Goal: Task Accomplishment & Management: Use online tool/utility

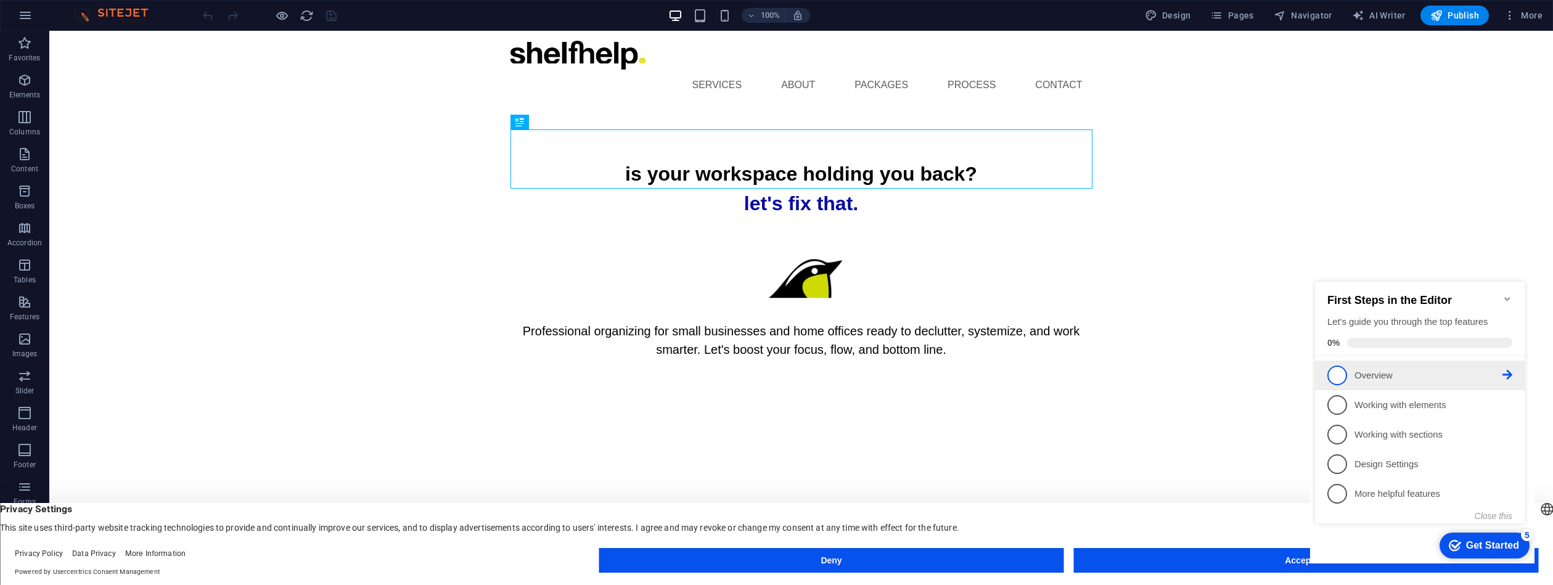
click at [1336, 369] on span "1" at bounding box center [1338, 376] width 20 height 20
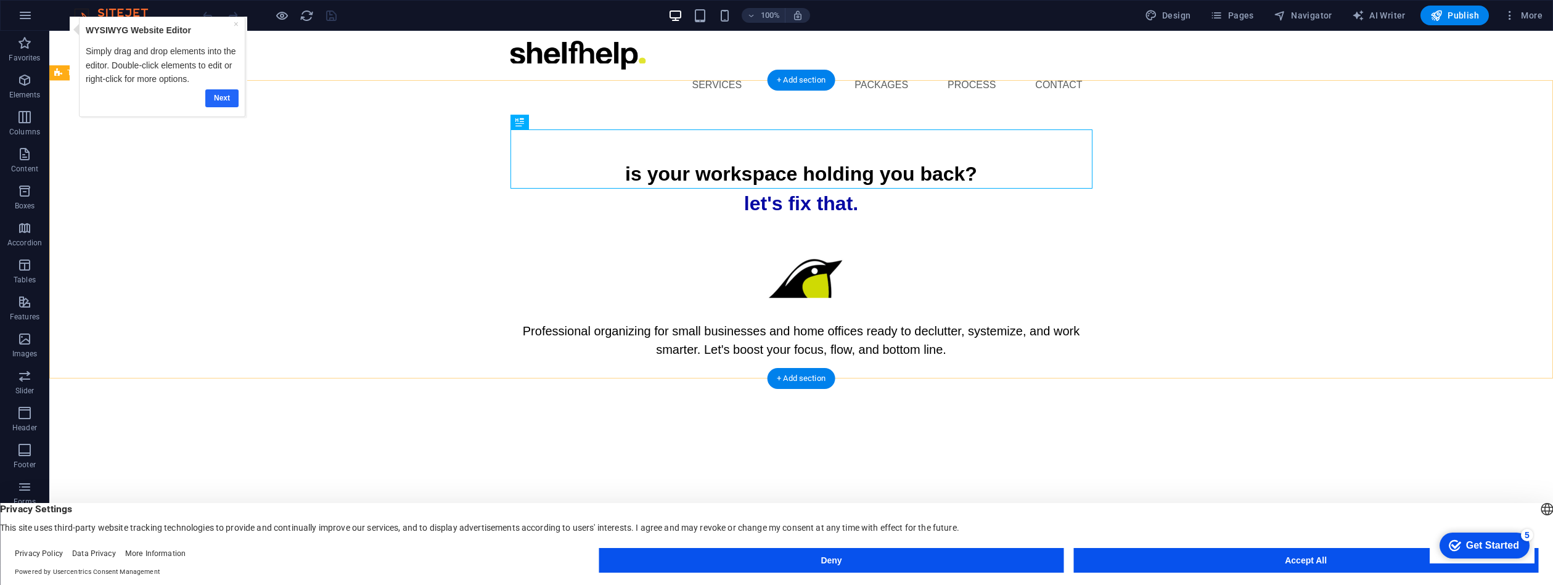
click at [216, 101] on link "Next" at bounding box center [221, 98] width 33 height 18
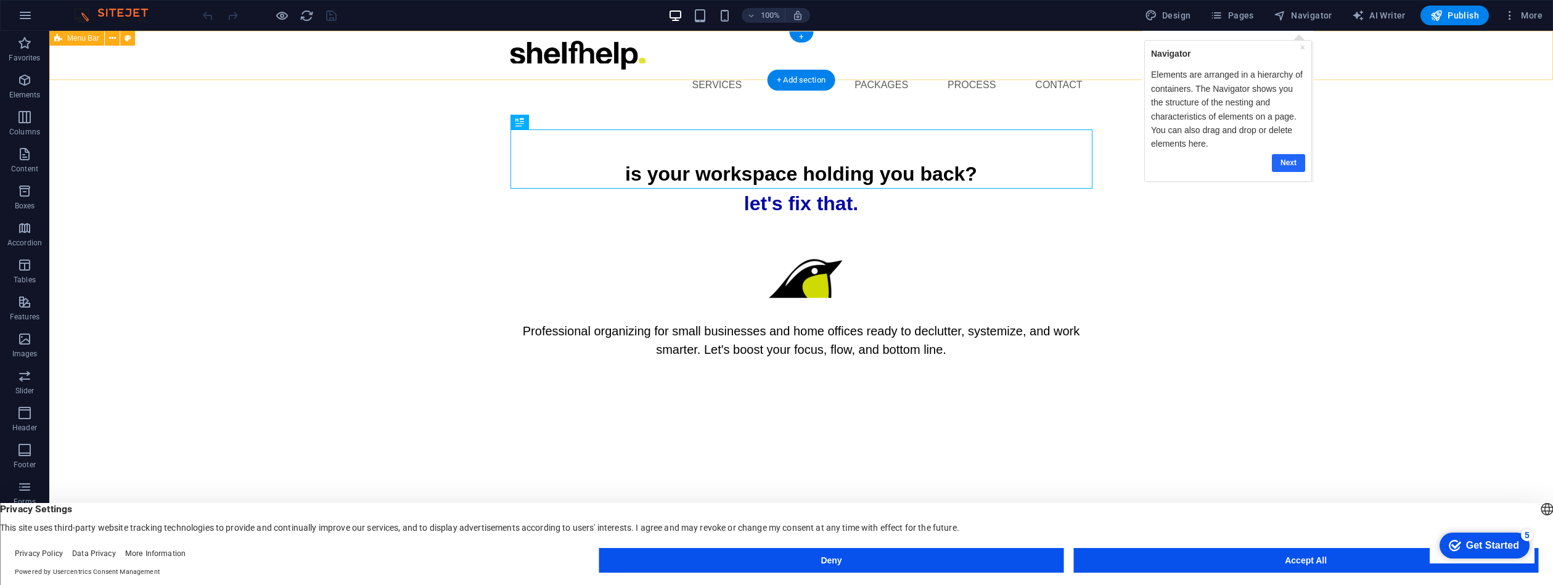
click at [1294, 162] on link "Next" at bounding box center [1287, 163] width 33 height 18
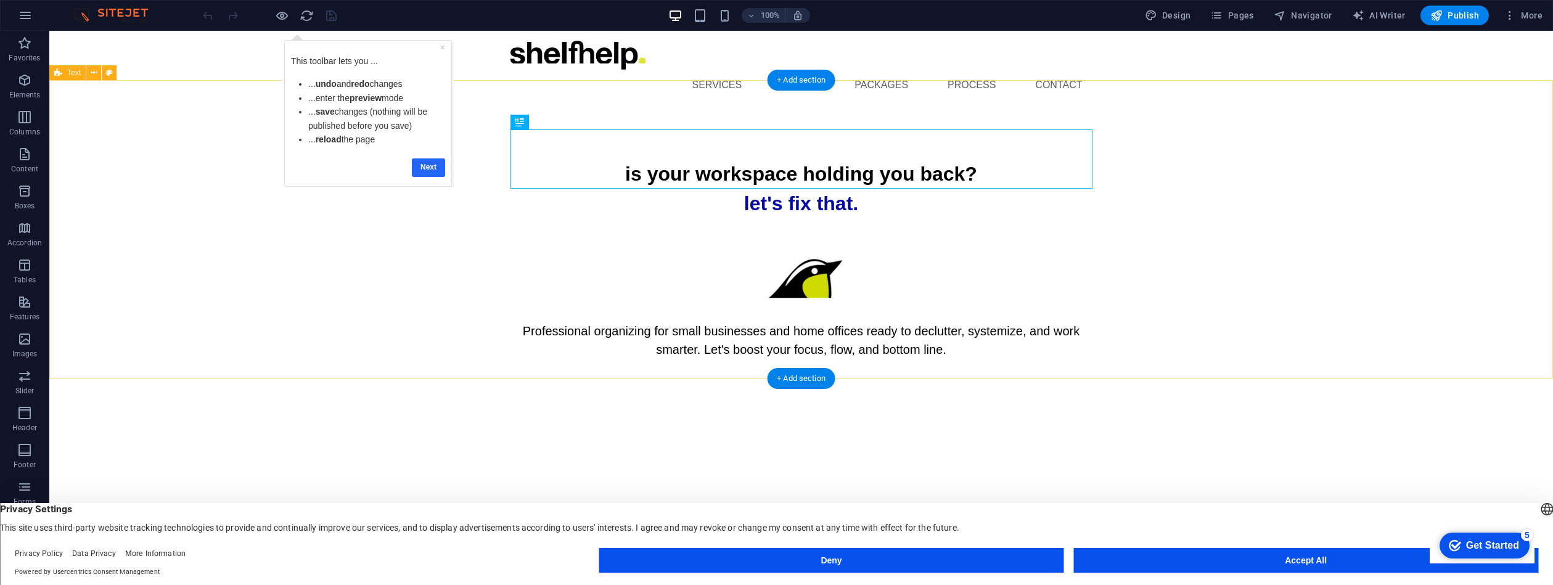
click at [440, 166] on link "Next" at bounding box center [428, 167] width 33 height 18
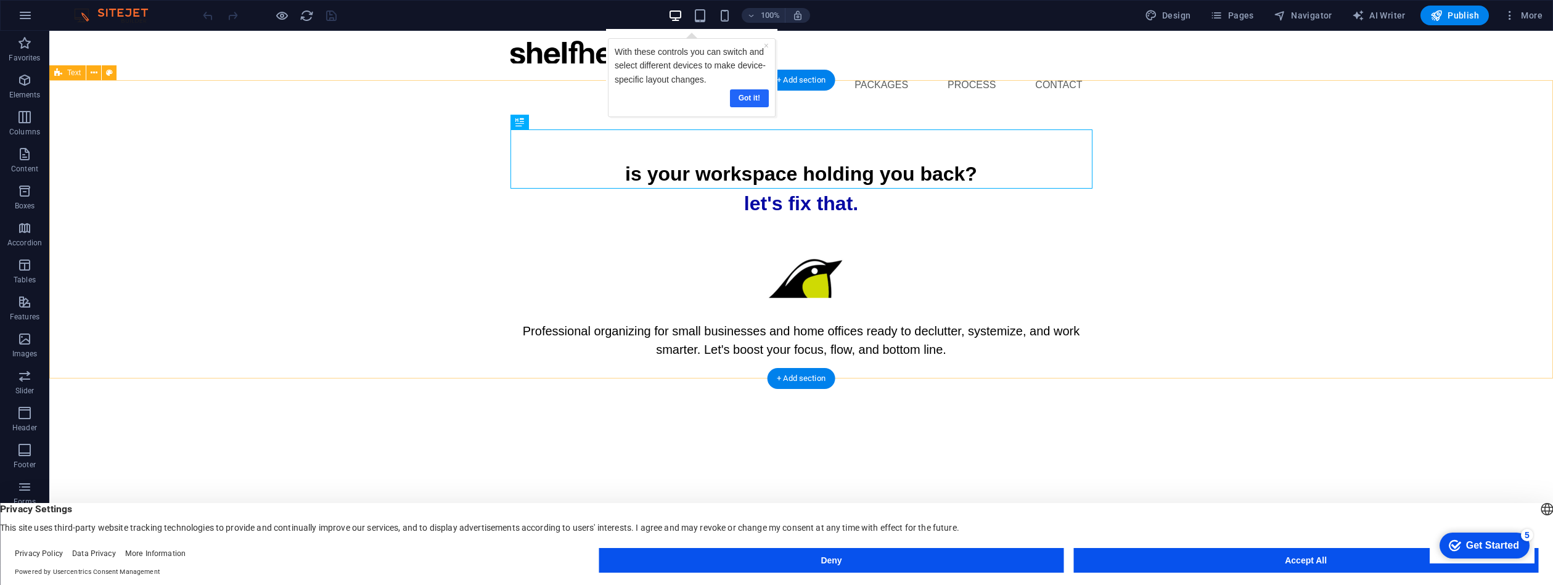
click at [747, 98] on link "Got it!" at bounding box center [748, 98] width 39 height 18
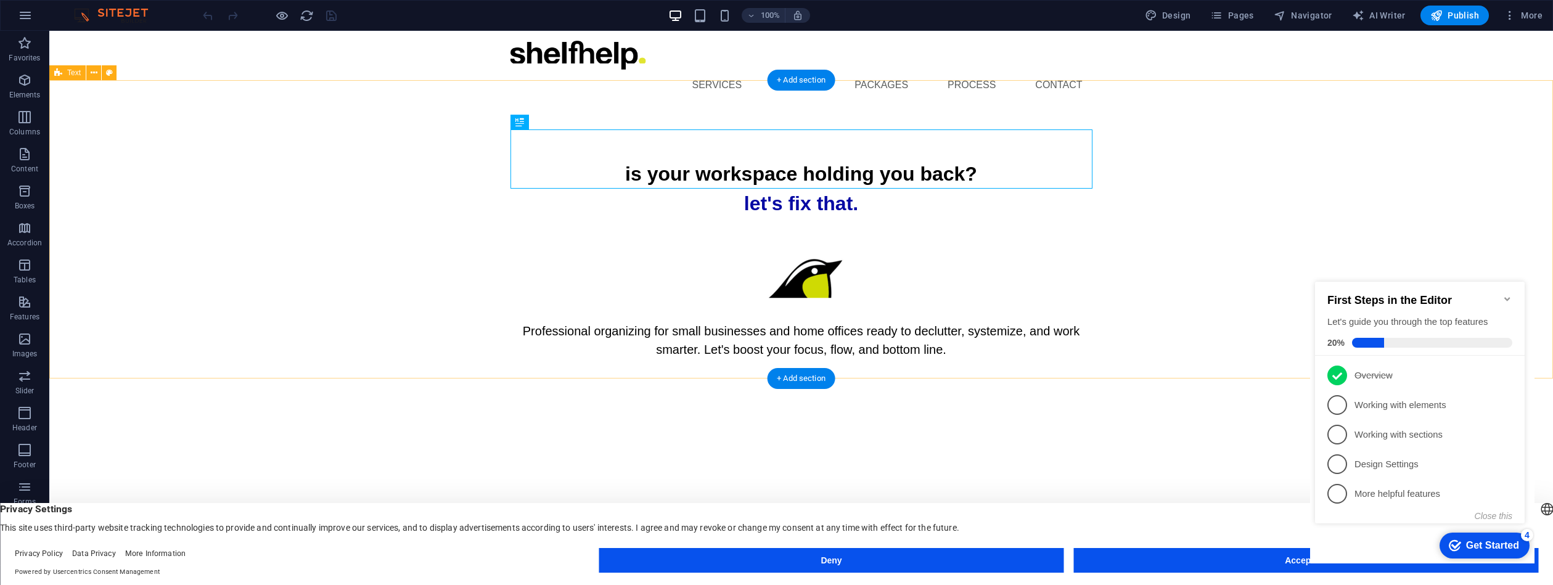
click at [748, 110] on div "is your workspace holding you back? let's fix that. Professional organizing for…" at bounding box center [801, 259] width 1504 height 298
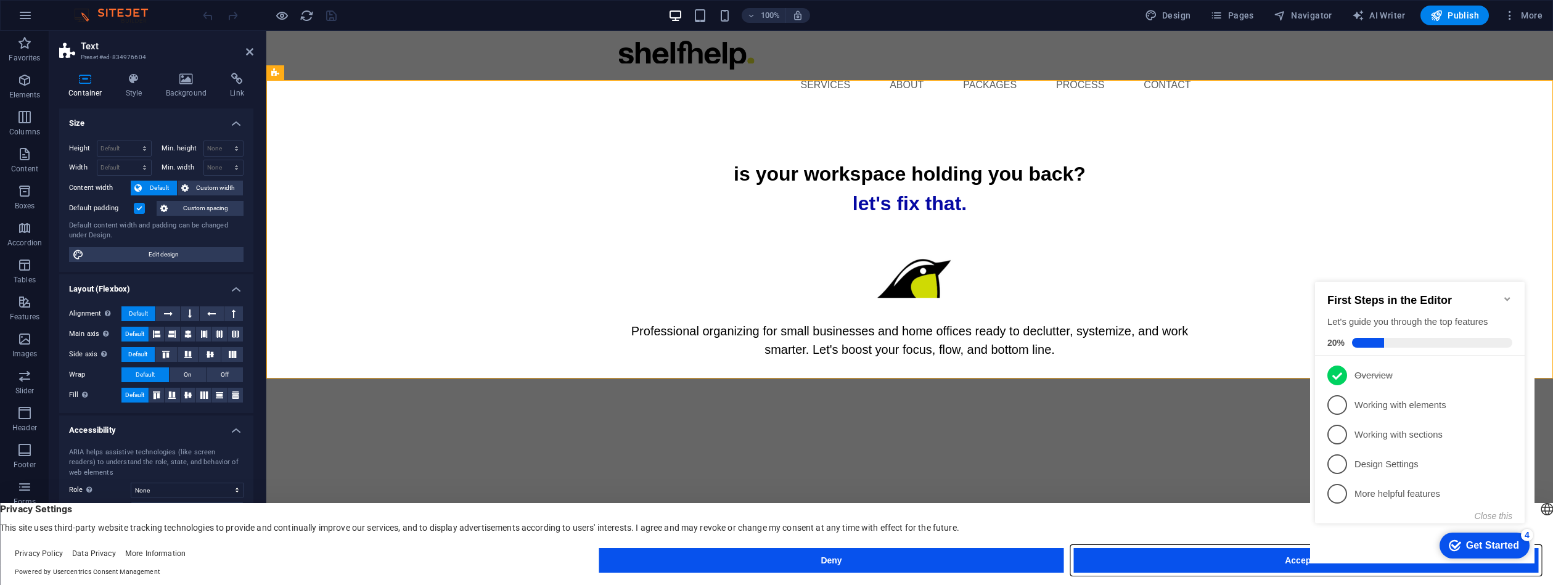
click at [1181, 560] on button "Accept All" at bounding box center [1305, 560] width 465 height 25
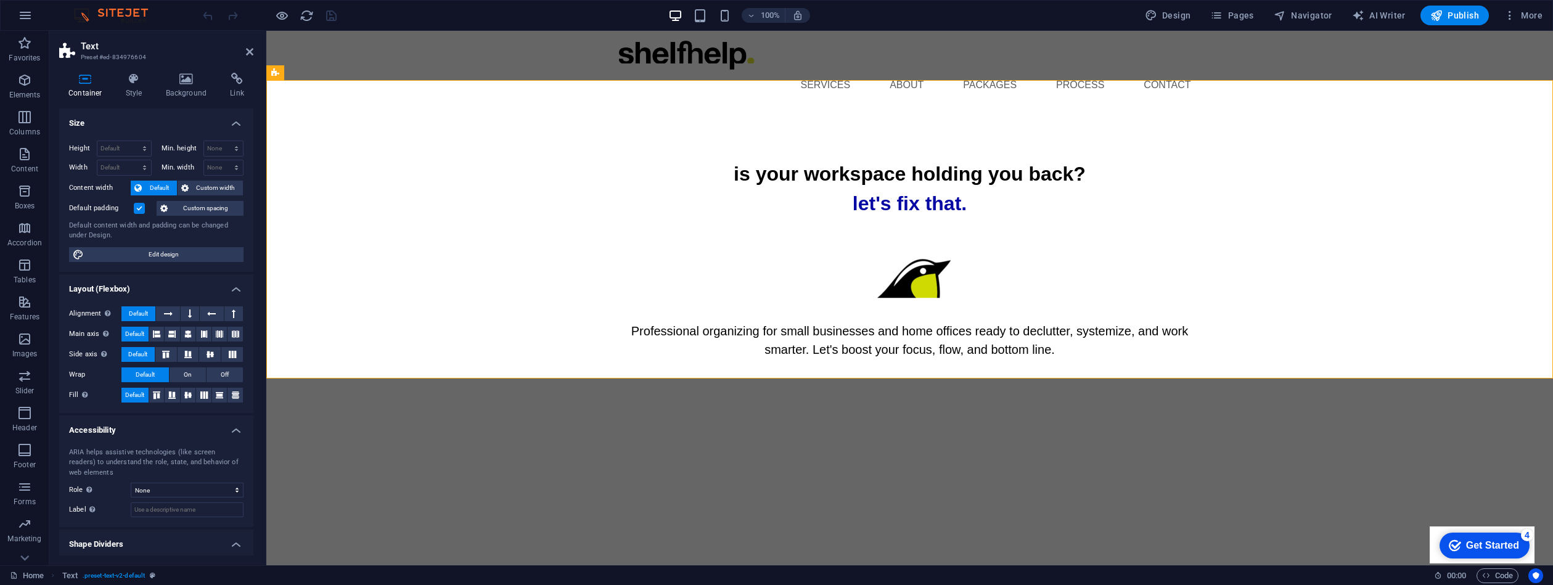
click at [645, 408] on html "Skip to main content Menu Services About Packages Process Contact is your works…" at bounding box center [909, 219] width 1287 height 377
click at [1474, 554] on div "checkmark Get Started 4" at bounding box center [1485, 546] width 90 height 26
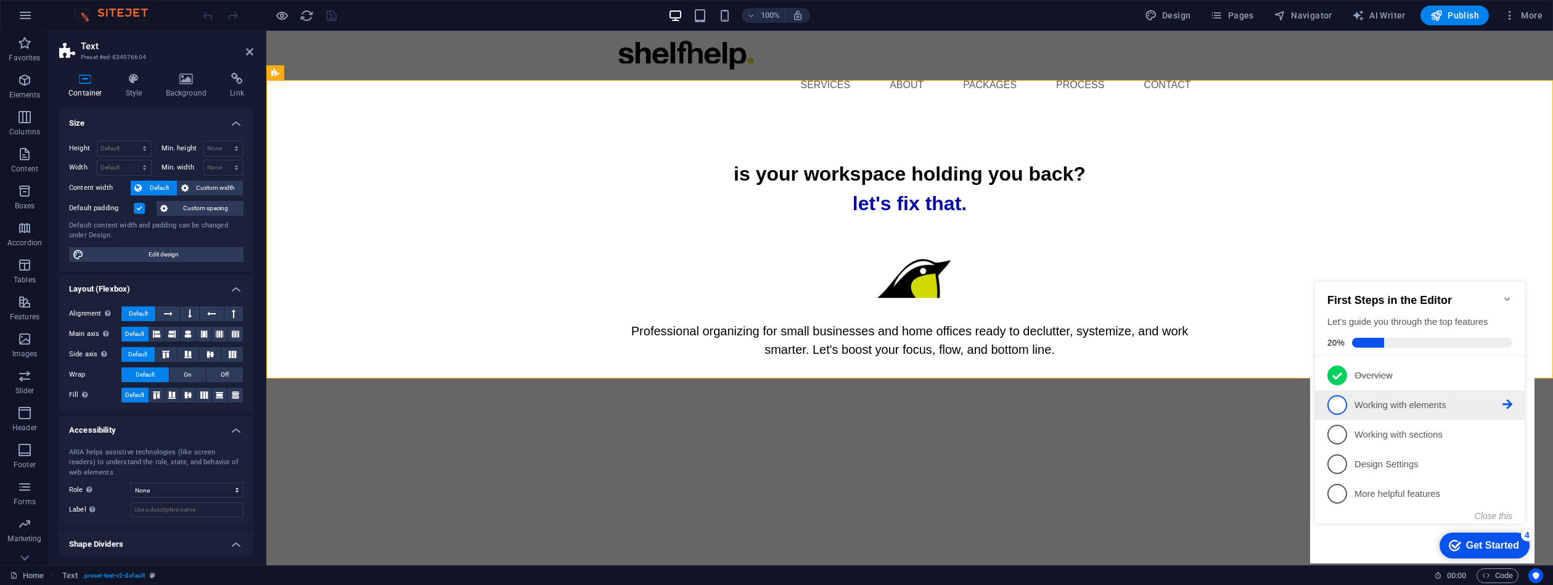
click at [1341, 400] on span "2" at bounding box center [1338, 405] width 20 height 20
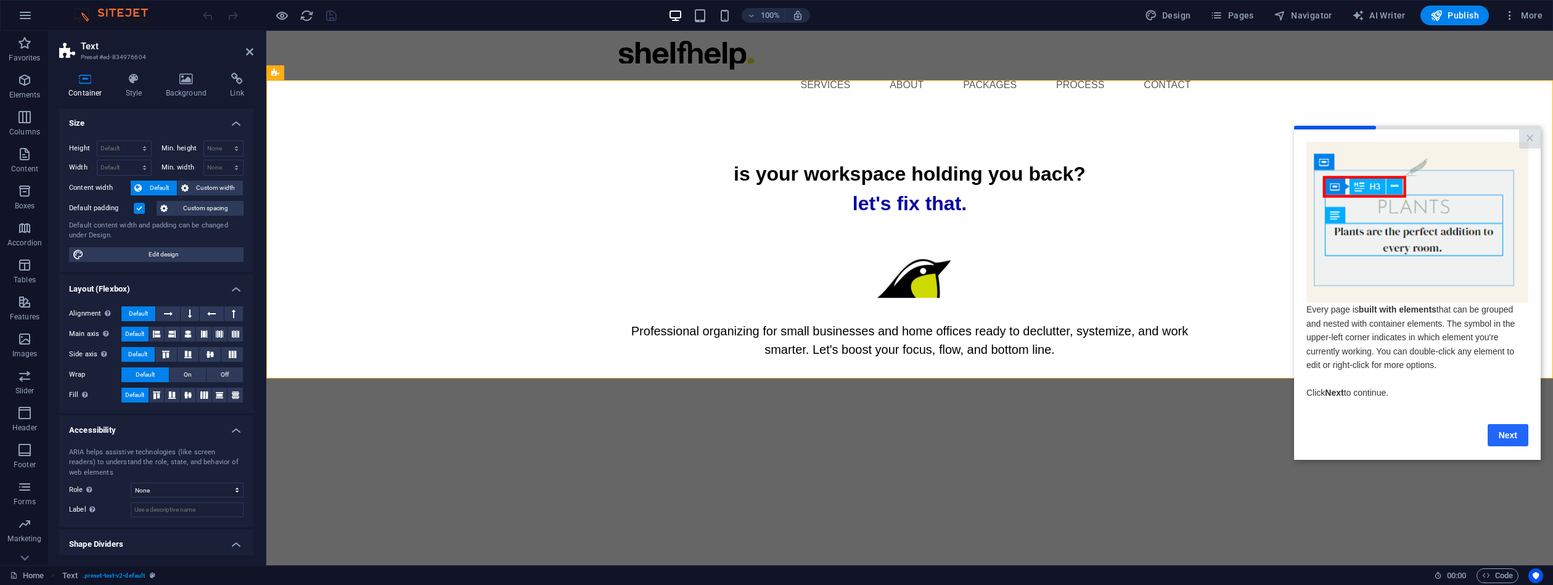
click at [1509, 437] on link "Next" at bounding box center [1508, 435] width 41 height 22
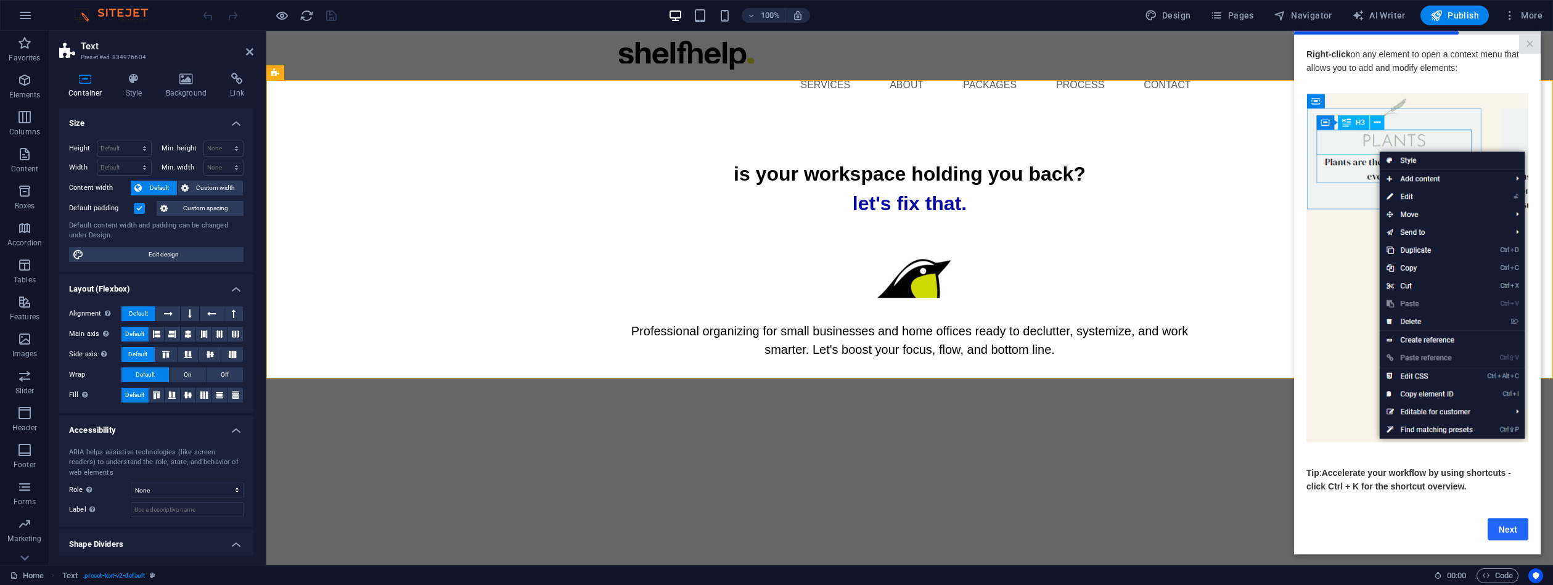
click at [1512, 527] on link "Next" at bounding box center [1508, 529] width 41 height 22
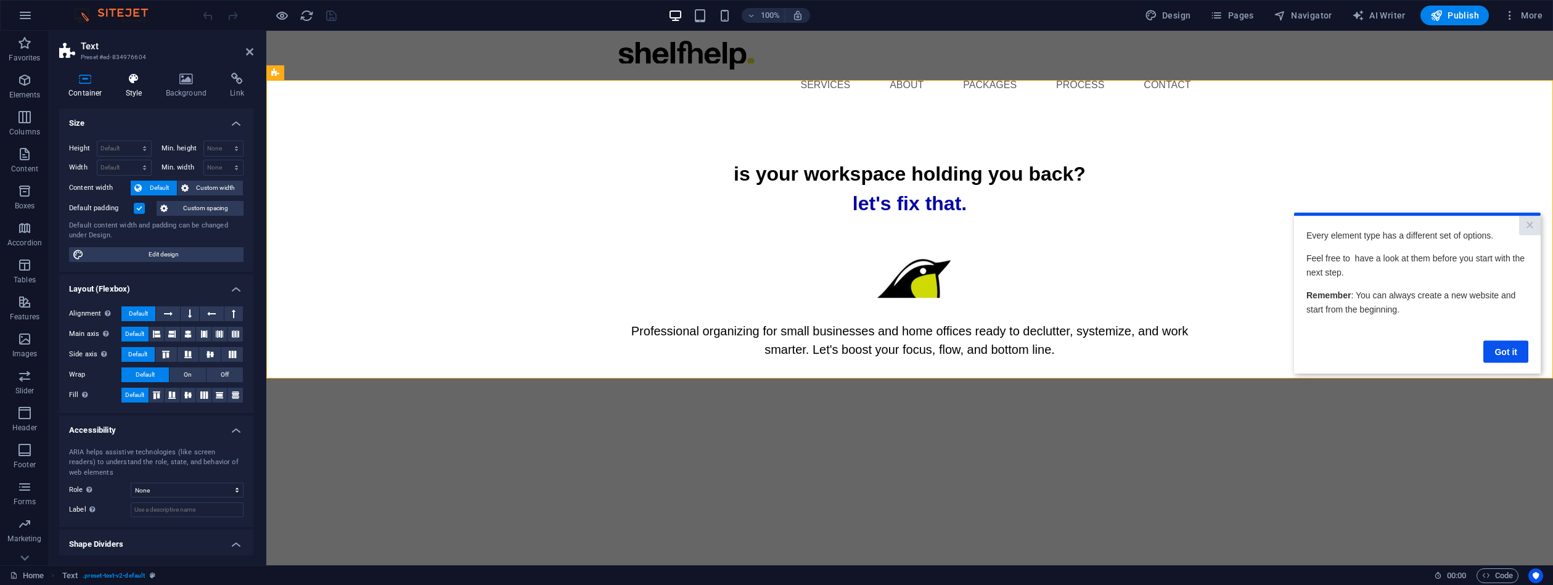
click at [130, 79] on icon at bounding box center [134, 79] width 35 height 12
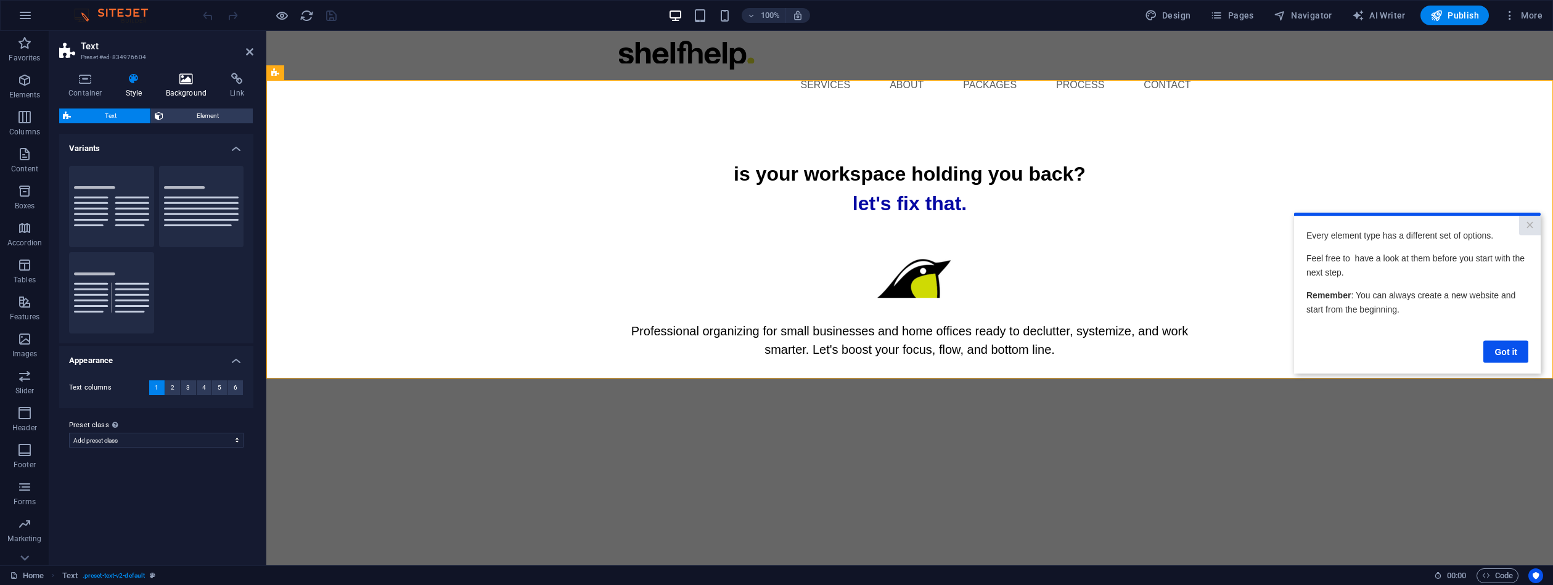
click at [189, 73] on icon at bounding box center [187, 79] width 60 height 12
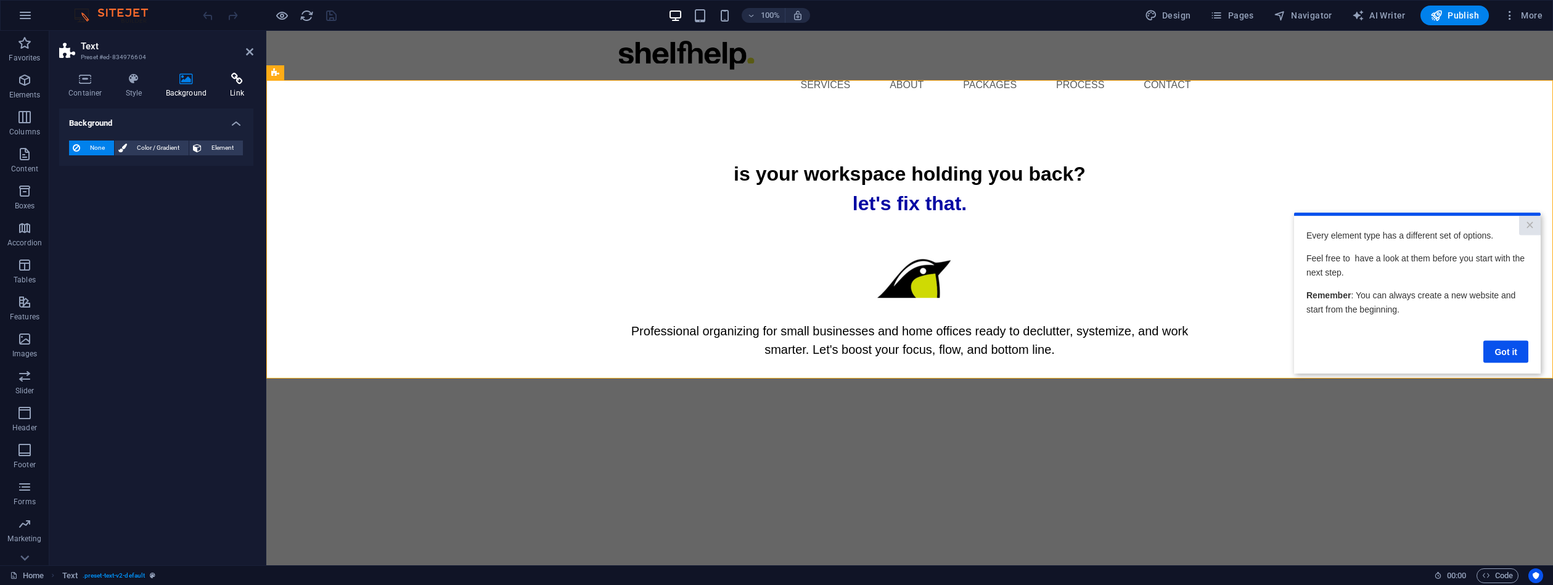
click at [237, 75] on icon at bounding box center [237, 79] width 33 height 12
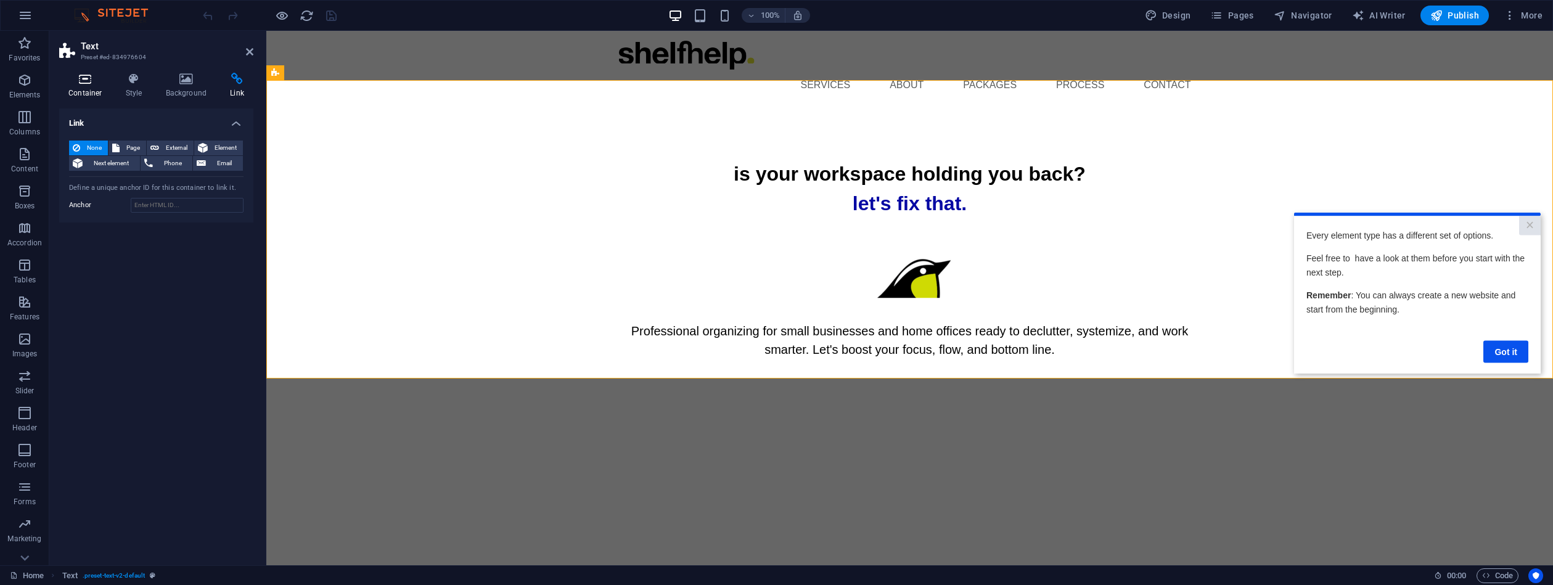
click at [85, 83] on icon at bounding box center [85, 79] width 52 height 12
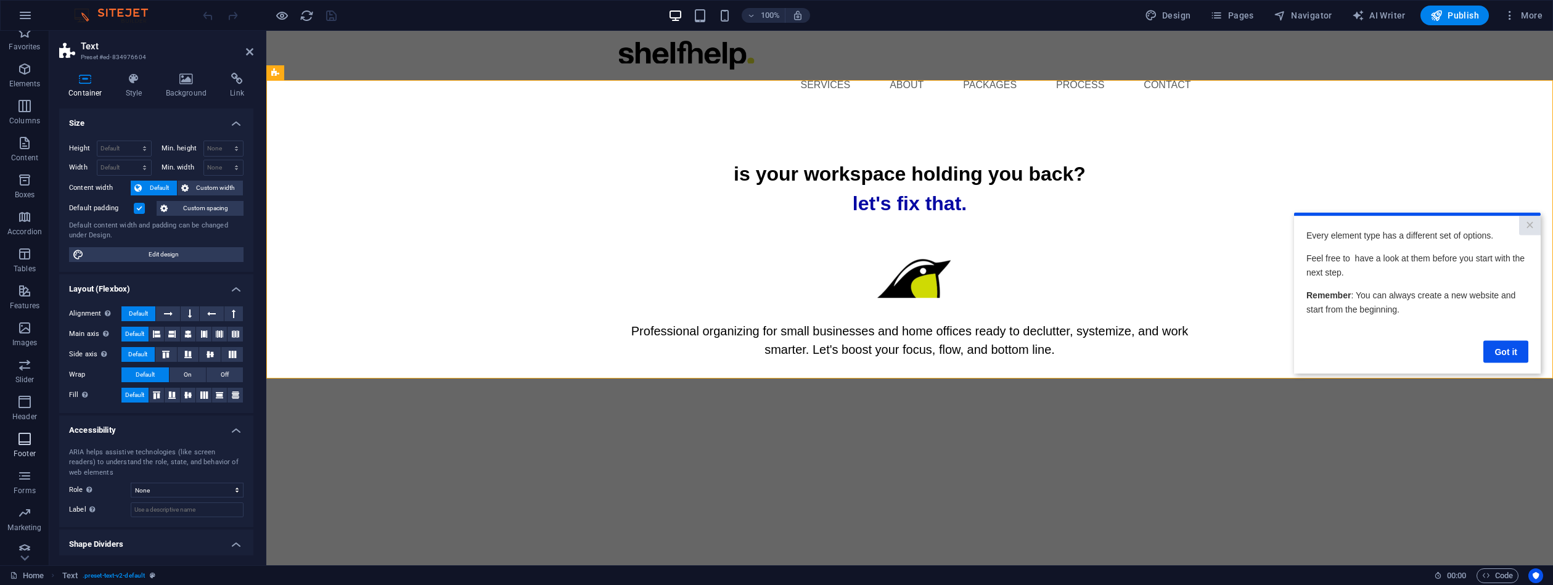
scroll to position [11, 0]
click at [1524, 353] on link "Got it" at bounding box center [1506, 351] width 45 height 22
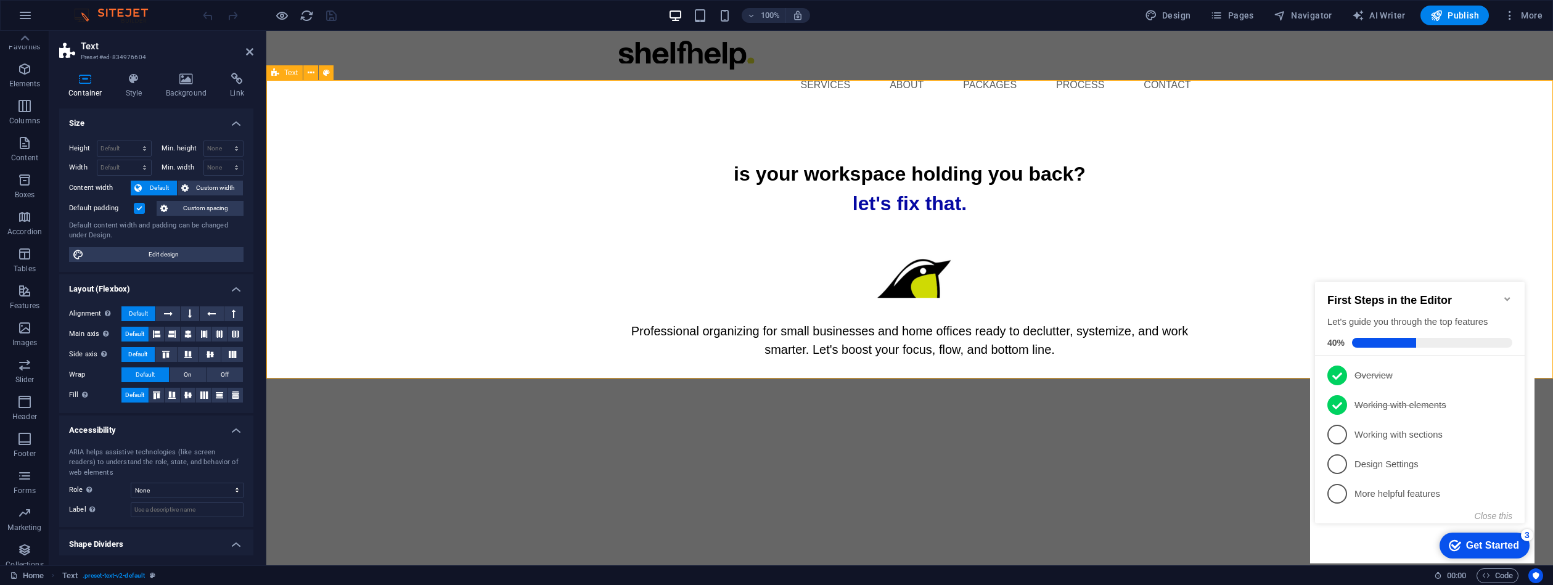
scroll to position [0, 0]
click at [1334, 430] on span "3" at bounding box center [1338, 435] width 20 height 20
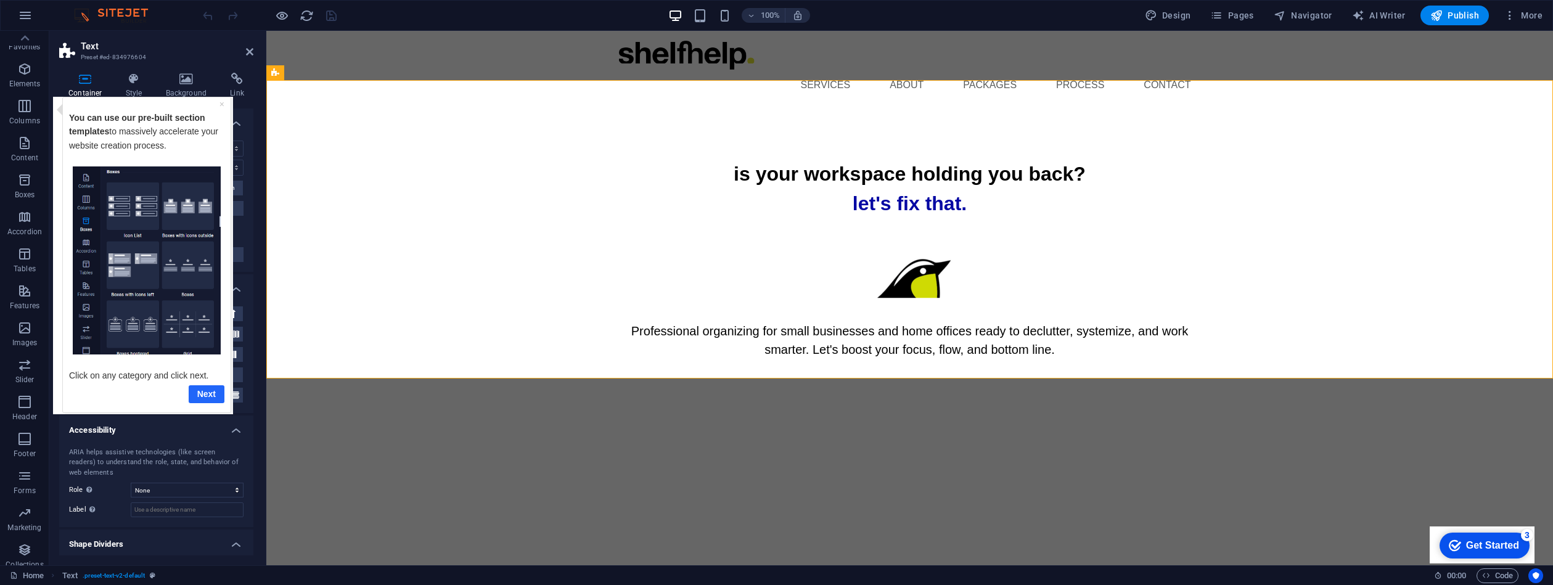
click at [205, 393] on link "Next" at bounding box center [207, 394] width 36 height 18
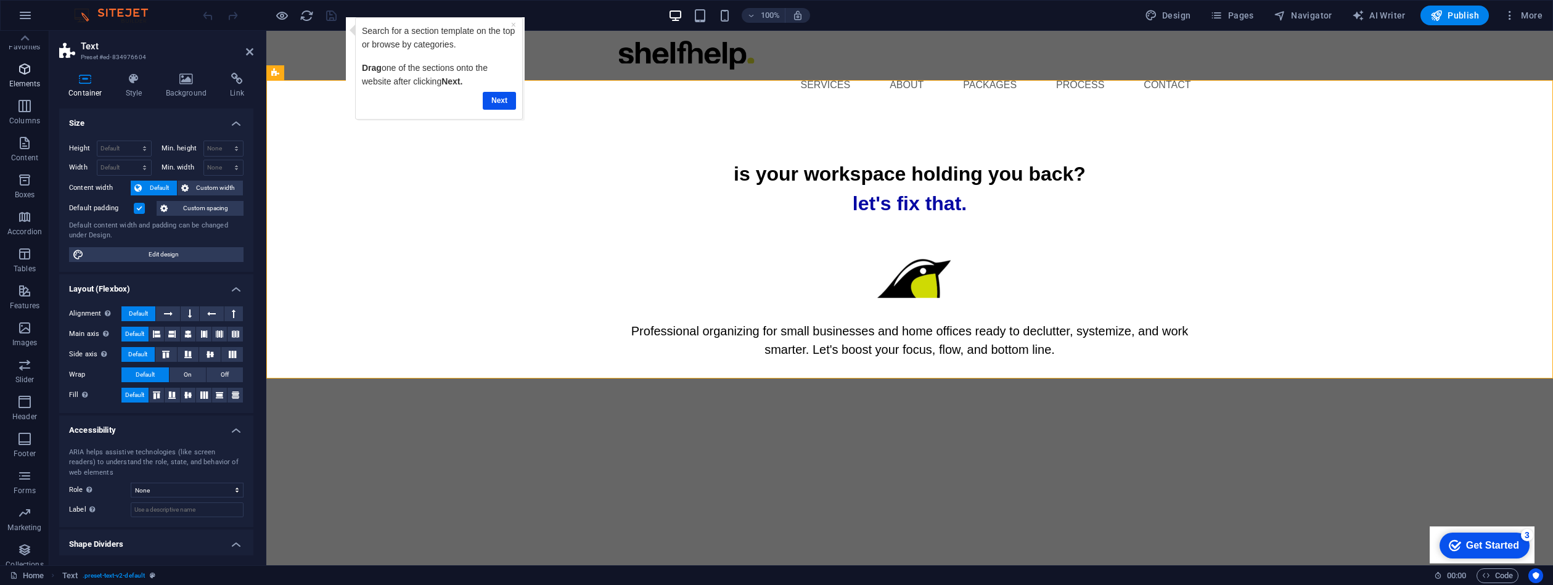
click at [20, 68] on icon "button" at bounding box center [24, 69] width 15 height 15
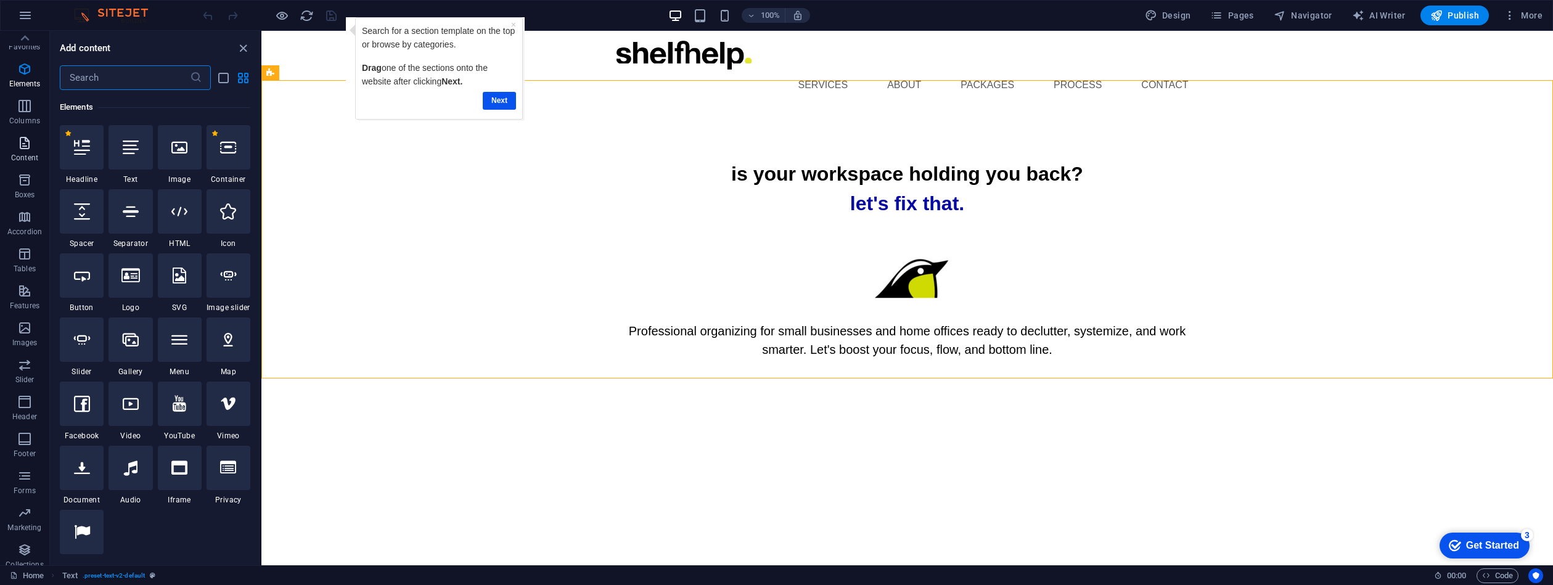
click at [23, 141] on icon "button" at bounding box center [24, 143] width 15 height 15
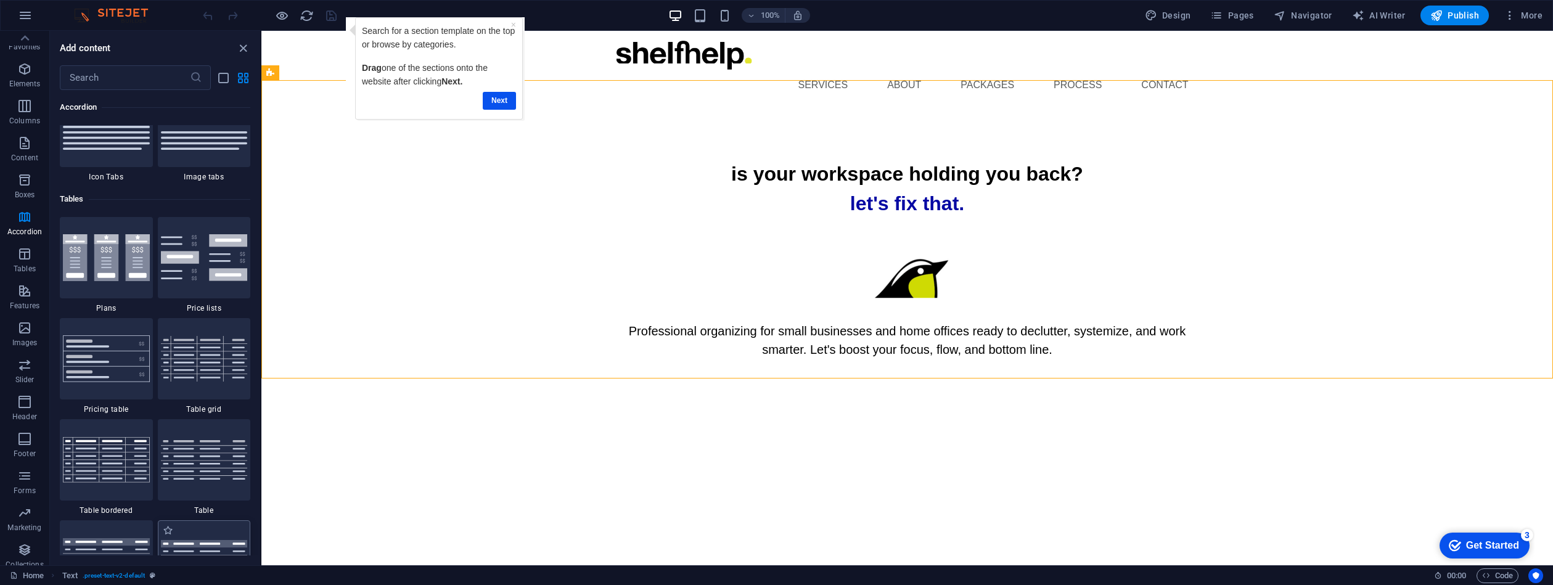
scroll to position [4177, 0]
click at [493, 96] on link "Next" at bounding box center [498, 101] width 33 height 18
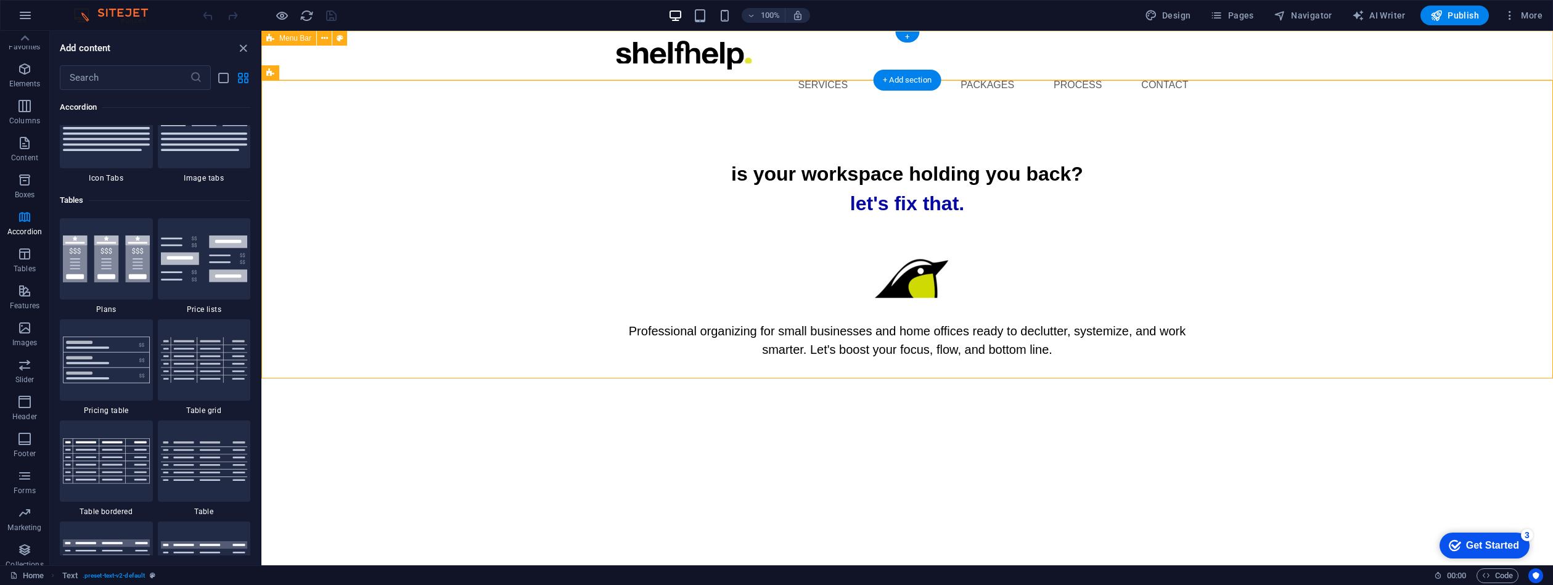
scroll to position [0, 0]
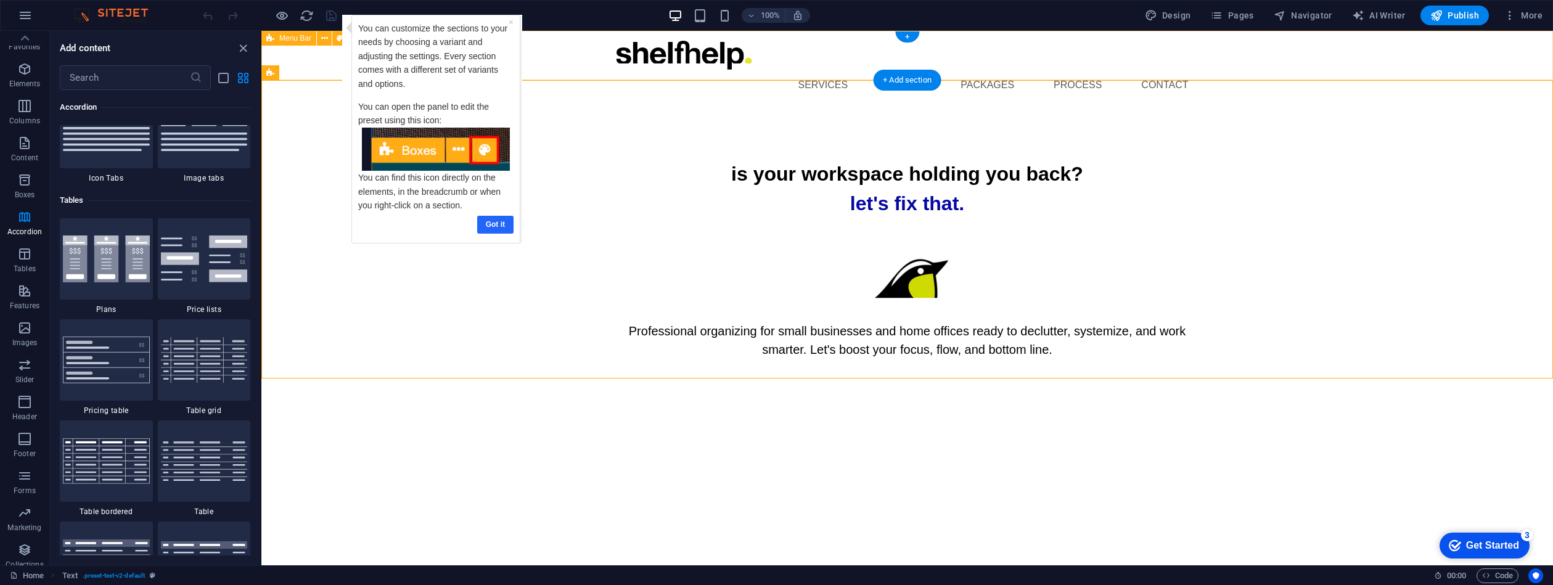
click at [497, 218] on link "Got it" at bounding box center [495, 225] width 36 height 18
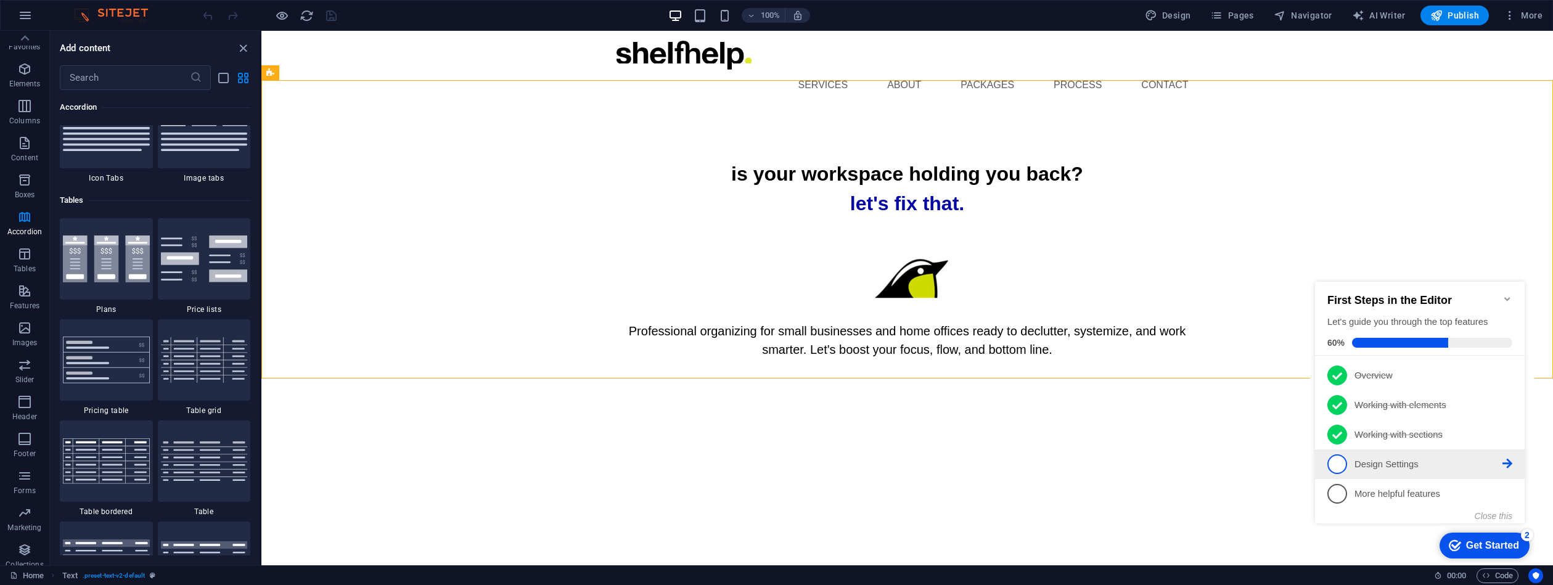
click at [1340, 463] on span "4" at bounding box center [1338, 464] width 20 height 20
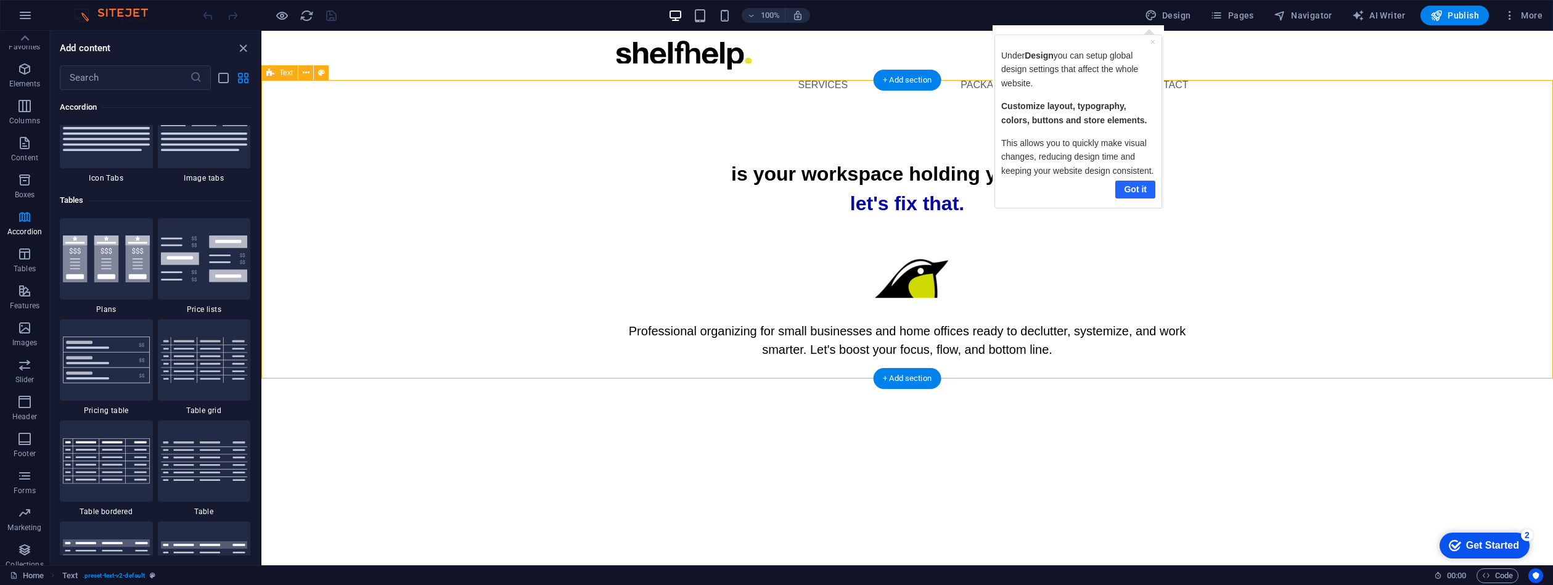
click at [1139, 185] on link "Got it" at bounding box center [1135, 190] width 40 height 18
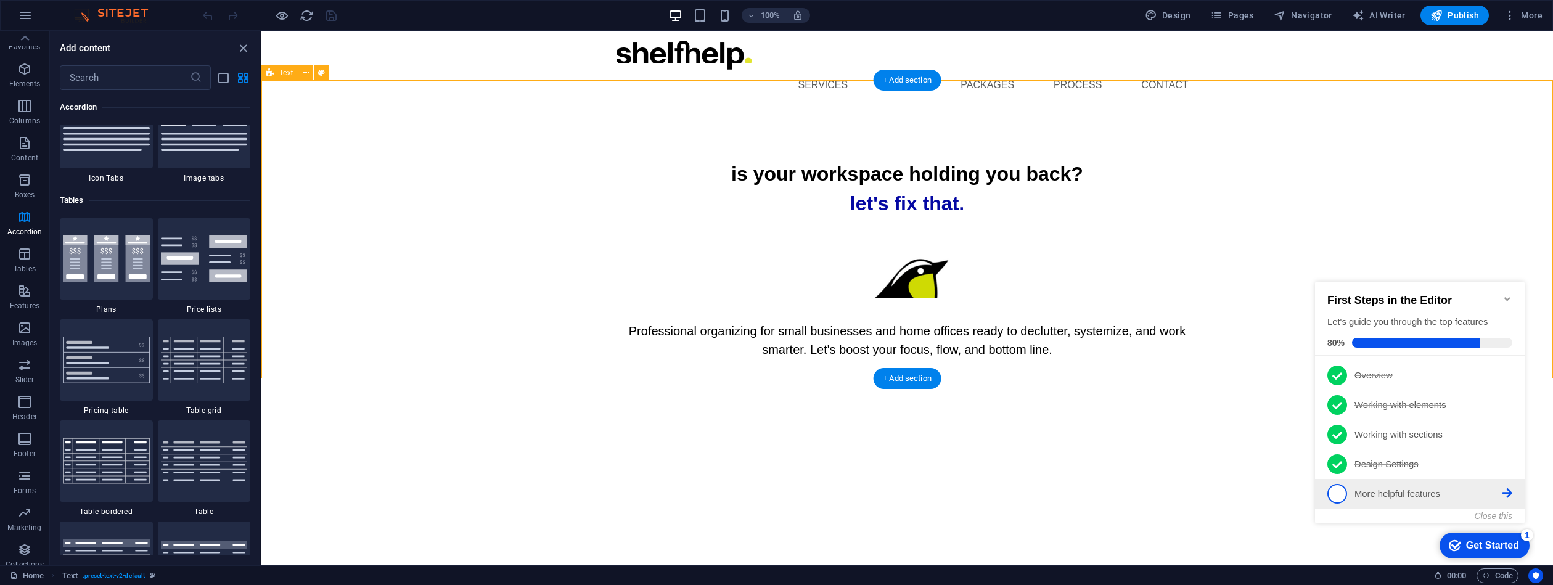
click at [1343, 488] on span "5" at bounding box center [1338, 494] width 20 height 20
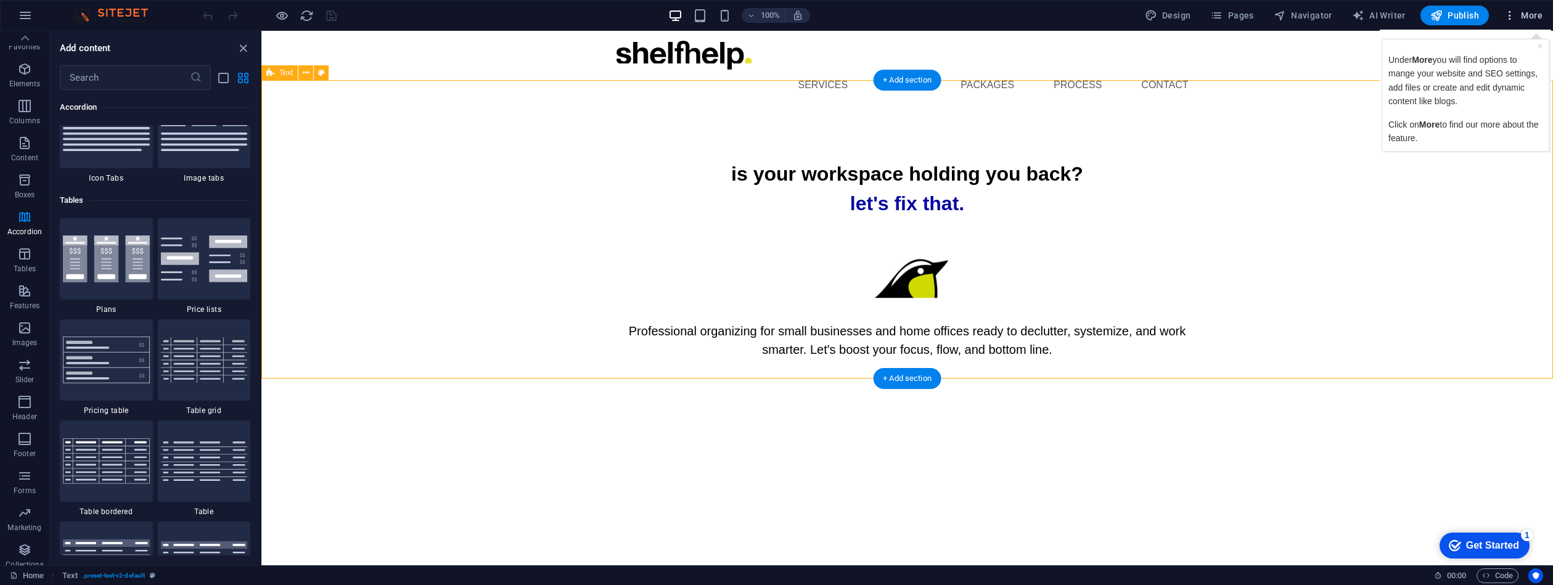
click at [1535, 18] on span "More" at bounding box center [1523, 15] width 39 height 12
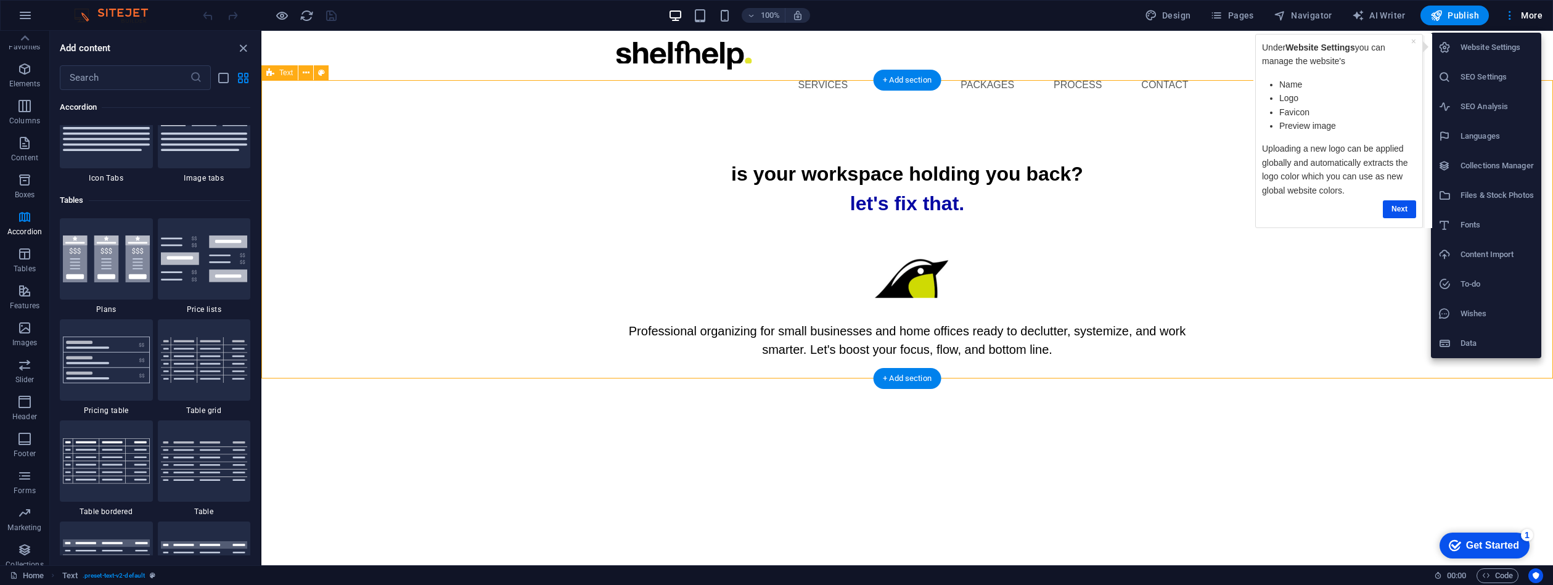
click at [1491, 43] on h6 "Website Settings" at bounding box center [1497, 47] width 73 height 15
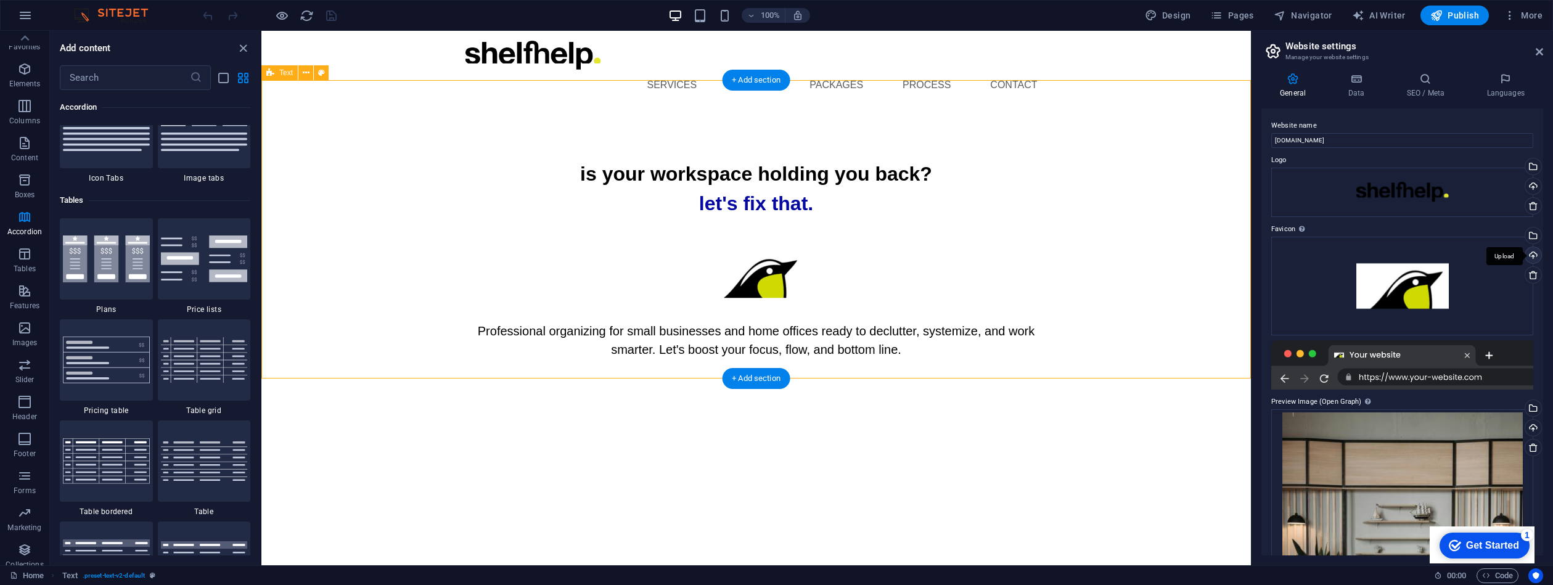
click at [1535, 253] on div "Upload" at bounding box center [1532, 256] width 18 height 18
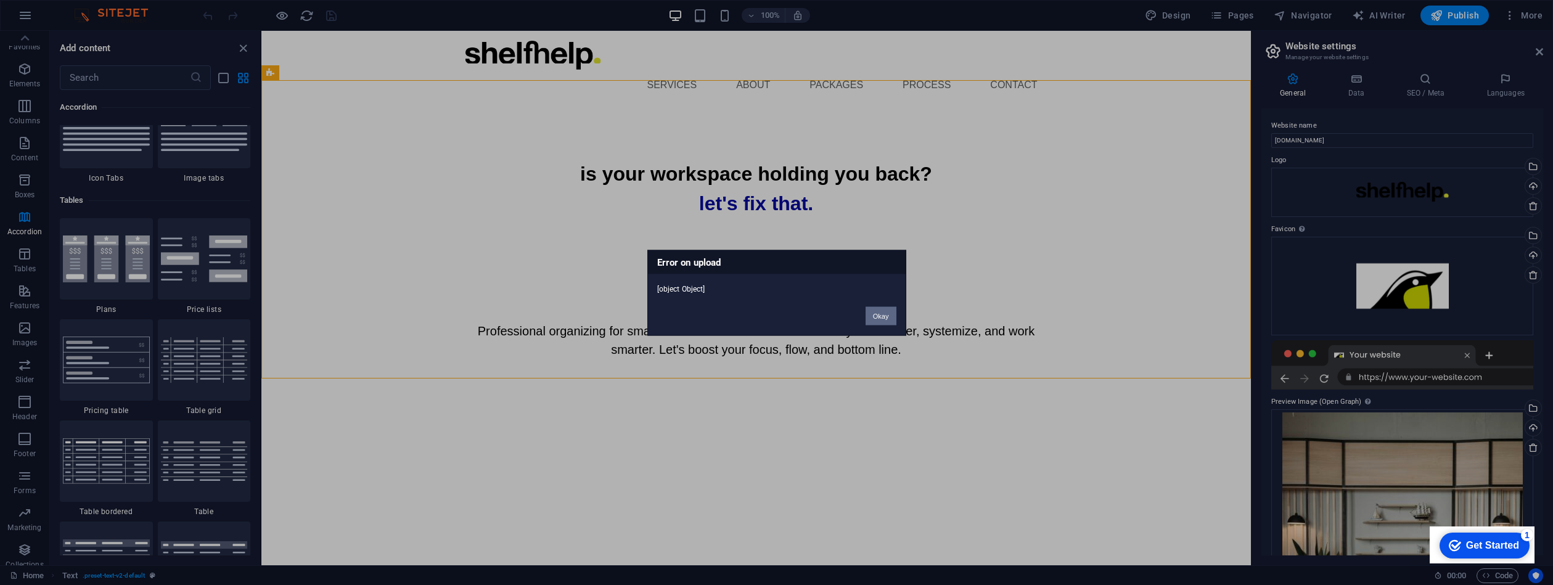
click at [882, 313] on button "Okay" at bounding box center [881, 315] width 31 height 18
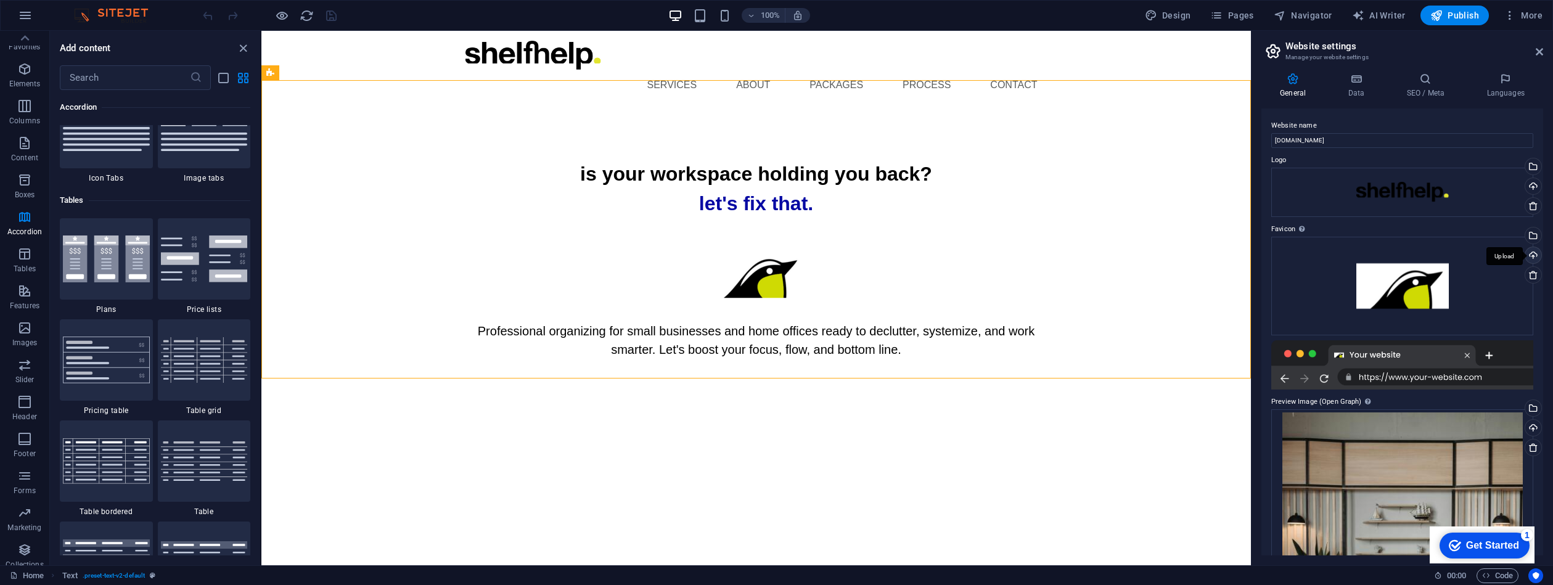
click at [1534, 254] on div "Upload" at bounding box center [1532, 256] width 18 height 18
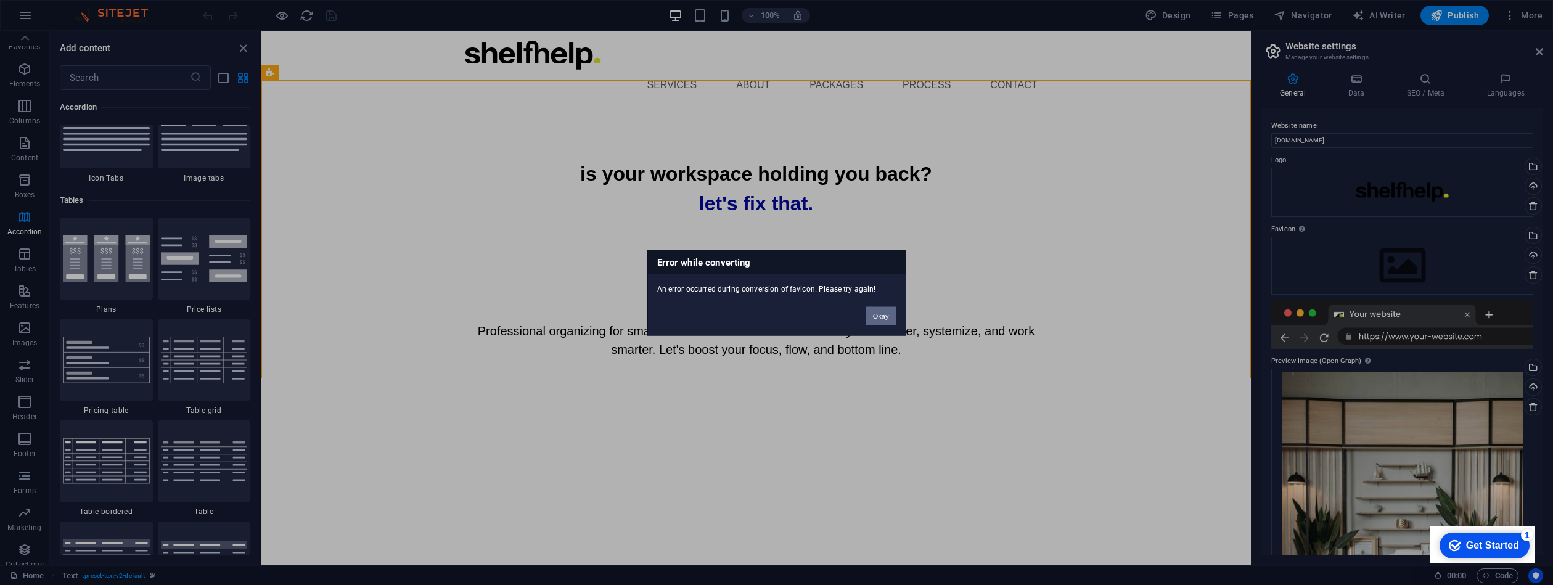
click at [881, 315] on button "Okay" at bounding box center [881, 315] width 31 height 18
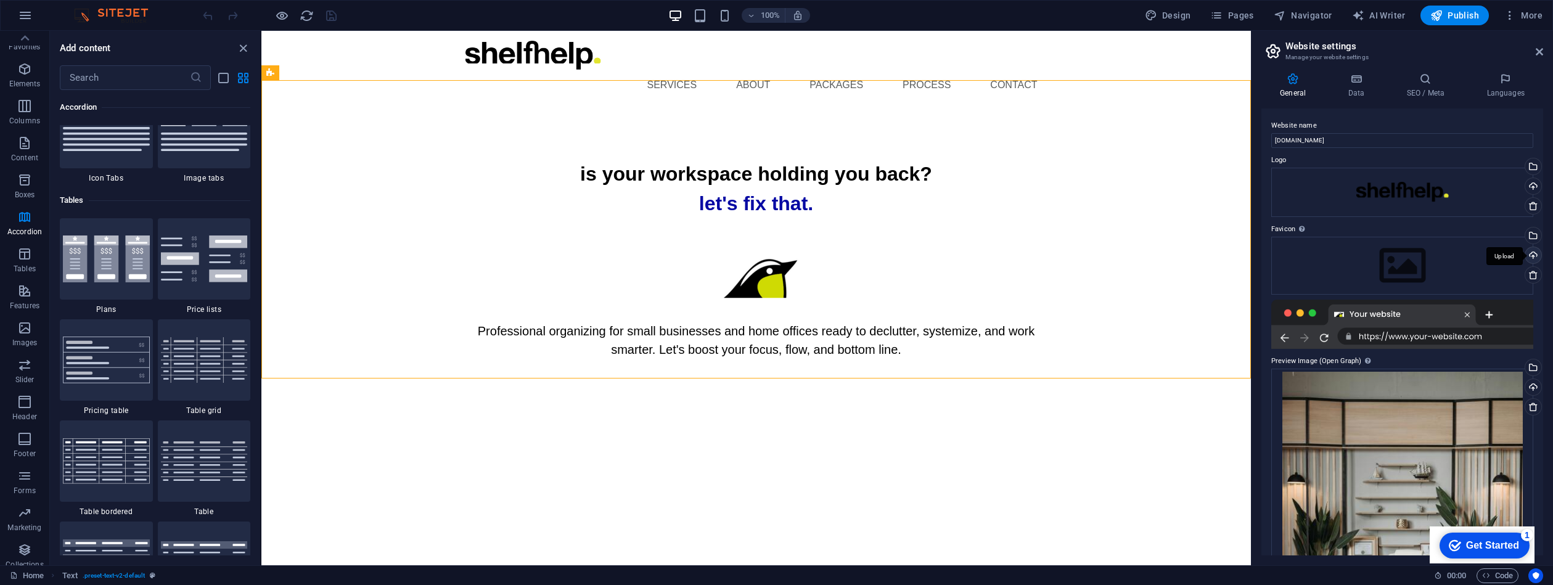
click at [1534, 251] on div "Upload" at bounding box center [1532, 256] width 18 height 18
click at [1530, 236] on div "Select files from the file manager, stock photos, or upload file(s)" at bounding box center [1532, 237] width 18 height 18
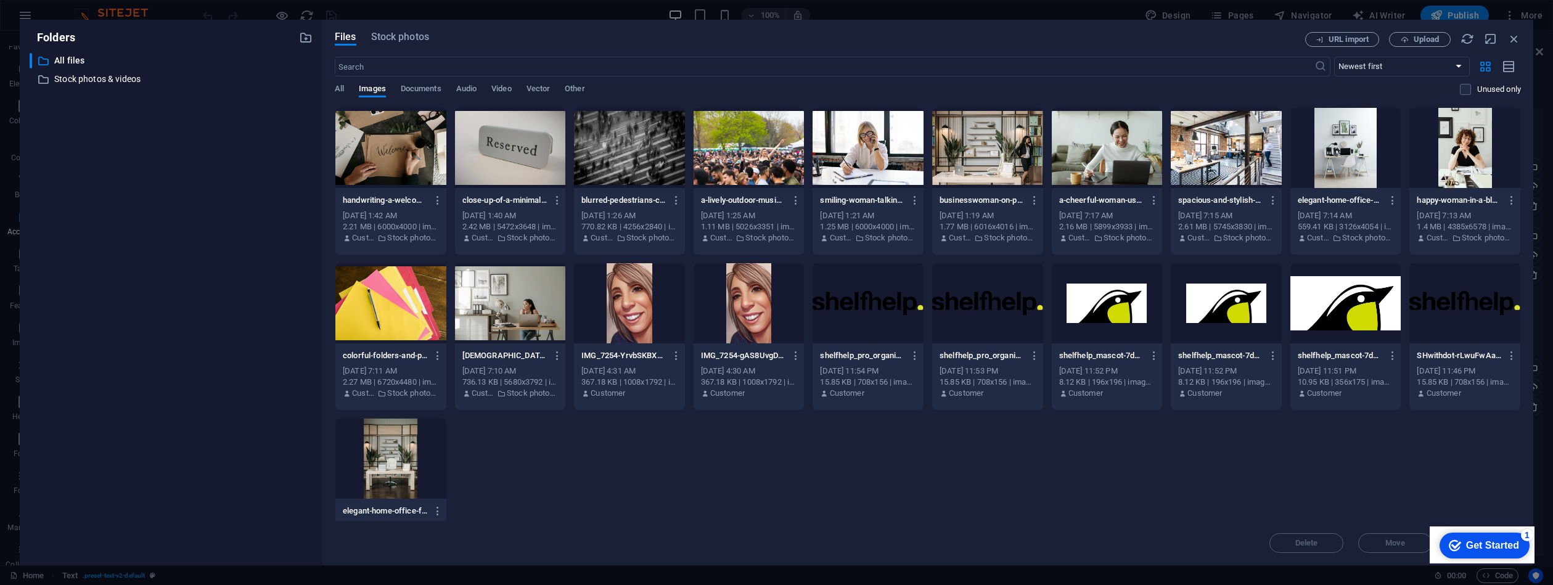
click at [1331, 316] on div at bounding box center [1346, 303] width 111 height 80
drag, startPoint x: 1496, startPoint y: 540, endPoint x: 2931, endPoint y: 1001, distance: 1506.3
click at [1501, 527] on html "checkmark Get Started 1 First Steps in the Editor Let's guide you through the t…" at bounding box center [1482, 545] width 105 height 37
click at [1527, 535] on div "1" at bounding box center [1527, 535] width 12 height 12
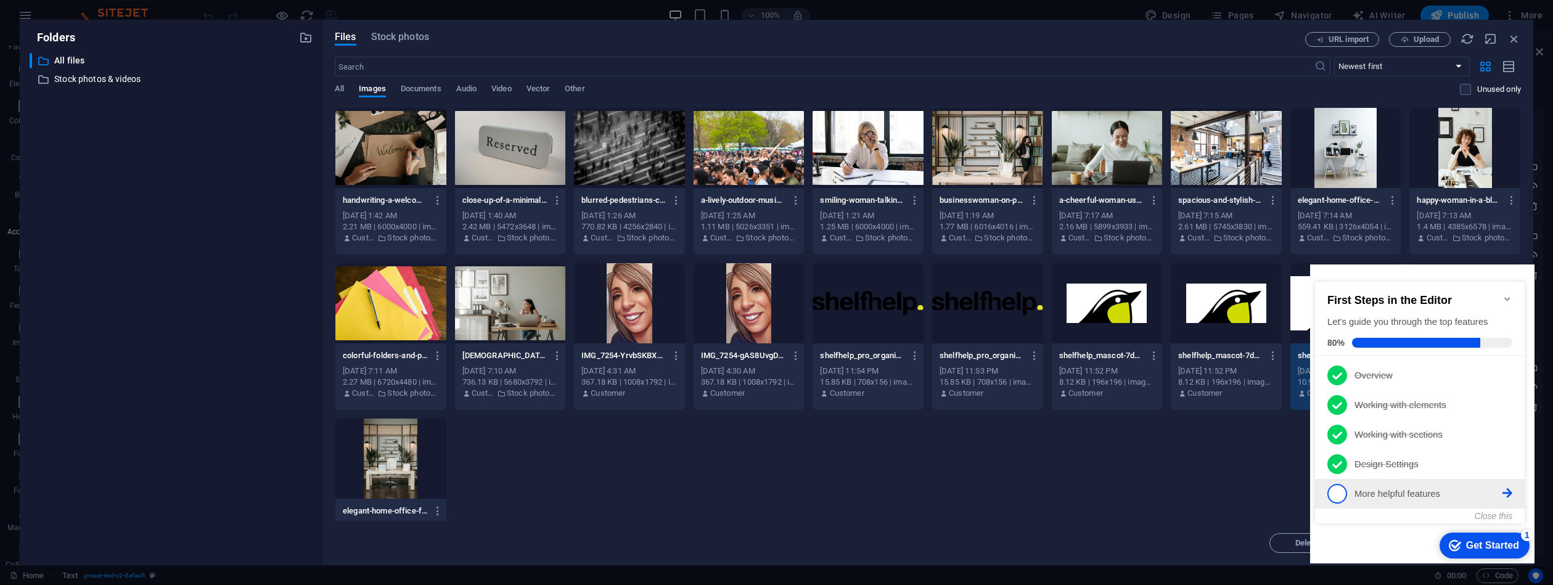
click at [1344, 490] on span "5" at bounding box center [1338, 494] width 20 height 20
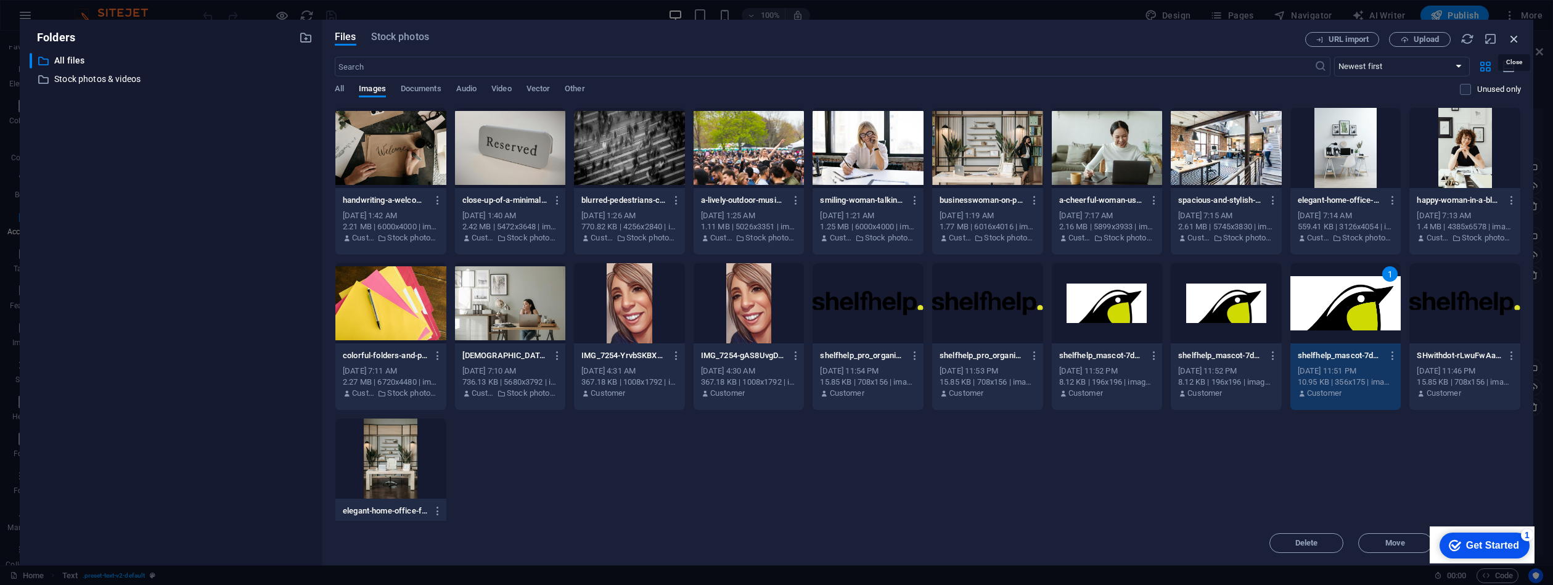
click at [1514, 38] on icon "button" at bounding box center [1515, 39] width 14 height 14
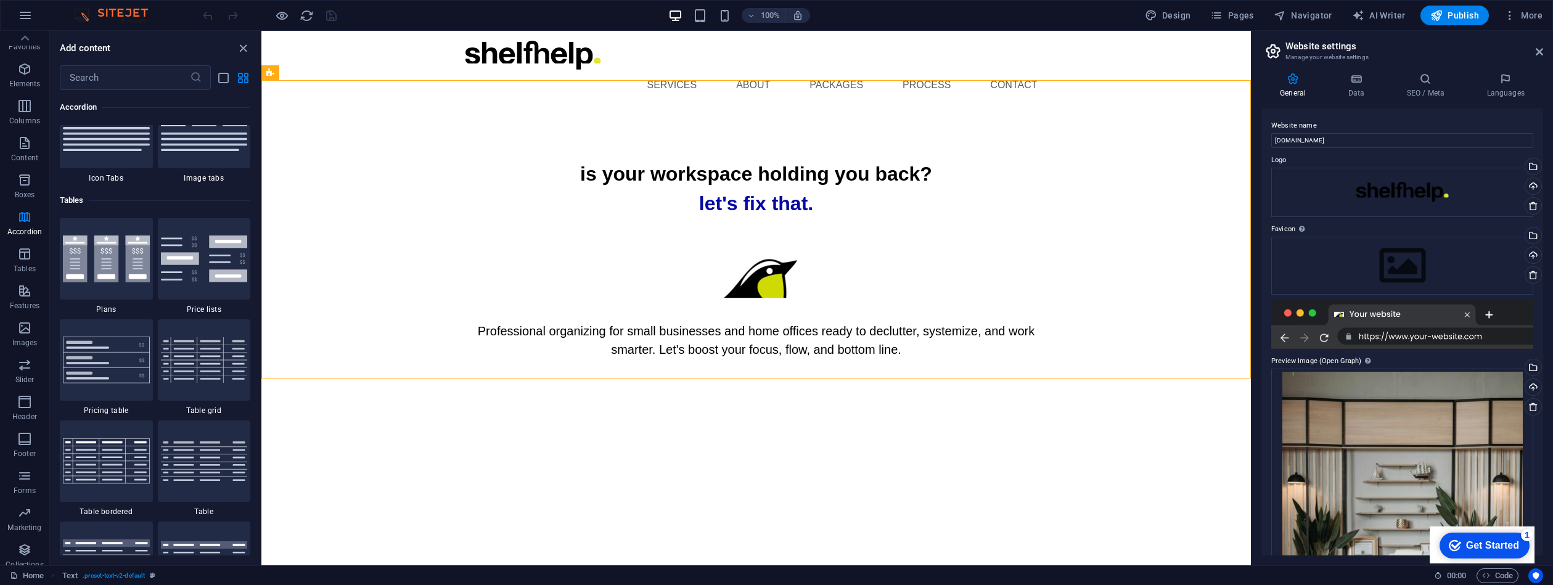
click at [1484, 541] on div "Get Started" at bounding box center [1492, 545] width 53 height 11
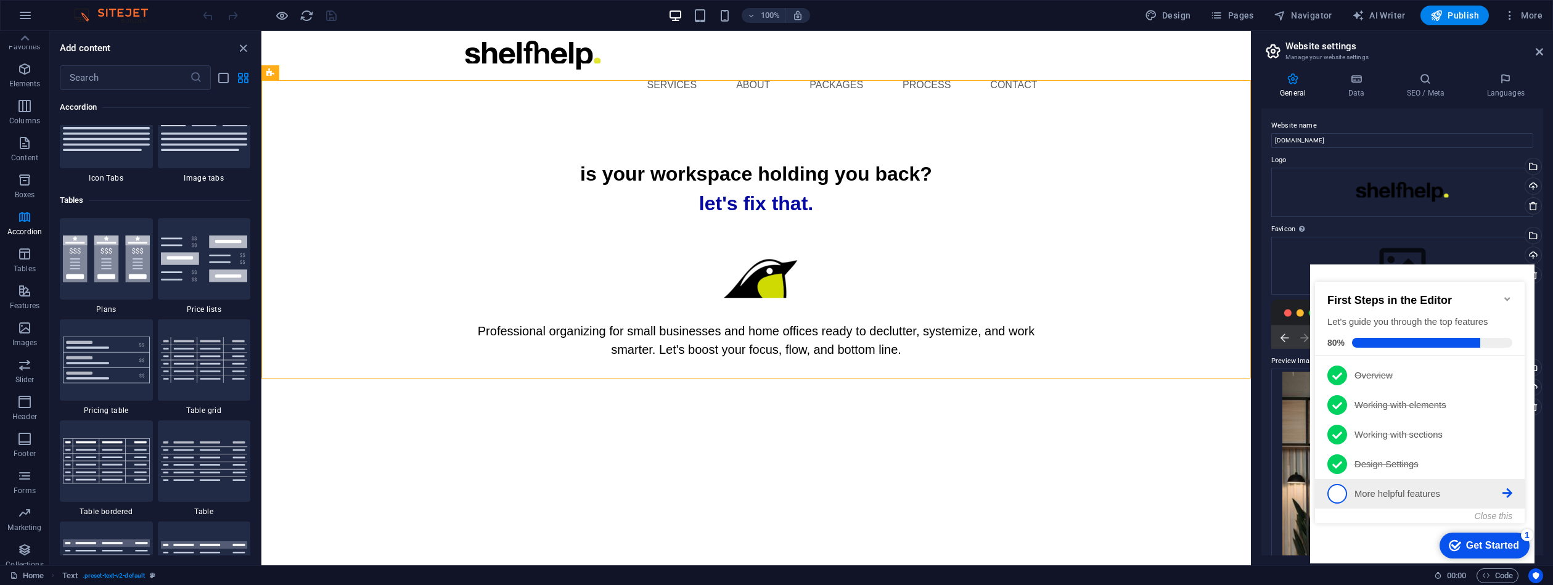
click at [1342, 490] on span "5" at bounding box center [1338, 494] width 20 height 20
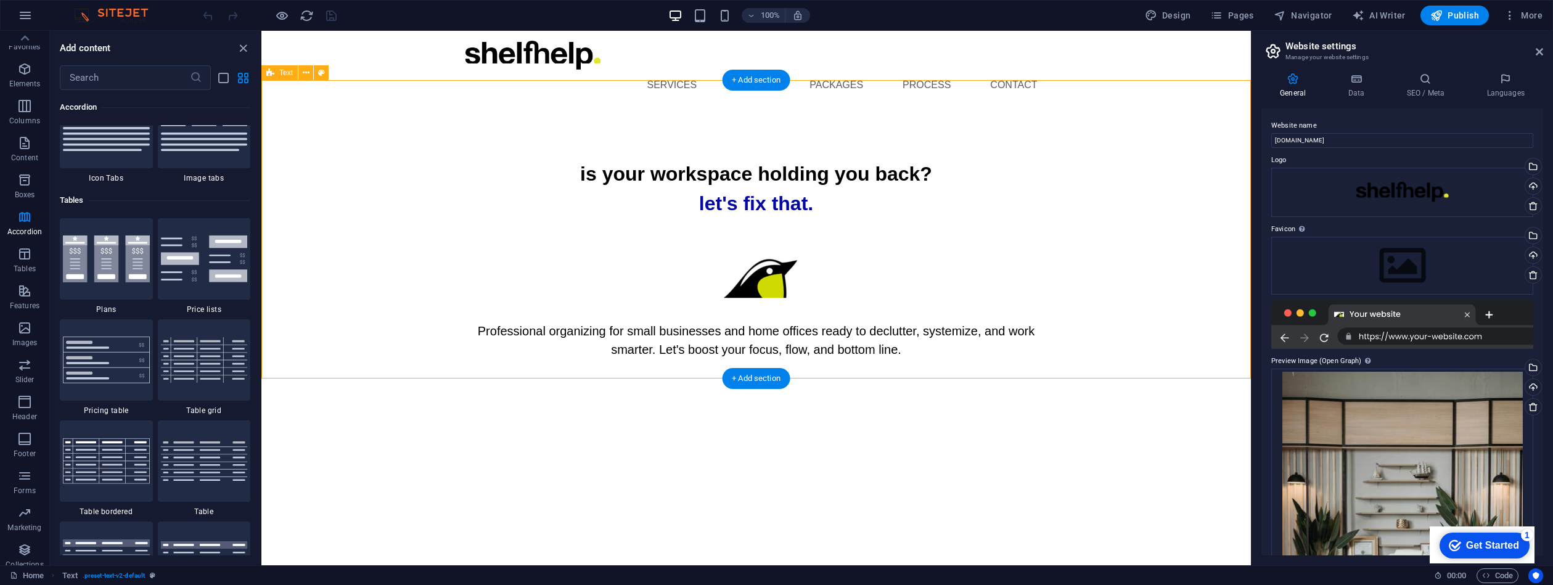
click at [1214, 167] on div "is your workspace holding you back? let's fix that. Professional organizing for…" at bounding box center [756, 259] width 990 height 298
click at [1453, 15] on span "Publish" at bounding box center [1454, 15] width 49 height 12
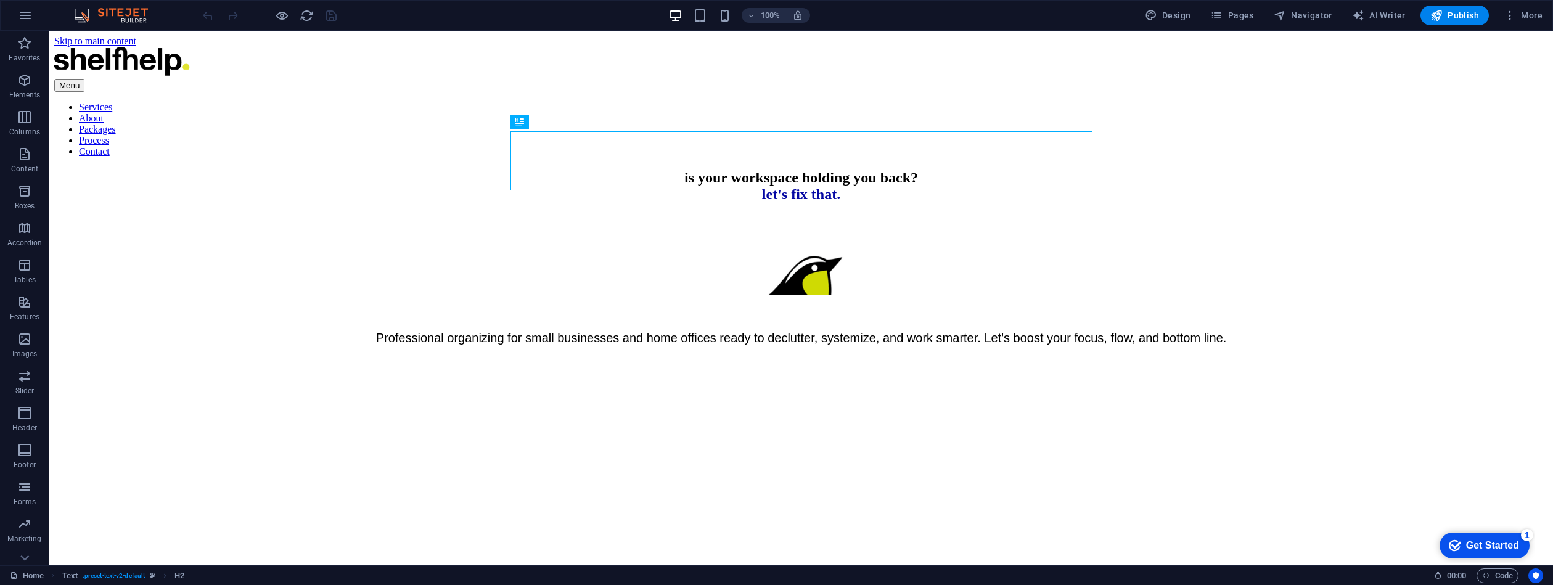
click at [1510, 538] on div "checkmark Get Started 1" at bounding box center [1485, 546] width 90 height 26
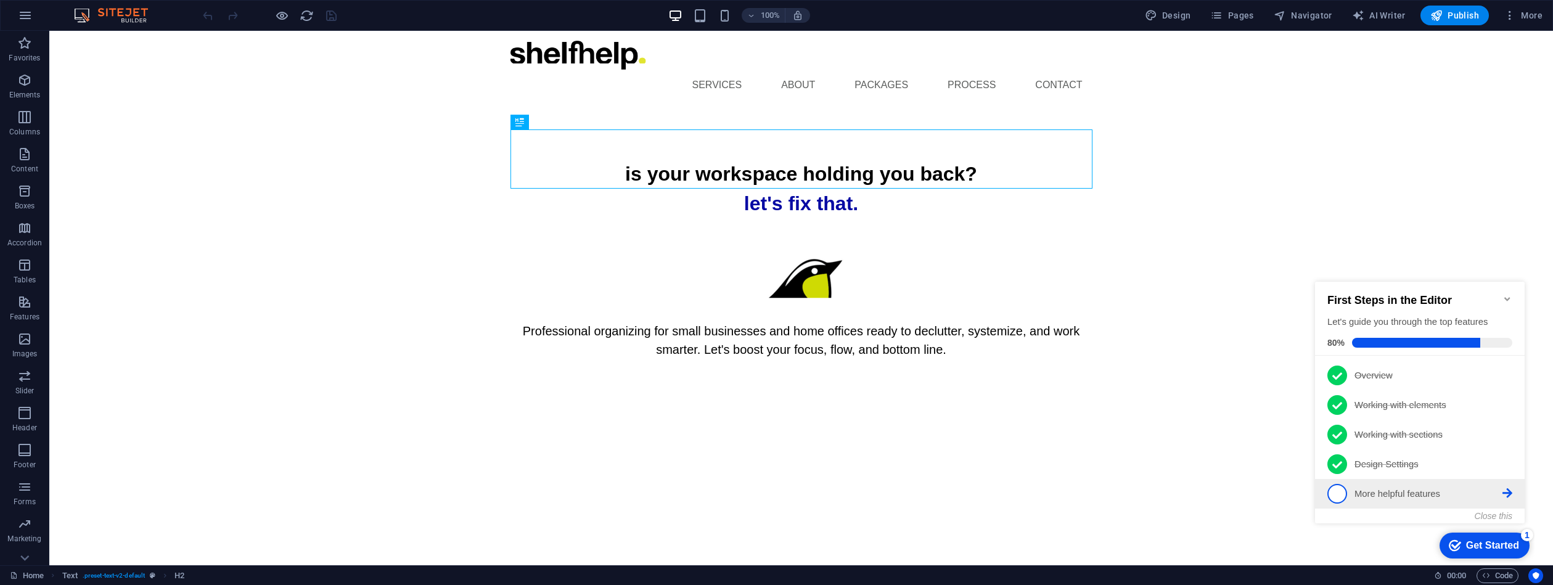
click at [1342, 488] on span "5" at bounding box center [1338, 494] width 20 height 20
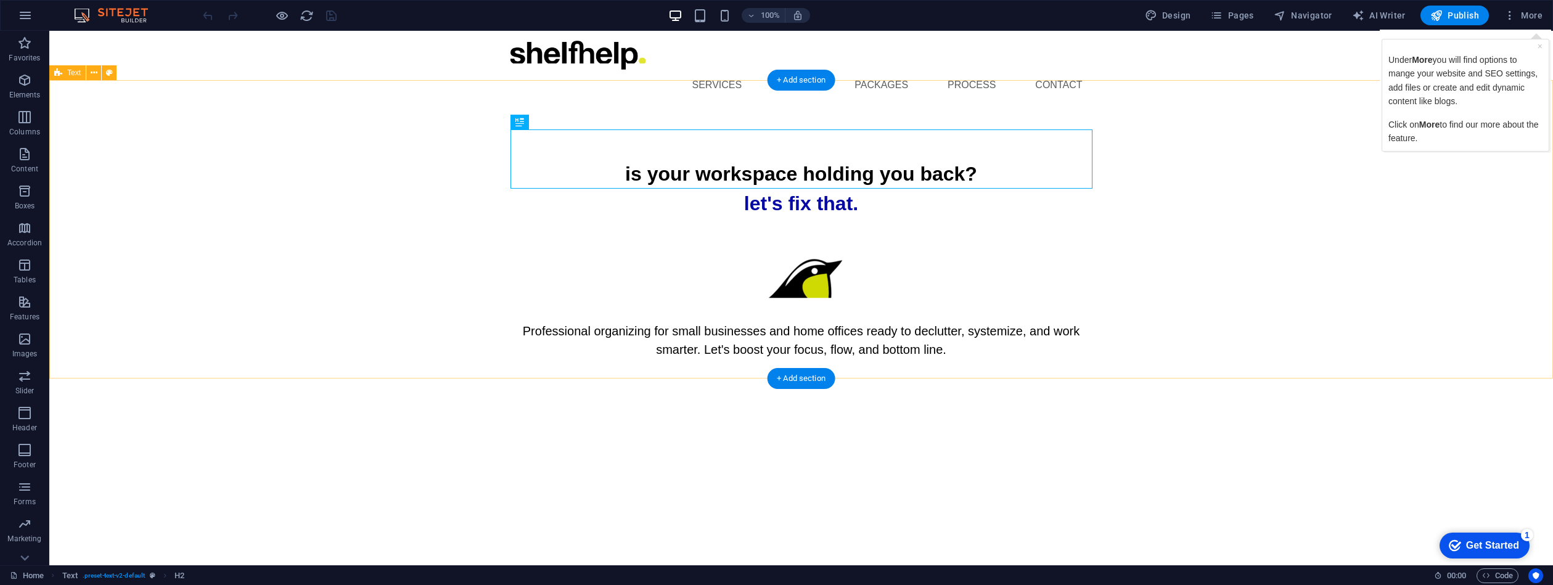
click at [1522, 53] on p "Under More you will find options to mange your website and SEO settings, add fi…" at bounding box center [1465, 80] width 154 height 55
click at [1525, 15] on span "More" at bounding box center [1523, 15] width 39 height 12
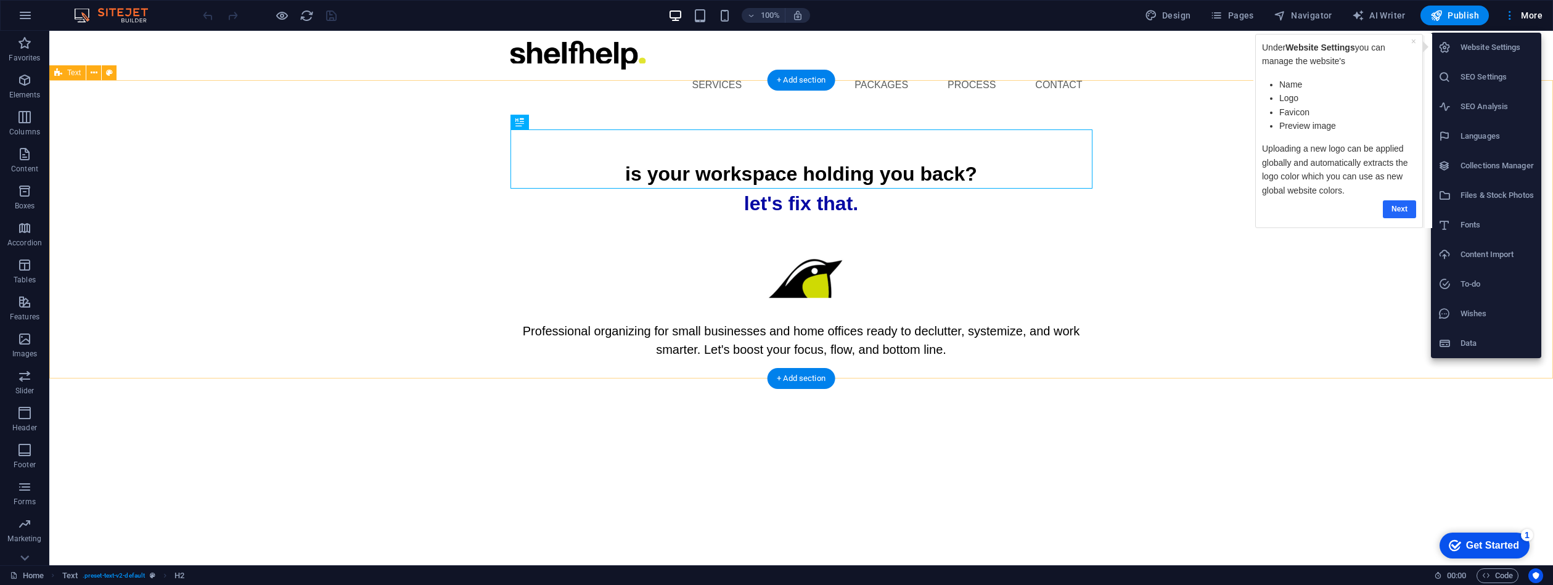
click at [1409, 205] on link "Next" at bounding box center [1399, 209] width 33 height 18
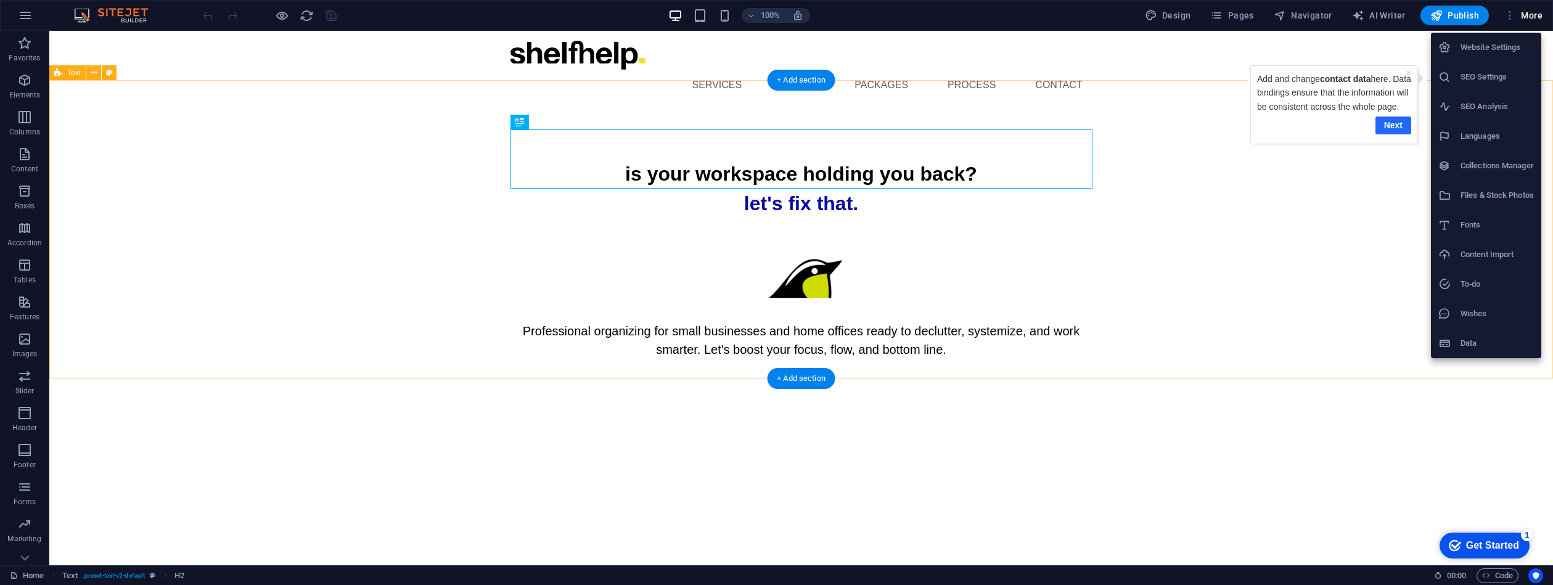
click at [1394, 134] on link "Next" at bounding box center [1394, 126] width 36 height 18
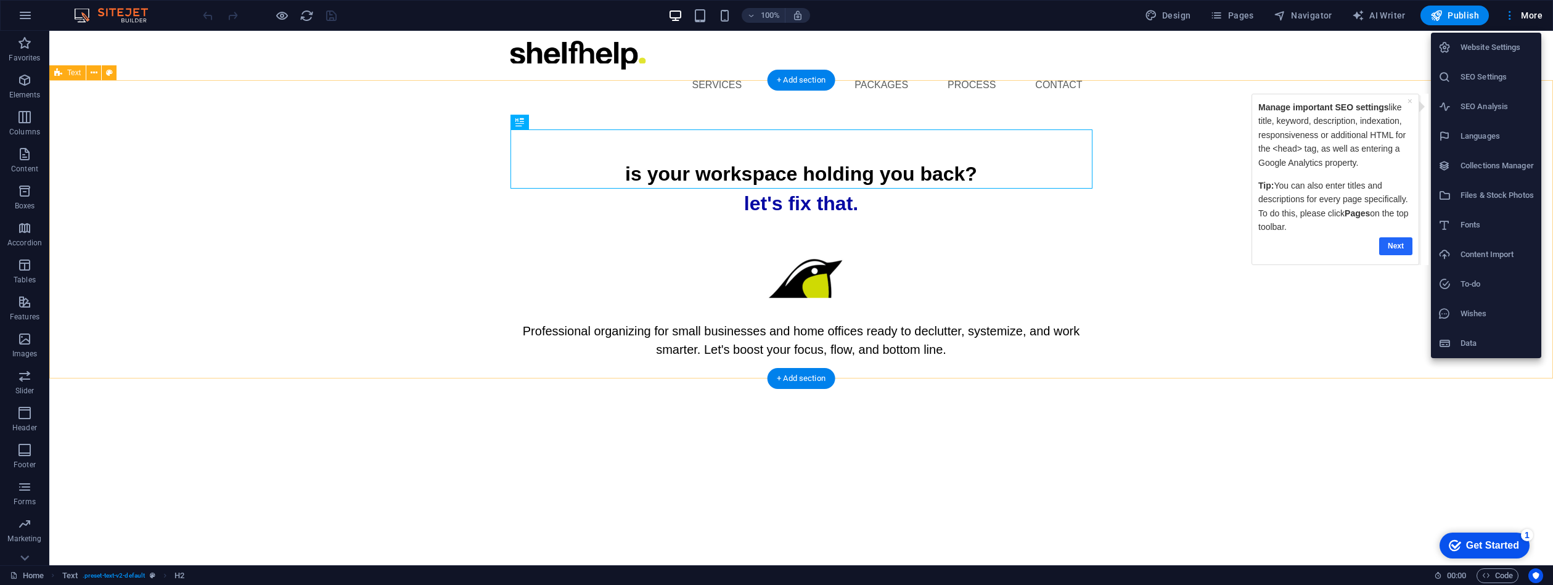
click at [1398, 237] on link "Next" at bounding box center [1395, 246] width 33 height 18
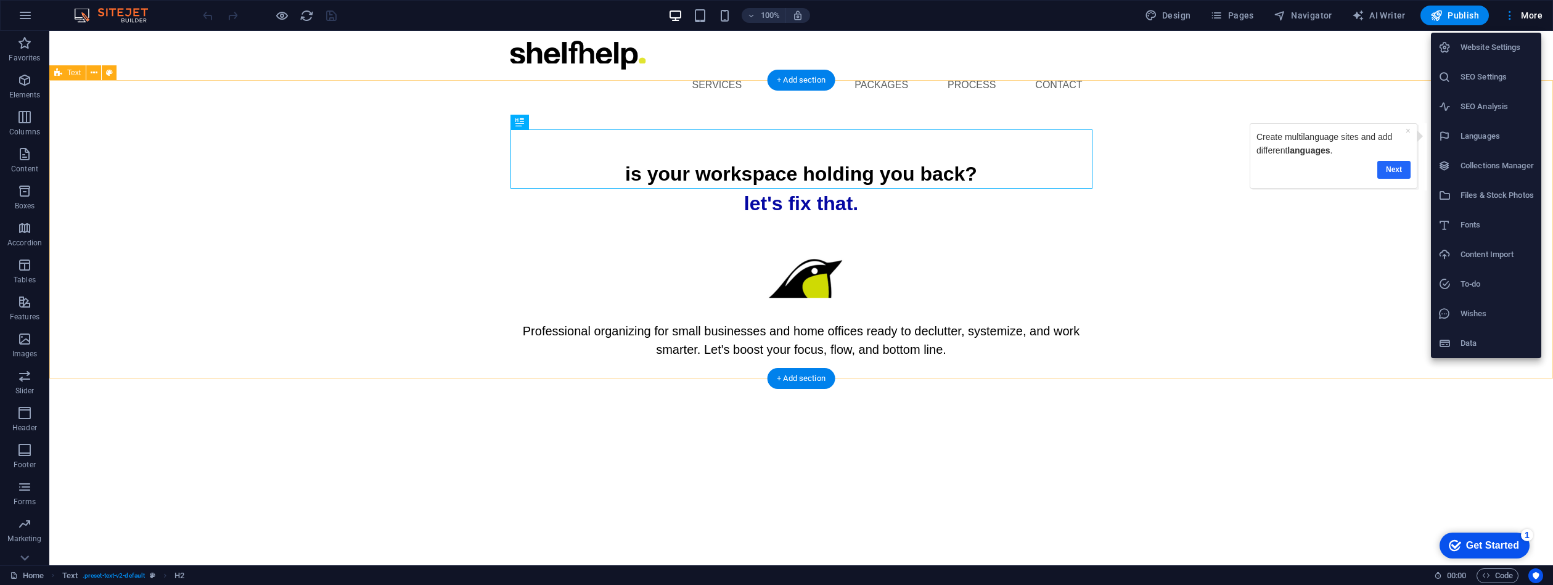
click at [1396, 164] on link "Next" at bounding box center [1393, 170] width 33 height 18
click at [1403, 202] on link "Next" at bounding box center [1392, 201] width 33 height 18
click at [1398, 226] on link "Next" at bounding box center [1392, 227] width 33 height 18
click at [1405, 256] on link "Next" at bounding box center [1393, 259] width 33 height 18
click at [1393, 288] on link "Next" at bounding box center [1392, 290] width 33 height 18
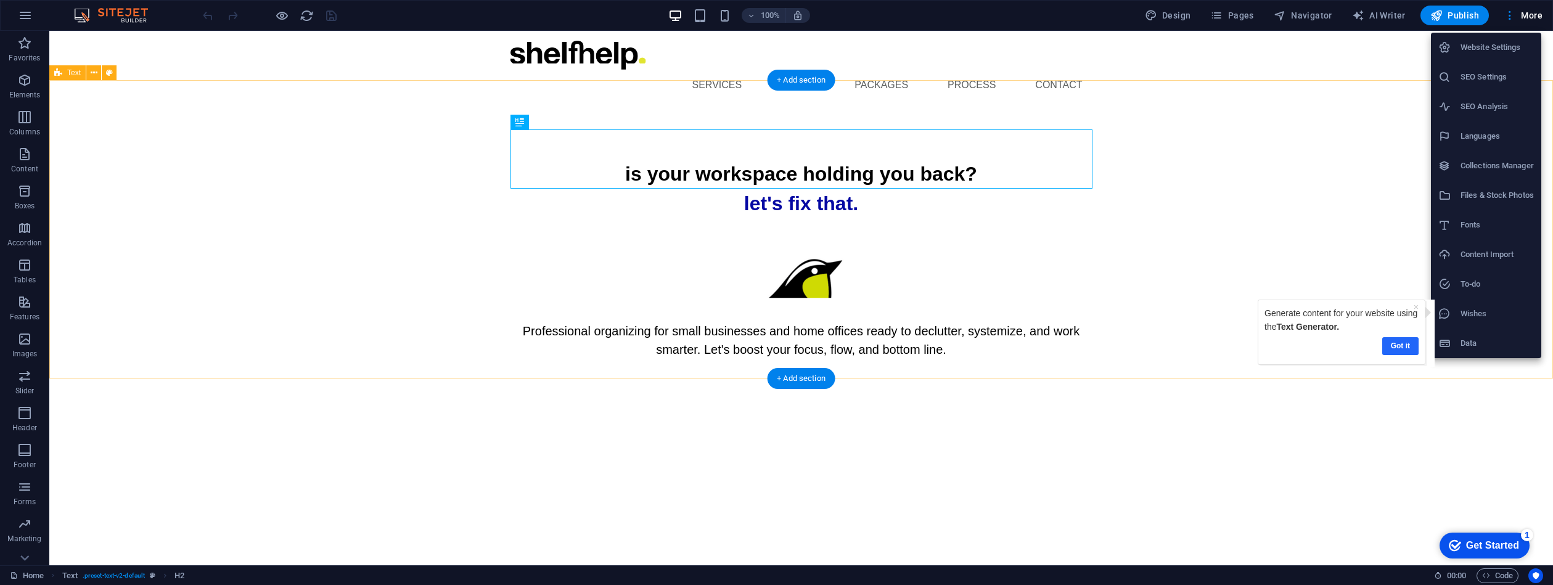
click at [1408, 344] on link "Got it" at bounding box center [1400, 346] width 36 height 18
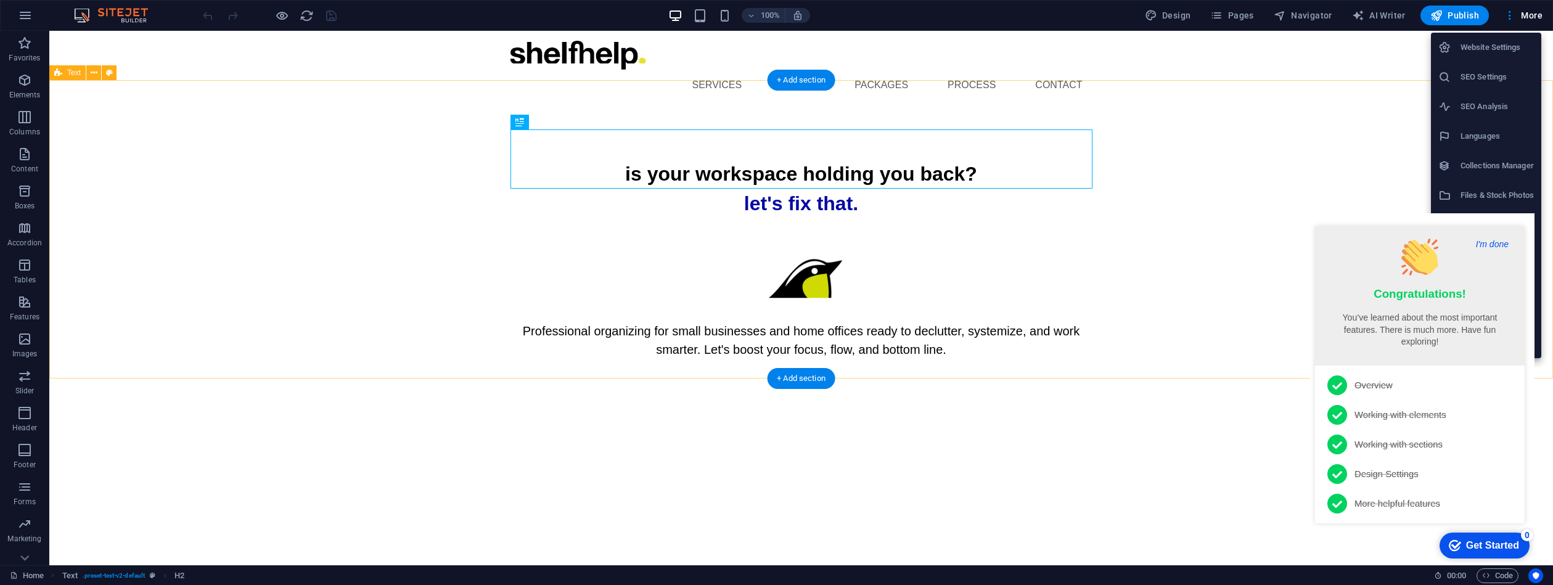
click at [1490, 242] on button "I'm done" at bounding box center [1492, 244] width 40 height 11
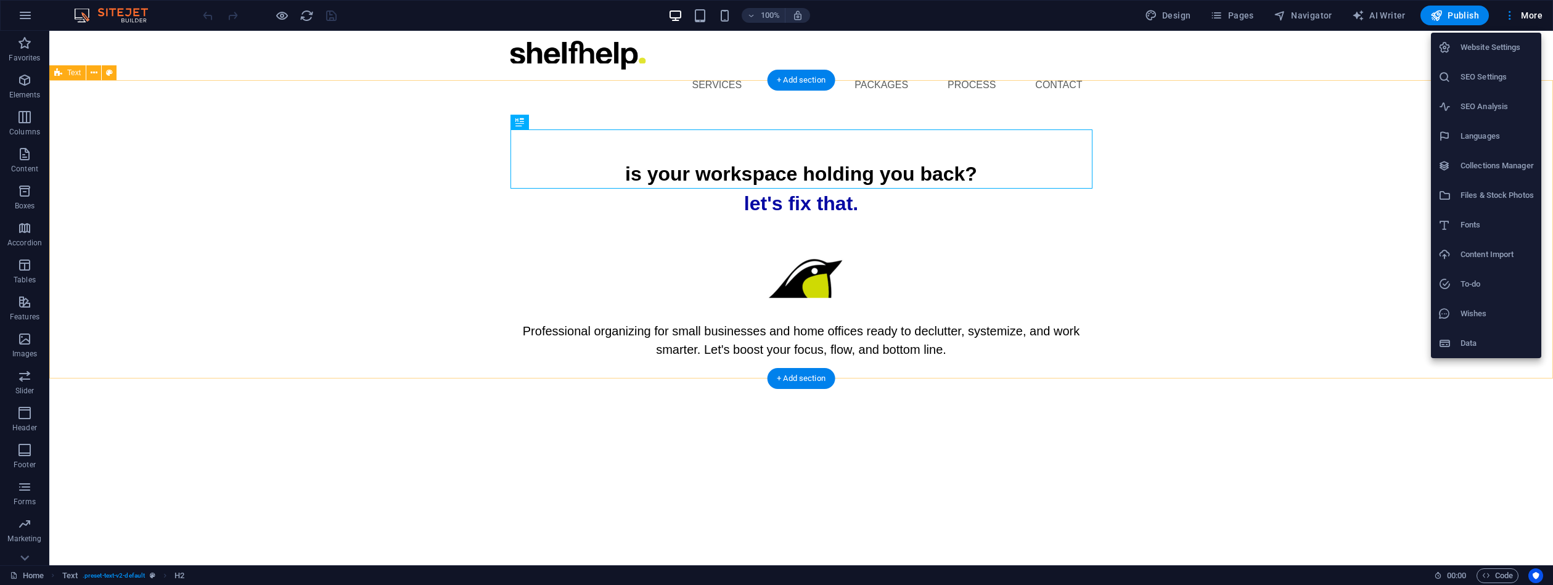
click at [1367, 209] on div at bounding box center [776, 292] width 1553 height 585
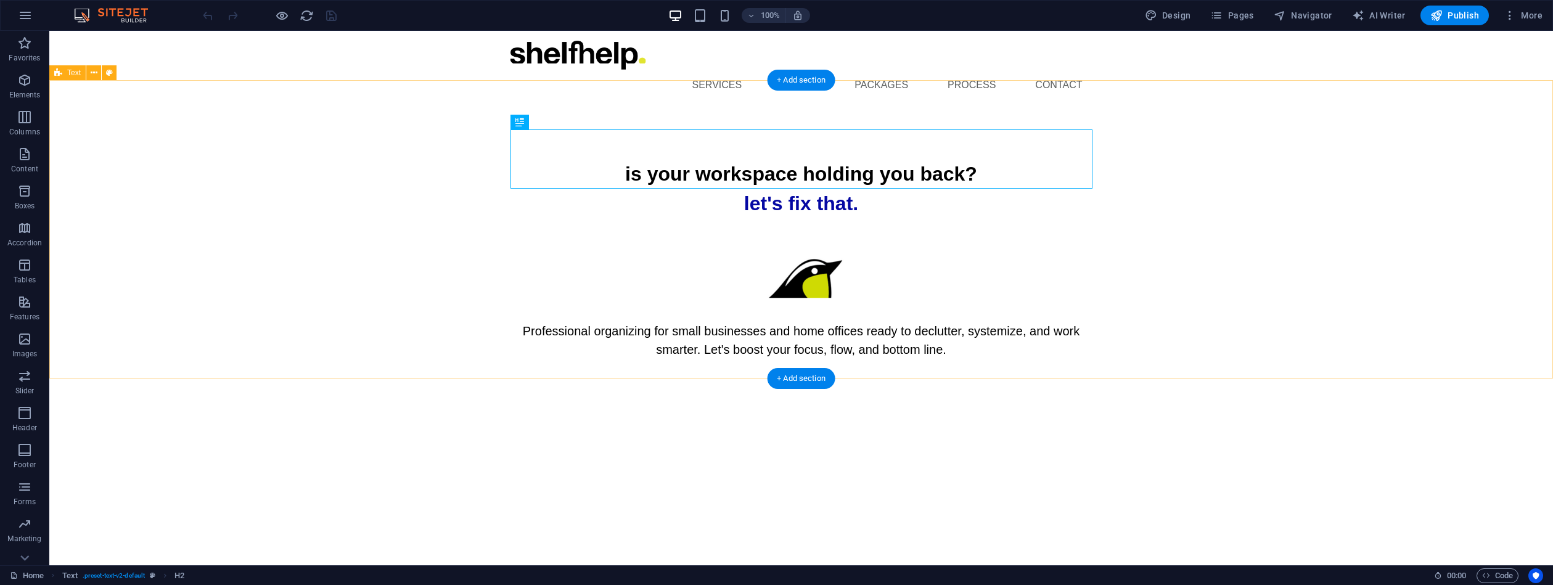
click at [1214, 263] on div "is your workspace holding you back? let's fix that. Professional organizing for…" at bounding box center [801, 259] width 1504 height 298
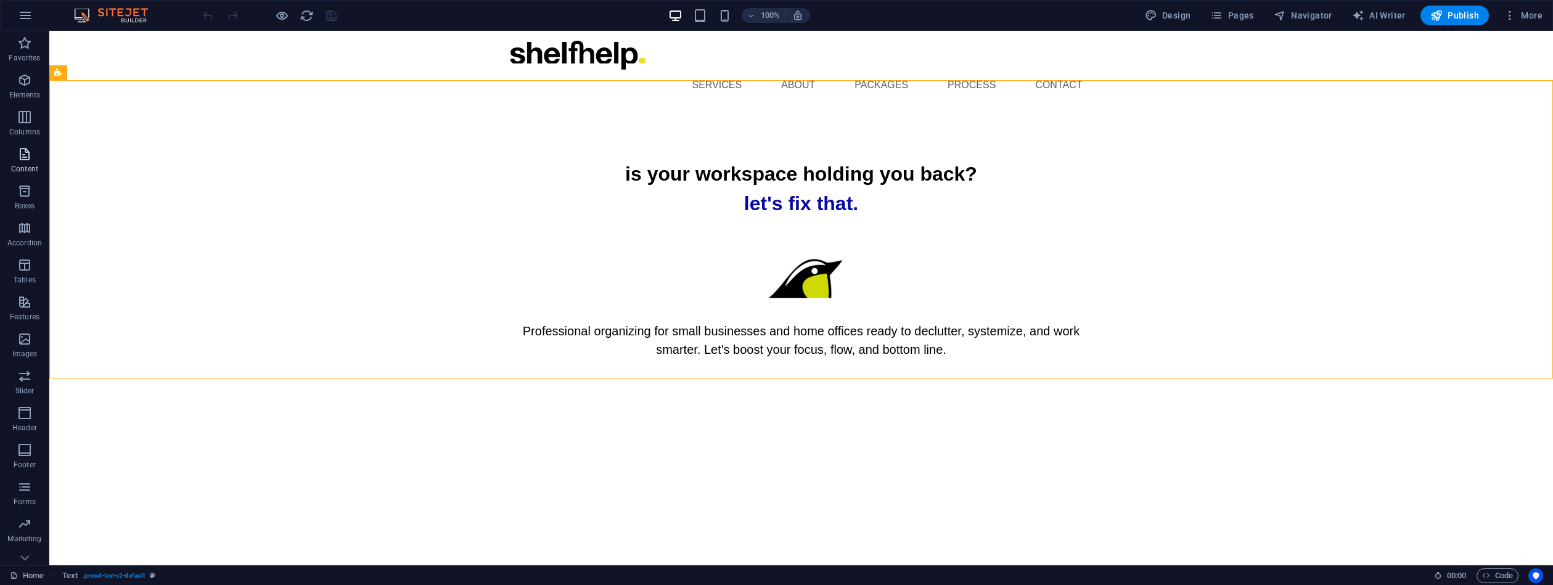
click at [32, 152] on icon "button" at bounding box center [24, 154] width 15 height 15
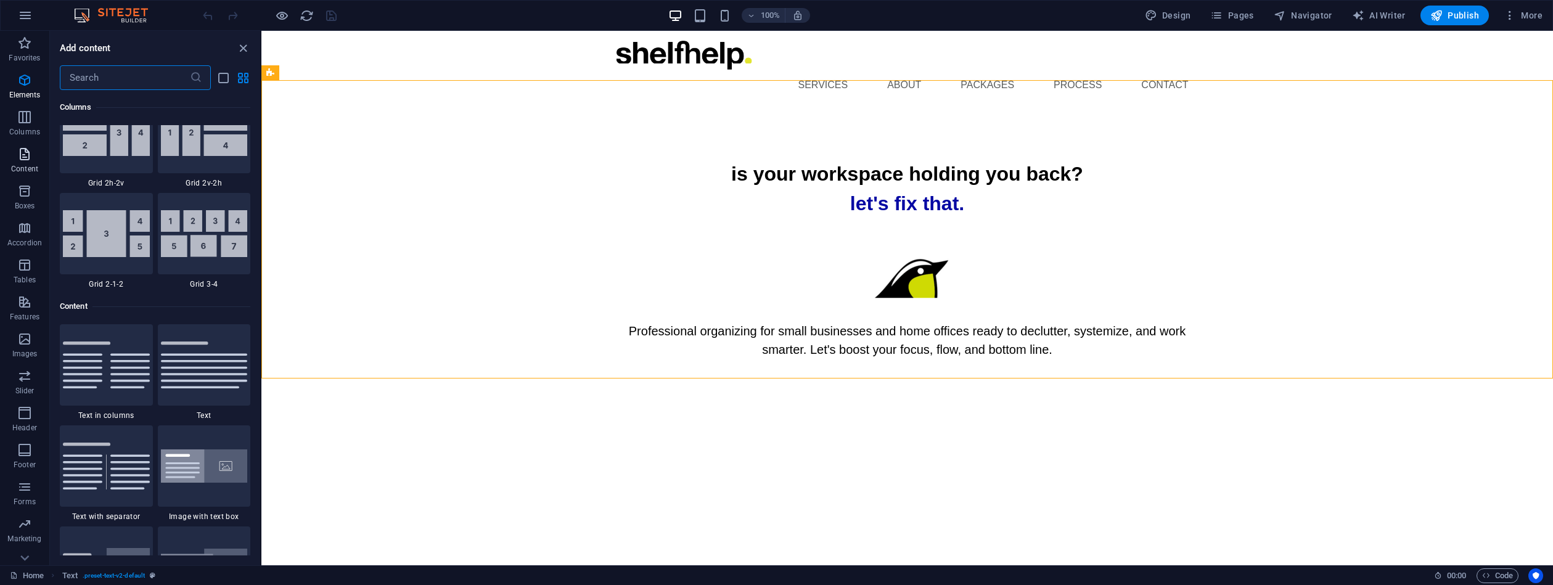
scroll to position [2157, 0]
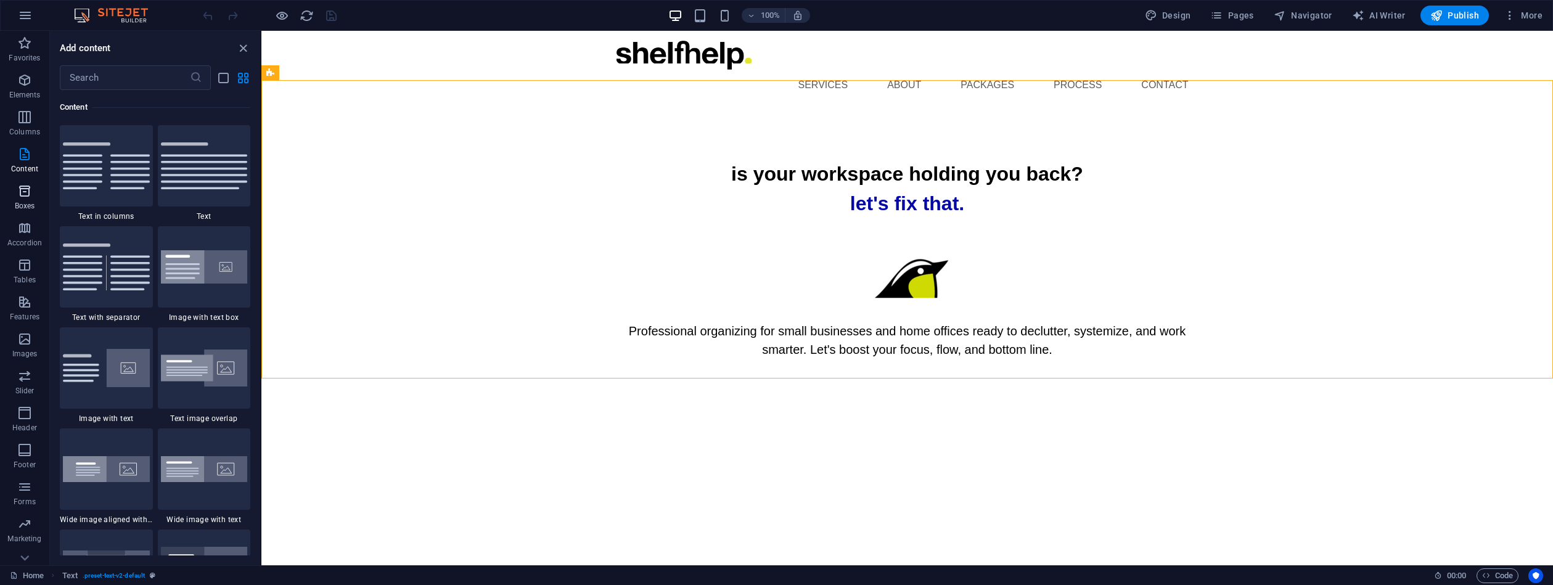
click at [25, 196] on icon "button" at bounding box center [24, 191] width 15 height 15
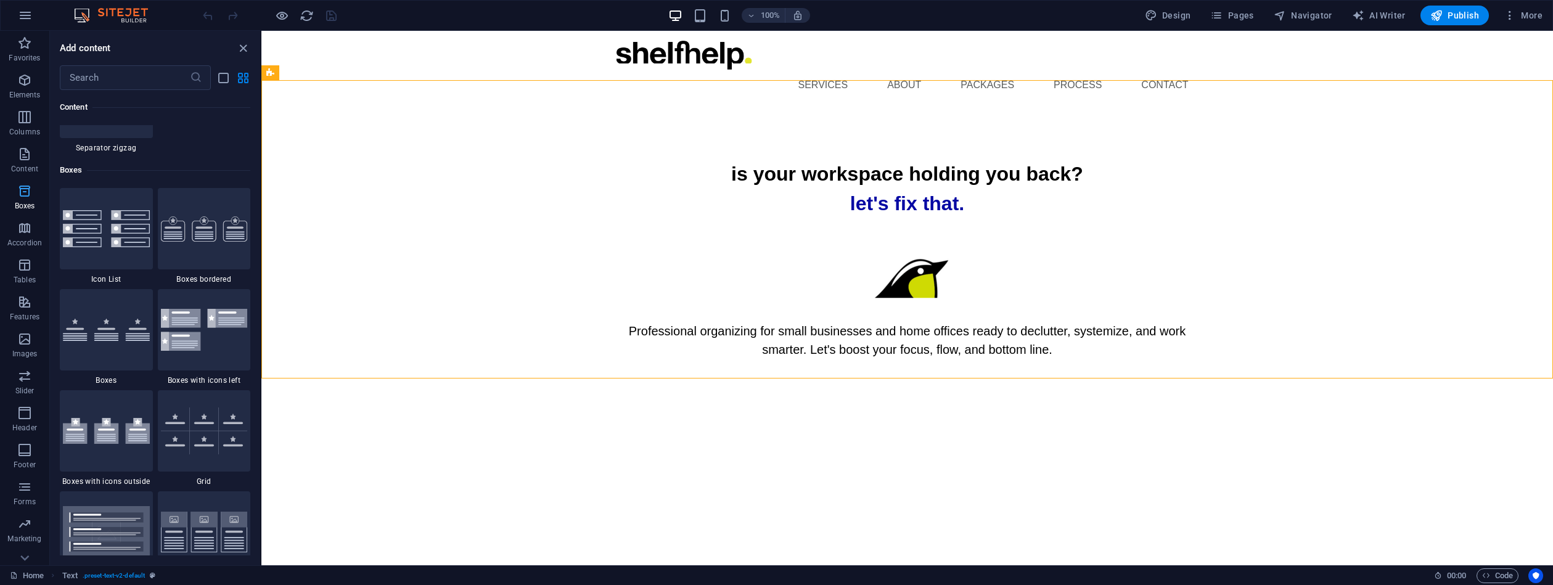
scroll to position [3401, 0]
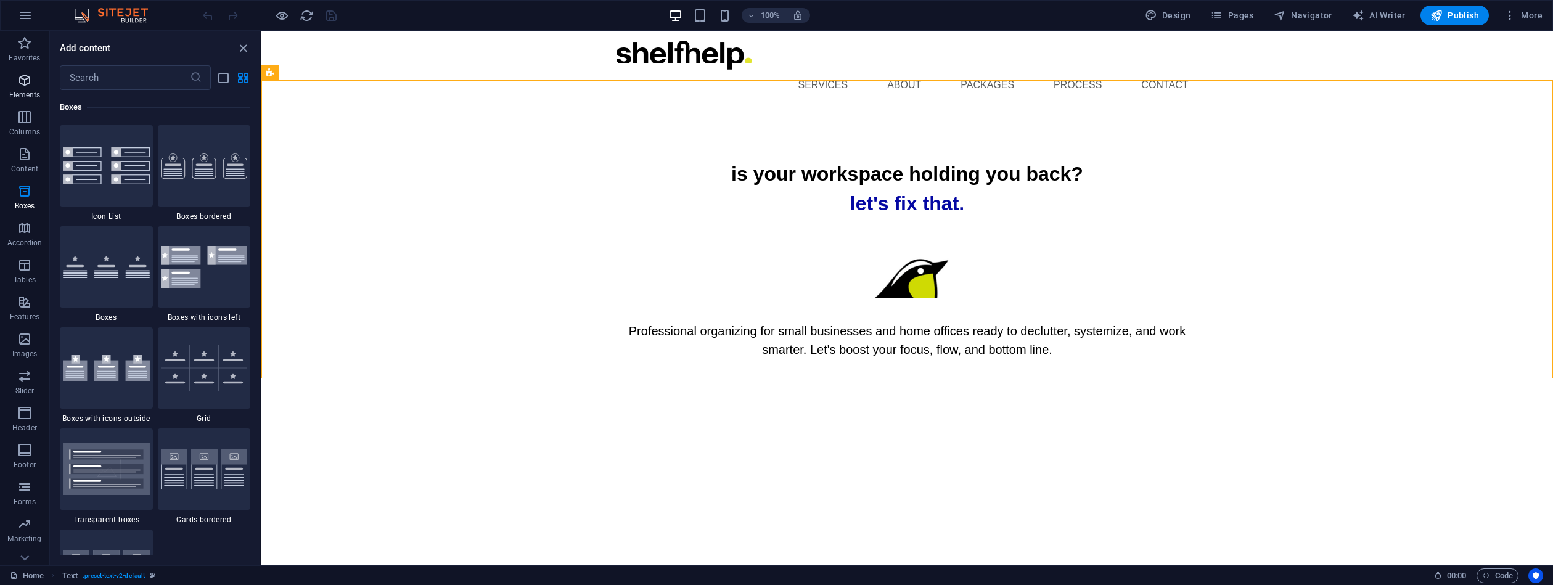
click at [28, 81] on icon "button" at bounding box center [24, 80] width 15 height 15
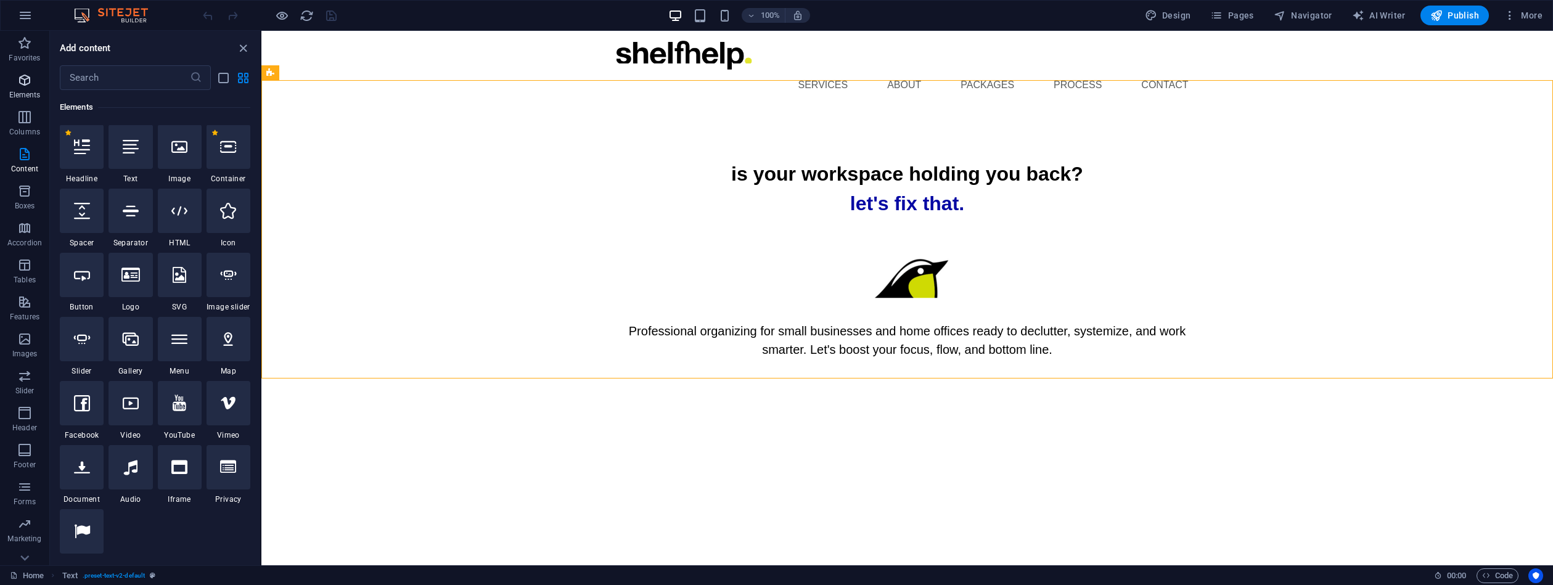
scroll to position [131, 0]
click at [29, 115] on icon "button" at bounding box center [24, 117] width 15 height 15
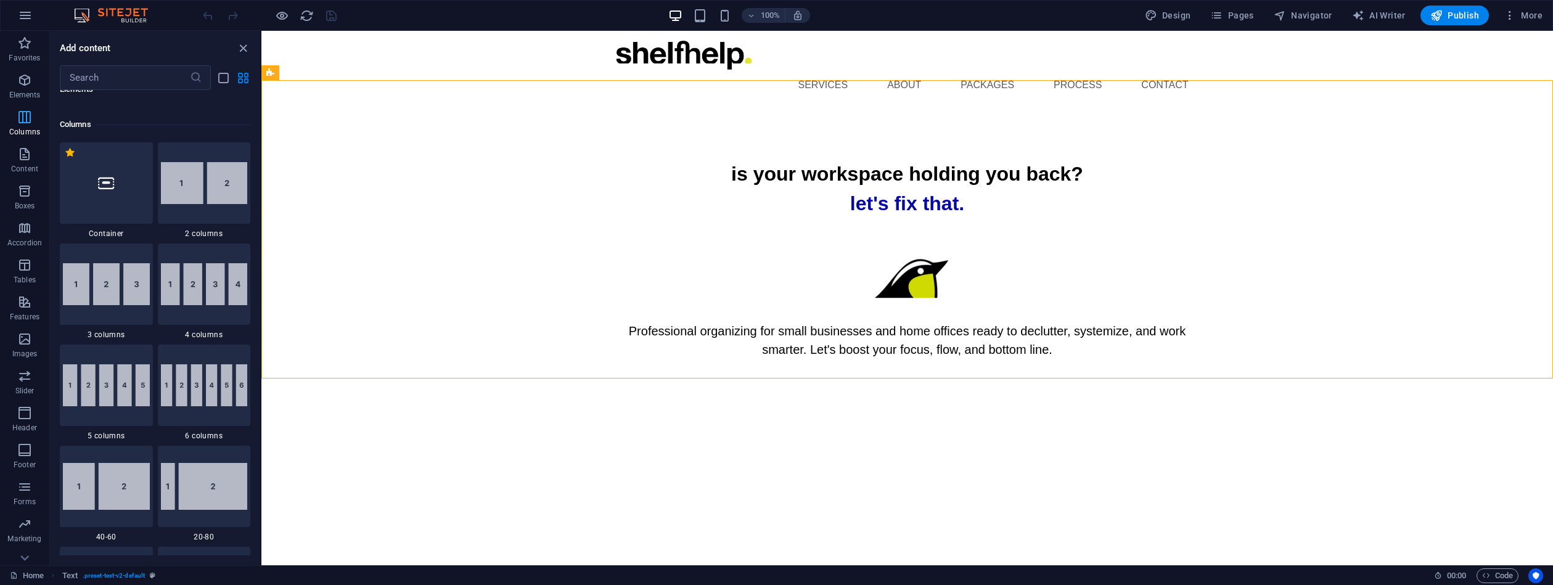
scroll to position [610, 0]
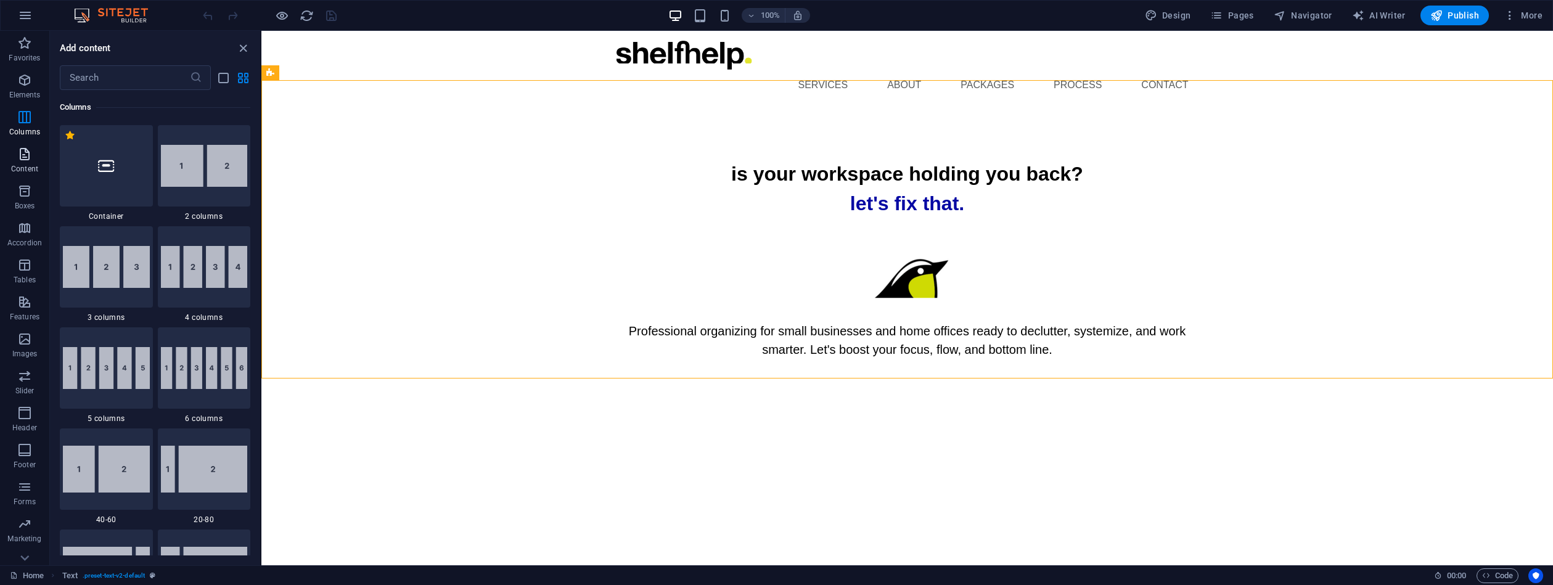
click at [20, 157] on icon "button" at bounding box center [24, 154] width 15 height 15
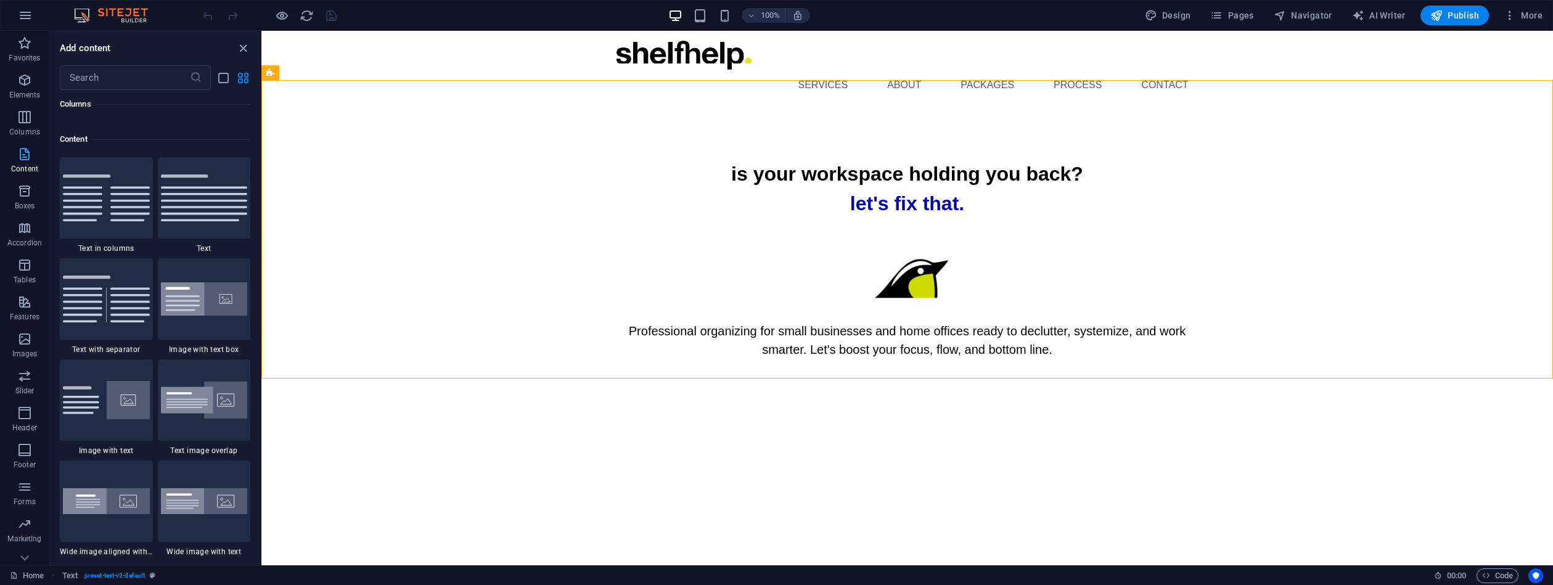
scroll to position [2157, 0]
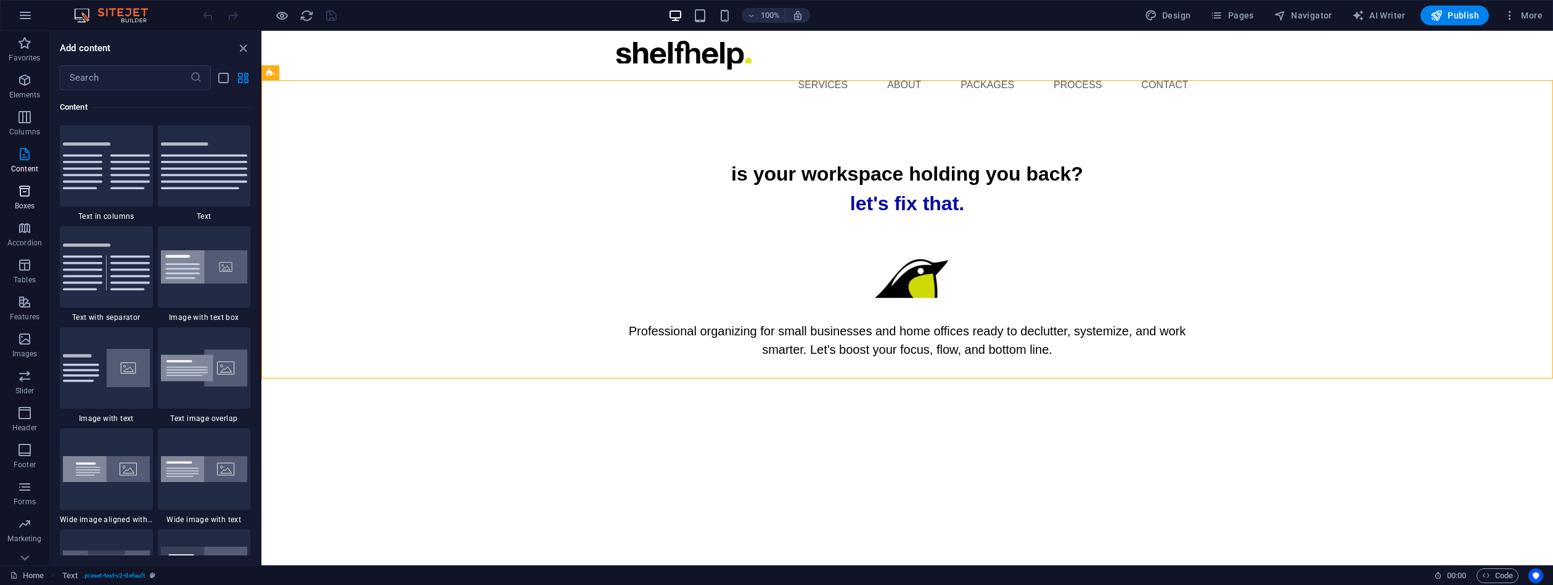
click at [26, 192] on icon "button" at bounding box center [24, 191] width 15 height 15
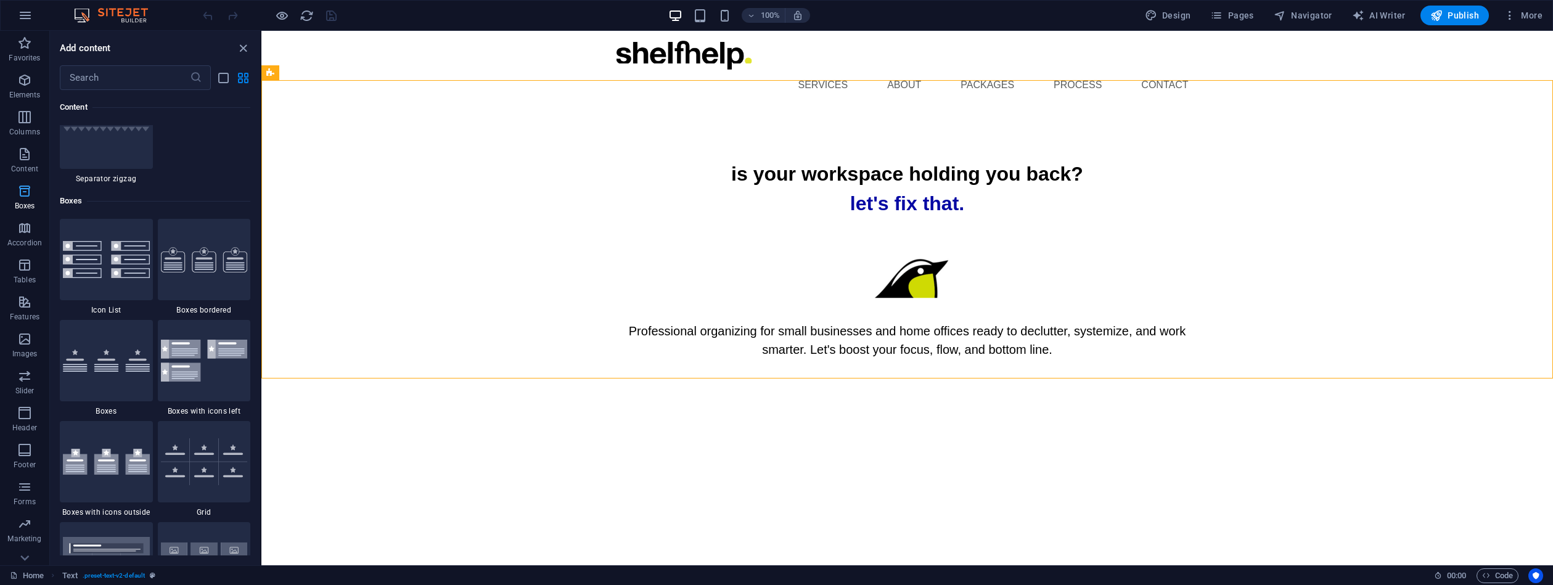
scroll to position [3401, 0]
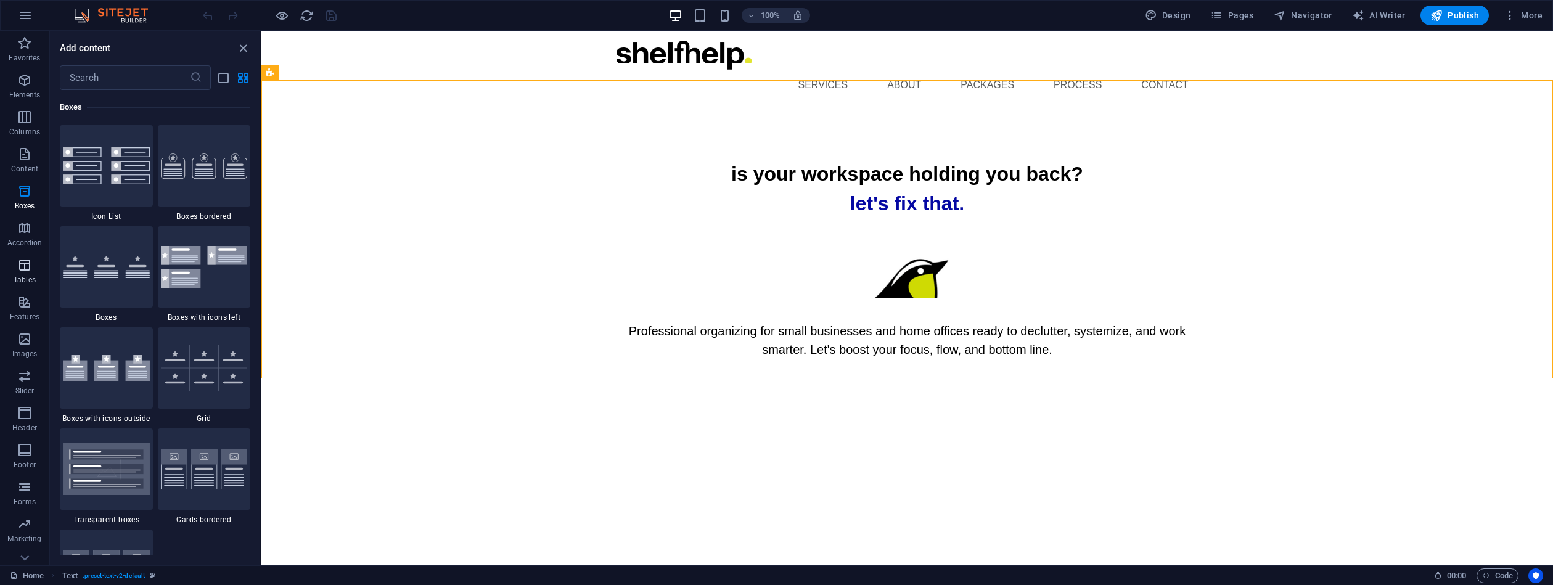
click at [28, 262] on icon "button" at bounding box center [24, 265] width 15 height 15
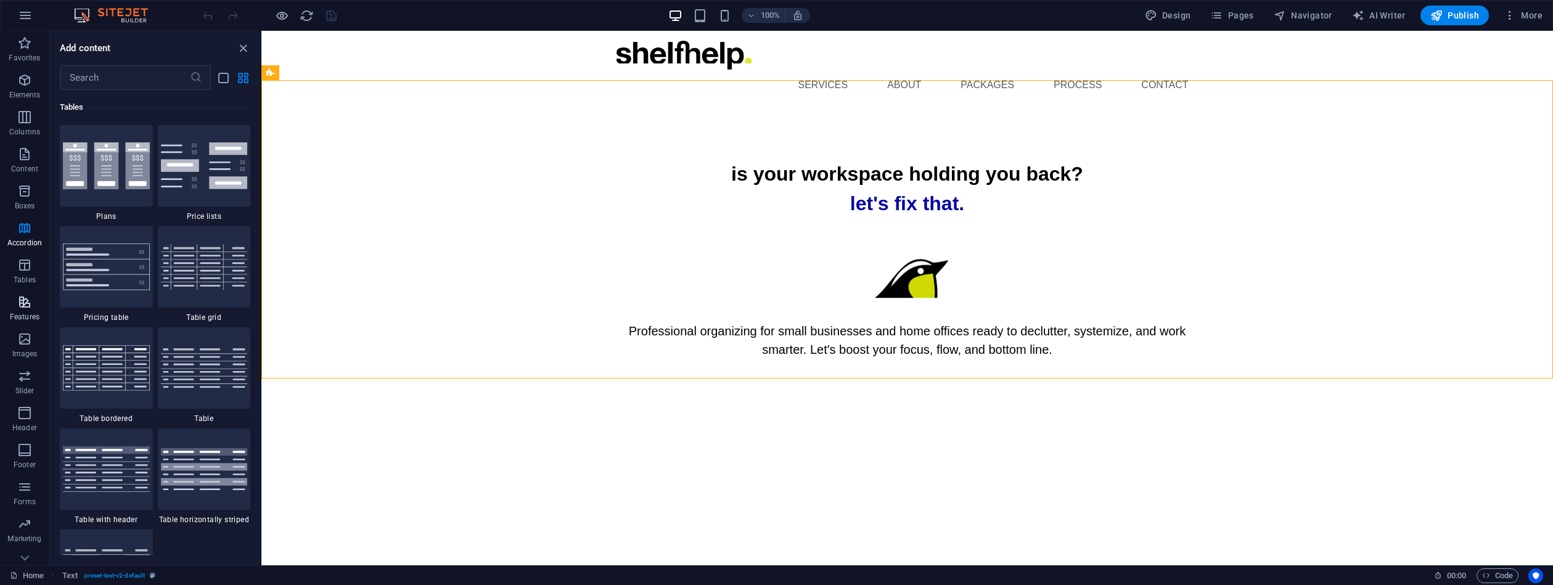
click at [28, 307] on icon "button" at bounding box center [24, 302] width 15 height 15
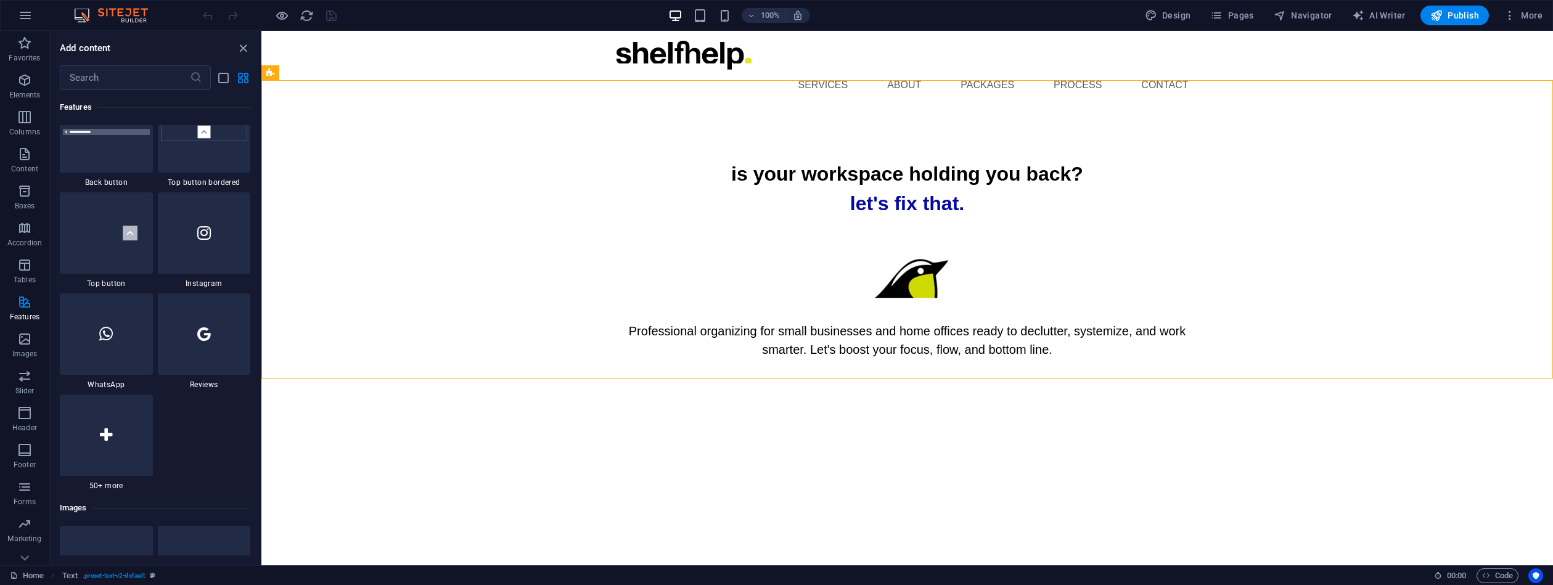
scroll to position [5853, 0]
click at [30, 343] on icon "button" at bounding box center [24, 339] width 15 height 15
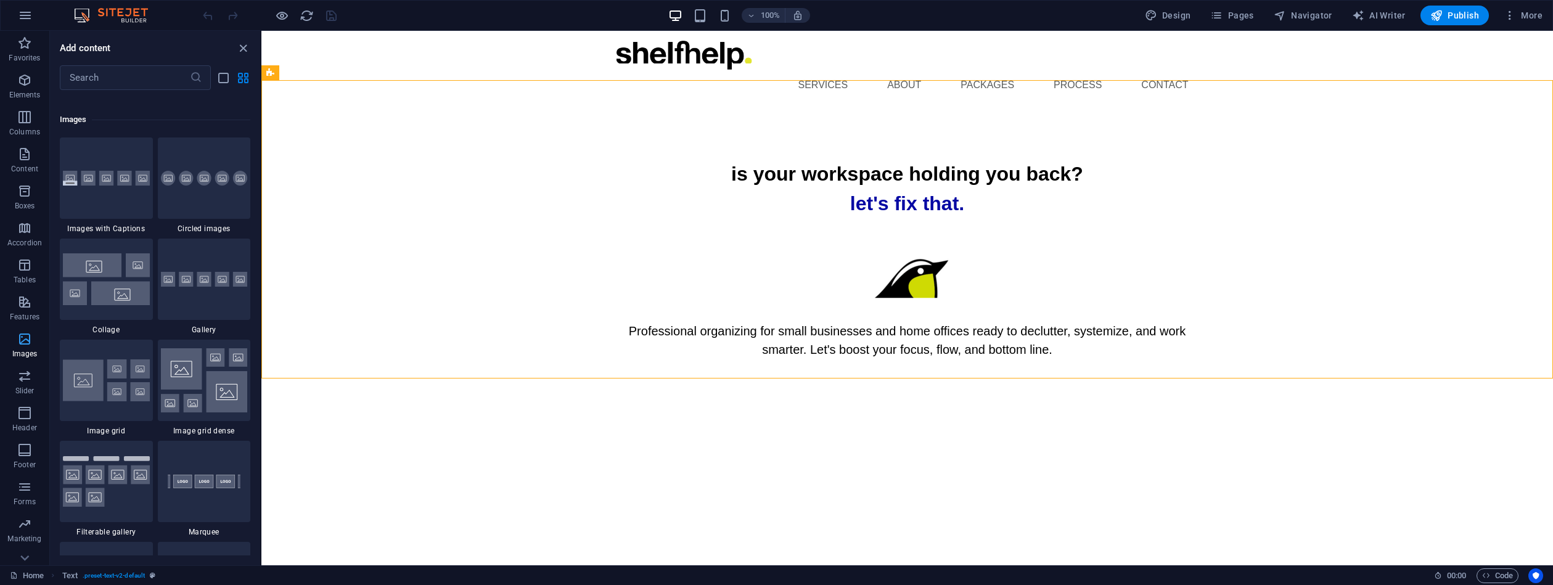
scroll to position [6252, 0]
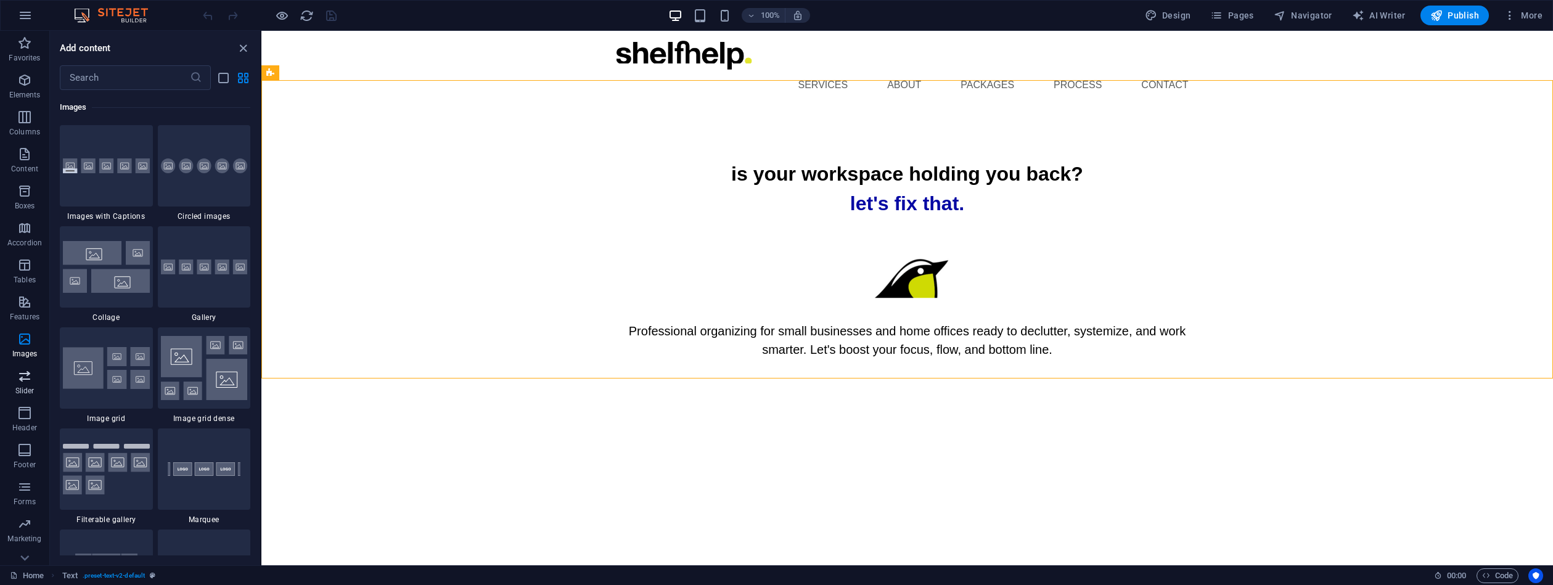
click at [28, 379] on icon "button" at bounding box center [24, 376] width 15 height 15
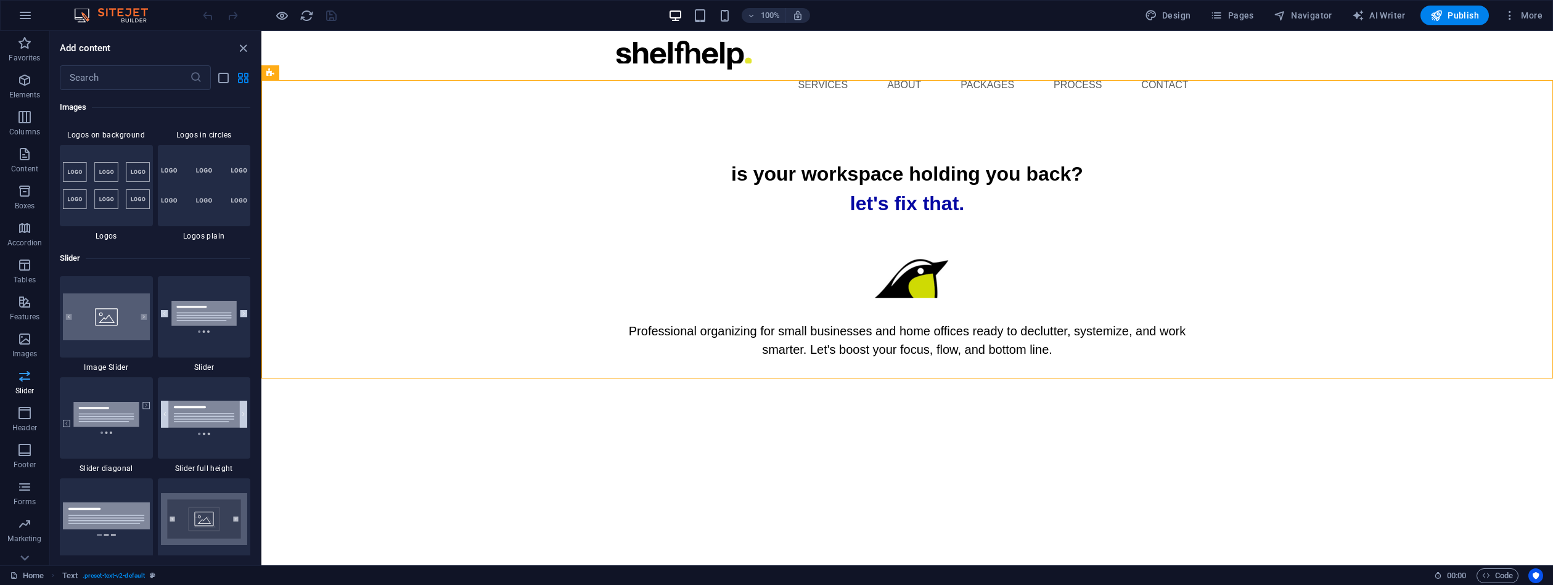
scroll to position [6990, 0]
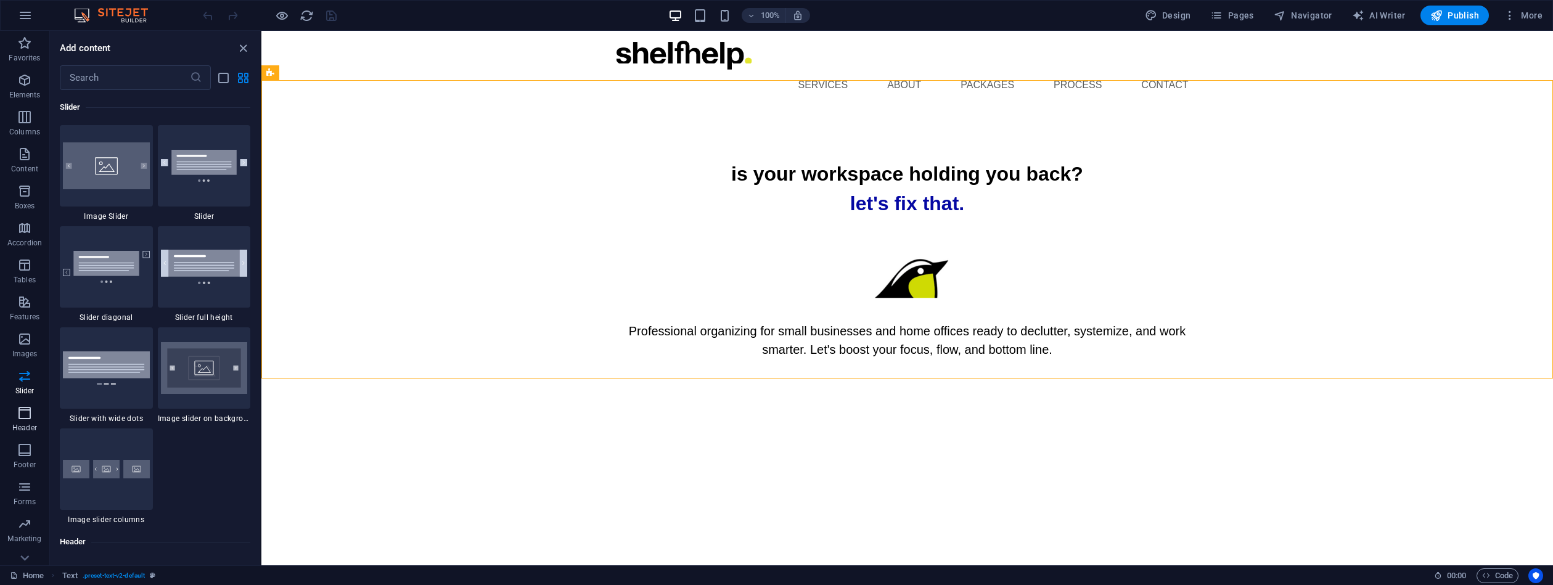
click at [27, 409] on icon "button" at bounding box center [24, 413] width 15 height 15
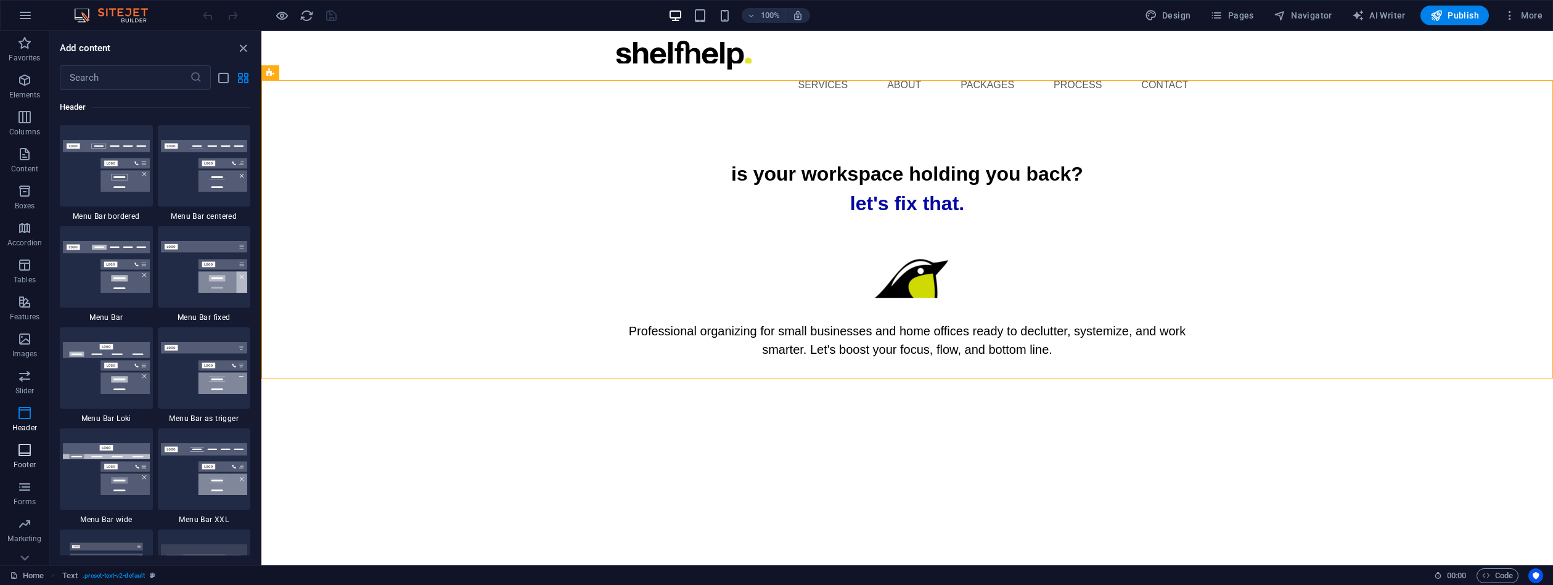
click at [24, 454] on icon "button" at bounding box center [24, 450] width 15 height 15
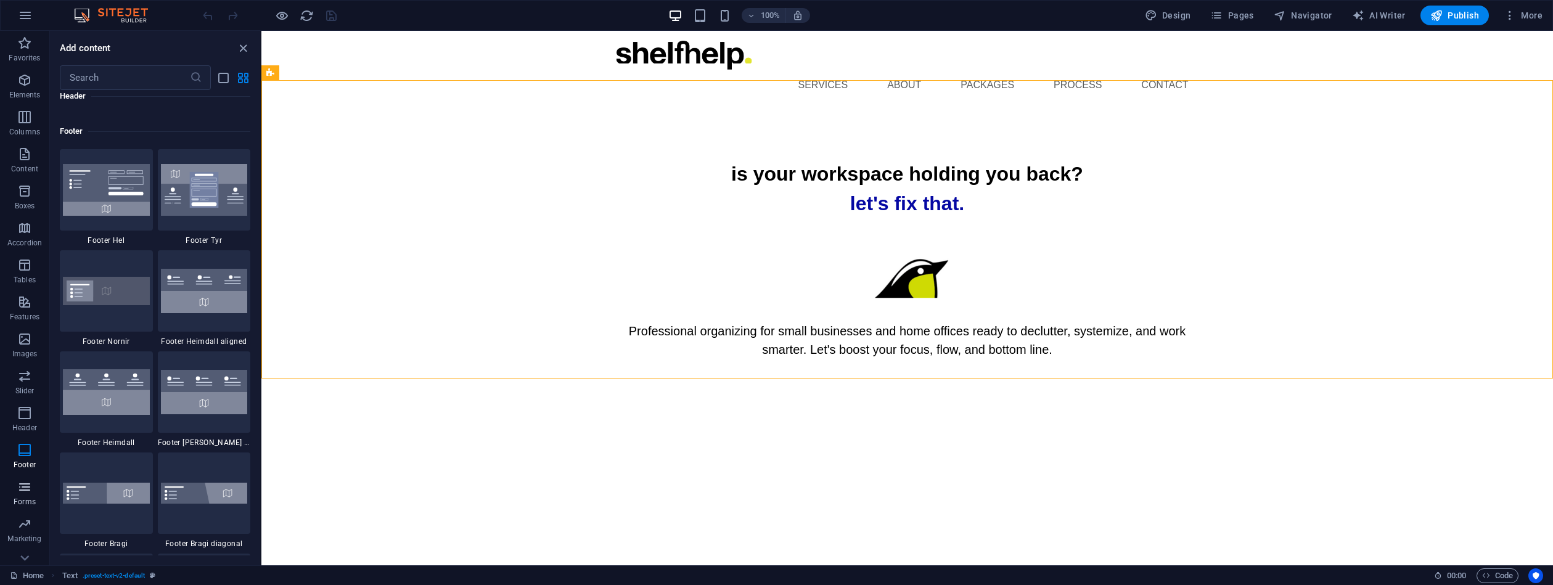
scroll to position [8163, 0]
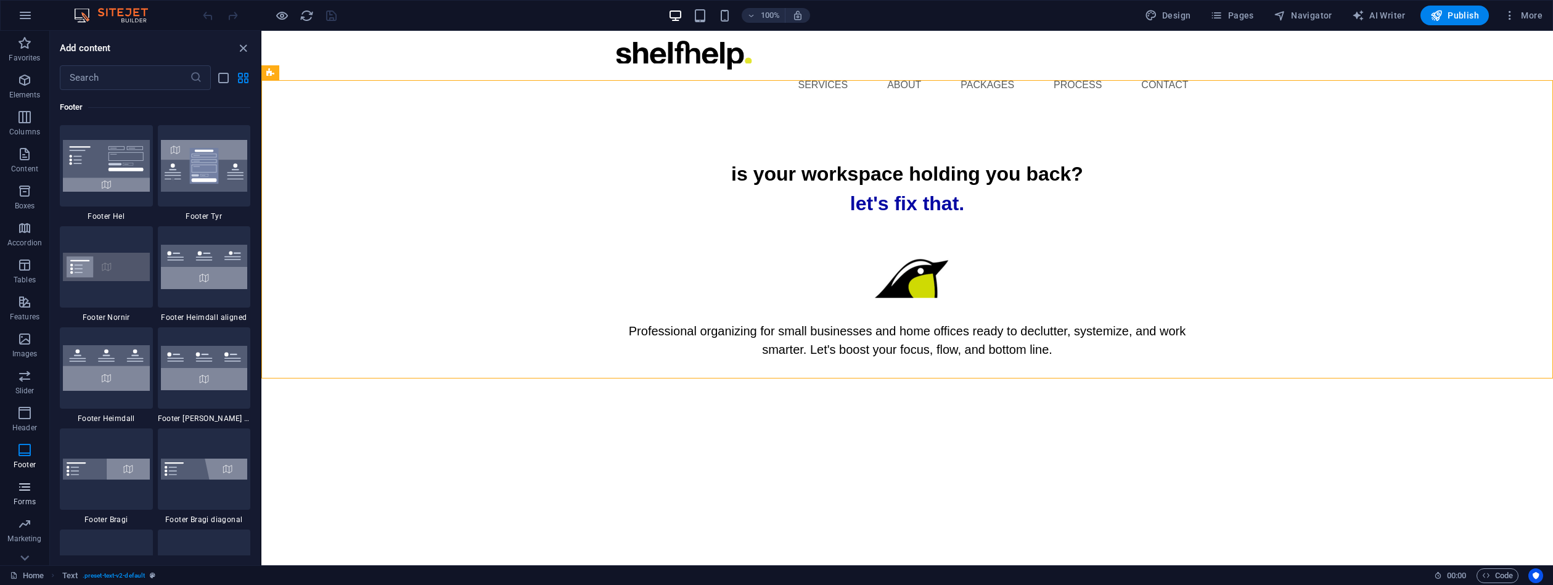
click at [28, 489] on icon "button" at bounding box center [24, 487] width 15 height 15
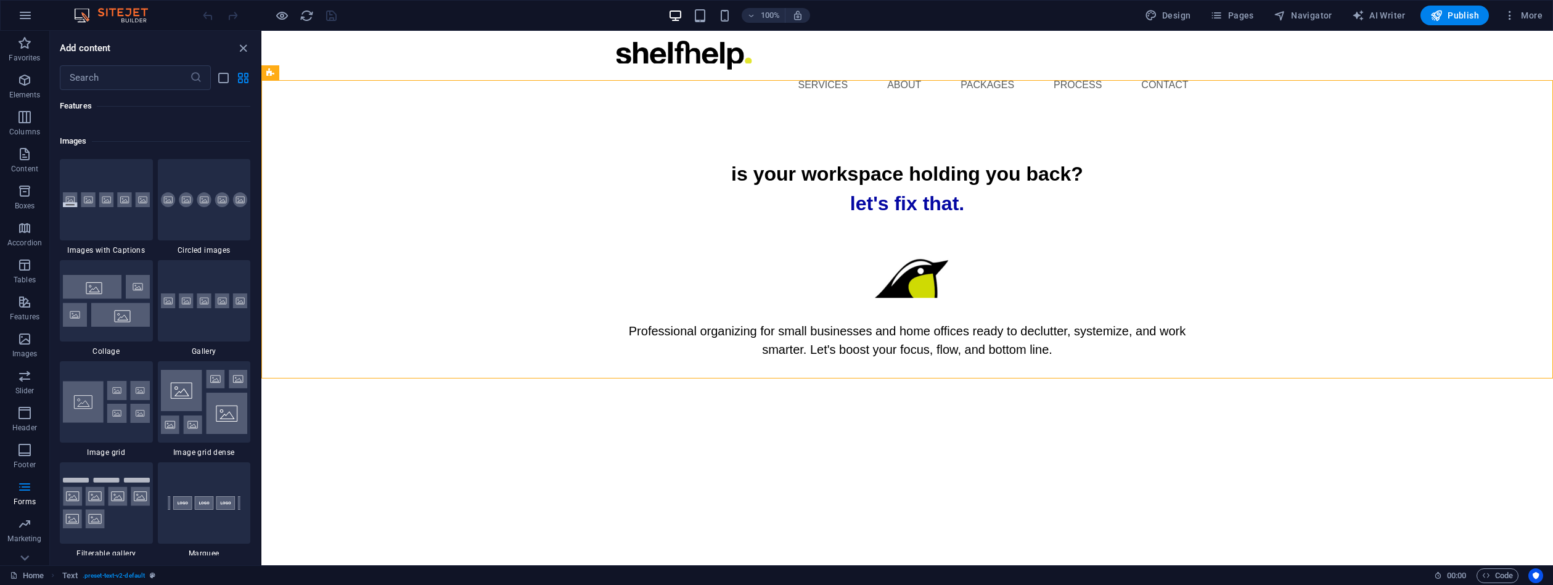
scroll to position [5858, 0]
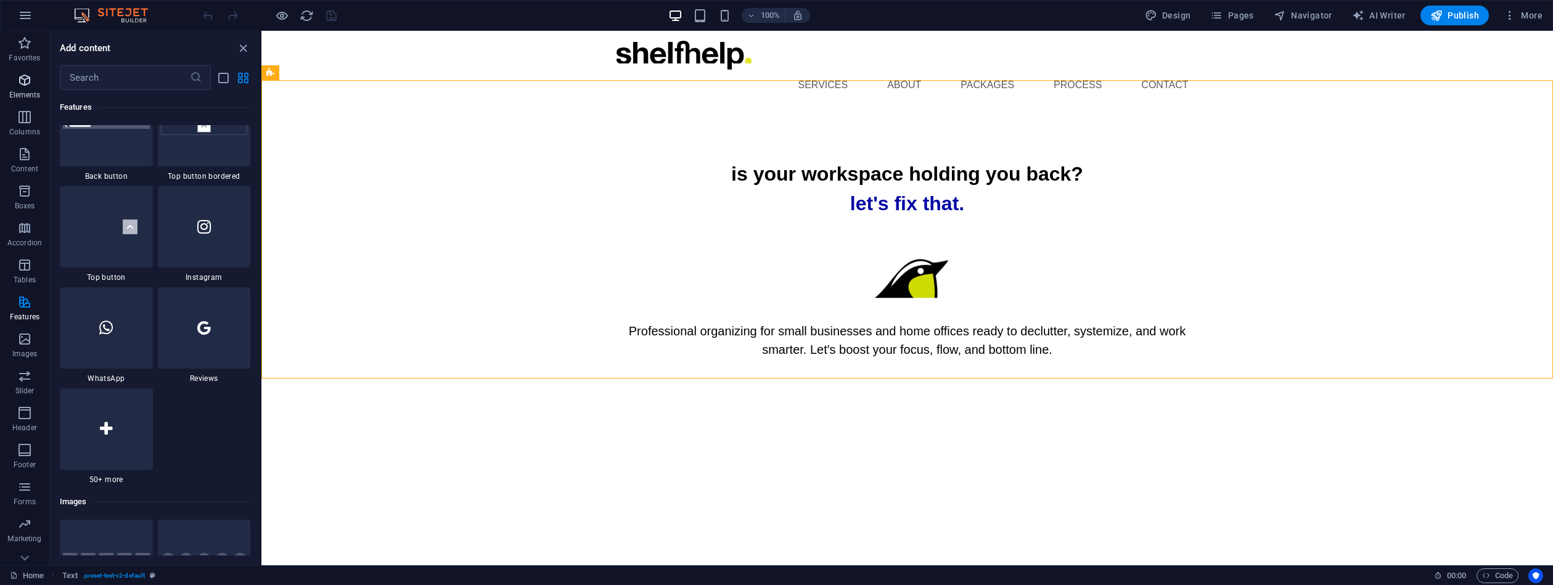
click at [18, 83] on icon "button" at bounding box center [24, 80] width 15 height 15
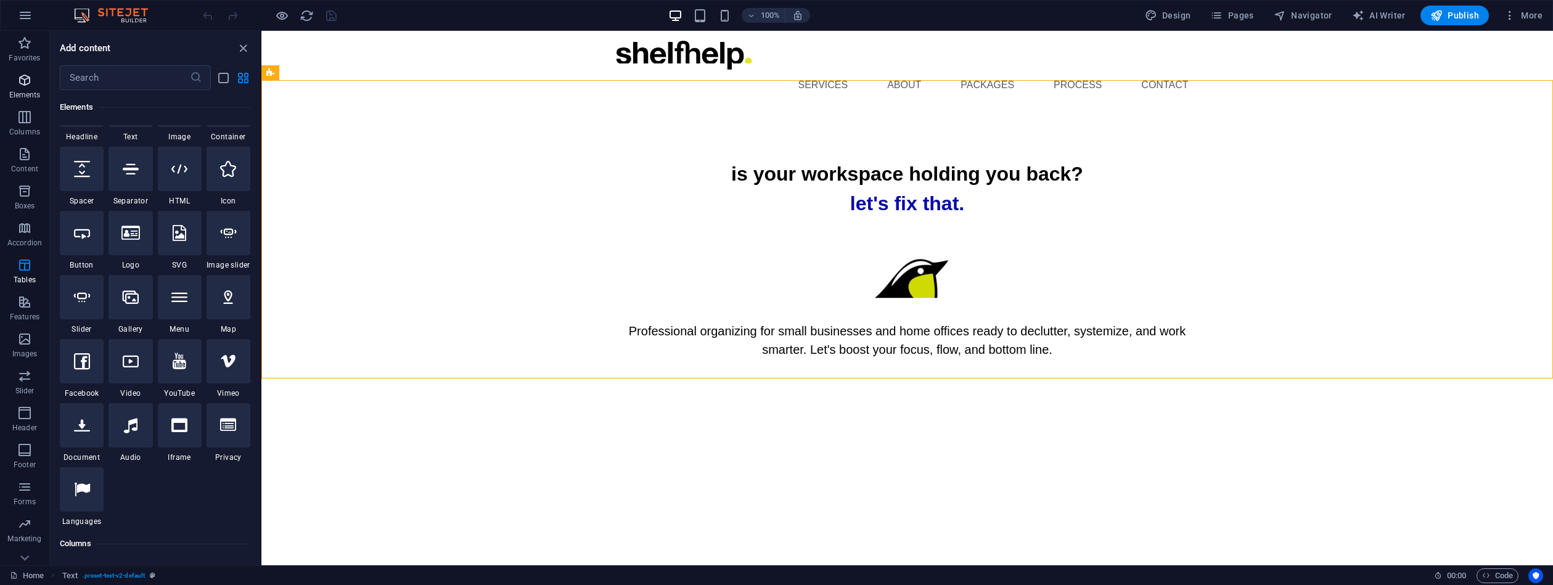
scroll to position [131, 0]
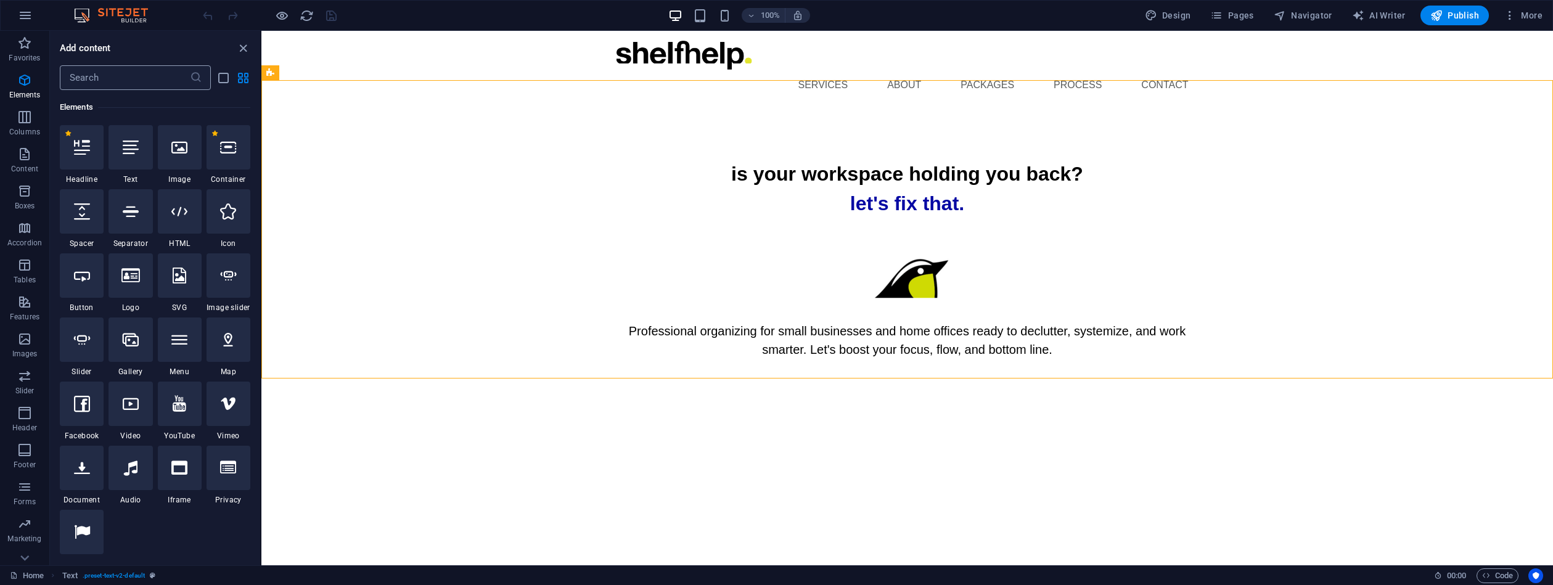
click at [100, 76] on input "text" at bounding box center [125, 77] width 130 height 25
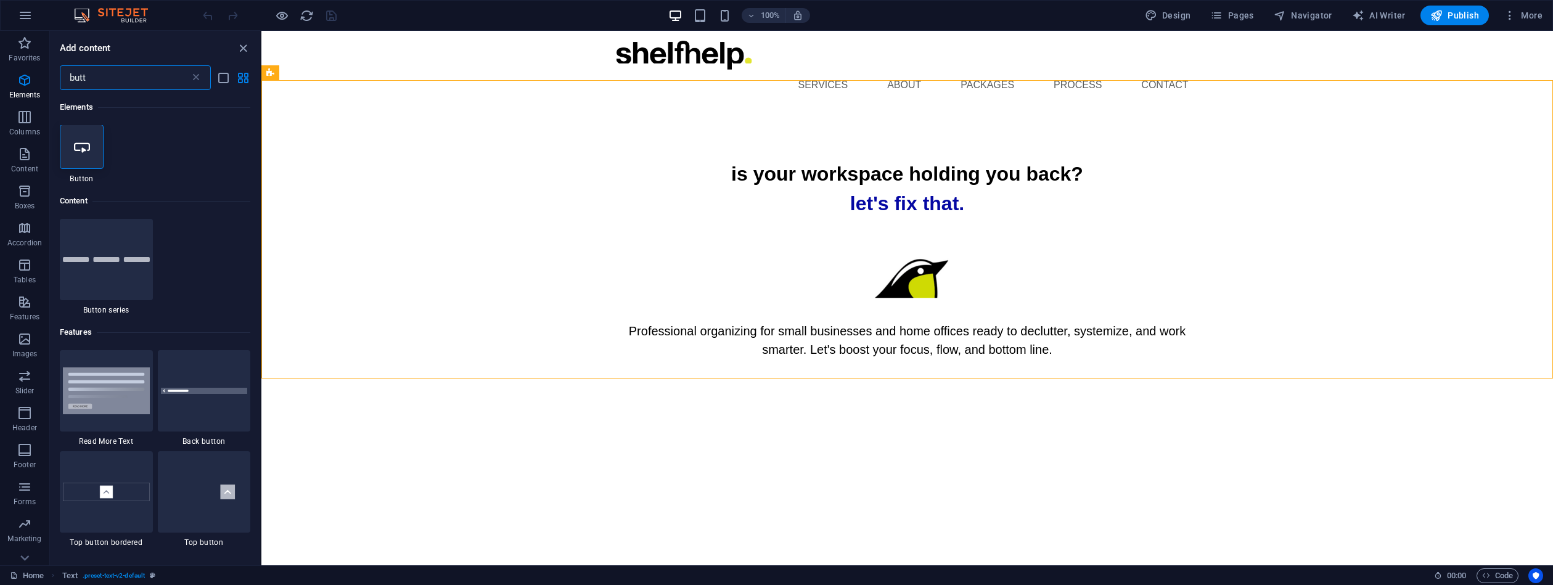
scroll to position [0, 0]
type input "butt"
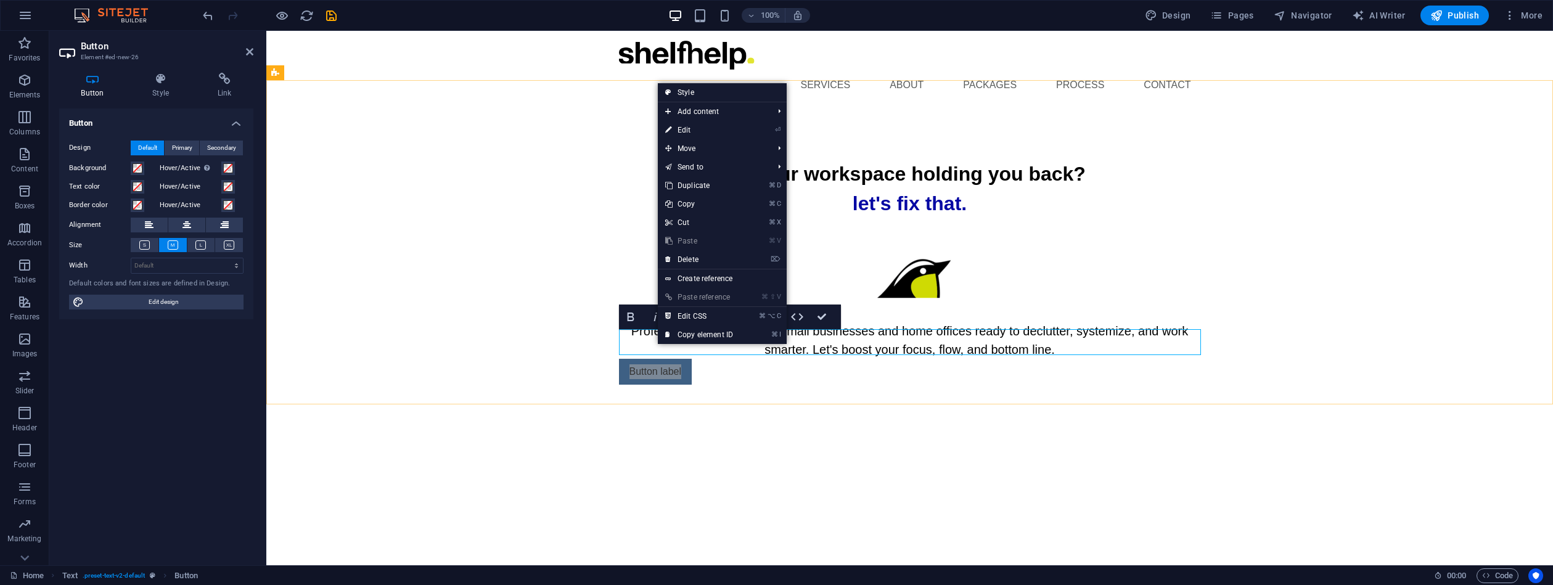
drag, startPoint x: 1522, startPoint y: 485, endPoint x: 639, endPoint y: 338, distance: 895.2
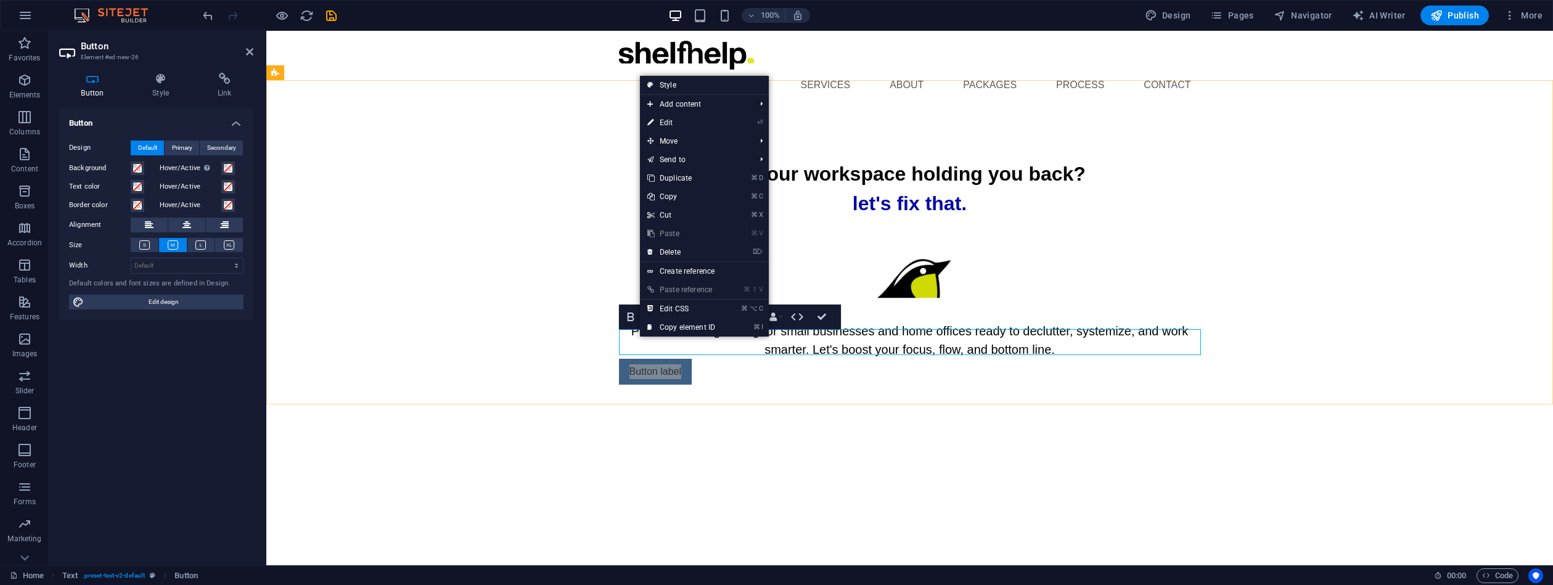
click at [638, 359] on link "Button label" at bounding box center [655, 372] width 73 height 26
click at [817, 376] on div "is your workspace holding you back? let's fix that. Professional organizing for…" at bounding box center [909, 272] width 1287 height 324
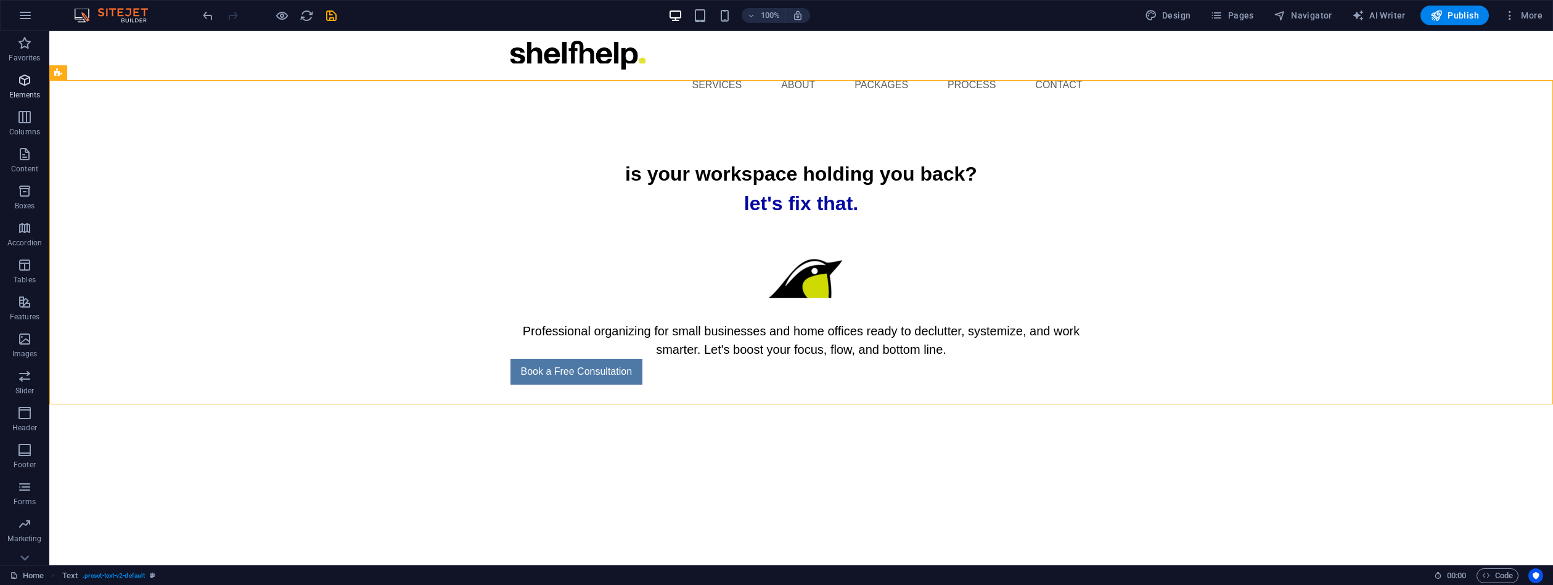
click at [26, 75] on icon "button" at bounding box center [24, 80] width 15 height 15
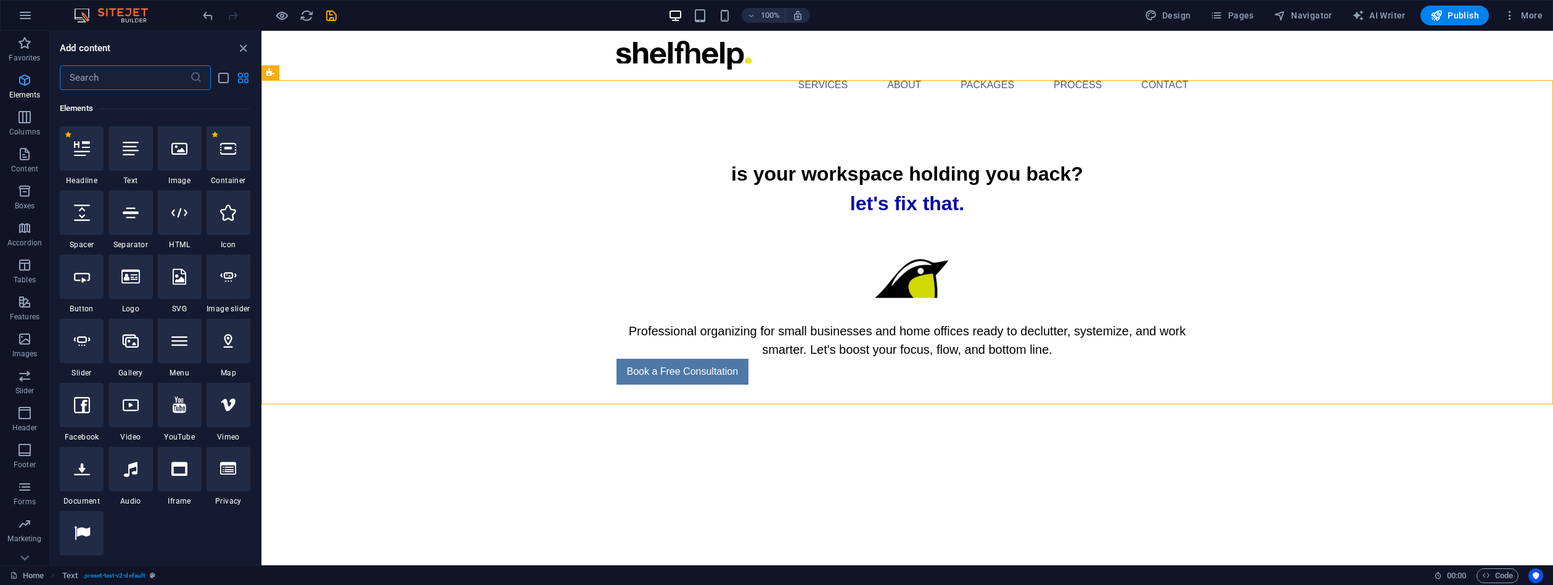
scroll to position [131, 0]
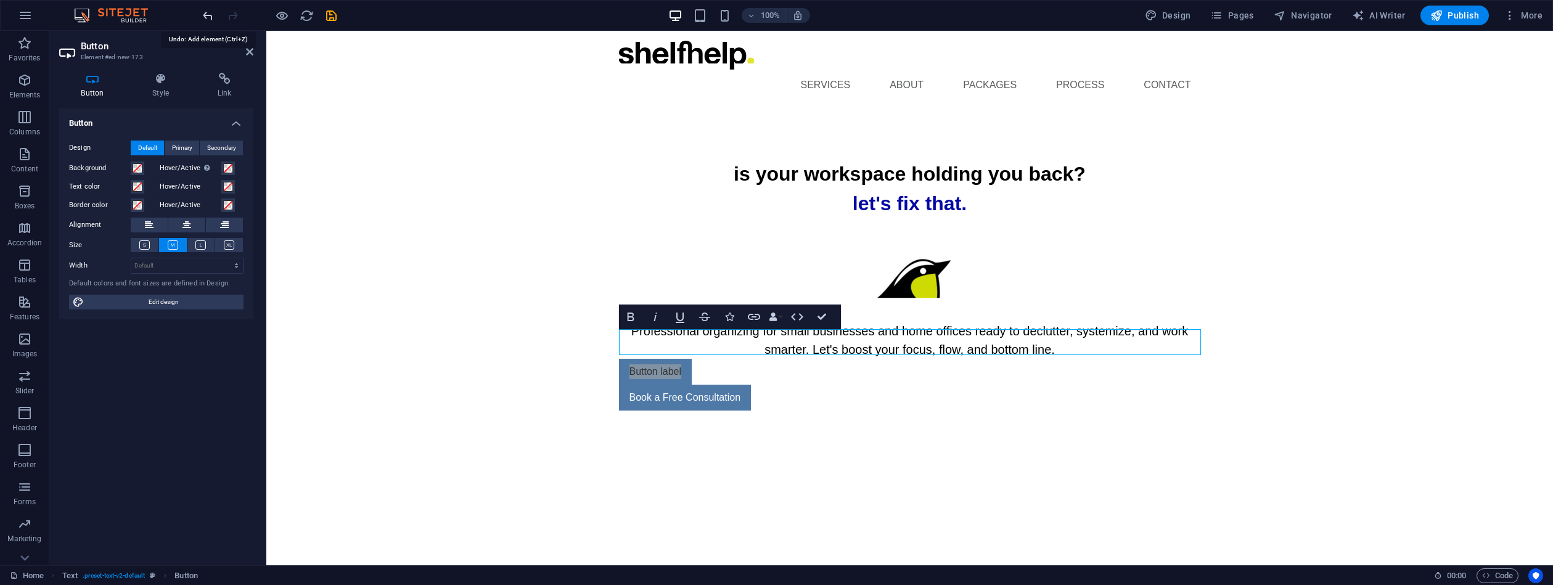
click at [208, 16] on icon "undo" at bounding box center [208, 16] width 14 height 14
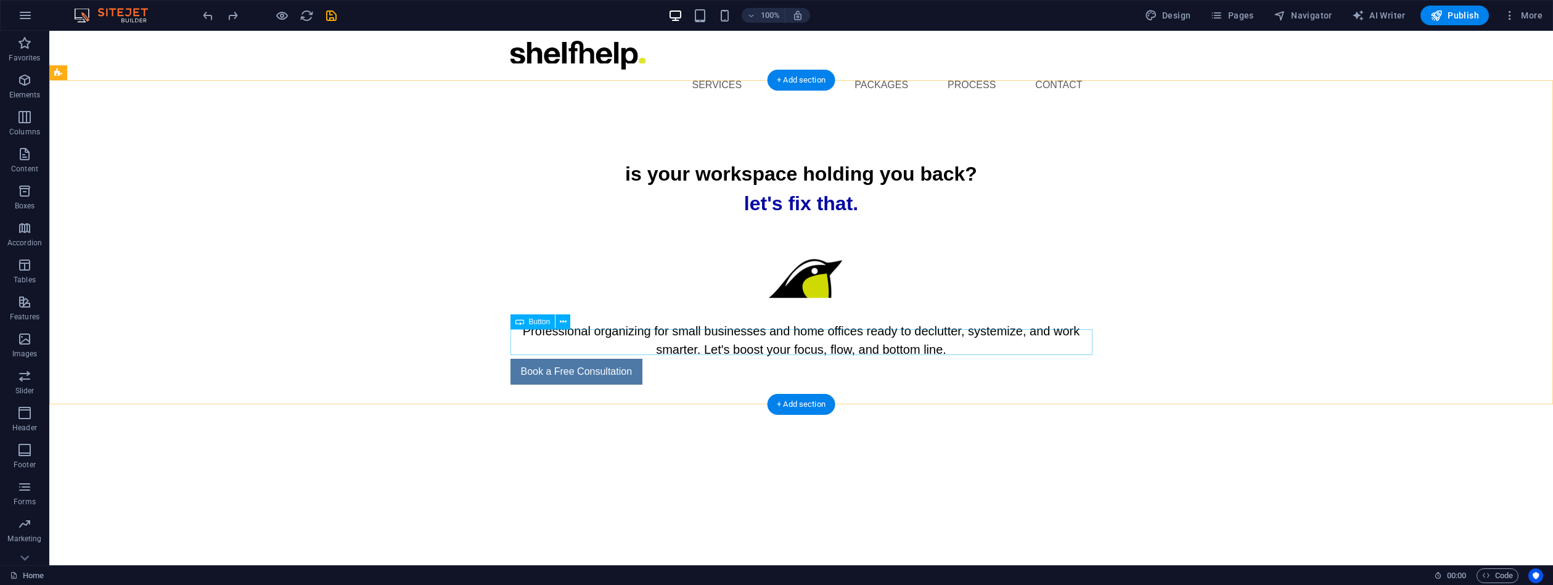
click at [636, 359] on div "Book a Free Consultation" at bounding box center [802, 372] width 582 height 26
click at [787, 359] on div "Book a Free Consultation" at bounding box center [802, 372] width 582 height 26
click at [545, 324] on span "Button" at bounding box center [540, 321] width 22 height 7
click at [564, 321] on icon at bounding box center [563, 322] width 7 height 13
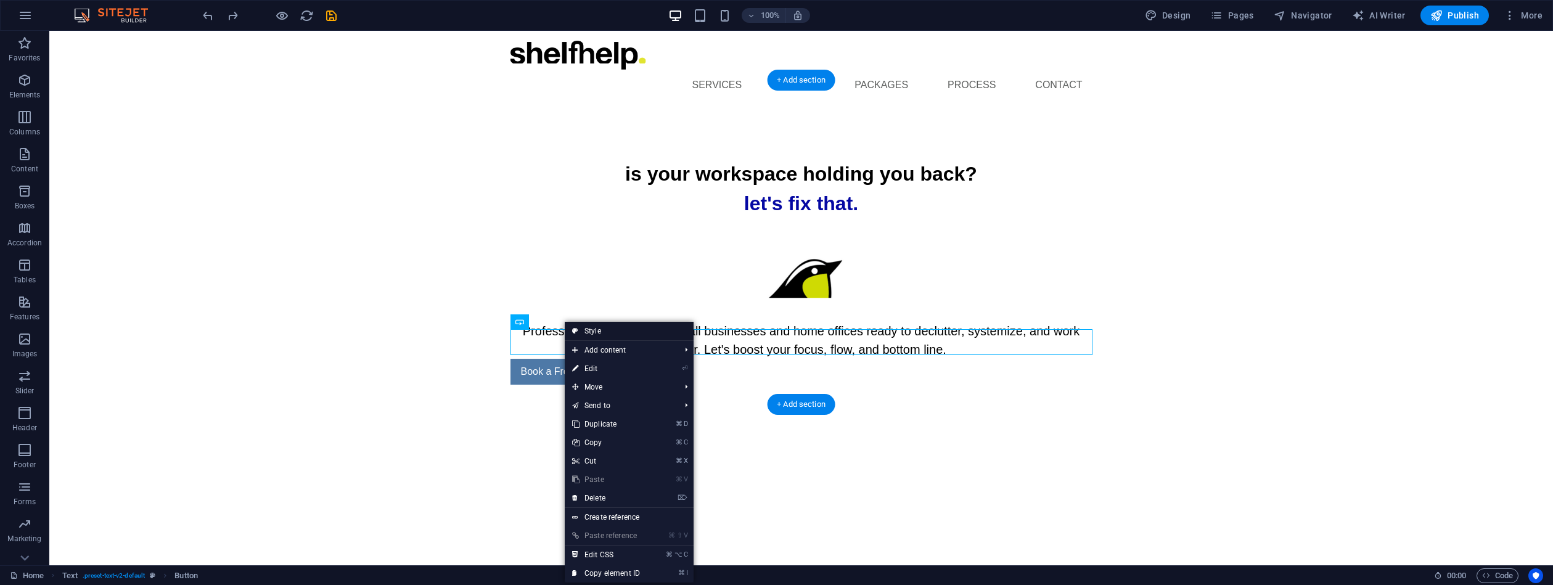
click at [580, 328] on link "Style" at bounding box center [629, 331] width 129 height 18
select select
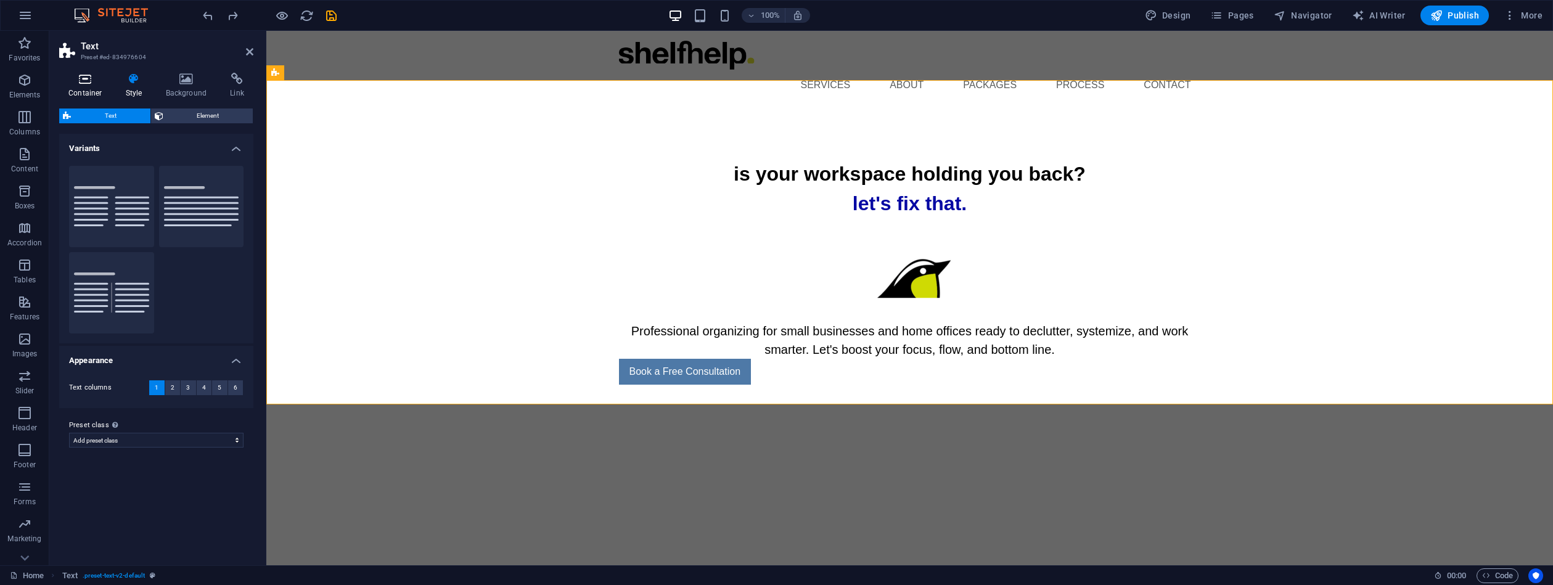
click at [85, 80] on icon at bounding box center [85, 79] width 52 height 12
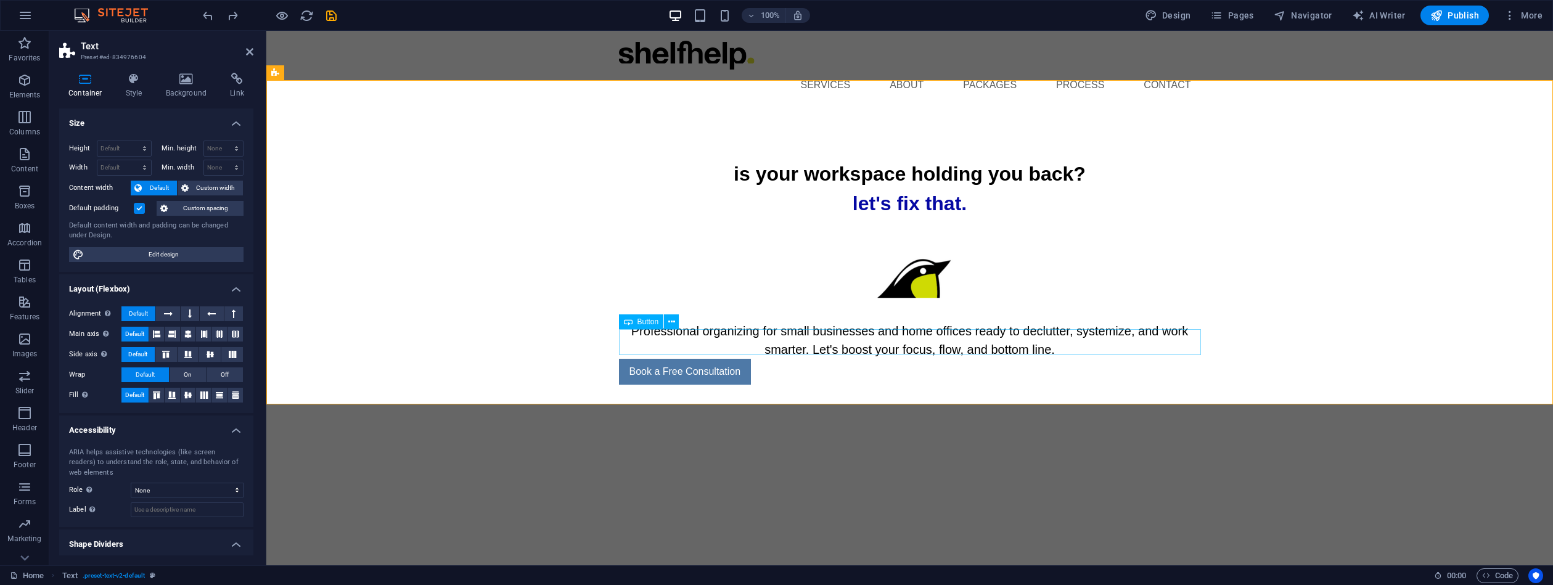
click at [644, 359] on div "Book a Free Consultation" at bounding box center [910, 372] width 582 height 26
click at [675, 322] on icon at bounding box center [671, 322] width 7 height 13
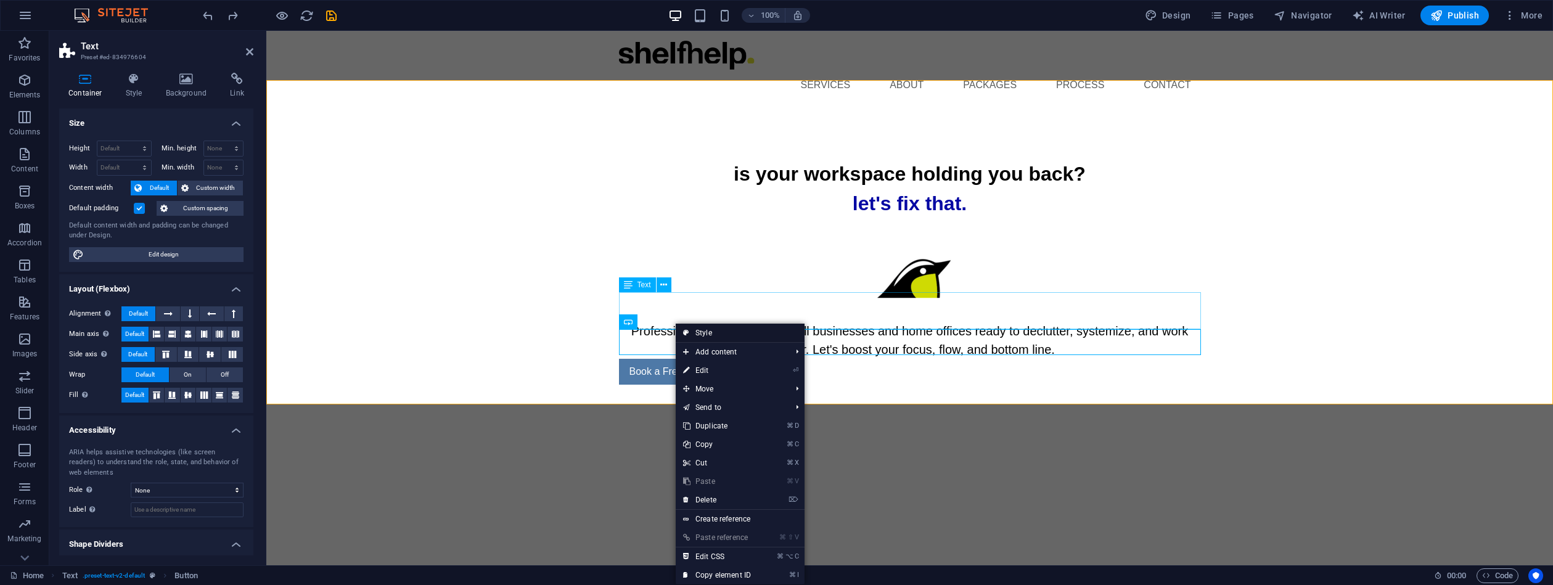
click at [705, 329] on link "Style" at bounding box center [740, 333] width 129 height 18
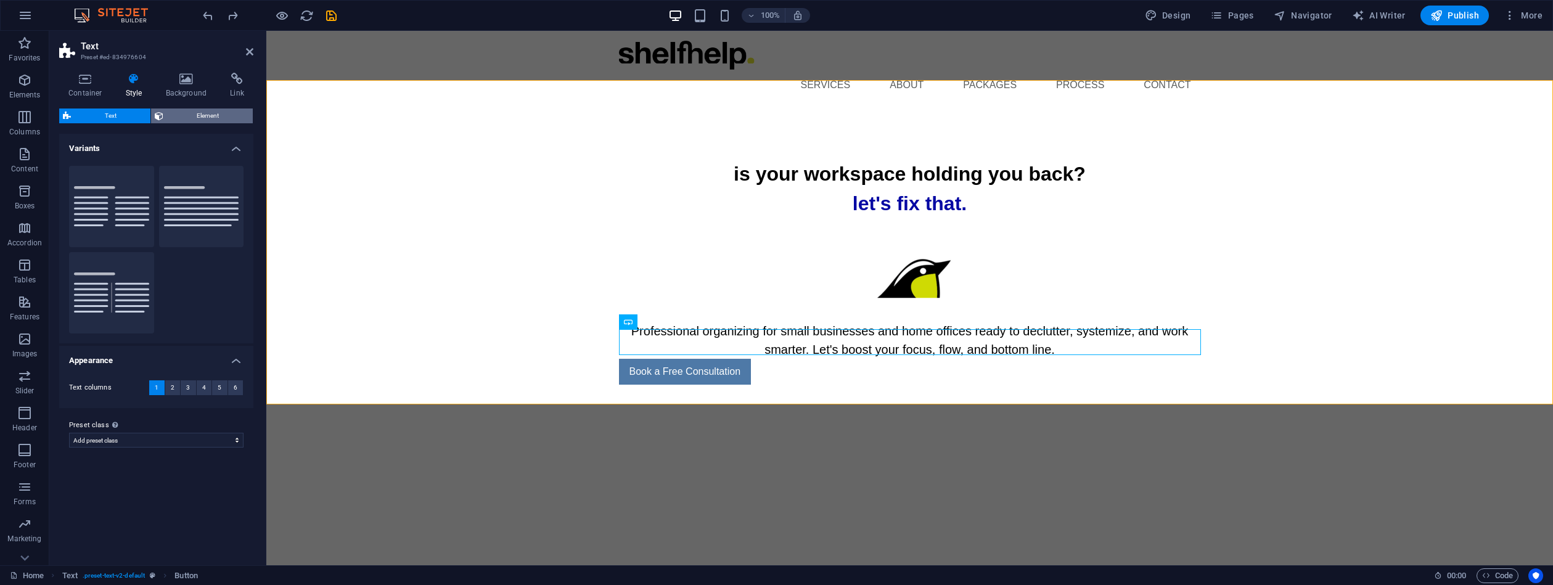
click at [199, 112] on span "Element" at bounding box center [208, 116] width 83 height 15
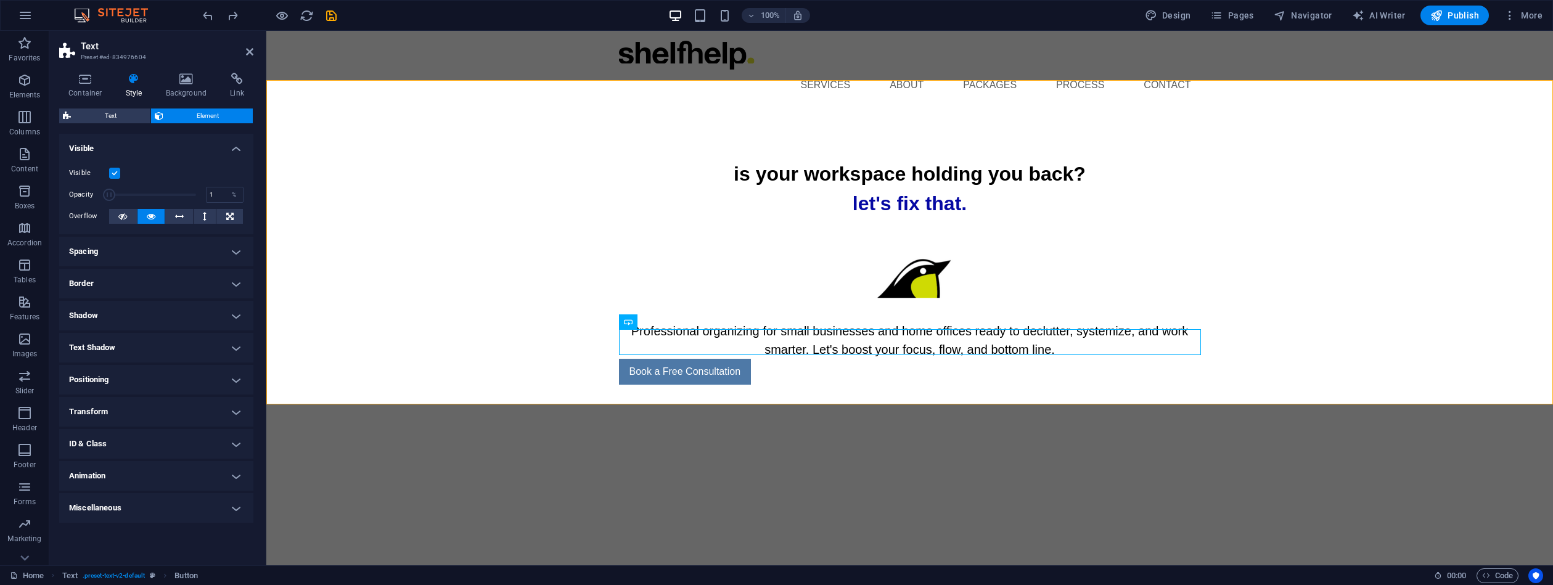
drag, startPoint x: 195, startPoint y: 193, endPoint x: 67, endPoint y: 184, distance: 129.2
click at [67, 184] on div "Visible Opacity 1 % Overflow" at bounding box center [156, 195] width 194 height 78
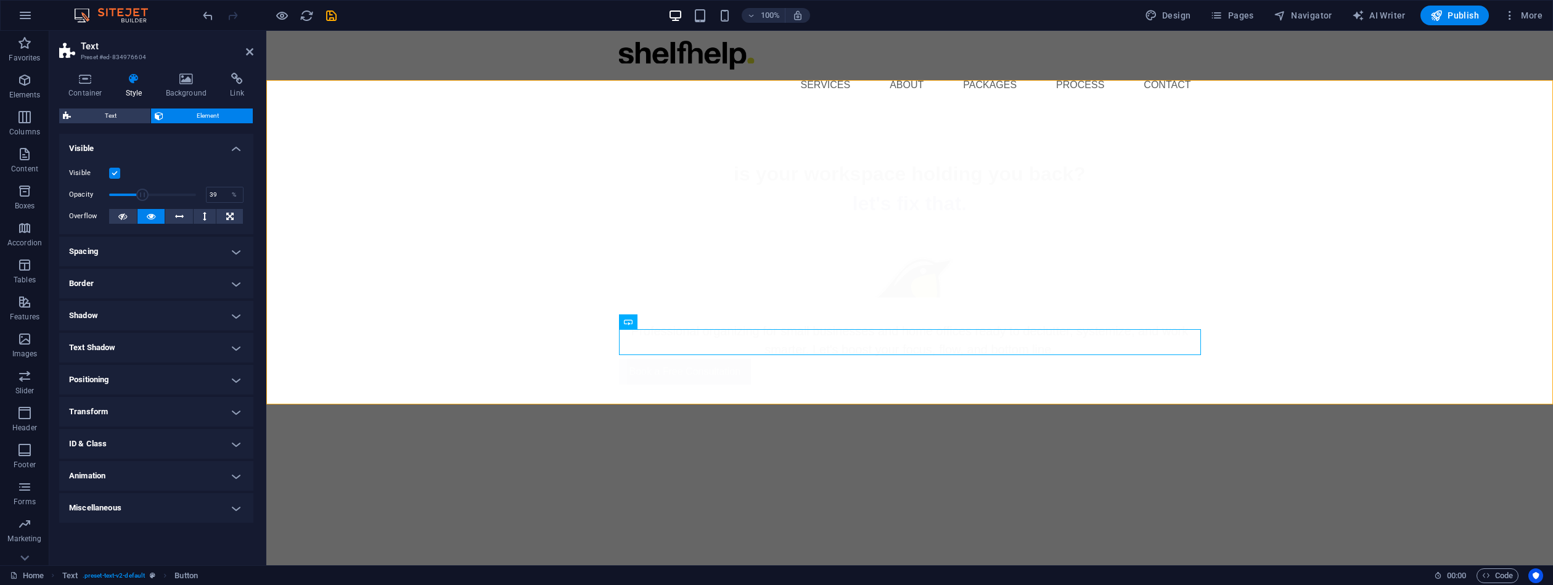
drag, startPoint x: 109, startPoint y: 194, endPoint x: 142, endPoint y: 197, distance: 33.4
click at [142, 197] on span at bounding box center [142, 195] width 12 height 12
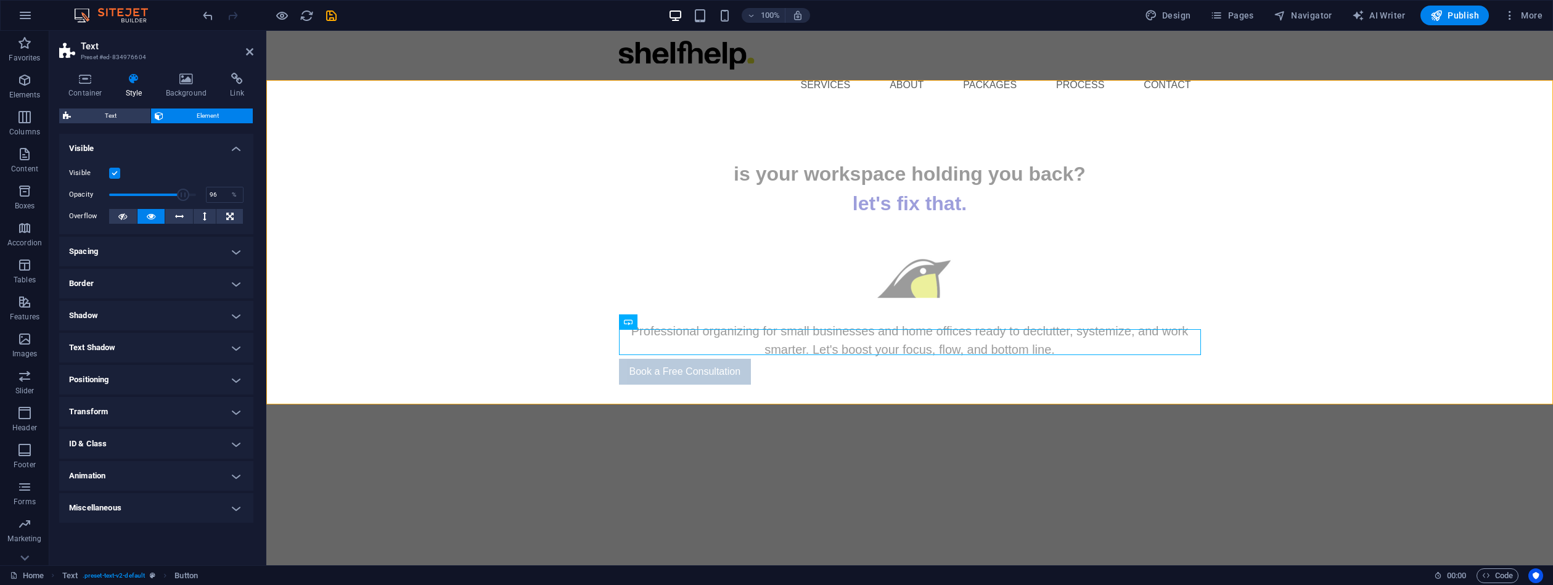
type input "100"
drag, startPoint x: 142, startPoint y: 197, endPoint x: 223, endPoint y: 205, distance: 80.6
click at [223, 205] on div "Visible Opacity 100 % Overflow" at bounding box center [156, 195] width 194 height 78
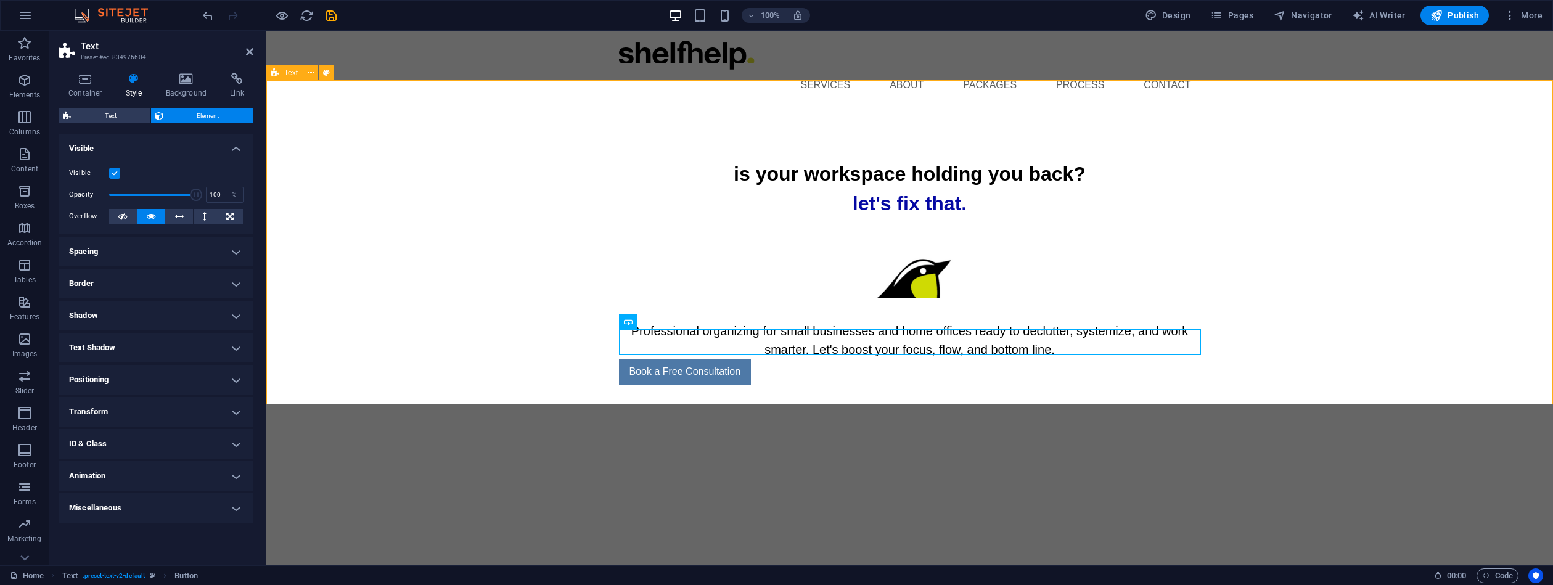
click at [589, 360] on div "is your workspace holding you back? let's fix that. Professional organizing for…" at bounding box center [909, 272] width 1287 height 324
click at [668, 324] on icon at bounding box center [671, 322] width 7 height 13
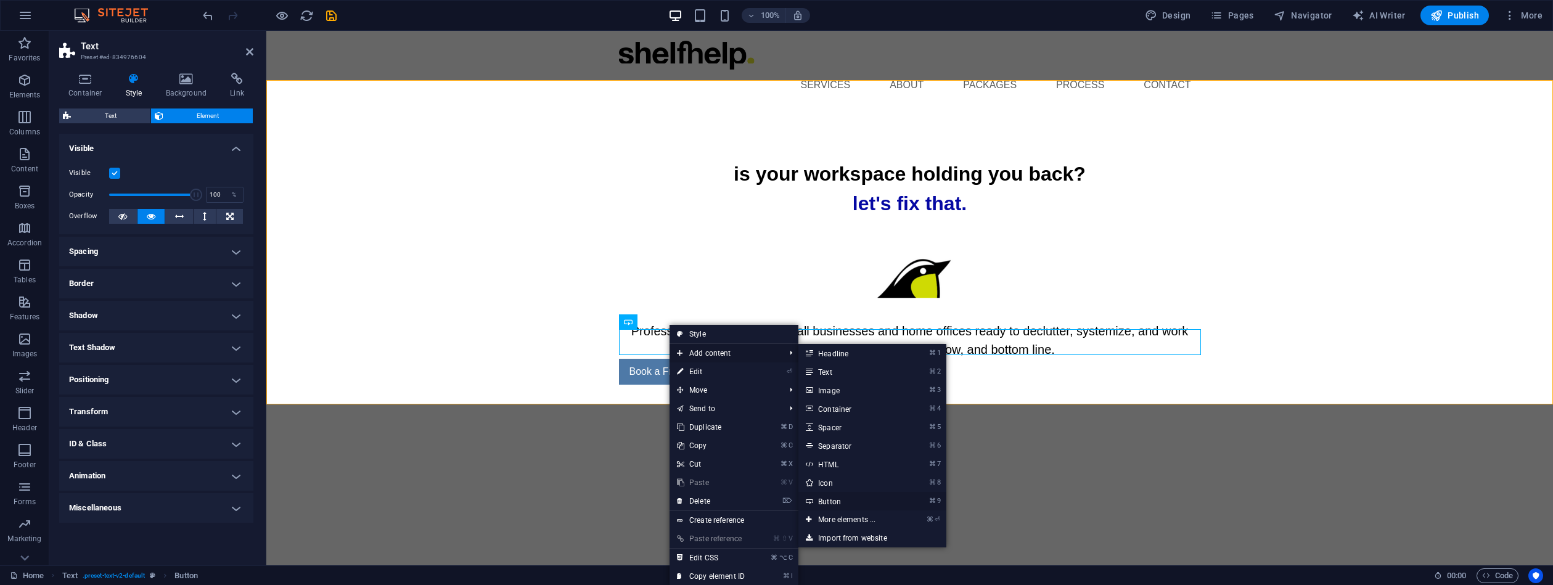
click at [830, 499] on link "⌘ 9 Button" at bounding box center [849, 501] width 102 height 18
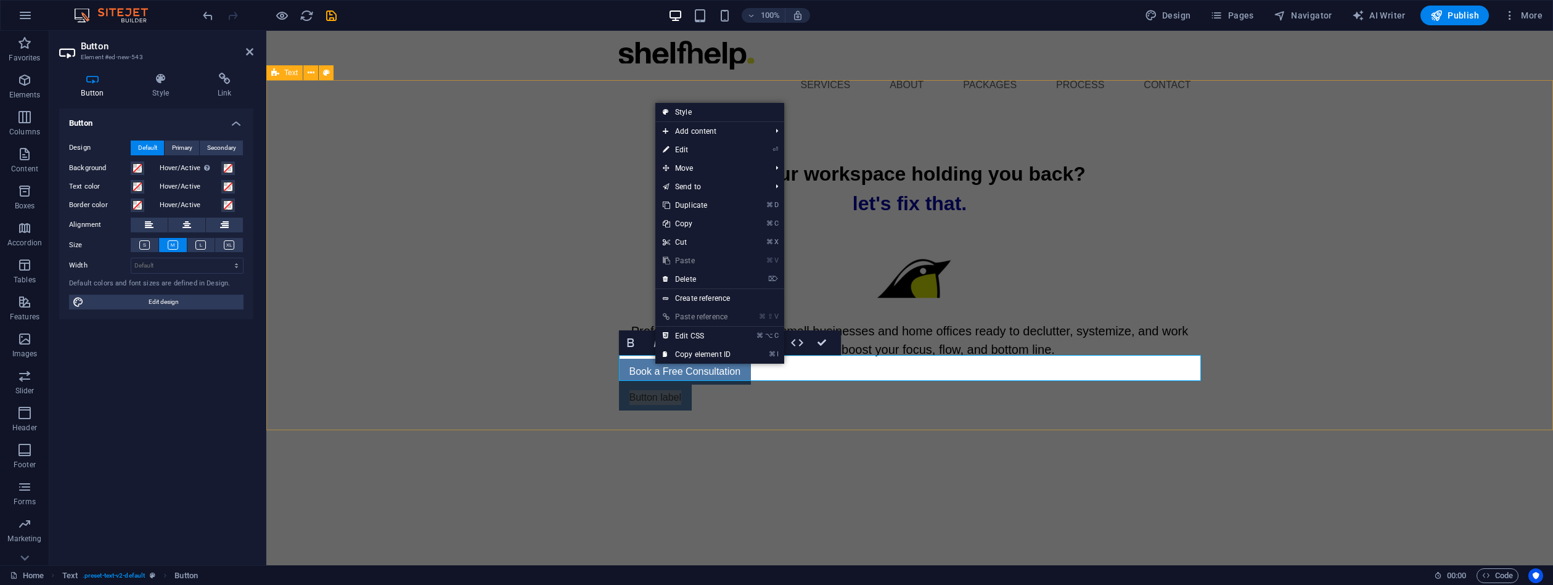
drag, startPoint x: 1547, startPoint y: 516, endPoint x: 630, endPoint y: 419, distance: 922.0
click at [660, 385] on link "Button label" at bounding box center [655, 398] width 73 height 26
click at [753, 411] on div "is your workspace holding you back? let's fix that. Professional organizing for…" at bounding box center [909, 285] width 1287 height 350
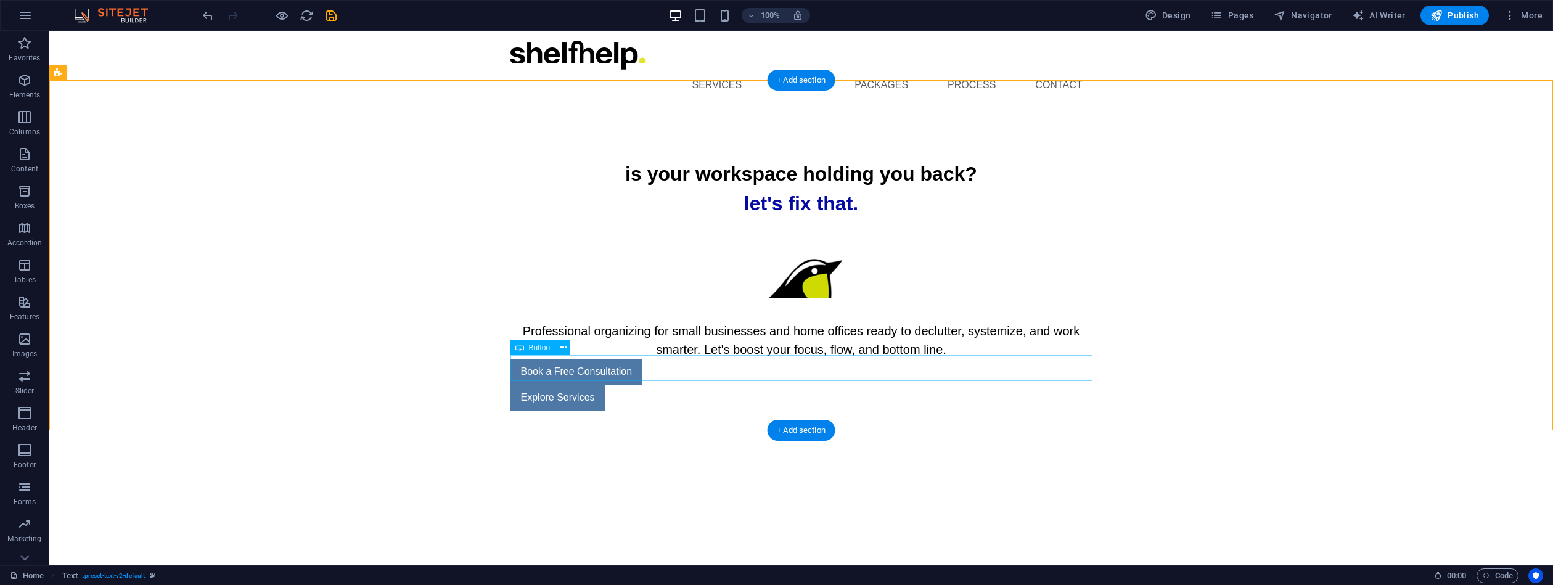
click at [542, 385] on div "Explore Services" at bounding box center [802, 398] width 582 height 26
drag, startPoint x: 541, startPoint y: 363, endPoint x: 633, endPoint y: 362, distance: 91.3
click at [633, 385] on div "Explore Services" at bounding box center [802, 398] width 582 height 26
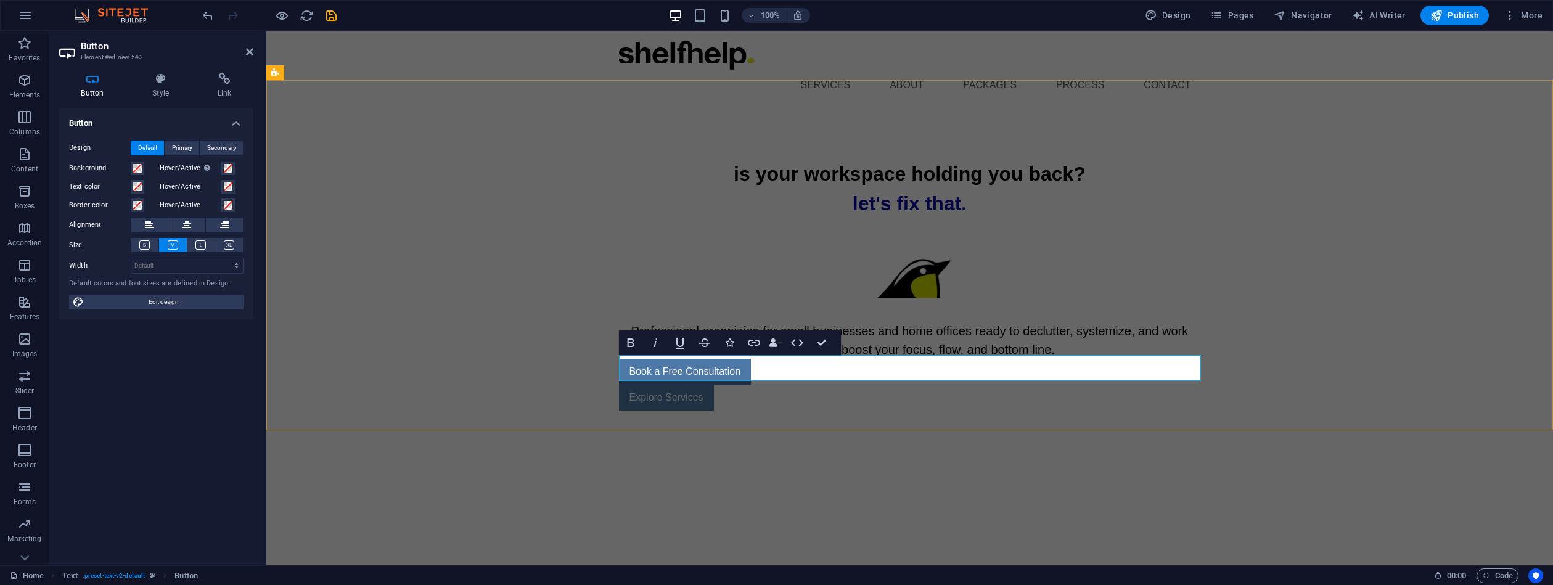
click at [830, 385] on div "Explore Services" at bounding box center [910, 398] width 582 height 26
click at [642, 385] on link "Explore Services" at bounding box center [666, 398] width 95 height 26
click at [226, 222] on icon at bounding box center [224, 225] width 9 height 15
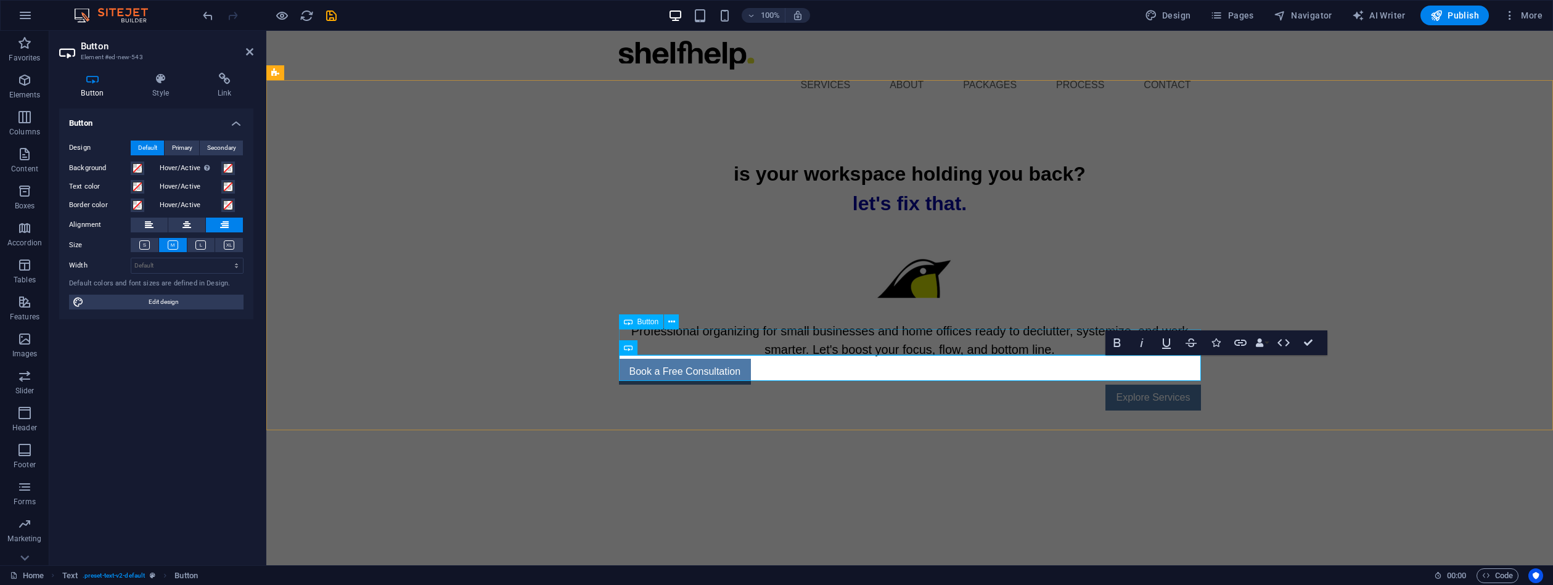
click at [681, 359] on div "Book a Free Consultation" at bounding box center [910, 372] width 582 height 26
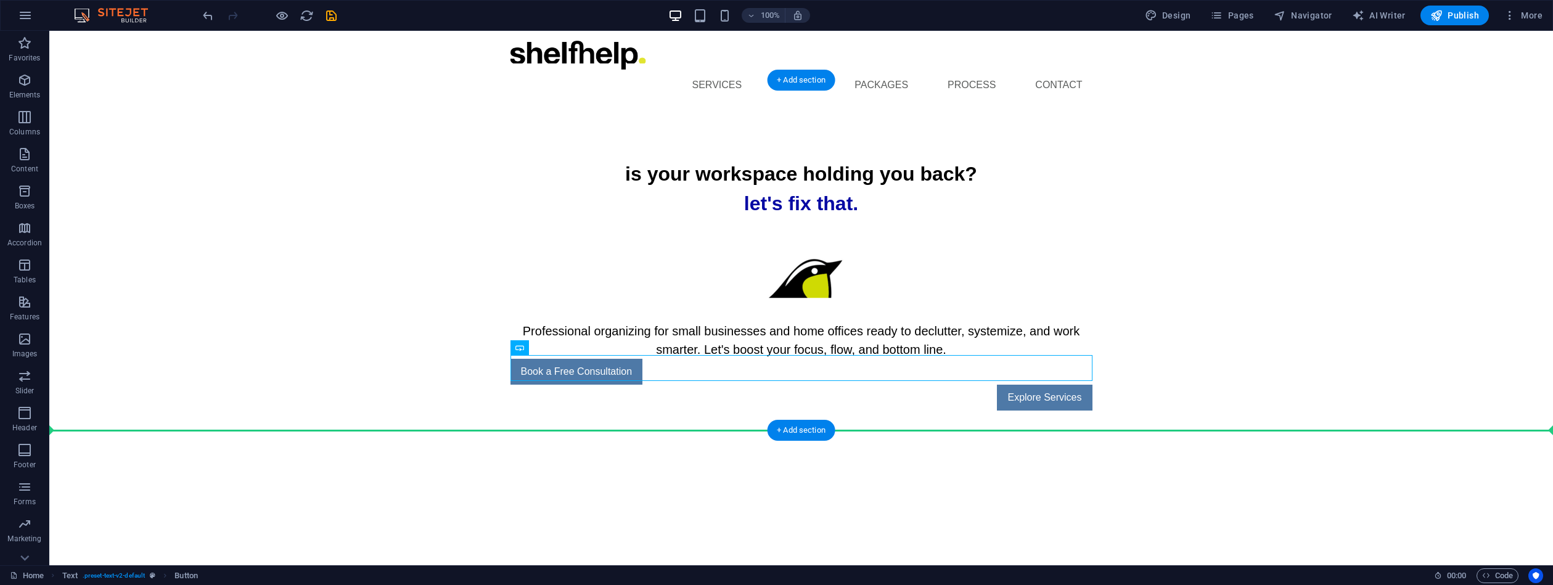
drag, startPoint x: 1035, startPoint y: 364, endPoint x: 1028, endPoint y: 371, distance: 9.6
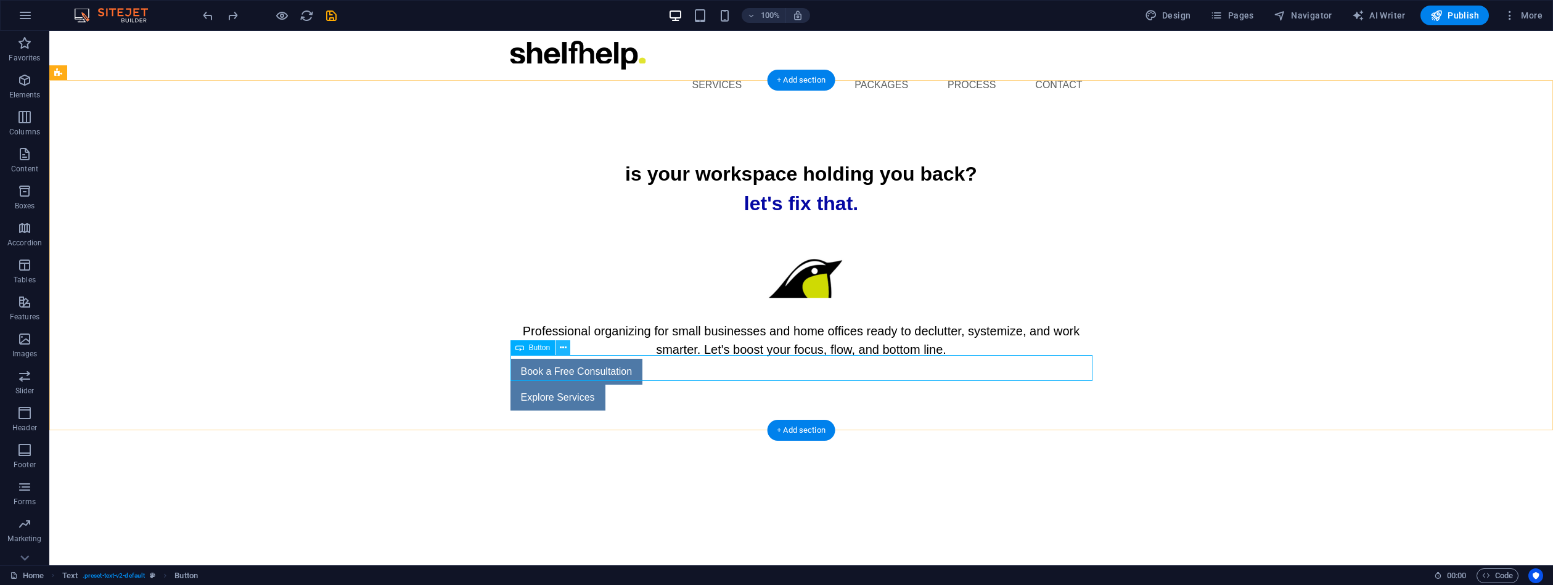
click at [564, 346] on icon at bounding box center [563, 348] width 7 height 13
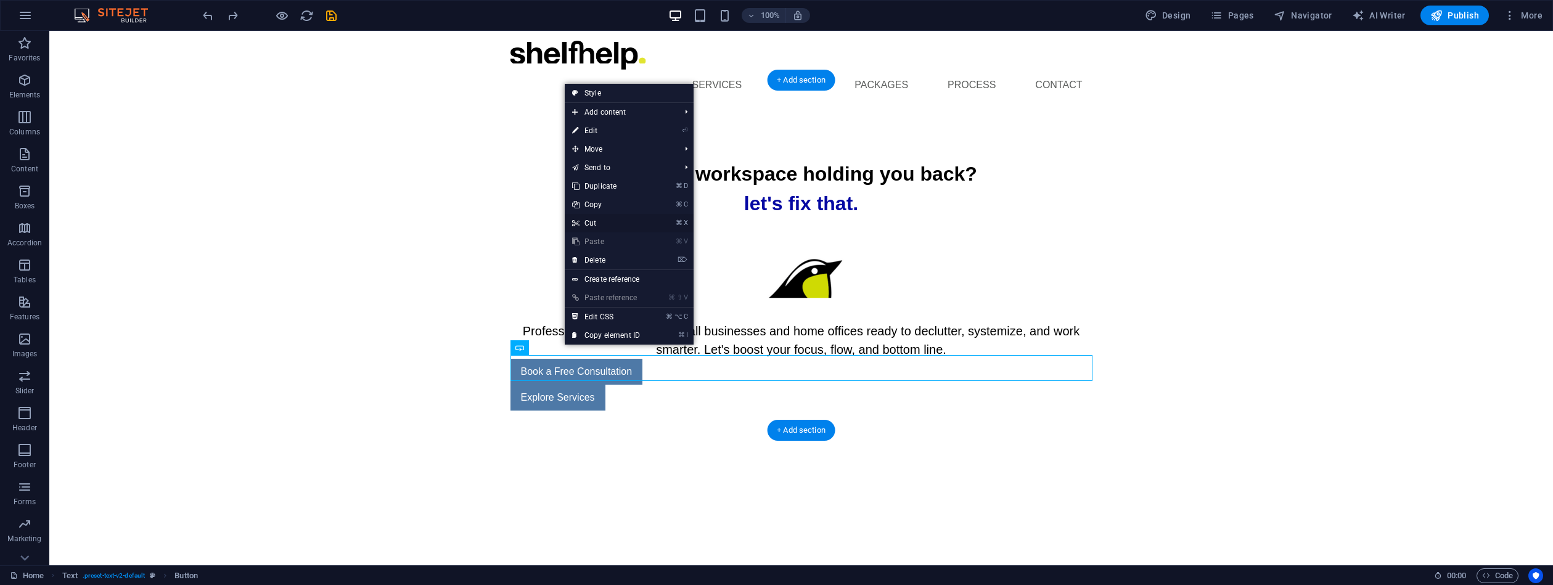
click at [602, 221] on link "⌘ X Cut" at bounding box center [606, 223] width 83 height 18
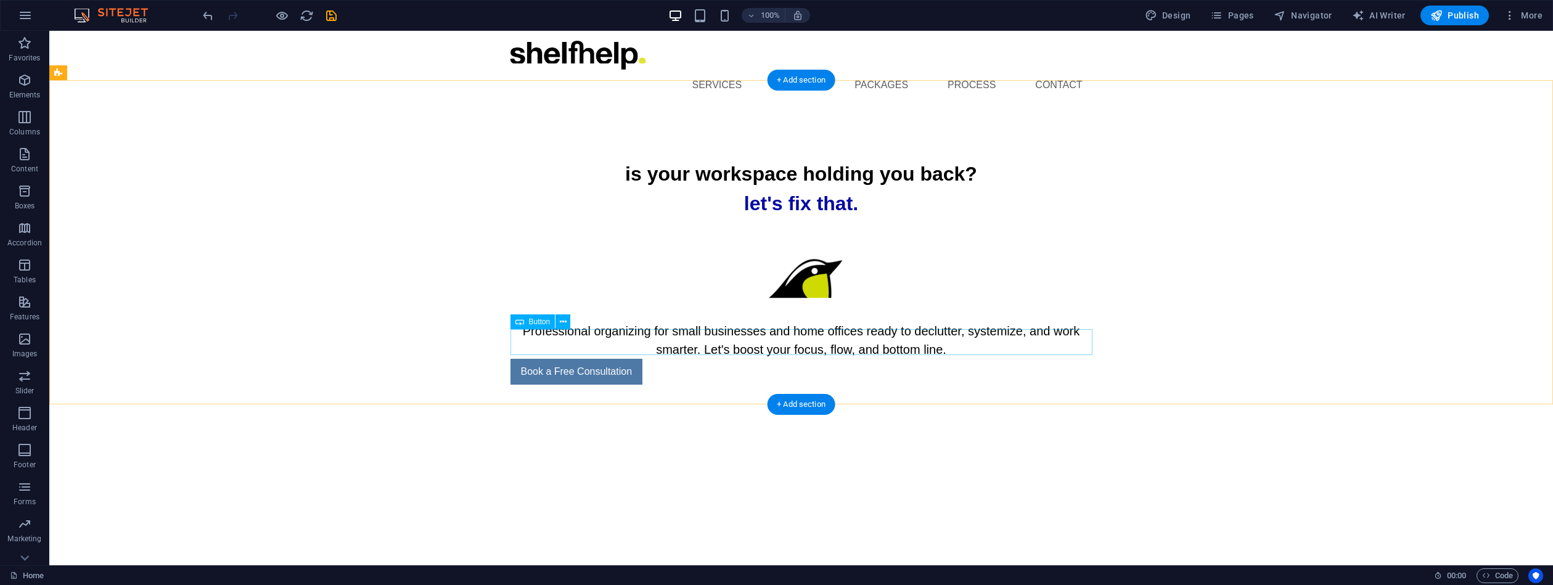
click at [782, 359] on div "Book a Free Consultation" at bounding box center [802, 372] width 582 height 26
click at [565, 323] on icon at bounding box center [563, 322] width 7 height 13
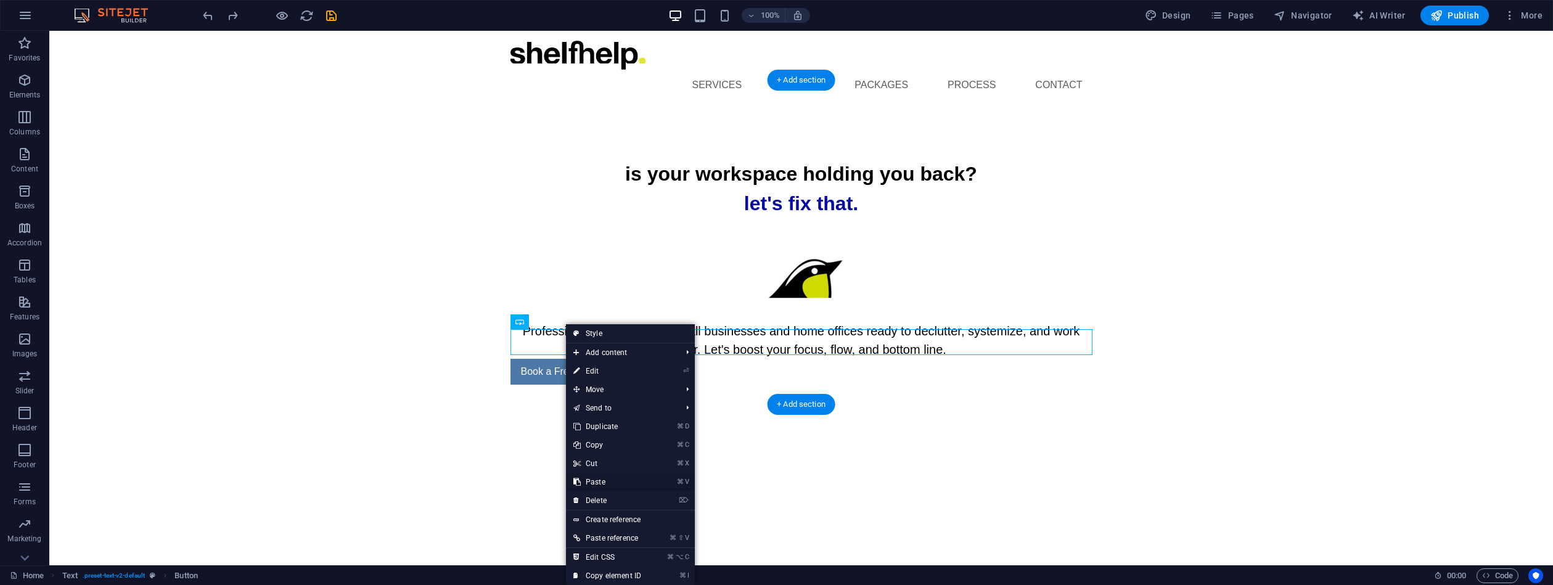
click at [597, 483] on link "⌘ V Paste" at bounding box center [607, 482] width 83 height 18
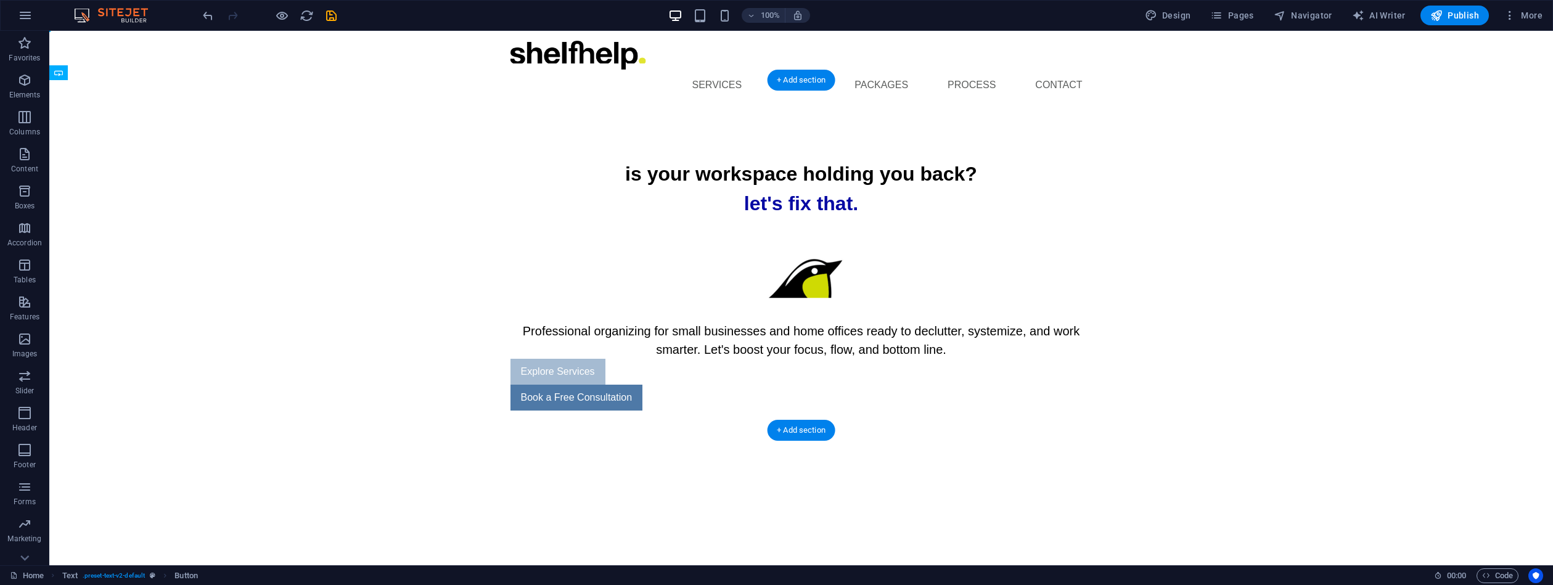
drag, startPoint x: 597, startPoint y: 366, endPoint x: 681, endPoint y: 336, distance: 88.9
click at [579, 359] on div "Explore Services" at bounding box center [802, 372] width 582 height 26
click at [557, 385] on div "Book a Free Consultation" at bounding box center [802, 398] width 582 height 26
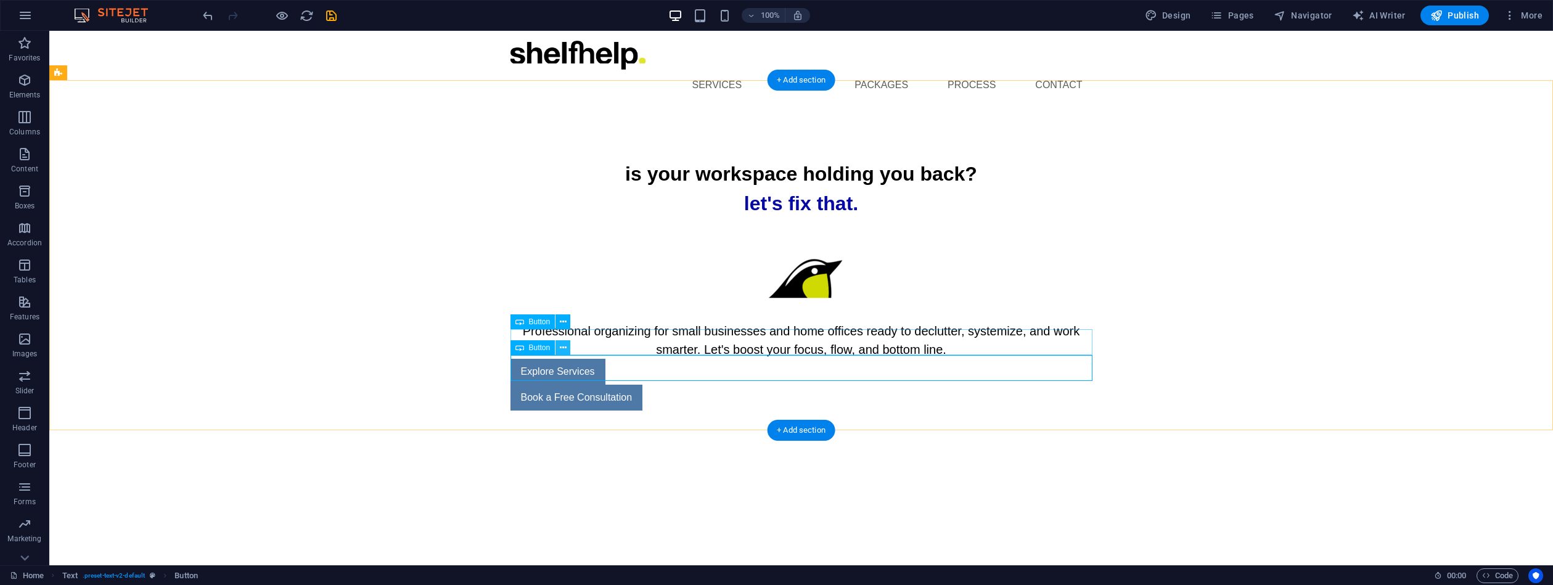
click at [562, 350] on icon at bounding box center [563, 348] width 7 height 13
click at [564, 345] on icon at bounding box center [563, 348] width 7 height 13
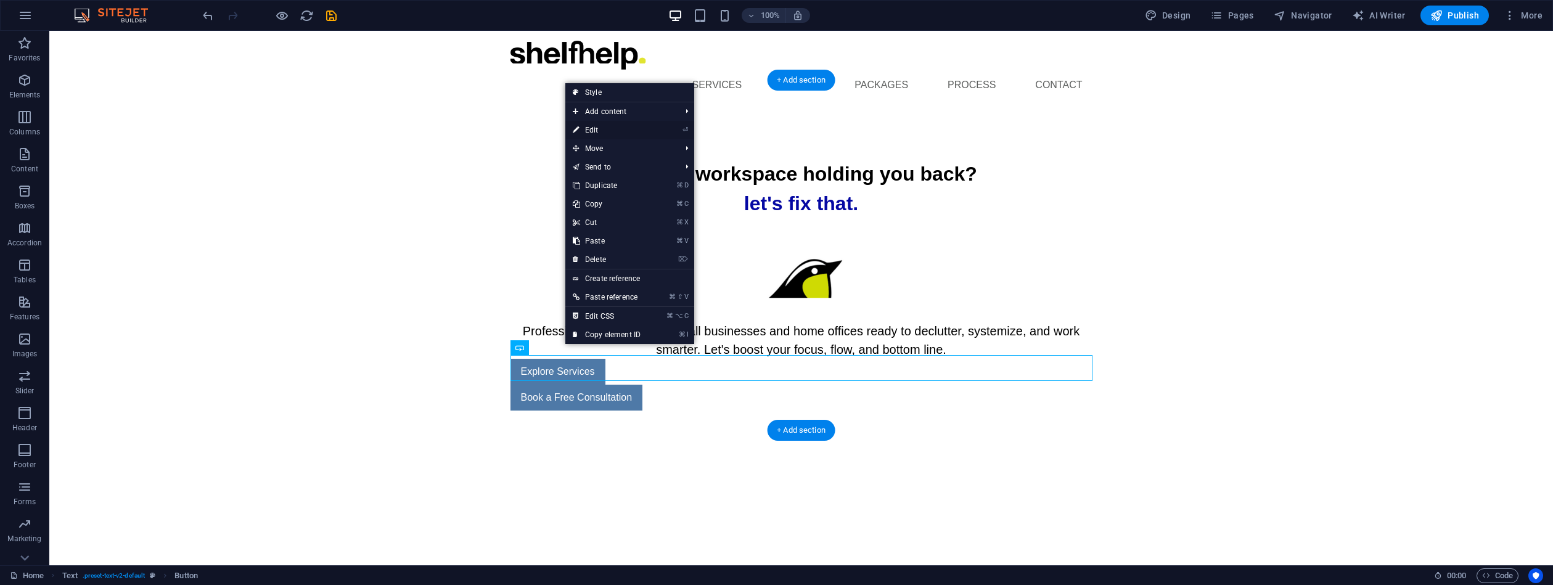
click at [597, 129] on link "⏎ Edit" at bounding box center [606, 130] width 83 height 18
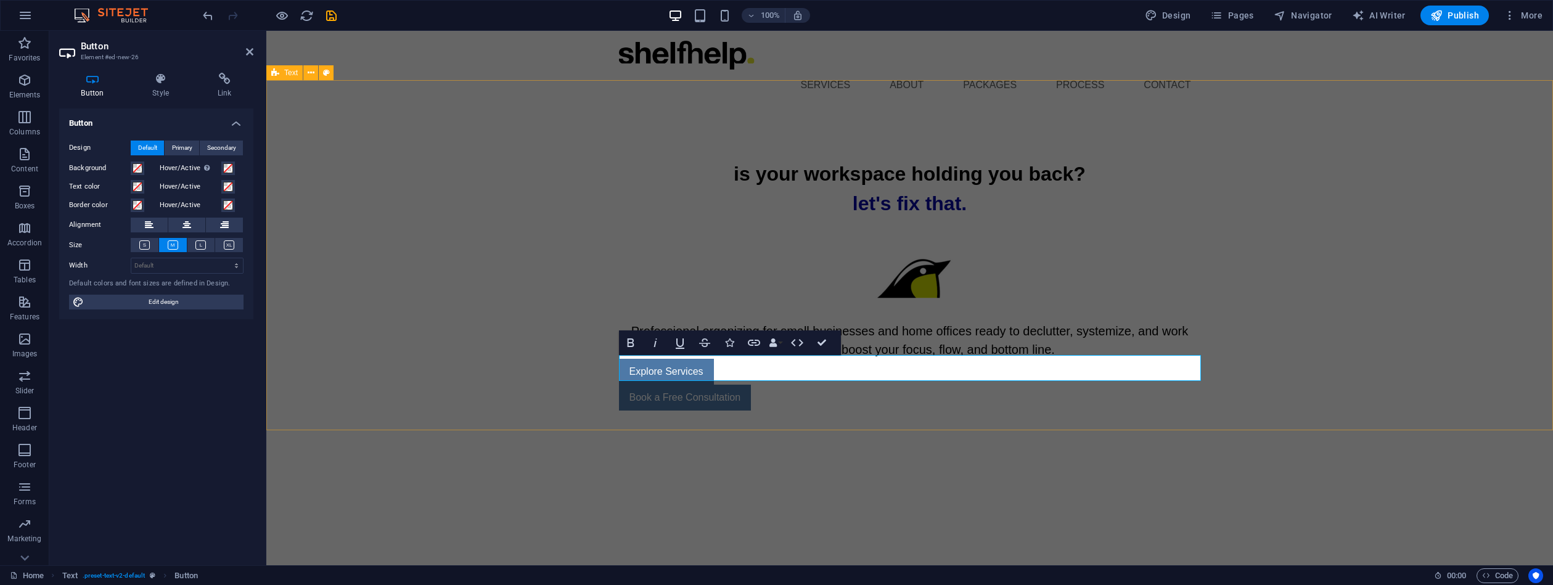
drag, startPoint x: 813, startPoint y: 401, endPoint x: 1030, endPoint y: 401, distance: 217.0
click at [1033, 402] on div "is your workspace holding you back? let's fix that. Professional organizing for…" at bounding box center [909, 285] width 1287 height 350
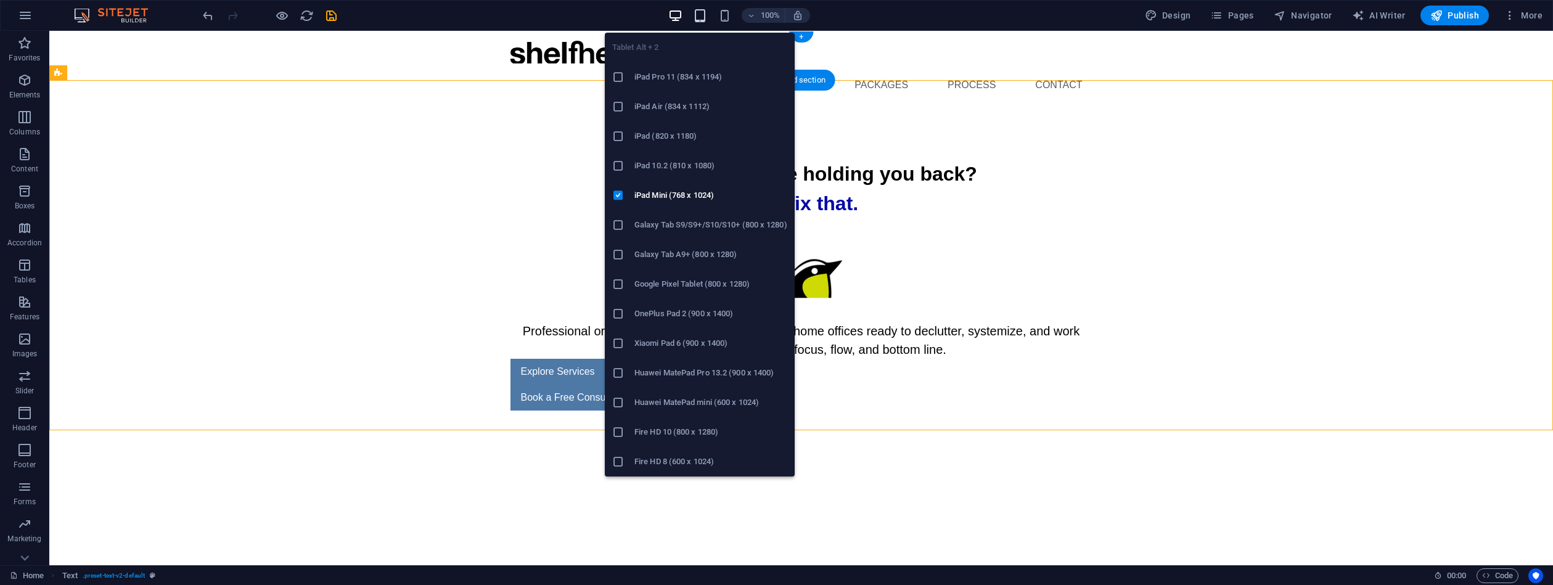
click at [701, 15] on icon "button" at bounding box center [700, 16] width 14 height 14
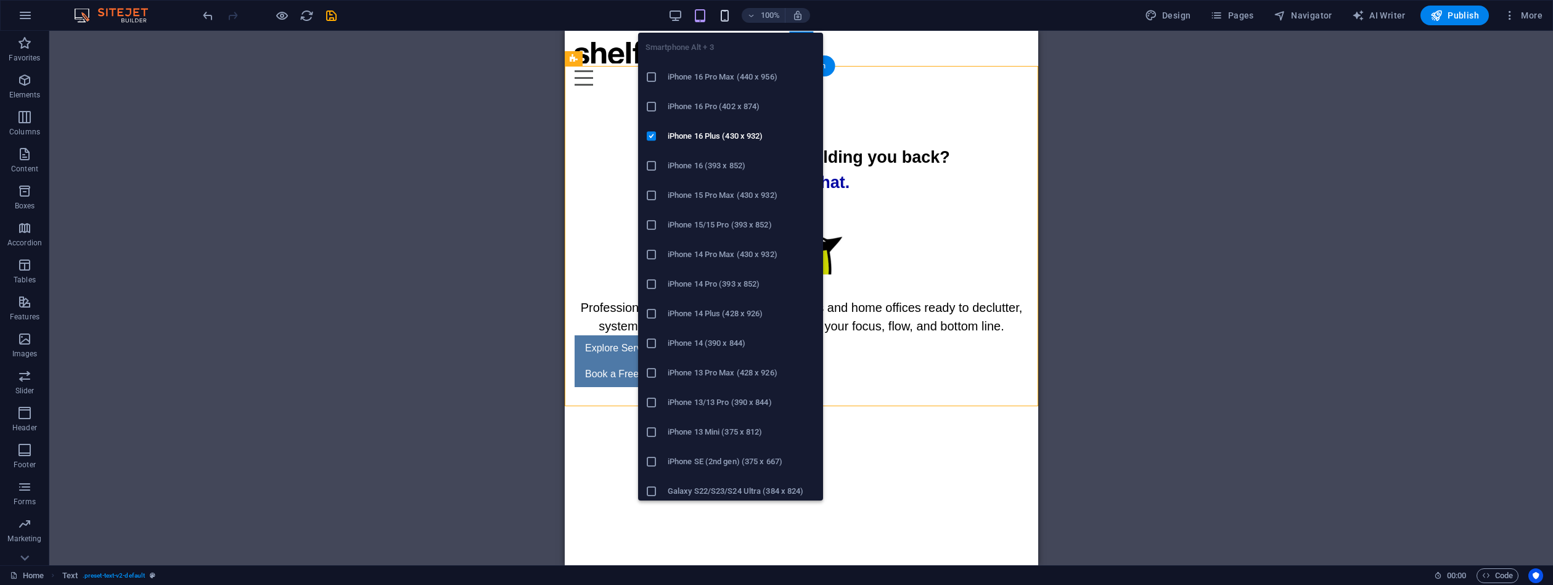
click at [728, 14] on icon "button" at bounding box center [725, 16] width 14 height 14
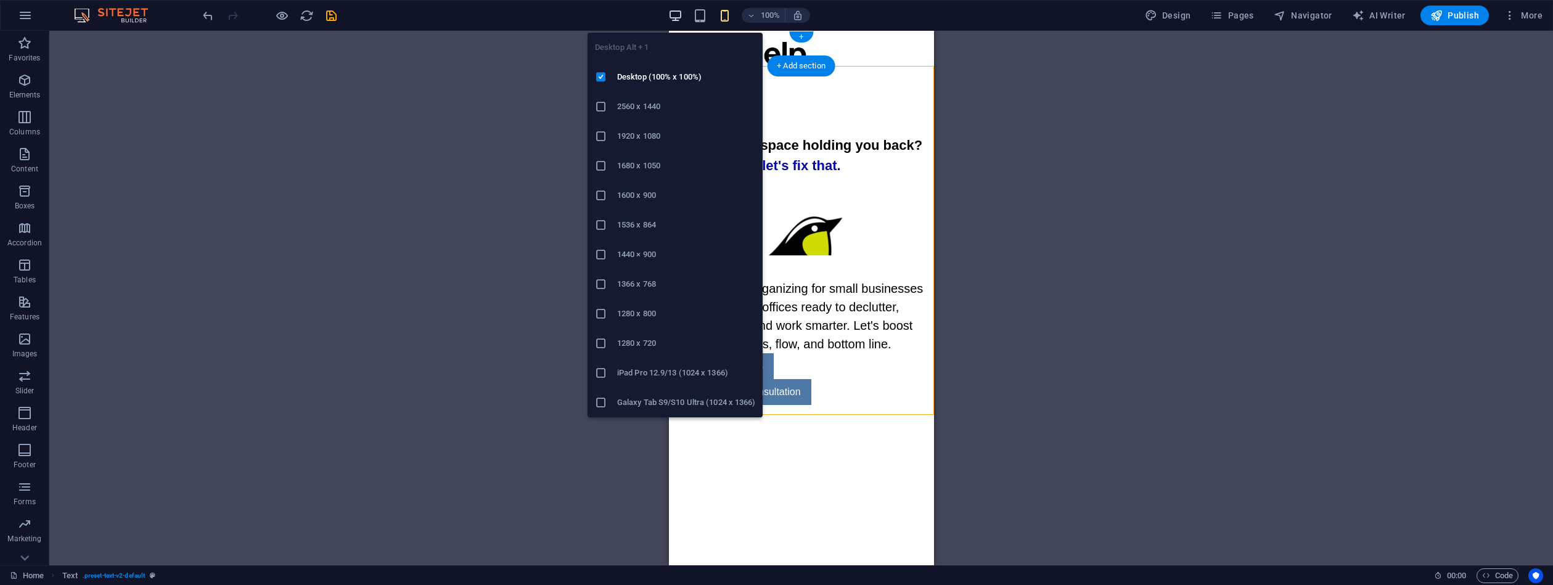
click at [682, 14] on icon "button" at bounding box center [675, 16] width 14 height 14
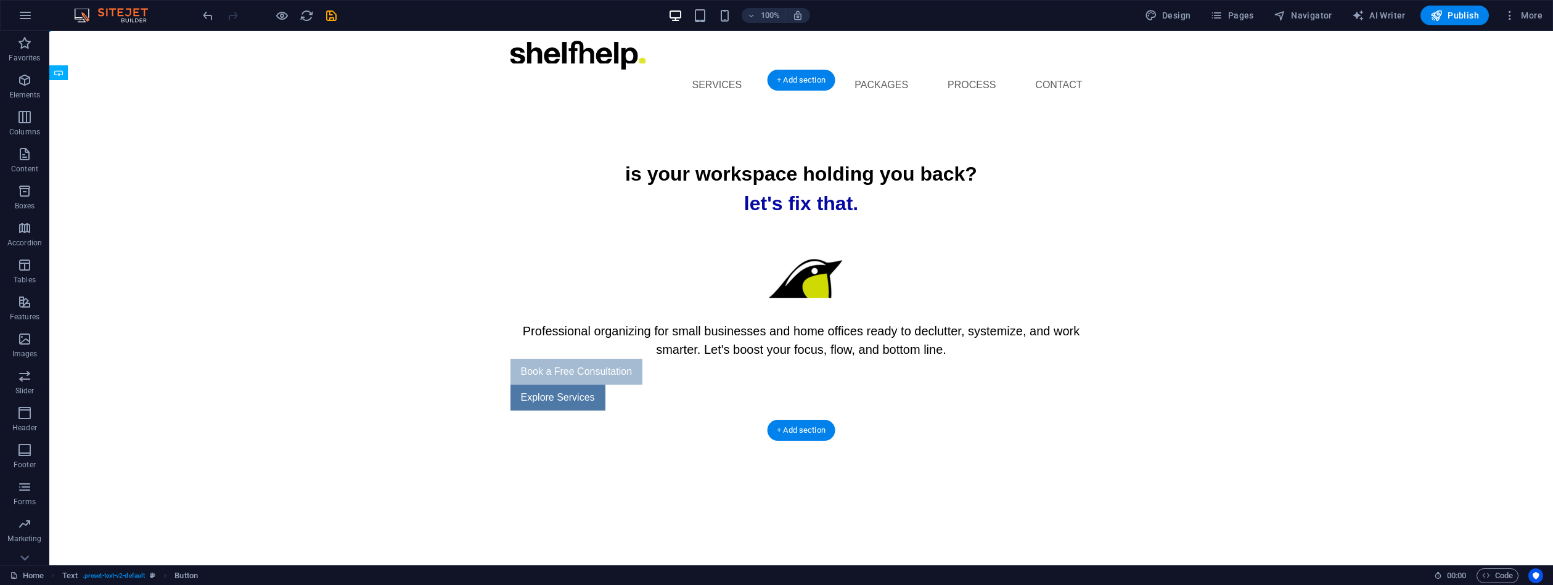
drag, startPoint x: 609, startPoint y: 358, endPoint x: 766, endPoint y: 337, distance: 158.7
click at [546, 385] on div "Explore Services" at bounding box center [802, 398] width 582 height 26
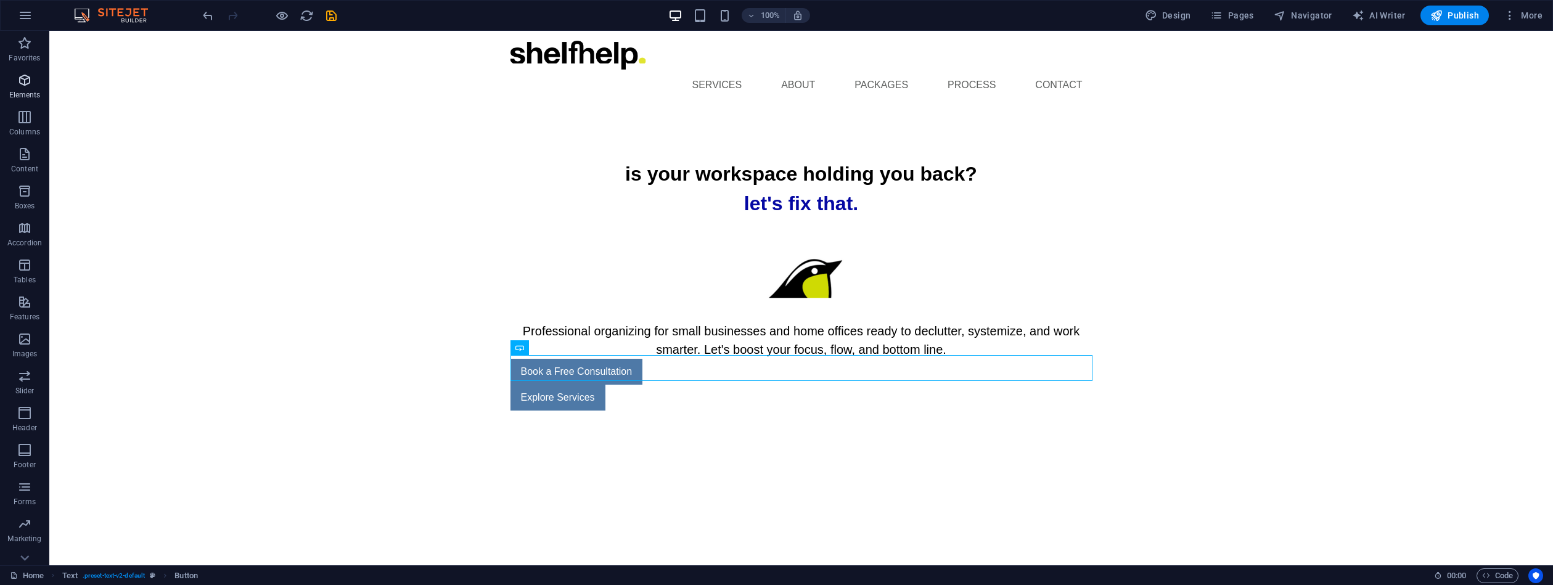
click at [27, 79] on icon "button" at bounding box center [24, 80] width 15 height 15
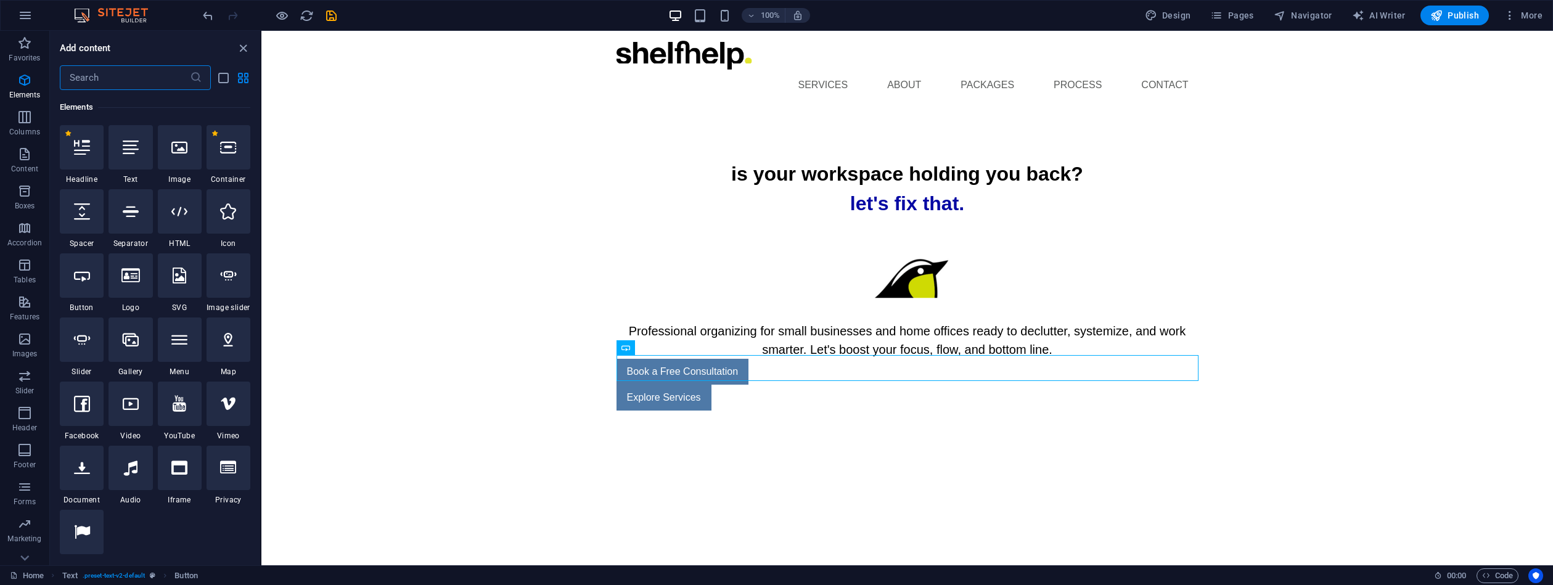
click at [86, 80] on input "text" at bounding box center [125, 77] width 130 height 25
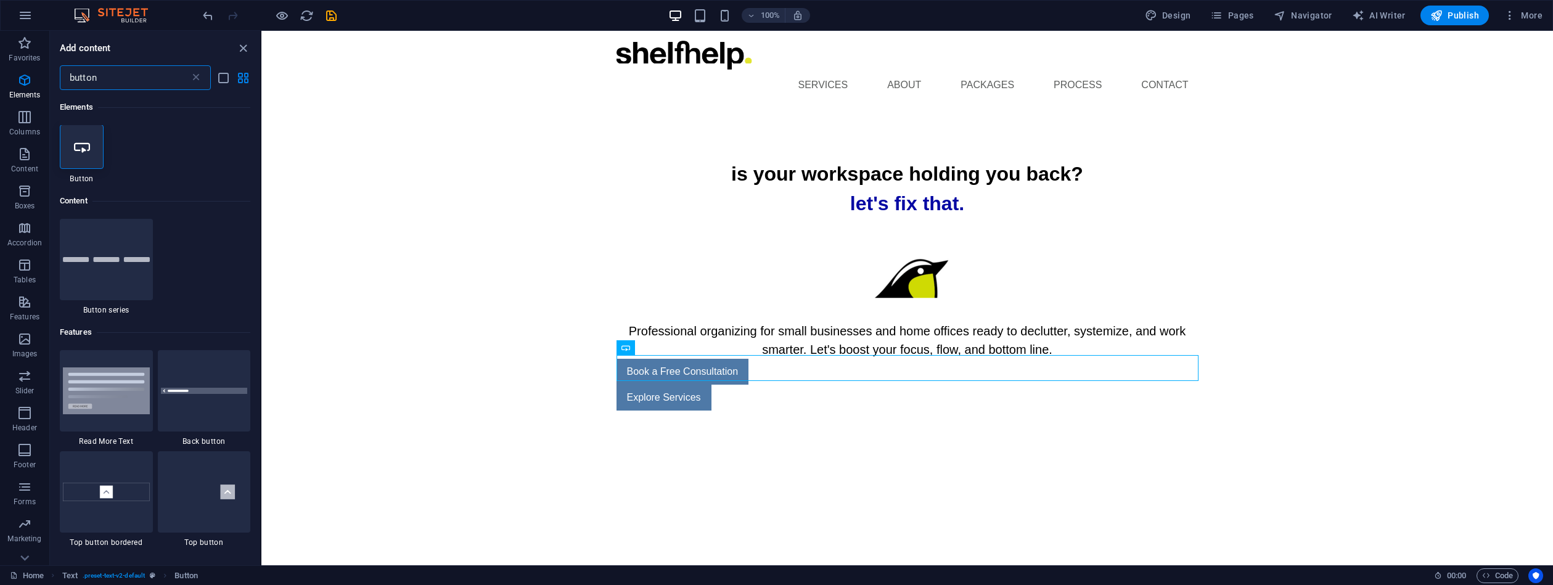
scroll to position [0, 0]
type input "button"
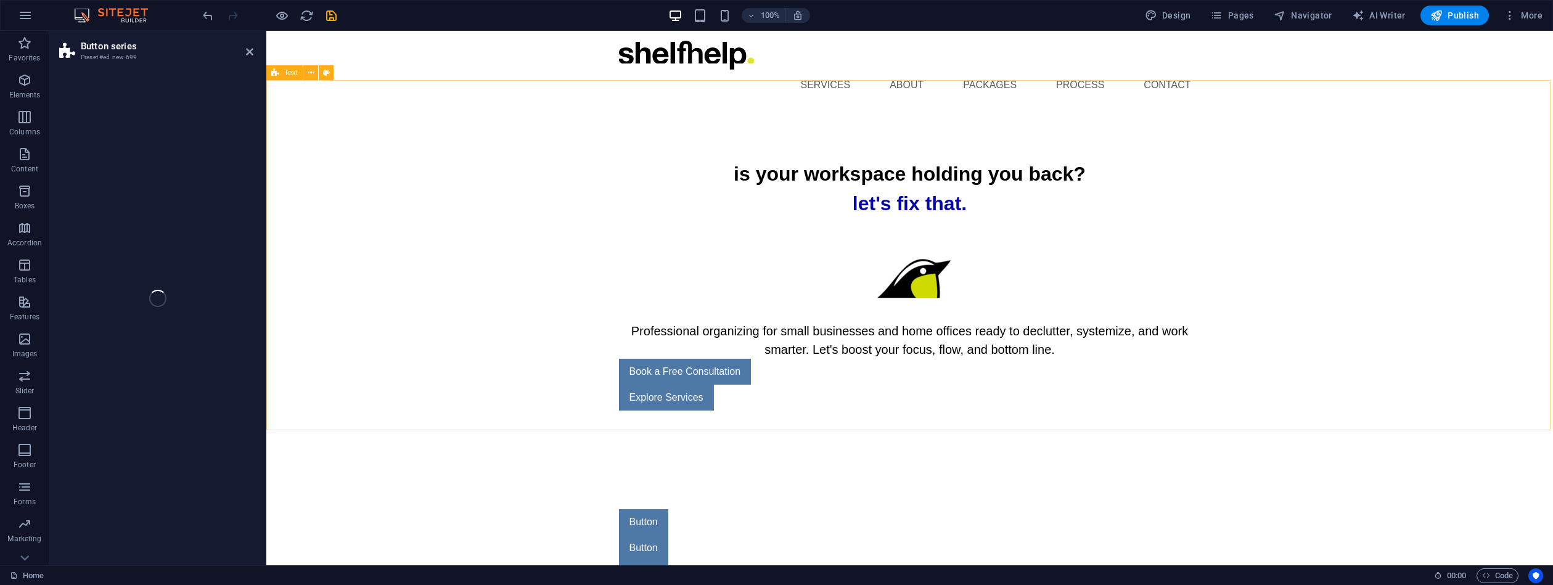
select select "rem"
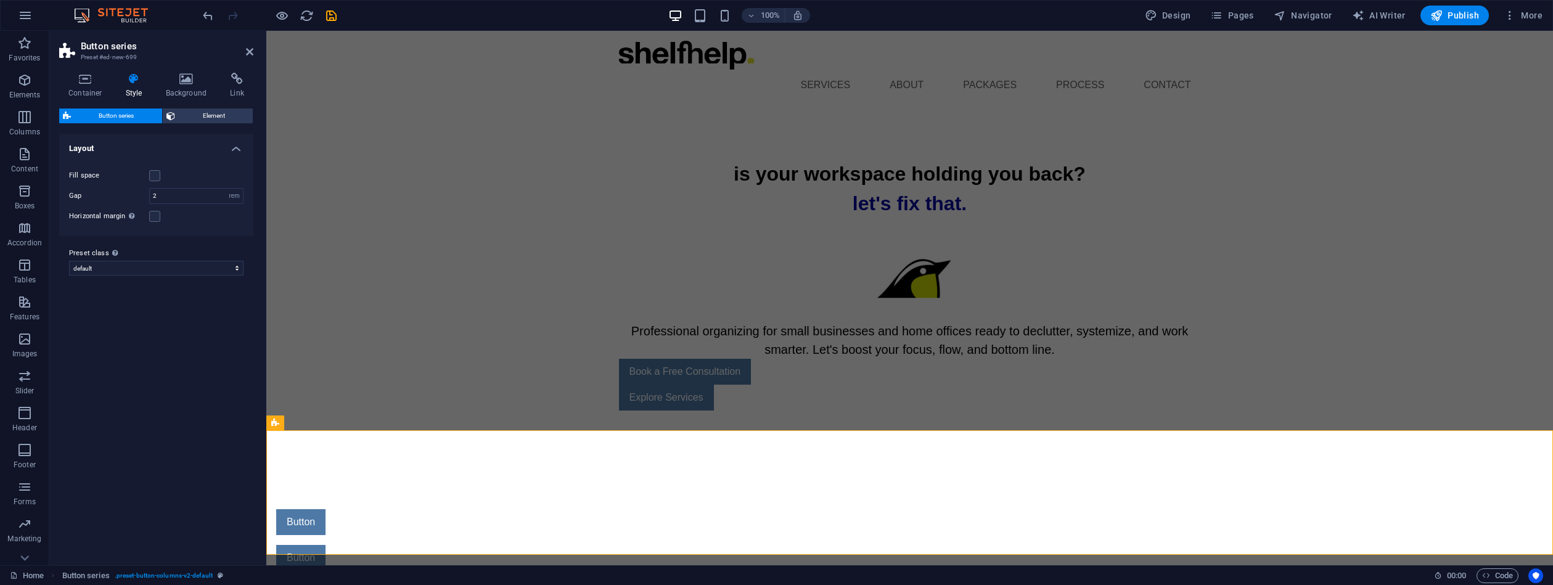
click at [244, 226] on div "Fill space Columns 1 2 3 4 5 6 Gap 2 px rem % vw vh Horizontal margin Only if t…" at bounding box center [156, 196] width 199 height 80
click at [157, 216] on label at bounding box center [154, 216] width 11 height 11
click at [0, 0] on input "Horizontal margin Only if the containers "Content width" is not set to "Default"" at bounding box center [0, 0] width 0 height 0
drag, startPoint x: 154, startPoint y: 215, endPoint x: 204, endPoint y: 178, distance: 62.2
click at [154, 215] on label at bounding box center [154, 216] width 11 height 11
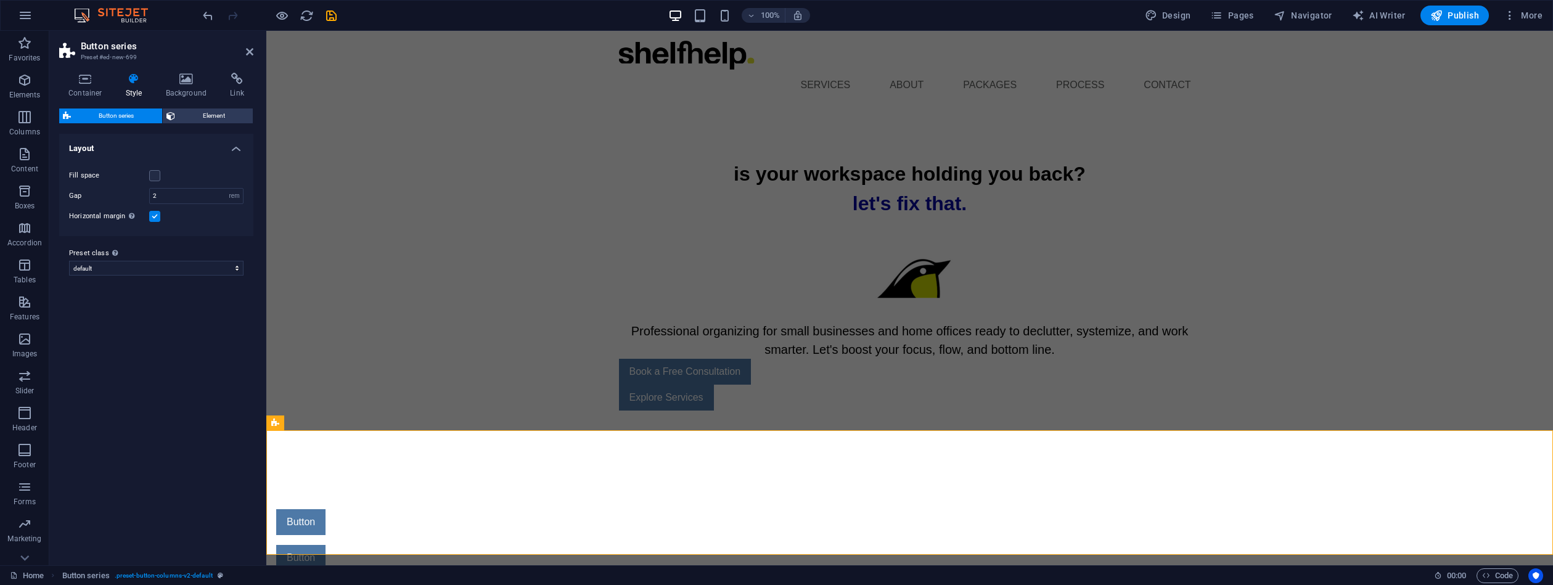
click at [0, 0] on input "Horizontal margin Only if the containers "Content width" is not set to "Default"" at bounding box center [0, 0] width 0 height 0
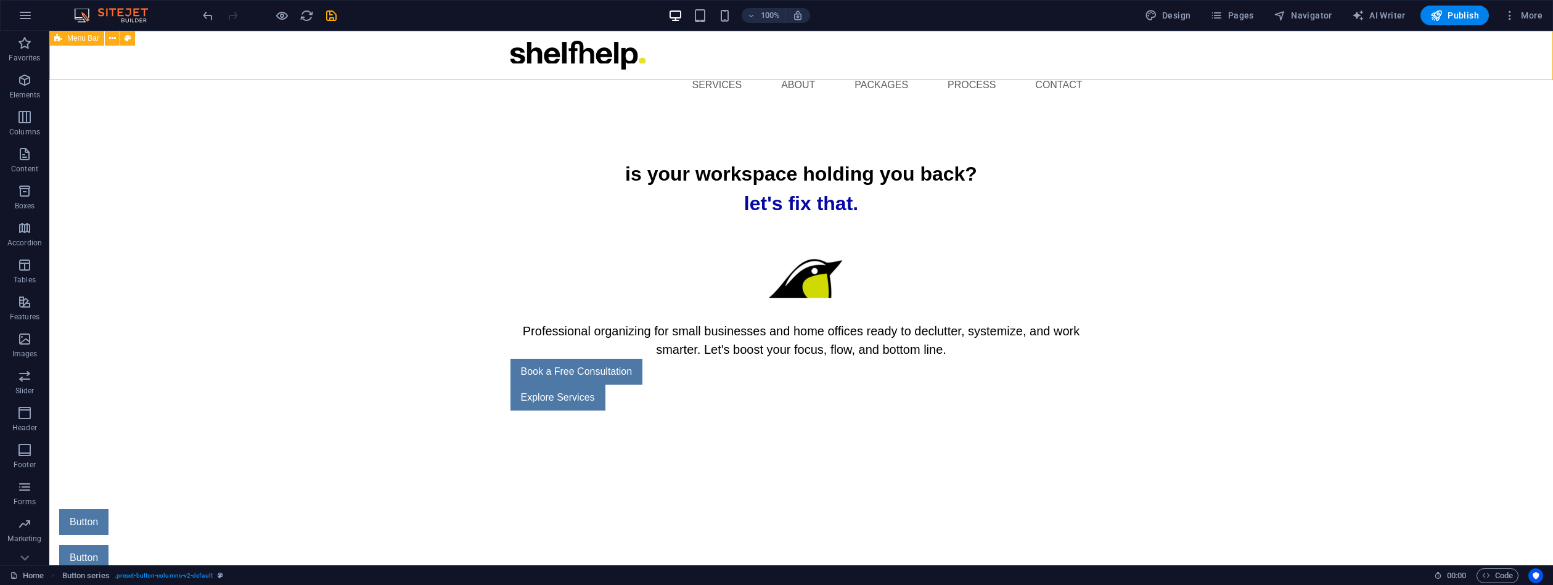
drag, startPoint x: 379, startPoint y: 66, endPoint x: 599, endPoint y: 65, distance: 219.5
click at [596, 66] on div "Menu Services About Packages Process Contact" at bounding box center [801, 70] width 1504 height 79
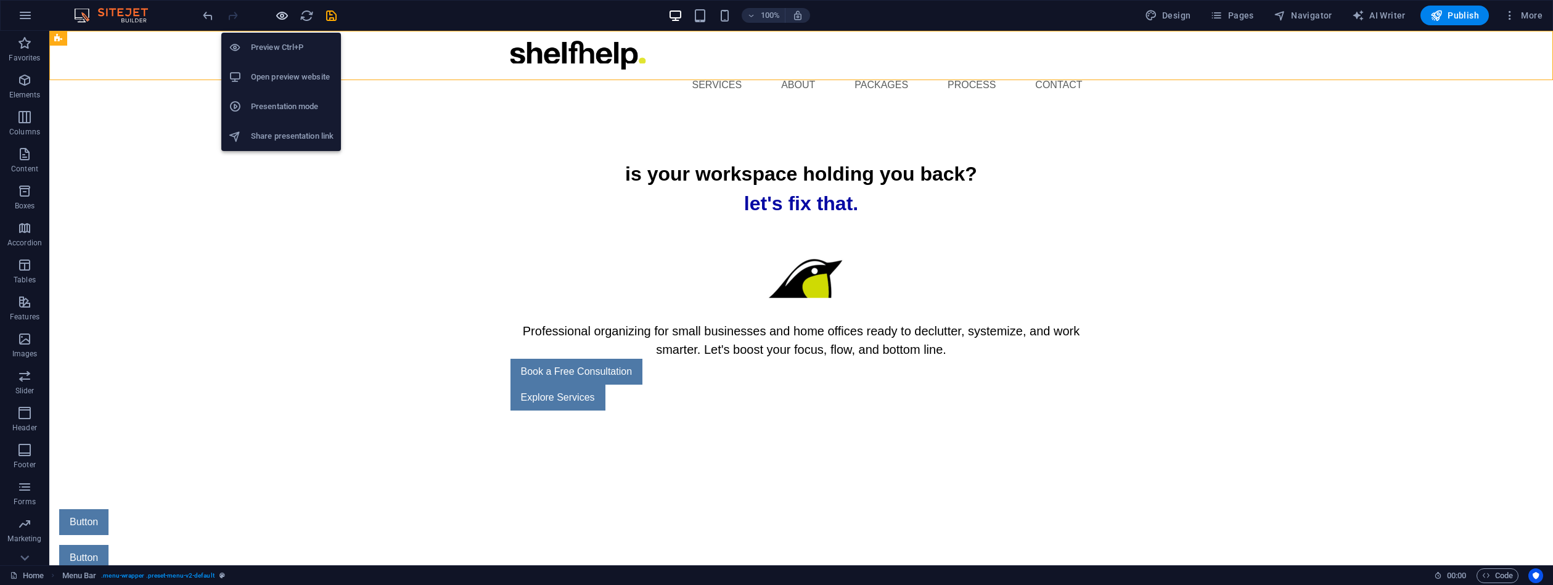
click at [278, 17] on icon "button" at bounding box center [282, 16] width 14 height 14
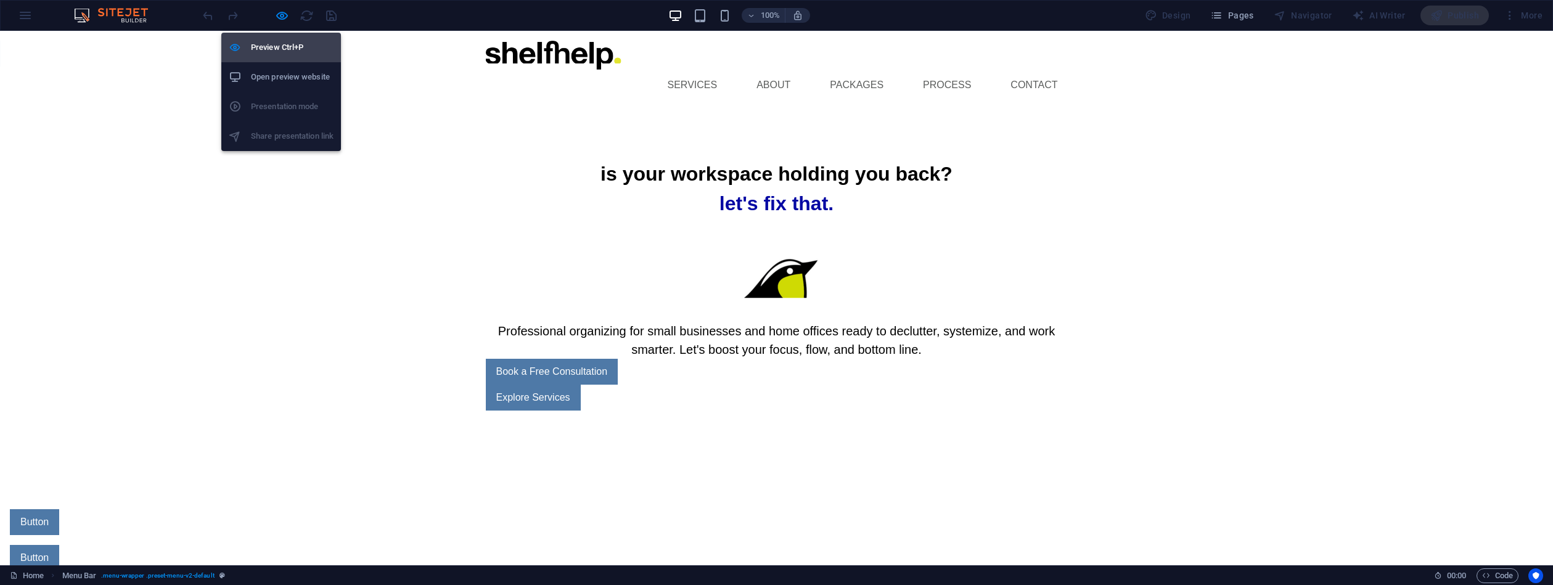
click at [286, 46] on h6 "Preview Ctrl+P" at bounding box center [292, 47] width 83 height 15
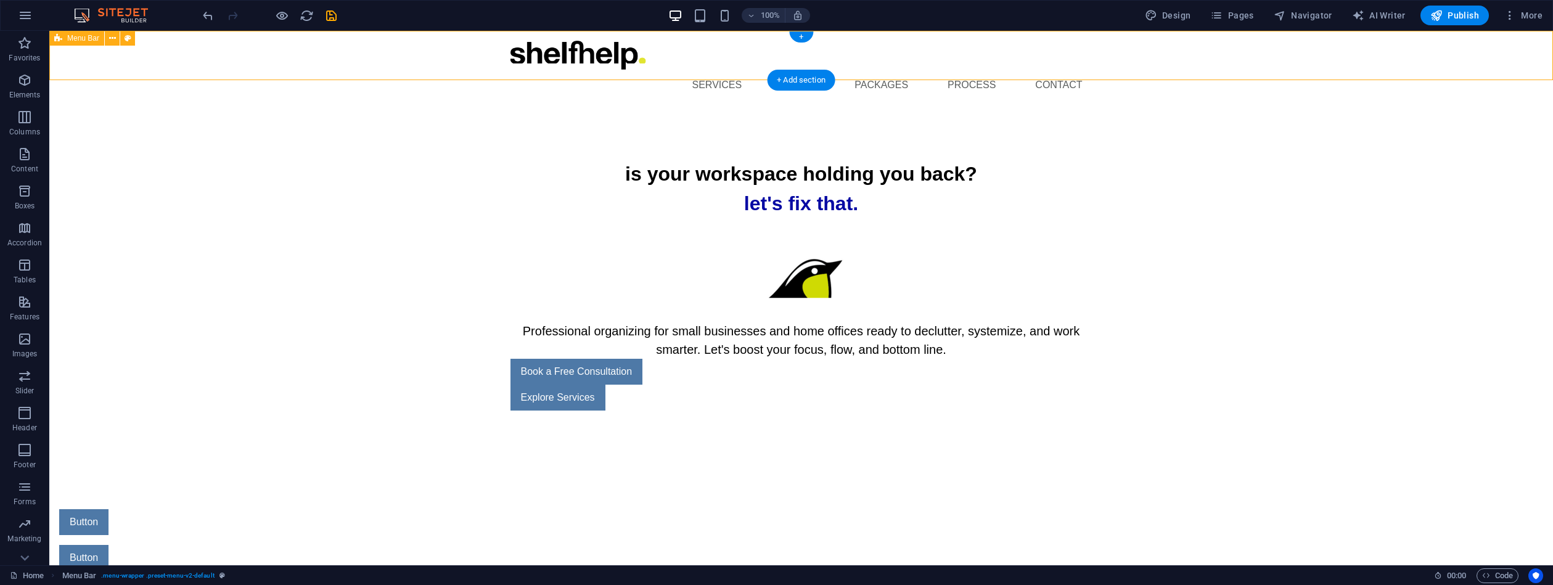
click at [137, 52] on div "Menu Services About Packages Process Contact" at bounding box center [801, 70] width 1504 height 79
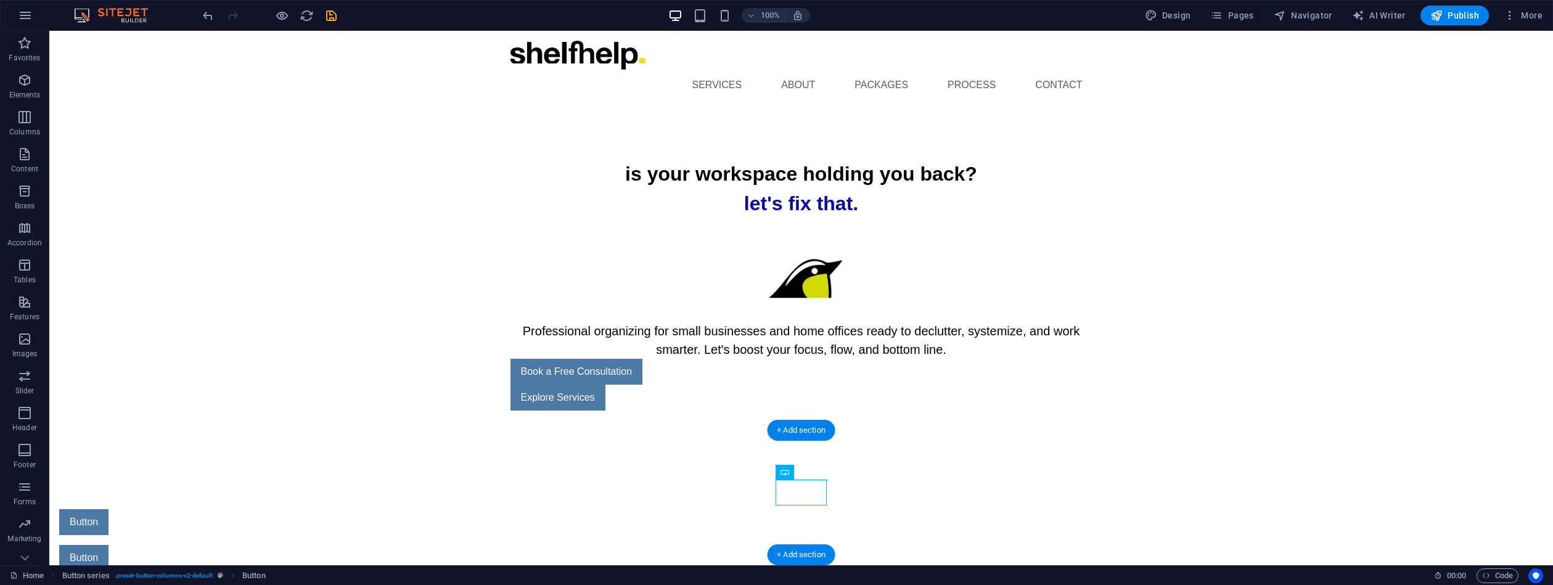
click at [820, 460] on div "Button Button Button" at bounding box center [801, 558] width 1504 height 196
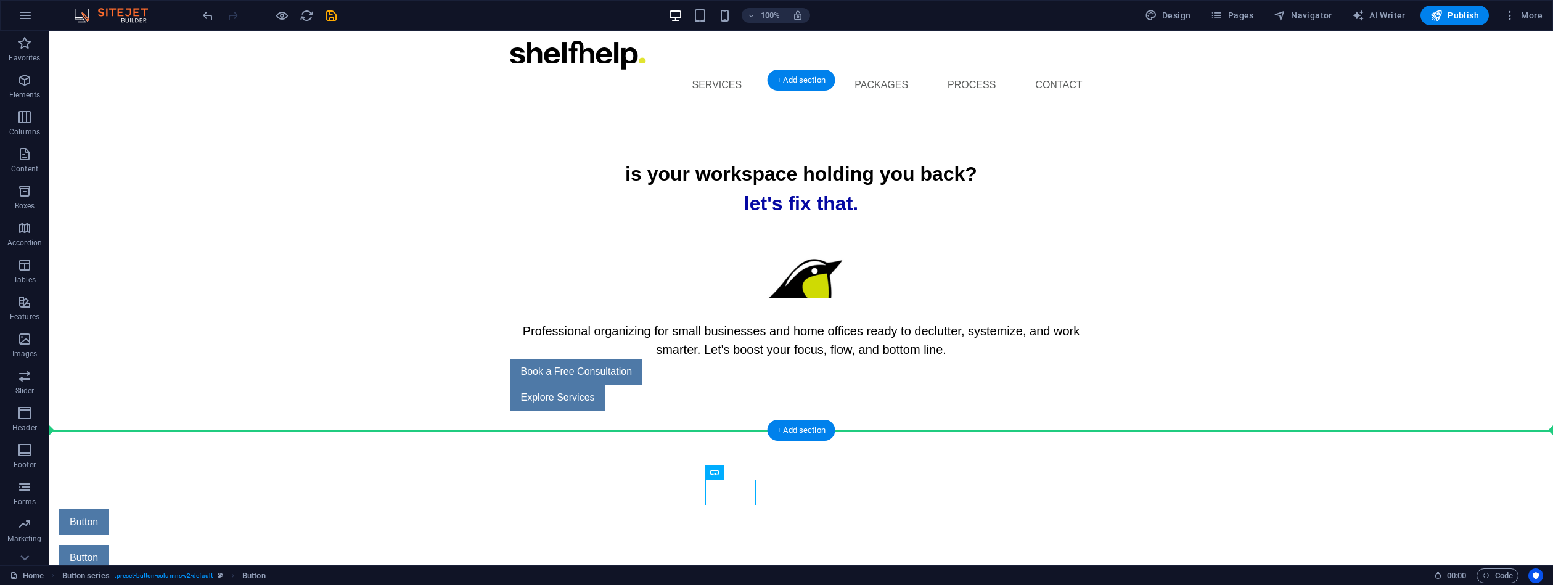
drag, startPoint x: 742, startPoint y: 496, endPoint x: 752, endPoint y: 381, distance: 115.7
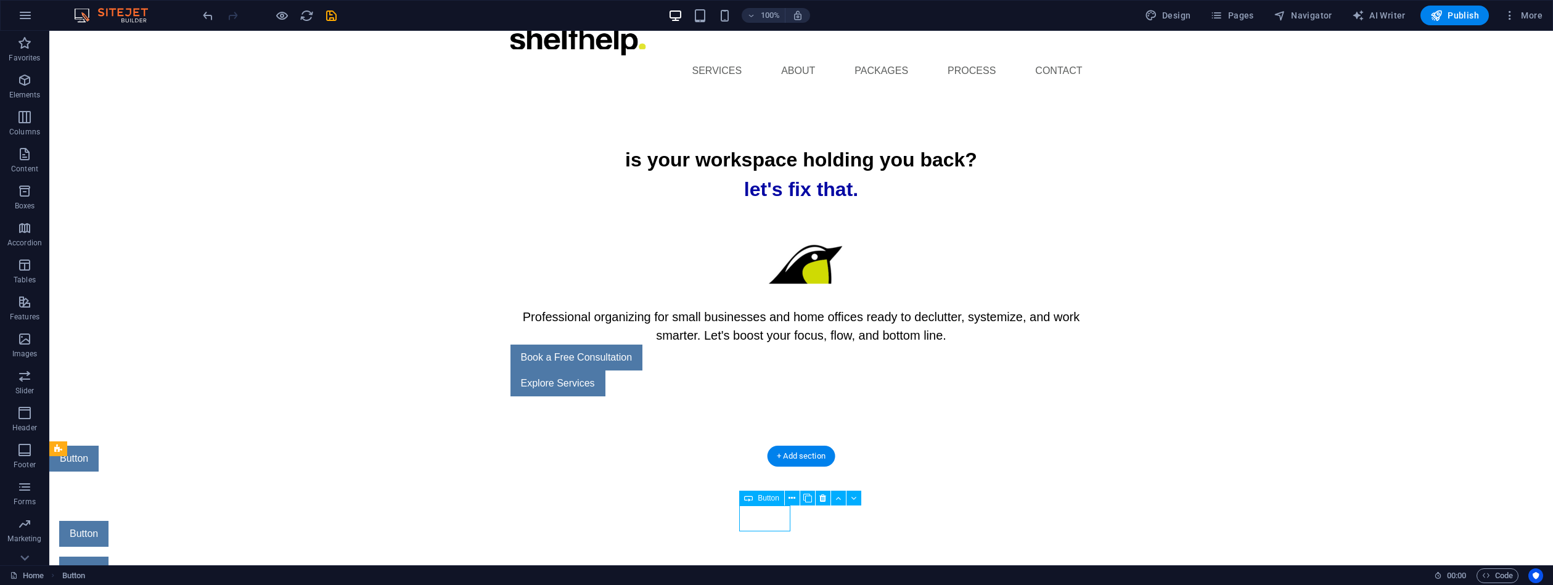
scroll to position [15, 0]
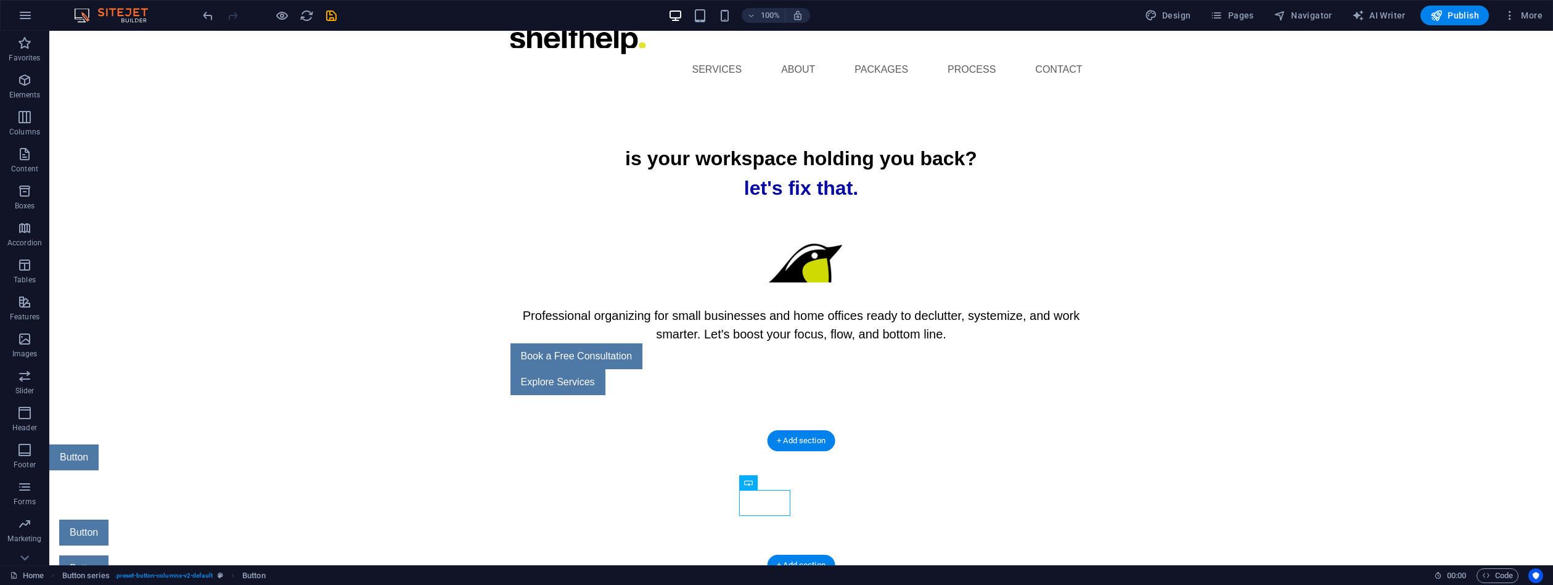
drag, startPoint x: 761, startPoint y: 518, endPoint x: 797, endPoint y: 452, distance: 75.3
click at [769, 470] on div "Button Button" at bounding box center [801, 550] width 1504 height 160
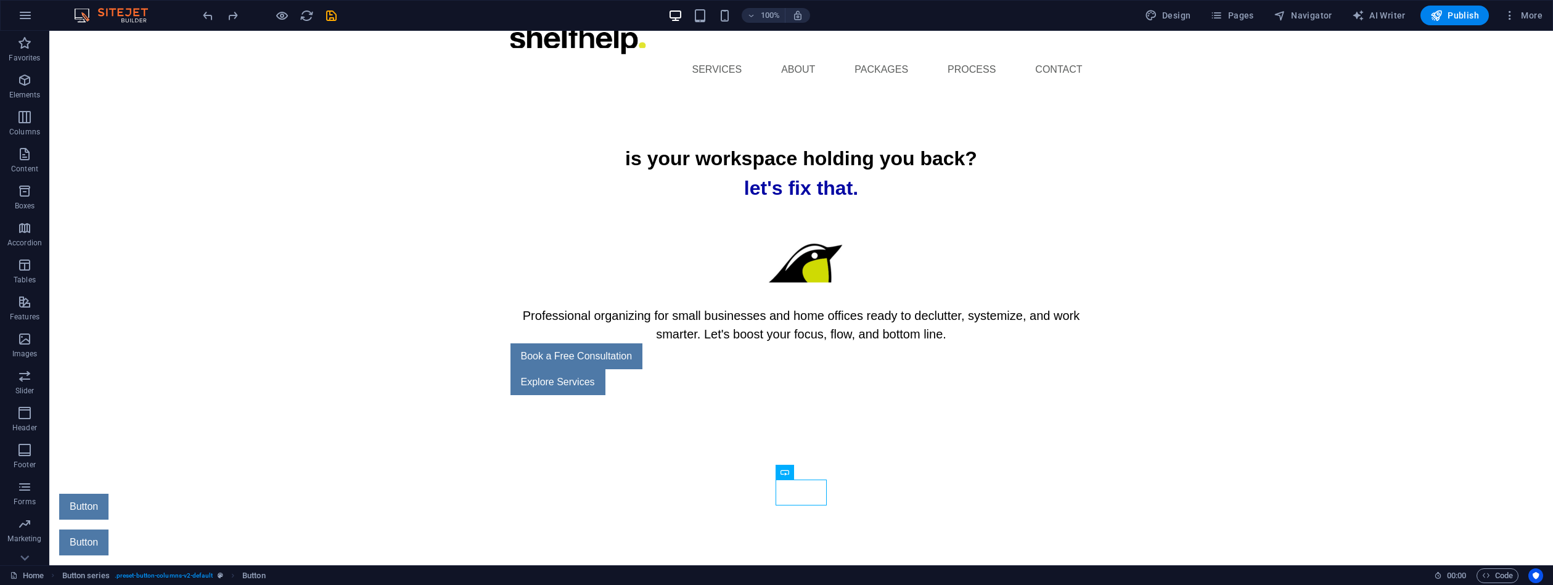
scroll to position [0, 0]
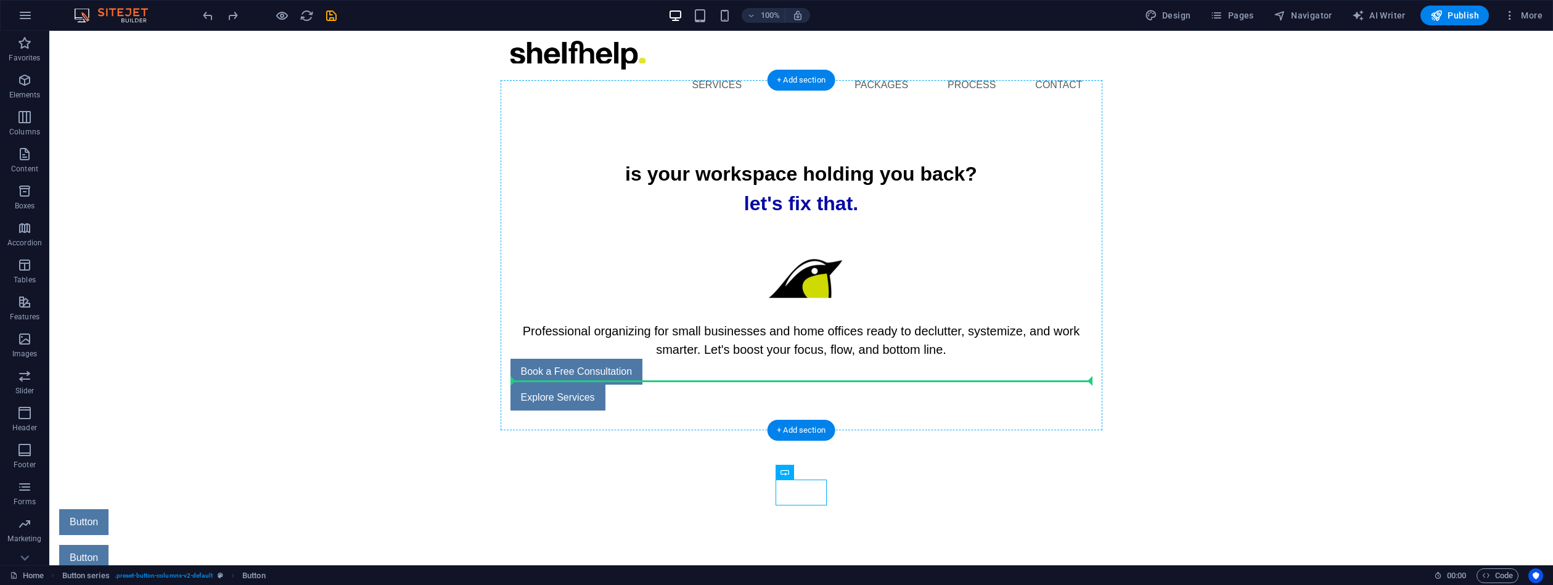
drag, startPoint x: 797, startPoint y: 488, endPoint x: 798, endPoint y: 378, distance: 110.4
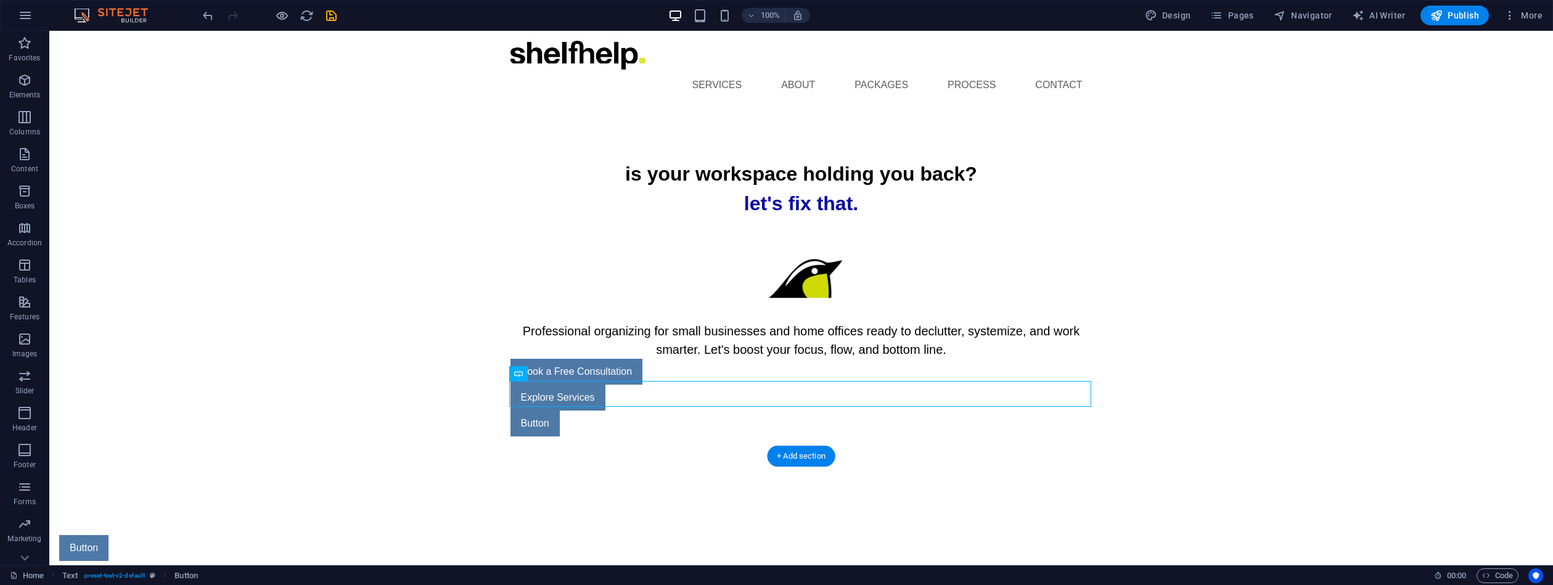
scroll to position [7, 0]
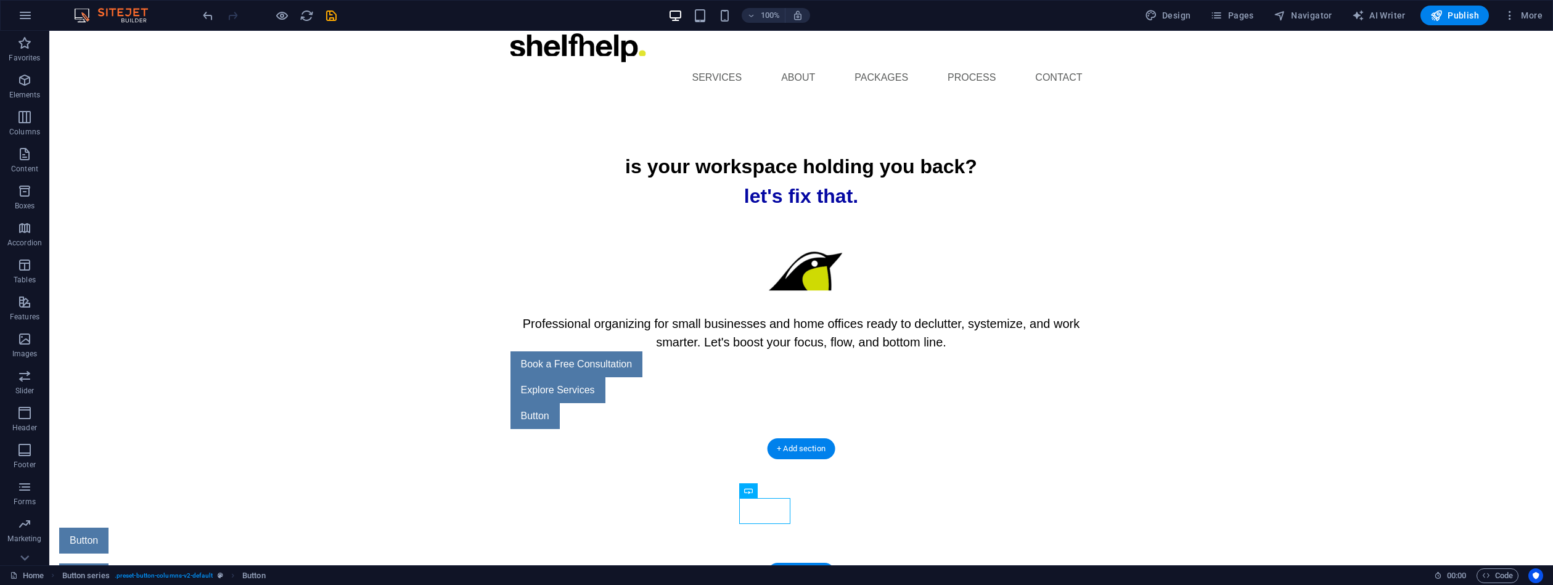
drag, startPoint x: 774, startPoint y: 517, endPoint x: 784, endPoint y: 457, distance: 61.2
click at [787, 478] on div "Button Button" at bounding box center [801, 558] width 1504 height 160
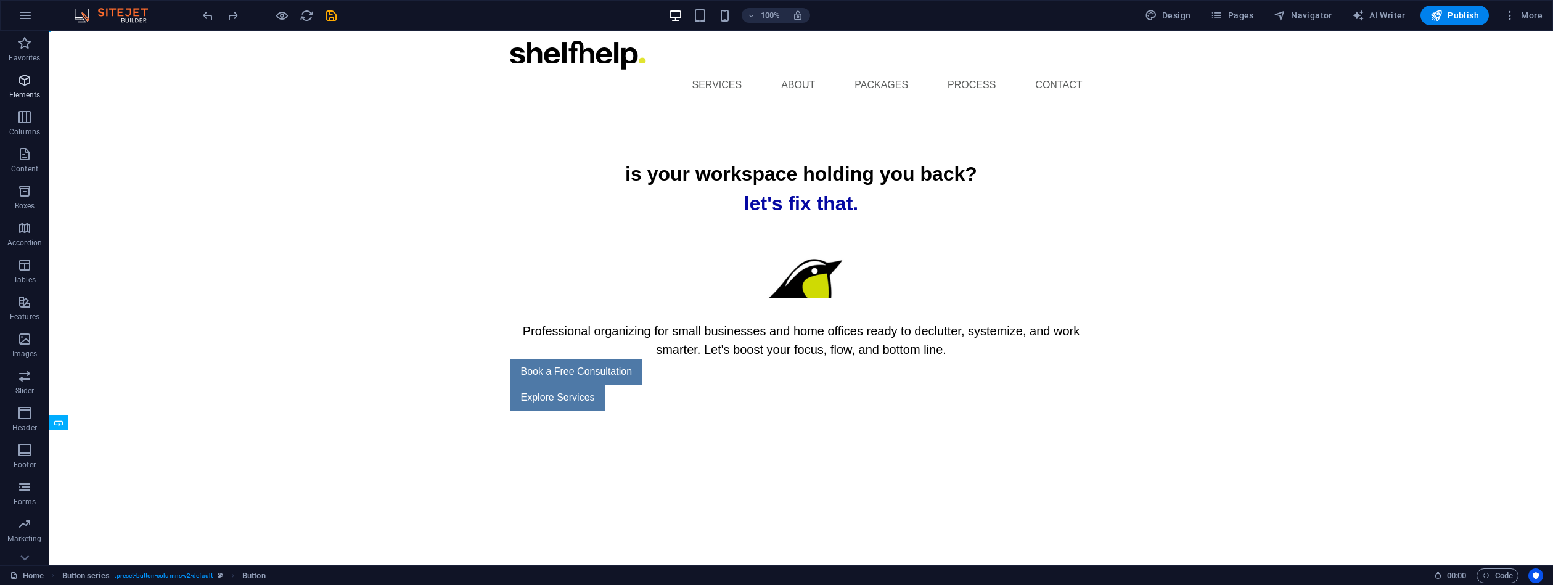
click at [27, 83] on icon "button" at bounding box center [24, 80] width 15 height 15
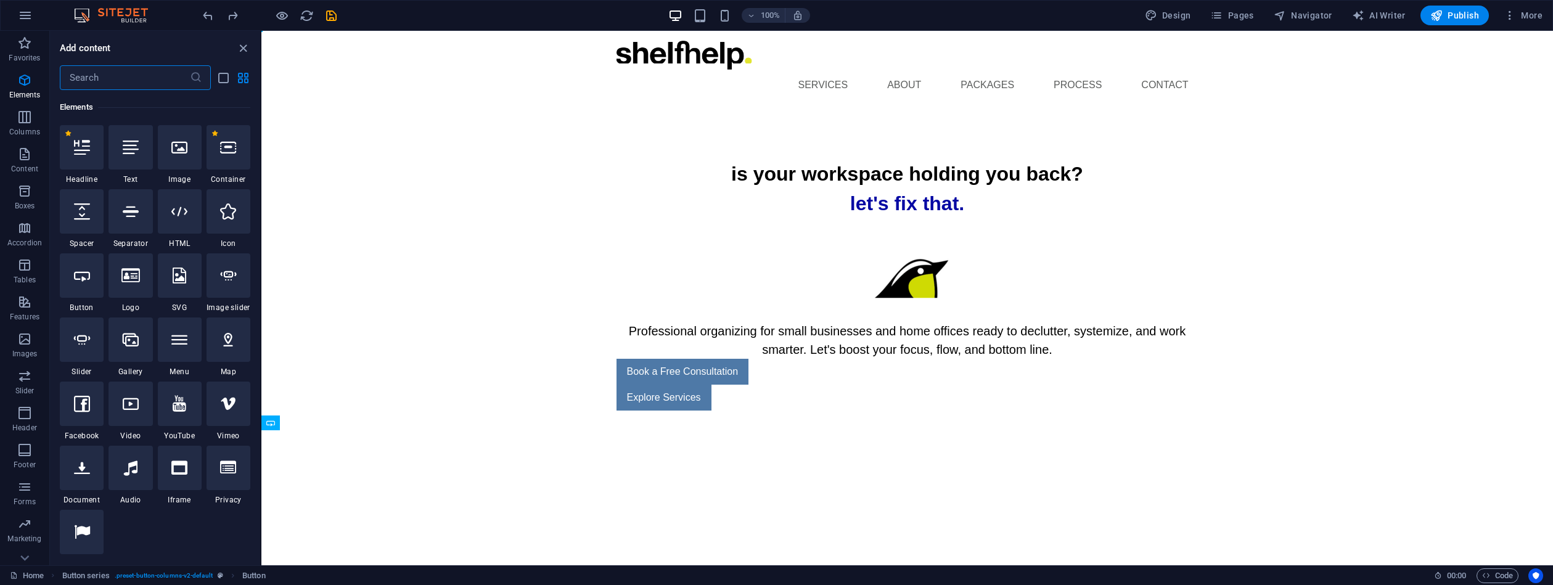
scroll to position [131, 0]
click at [89, 80] on input "text" at bounding box center [125, 77] width 130 height 25
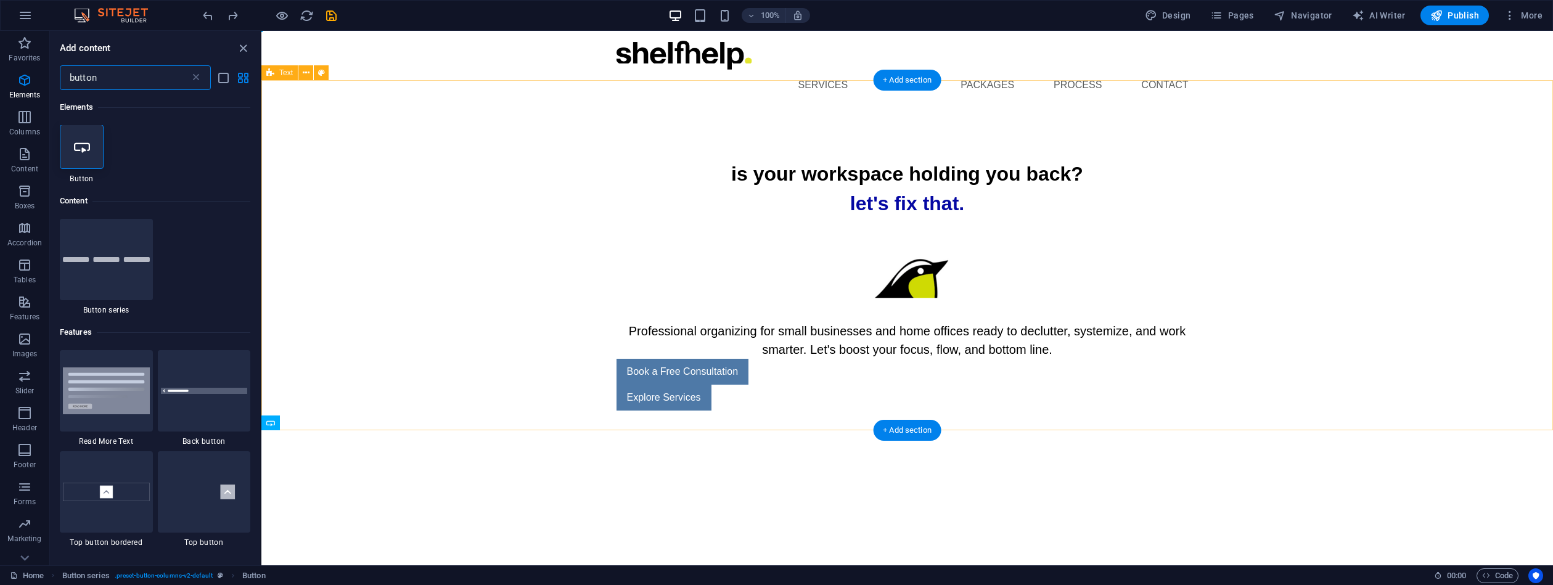
scroll to position [0, 0]
type input "button"
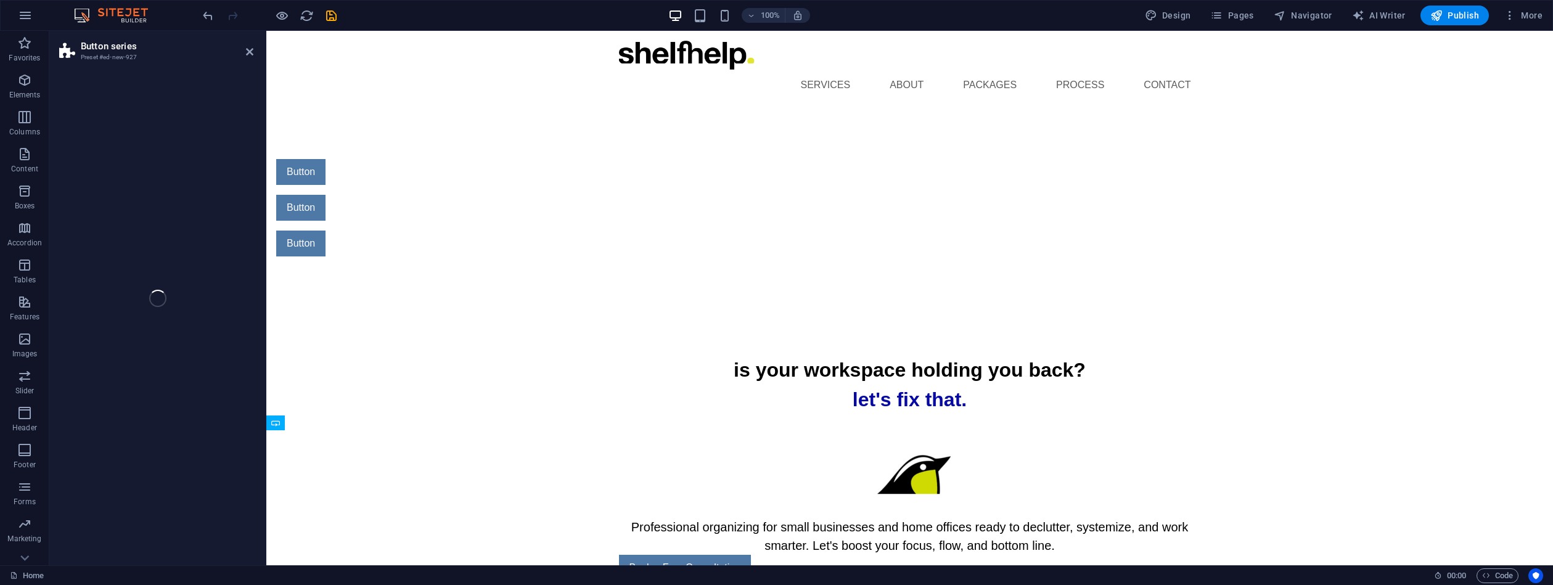
select select "rem"
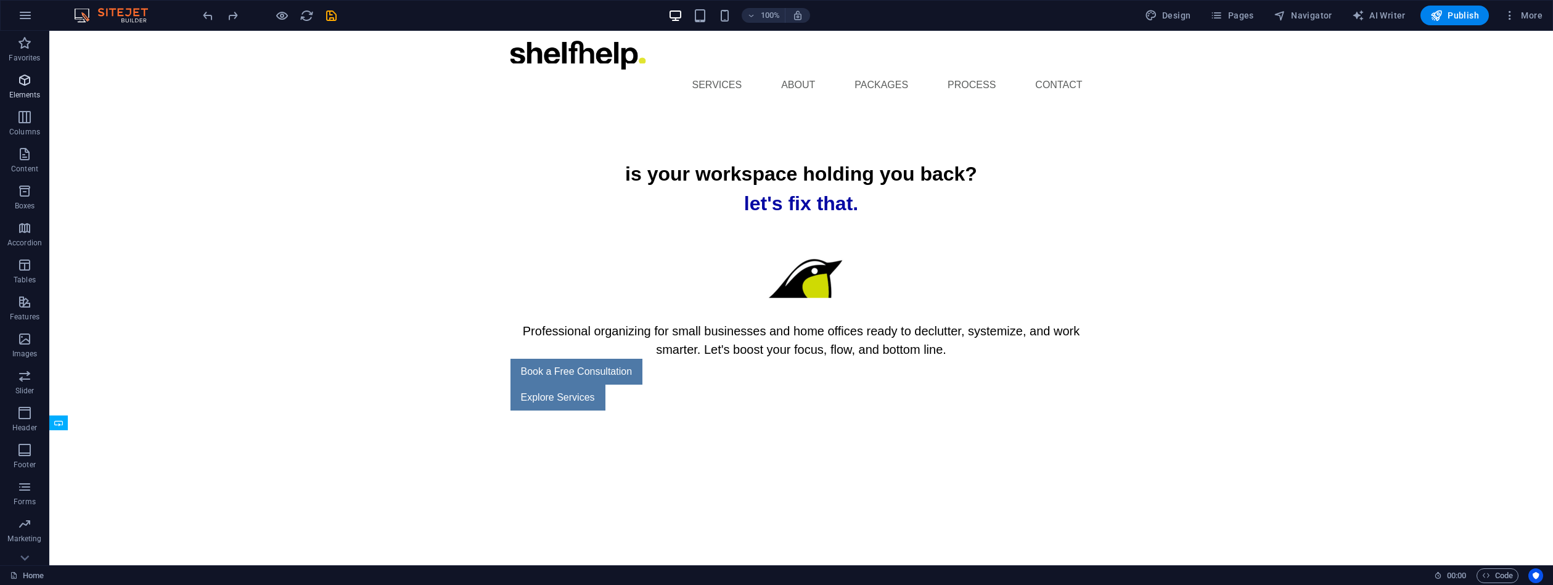
click at [25, 81] on icon "button" at bounding box center [24, 80] width 15 height 15
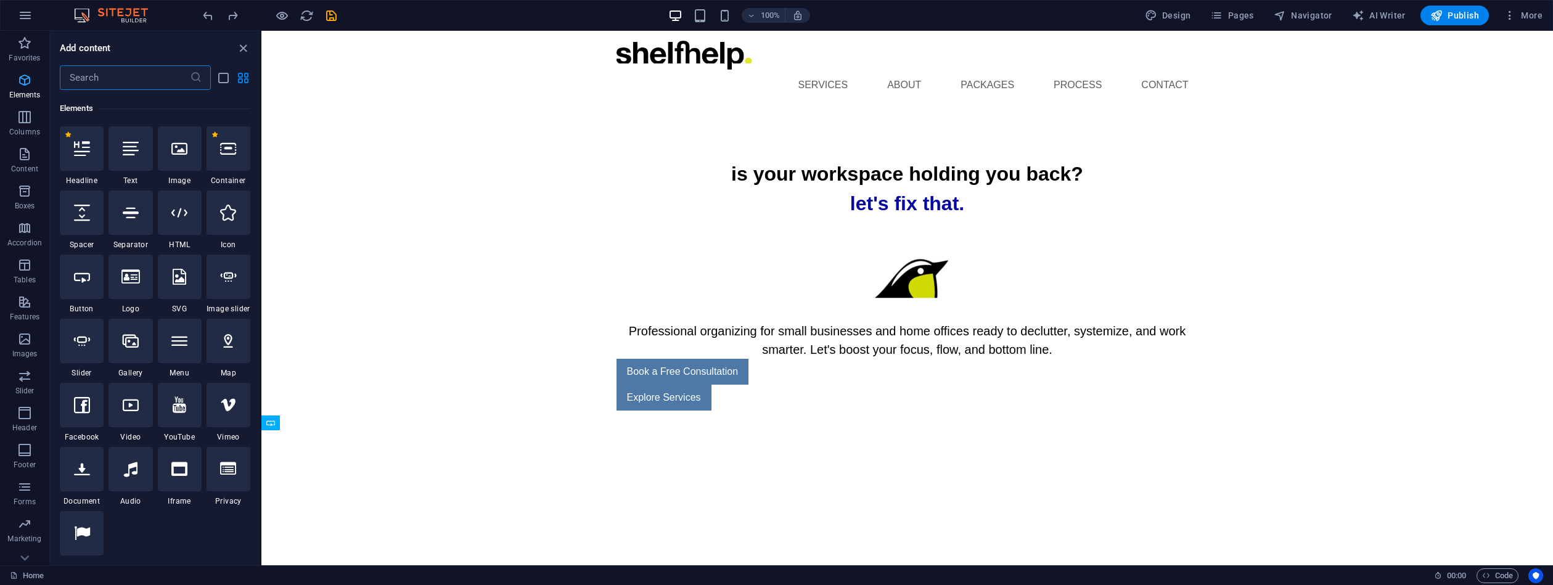
scroll to position [131, 0]
click at [108, 80] on input "text" at bounding box center [125, 77] width 130 height 25
drag, startPoint x: 689, startPoint y: 366, endPoint x: 739, endPoint y: 332, distance: 60.4
click at [853, 337] on div "is your workspace holding you back? let's fix that. Professional organizing for…" at bounding box center [908, 285] width 602 height 350
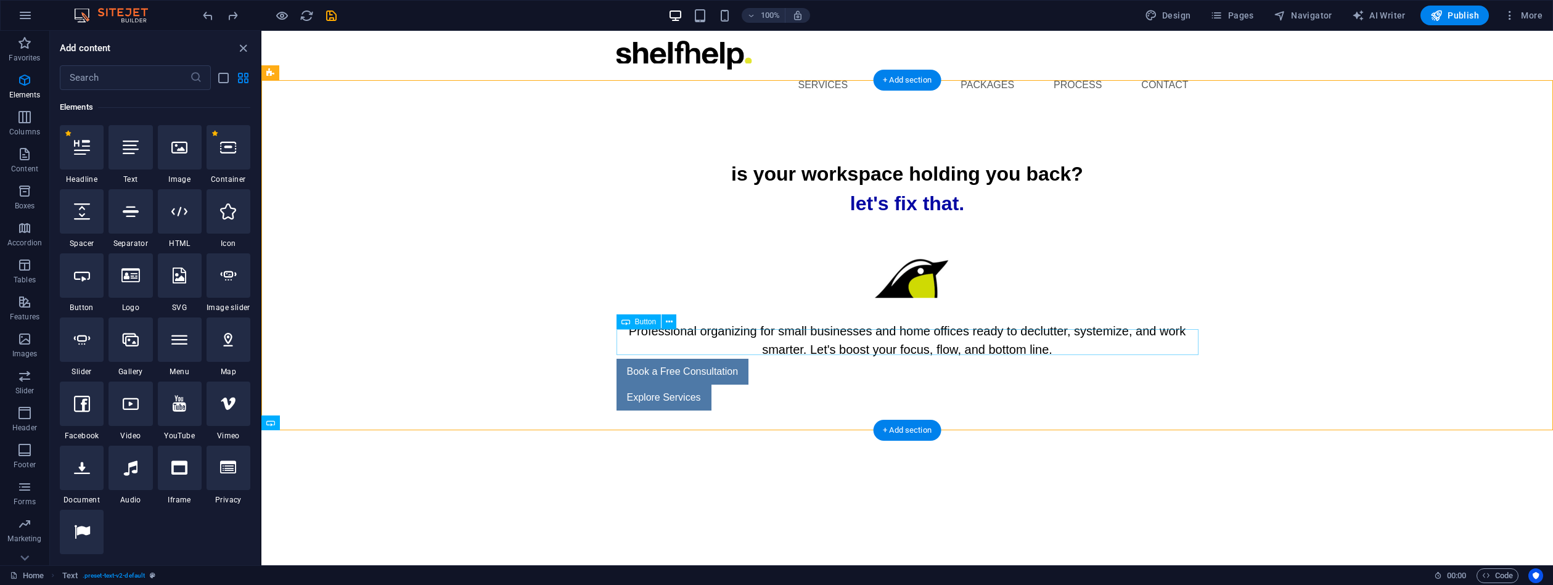
click at [692, 359] on div "Book a Free Consultation" at bounding box center [908, 372] width 582 height 26
click at [671, 359] on div "Book a Free Consultation" at bounding box center [908, 372] width 582 height 26
click at [136, 76] on input "text" at bounding box center [125, 77] width 130 height 25
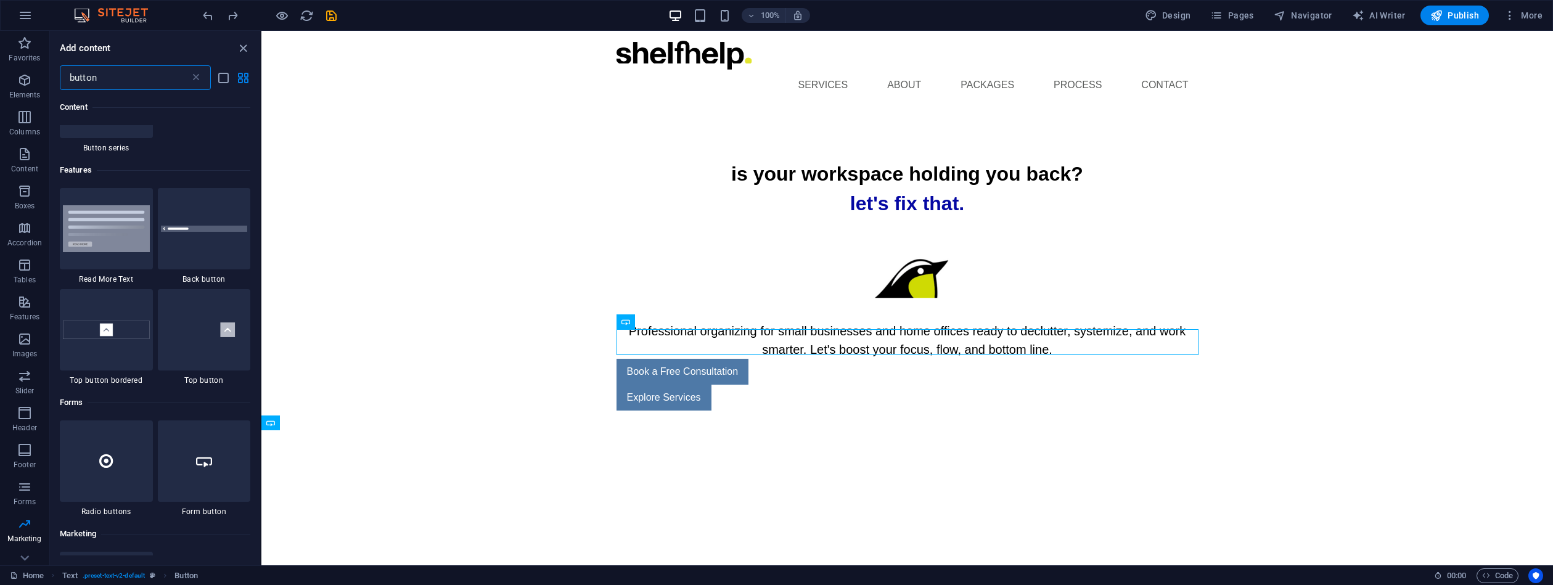
scroll to position [142, 0]
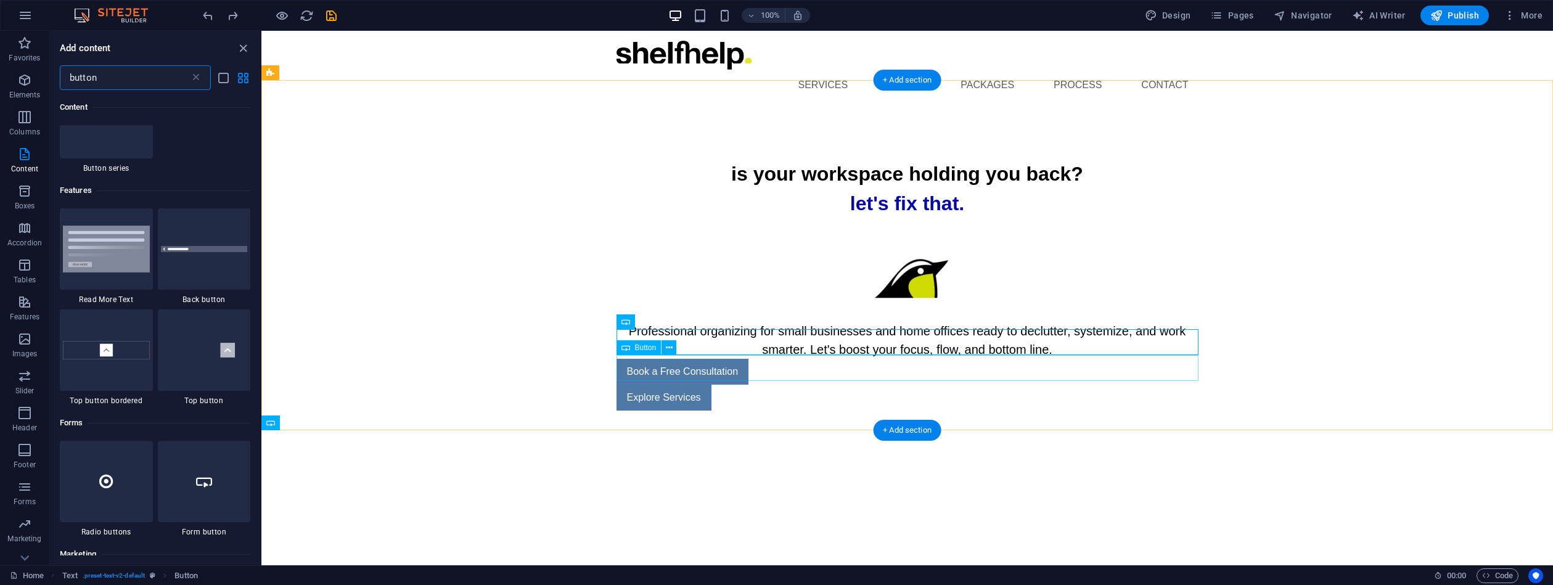
type input "button"
click at [675, 385] on div "Explore Services" at bounding box center [908, 398] width 582 height 26
click at [686, 385] on div "Explore Services" at bounding box center [908, 398] width 582 height 26
click at [668, 348] on icon at bounding box center [669, 348] width 7 height 13
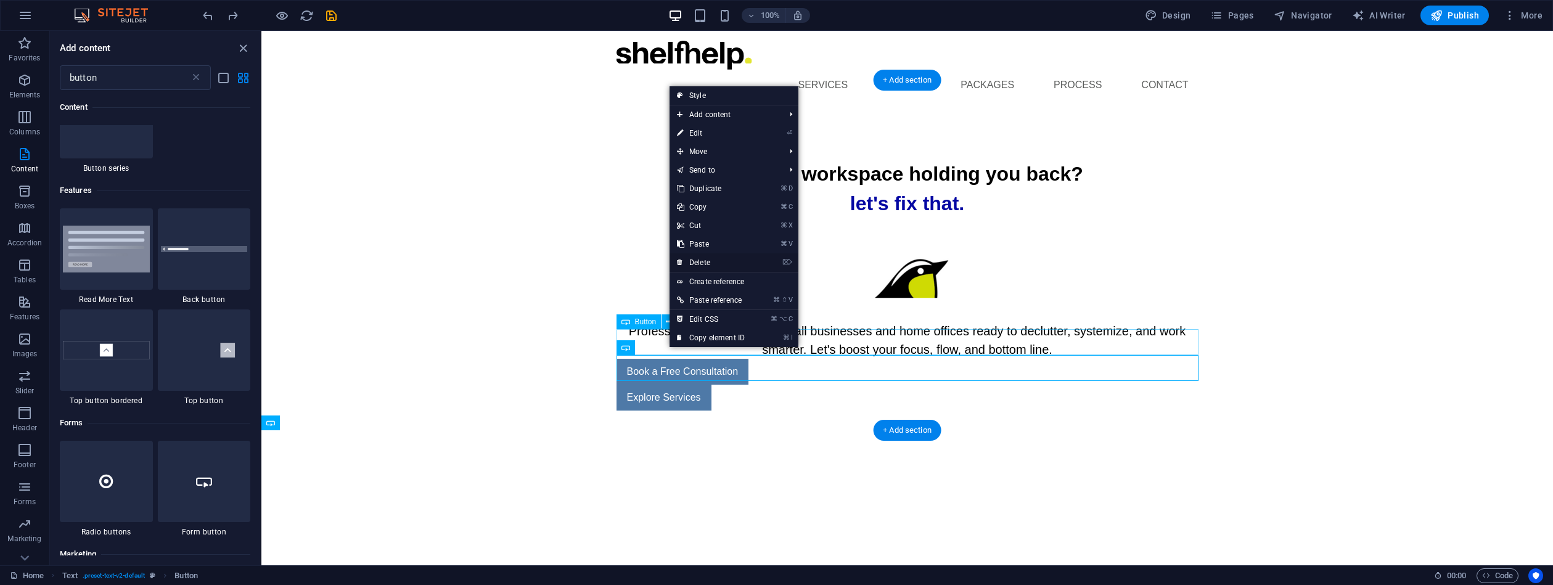
click at [705, 263] on link "⌦ Delete" at bounding box center [711, 262] width 83 height 18
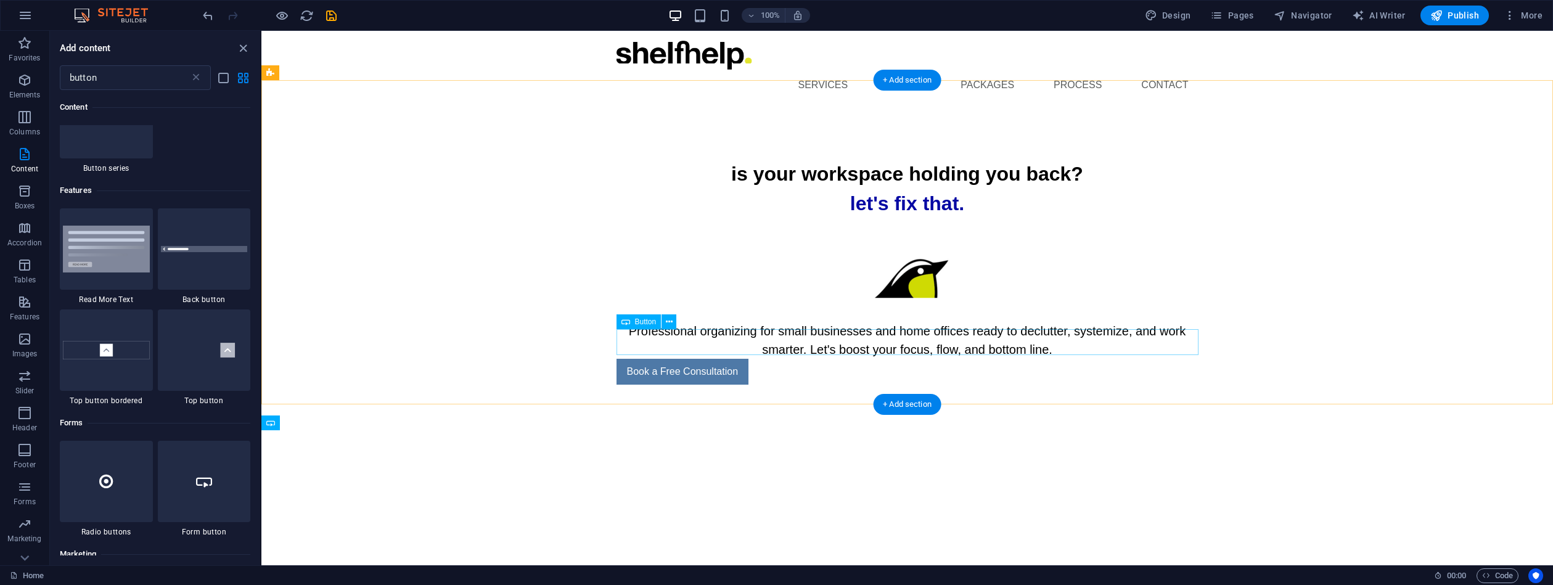
click at [739, 359] on div "Book a Free Consultation" at bounding box center [908, 372] width 582 height 26
click at [666, 321] on icon at bounding box center [669, 322] width 7 height 13
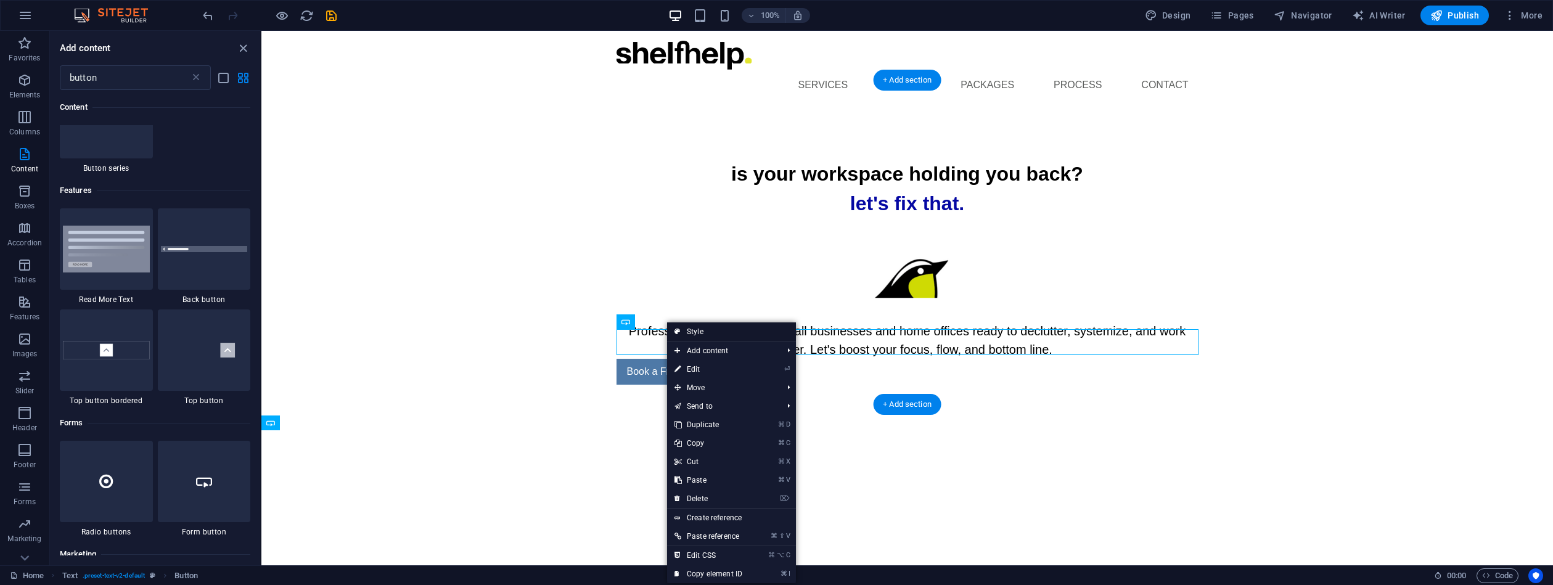
click at [691, 328] on link "Style" at bounding box center [731, 331] width 129 height 18
select select
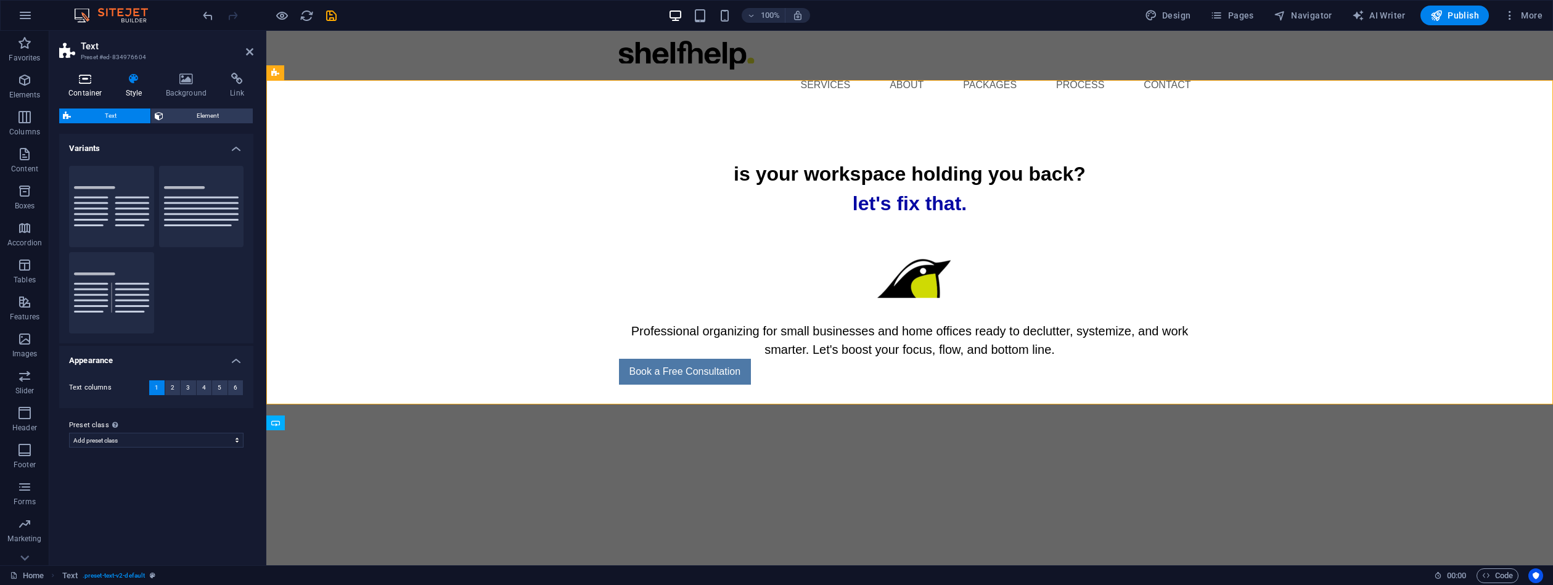
click at [86, 78] on icon at bounding box center [85, 79] width 52 height 12
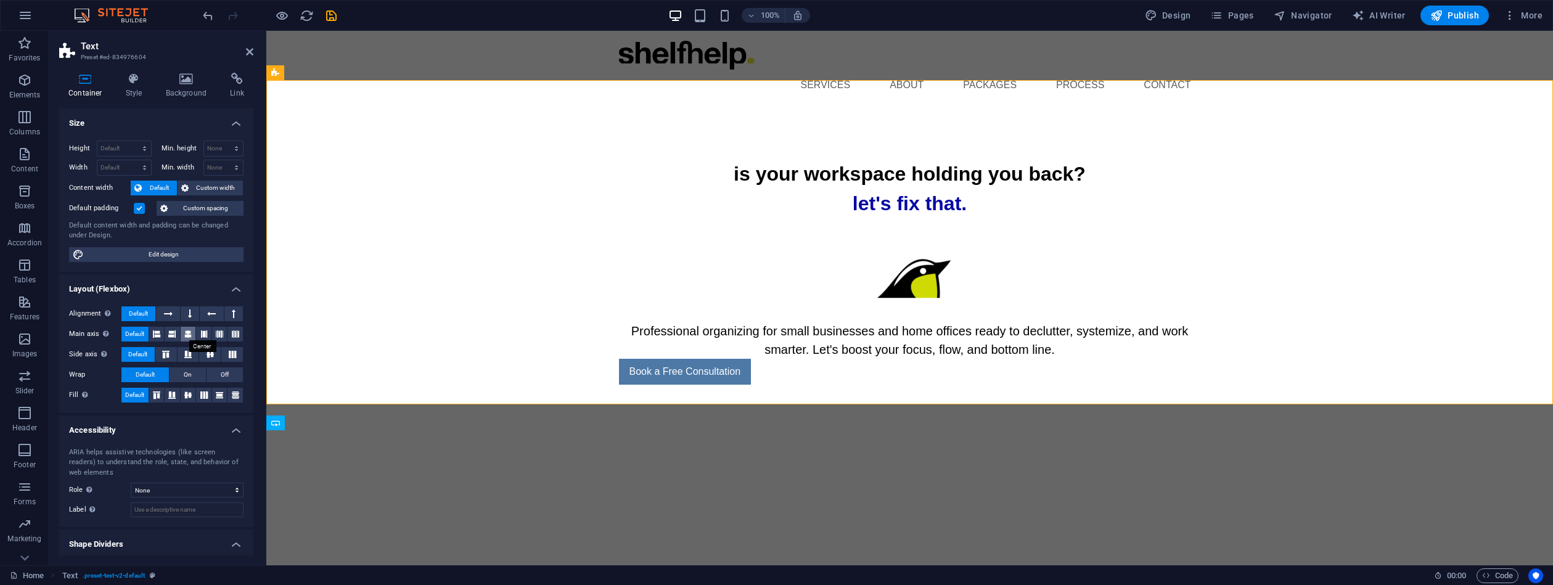
click at [186, 330] on icon at bounding box center [187, 334] width 7 height 15
click at [187, 351] on icon at bounding box center [188, 354] width 15 height 7
click at [137, 77] on icon at bounding box center [134, 79] width 35 height 12
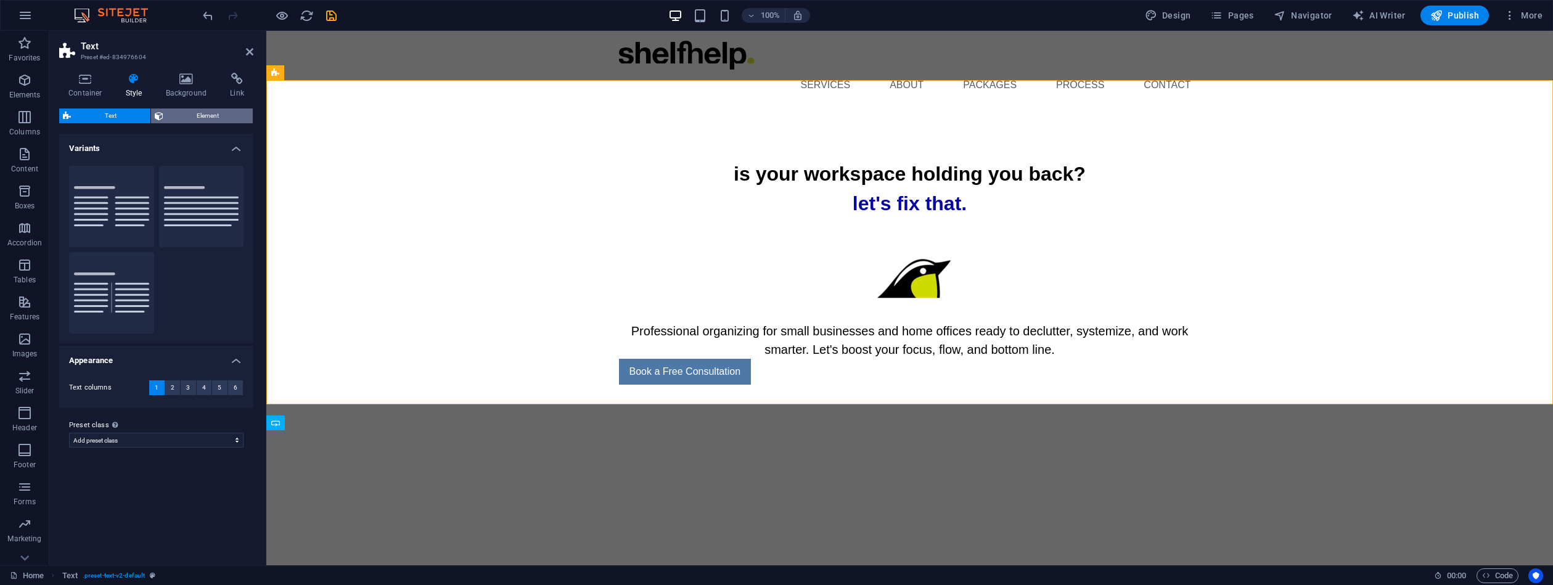
click at [194, 114] on span "Element" at bounding box center [208, 116] width 83 height 15
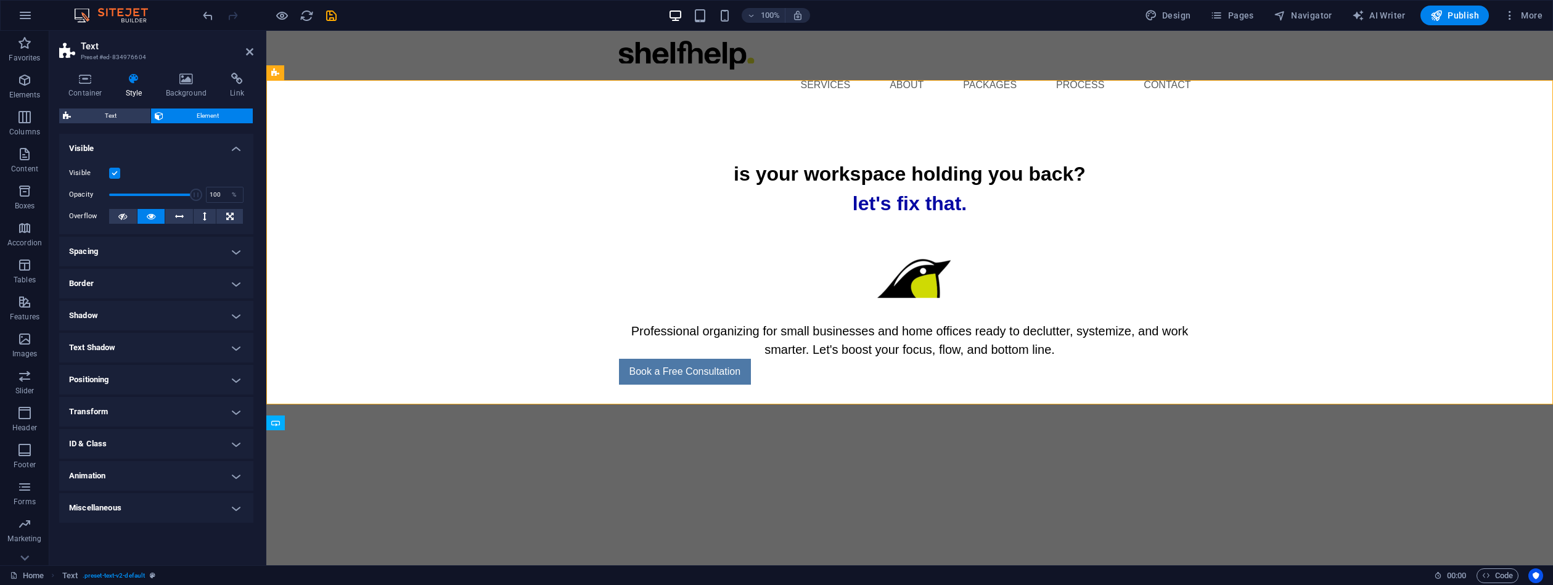
click at [233, 252] on h4 "Spacing" at bounding box center [156, 252] width 194 height 30
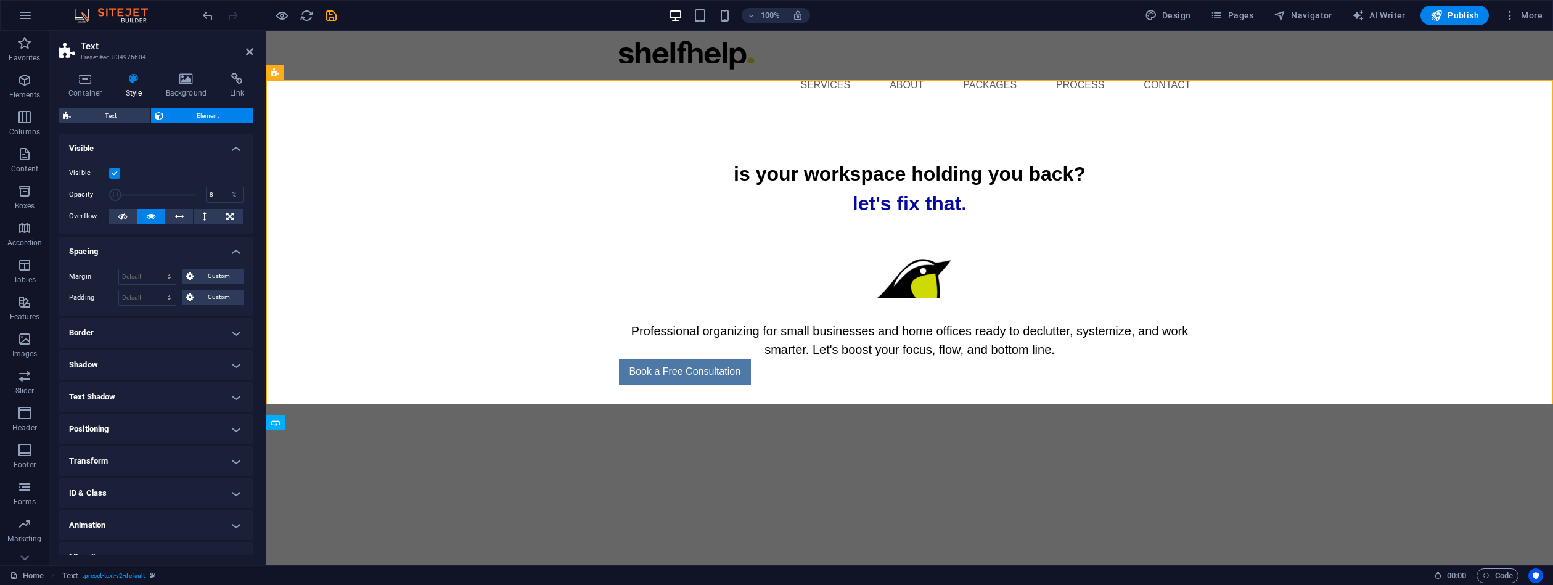
drag, startPoint x: 192, startPoint y: 191, endPoint x: 115, endPoint y: 191, distance: 77.1
click at [115, 191] on span at bounding box center [115, 195] width 12 height 12
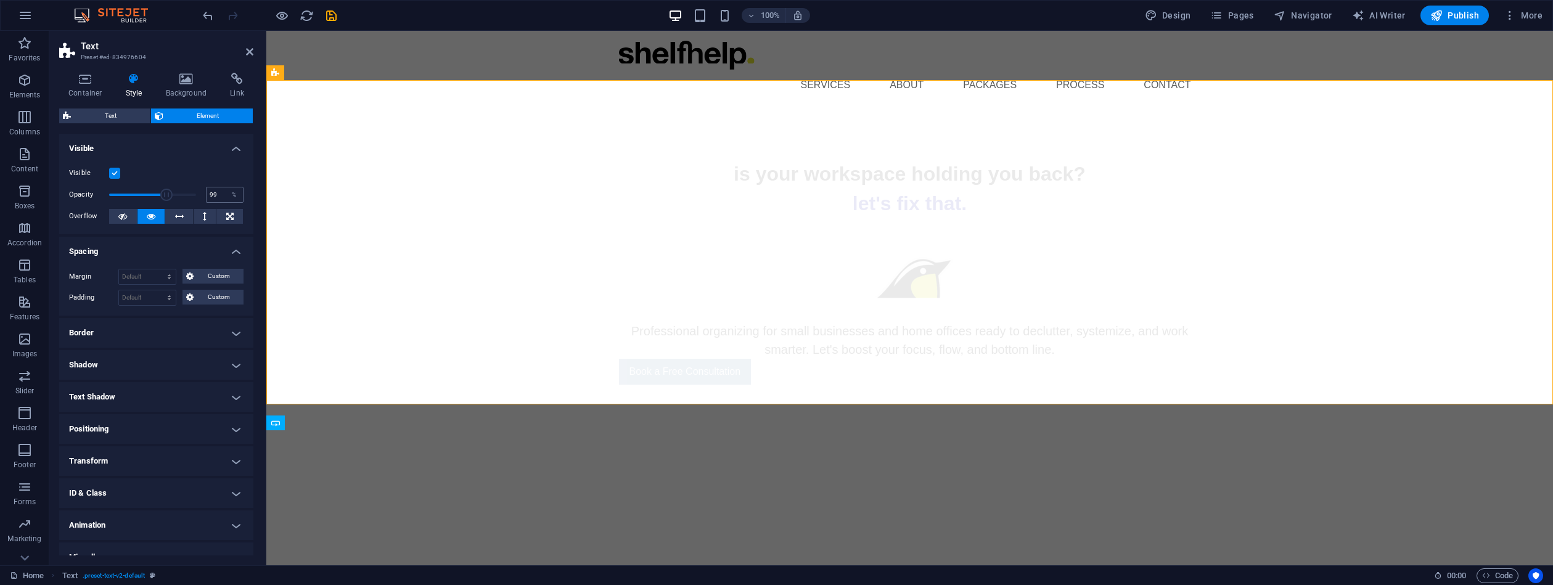
type input "100"
drag, startPoint x: 120, startPoint y: 192, endPoint x: 220, endPoint y: 199, distance: 100.1
click at [236, 193] on div "Opacity 100 %" at bounding box center [156, 195] width 174 height 18
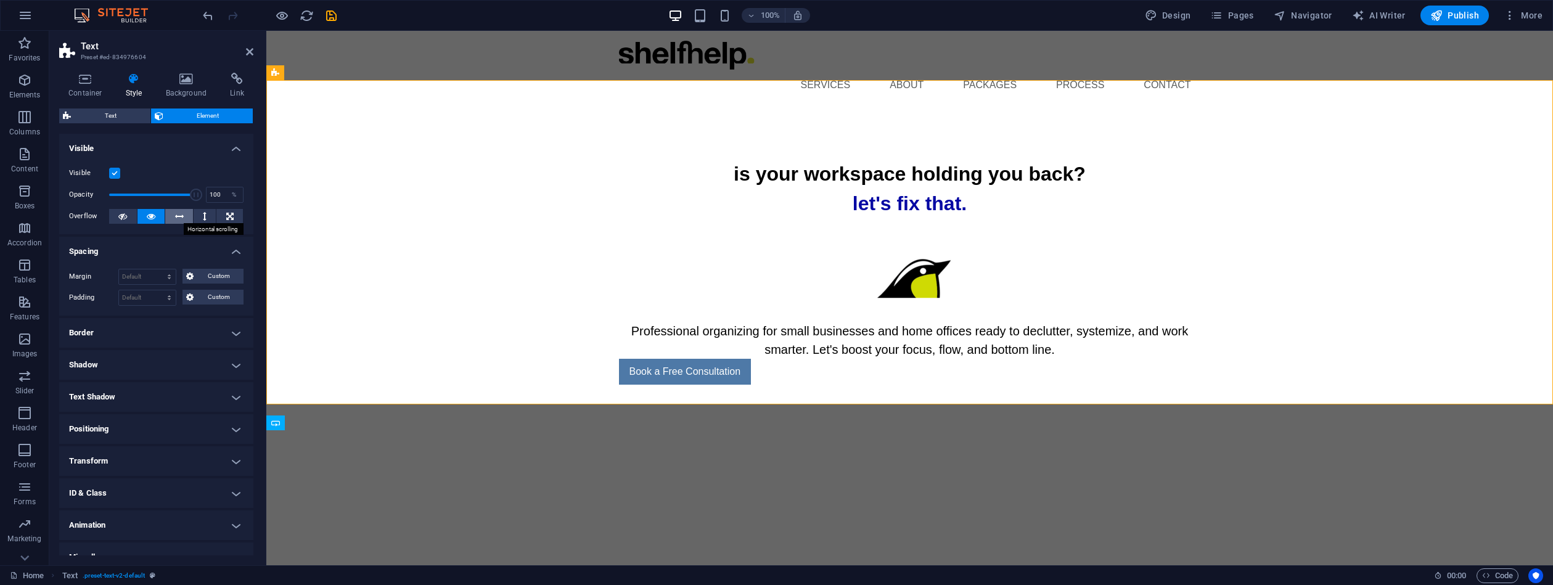
click at [182, 213] on icon at bounding box center [179, 216] width 9 height 15
click at [149, 214] on icon at bounding box center [151, 216] width 9 height 15
drag, startPoint x: 673, startPoint y: 335, endPoint x: 890, endPoint y: 335, distance: 217.0
click at [891, 359] on div "Book a Free Consultation" at bounding box center [910, 372] width 582 height 26
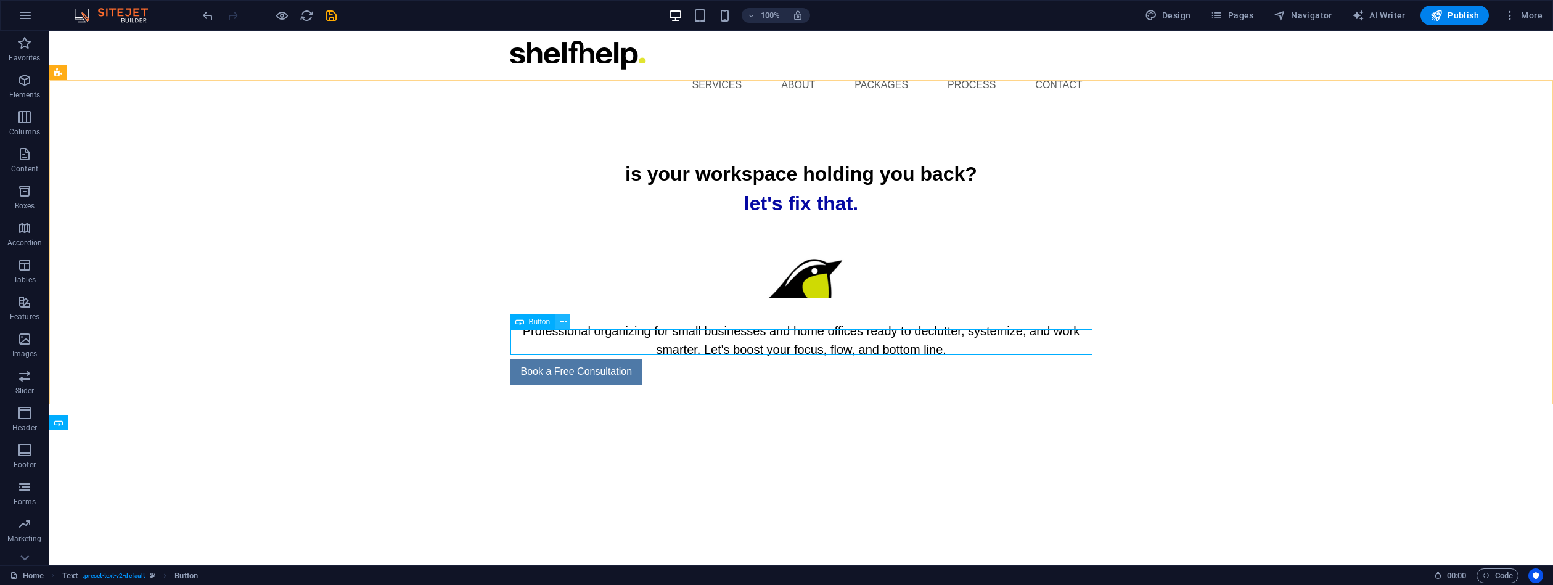
click at [565, 323] on icon at bounding box center [563, 322] width 7 height 13
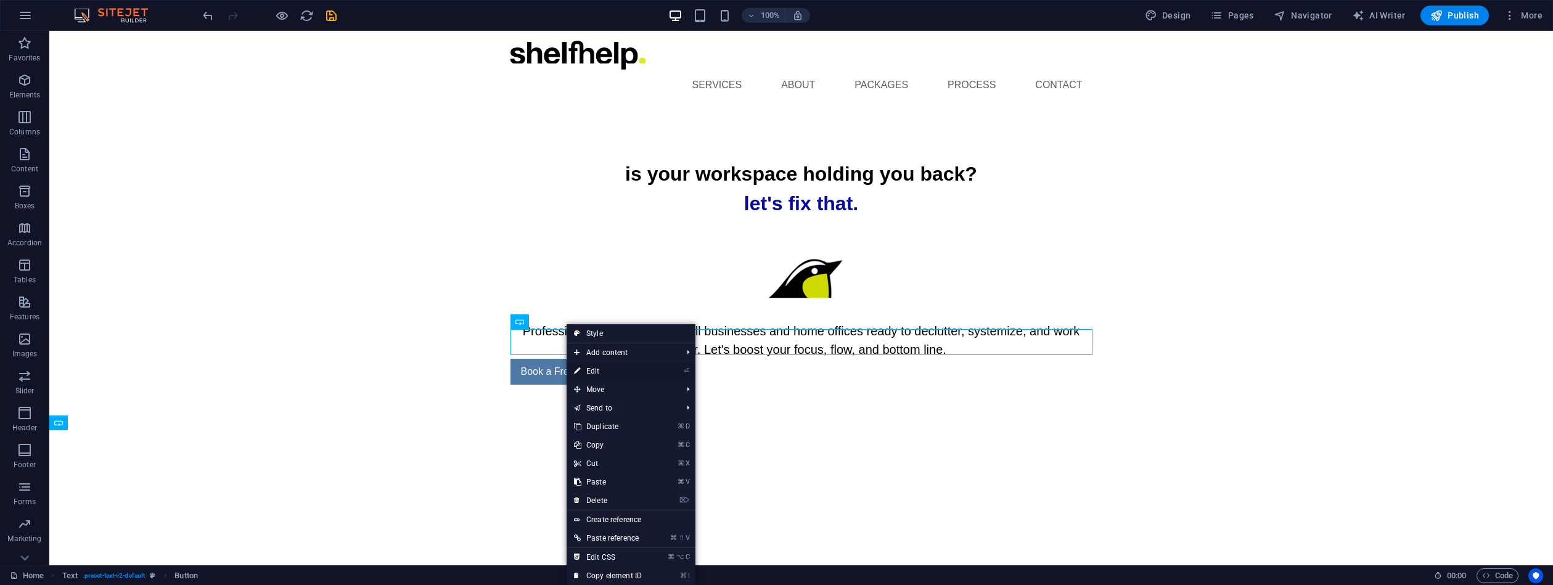
click at [597, 369] on link "⏎ Edit" at bounding box center [608, 371] width 83 height 18
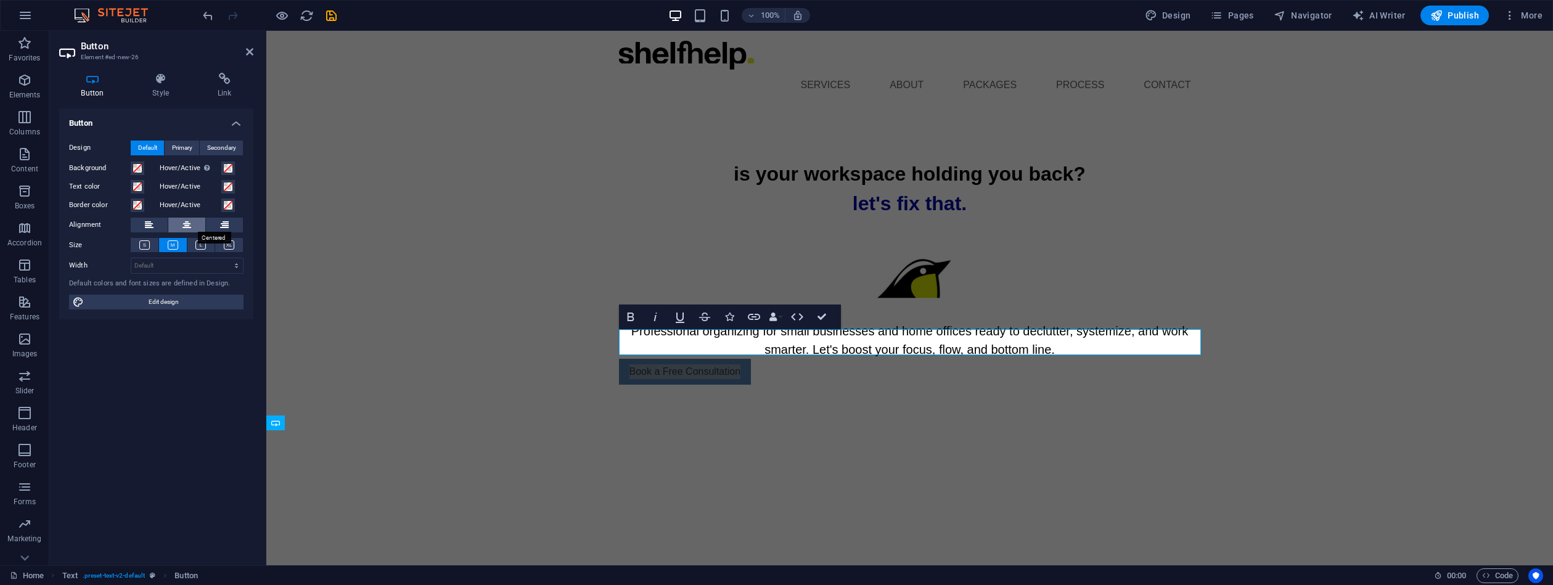
click at [189, 221] on icon at bounding box center [187, 225] width 9 height 15
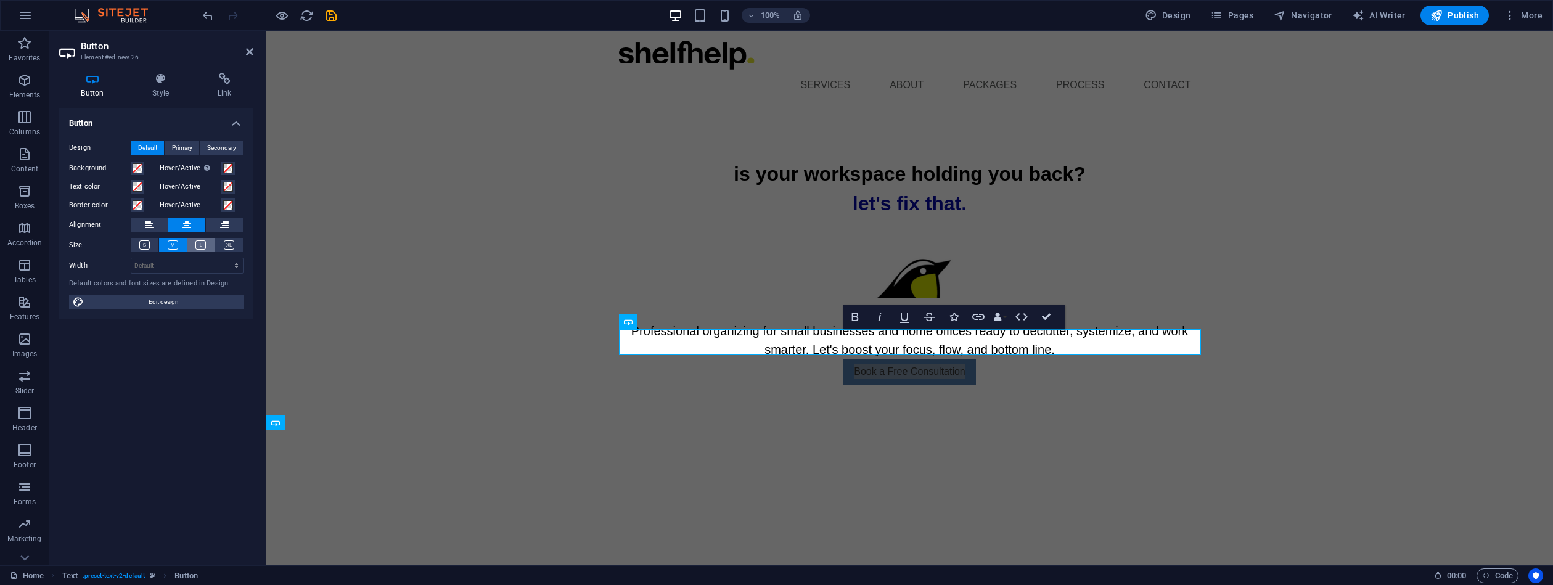
click at [203, 241] on icon at bounding box center [200, 244] width 10 height 9
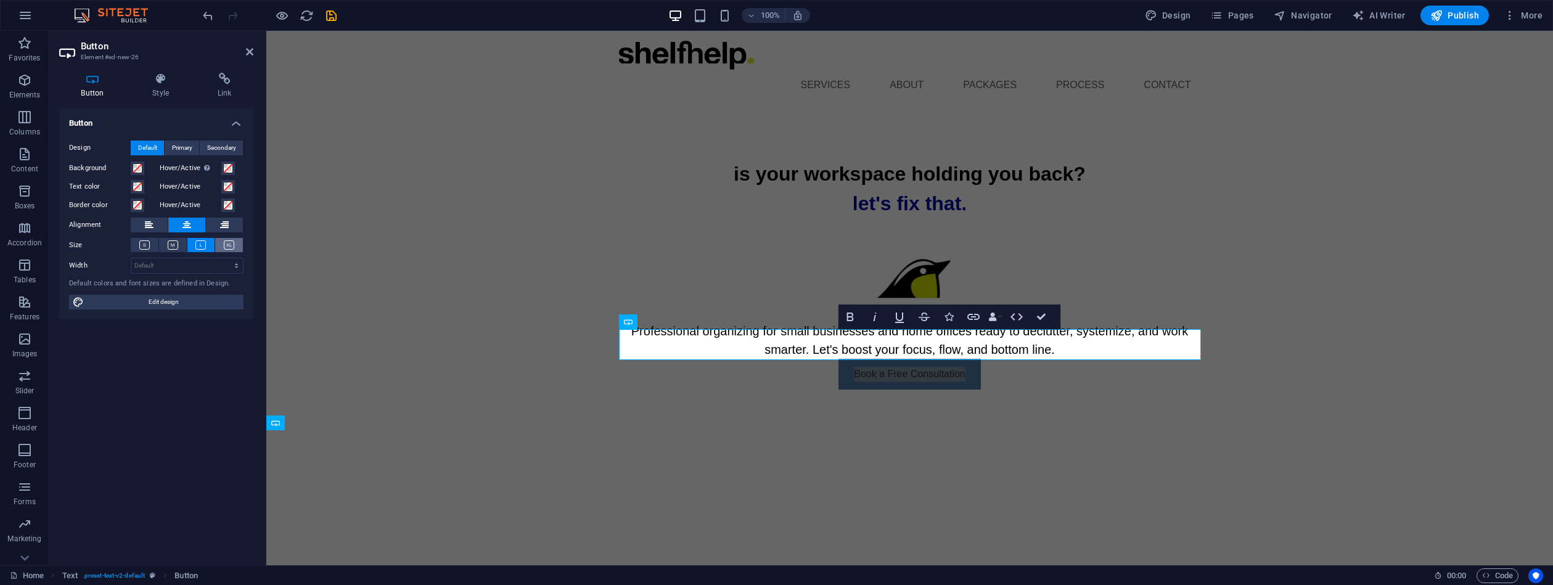
click at [234, 242] on icon at bounding box center [229, 244] width 10 height 9
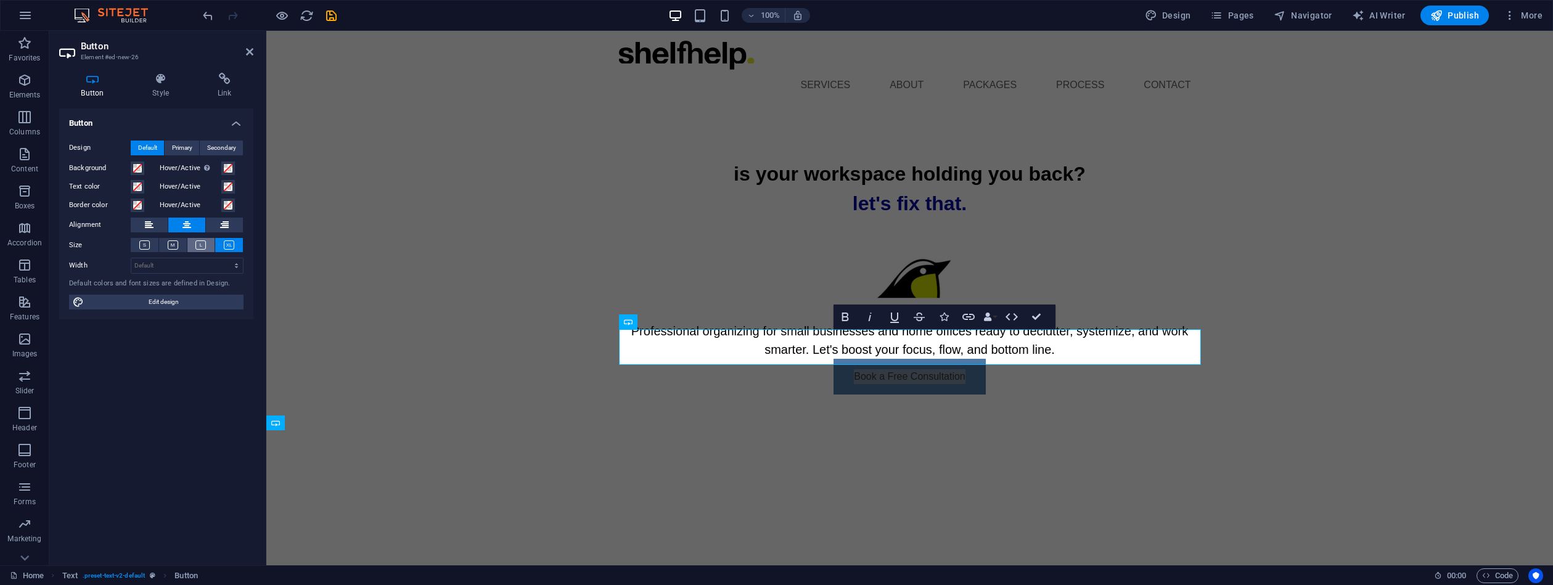
click at [207, 242] on button at bounding box center [201, 245] width 28 height 14
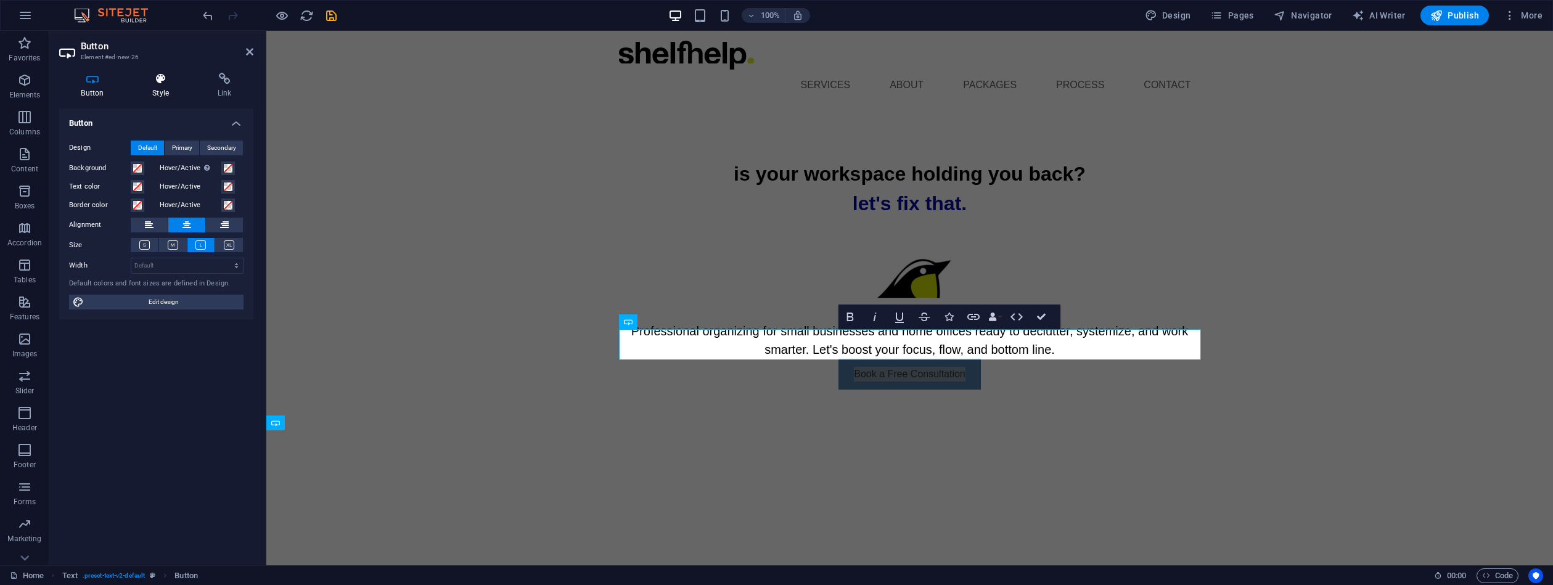
click at [155, 80] on icon at bounding box center [161, 79] width 60 height 12
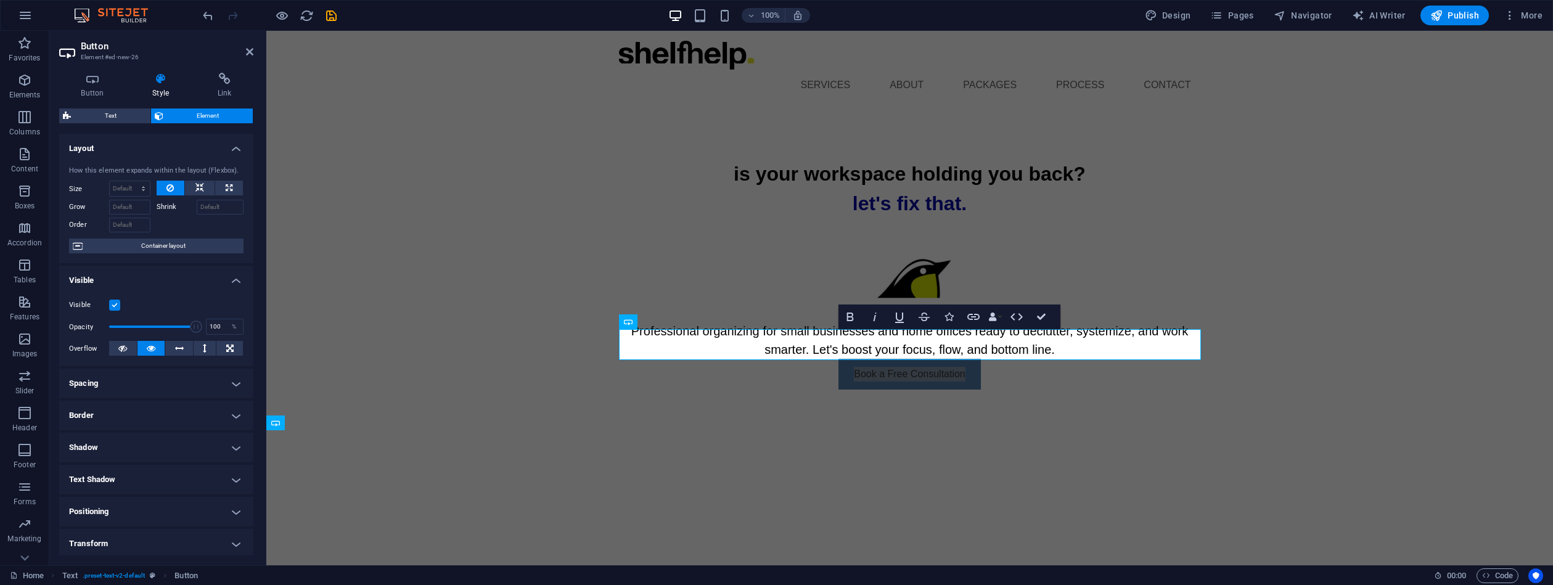
click at [249, 406] on div "Button Style Link Button Design Default Primary Secondary Background Hover/Acti…" at bounding box center [156, 314] width 214 height 503
click at [235, 415] on h4 "Border" at bounding box center [156, 416] width 194 height 30
click at [160, 441] on span at bounding box center [161, 441] width 9 height 9
click at [191, 464] on icon at bounding box center [191, 461] width 7 height 15
click at [191, 459] on icon at bounding box center [191, 461] width 7 height 15
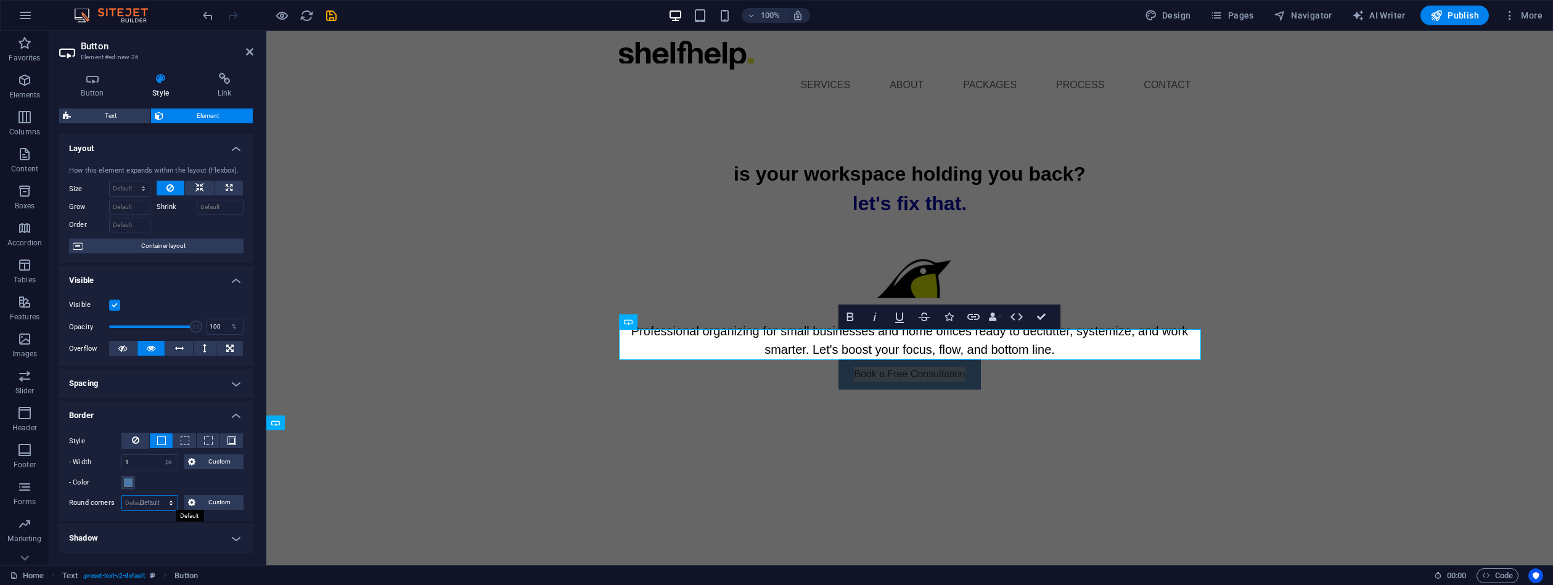
select select "DISABLED_OPTION_VALUE"
click at [203, 504] on span "Custom" at bounding box center [219, 502] width 41 height 15
click at [104, 530] on input "number" at bounding box center [118, 524] width 69 height 15
type input "3"
type input "0"
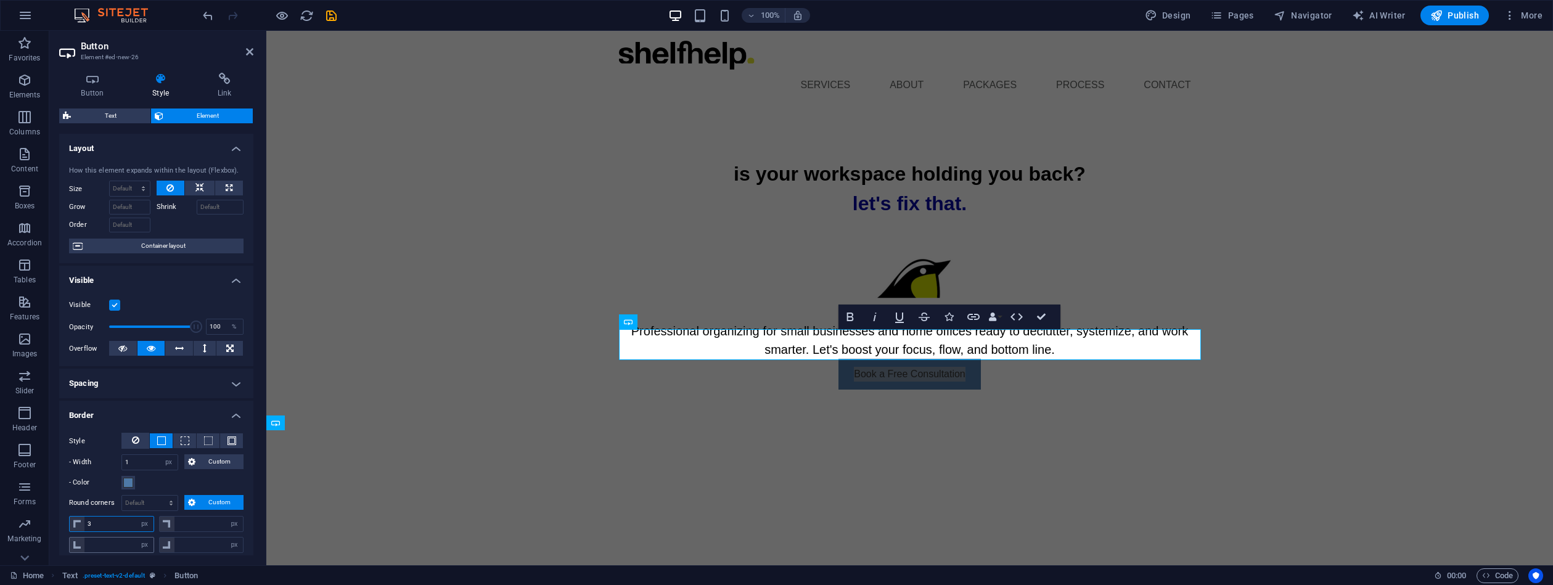
type input "0"
type input "3"
click at [95, 548] on input "0" at bounding box center [118, 545] width 69 height 15
type input "3"
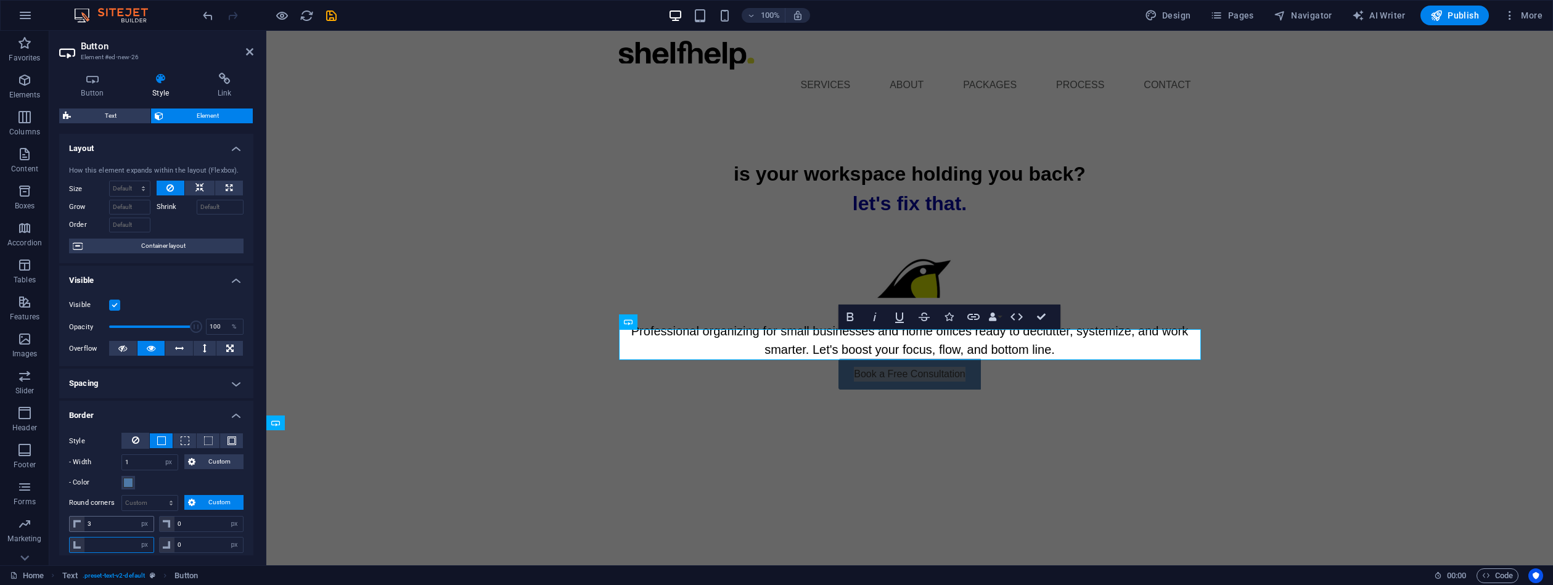
type input "3"
click at [171, 527] on div "0 px rem % vh vw" at bounding box center [201, 524] width 85 height 16
type input "3"
click at [167, 548] on div "0 px rem % vh vw" at bounding box center [201, 545] width 85 height 16
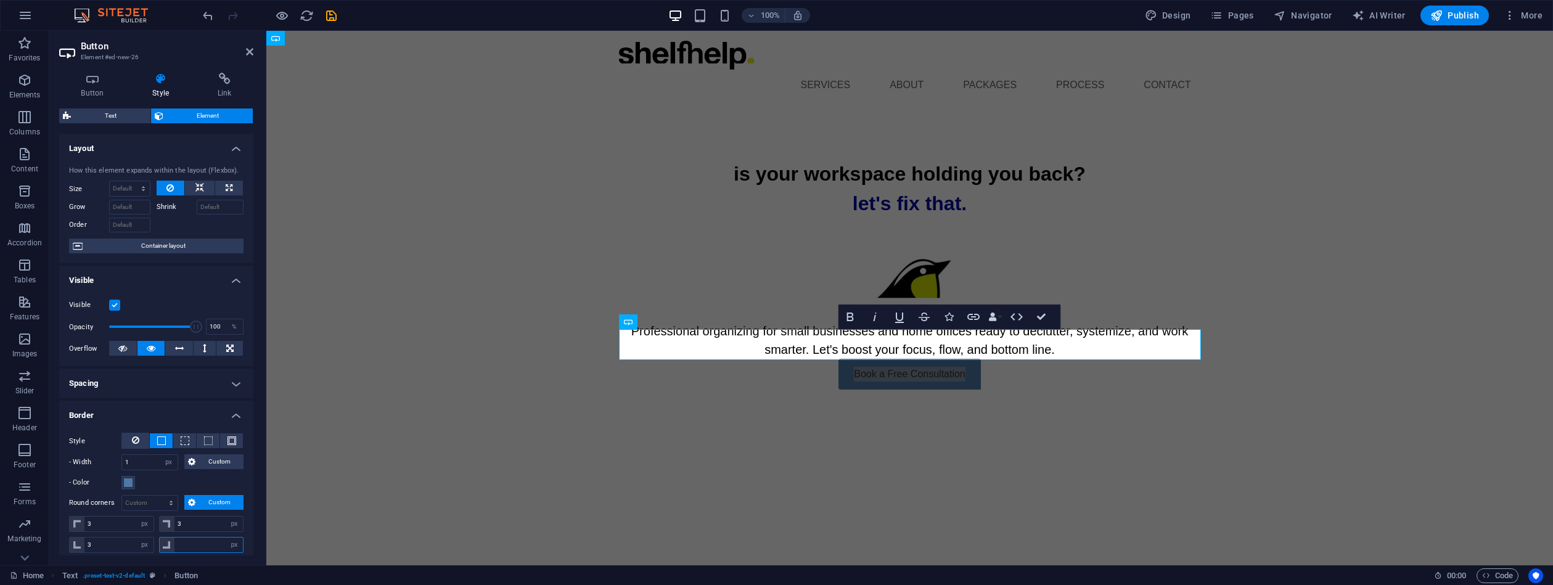
type input "3"
select select "px"
type input "3"
click at [162, 522] on div "3 px rem % vh vw" at bounding box center [201, 524] width 85 height 16
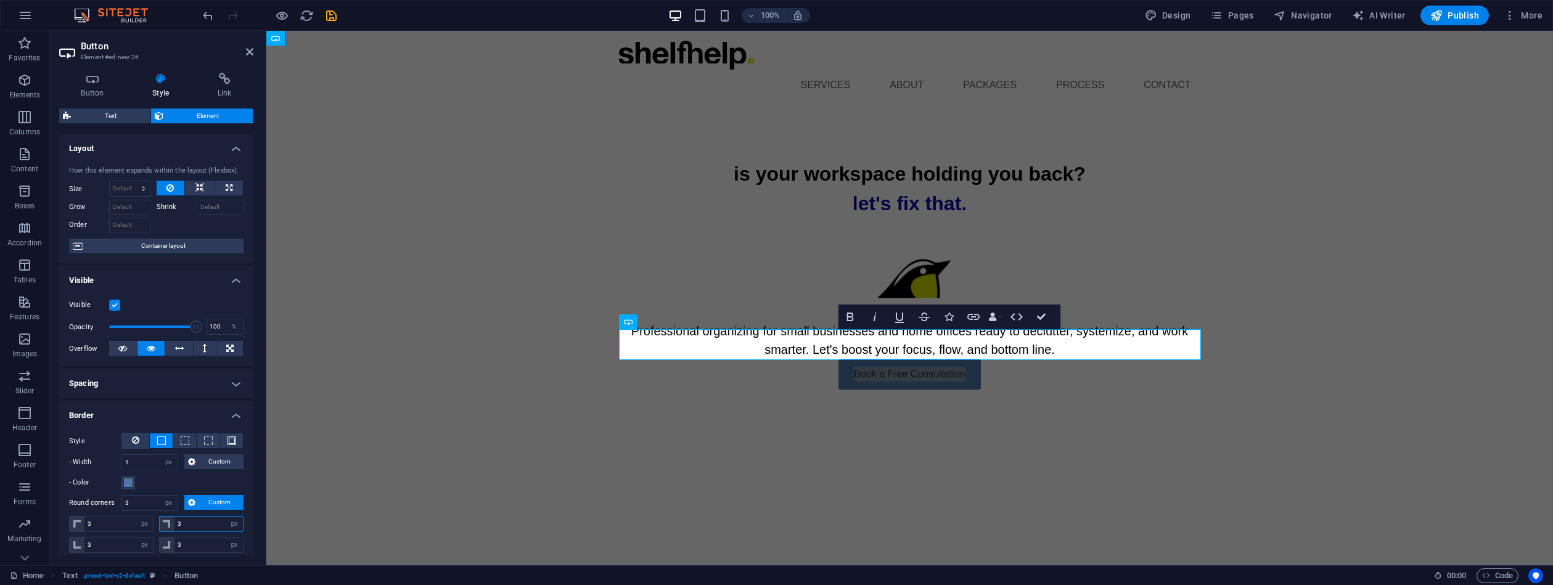
type input "33"
select select "DISABLED_OPTION_VALUE"
type input "33"
drag, startPoint x: 187, startPoint y: 542, endPoint x: 146, endPoint y: 542, distance: 41.3
click at [149, 542] on div "3 px rem % vh vw 3 px rem % vh vw" at bounding box center [156, 544] width 174 height 18
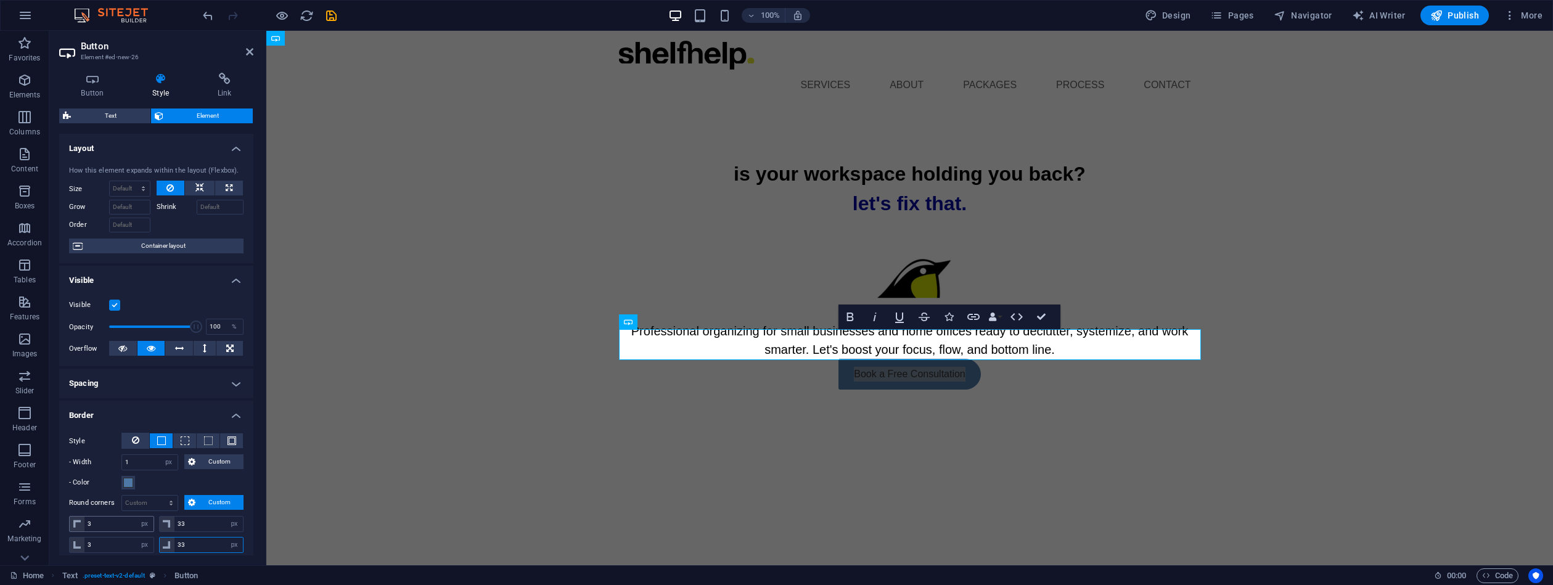
type input "33"
click at [95, 525] on input "3" at bounding box center [118, 524] width 69 height 15
type input "33"
click at [96, 545] on input "3" at bounding box center [118, 545] width 69 height 15
type input "33"
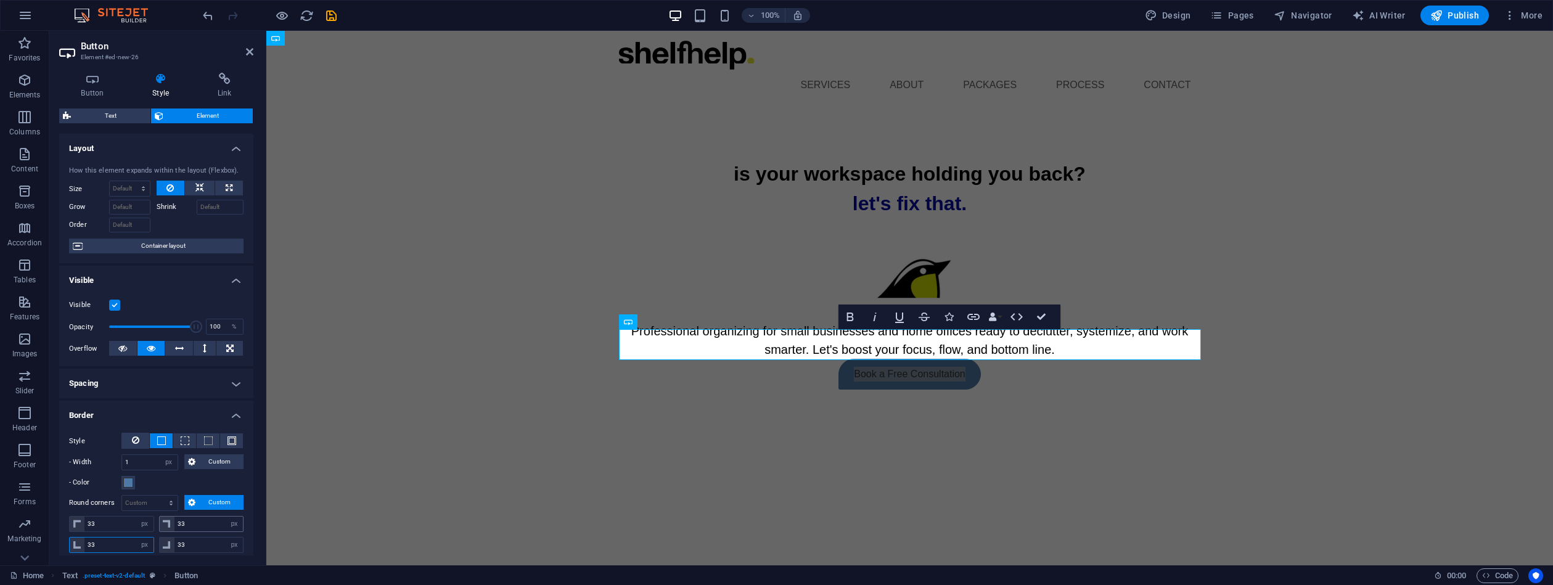
type input "33"
select select "px"
type input "33"
click at [872, 359] on link "Book a Free Consultation" at bounding box center [910, 374] width 142 height 31
drag, startPoint x: 255, startPoint y: 292, endPoint x: 248, endPoint y: 319, distance: 28.0
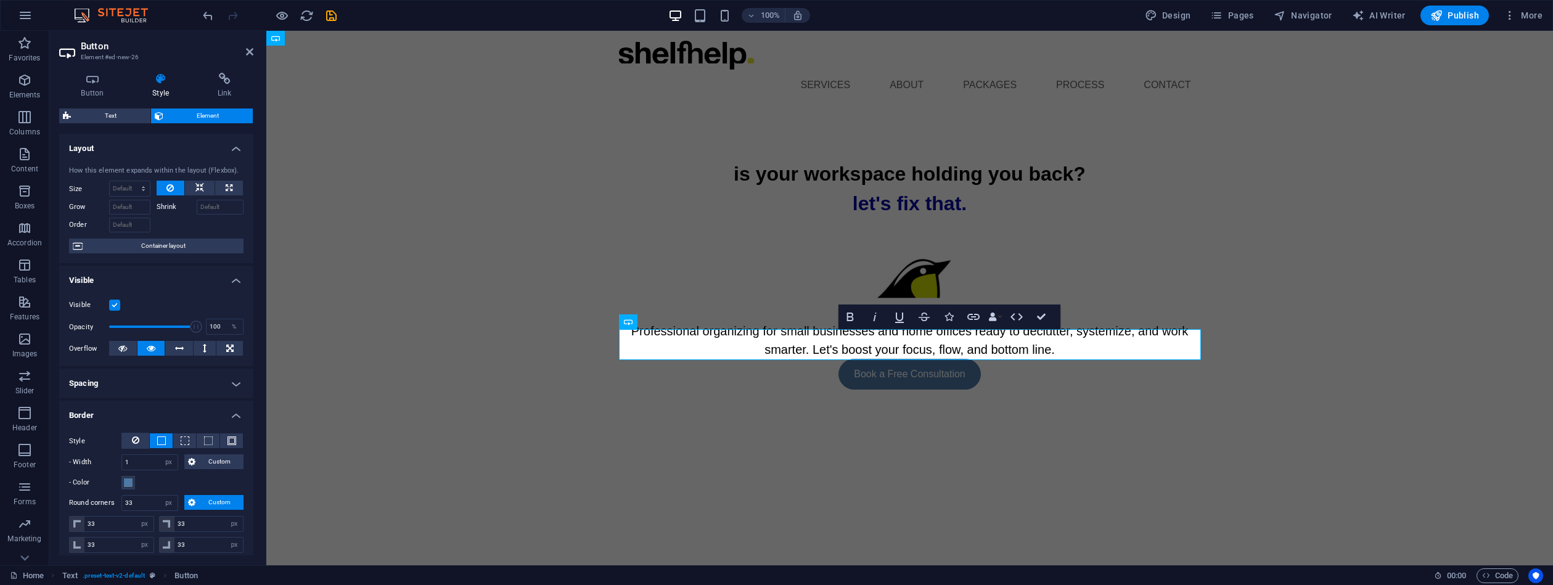
click at [248, 319] on div "Button Style Link Button Design Default Primary Secondary Background Hover/Acti…" at bounding box center [156, 314] width 214 height 503
drag, startPoint x: 253, startPoint y: 385, endPoint x: 254, endPoint y: 408, distance: 22.8
click at [254, 408] on div "Button Style Link Button Design Default Primary Secondary Background Hover/Acti…" at bounding box center [156, 314] width 214 height 503
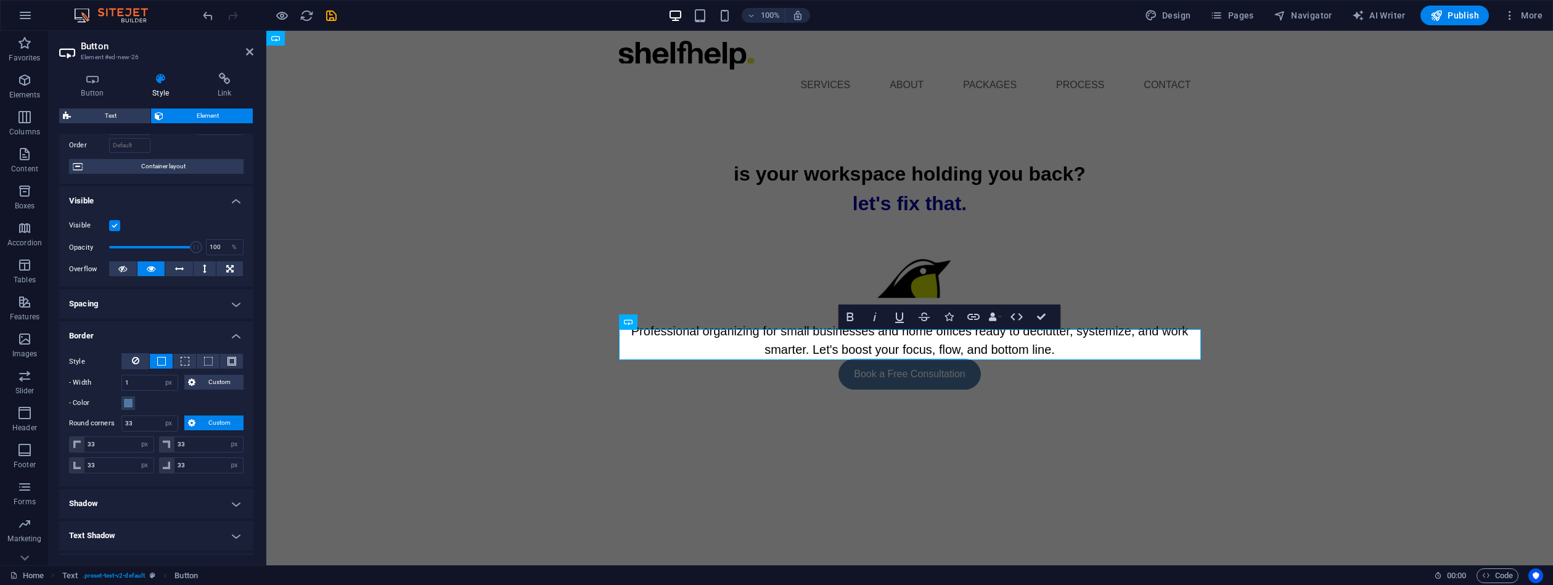
scroll to position [78, 0]
drag, startPoint x: 139, startPoint y: 386, endPoint x: 97, endPoint y: 387, distance: 41.3
click at [117, 384] on div "- Width 1 auto px rem % vh vw Custom Custom" at bounding box center [156, 385] width 174 height 16
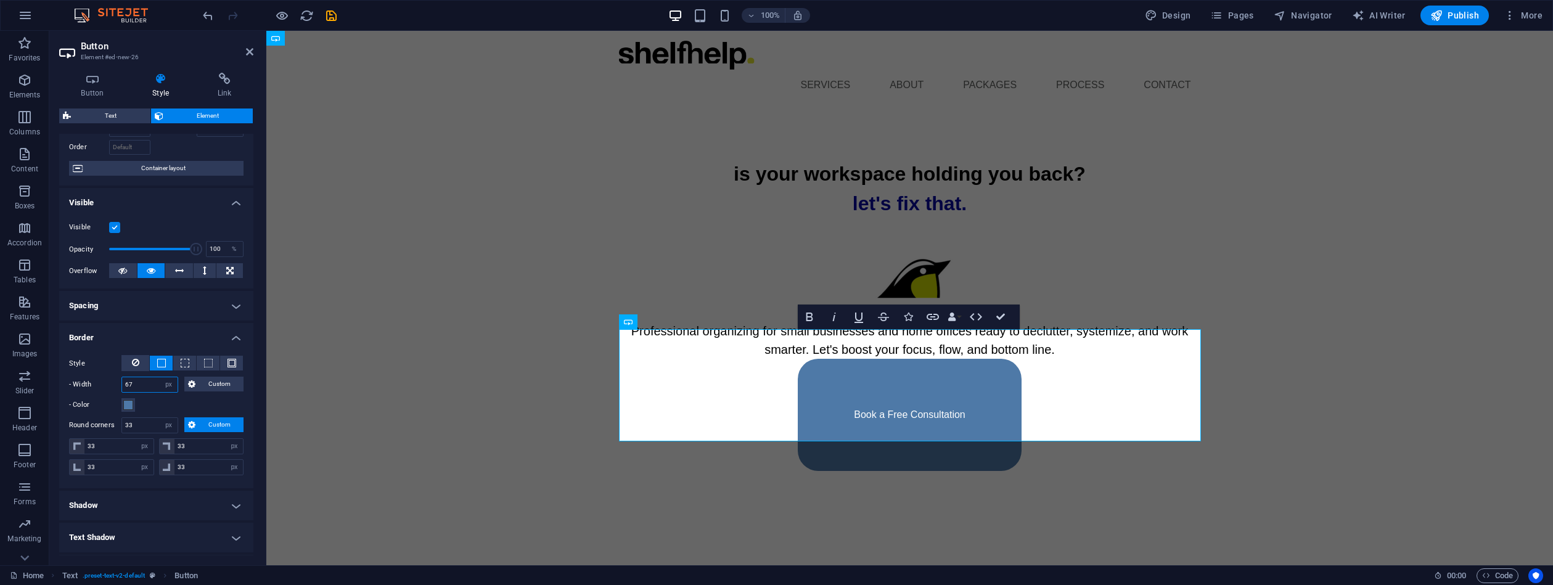
click at [107, 382] on div "- Width 67 auto px rem % vh vw Custom Custom" at bounding box center [156, 385] width 174 height 16
type input "1"
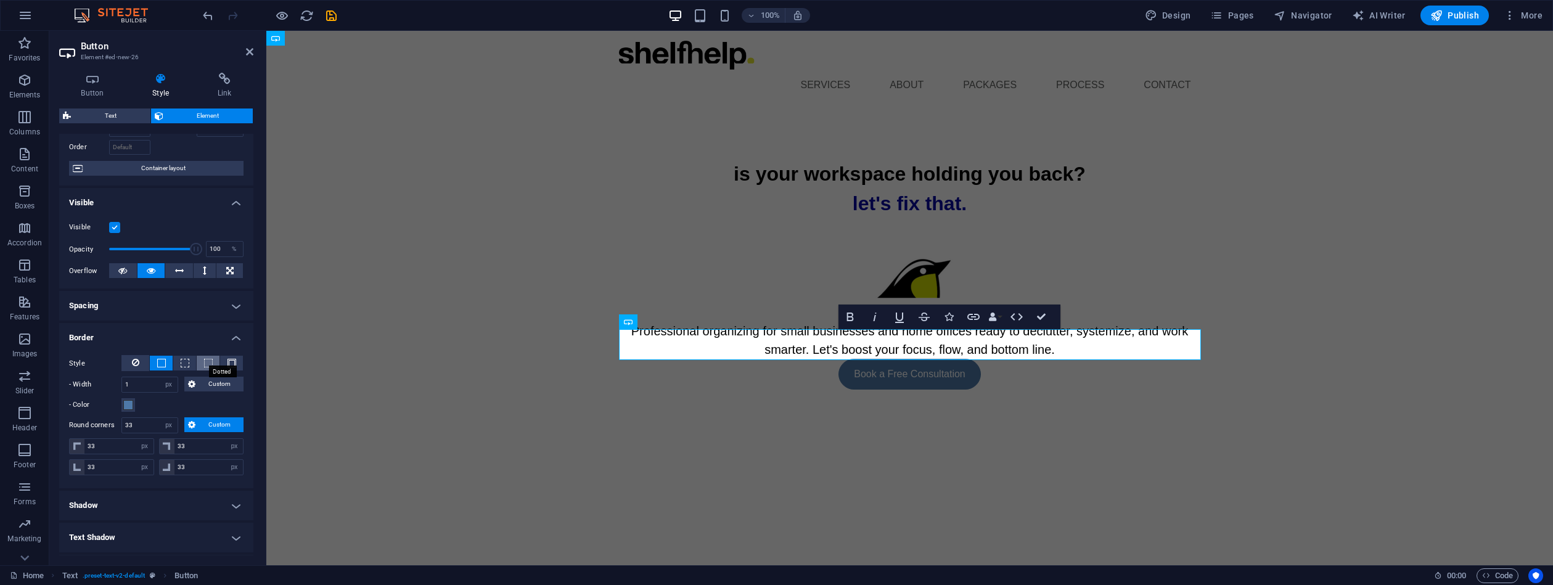
click at [208, 362] on span at bounding box center [208, 363] width 9 height 9
click at [228, 359] on span at bounding box center [232, 363] width 9 height 9
click at [207, 359] on span at bounding box center [208, 363] width 9 height 9
click at [135, 362] on icon at bounding box center [135, 362] width 7 height 15
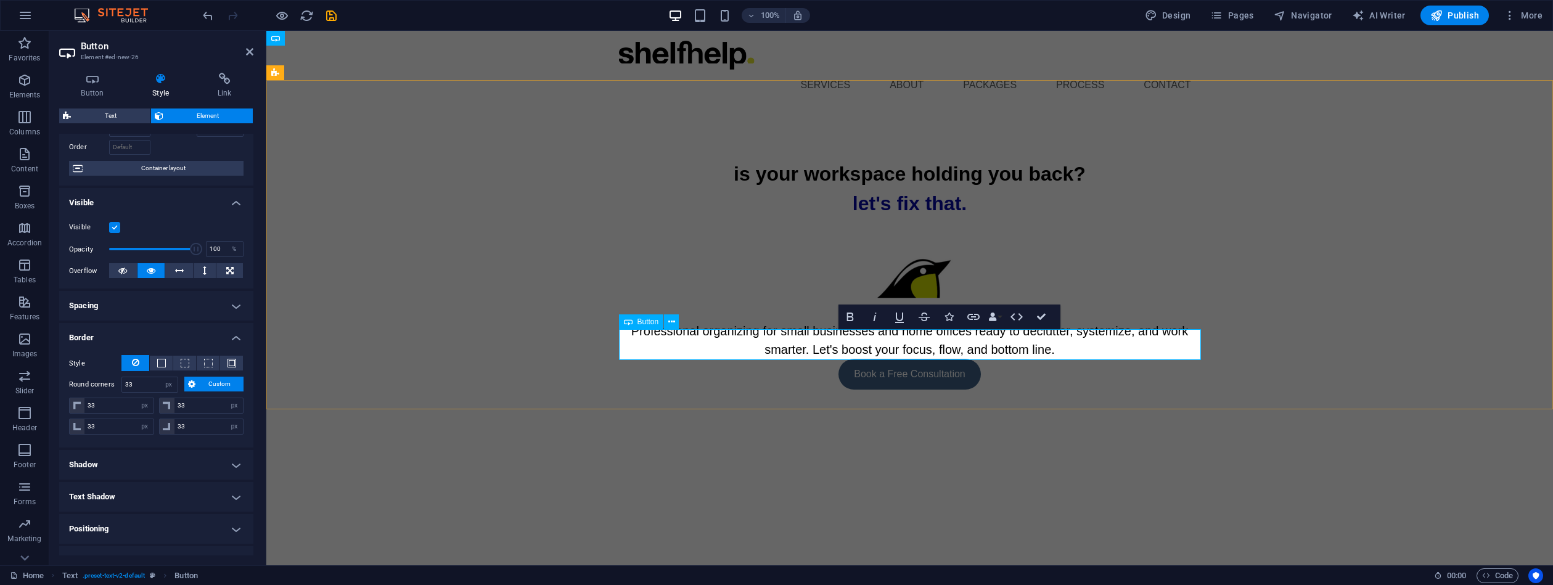
click at [854, 359] on link "Book a Free Consultation" at bounding box center [910, 374] width 142 height 31
click at [245, 488] on div "Button Style Link Button Design Default Primary Secondary Background Hover/Acti…" at bounding box center [156, 314] width 214 height 503
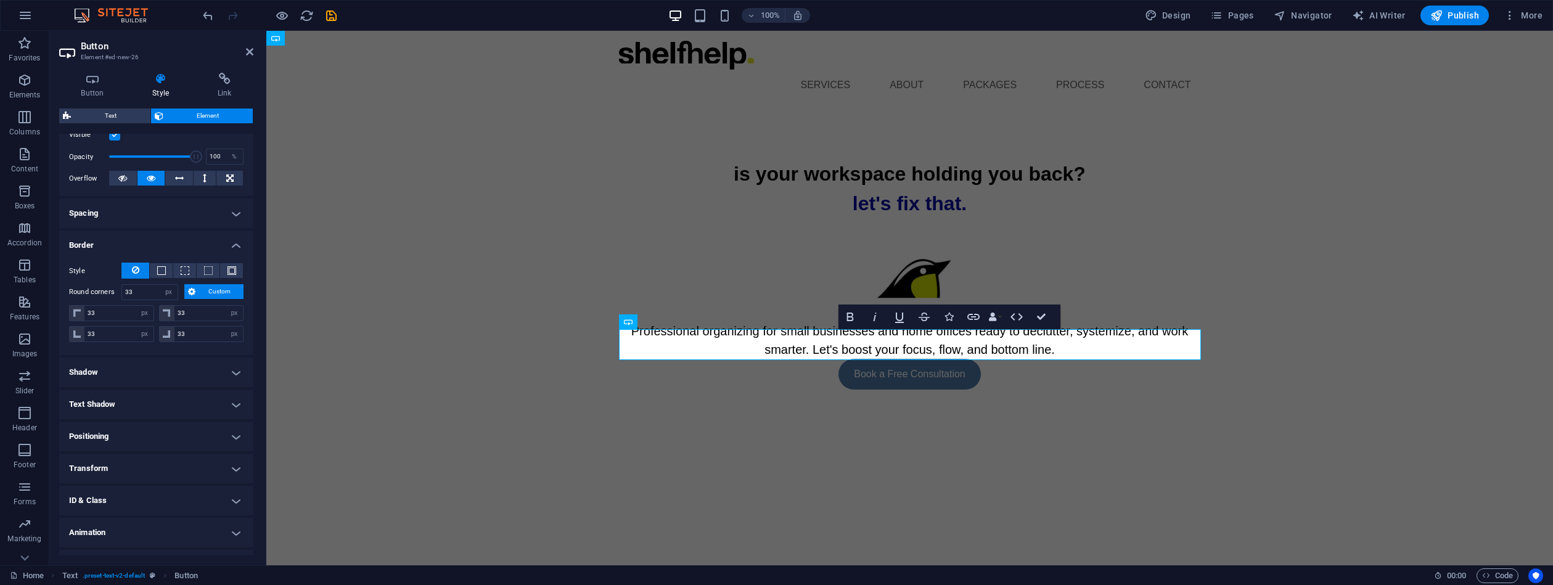
scroll to position [194, 0]
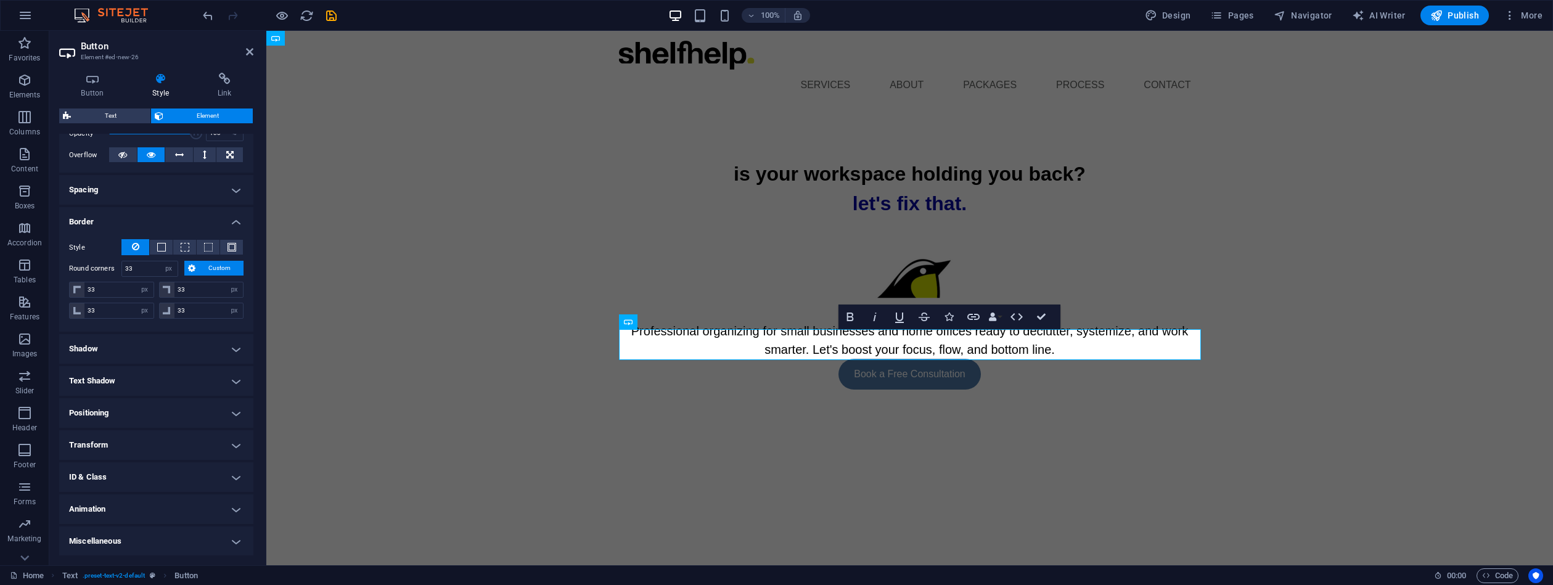
click at [238, 509] on h4 "Animation" at bounding box center [156, 510] width 194 height 30
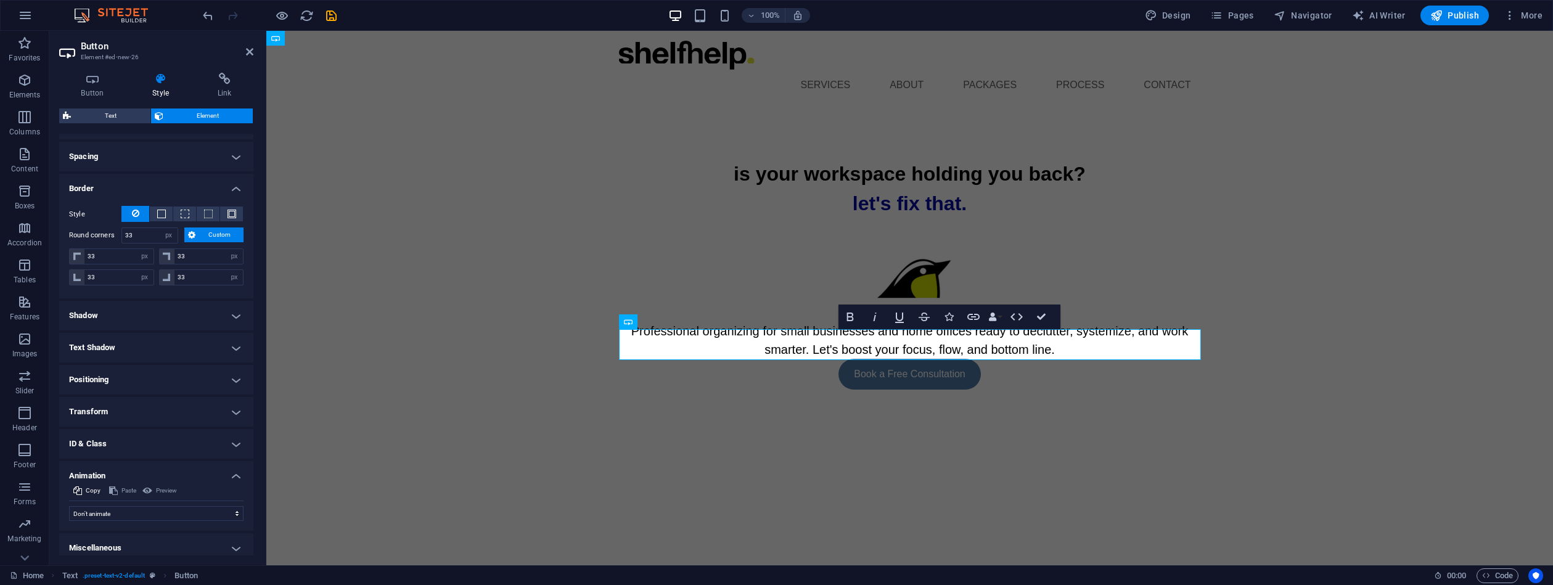
scroll to position [234, 0]
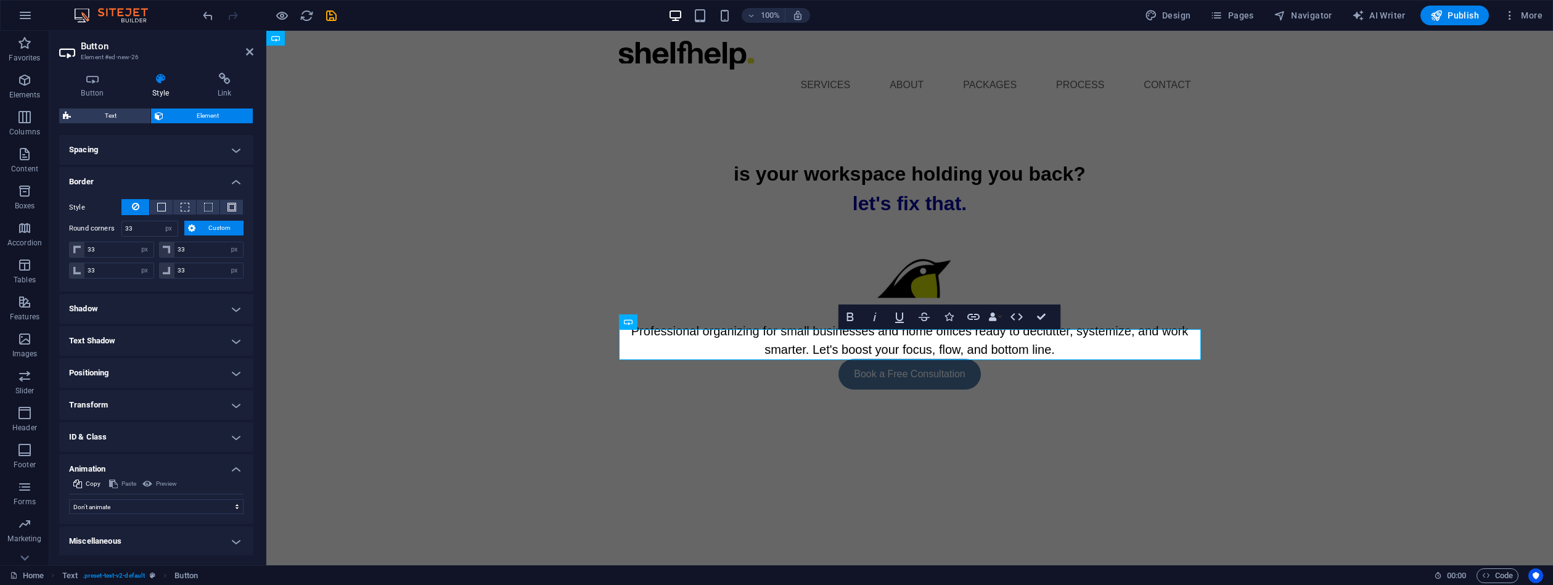
click at [232, 405] on h4 "Transform" at bounding box center [156, 405] width 194 height 30
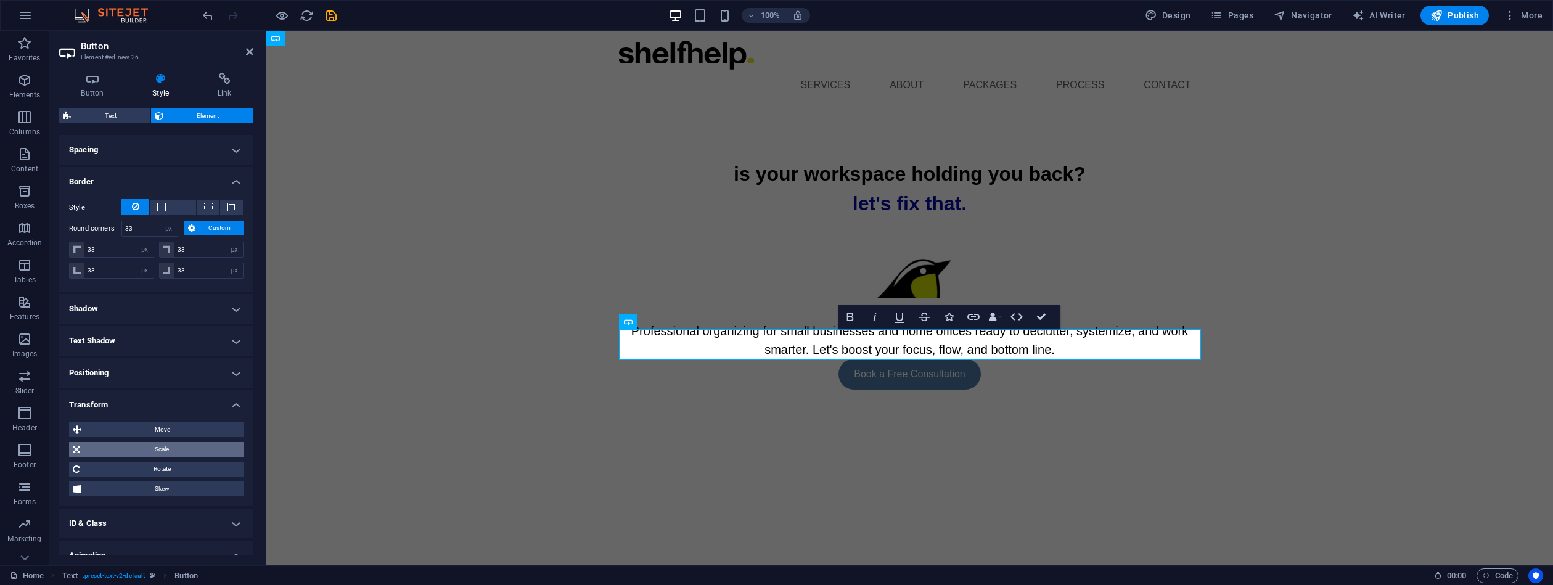
click at [170, 445] on span "Scale" at bounding box center [162, 449] width 156 height 15
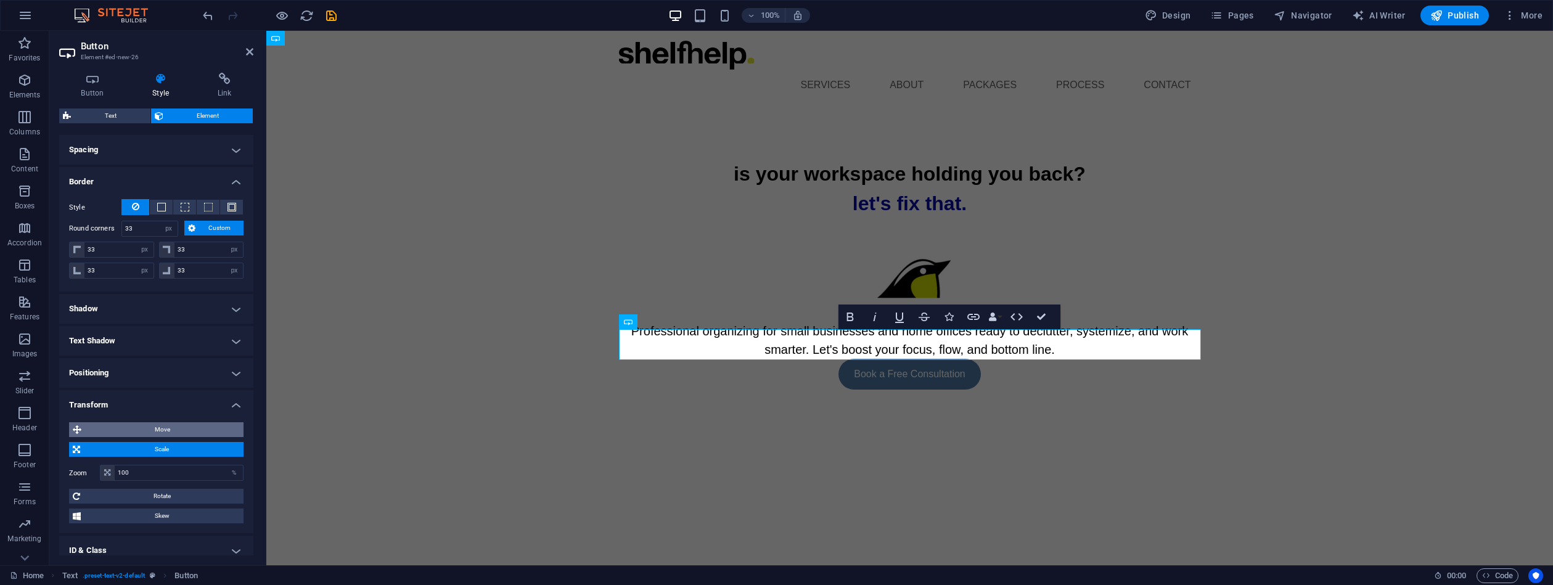
click at [170, 427] on span "Move" at bounding box center [162, 429] width 155 height 15
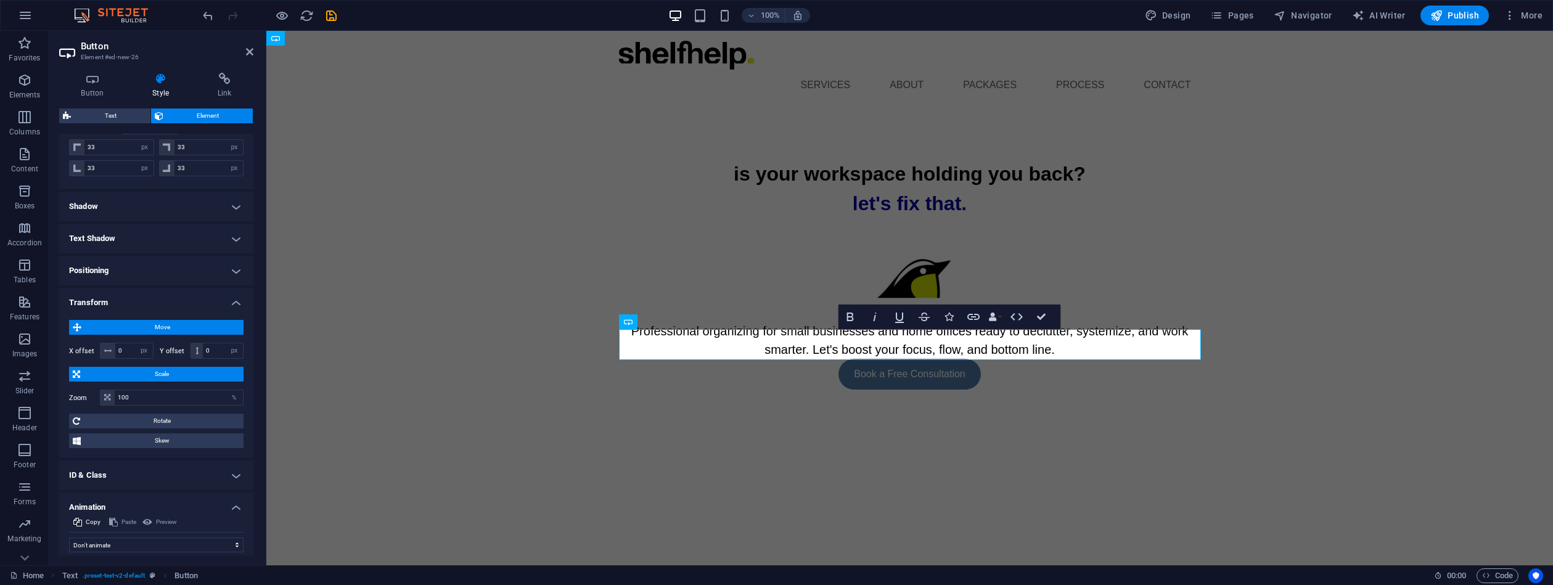
scroll to position [337, 0]
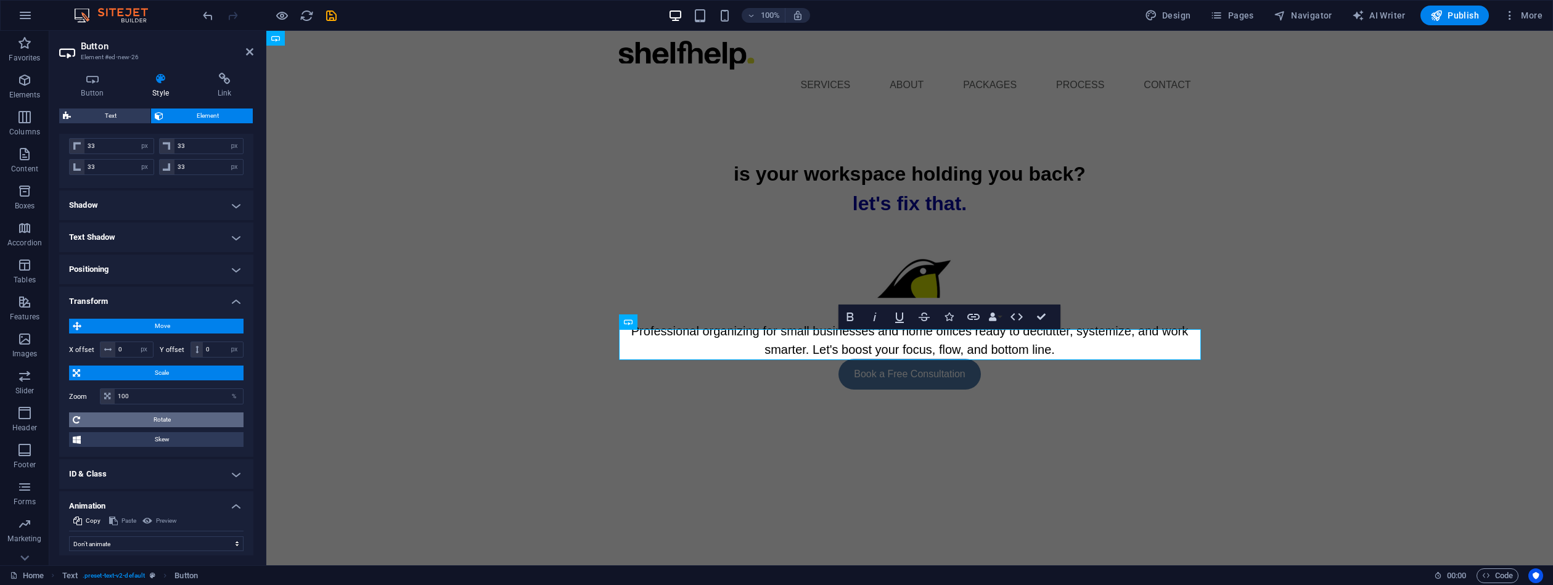
click at [191, 421] on span "Rotate" at bounding box center [162, 419] width 156 height 15
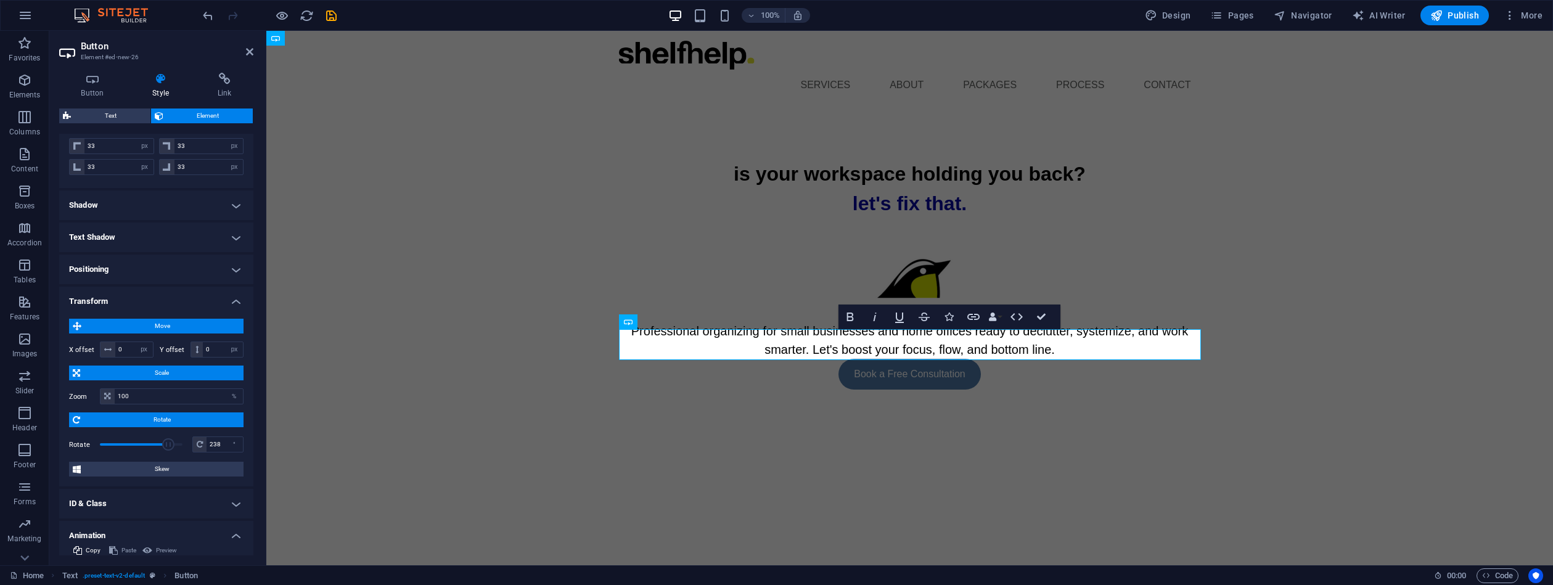
drag, startPoint x: 142, startPoint y: 443, endPoint x: 165, endPoint y: 451, distance: 24.2
click at [166, 449] on span at bounding box center [168, 444] width 12 height 12
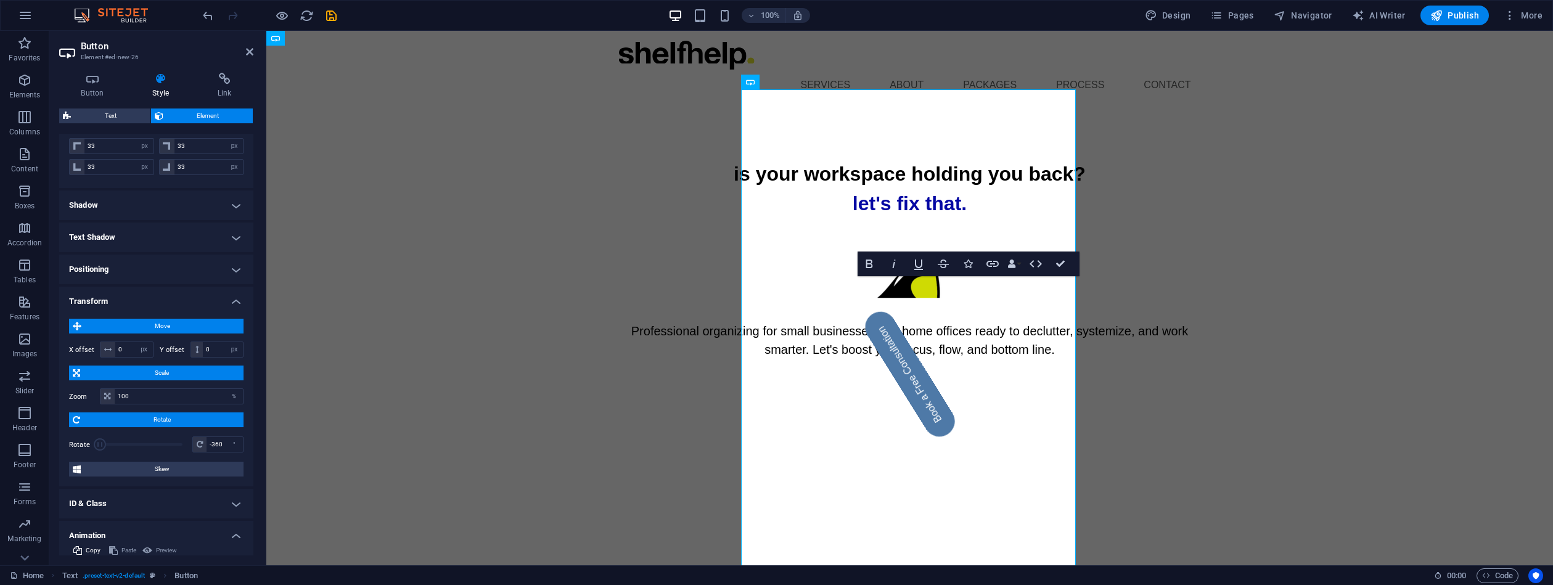
drag, startPoint x: 171, startPoint y: 445, endPoint x: 87, endPoint y: 440, distance: 84.0
click at [87, 440] on div "Rotate -360 °" at bounding box center [156, 444] width 174 height 18
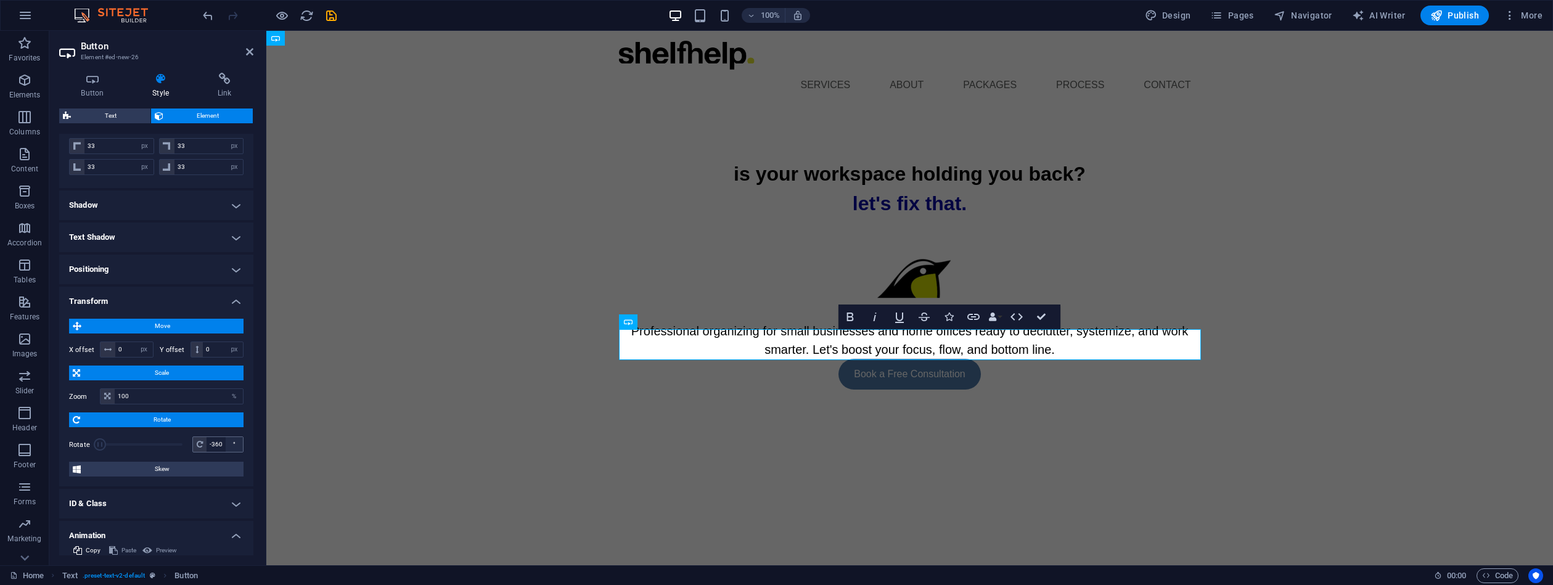
click at [226, 443] on div "°" at bounding box center [234, 444] width 17 height 15
drag, startPoint x: 228, startPoint y: 443, endPoint x: 192, endPoint y: 438, distance: 36.7
click at [192, 437] on div "-360 °" at bounding box center [217, 445] width 51 height 16
click at [192, 445] on div "-360 °" at bounding box center [217, 445] width 51 height 16
type input "0"
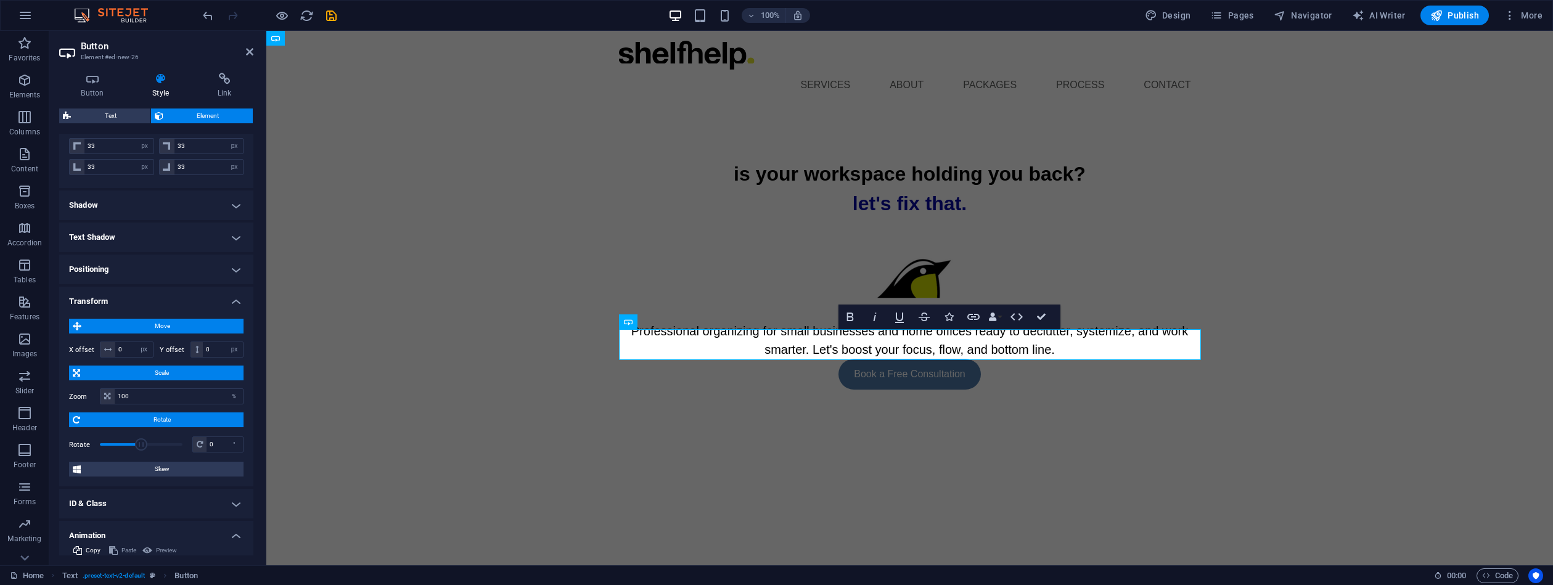
click at [257, 374] on div "Button Style Link Button Design Default Primary Secondary Background Hover/Acti…" at bounding box center [156, 314] width 214 height 503
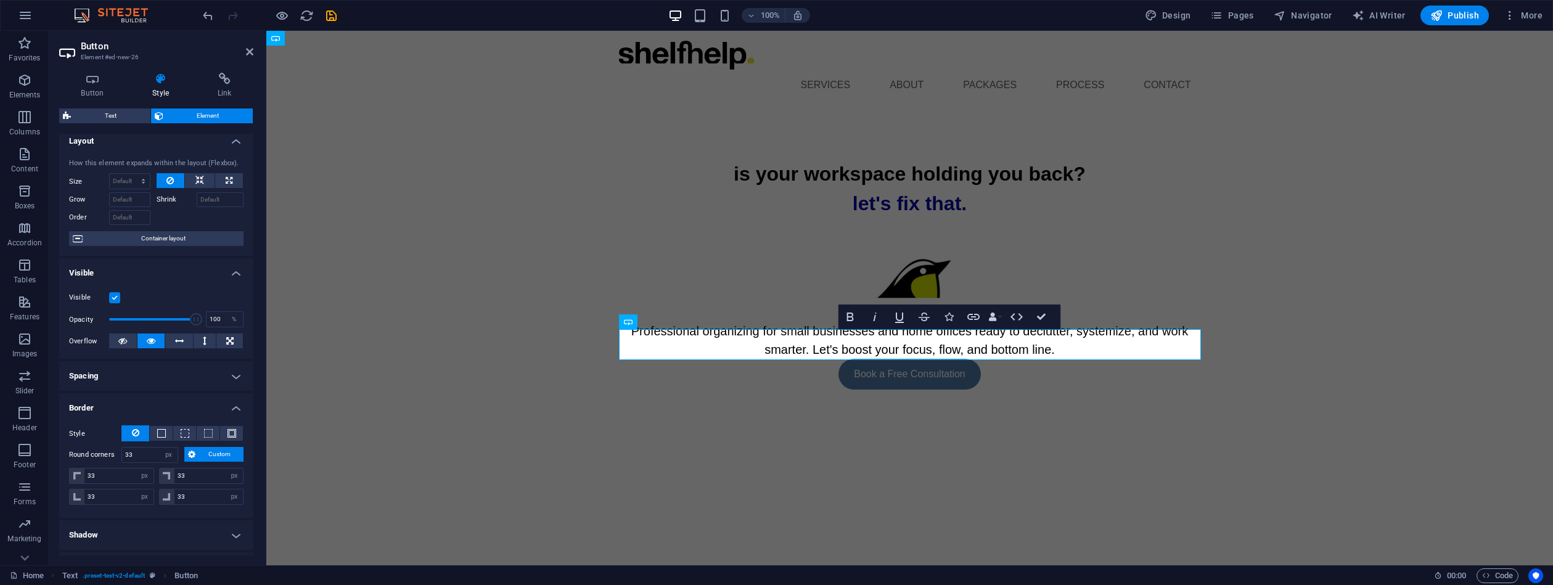
scroll to position [0, 0]
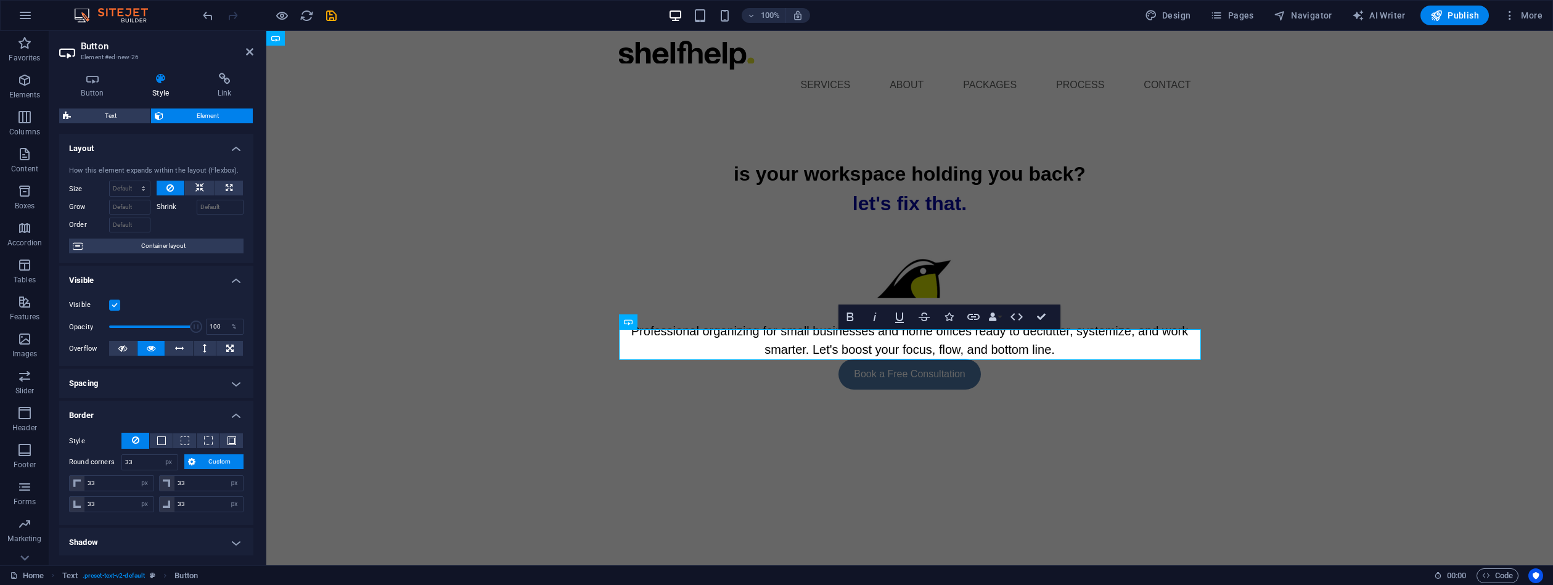
drag, startPoint x: 252, startPoint y: 380, endPoint x: 13, endPoint y: 139, distance: 339.2
click at [1184, 16] on span "Design" at bounding box center [1168, 15] width 46 height 12
select select "px"
select select "400"
select select "px"
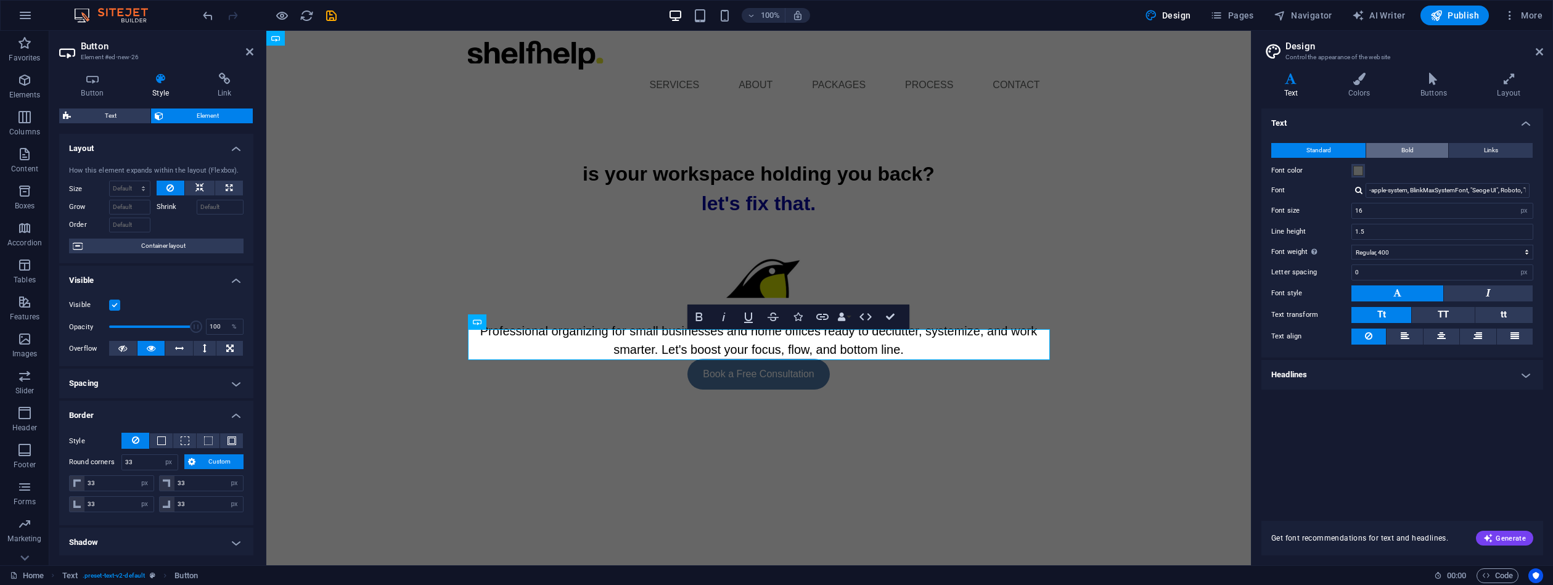
click at [1419, 155] on button "Bold" at bounding box center [1407, 150] width 82 height 15
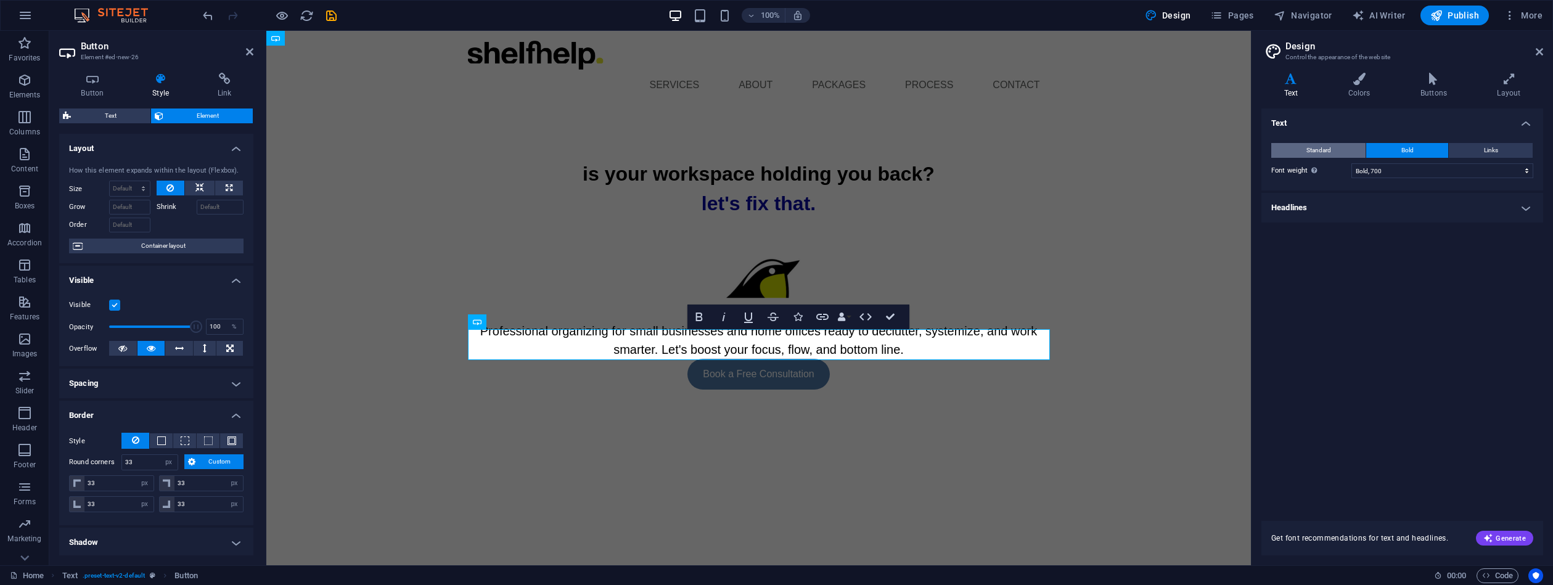
click at [1334, 152] on button "Standard" at bounding box center [1318, 150] width 94 height 15
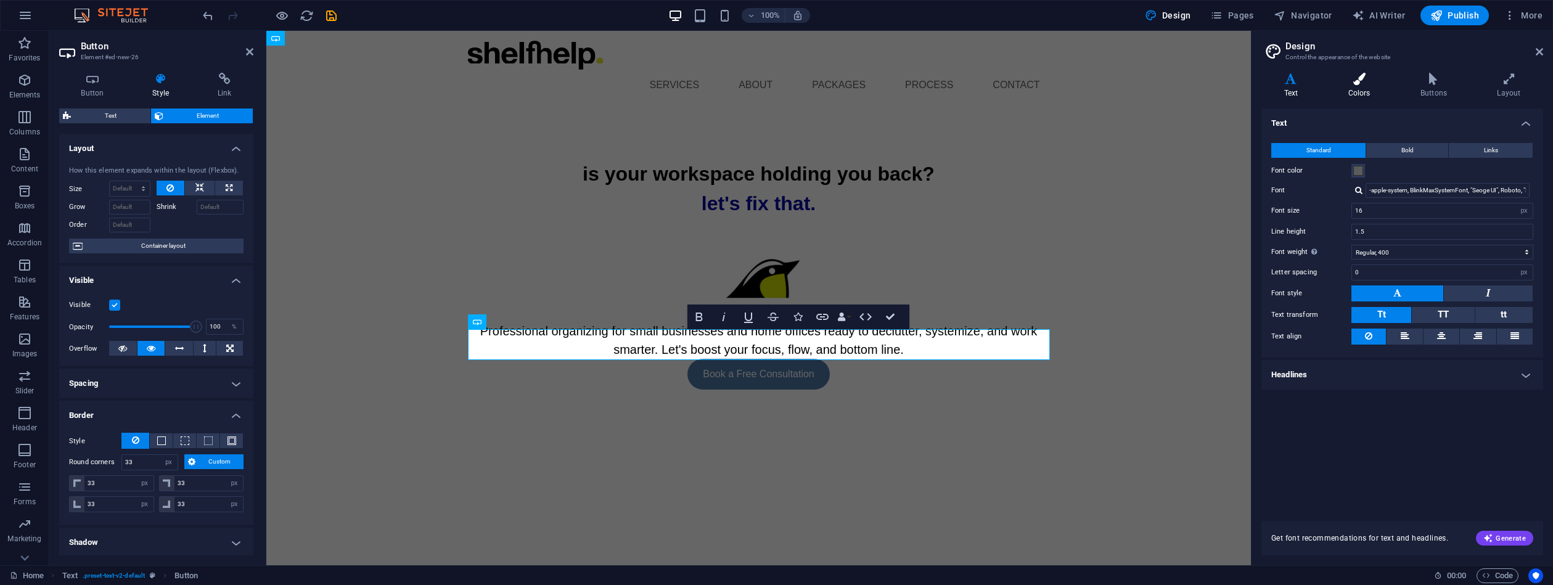
click at [1363, 80] on icon at bounding box center [1359, 79] width 67 height 12
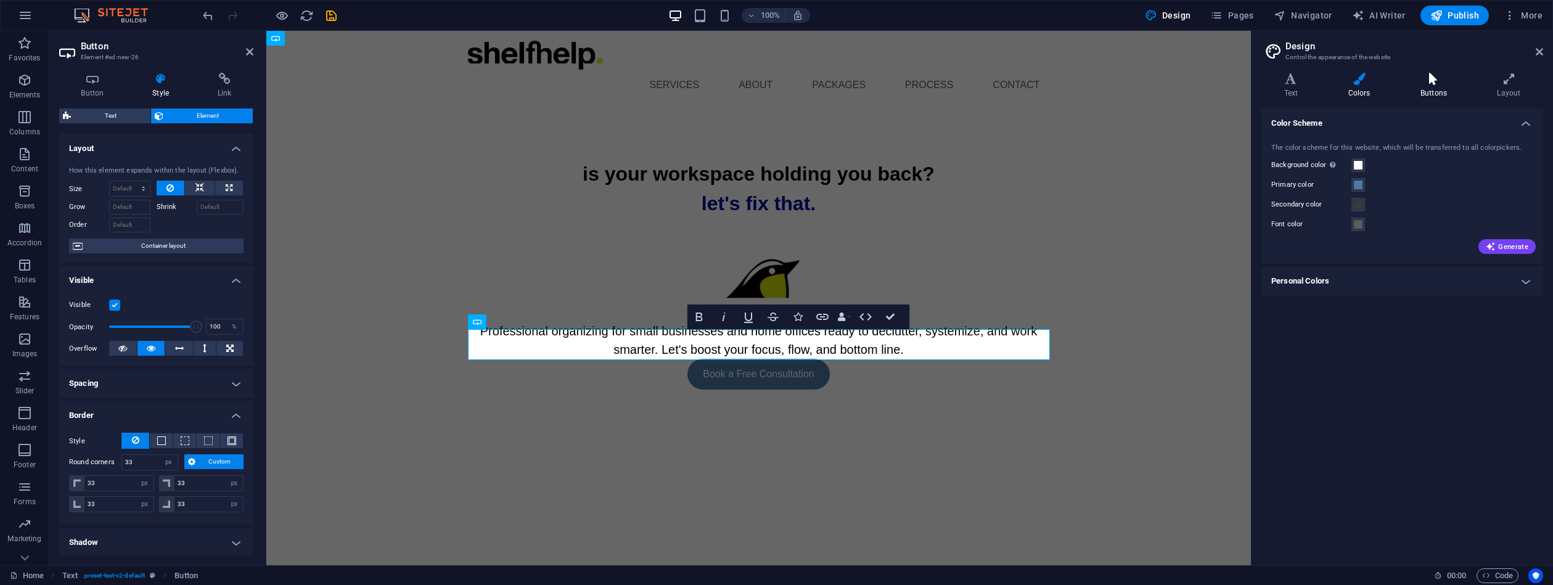
click at [1434, 78] on icon at bounding box center [1434, 79] width 72 height 12
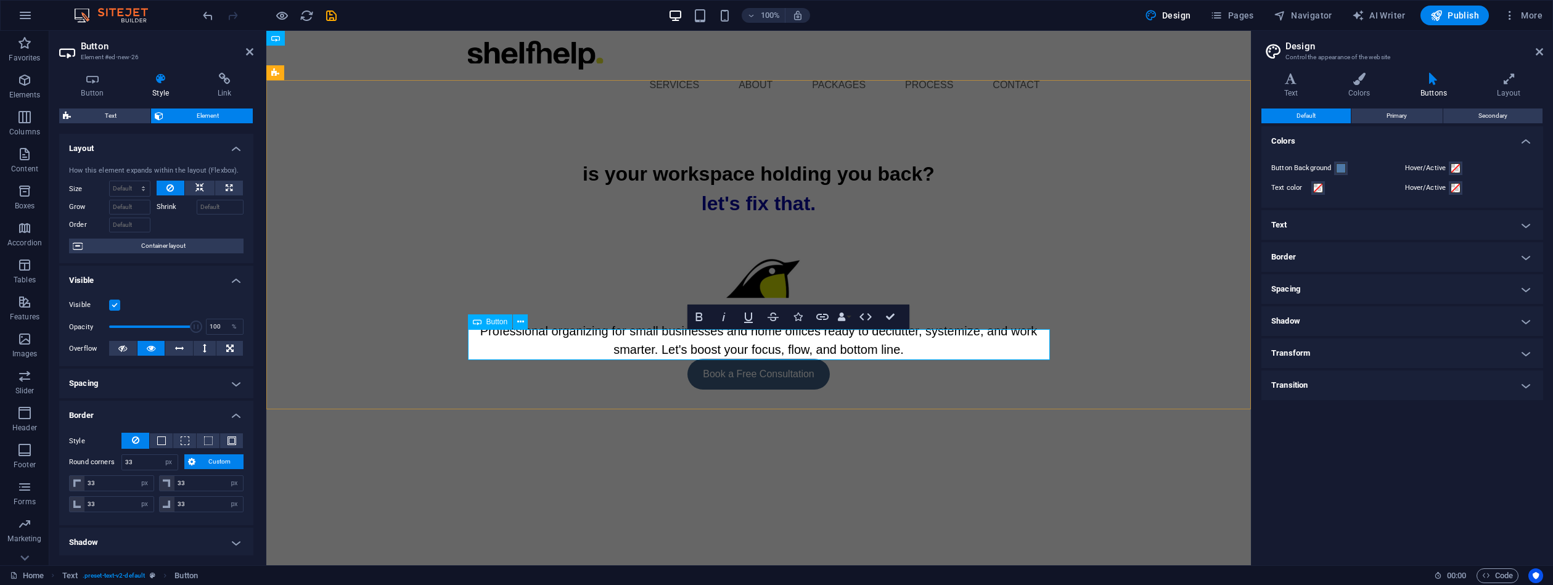
click at [813, 359] on link "Book a Free Consultation" at bounding box center [758, 374] width 142 height 31
click at [1530, 386] on h4 "Transition" at bounding box center [1403, 386] width 282 height 30
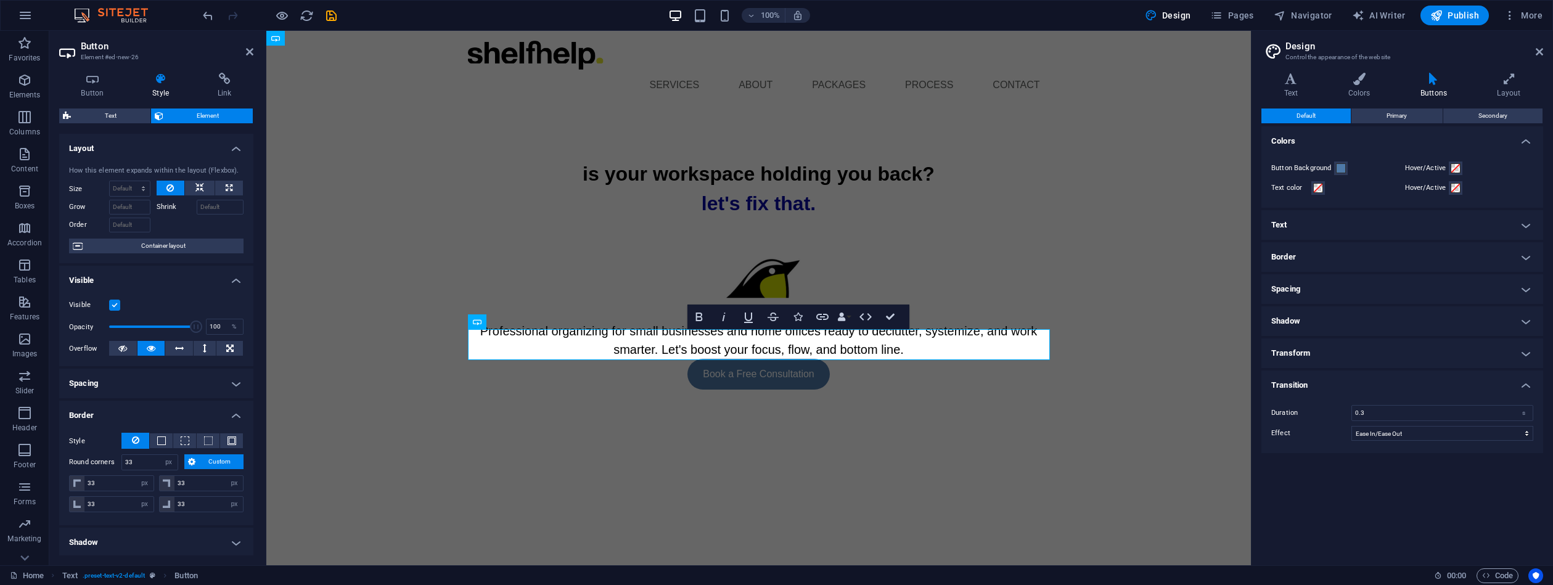
click at [1530, 223] on h4 "Text" at bounding box center [1403, 225] width 282 height 30
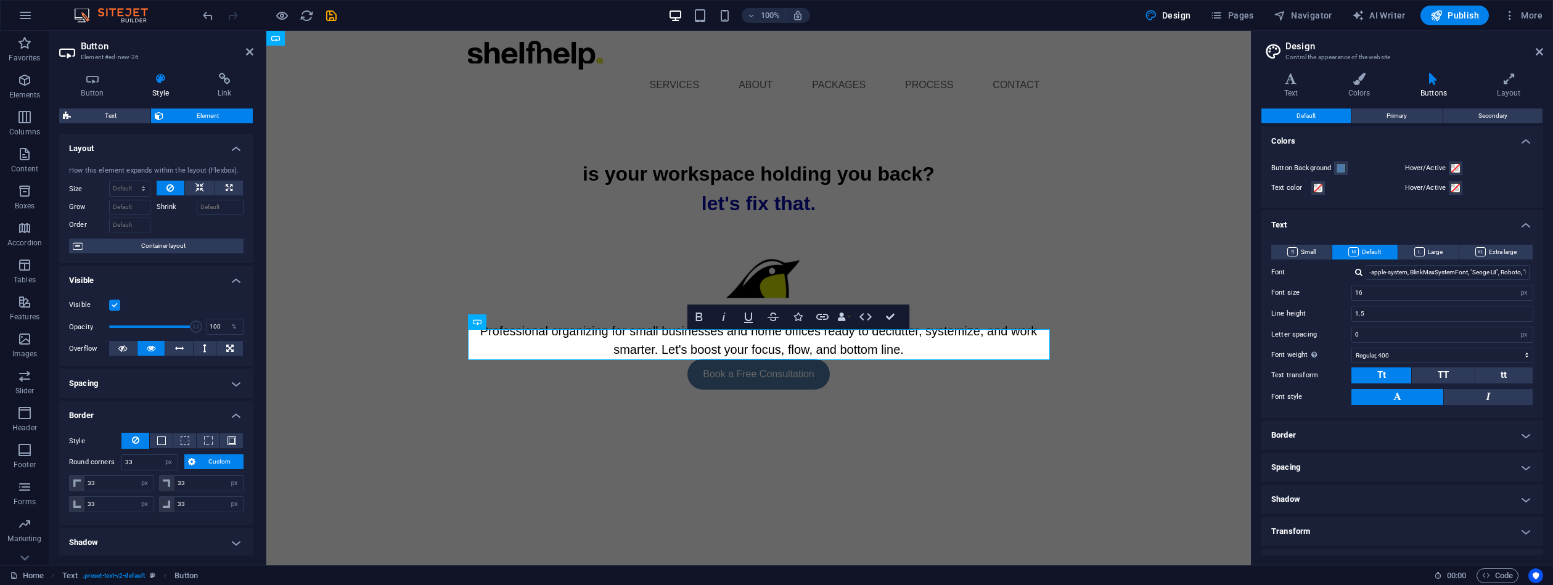
click at [1526, 433] on h4 "Border" at bounding box center [1403, 436] width 282 height 30
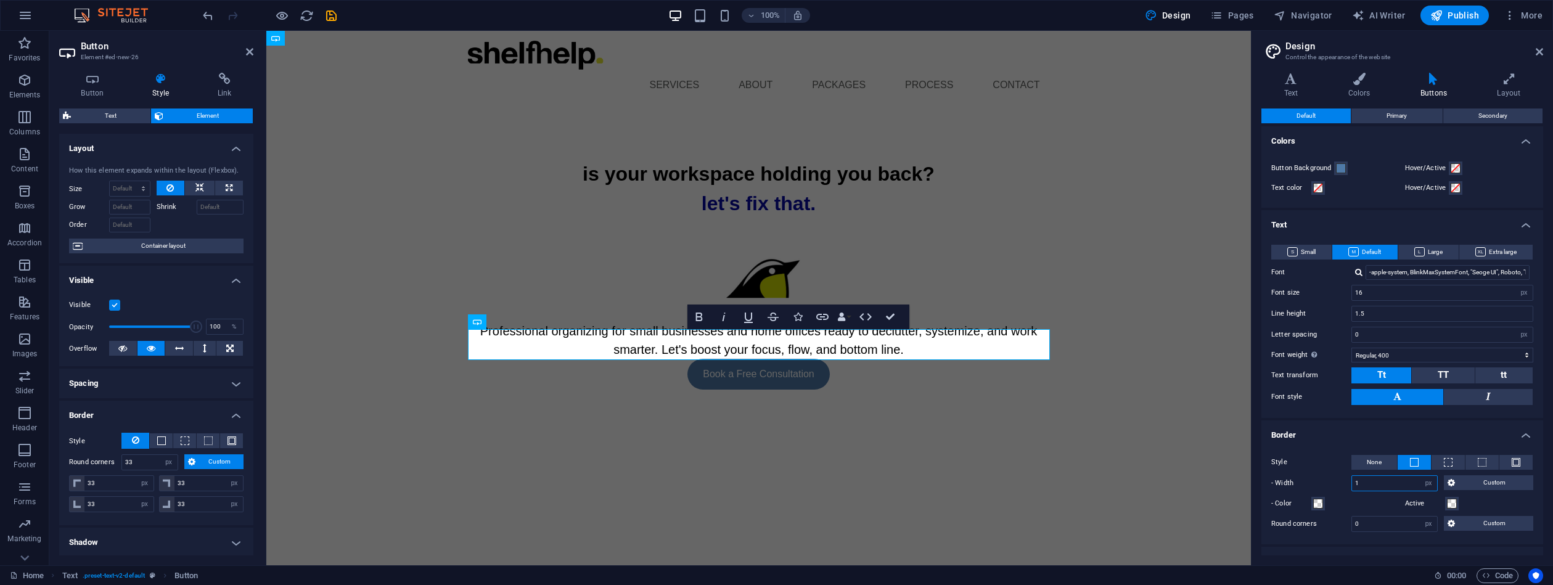
click at [1352, 485] on div "1 px rem vh vw Custom" at bounding box center [1395, 483] width 86 height 16
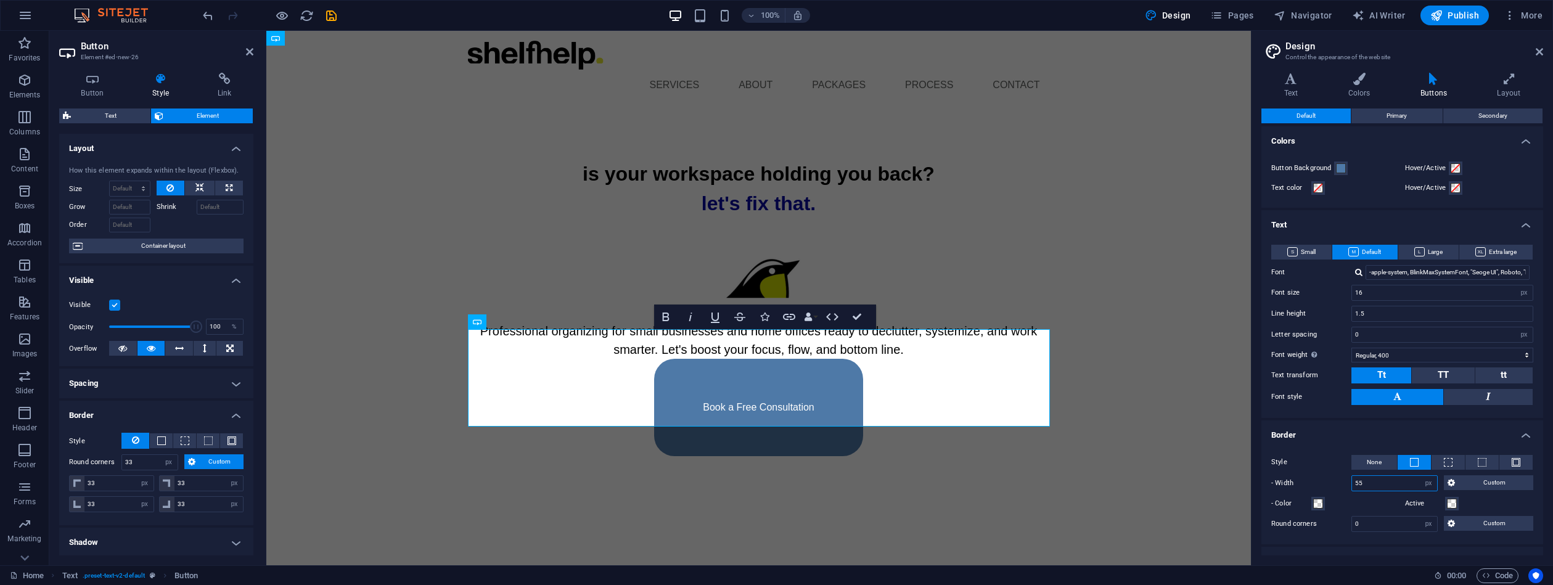
click at [1323, 483] on div "- Width 55 px rem vh vw Custom Custom" at bounding box center [1402, 483] width 262 height 16
click at [208, 12] on icon "undo" at bounding box center [208, 16] width 14 height 14
type input "1"
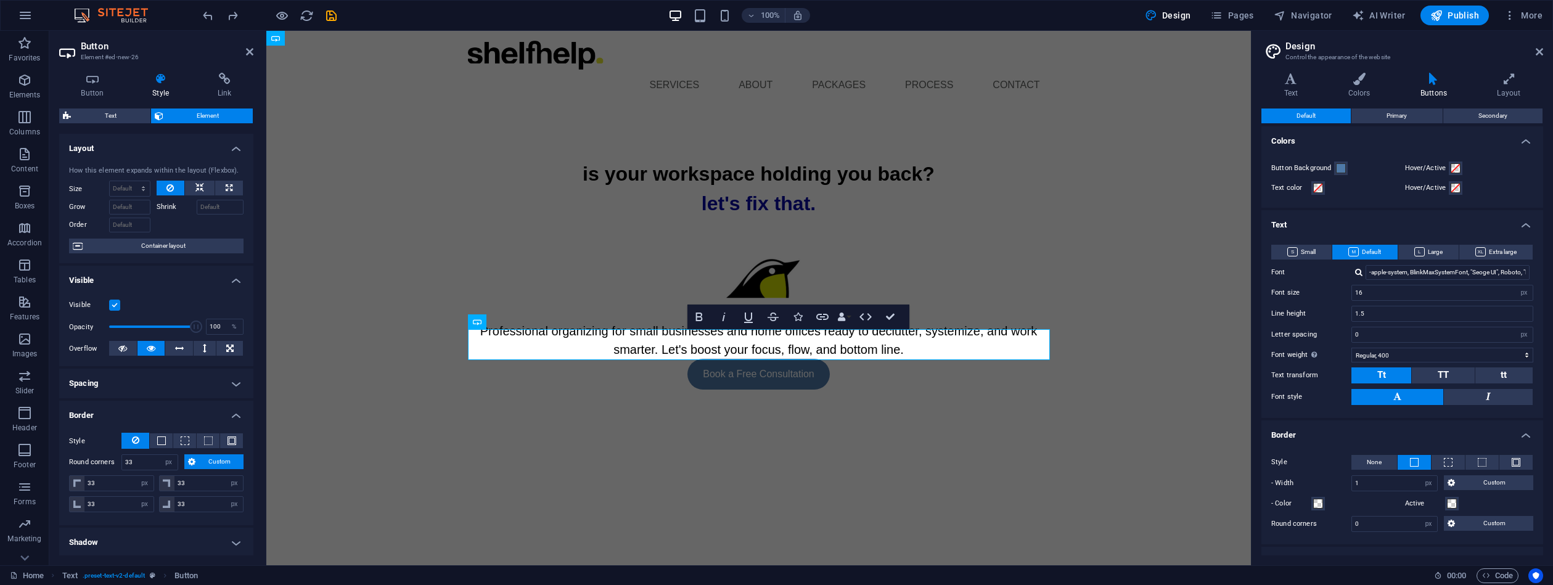
click at [1445, 259] on div "Small Default Large Extra large" at bounding box center [1402, 252] width 262 height 15
click at [1435, 252] on span "Large" at bounding box center [1428, 252] width 28 height 15
click at [1369, 252] on span "Default" at bounding box center [1364, 252] width 33 height 15
click at [1406, 112] on button "Primary" at bounding box center [1397, 116] width 91 height 15
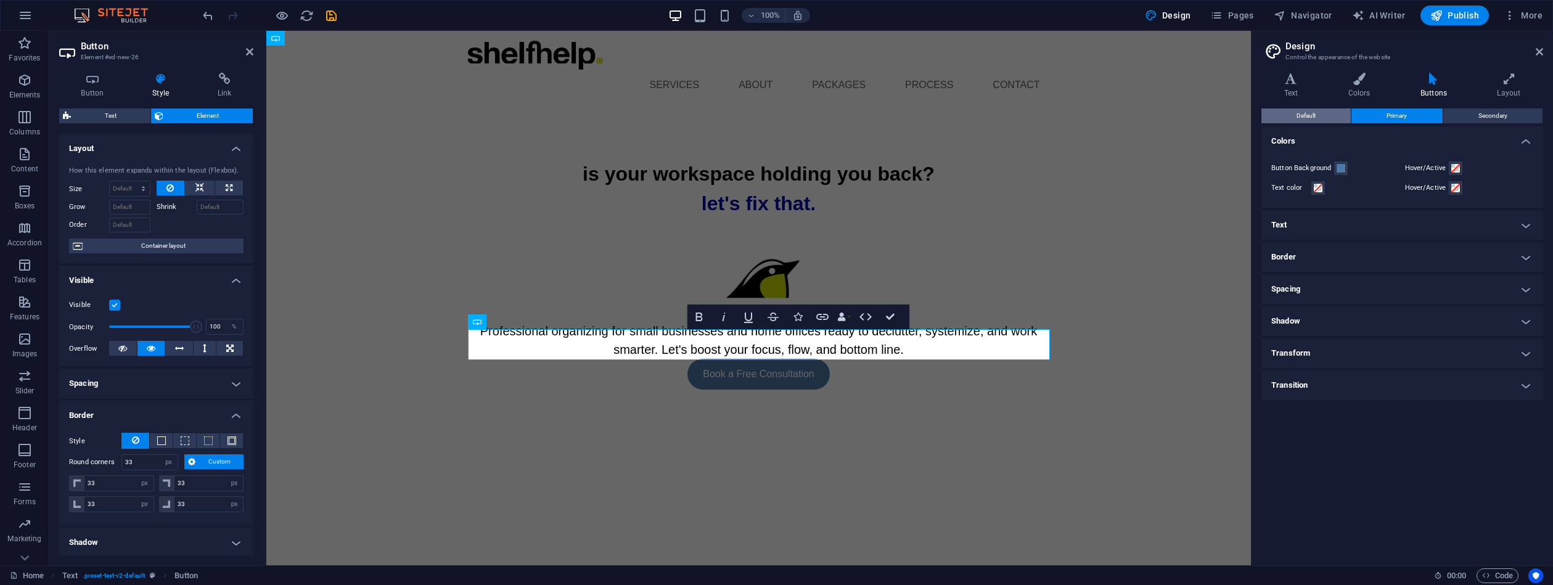
click at [1319, 121] on button "Default" at bounding box center [1306, 116] width 89 height 15
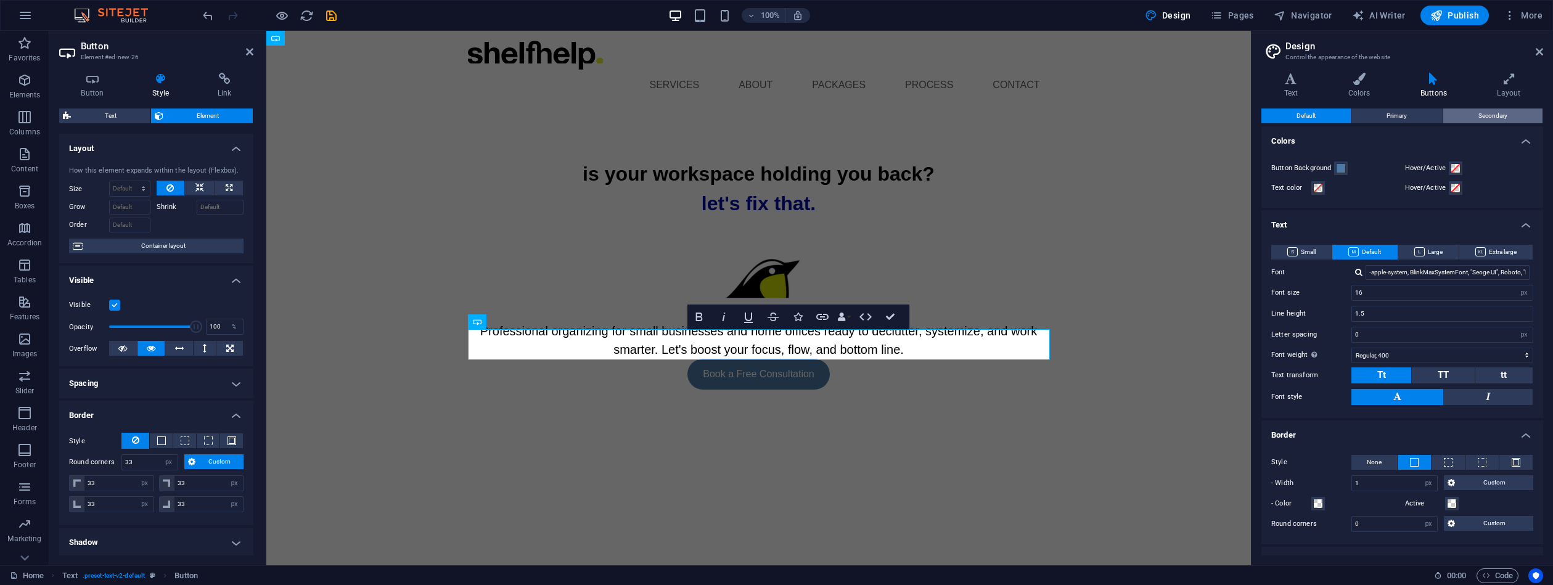
drag, startPoint x: 1402, startPoint y: 118, endPoint x: 1509, endPoint y: 113, distance: 106.8
click at [1402, 118] on span "Primary" at bounding box center [1397, 116] width 20 height 15
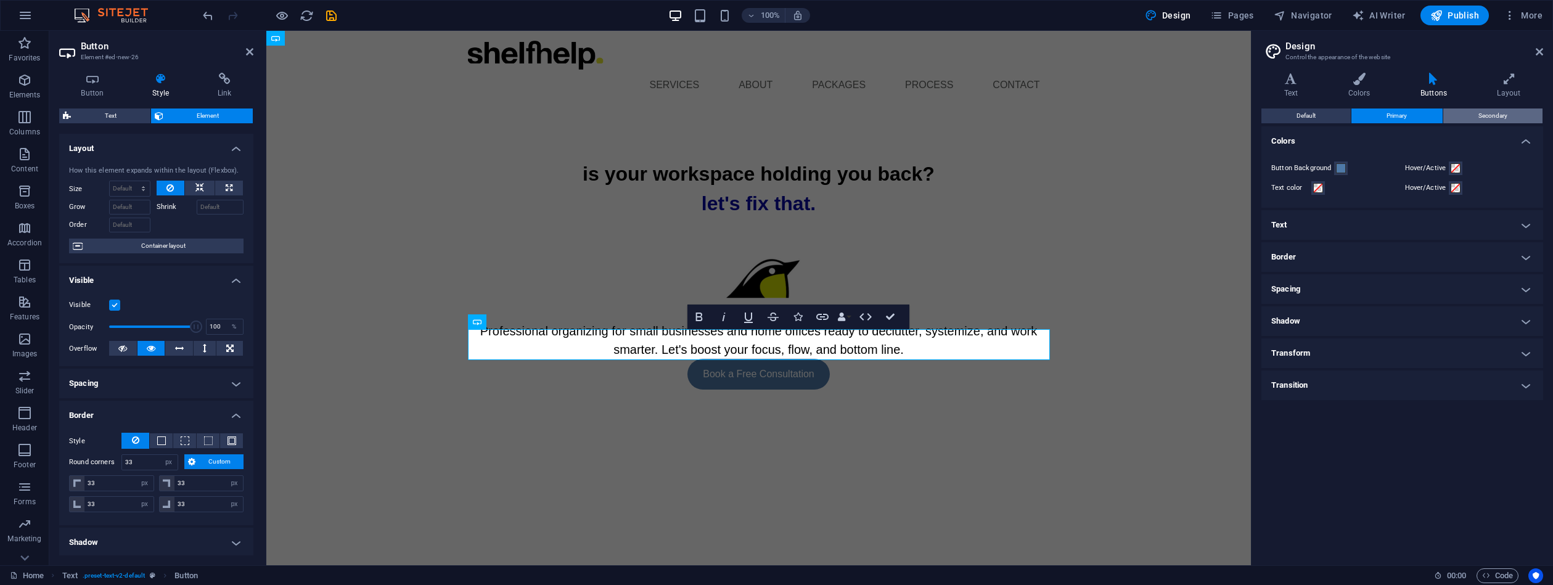
click at [1498, 110] on span "Secondary" at bounding box center [1493, 116] width 29 height 15
click at [1337, 118] on button "Default" at bounding box center [1306, 116] width 89 height 15
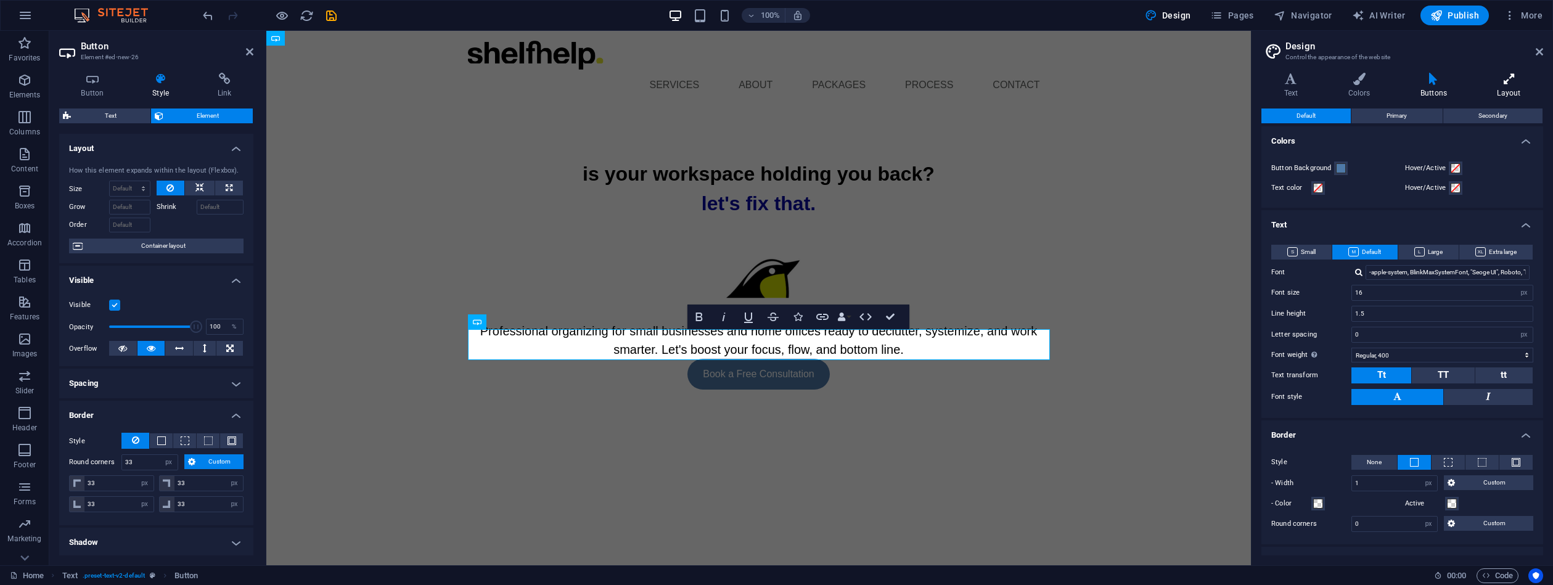
click at [1509, 81] on icon at bounding box center [1509, 79] width 68 height 12
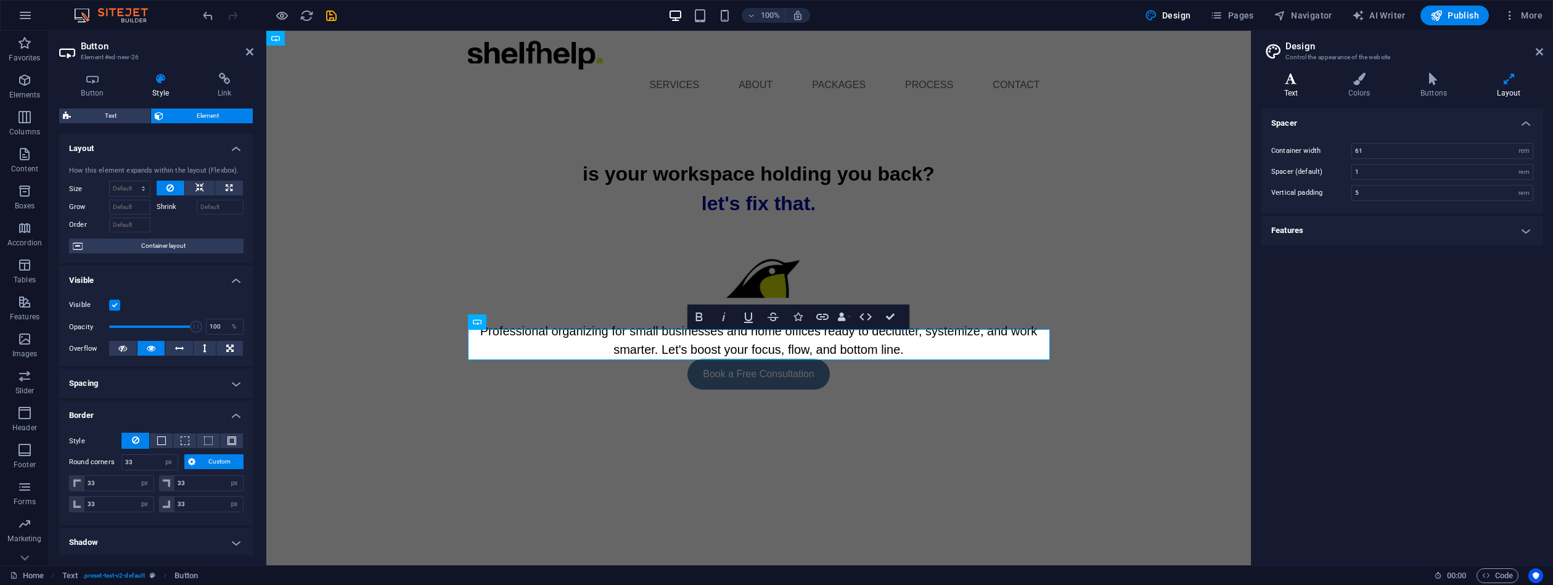
click at [1292, 83] on icon at bounding box center [1291, 79] width 59 height 12
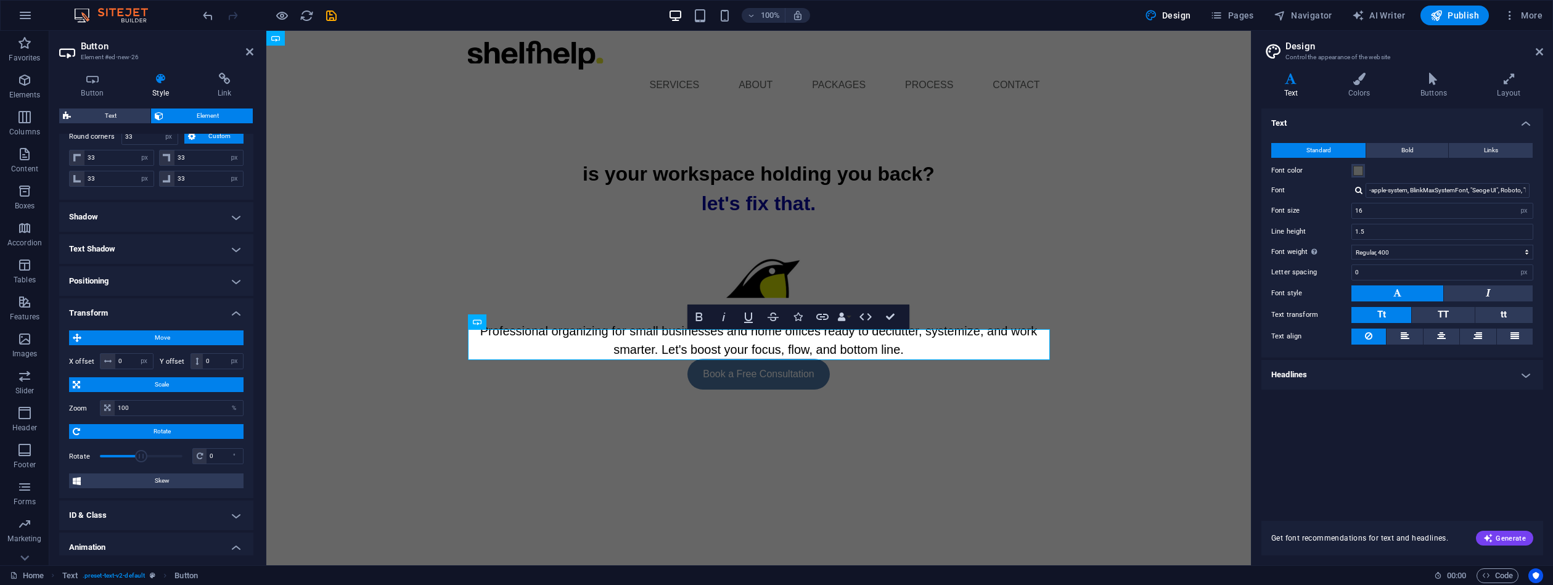
scroll to position [404, 0]
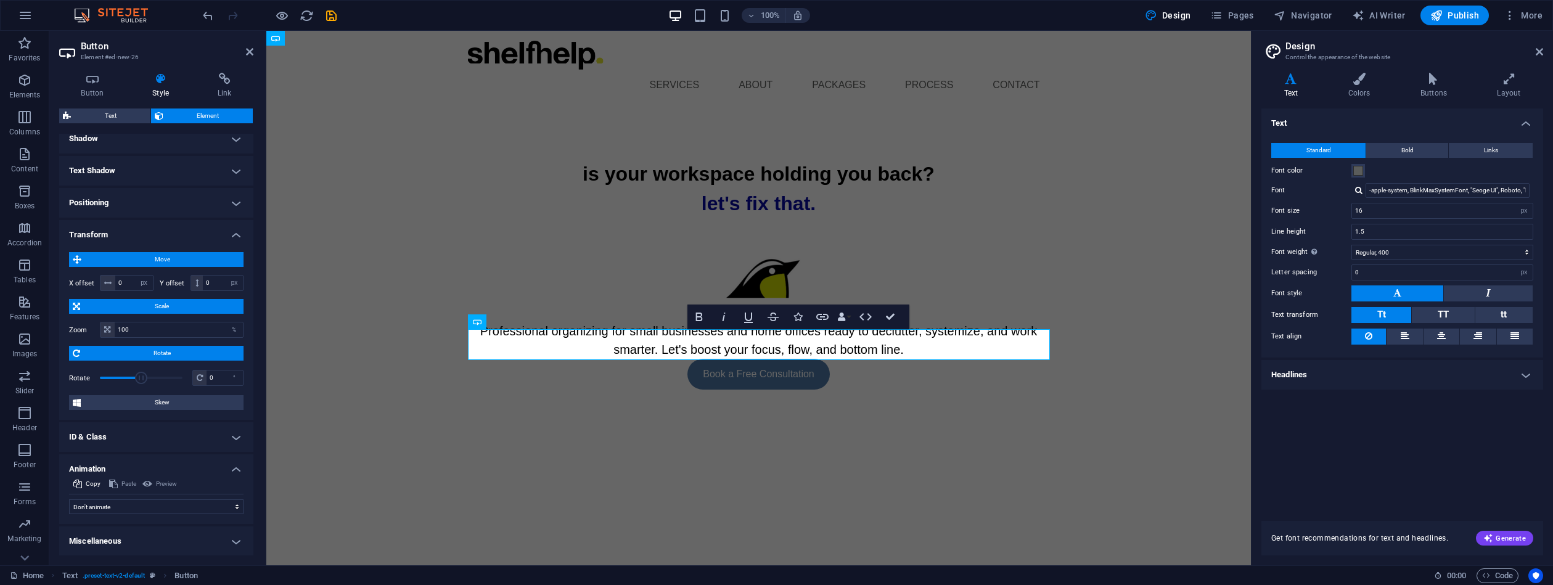
click at [131, 58] on h3 "Element #ed-new-26" at bounding box center [155, 57] width 148 height 11
click at [131, 57] on h3 "Element #ed-new-26" at bounding box center [155, 57] width 148 height 11
click at [138, 55] on h3 "Element #ed-new-26" at bounding box center [155, 57] width 148 height 11
click at [138, 54] on h3 "Element #ed-new-26" at bounding box center [155, 57] width 148 height 11
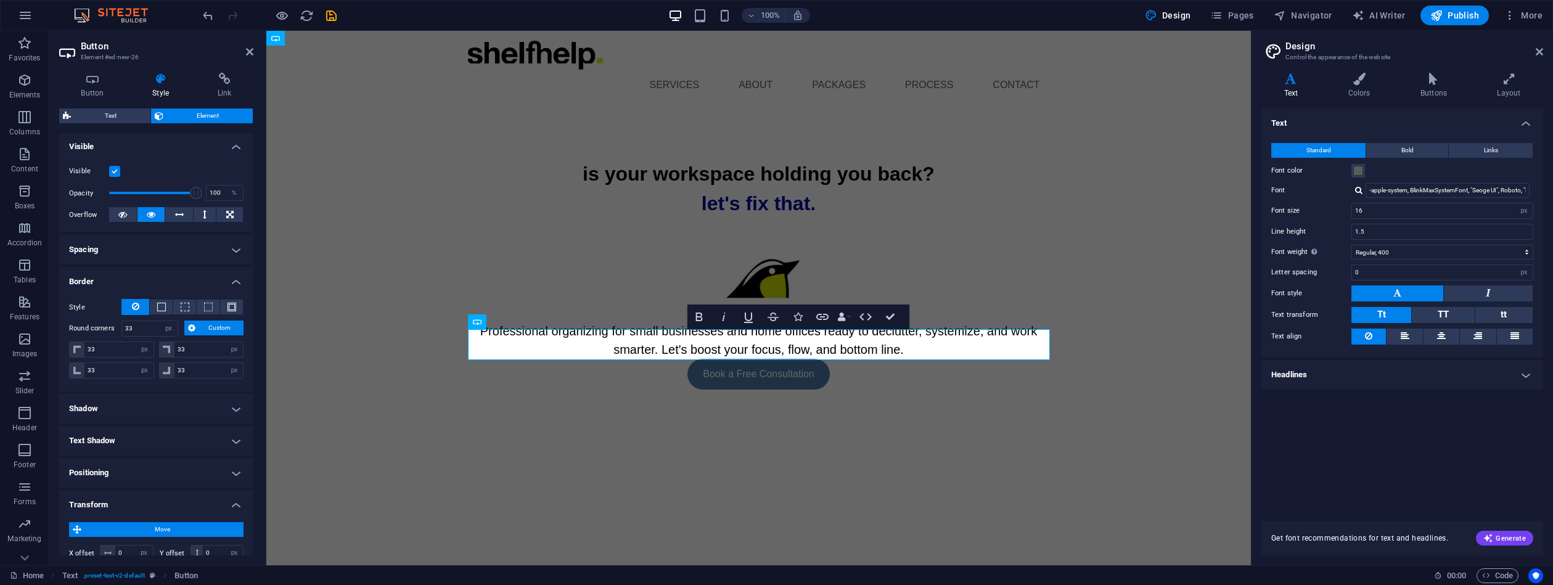
scroll to position [129, 0]
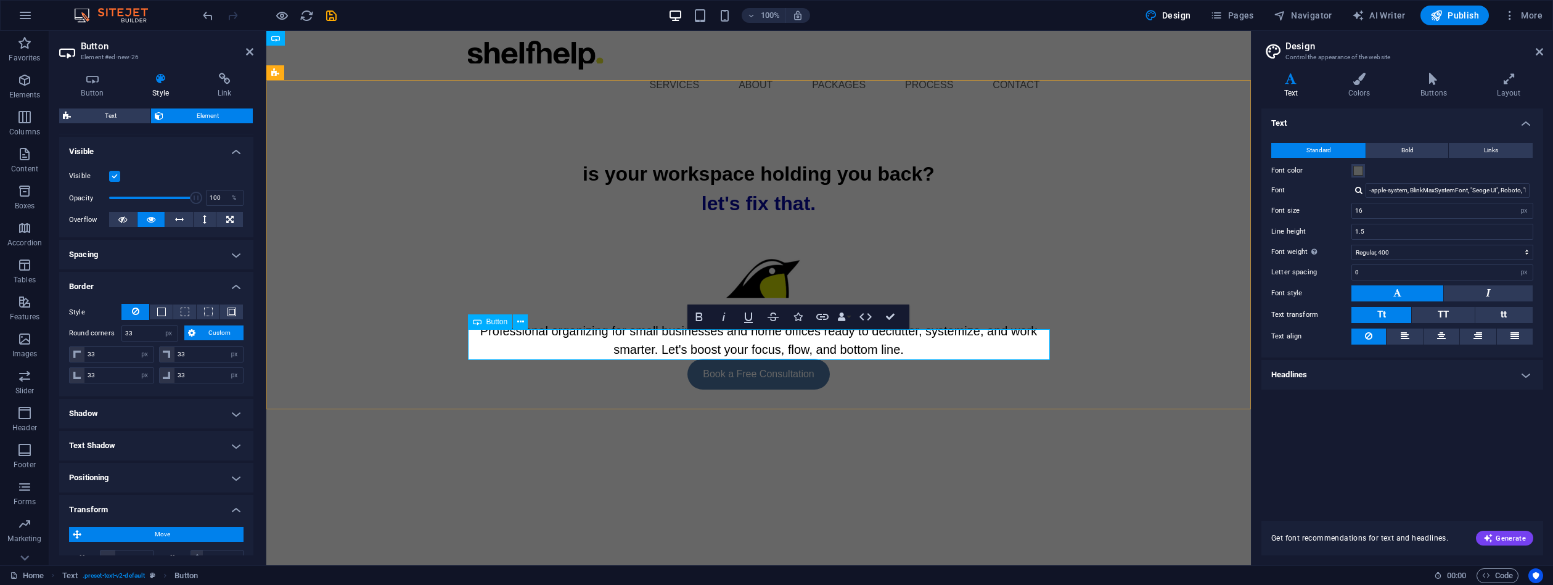
click at [529, 324] on div "Button" at bounding box center [502, 321] width 68 height 15
drag, startPoint x: 529, startPoint y: 324, endPoint x: 506, endPoint y: 322, distance: 23.5
click at [529, 324] on div "Button" at bounding box center [502, 321] width 68 height 15
click at [517, 321] on icon at bounding box center [520, 322] width 7 height 13
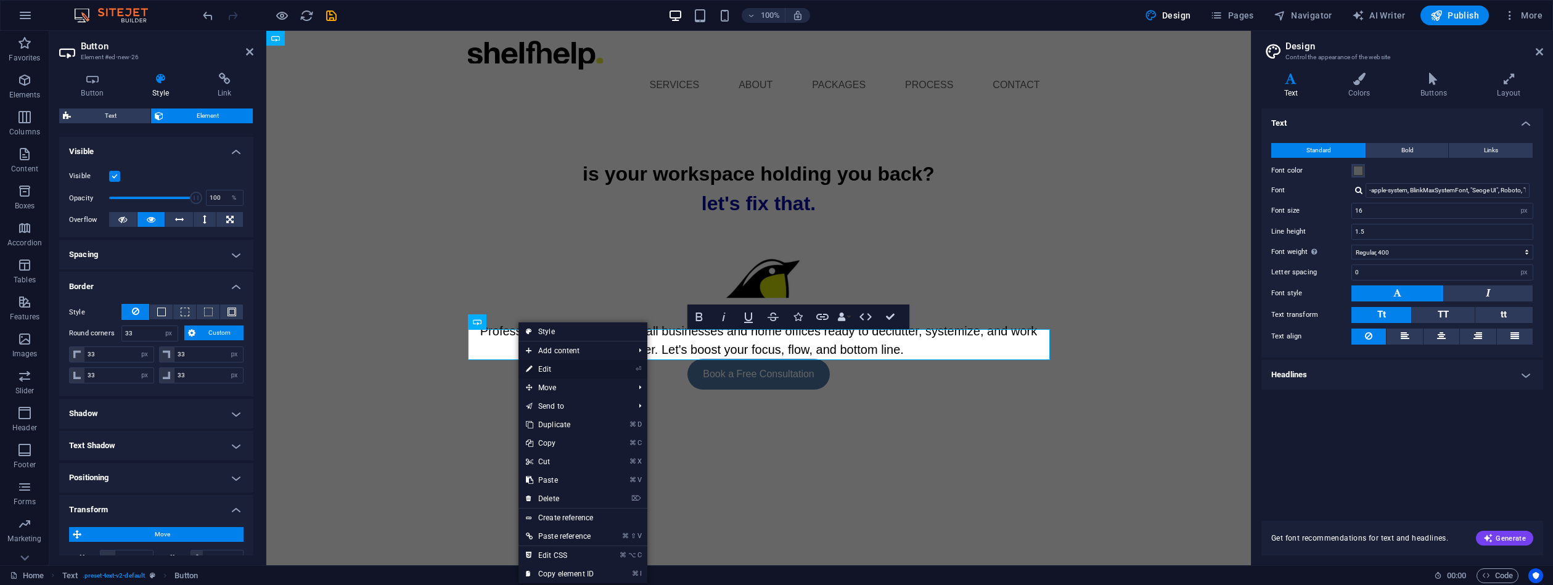
click at [548, 367] on link "⏎ Edit" at bounding box center [560, 369] width 83 height 18
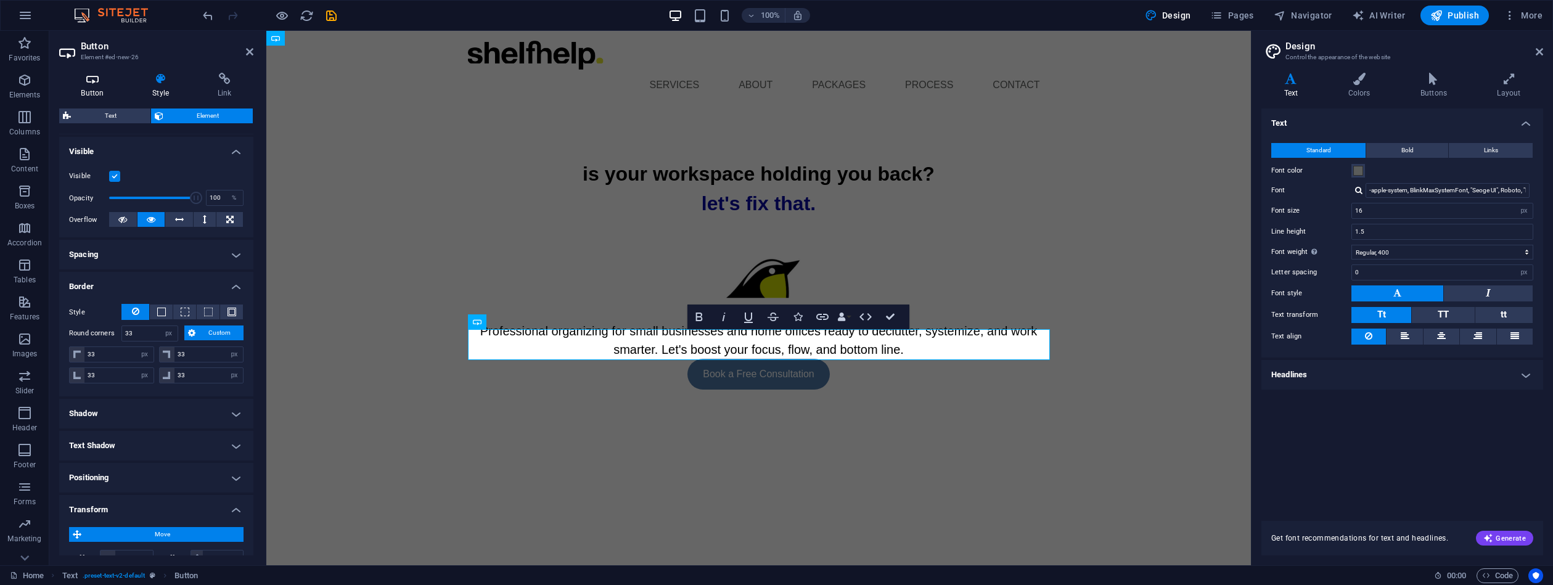
click at [94, 86] on h4 "Button" at bounding box center [95, 86] width 72 height 26
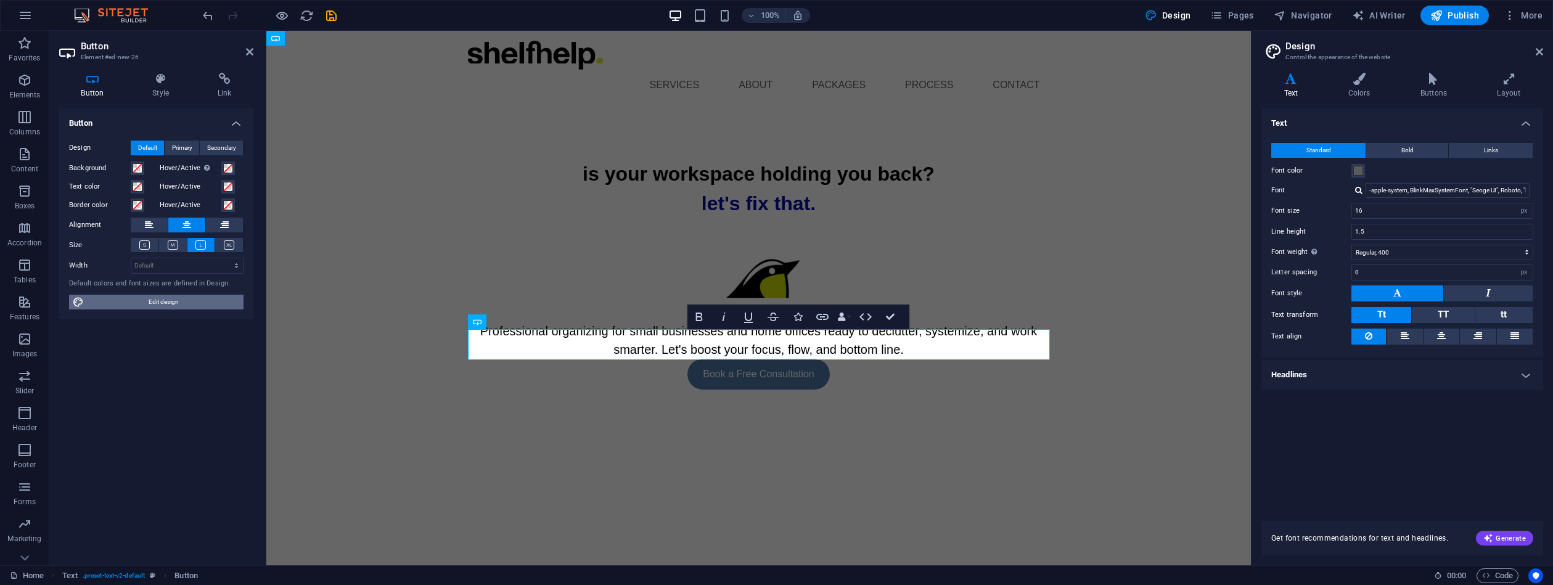
click at [158, 302] on span "Edit design" at bounding box center [164, 302] width 152 height 15
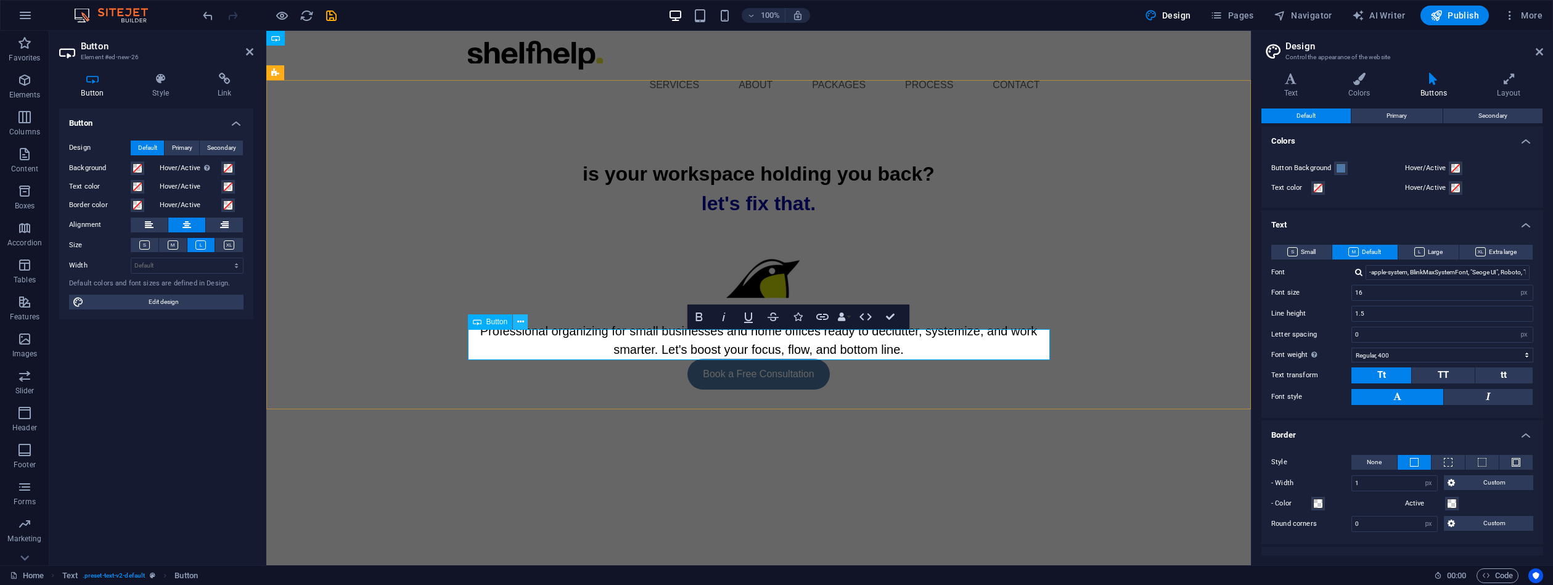
click at [523, 320] on icon at bounding box center [520, 322] width 7 height 13
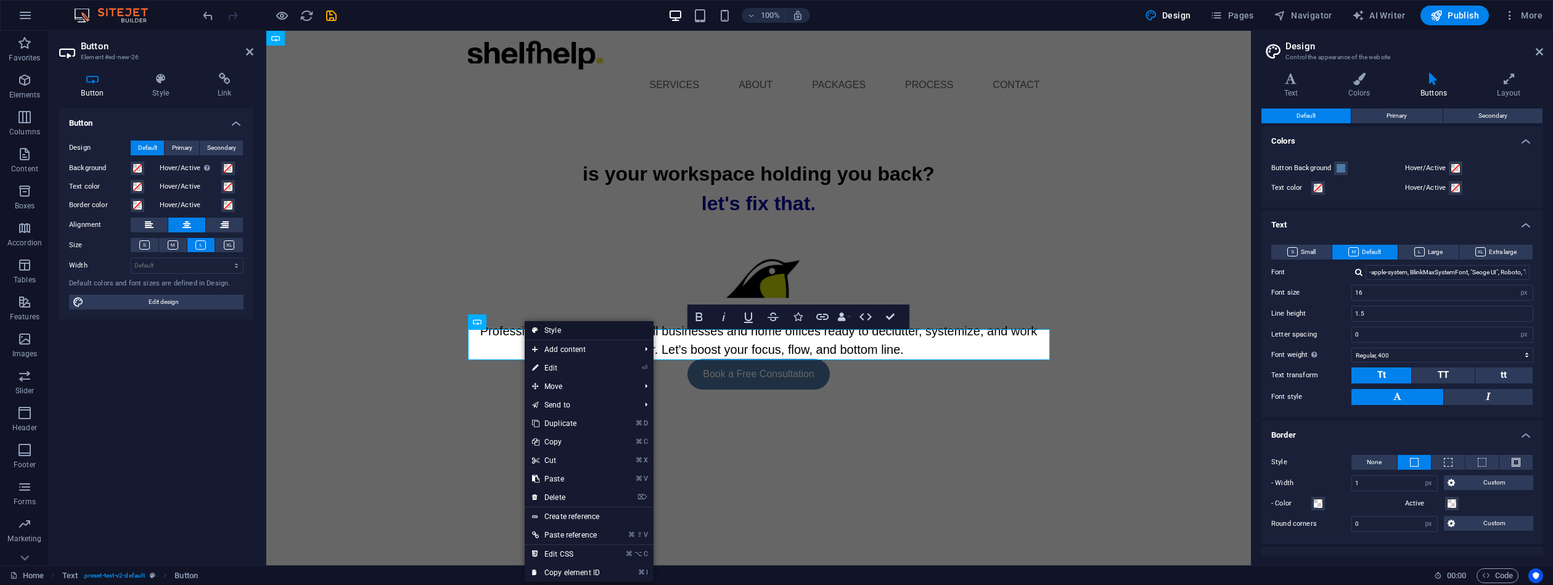
click at [556, 330] on link "Style" at bounding box center [589, 330] width 129 height 18
select select
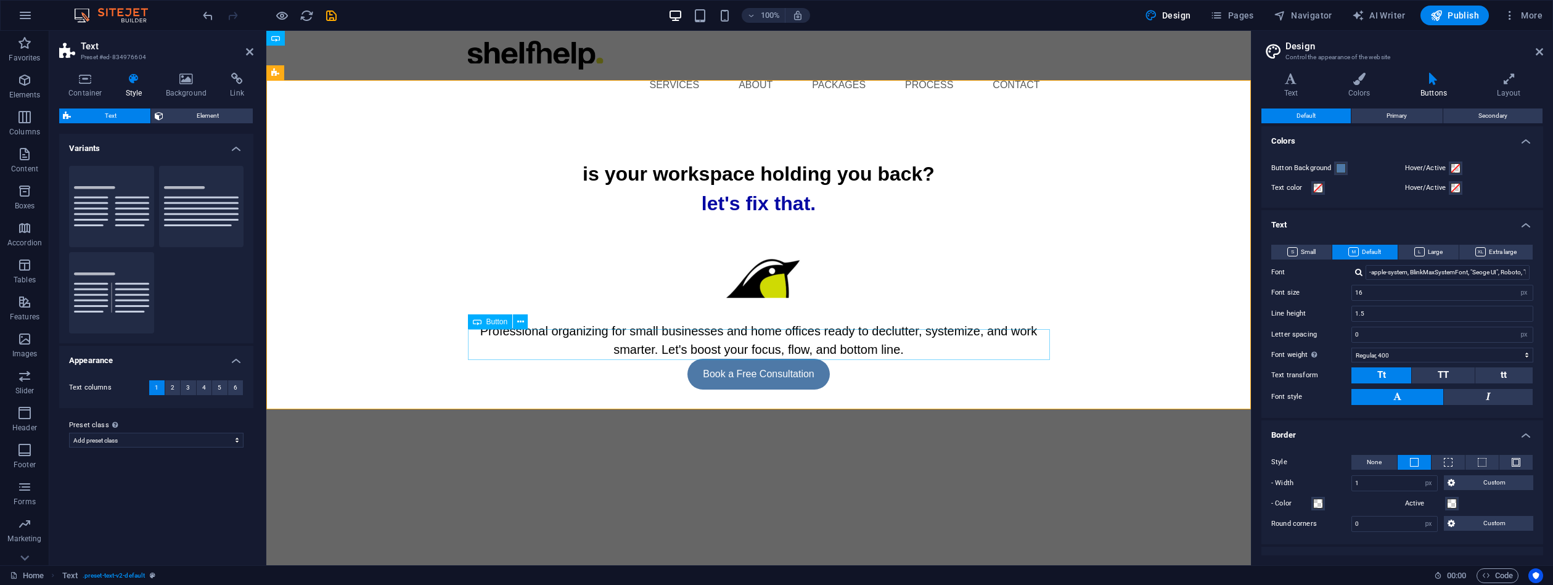
click at [718, 359] on div "Book a Free Consultation" at bounding box center [759, 374] width 582 height 31
click at [215, 112] on span "Element" at bounding box center [208, 116] width 83 height 15
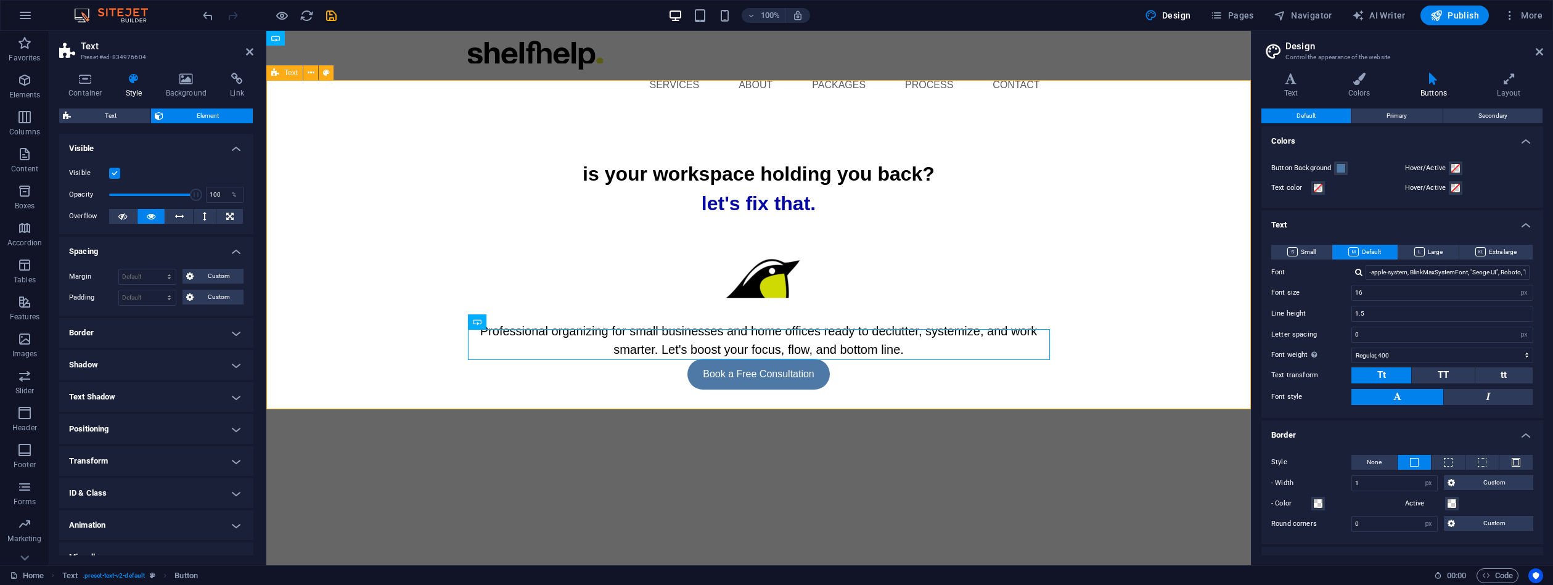
click at [759, 374] on div "is your workspace holding you back? let's fix that. Professional organizing for…" at bounding box center [758, 274] width 985 height 329
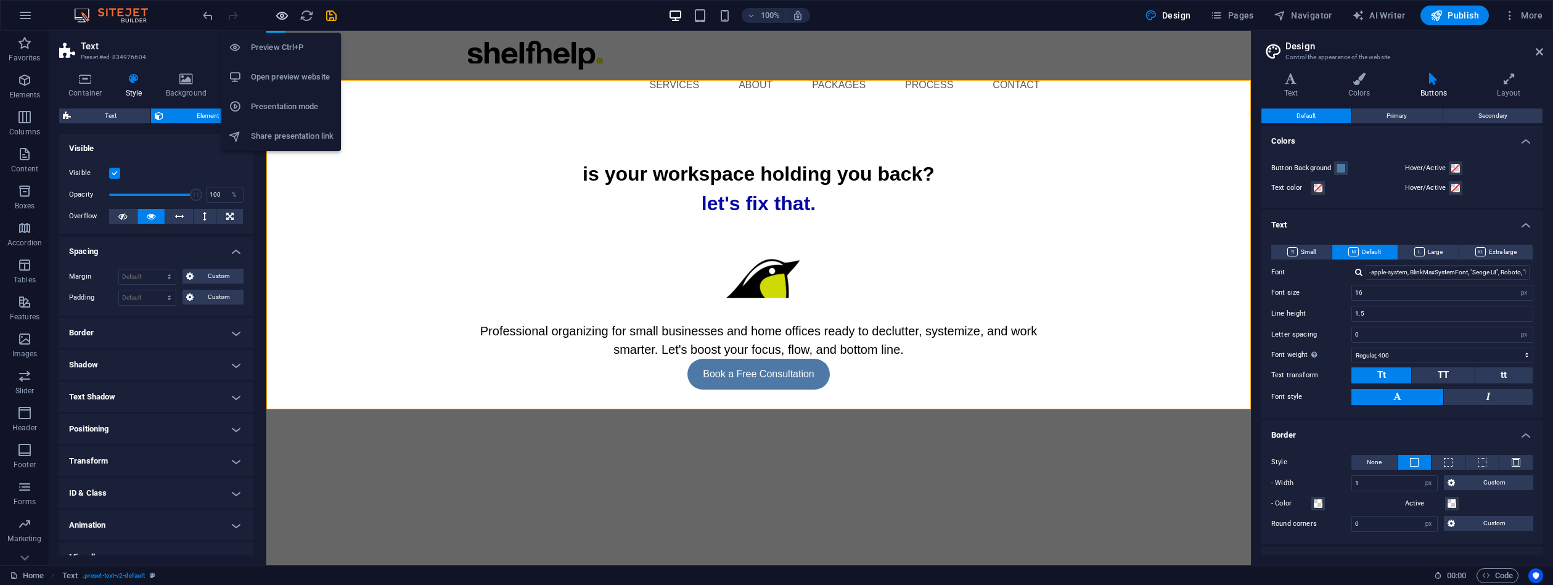
click at [278, 19] on icon "button" at bounding box center [282, 16] width 14 height 14
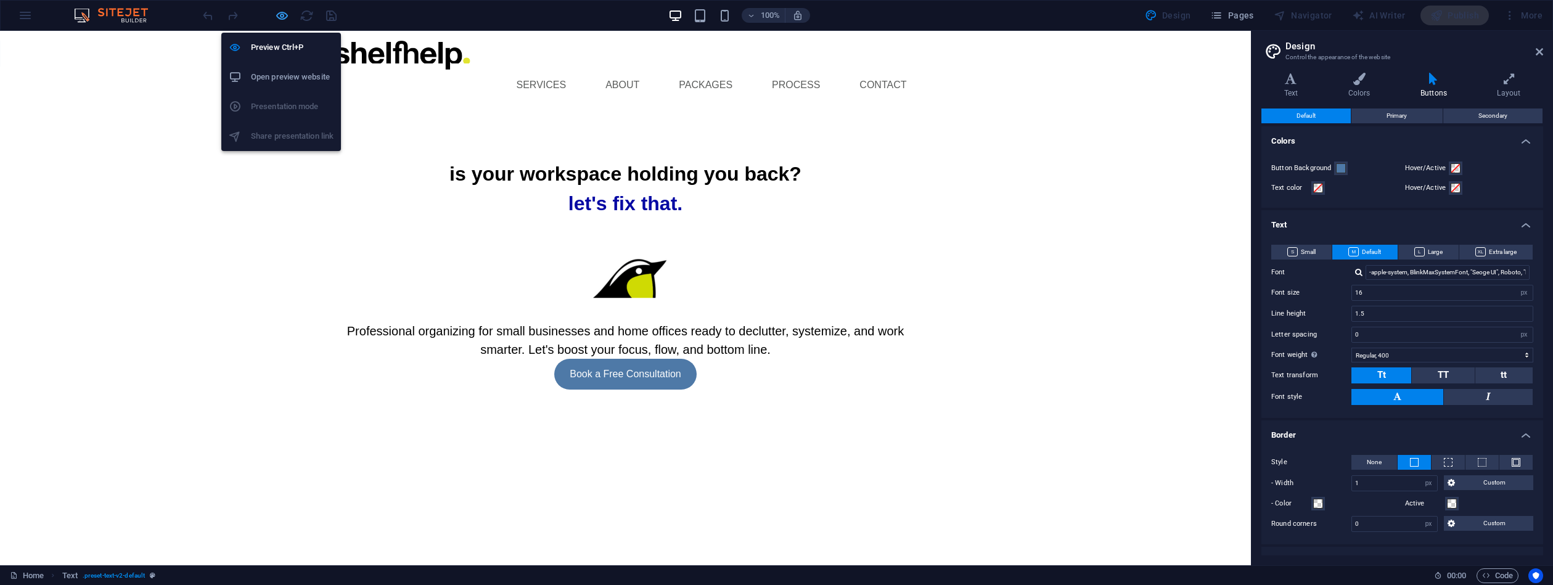
click at [282, 20] on icon "button" at bounding box center [282, 16] width 14 height 14
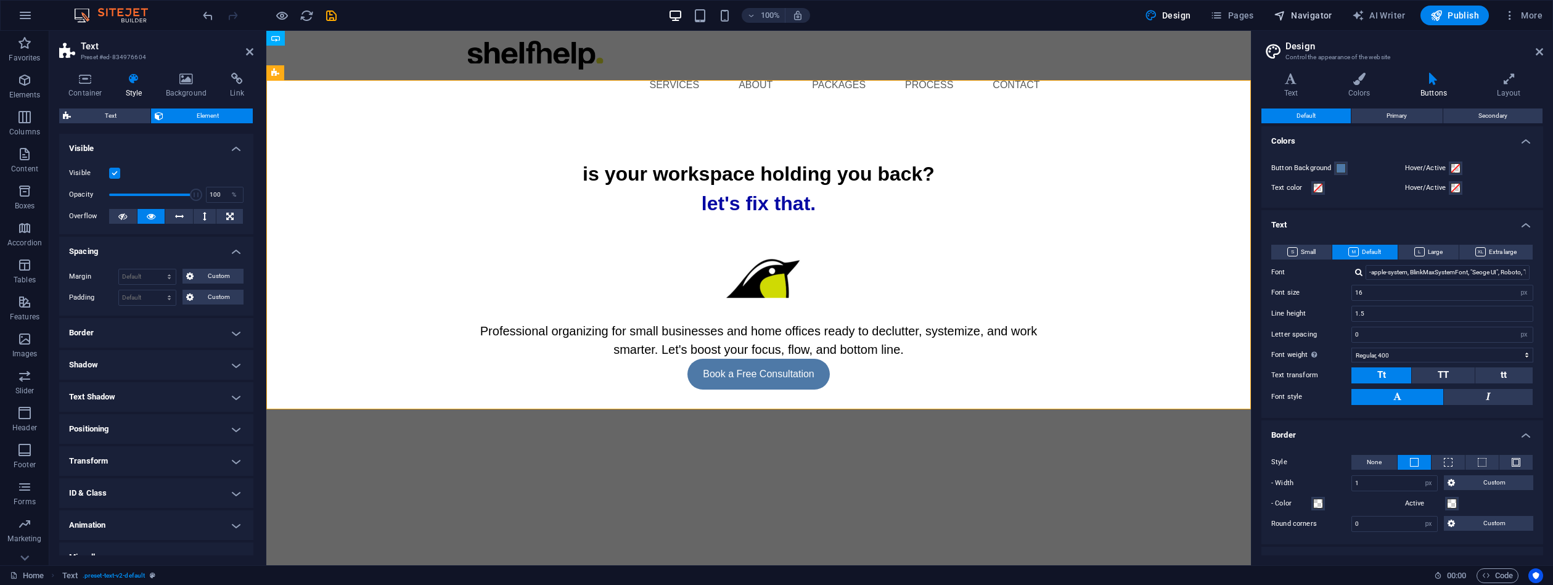
click at [1307, 4] on div "100% Design Pages Navigator AI Writer Publish More" at bounding box center [777, 16] width 1552 height 30
click at [1305, 14] on span "Navigator" at bounding box center [1303, 15] width 59 height 12
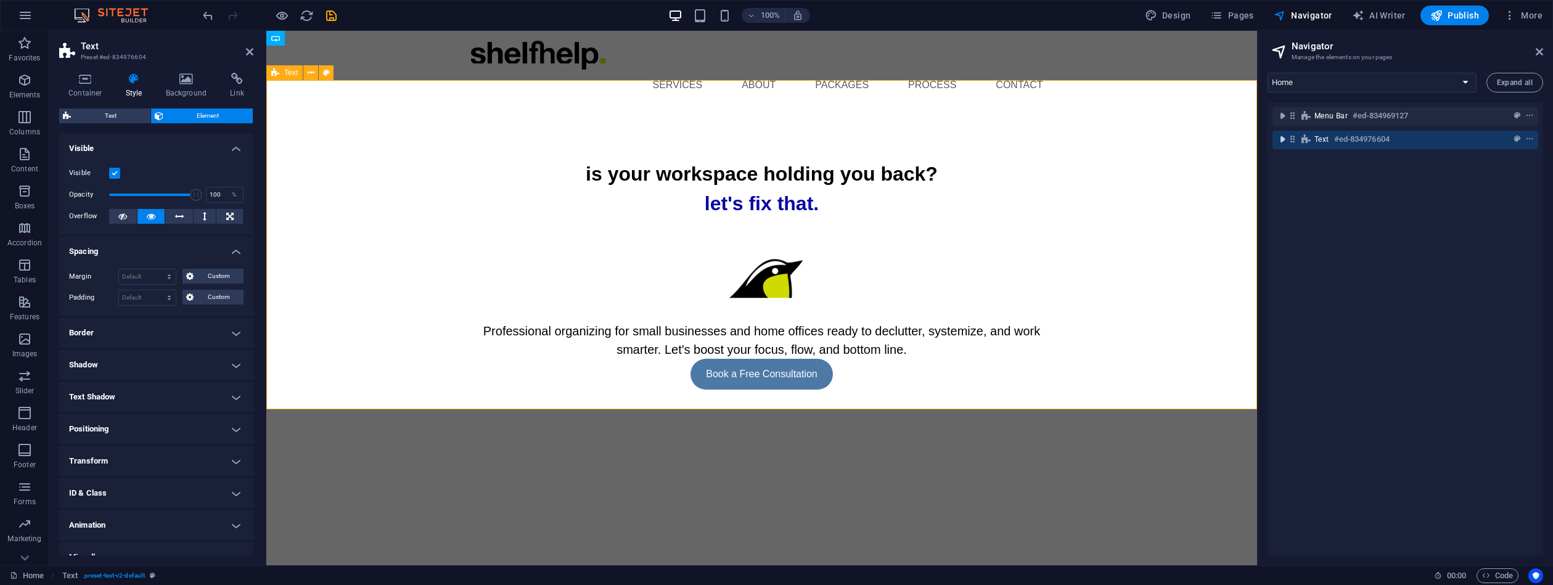
click at [1283, 139] on icon "toggle-expand" at bounding box center [1282, 139] width 12 height 12
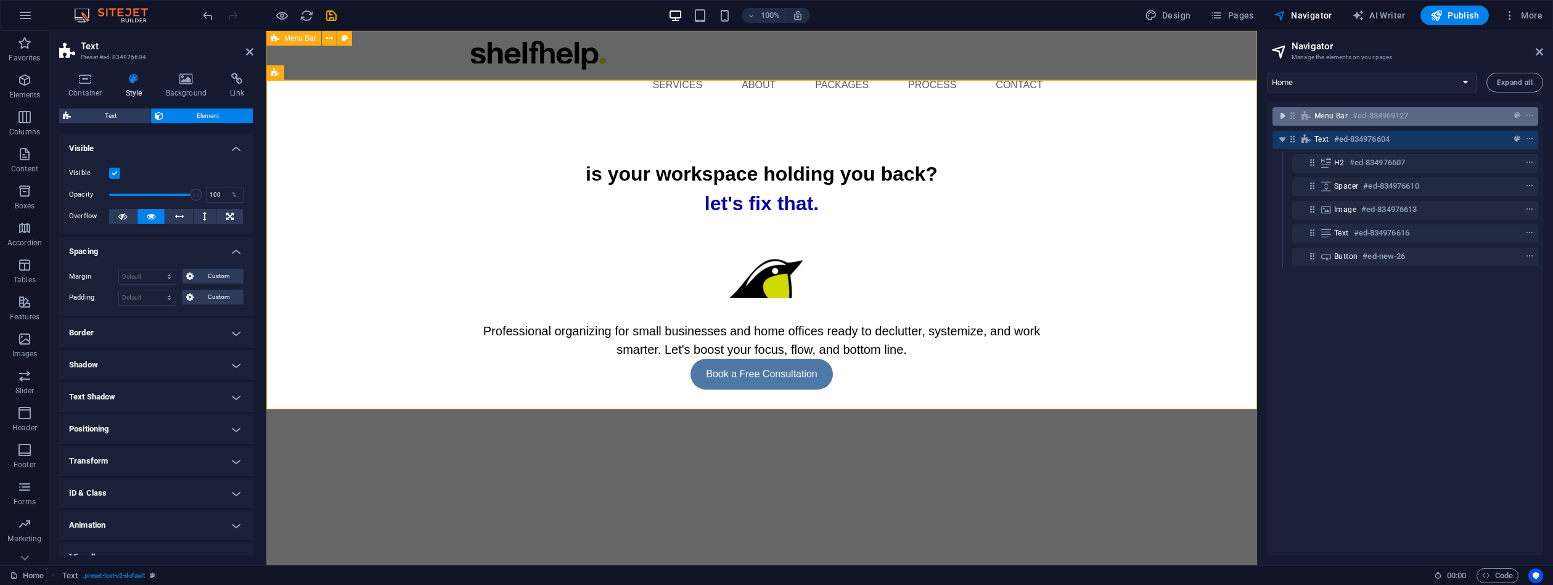
click at [1280, 116] on icon "toggle-expand" at bounding box center [1282, 116] width 12 height 12
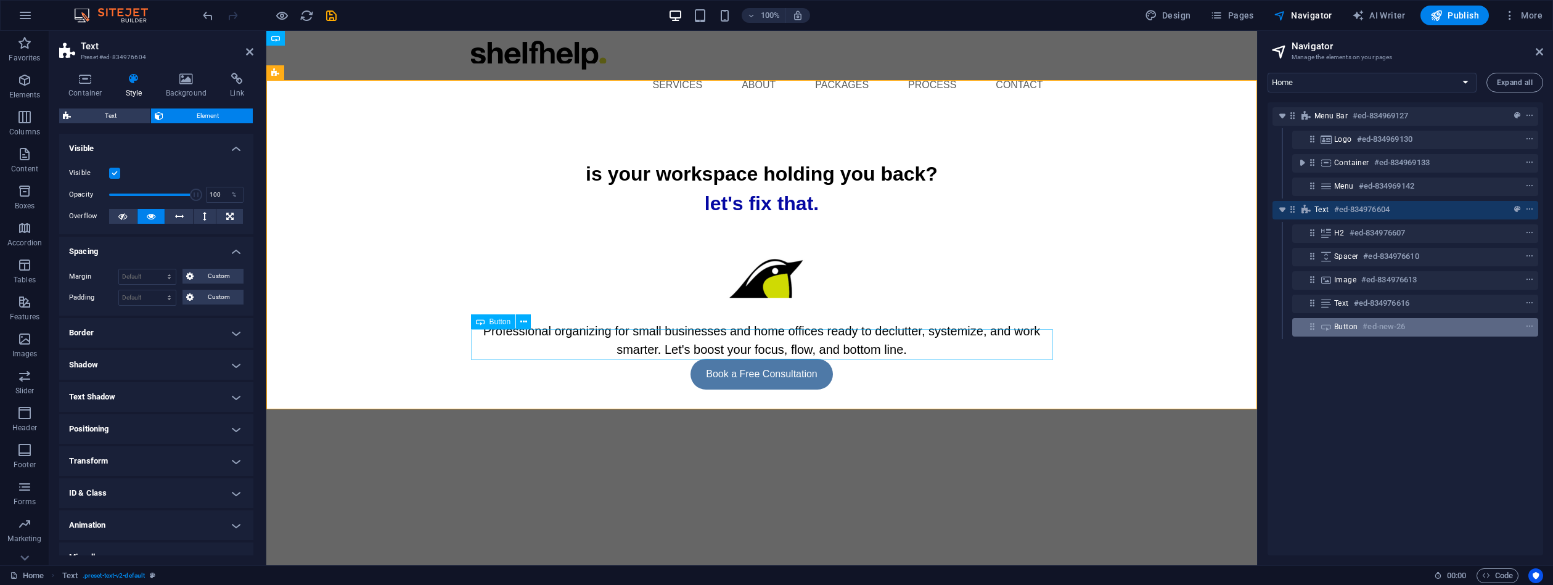
click at [1373, 327] on h6 "#ed-new-26" at bounding box center [1384, 326] width 43 height 15
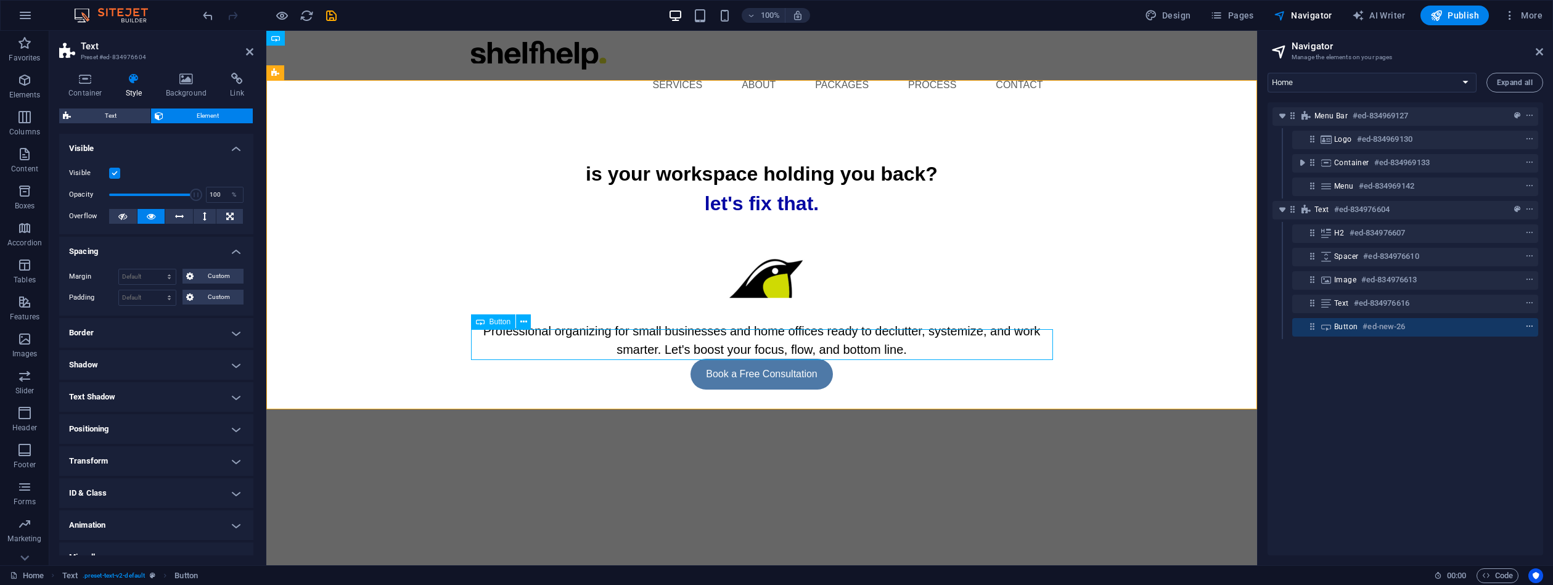
click at [1527, 327] on icon "context-menu" at bounding box center [1529, 326] width 9 height 9
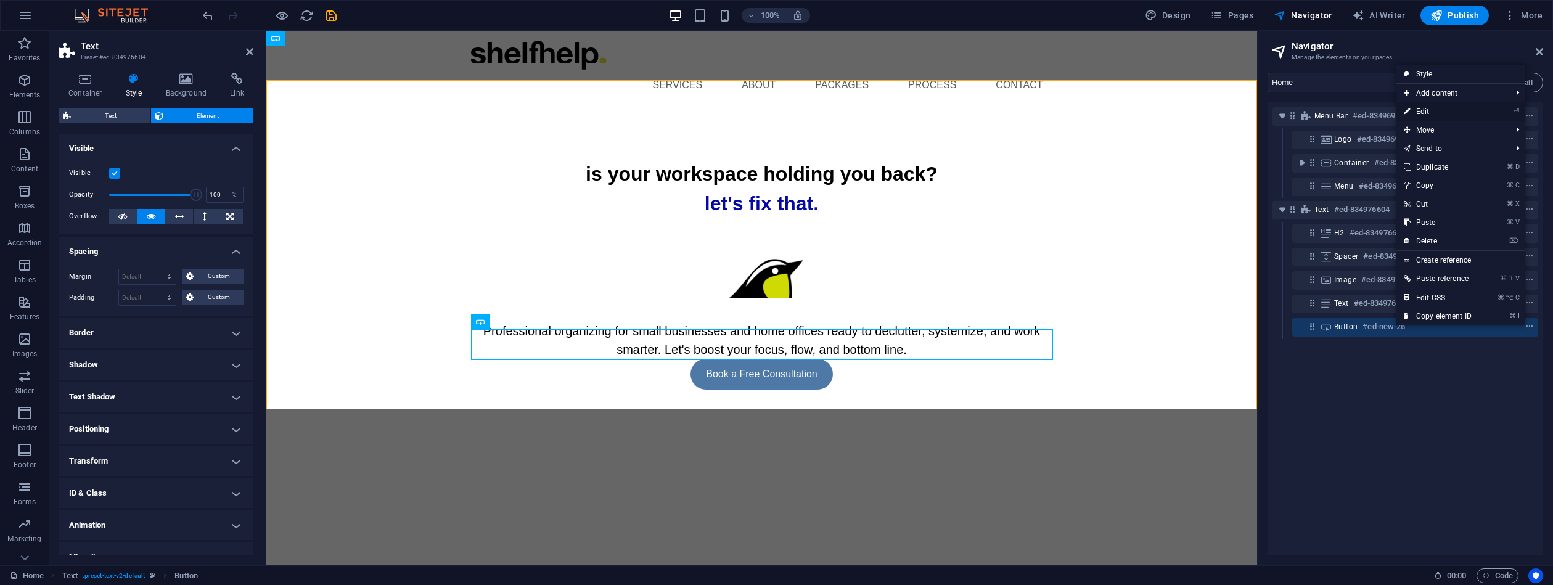
click at [1483, 112] on li "⏎ Edit" at bounding box center [1461, 111] width 129 height 18
click at [1419, 111] on link "⏎ Edit" at bounding box center [1438, 111] width 83 height 18
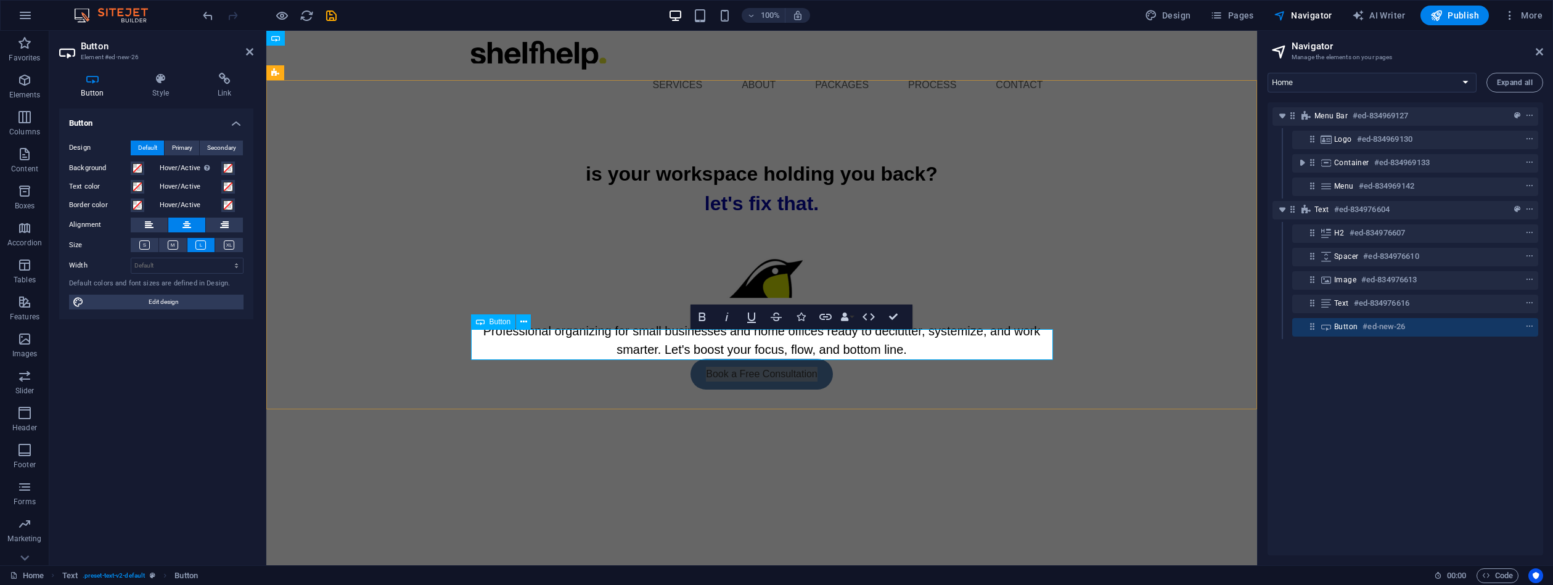
click at [1410, 328] on div "Button #ed-new-26" at bounding box center [1405, 326] width 142 height 15
click at [1524, 328] on span "context-menu" at bounding box center [1530, 326] width 12 height 9
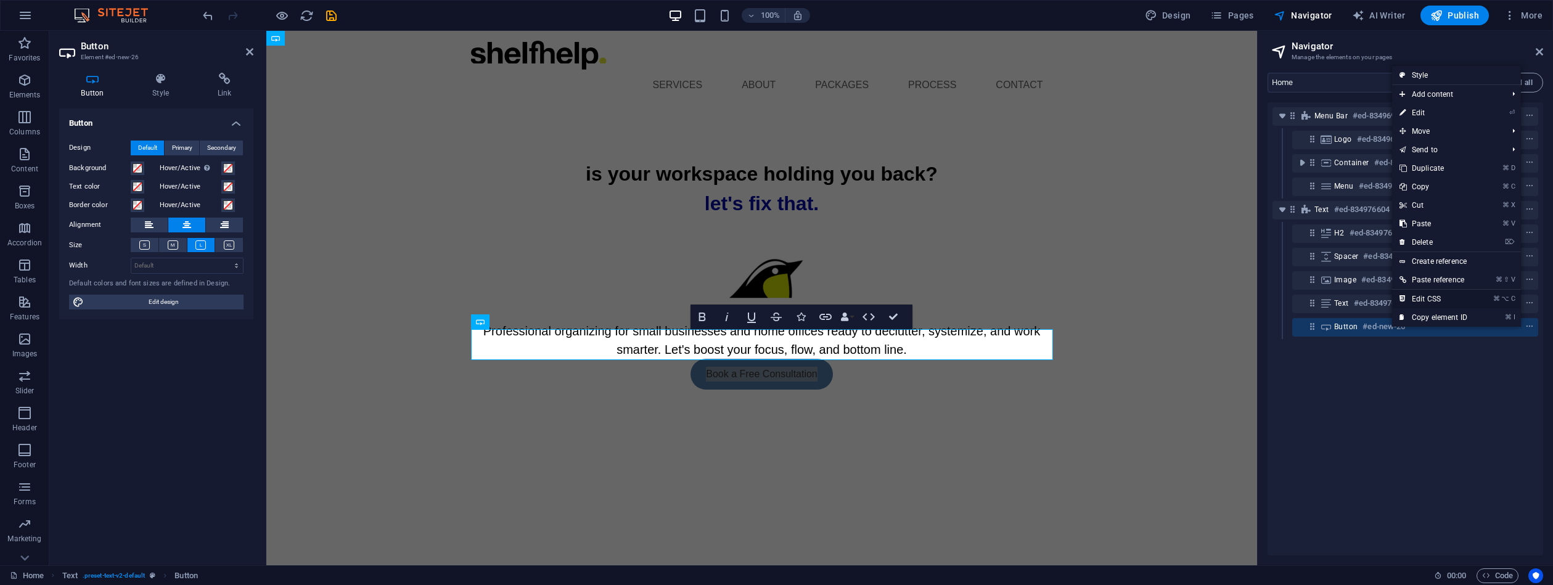
click at [1476, 302] on li "⌘ ⌥ C Edit CSS" at bounding box center [1456, 299] width 129 height 18
click at [1433, 299] on link "⌘ ⌥ C Edit CSS" at bounding box center [1433, 299] width 83 height 18
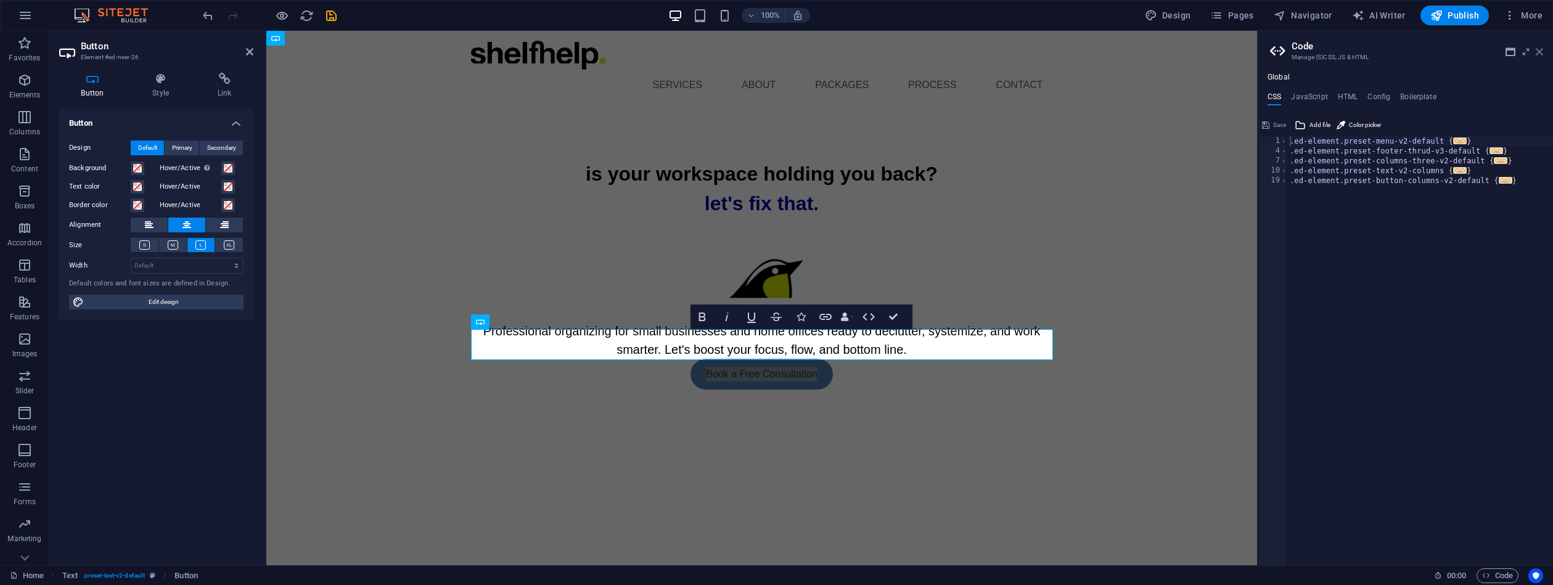
click at [1540, 50] on icon at bounding box center [1539, 52] width 7 height 10
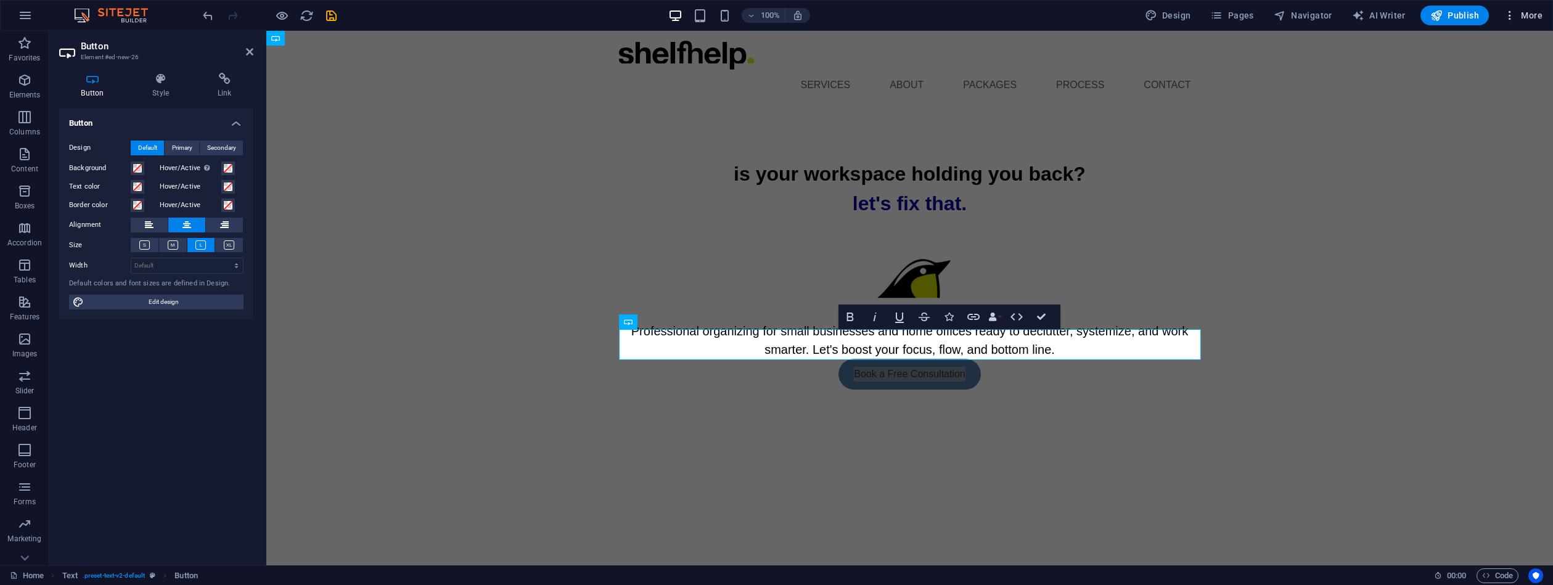
click at [1535, 15] on span "More" at bounding box center [1523, 15] width 39 height 12
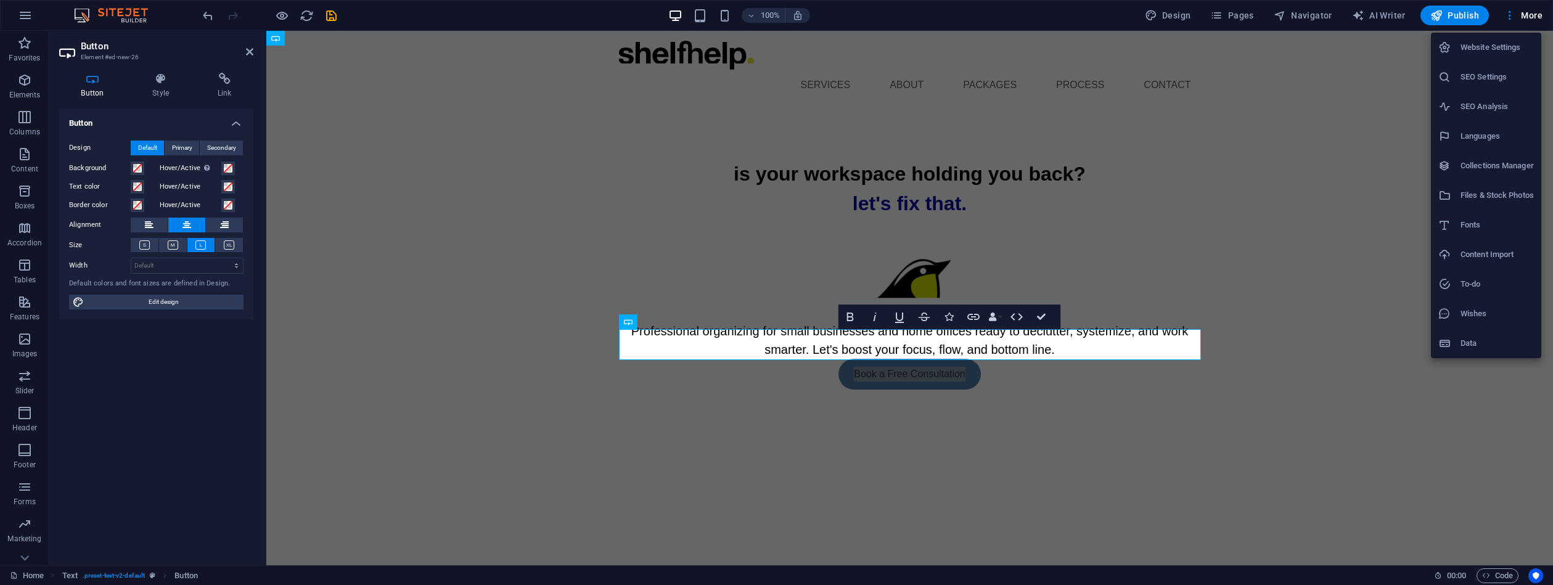
click at [1477, 47] on h6 "Website Settings" at bounding box center [1497, 47] width 73 height 15
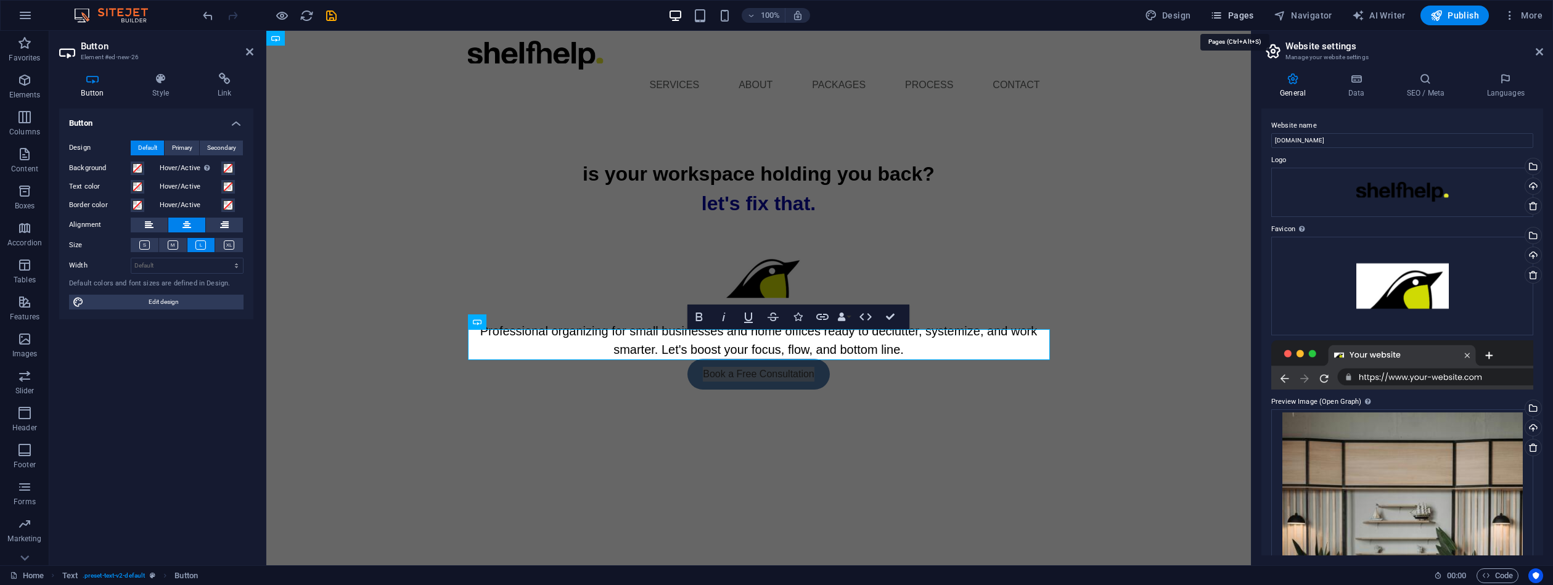
click at [1251, 17] on span "Pages" at bounding box center [1231, 15] width 43 height 12
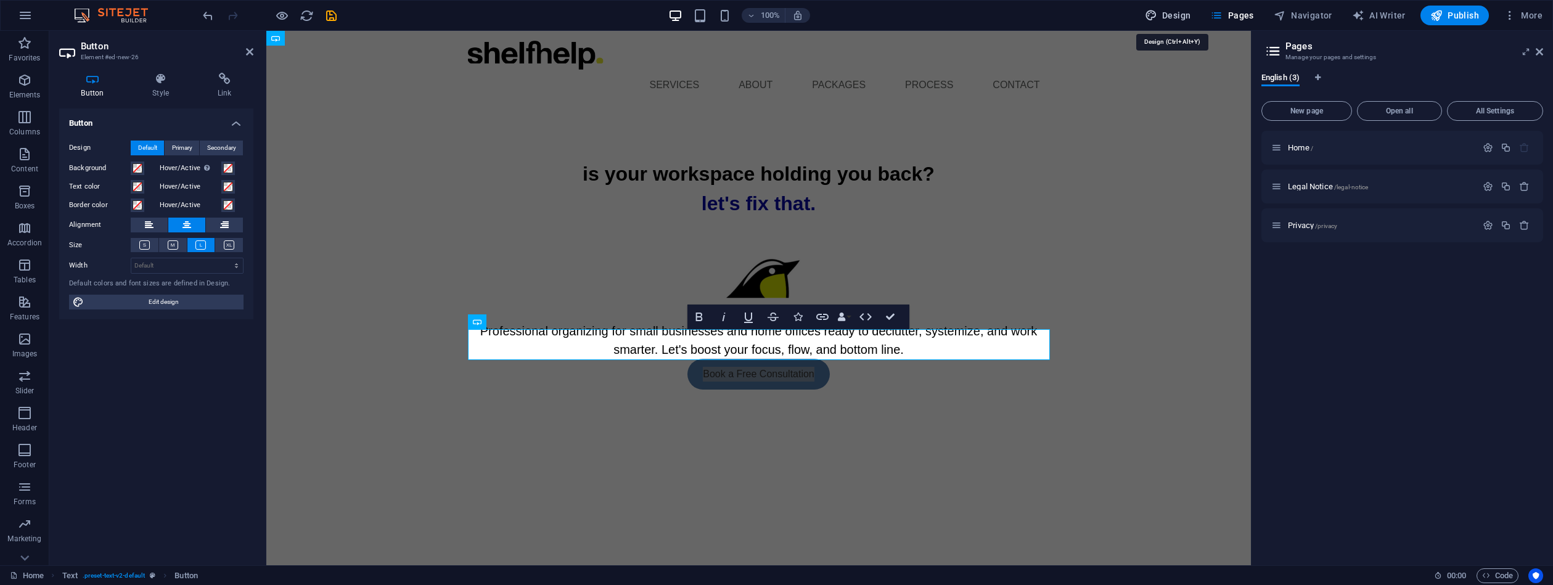
click at [1191, 14] on span "Design" at bounding box center [1168, 15] width 46 height 12
select select "px"
select select "400"
select select "px"
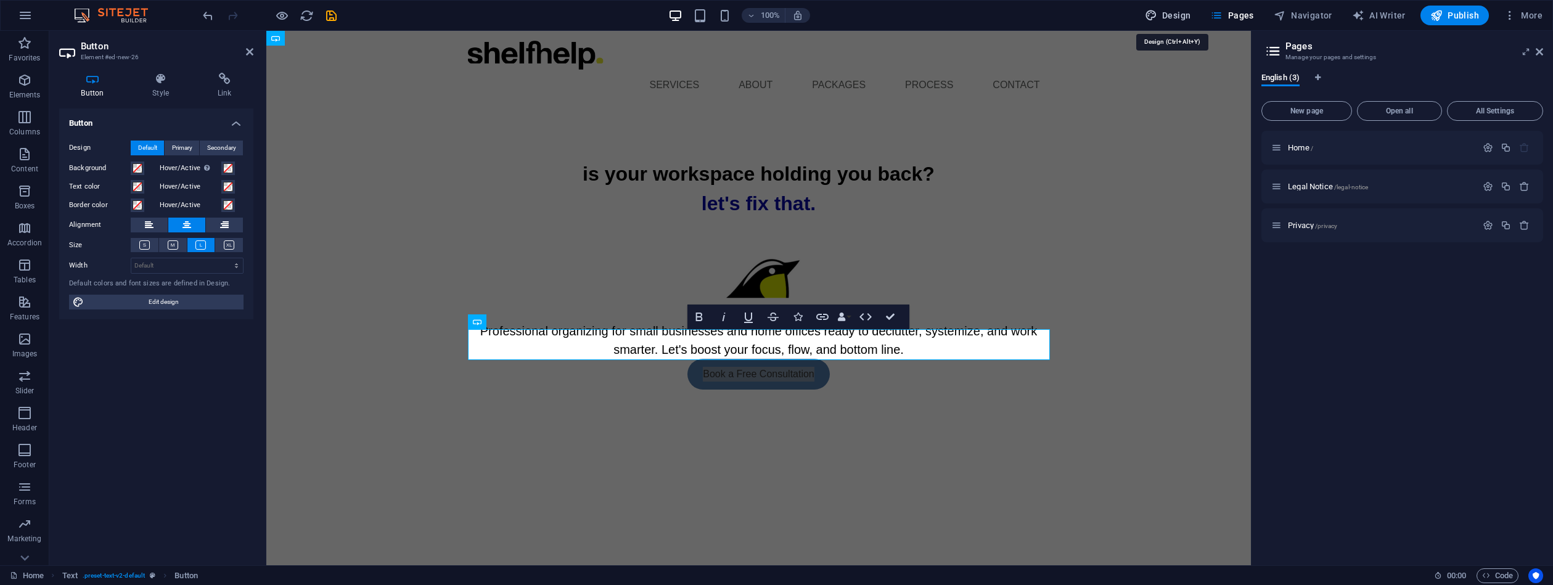
select select "px"
select select "ease-in-out"
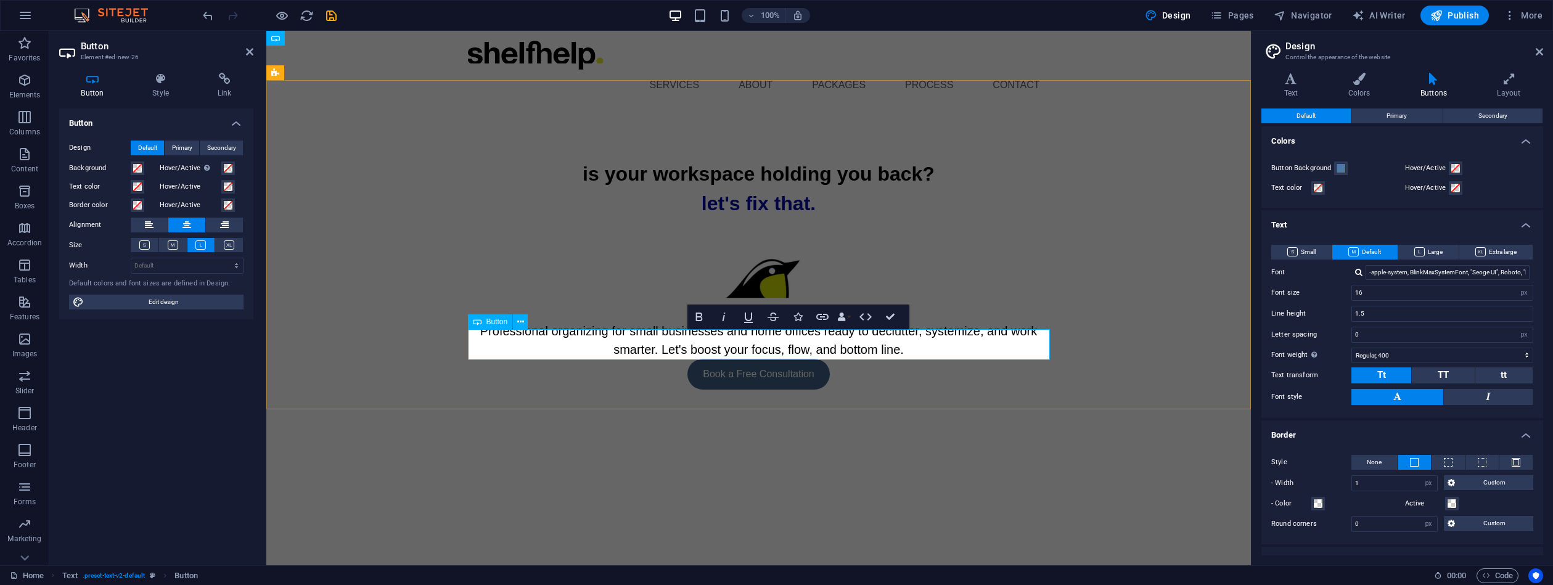
click at [824, 359] on link "Book a Free Consultation" at bounding box center [758, 374] width 142 height 31
click at [1365, 76] on icon at bounding box center [1359, 79] width 67 height 12
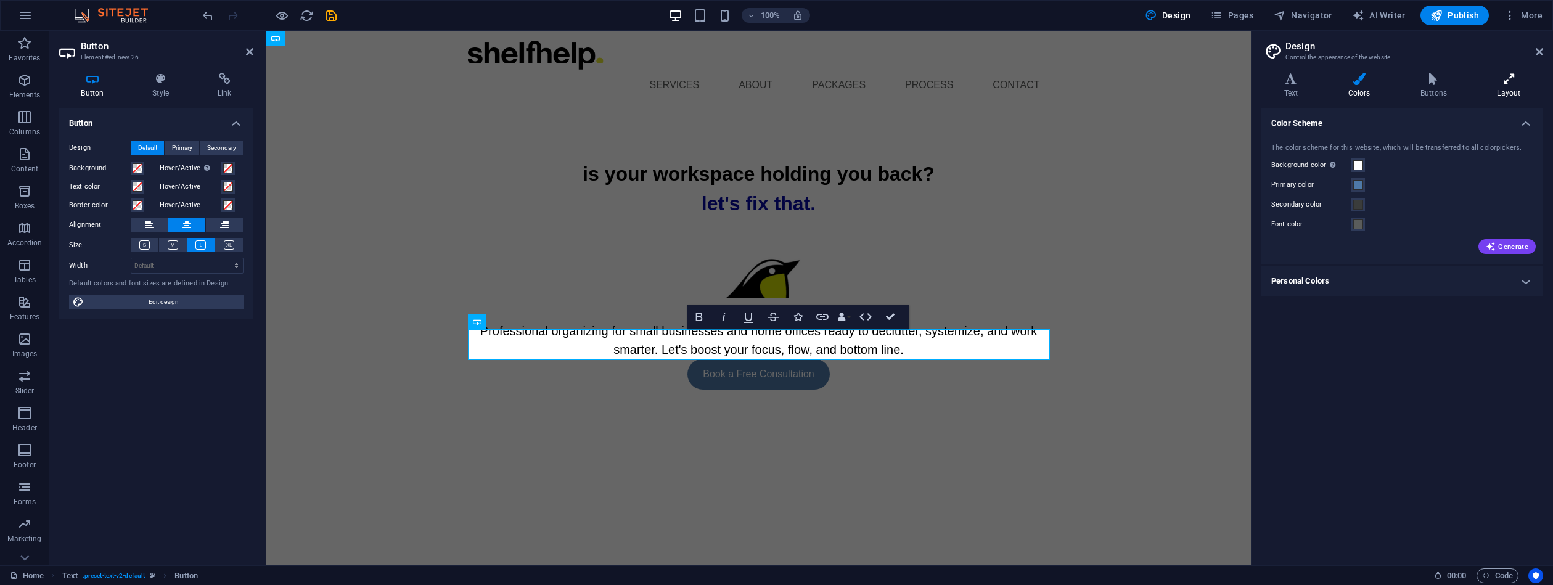
click at [1518, 79] on icon at bounding box center [1509, 79] width 68 height 12
click at [1295, 78] on icon at bounding box center [1291, 79] width 59 height 12
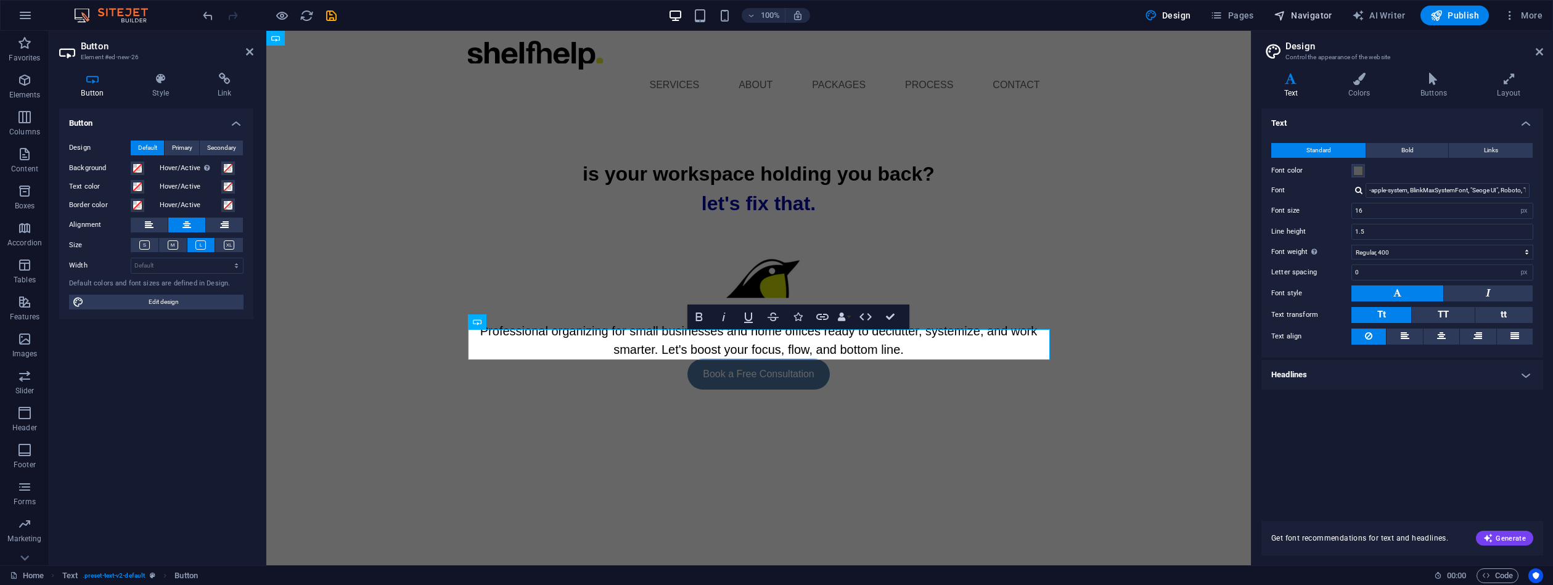
click at [1312, 12] on span "Navigator" at bounding box center [1303, 15] width 59 height 12
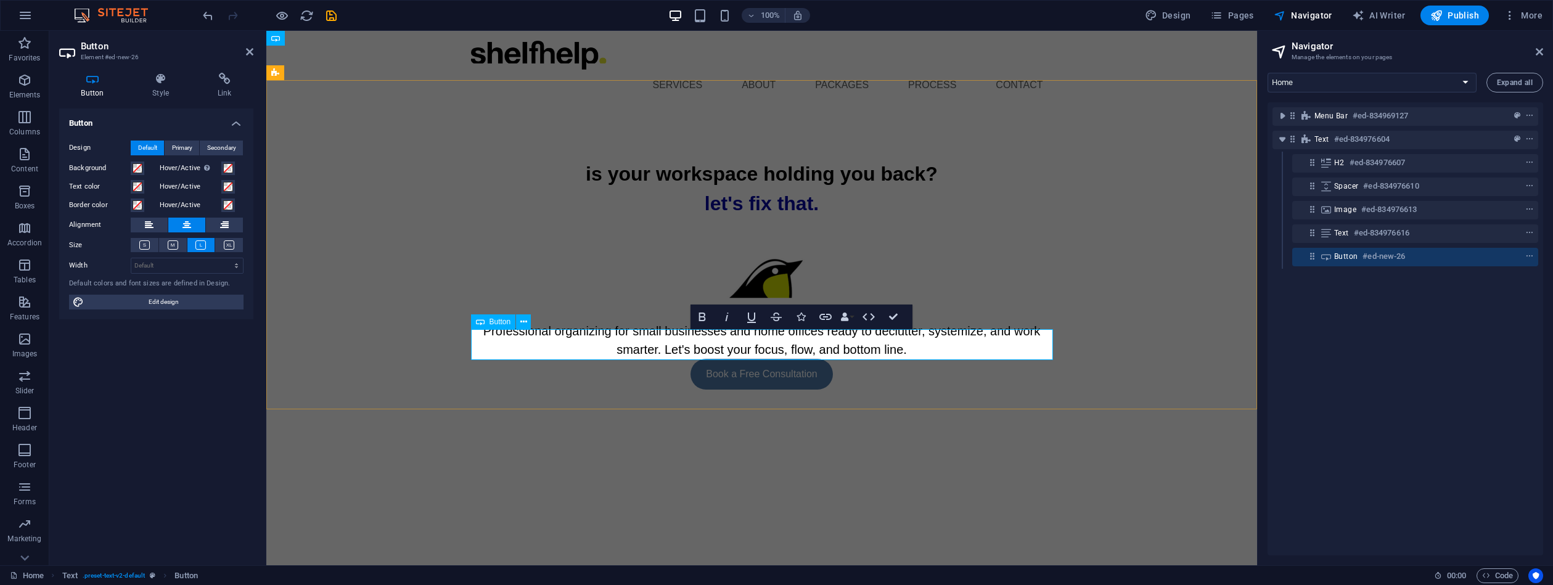
click at [835, 359] on div "Book a Free Consultation" at bounding box center [762, 374] width 582 height 31
click at [822, 359] on link "Book a Free Consultation" at bounding box center [762, 374] width 142 height 31
click at [1527, 255] on icon "context-menu" at bounding box center [1529, 256] width 9 height 9
click at [167, 295] on span "Edit design" at bounding box center [164, 302] width 152 height 15
select select "px"
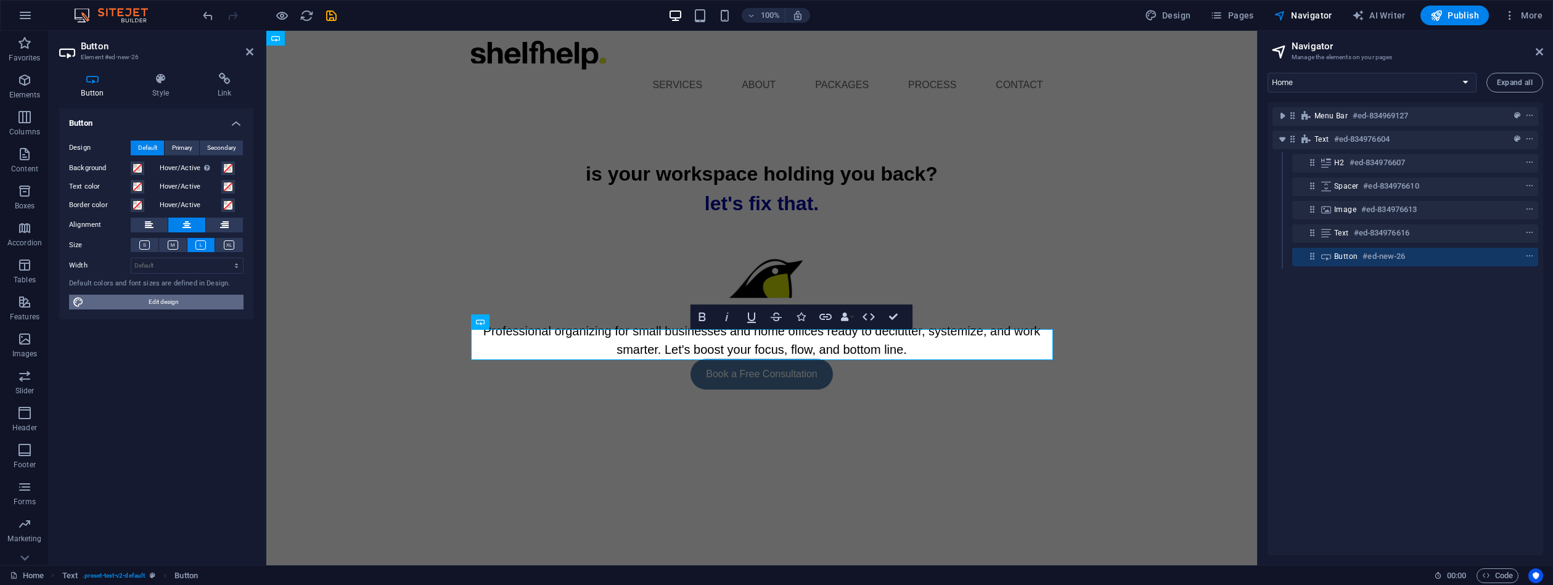
select select "px"
select select "400"
select select "px"
select select "ease-in-out"
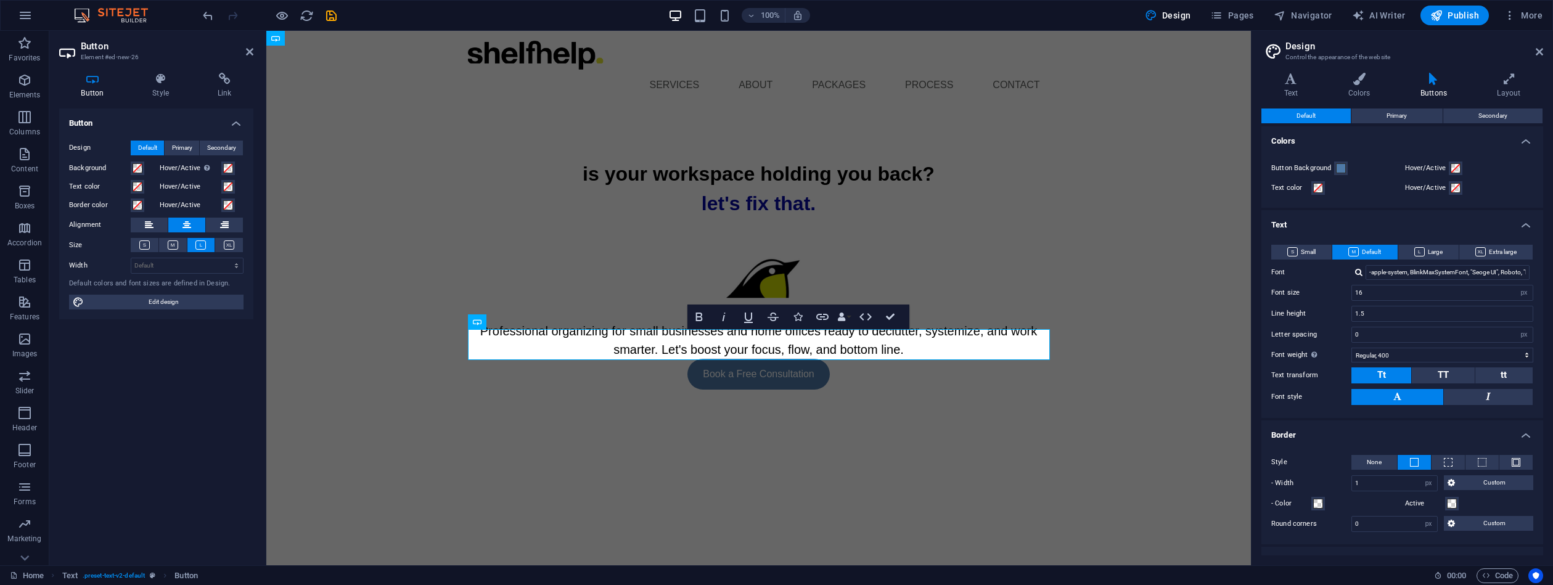
click at [130, 60] on h3 "Element #ed-new-26" at bounding box center [155, 57] width 148 height 11
click at [132, 55] on h3 "Element #ed-new-26" at bounding box center [155, 57] width 148 height 11
click at [132, 56] on h3 "Element #ed-new-26" at bounding box center [155, 57] width 148 height 11
click at [132, 54] on h3 "Element #ed-new-26" at bounding box center [155, 57] width 148 height 11
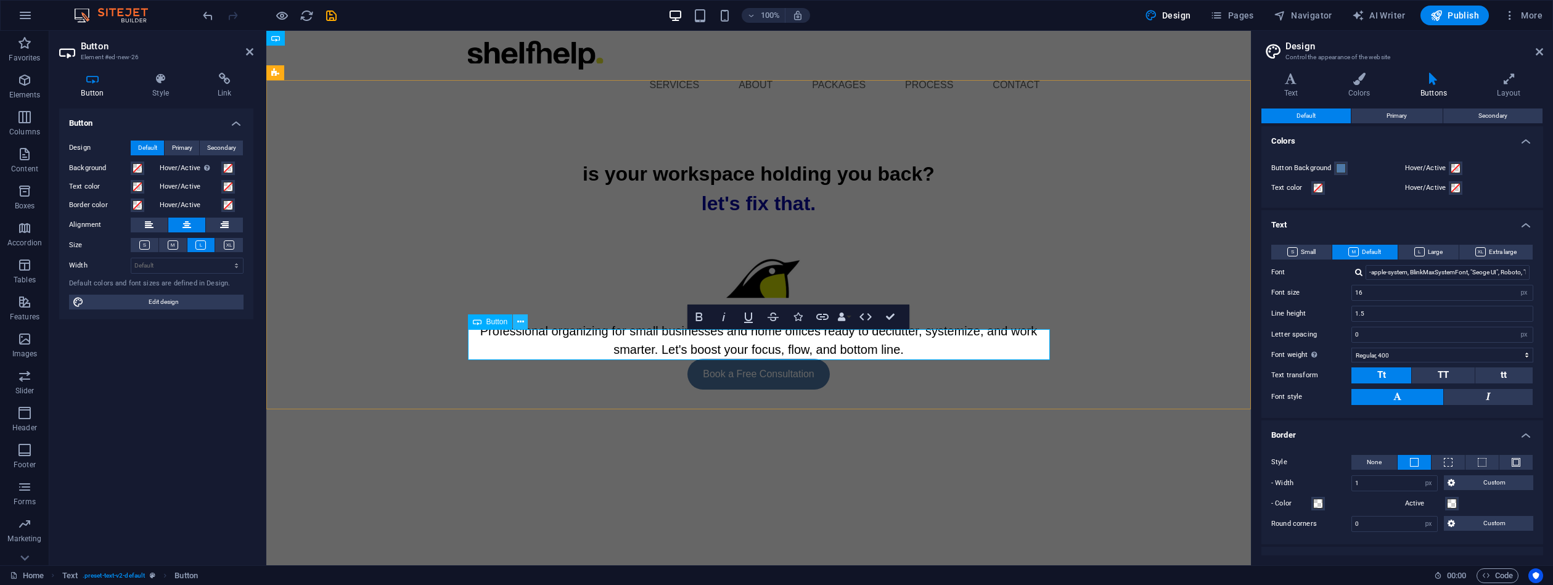
click at [518, 322] on icon at bounding box center [520, 322] width 7 height 13
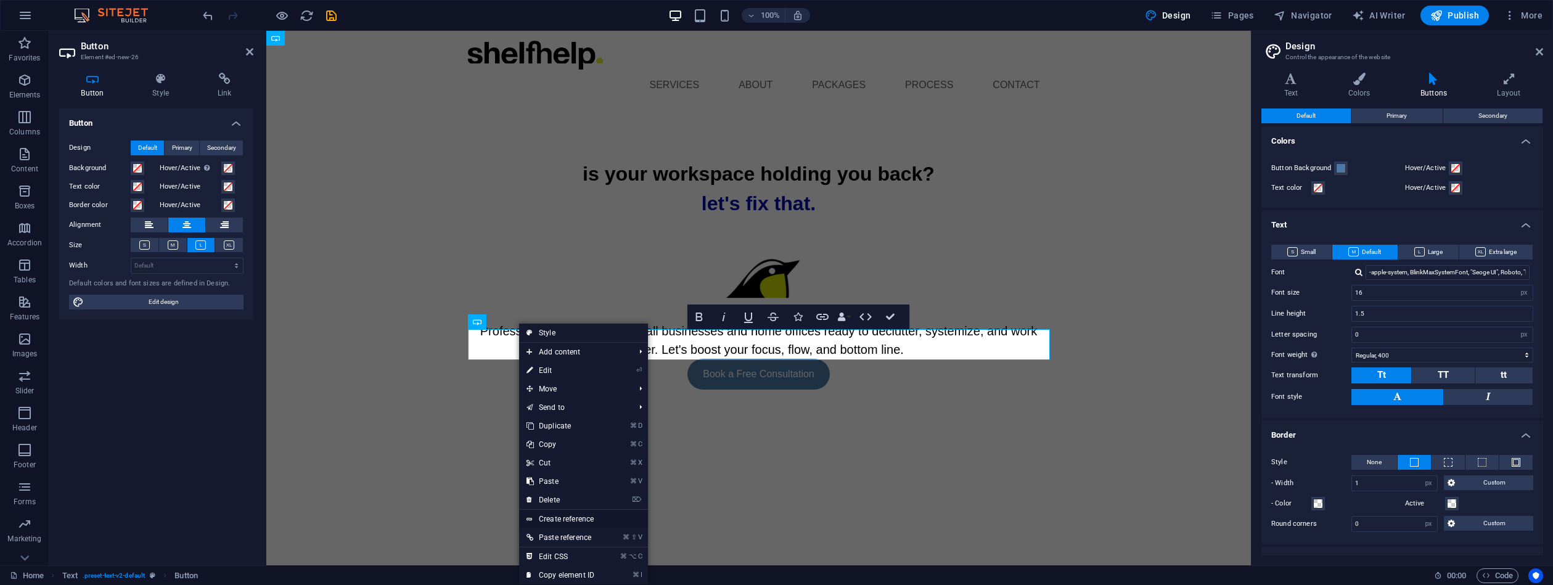
click at [556, 518] on link "Create reference" at bounding box center [583, 519] width 129 height 18
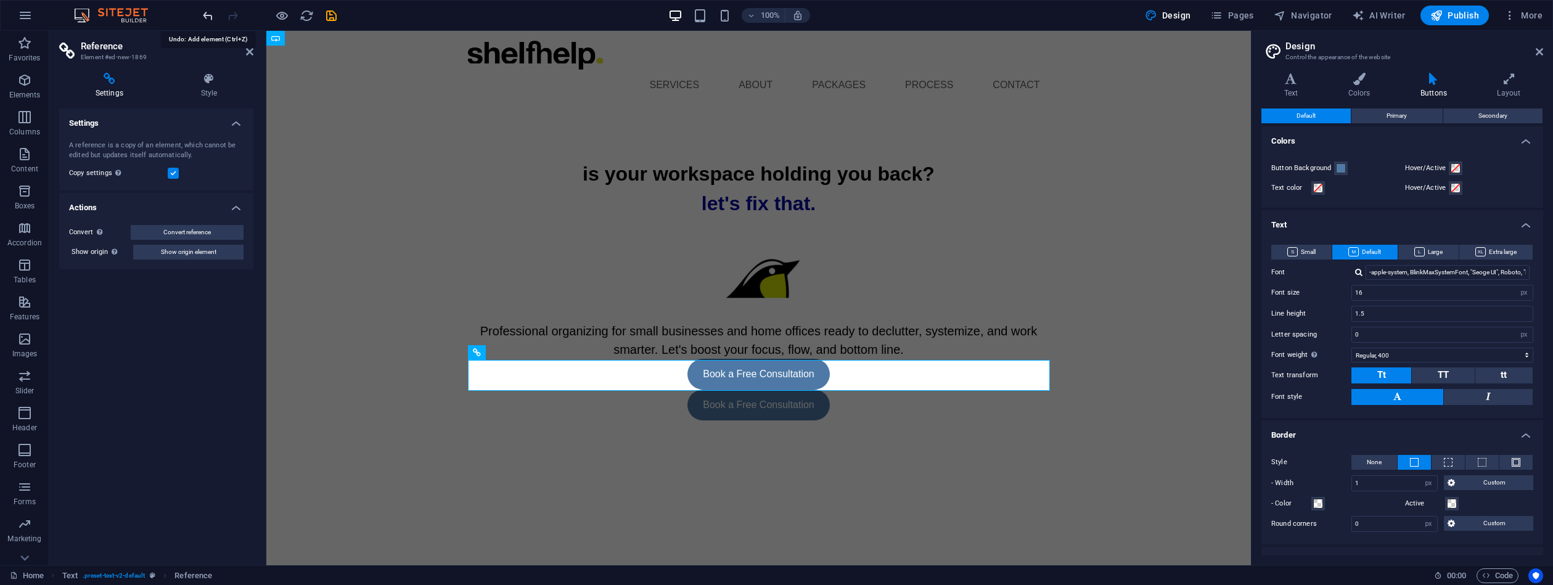
click at [207, 15] on icon "undo" at bounding box center [208, 16] width 14 height 14
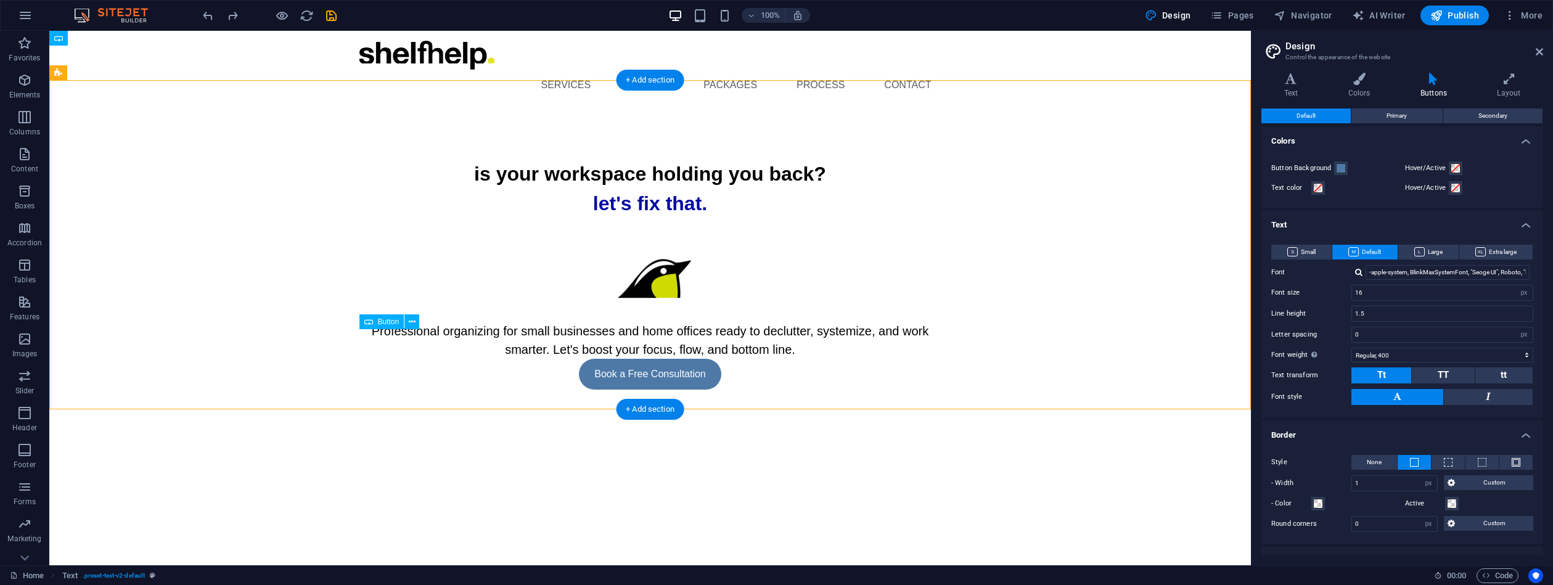
click at [670, 359] on div "Book a Free Consultation" at bounding box center [650, 374] width 582 height 31
click at [659, 359] on div "Book a Free Consultation" at bounding box center [650, 374] width 582 height 31
click at [646, 359] on div "Book a Free Consultation" at bounding box center [650, 374] width 582 height 31
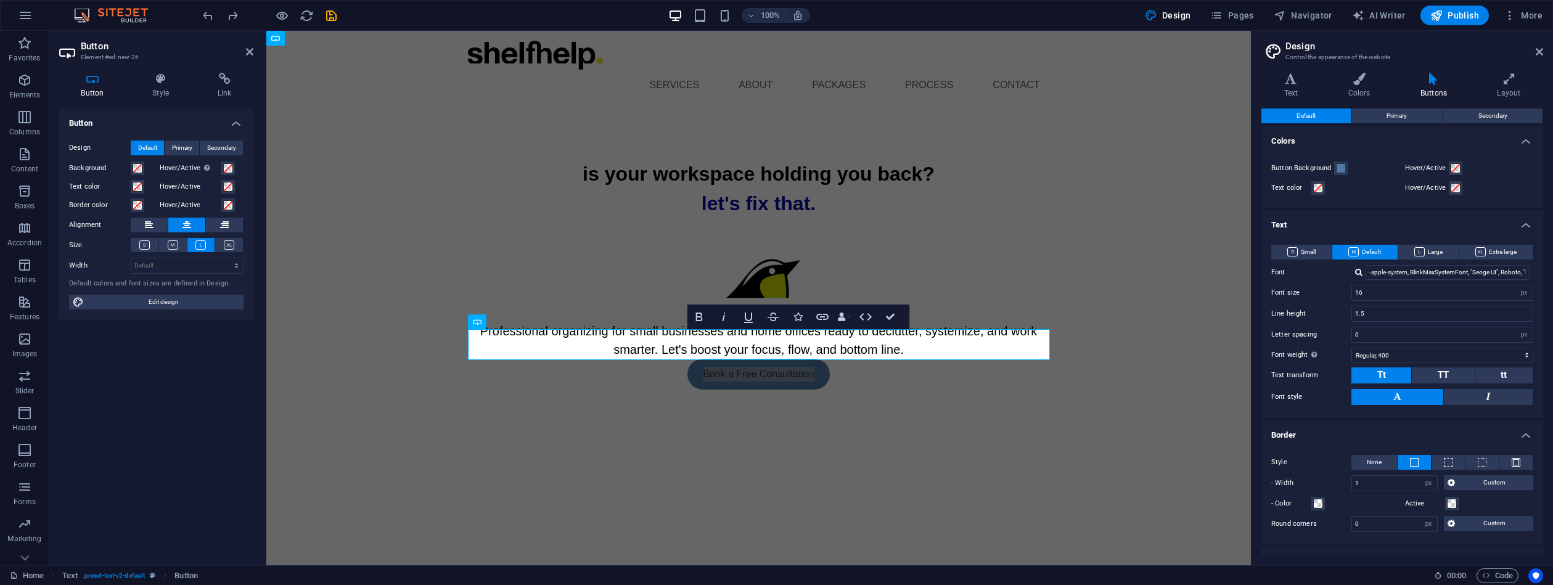
click at [1544, 423] on div "Variants Text Colors Buttons Layout Text Standard Bold Links Font color Font -a…" at bounding box center [1403, 314] width 302 height 503
click at [1305, 10] on span "Navigator" at bounding box center [1303, 15] width 59 height 12
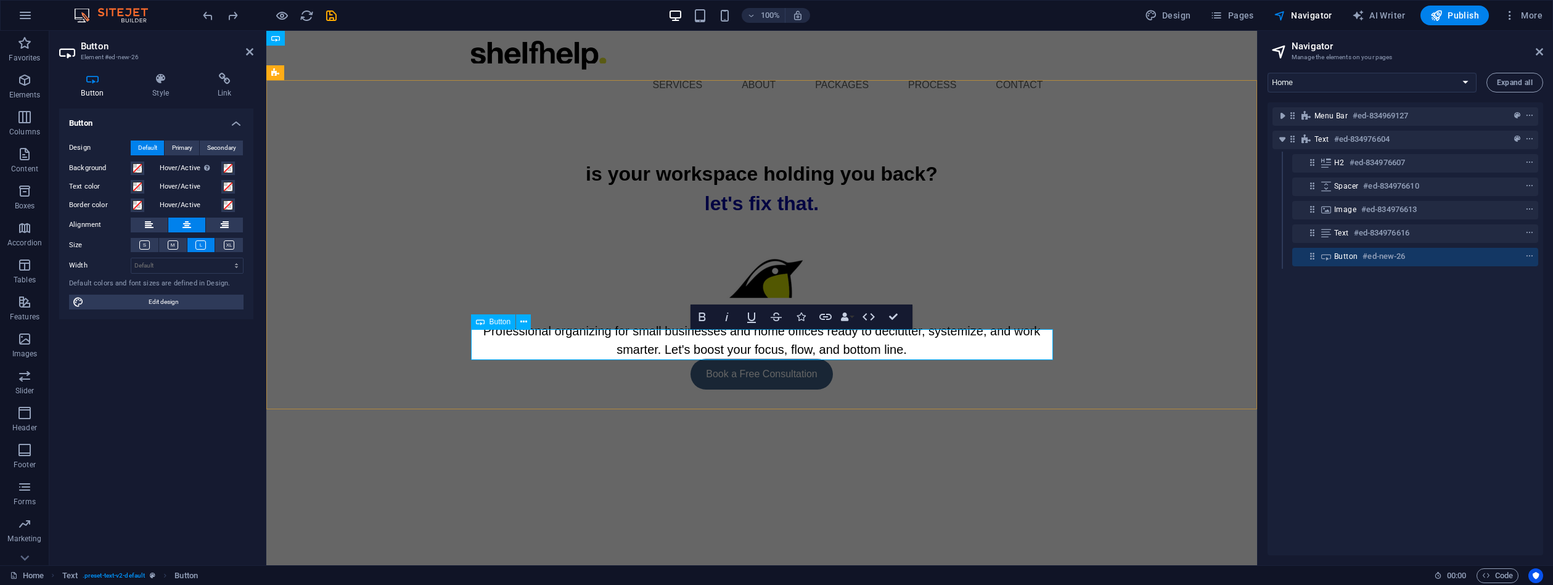
click at [727, 359] on link "Book a Free Consultation" at bounding box center [762, 374] width 142 height 31
click at [729, 359] on link "Book a Free Consultation" at bounding box center [762, 374] width 142 height 31
click at [158, 75] on icon at bounding box center [161, 79] width 60 height 12
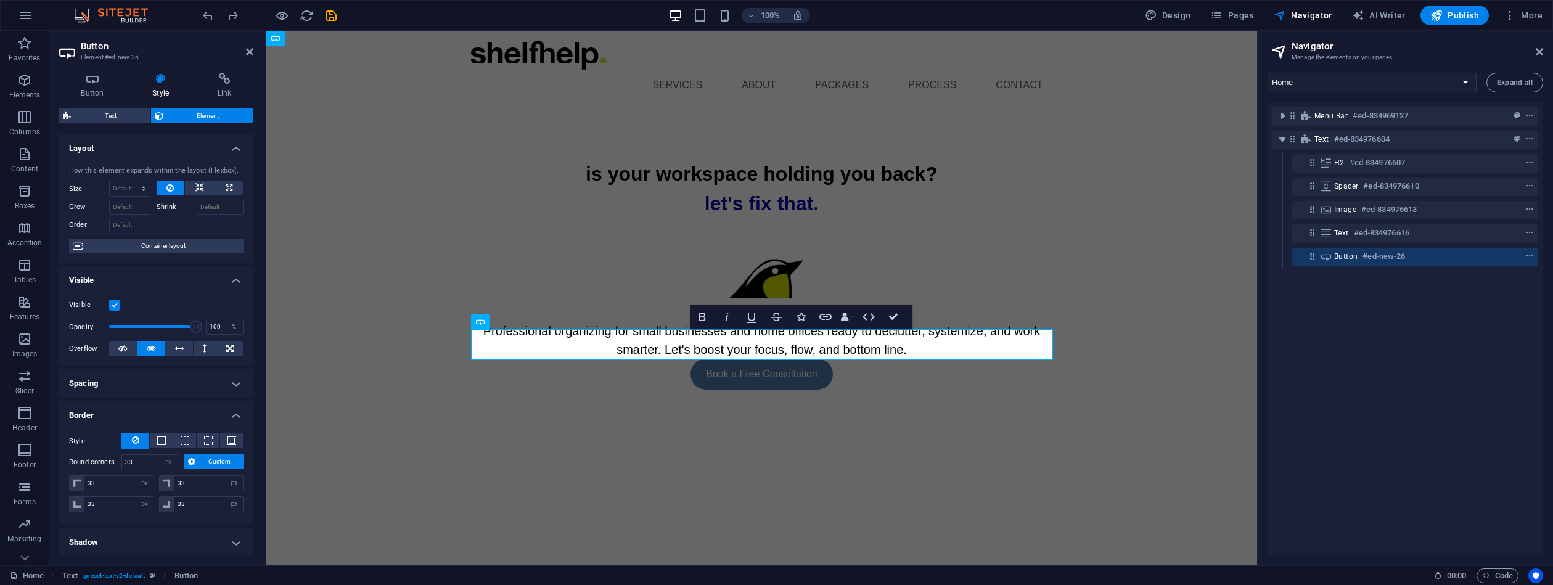
click at [256, 269] on div "Button Style Link Button Design Default Primary Secondary Background Hover/Acti…" at bounding box center [156, 314] width 214 height 503
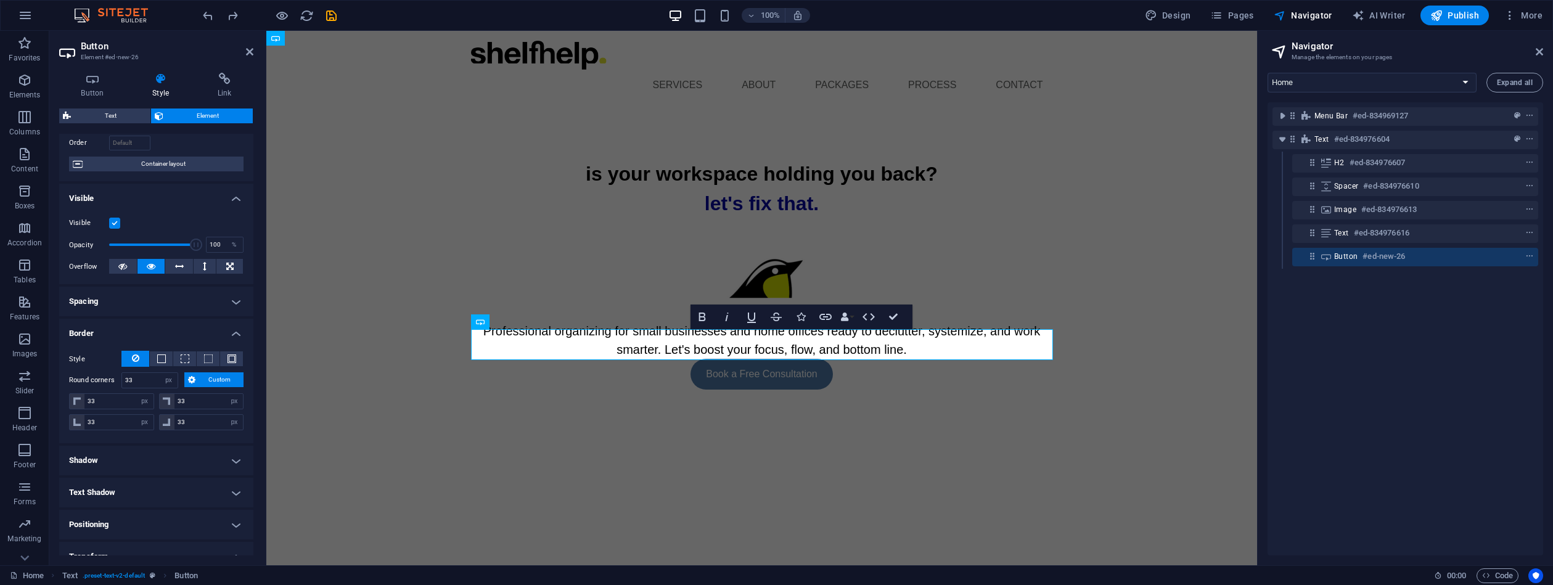
scroll to position [0, 0]
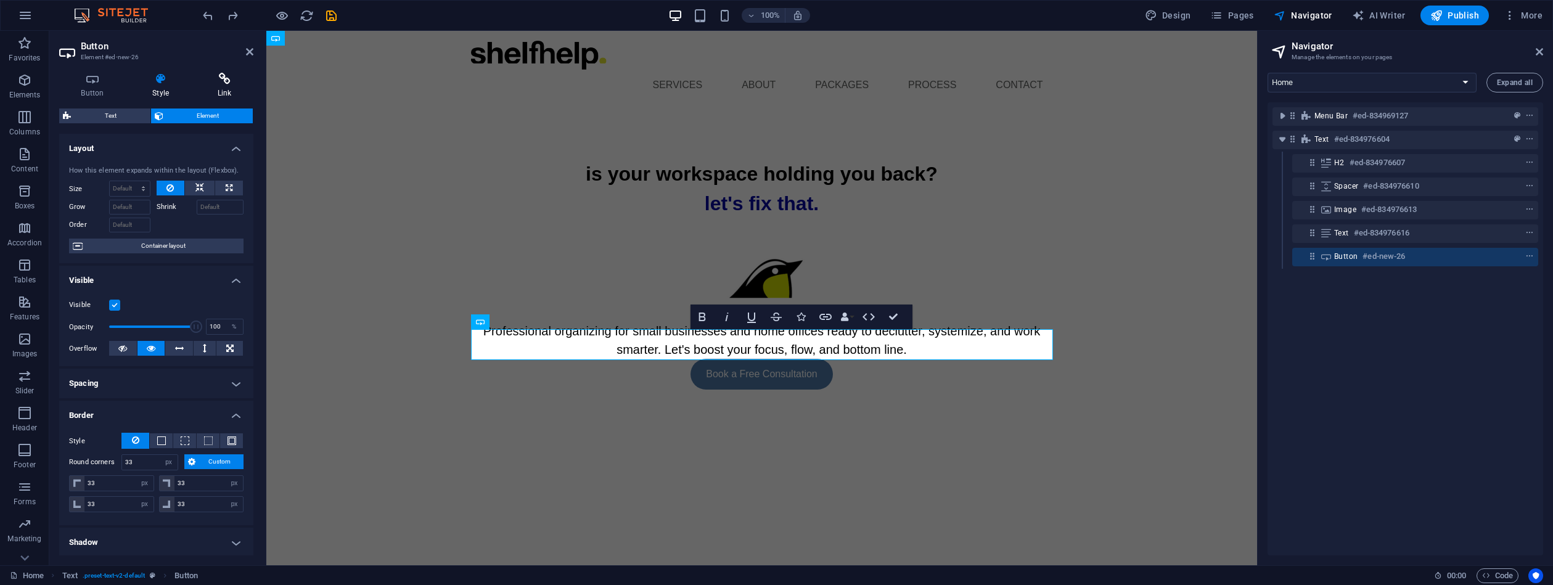
click at [226, 81] on icon at bounding box center [224, 79] width 58 height 12
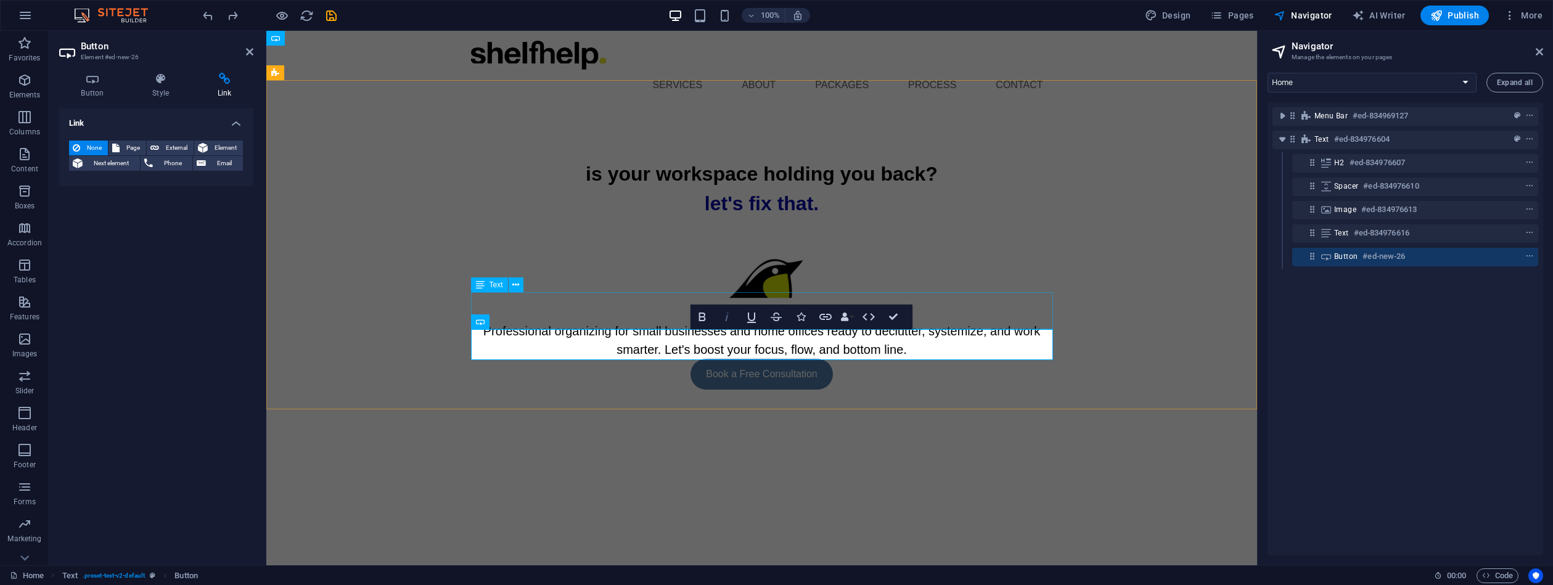
click at [724, 319] on icon "button" at bounding box center [727, 317] width 15 height 15
click at [728, 319] on icon "button" at bounding box center [727, 317] width 15 height 15
drag, startPoint x: 820, startPoint y: 344, endPoint x: 686, endPoint y: 324, distance: 135.2
click at [681, 324] on div "is your workspace holding you back? let's fix that. Professional organizing for…" at bounding box center [762, 274] width 602 height 329
click at [825, 318] on icon "button" at bounding box center [825, 317] width 15 height 15
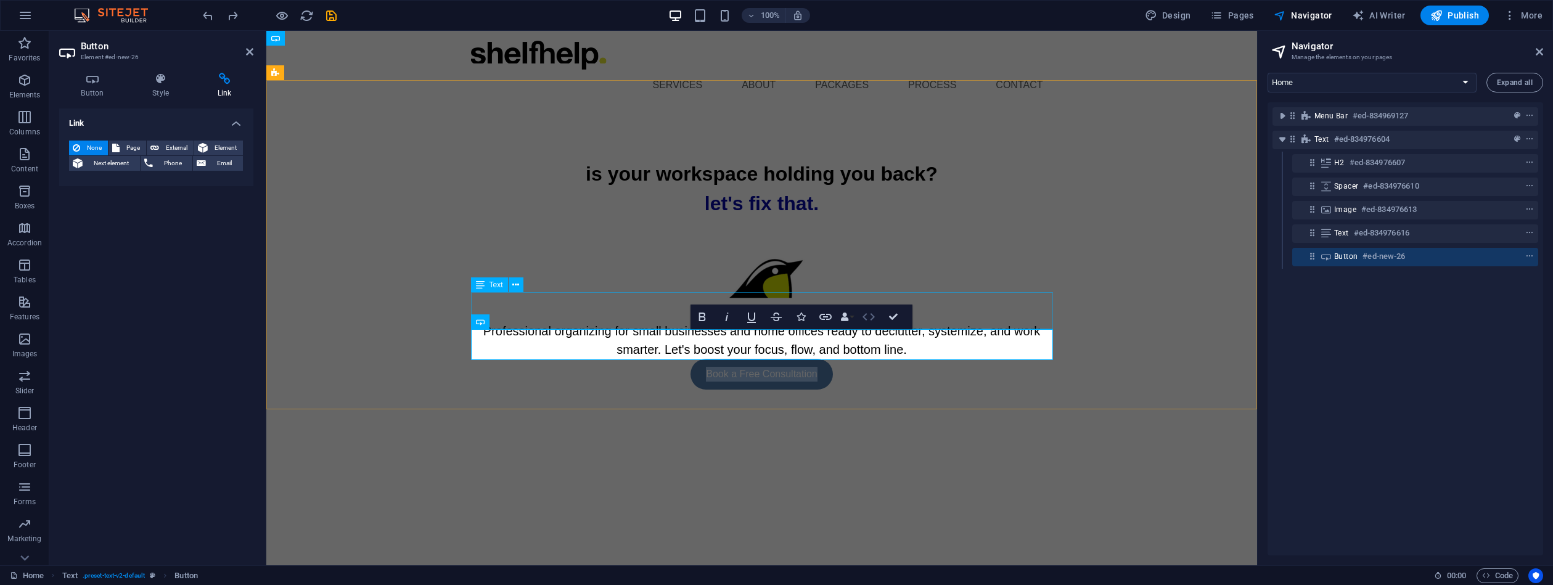
click at [871, 316] on icon "button" at bounding box center [868, 317] width 15 height 15
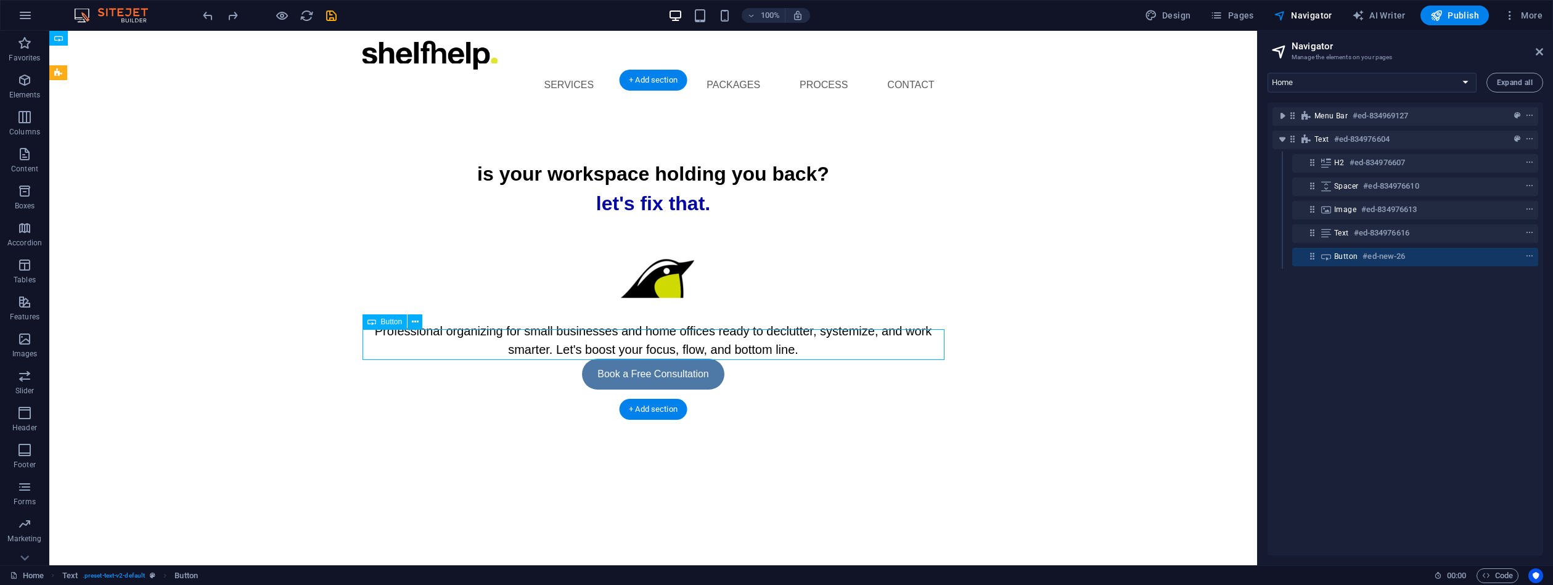
click at [692, 359] on div "Book a Free Consultation" at bounding box center [654, 374] width 582 height 31
click at [696, 359] on div "Book a Free Consultation" at bounding box center [654, 374] width 582 height 31
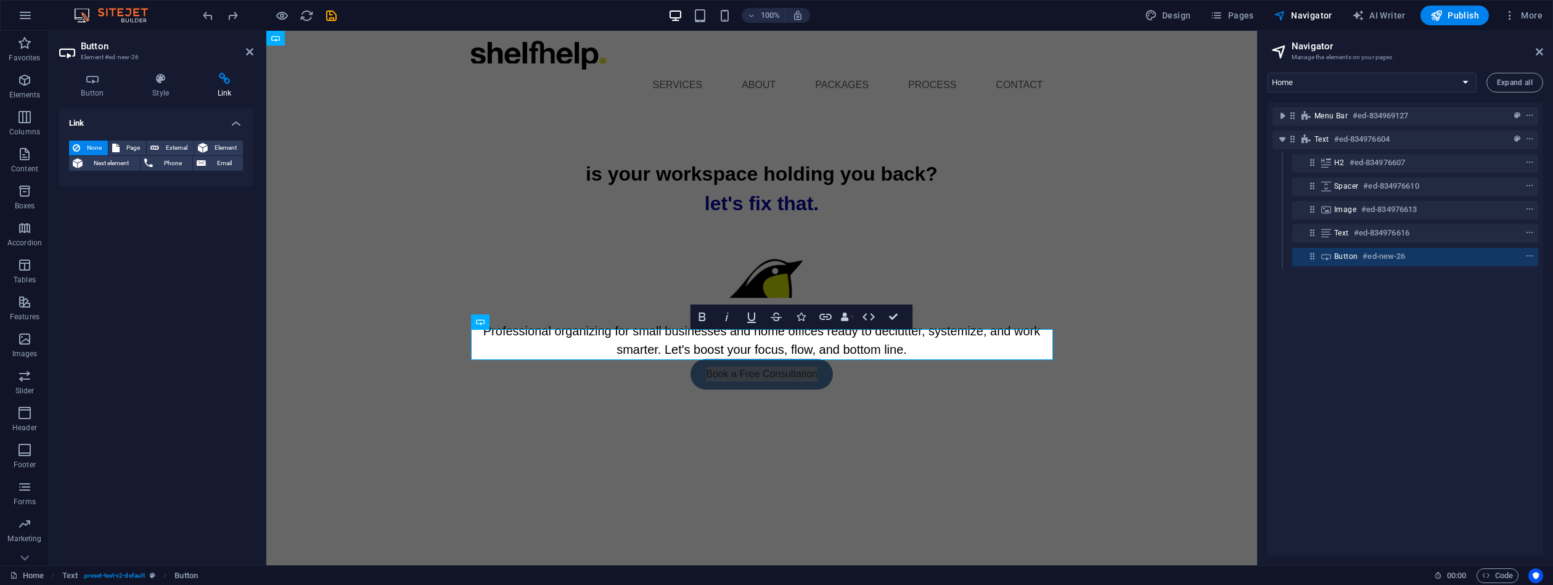
click at [132, 61] on h3 "Element #ed-new-26" at bounding box center [155, 57] width 148 height 11
click at [131, 60] on h3 "Element #ed-new-26" at bounding box center [155, 57] width 148 height 11
drag, startPoint x: 1375, startPoint y: 256, endPoint x: 1425, endPoint y: 255, distance: 50.0
click at [1435, 260] on div "Button #ed-new-26" at bounding box center [1405, 256] width 142 height 15
click at [1369, 259] on h6 "#ed-new-26" at bounding box center [1384, 256] width 43 height 15
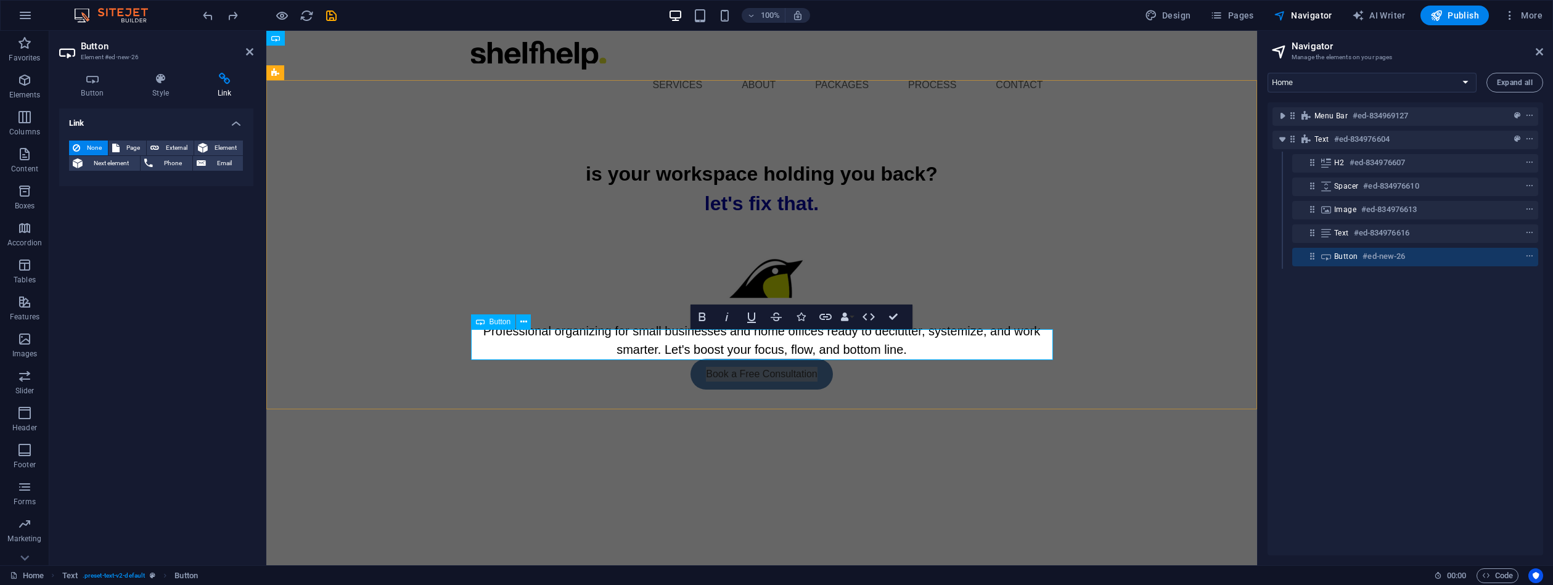
click at [1316, 260] on icon at bounding box center [1312, 256] width 10 height 10
click at [1527, 259] on icon "context-menu" at bounding box center [1529, 256] width 9 height 9
click at [1404, 256] on h6 "#ed-new-26" at bounding box center [1384, 256] width 43 height 15
click at [1532, 258] on span "context-menu" at bounding box center [1530, 256] width 12 height 9
click at [1387, 258] on h6 "#ed-new-26" at bounding box center [1384, 256] width 43 height 15
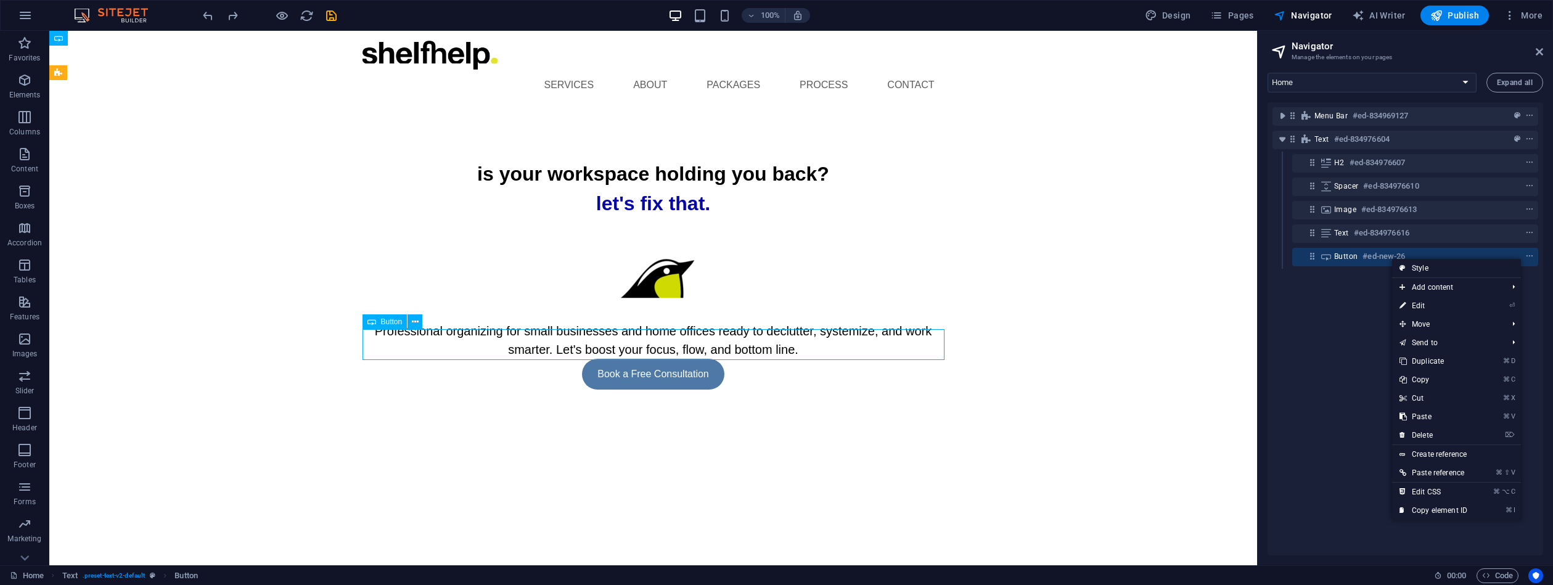
click at [1392, 258] on h6 "#ed-new-26" at bounding box center [1384, 256] width 43 height 15
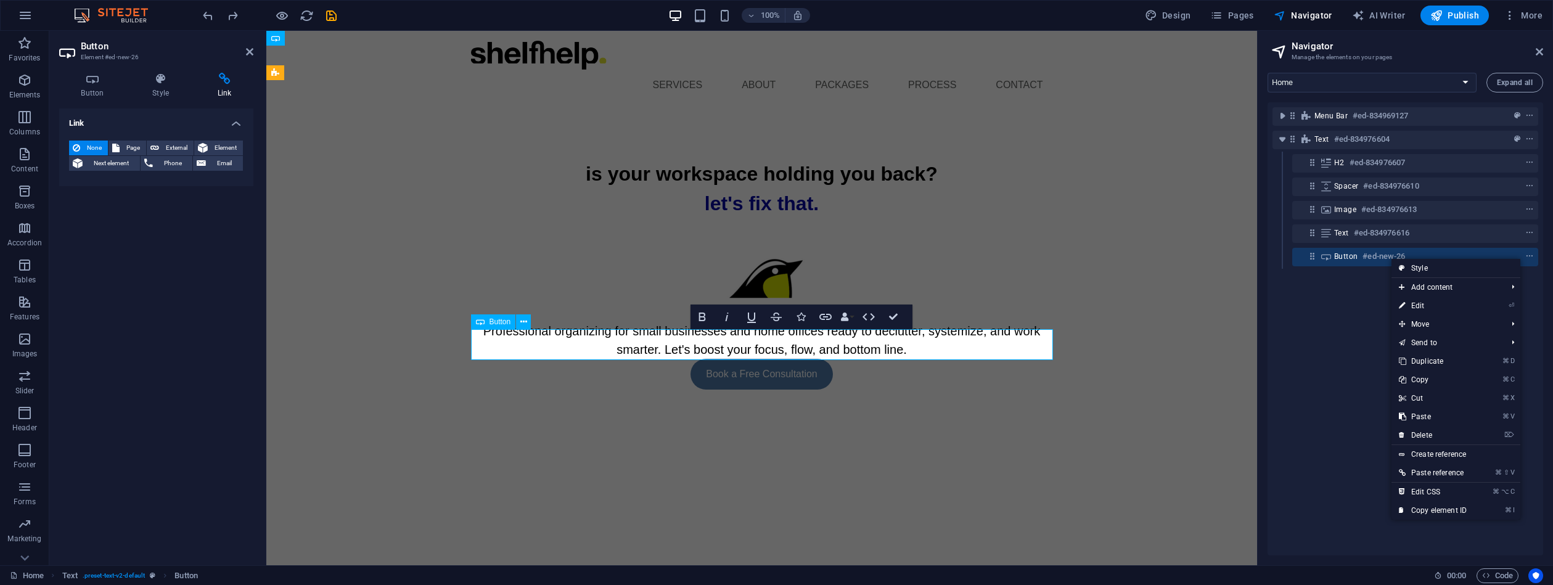
click at [1390, 259] on h6 "#ed-new-26" at bounding box center [1384, 256] width 43 height 15
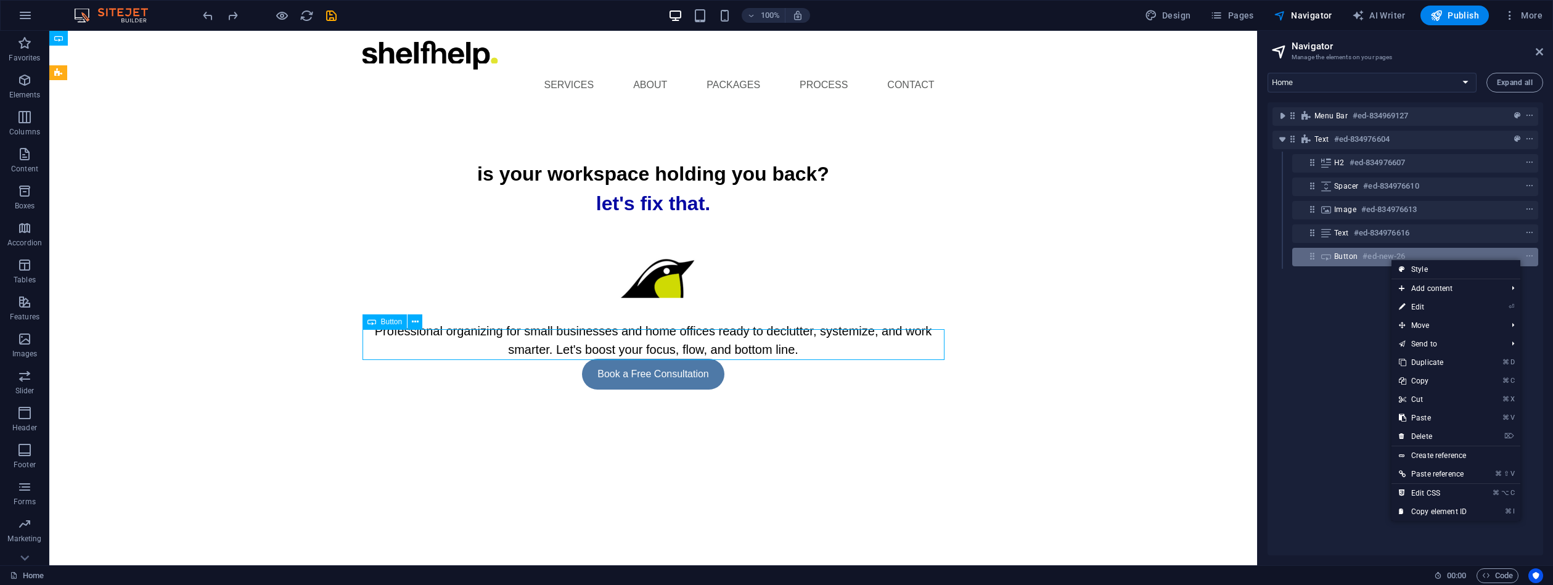
click at [1390, 259] on h6 "#ed-new-26" at bounding box center [1384, 256] width 43 height 15
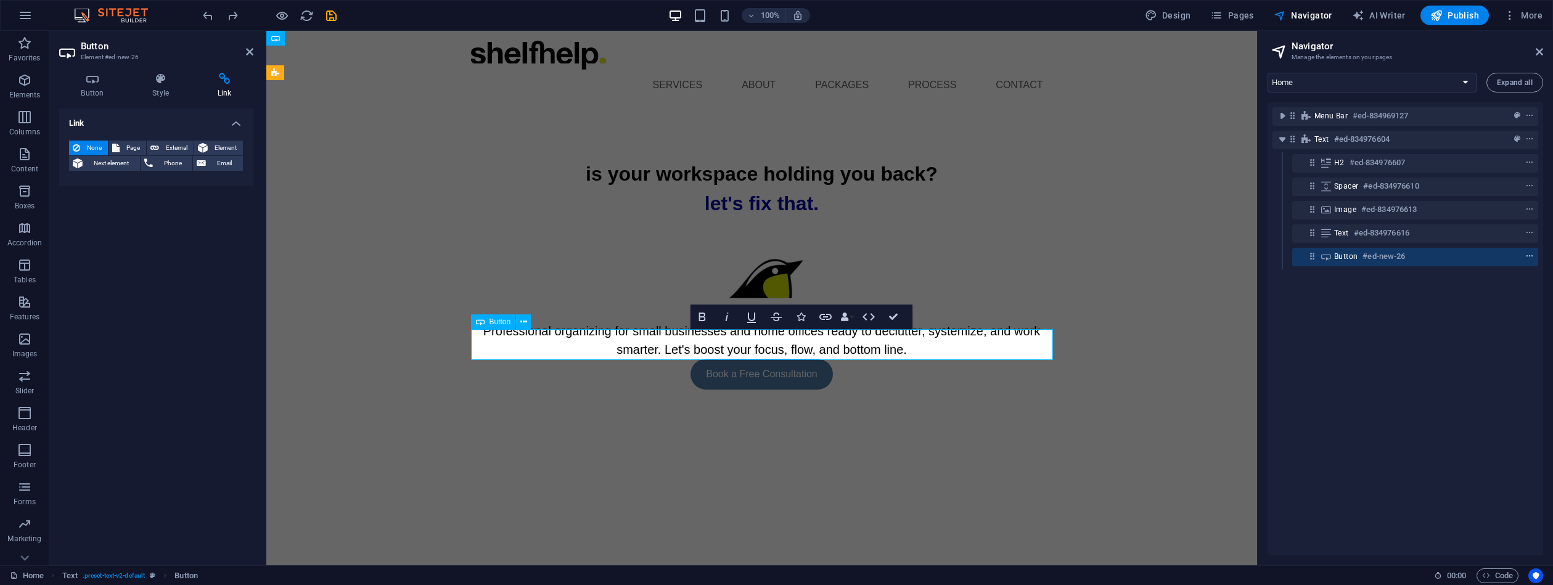
click at [1527, 258] on icon "context-menu" at bounding box center [1529, 256] width 9 height 9
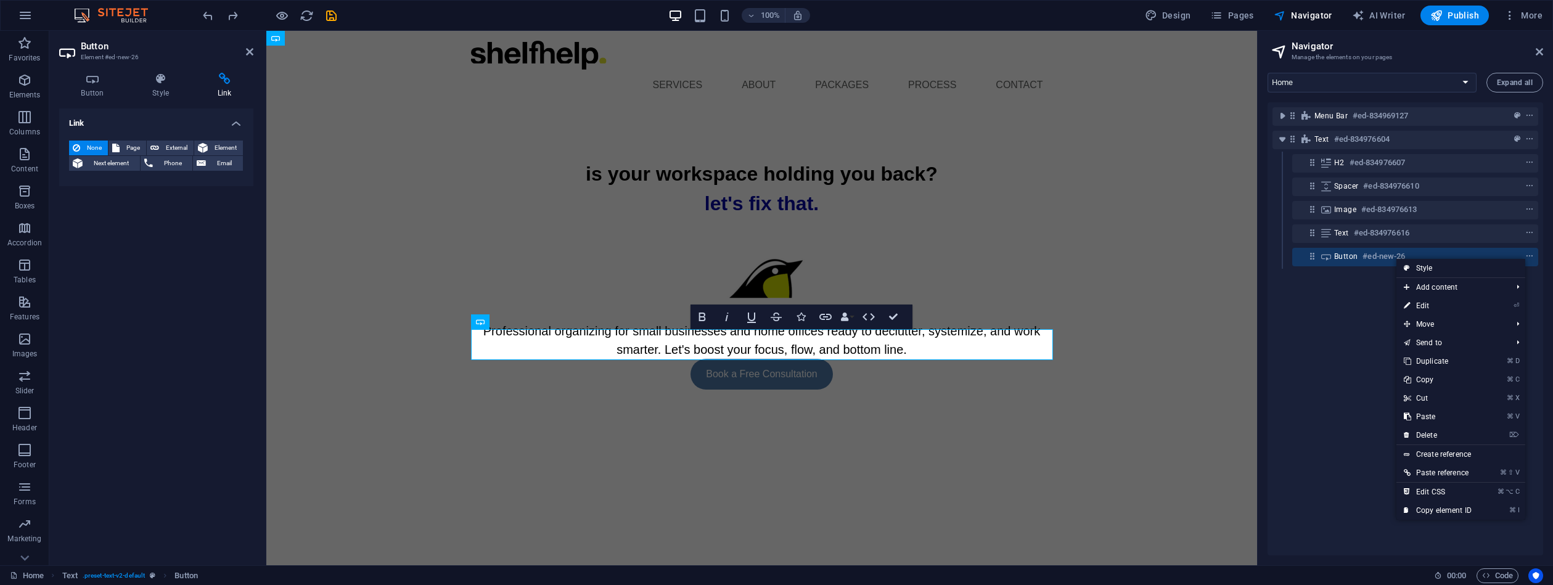
click at [1468, 307] on link "⏎ Edit" at bounding box center [1438, 306] width 83 height 18
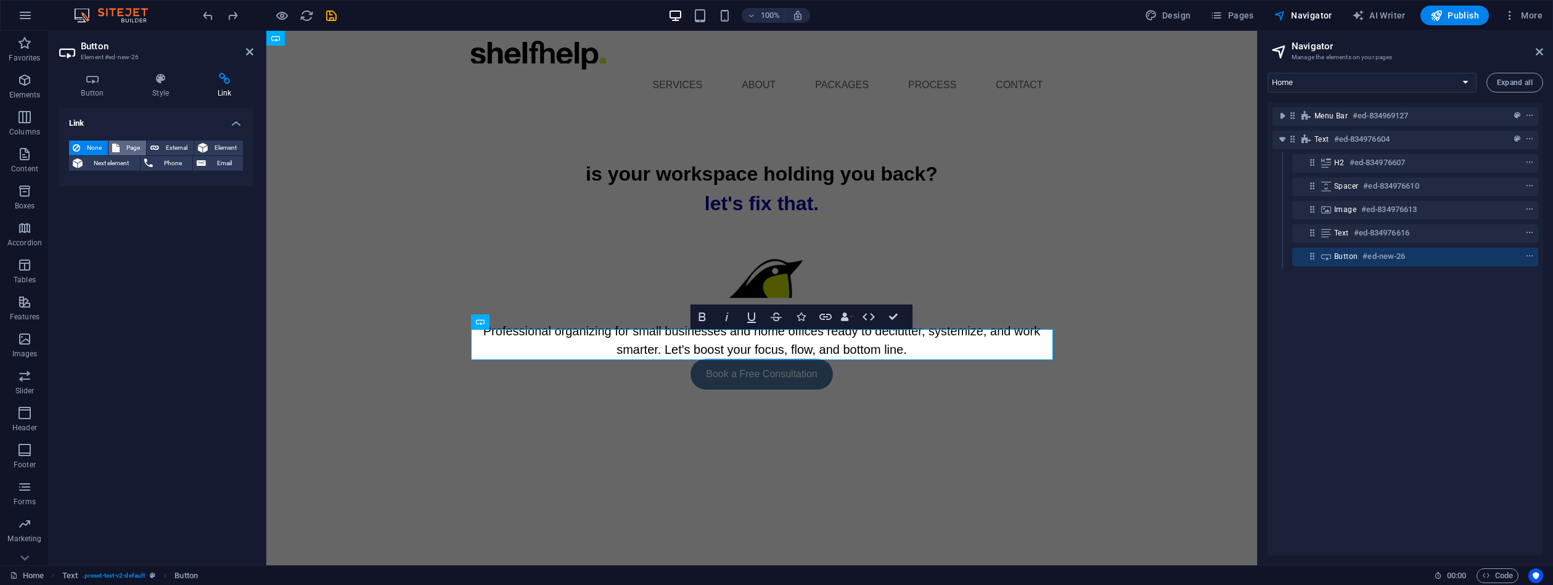
click at [132, 144] on span "Page" at bounding box center [132, 148] width 19 height 15
select select
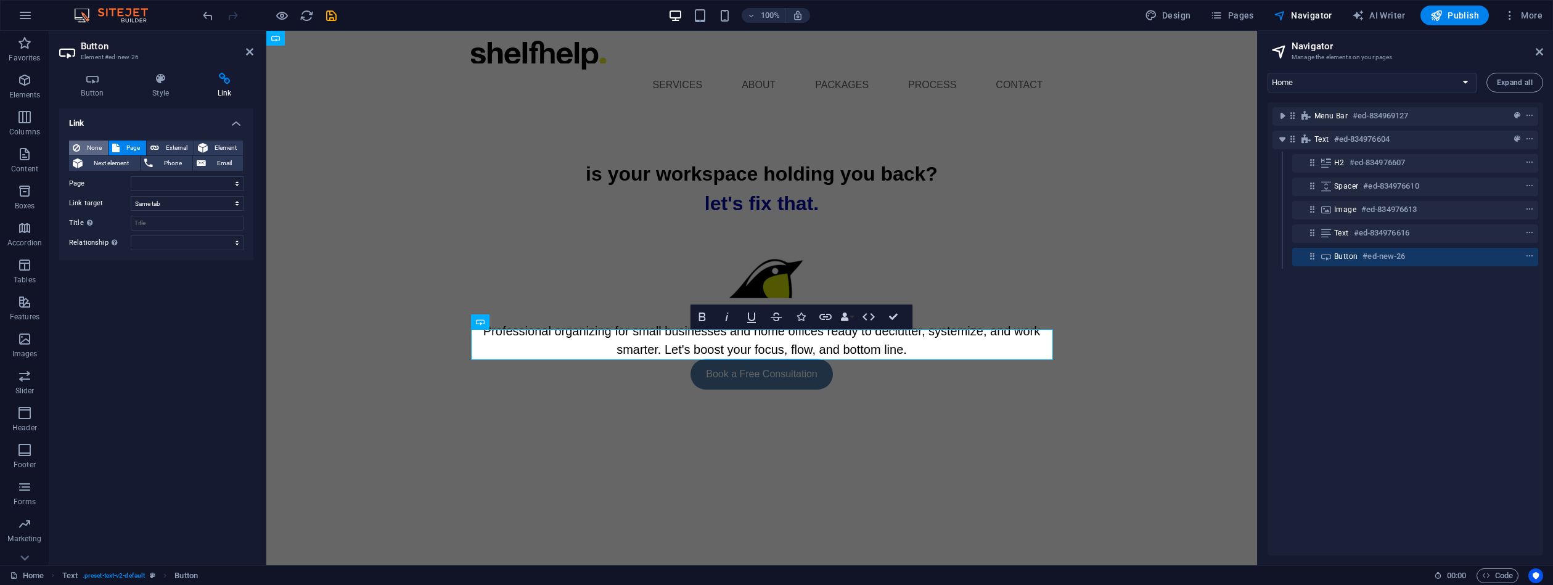
click at [99, 144] on span "None" at bounding box center [94, 148] width 20 height 15
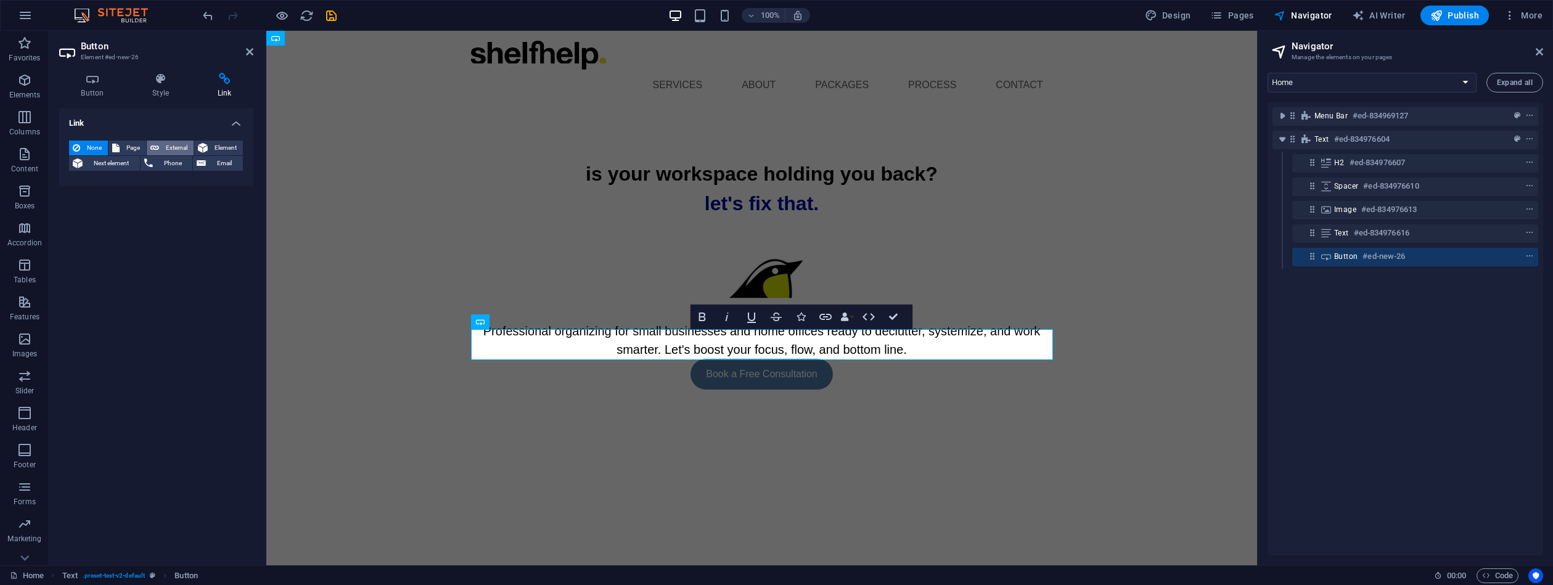
click at [171, 144] on span "External" at bounding box center [176, 148] width 27 height 15
select select "blank"
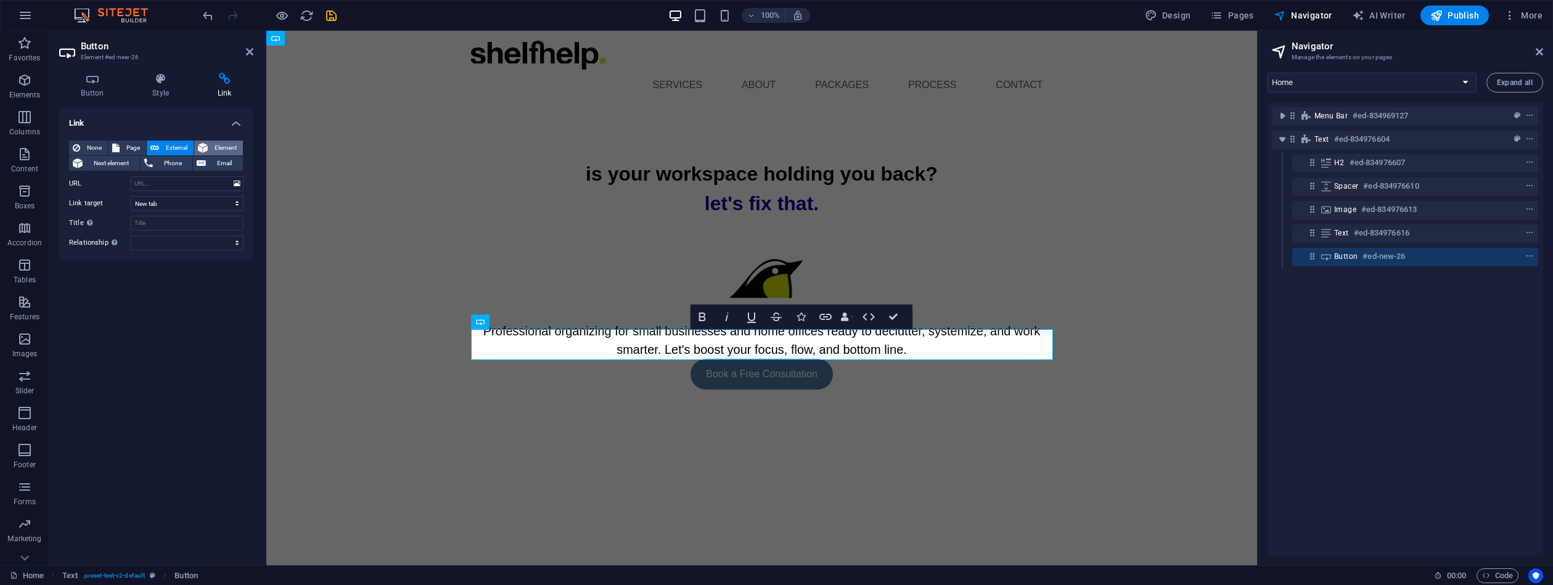
click at [229, 142] on span "Element" at bounding box center [225, 148] width 28 height 15
click at [98, 147] on span "None" at bounding box center [94, 148] width 20 height 15
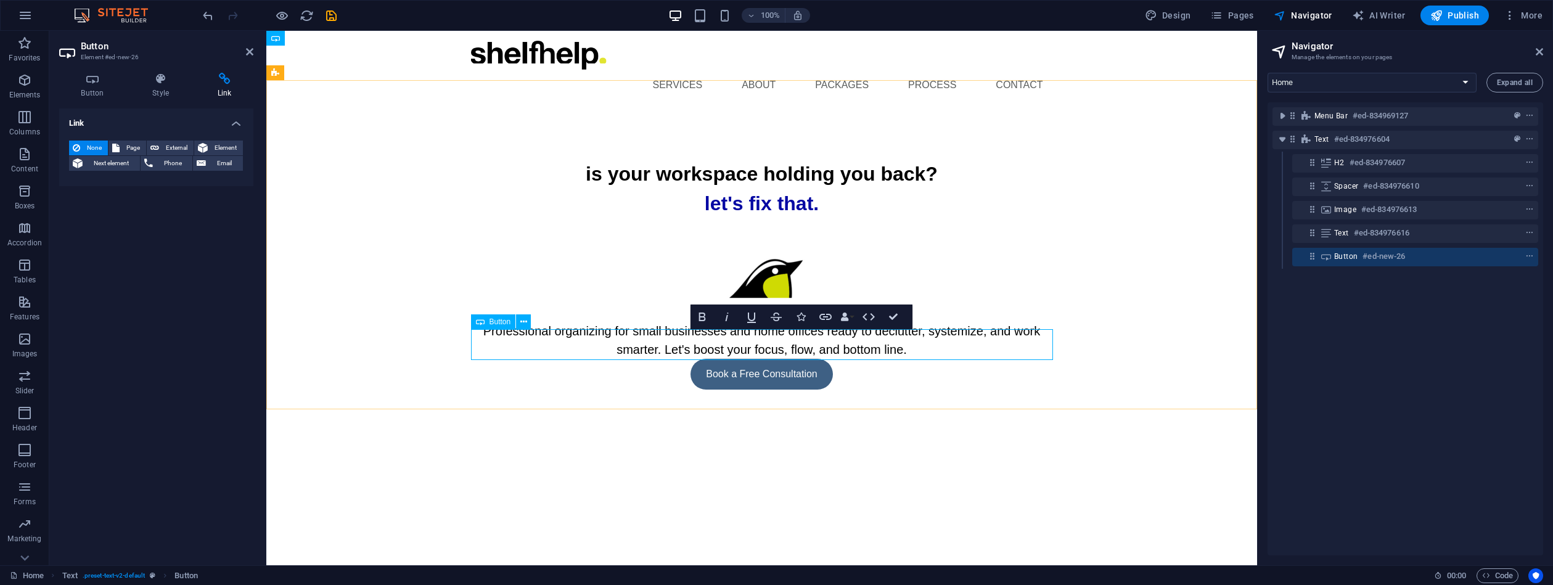
click at [826, 359] on link "Book a Free Consultation" at bounding box center [762, 374] width 142 height 31
click at [113, 59] on h3 "Element #ed-new-26" at bounding box center [155, 57] width 148 height 11
drag, startPoint x: 113, startPoint y: 59, endPoint x: 85, endPoint y: 41, distance: 33.3
click at [113, 59] on h3 "Element #ed-new-26" at bounding box center [155, 57] width 148 height 11
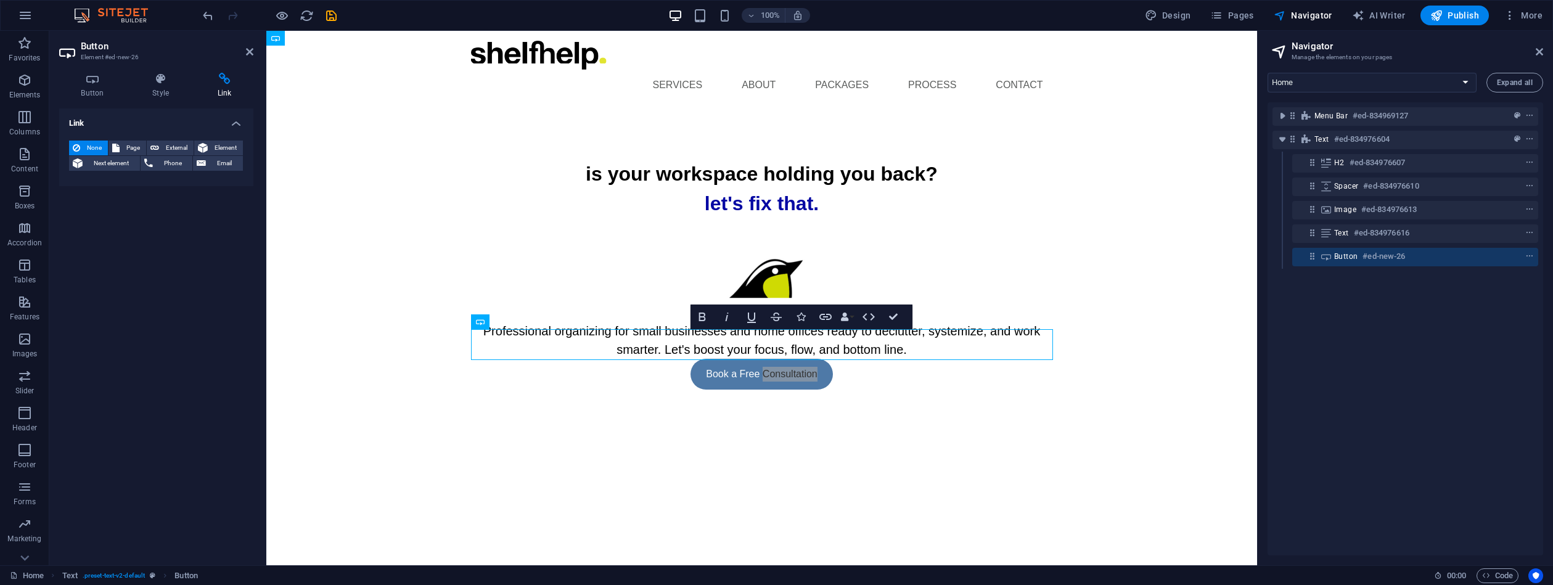
click at [92, 47] on h2 "Button" at bounding box center [167, 46] width 173 height 11
drag, startPoint x: 92, startPoint y: 47, endPoint x: 76, endPoint y: 51, distance: 16.5
click at [92, 47] on h2 "Button" at bounding box center [167, 46] width 173 height 11
drag, startPoint x: 70, startPoint y: 55, endPoint x: 131, endPoint y: 68, distance: 61.7
click at [133, 68] on aside "Button Element #ed-new-26 Button Style Link Button Design Default Primary Secon…" at bounding box center [157, 298] width 217 height 535
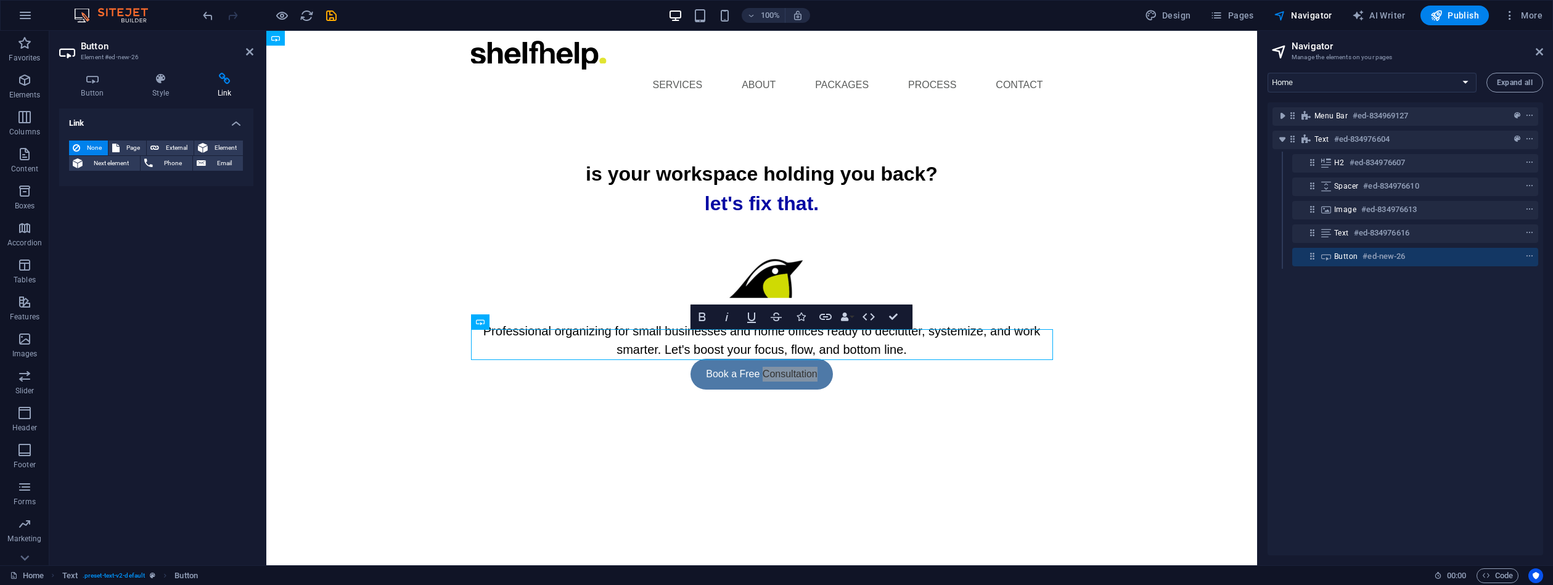
click at [120, 57] on h3 "Element #ed-new-26" at bounding box center [155, 57] width 148 height 11
click at [163, 81] on icon at bounding box center [161, 79] width 60 height 12
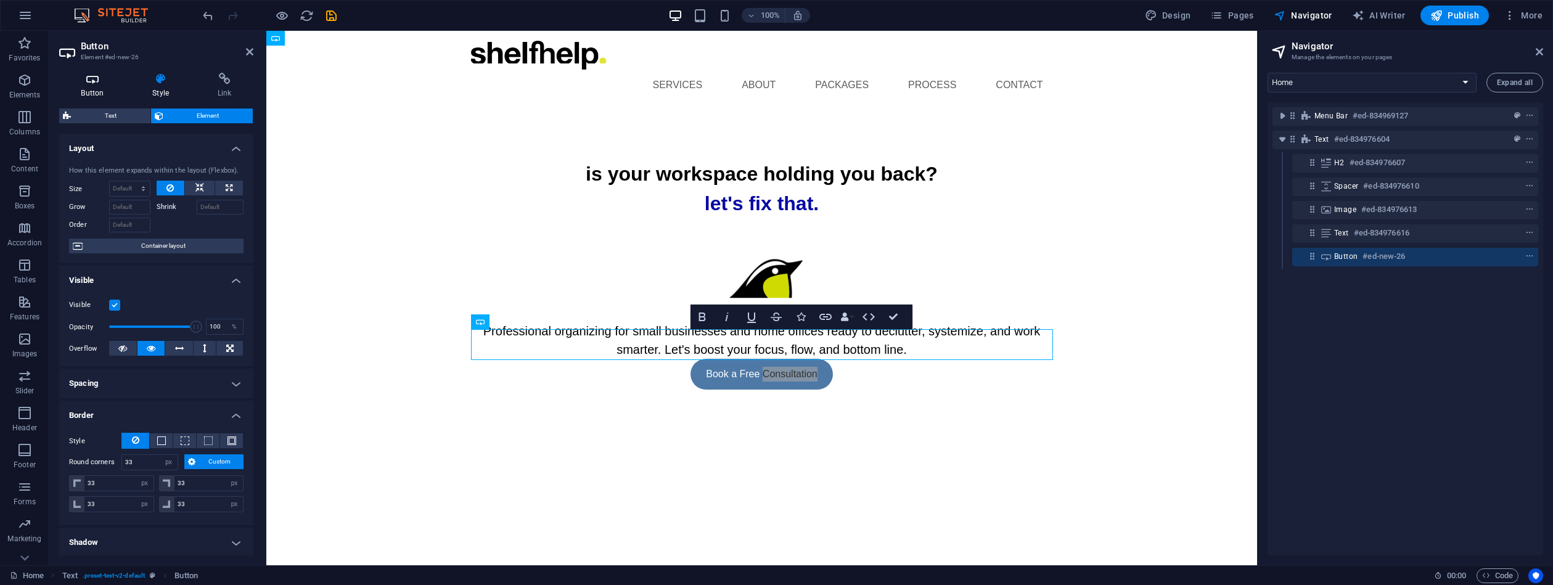
click at [86, 80] on icon at bounding box center [92, 79] width 67 height 12
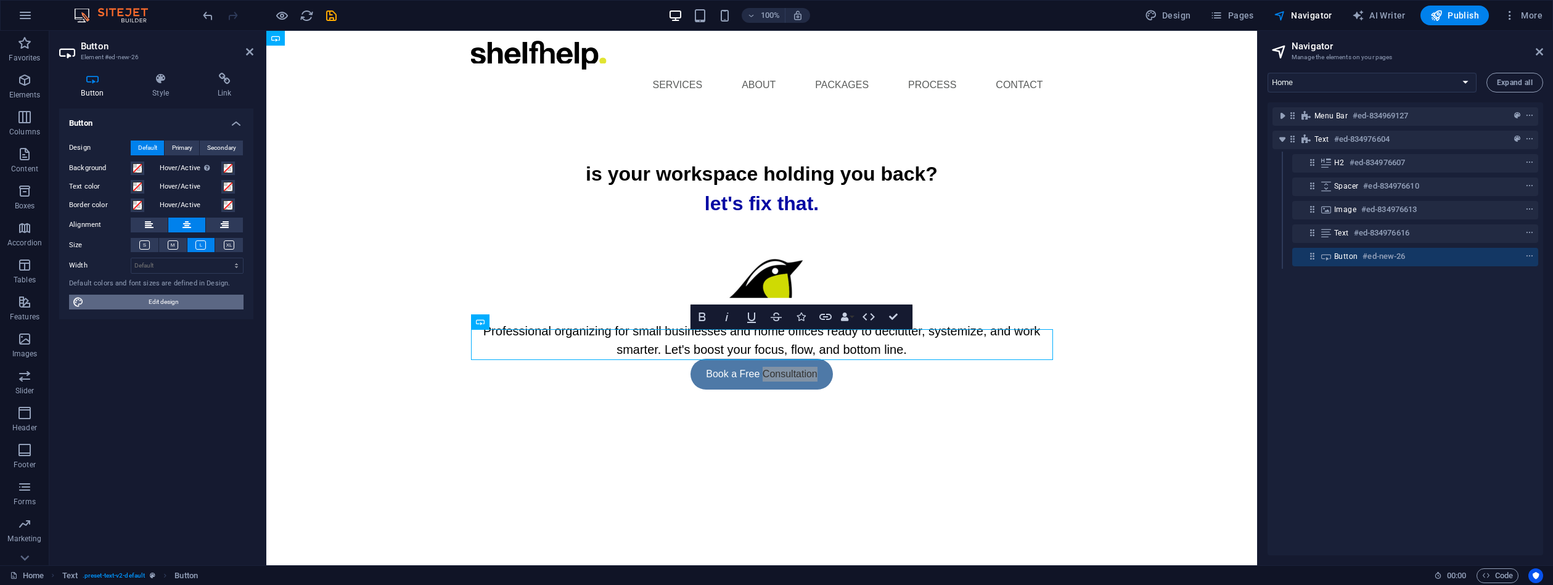
click at [180, 302] on span "Edit design" at bounding box center [164, 302] width 152 height 15
select select "px"
select select "400"
select select "px"
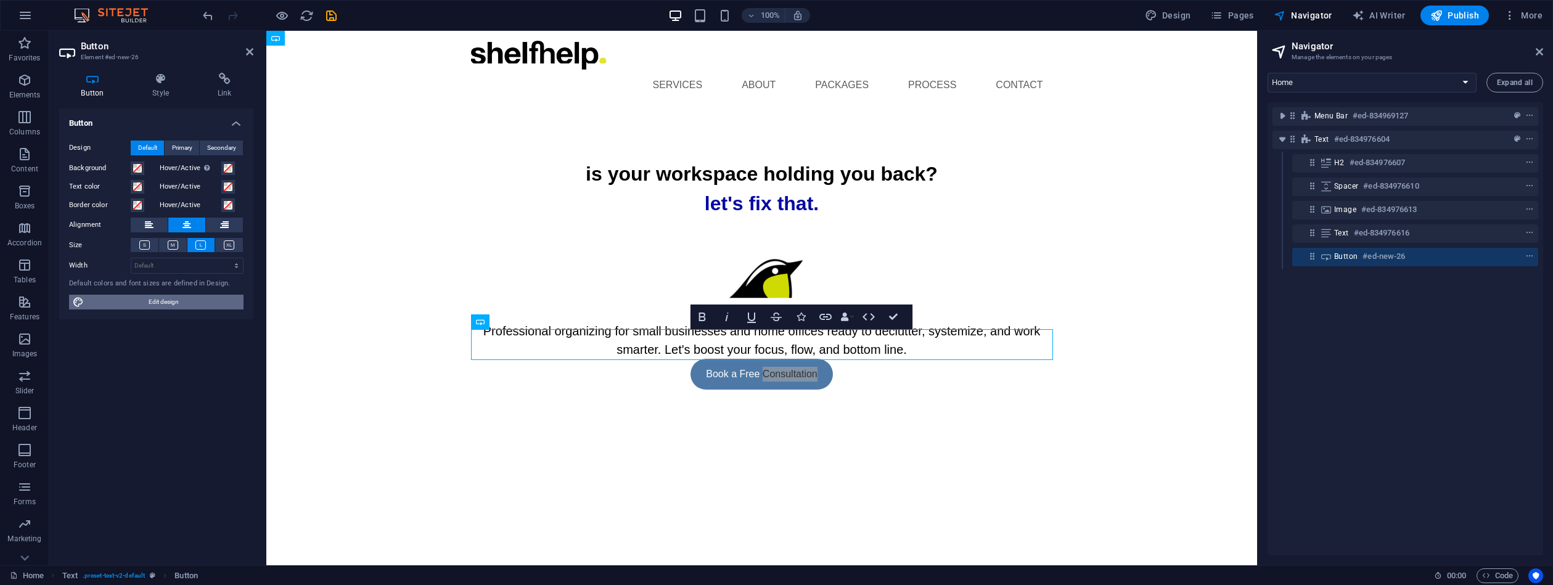
select select "px"
select select "ease-in-out"
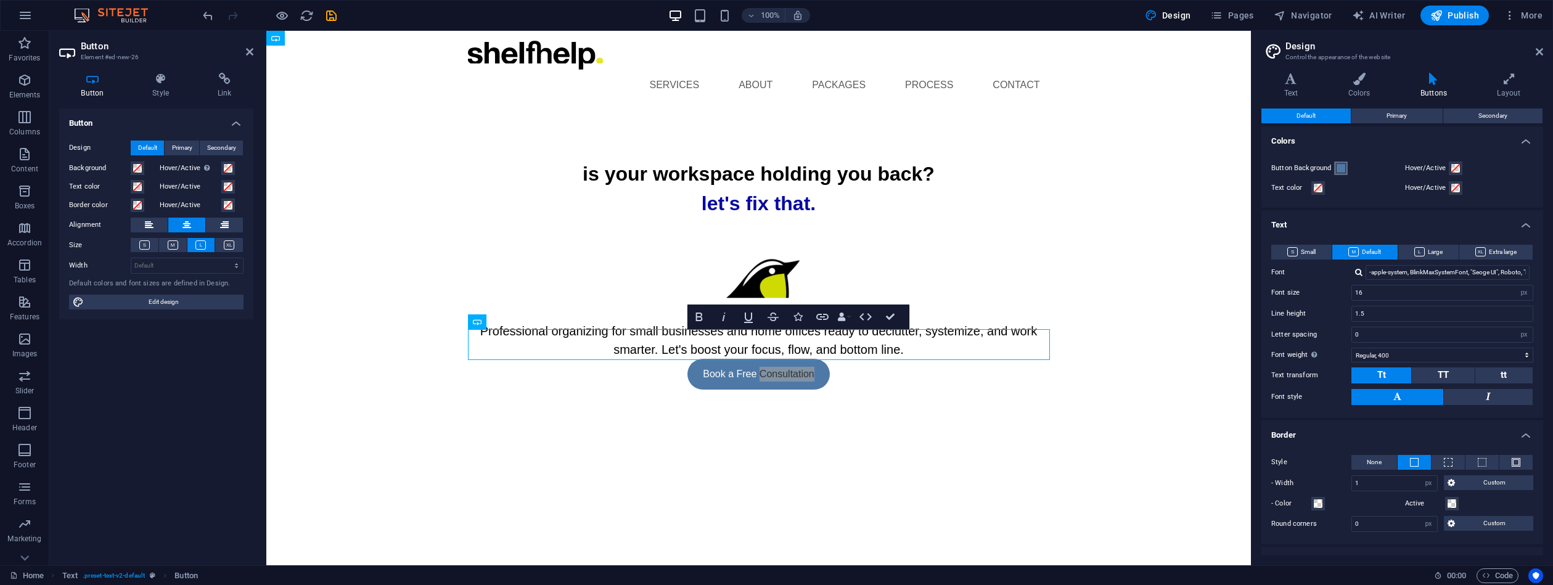
click at [1344, 175] on div "Button Background Hover/Active Text color Hover/Active" at bounding box center [1402, 178] width 287 height 59
click at [1338, 170] on span at bounding box center [1341, 168] width 10 height 10
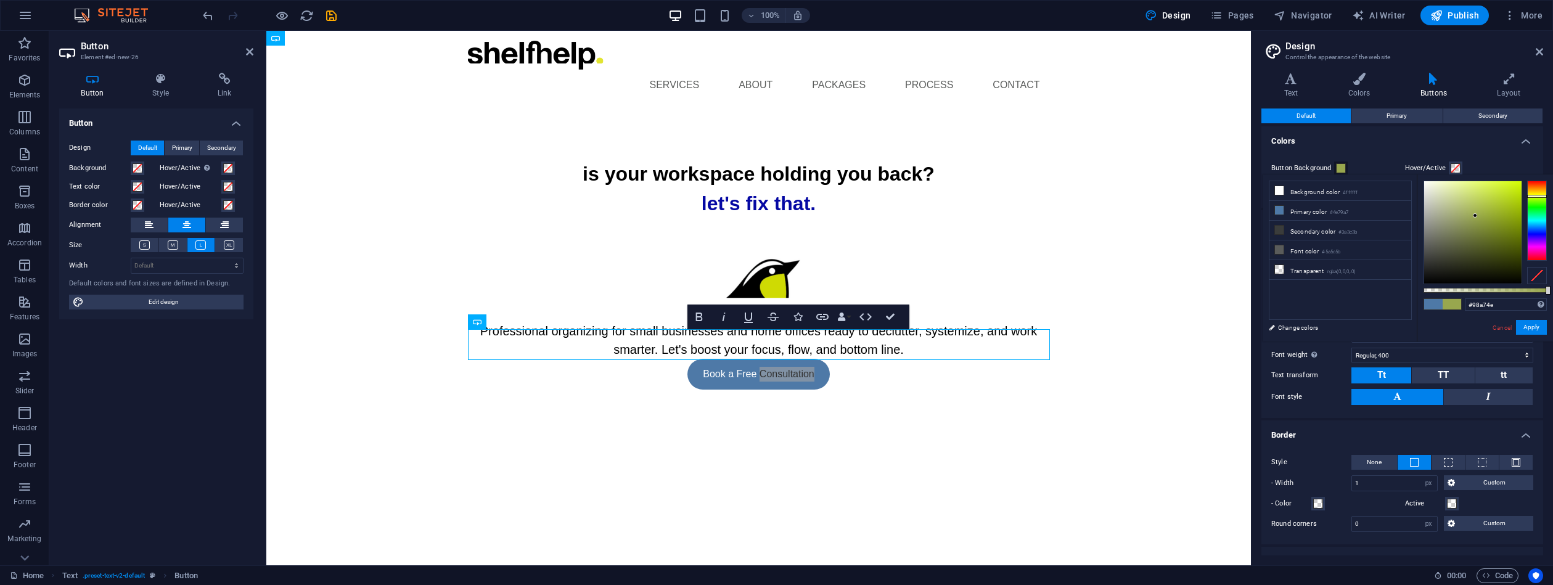
click at [1538, 196] on div at bounding box center [1537, 221] width 20 height 80
drag, startPoint x: 1504, startPoint y: 306, endPoint x: 1445, endPoint y: 304, distance: 59.2
click at [1445, 304] on div "#98a74e Supported formats #0852ed rgb(8, 82, 237) rgba(8, 82, 237, 90%) hsv(221…" at bounding box center [1485, 347] width 136 height 346
paste input "508a3"
click at [1544, 327] on button "Apply" at bounding box center [1531, 327] width 31 height 15
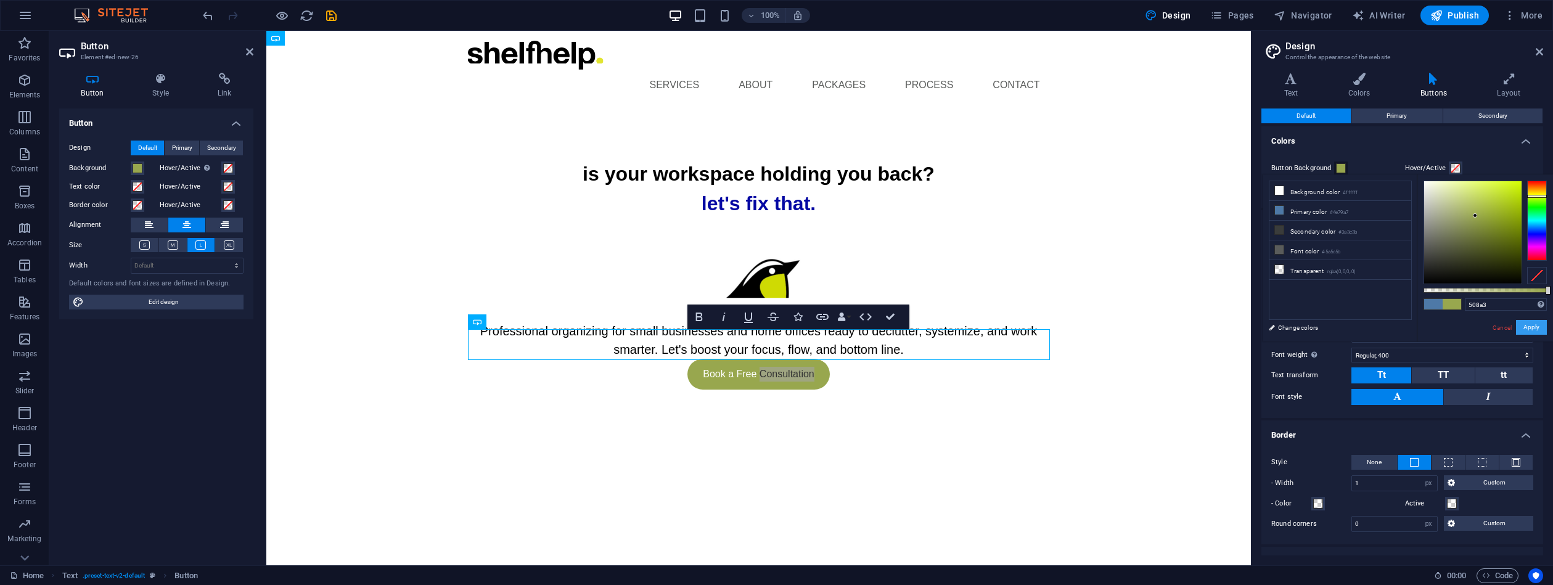
click at [1531, 327] on button "Apply" at bounding box center [1531, 327] width 31 height 15
click at [1530, 328] on button "Apply" at bounding box center [1531, 327] width 31 height 15
click at [1469, 306] on input "508a3" at bounding box center [1506, 304] width 82 height 12
click at [1527, 322] on button "Apply" at bounding box center [1531, 327] width 31 height 15
click at [1519, 306] on input "#508a3" at bounding box center [1506, 304] width 82 height 12
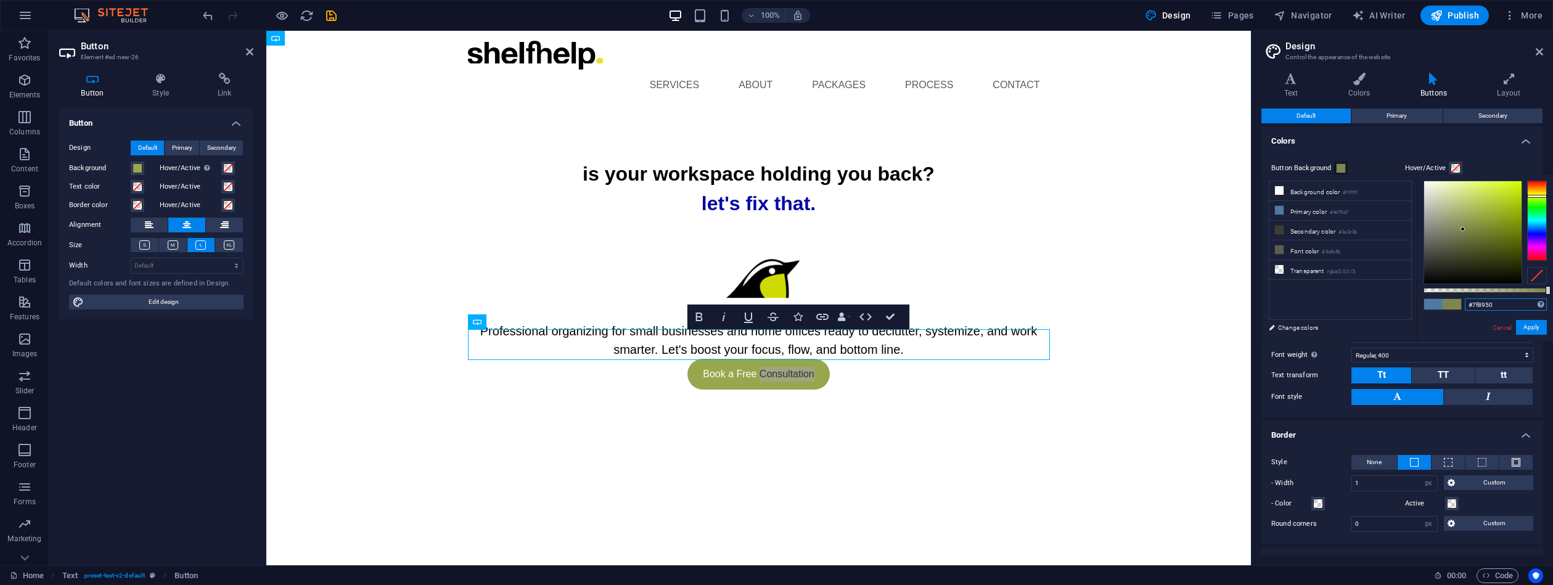
drag, startPoint x: 1462, startPoint y: 200, endPoint x: 1469, endPoint y: 202, distance: 6.9
click at [1464, 228] on div at bounding box center [1472, 232] width 97 height 102
drag, startPoint x: 1463, startPoint y: 223, endPoint x: 1477, endPoint y: 211, distance: 18.5
click at [1477, 211] on div at bounding box center [1472, 232] width 97 height 102
drag, startPoint x: 1497, startPoint y: 302, endPoint x: 1442, endPoint y: 302, distance: 54.9
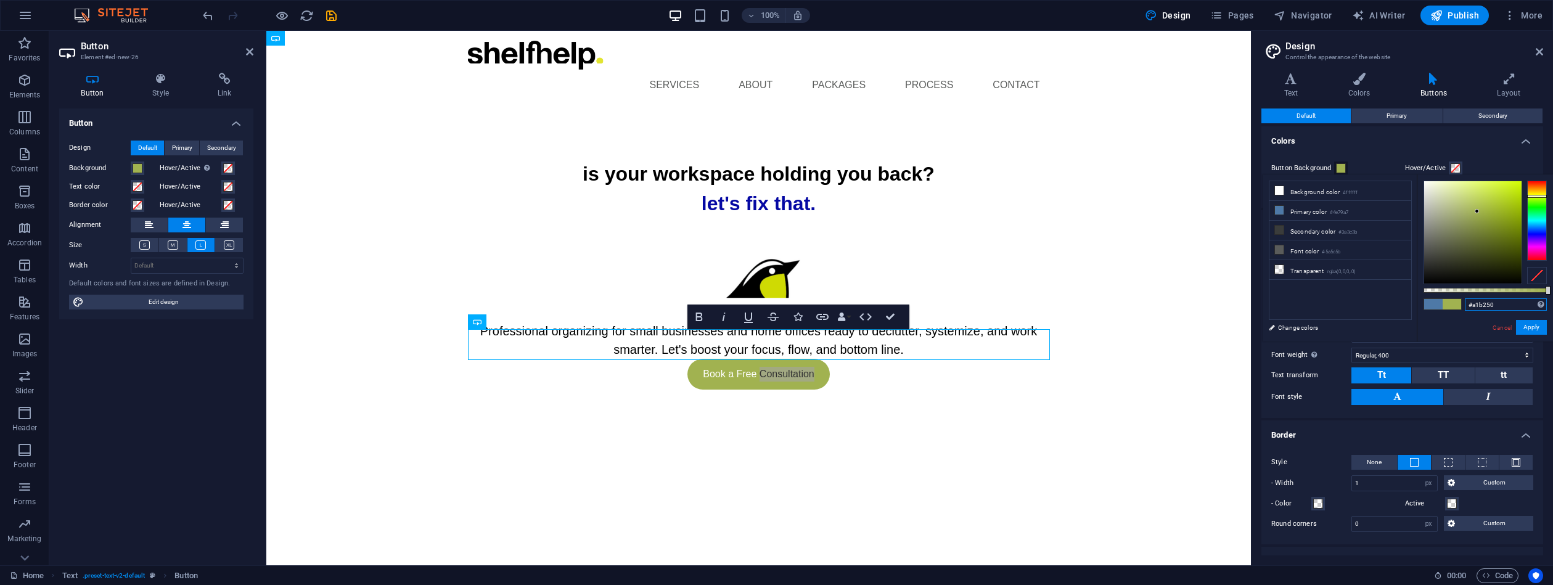
click at [1447, 302] on div "#a1b250 Supported formats #0852ed rgb(8, 82, 237) rgba(8, 82, 237, 90%) hsv(221…" at bounding box center [1485, 347] width 136 height 346
paste input "0508a3"
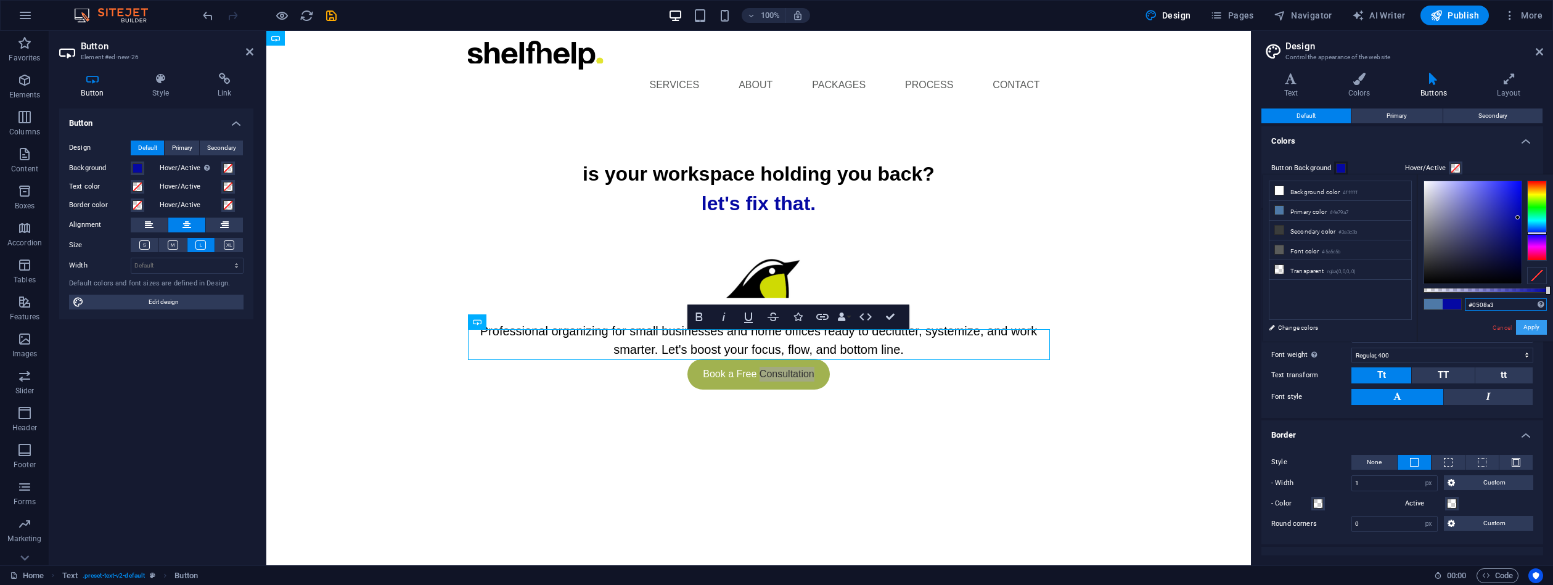
type input "#0508a3"
click at [1538, 322] on button "Apply" at bounding box center [1531, 327] width 31 height 15
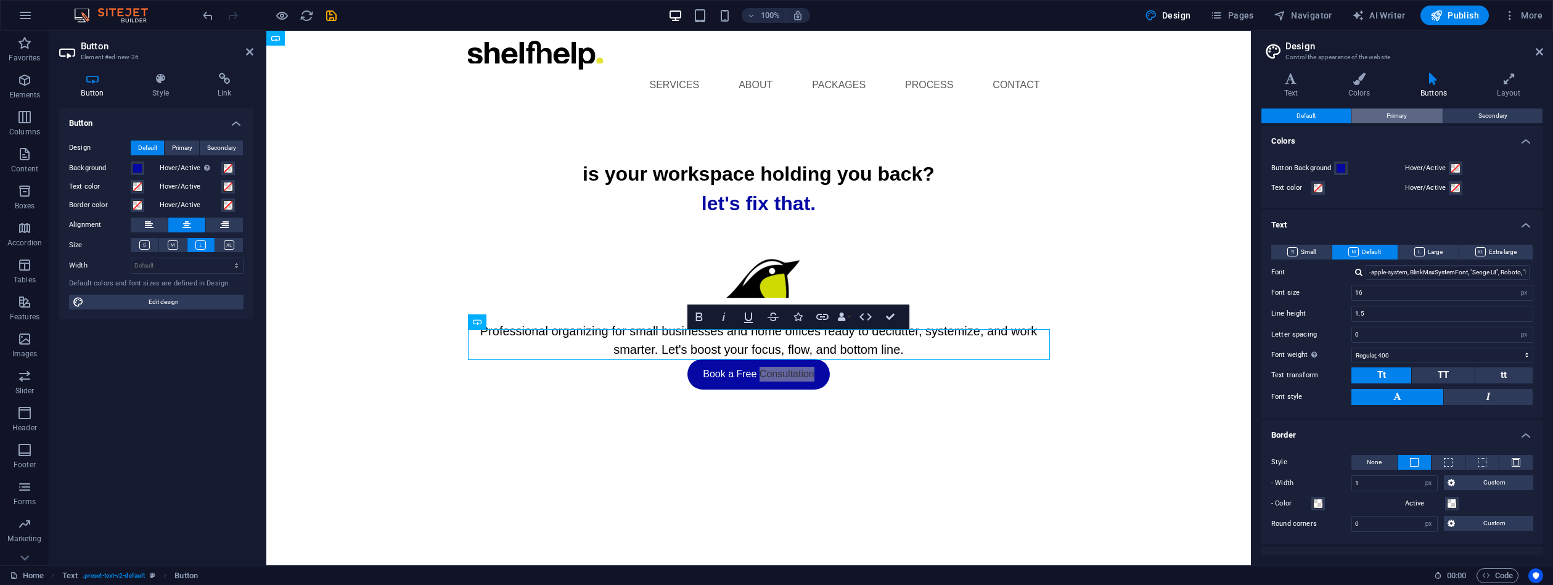
click at [1384, 111] on button "Primary" at bounding box center [1397, 116] width 91 height 15
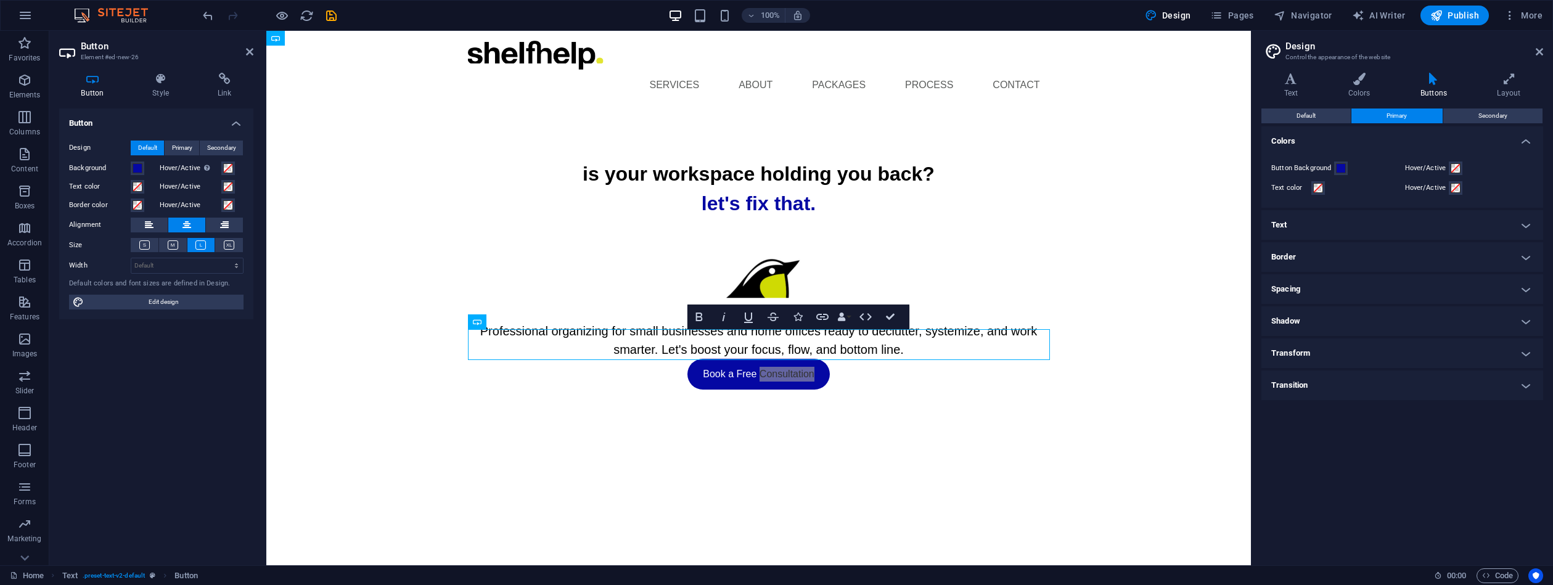
click at [1336, 121] on div "Default Primary Secondary Colors Button Background Hover/Active Text color Hove…" at bounding box center [1403, 332] width 282 height 447
click at [1500, 112] on span "Secondary" at bounding box center [1493, 116] width 29 height 15
click at [1525, 387] on h4 "Transition" at bounding box center [1403, 386] width 282 height 30
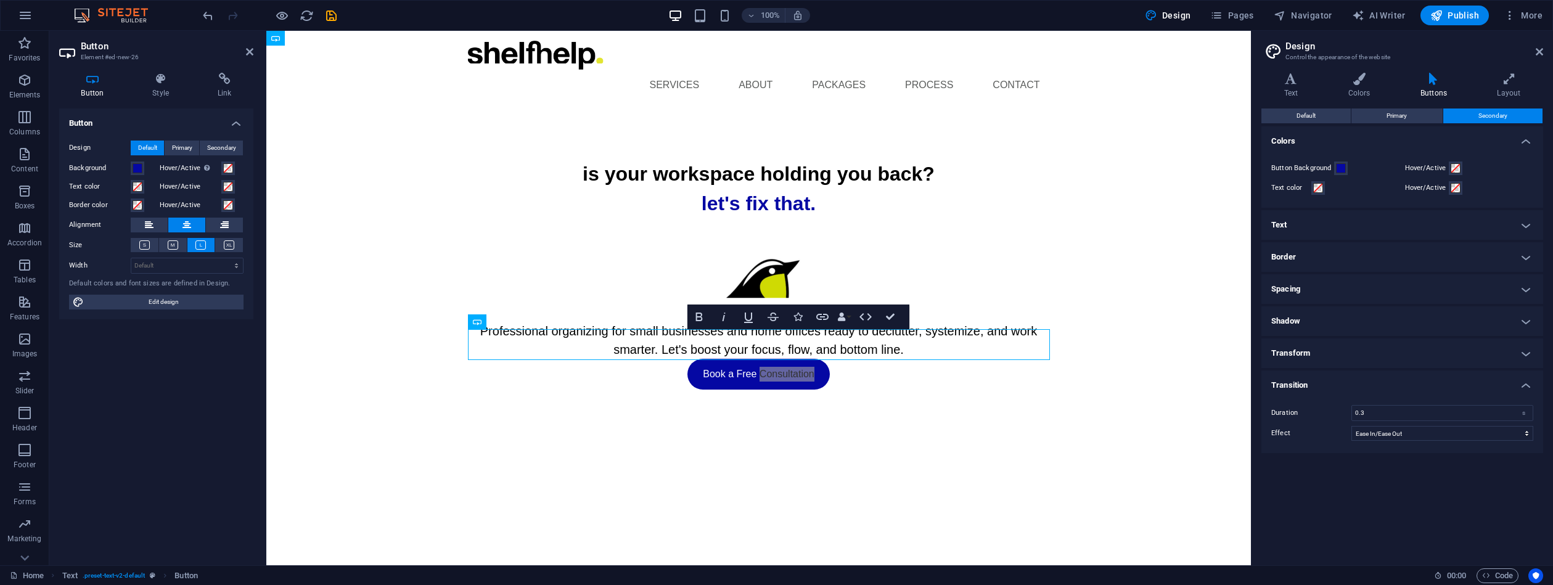
click at [1524, 353] on h4 "Transform" at bounding box center [1403, 354] width 282 height 30
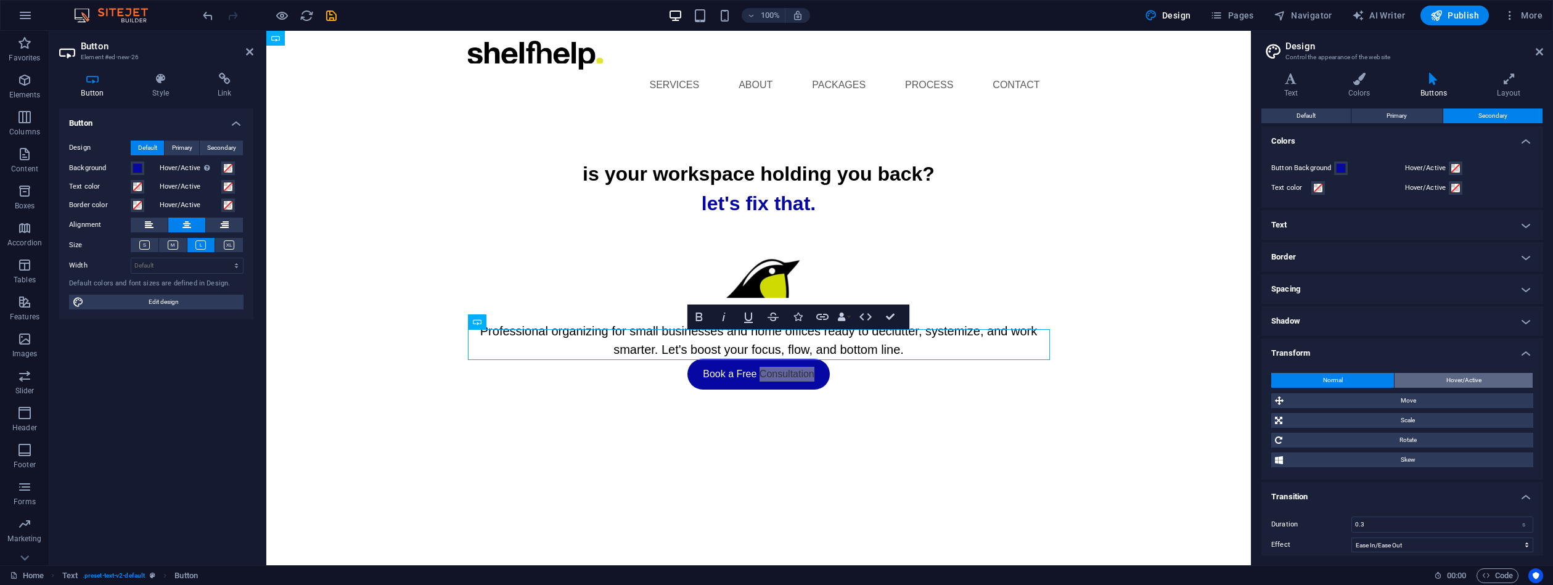
click at [1481, 380] on button "Hover/Active" at bounding box center [1464, 380] width 138 height 15
click at [1522, 320] on h4 "Shadow" at bounding box center [1403, 321] width 282 height 30
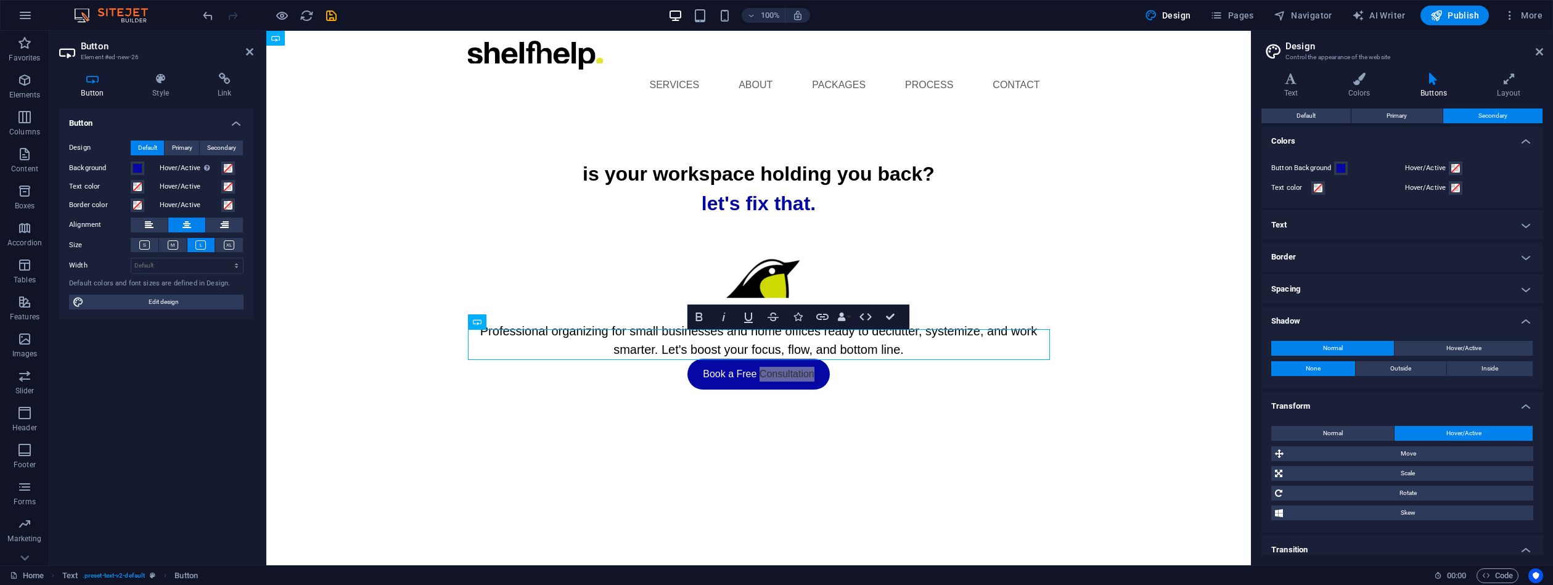
click at [1520, 292] on h4 "Spacing" at bounding box center [1403, 289] width 282 height 30
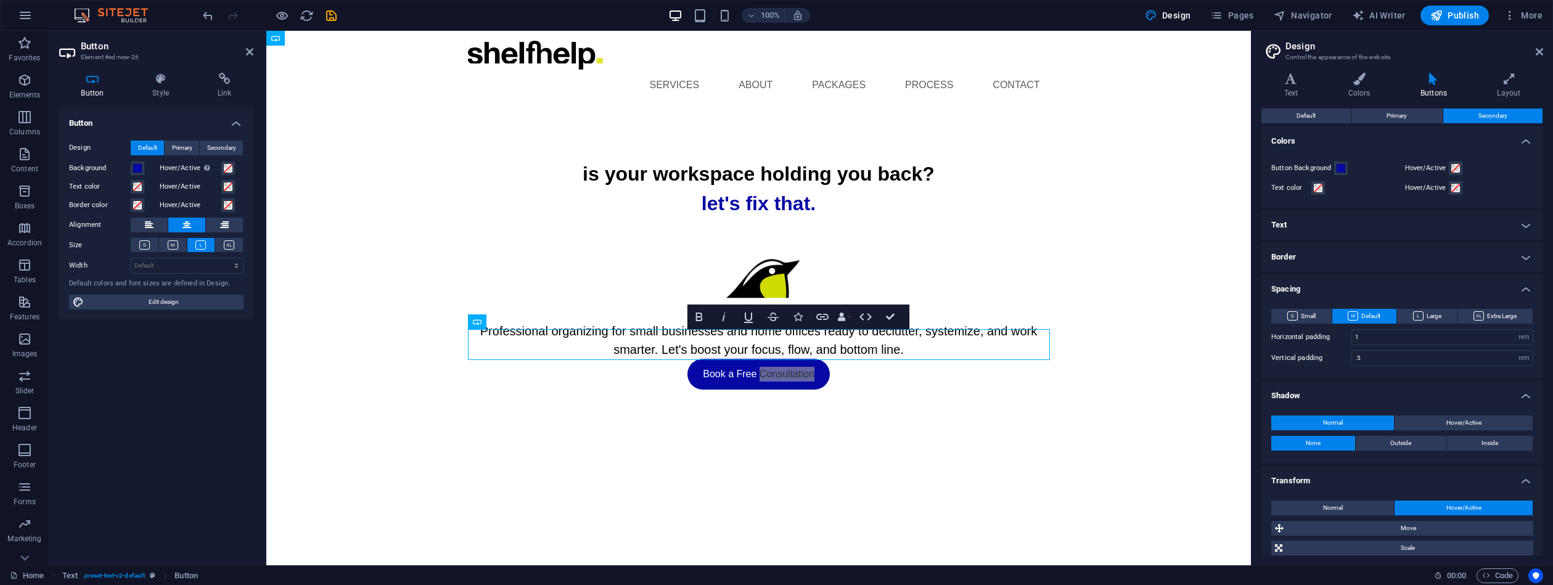
click at [1523, 256] on h4 "Border" at bounding box center [1403, 257] width 282 height 30
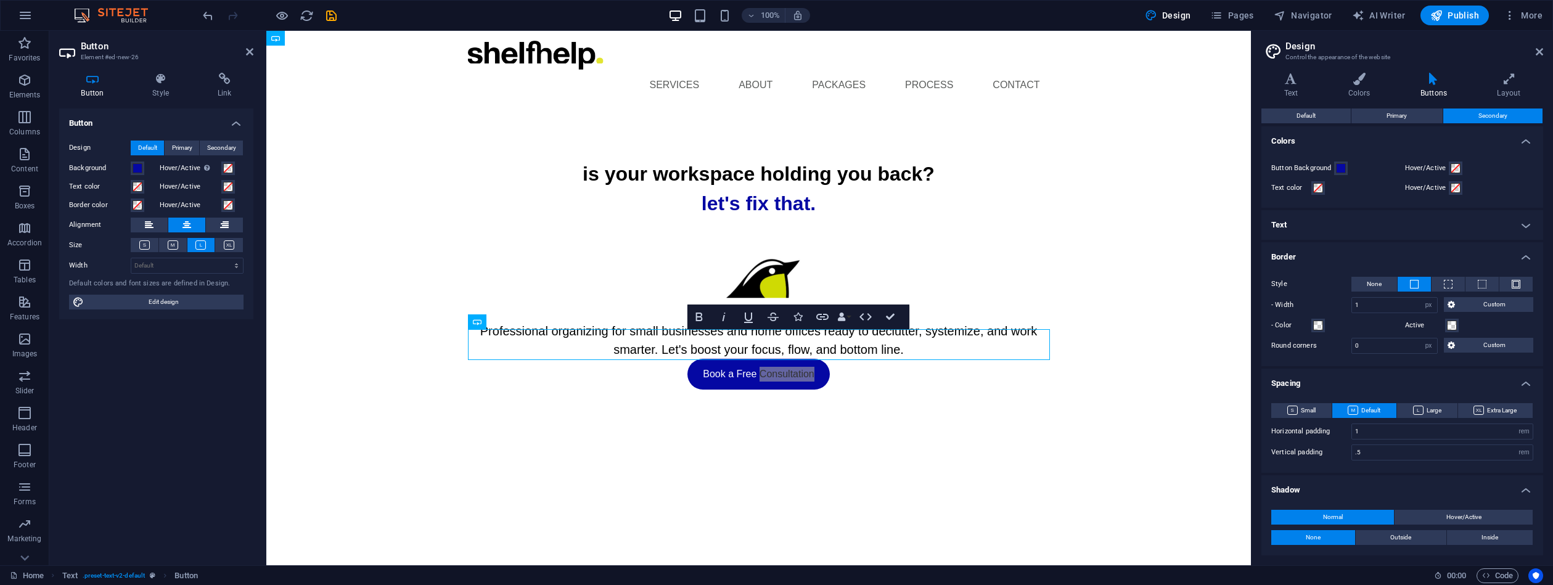
click at [1530, 221] on h4 "Text" at bounding box center [1403, 225] width 282 height 30
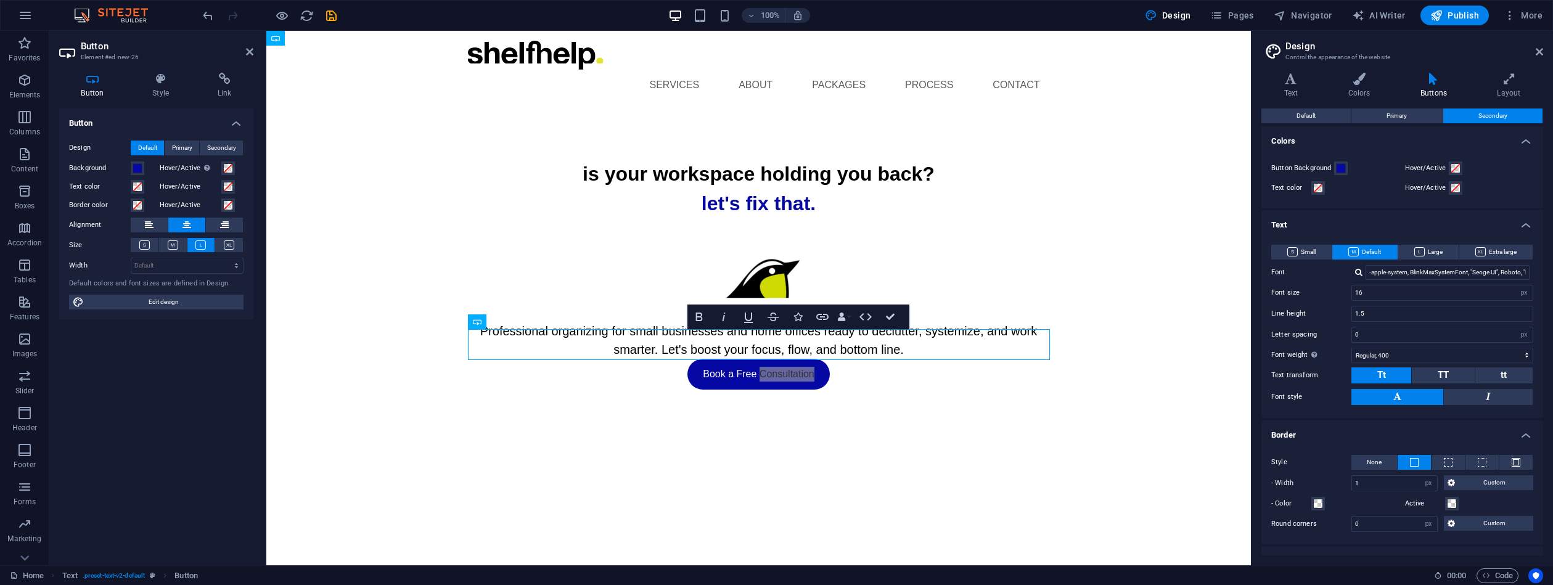
click at [1319, 106] on div "Text Colors Buttons Layout Text Standard Bold Links Font color Font -apple-syst…" at bounding box center [1403, 314] width 282 height 483
click at [1325, 120] on button "Default" at bounding box center [1306, 116] width 89 height 15
click at [1403, 110] on span "Primary" at bounding box center [1397, 116] width 20 height 15
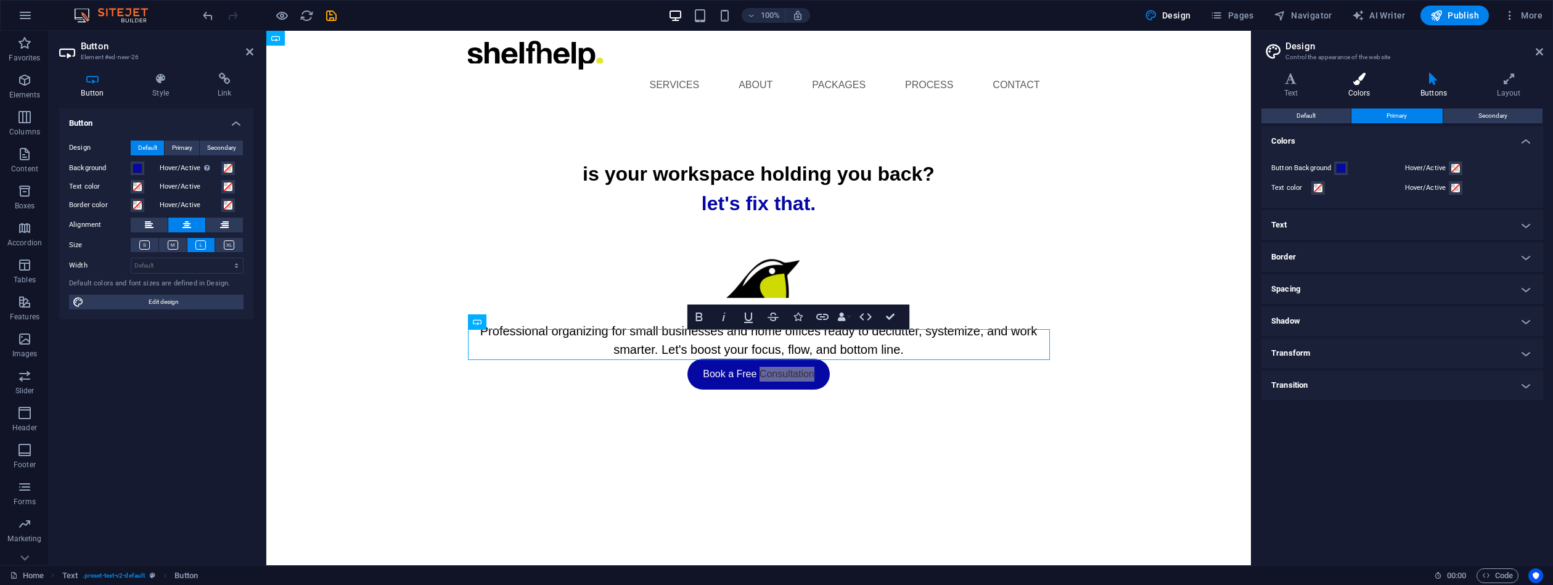
click at [1363, 84] on icon at bounding box center [1359, 79] width 67 height 12
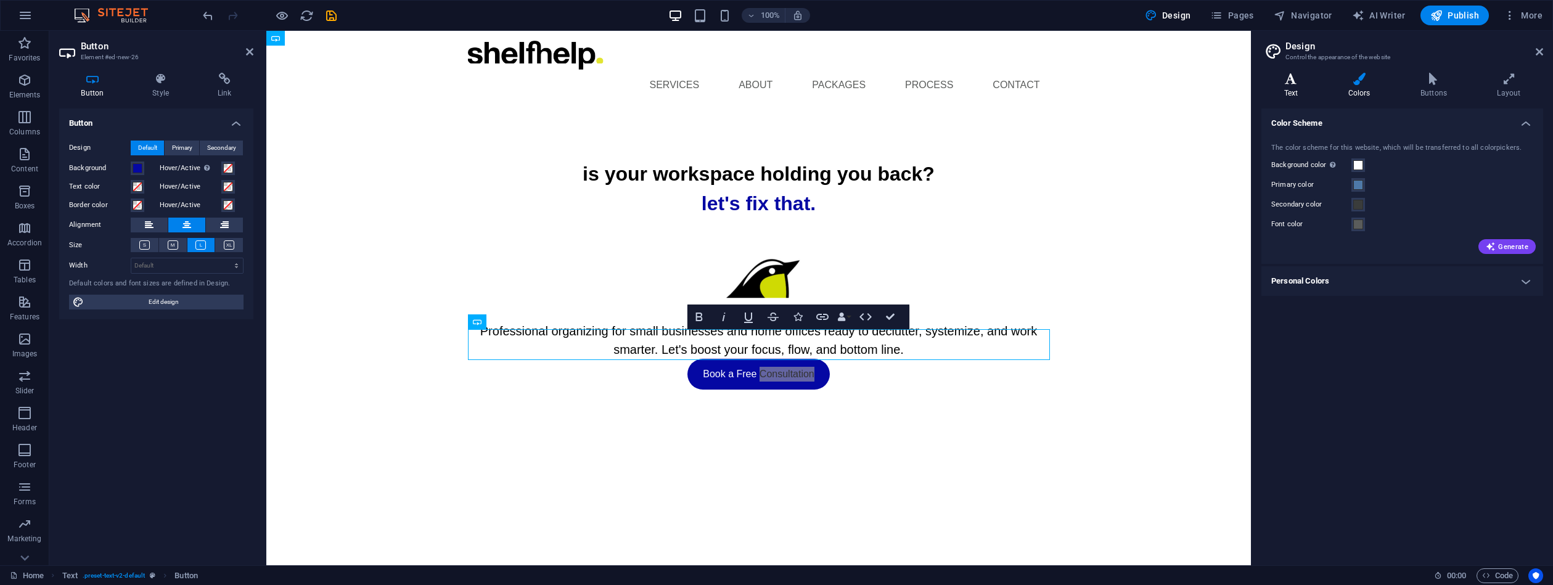
click at [1297, 80] on icon at bounding box center [1291, 79] width 59 height 12
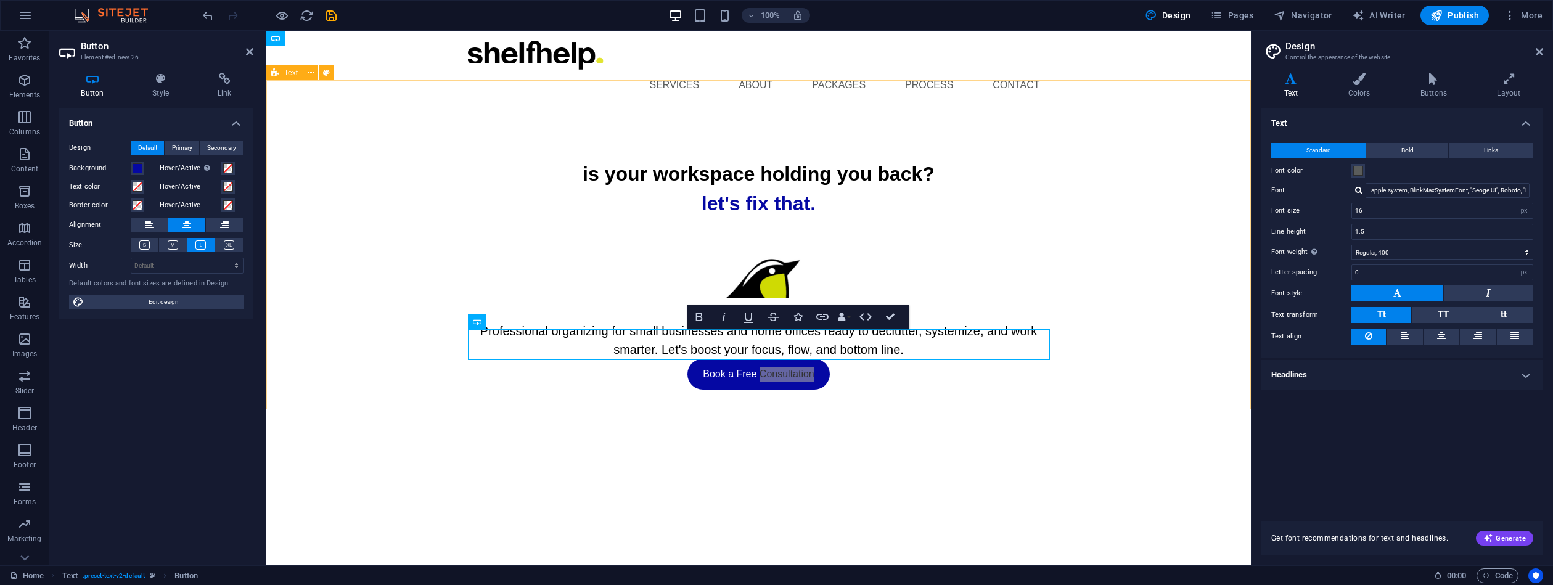
click at [897, 374] on div "is your workspace holding you back? let's fix that. Professional organizing for…" at bounding box center [758, 274] width 985 height 329
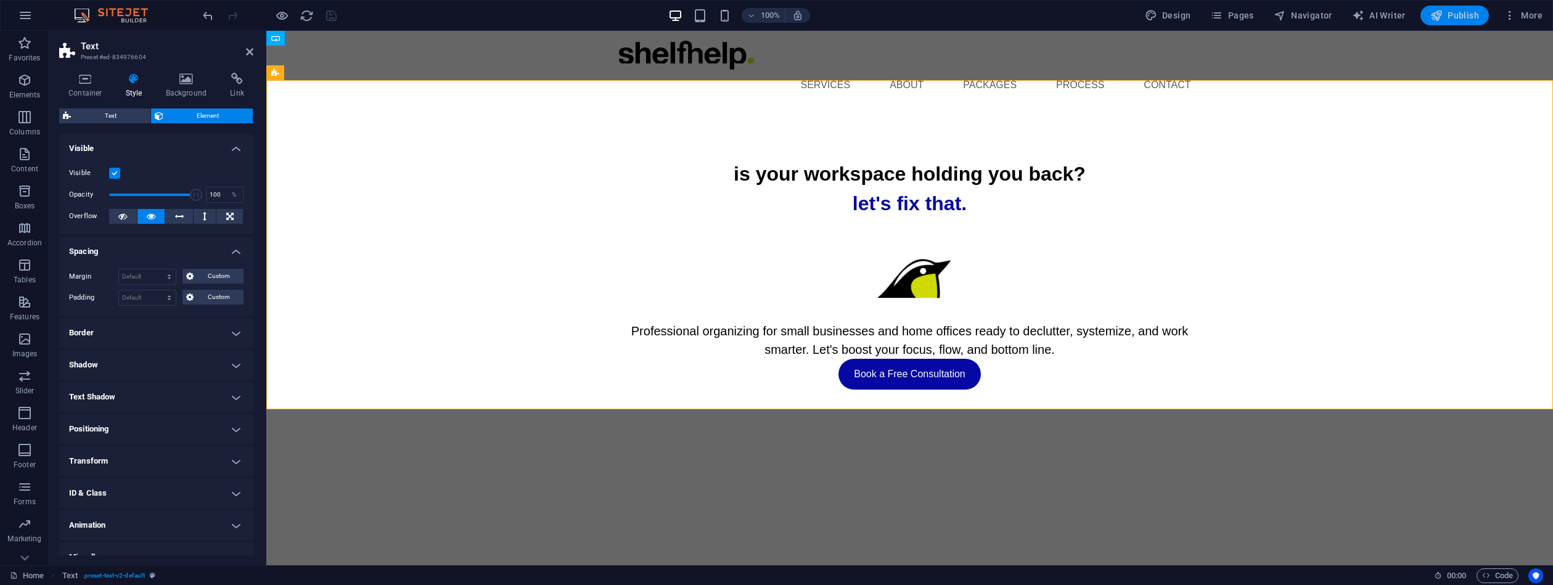
click at [1453, 14] on span "Publish" at bounding box center [1454, 15] width 49 height 12
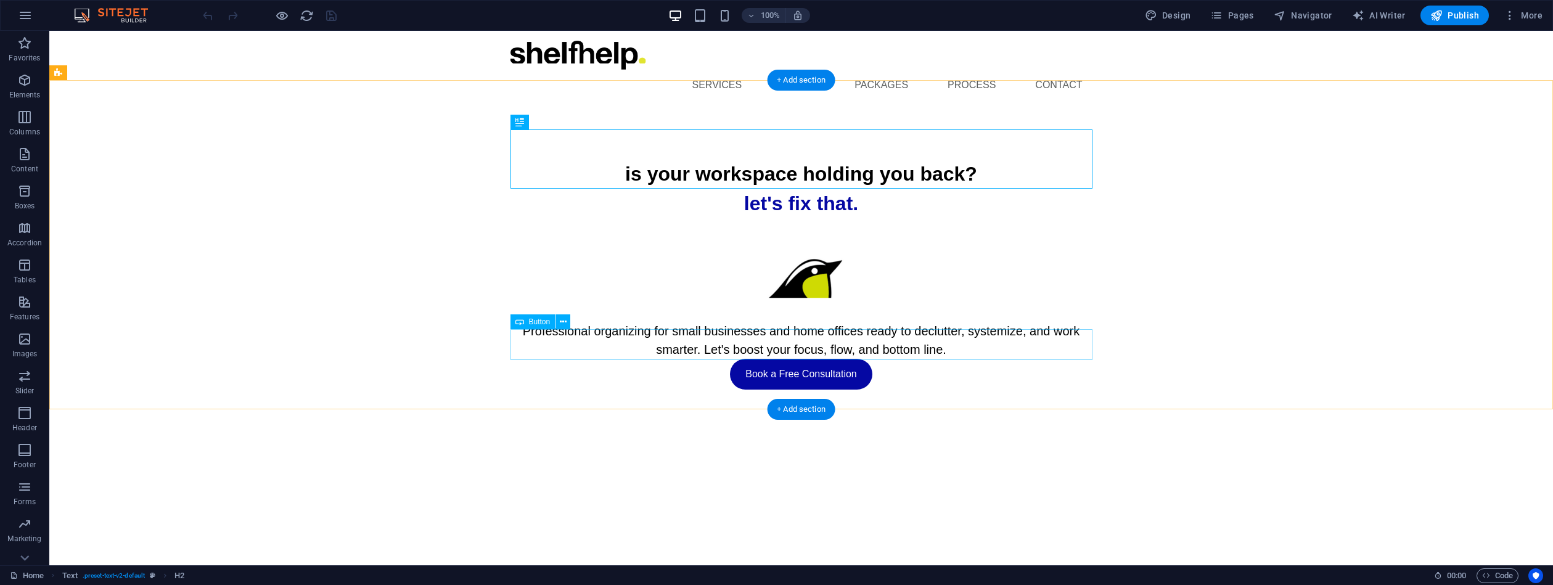
click at [844, 359] on div "Book a Free Consultation" at bounding box center [802, 374] width 582 height 31
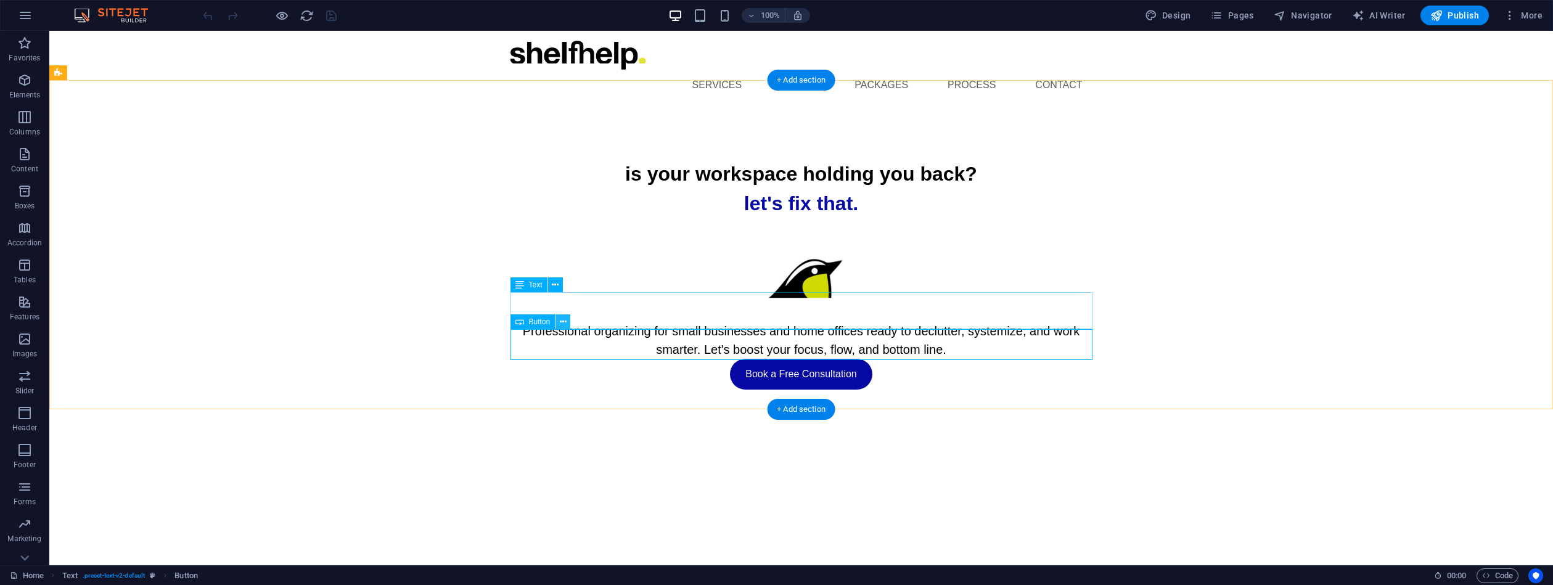
click at [564, 322] on icon at bounding box center [563, 322] width 7 height 13
click at [563, 321] on icon at bounding box center [563, 322] width 7 height 13
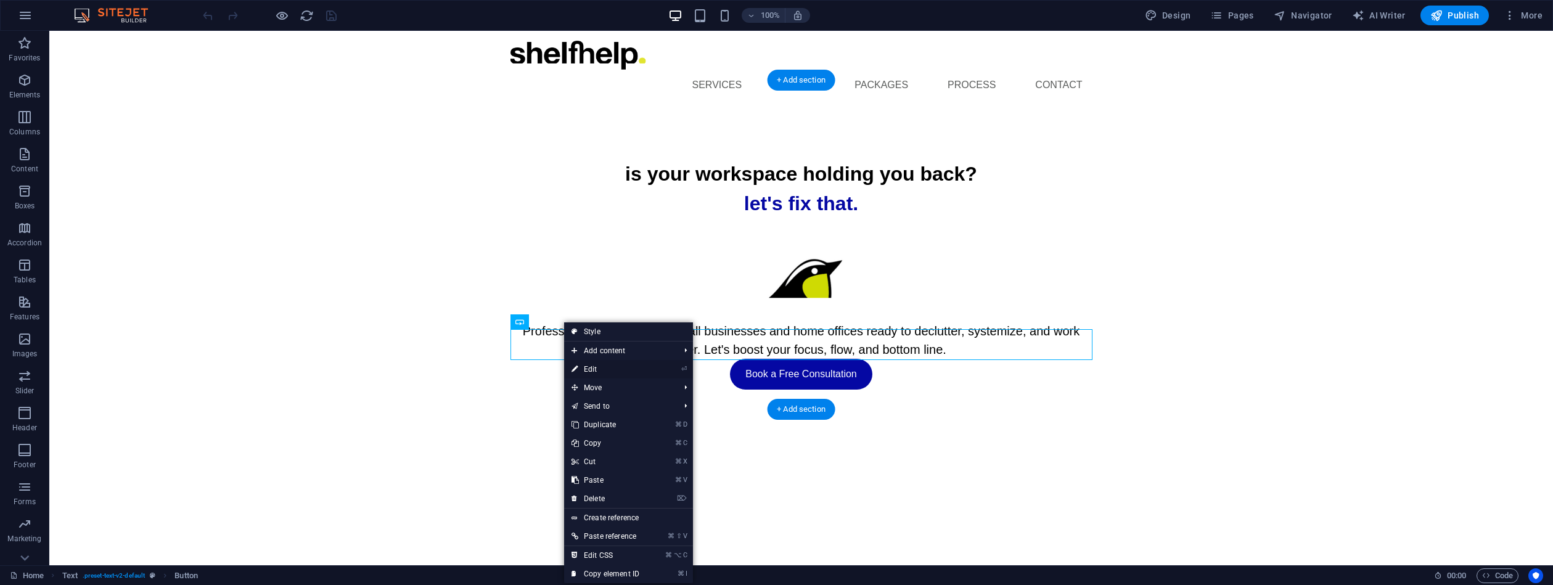
click at [586, 368] on link "⏎ Edit" at bounding box center [605, 369] width 83 height 18
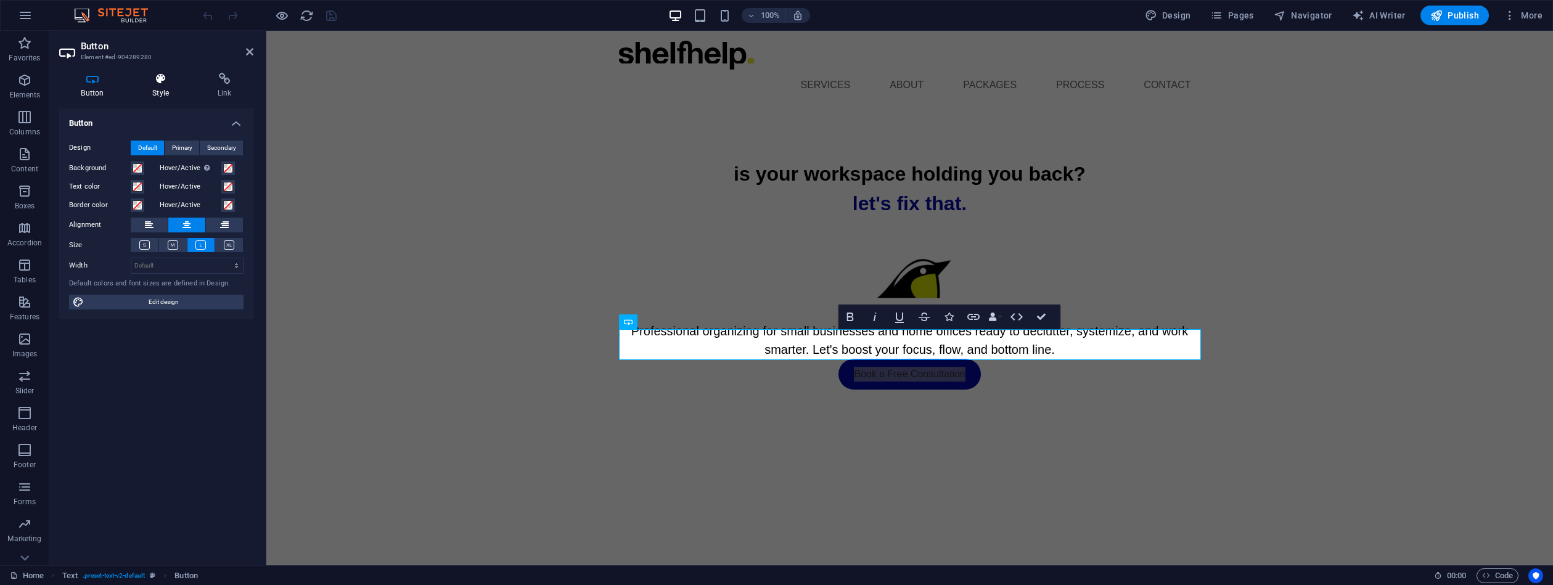
click at [163, 78] on icon at bounding box center [161, 79] width 60 height 12
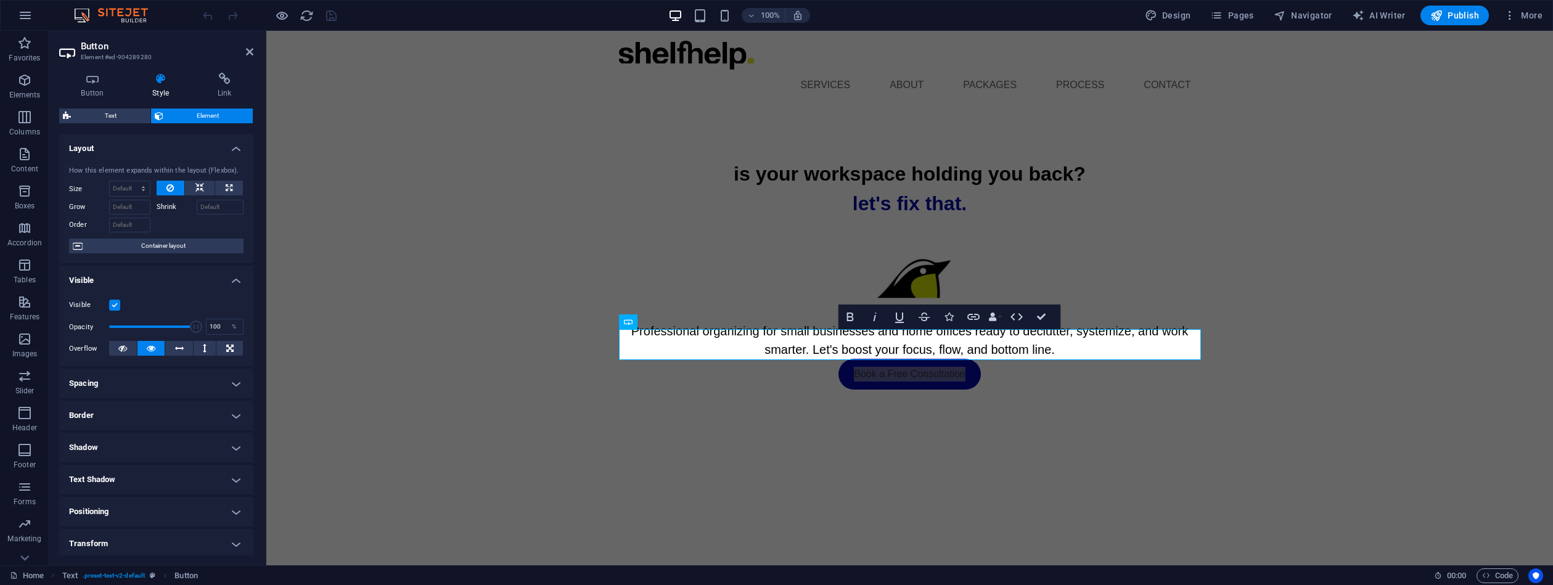
click at [250, 326] on div "Button Style Link Button Design Default Primary Secondary Background Hover/Acti…" at bounding box center [156, 314] width 214 height 503
click at [234, 380] on h4 "Spacing" at bounding box center [156, 384] width 194 height 30
click at [189, 382] on h4 "Spacing" at bounding box center [156, 380] width 194 height 22
click at [233, 510] on h4 "Positioning" at bounding box center [156, 512] width 194 height 30
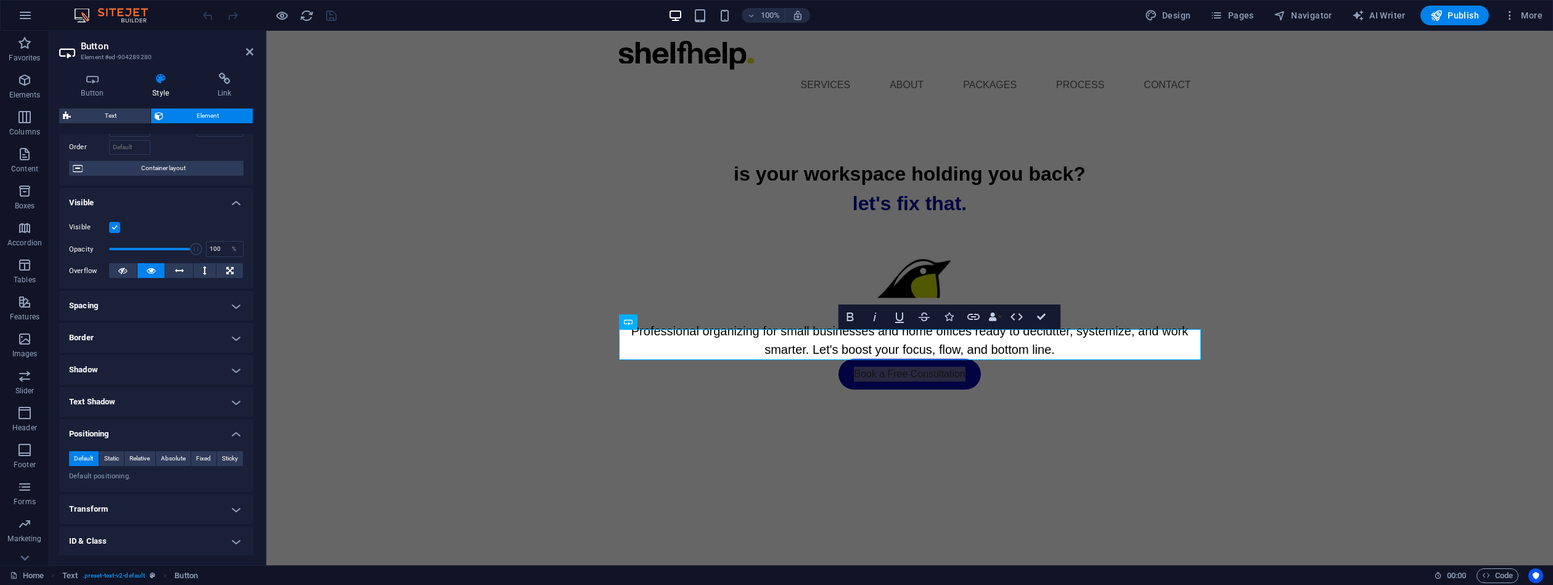
scroll to position [141, 0]
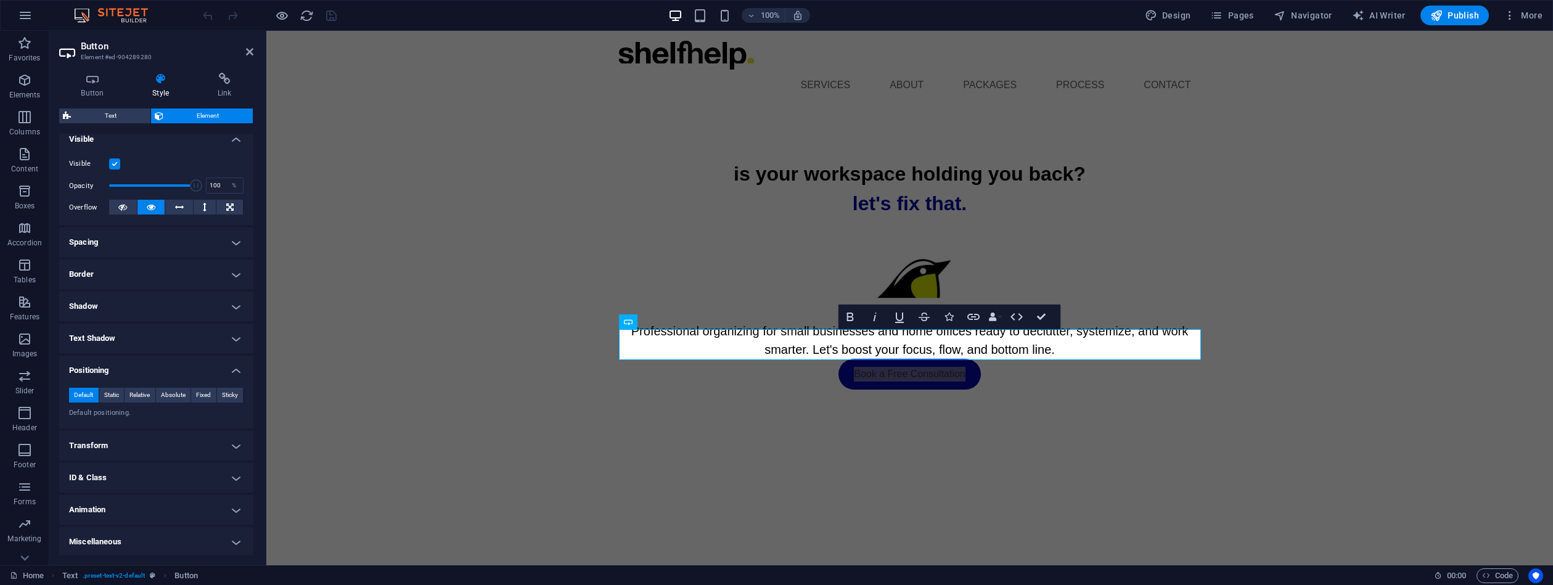
click at [236, 442] on h4 "Transform" at bounding box center [156, 446] width 194 height 30
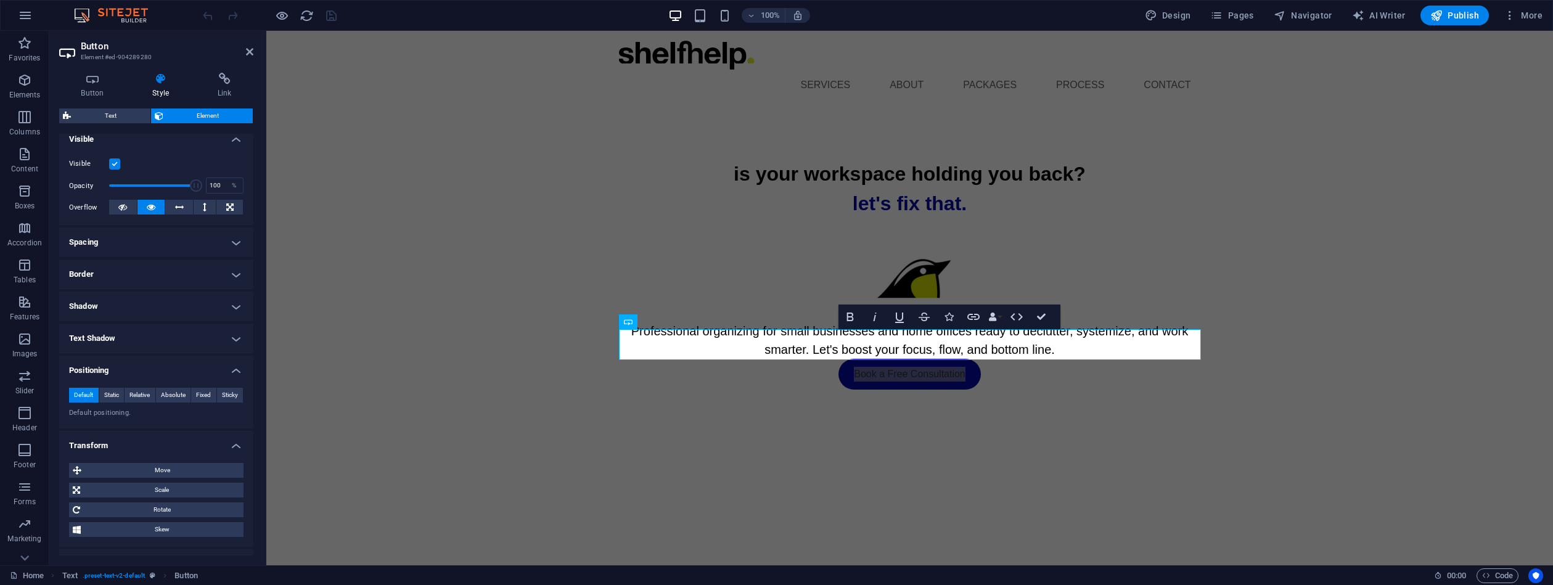
click at [234, 442] on h4 "Transform" at bounding box center [156, 442] width 194 height 22
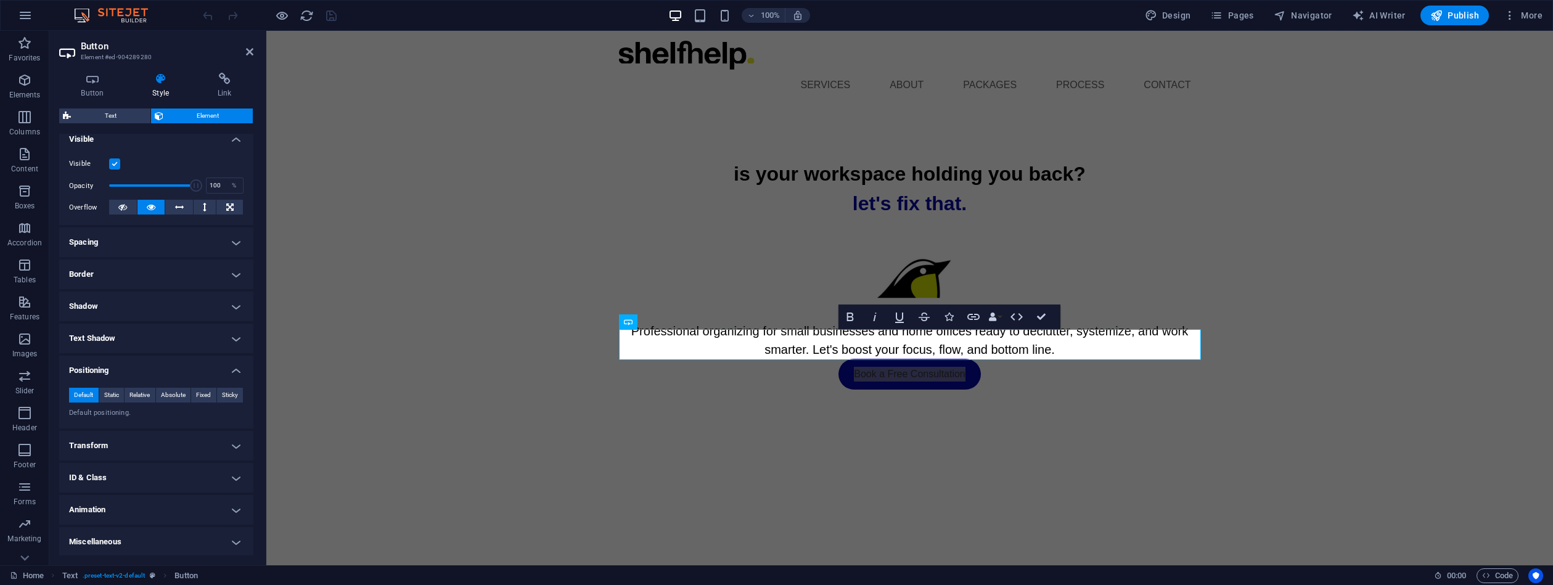
click at [234, 242] on h4 "Spacing" at bounding box center [156, 243] width 194 height 30
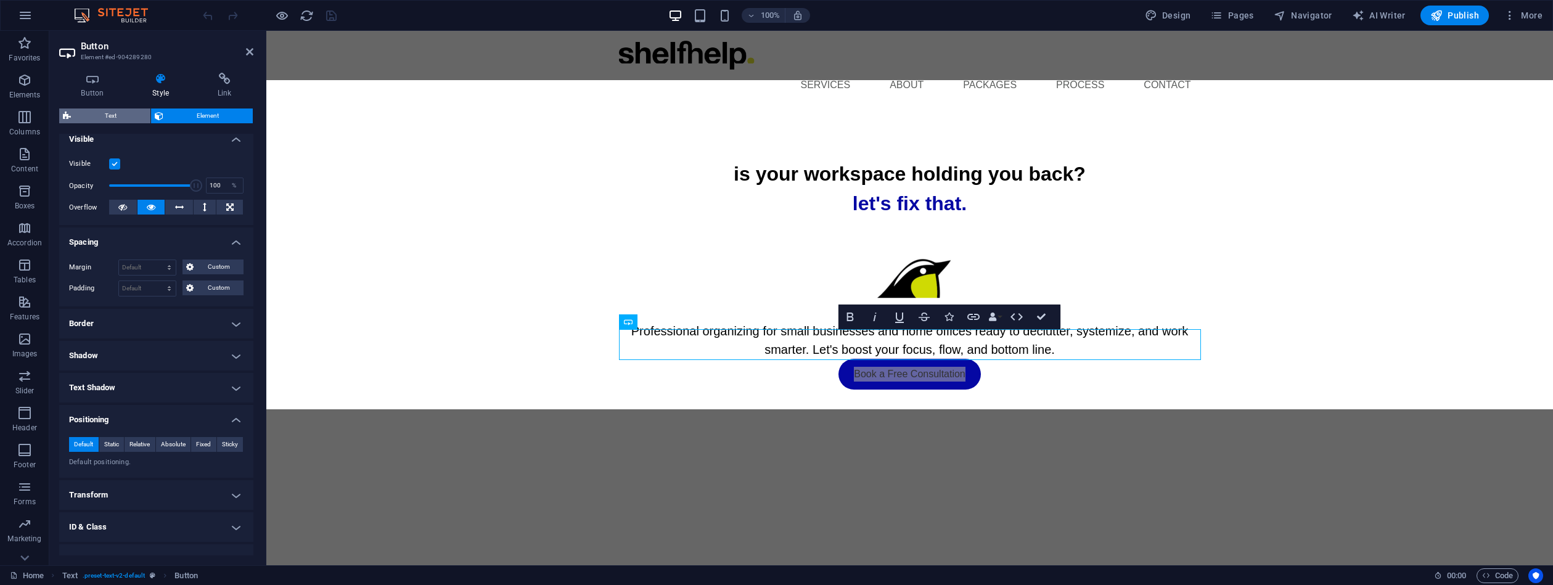
click at [122, 116] on span "Text" at bounding box center [111, 116] width 72 height 15
select select
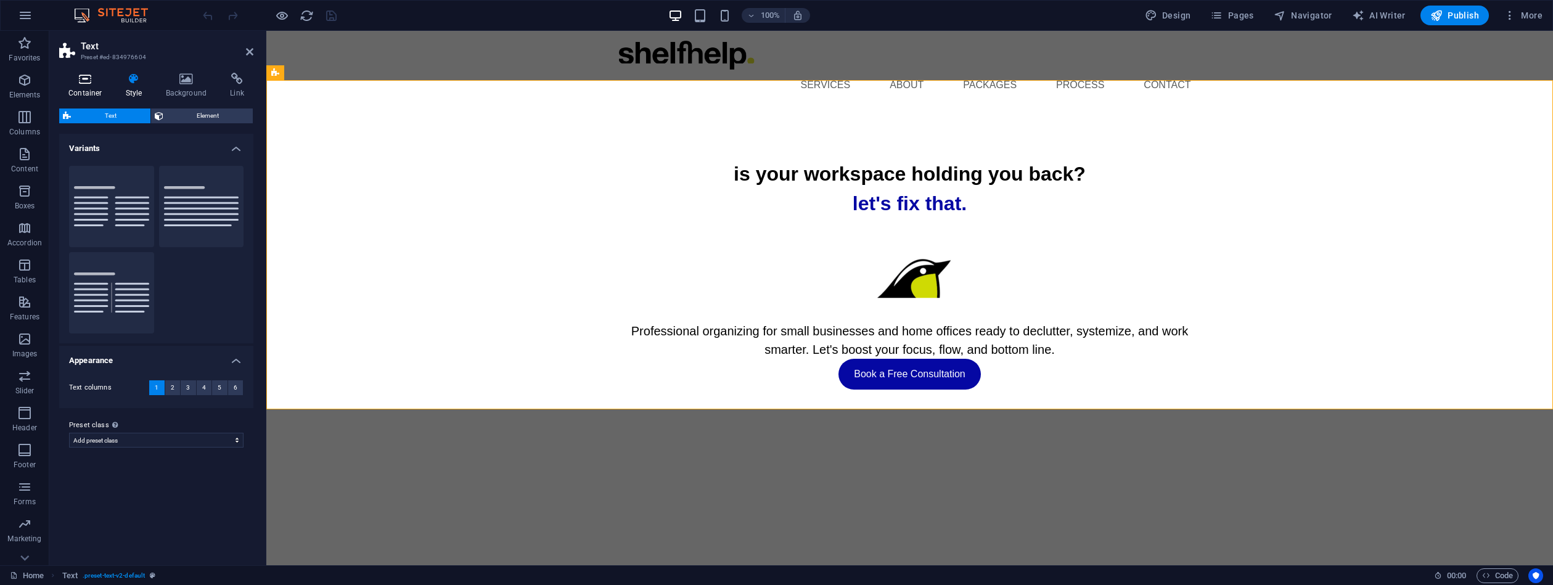
click at [92, 83] on icon at bounding box center [85, 79] width 52 height 12
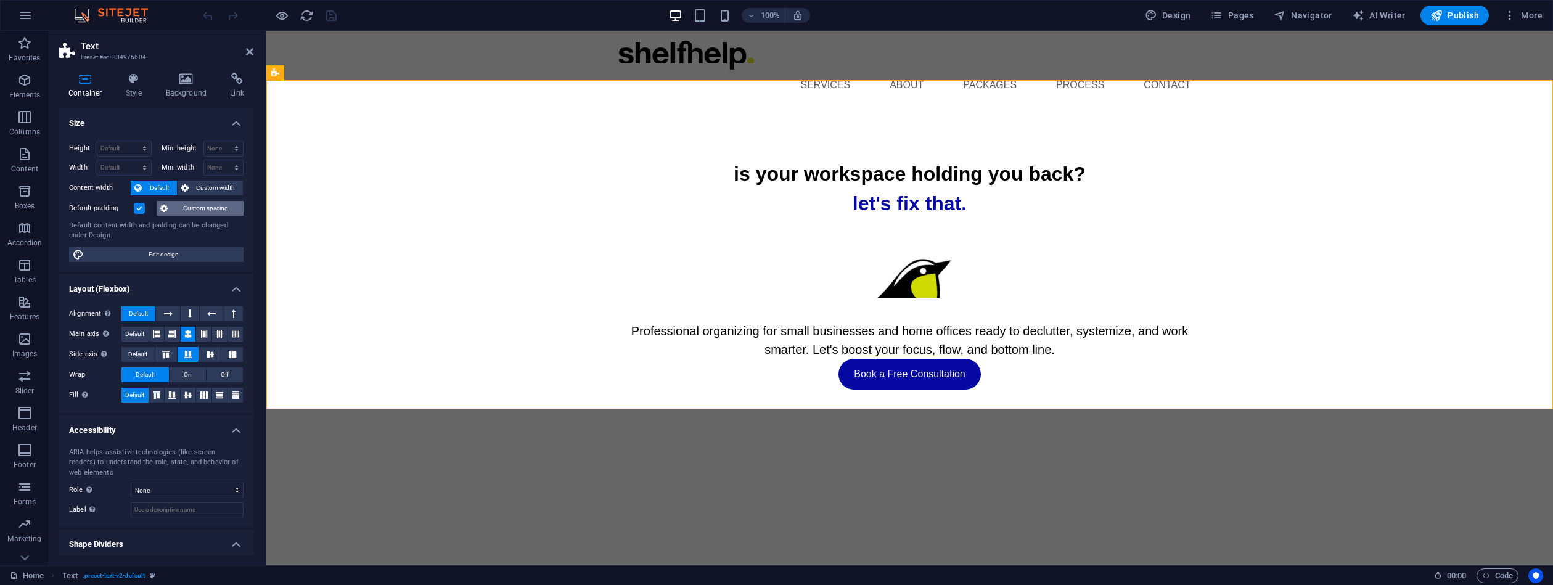
click at [196, 210] on span "Custom spacing" at bounding box center [205, 208] width 68 height 15
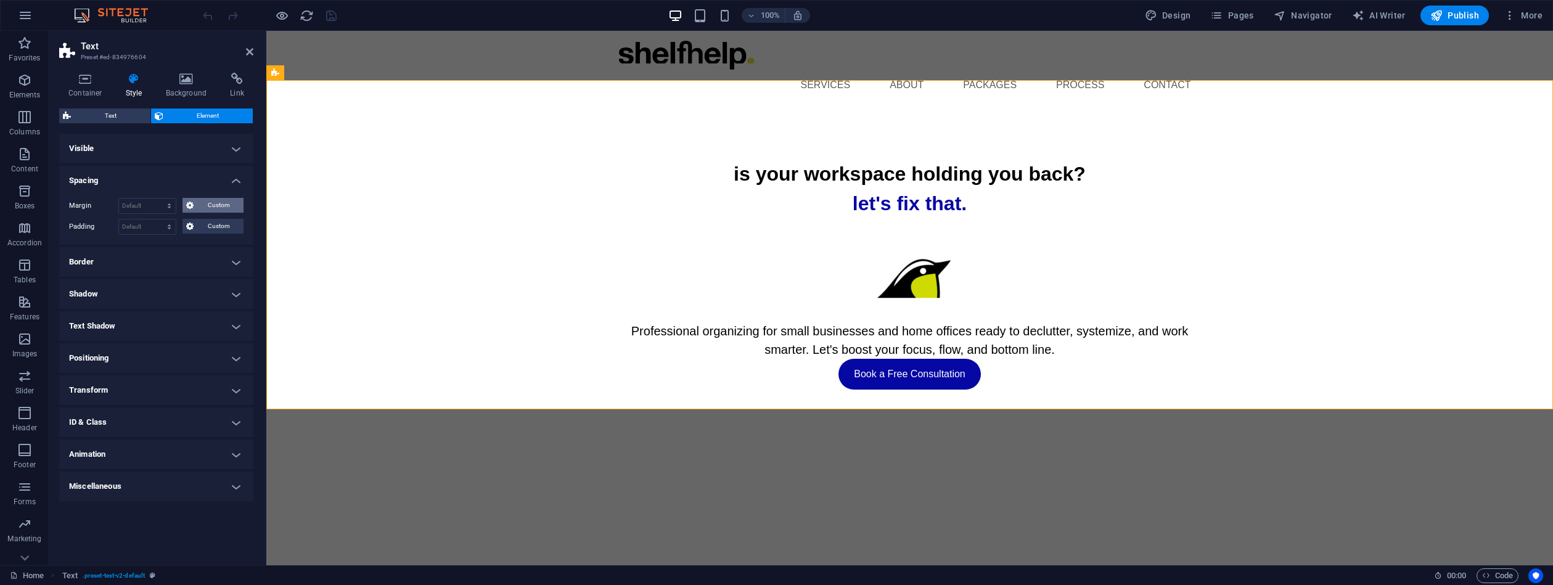
click at [218, 200] on span "Custom" at bounding box center [218, 205] width 43 height 15
select select "px"
type input "0"
select select "px"
type input "0"
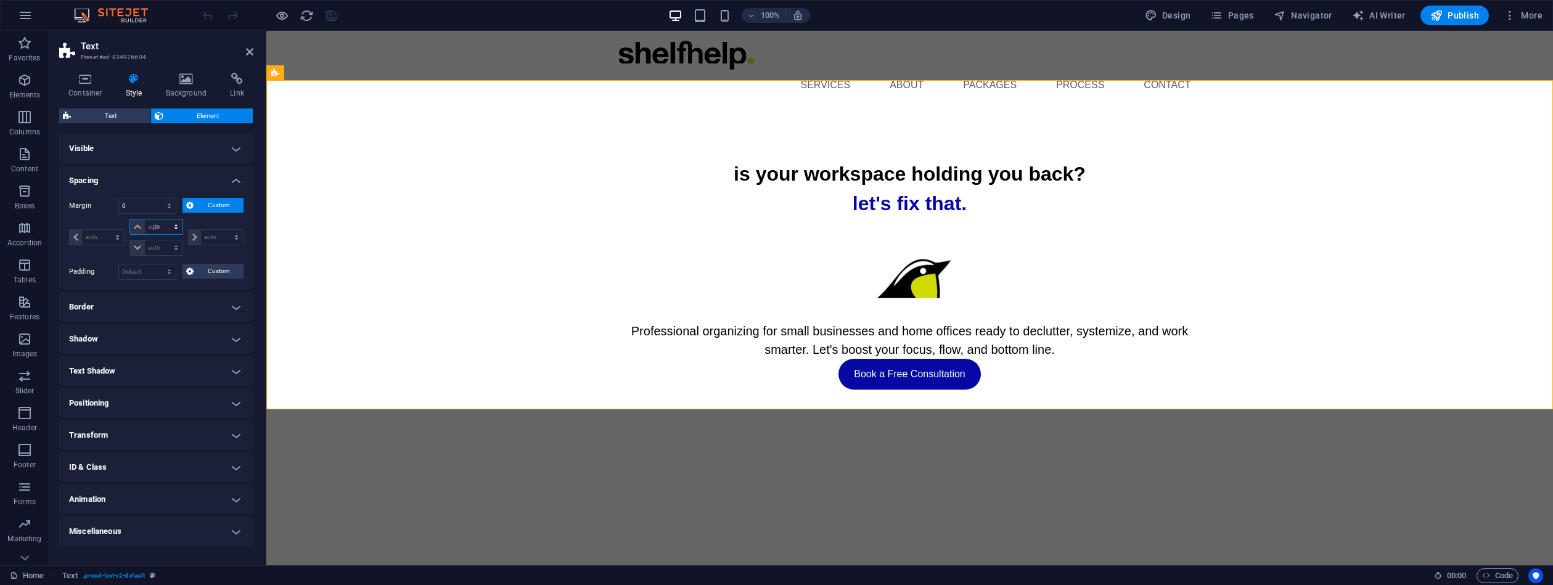
select select "px"
type input "0"
select select "px"
type input "0"
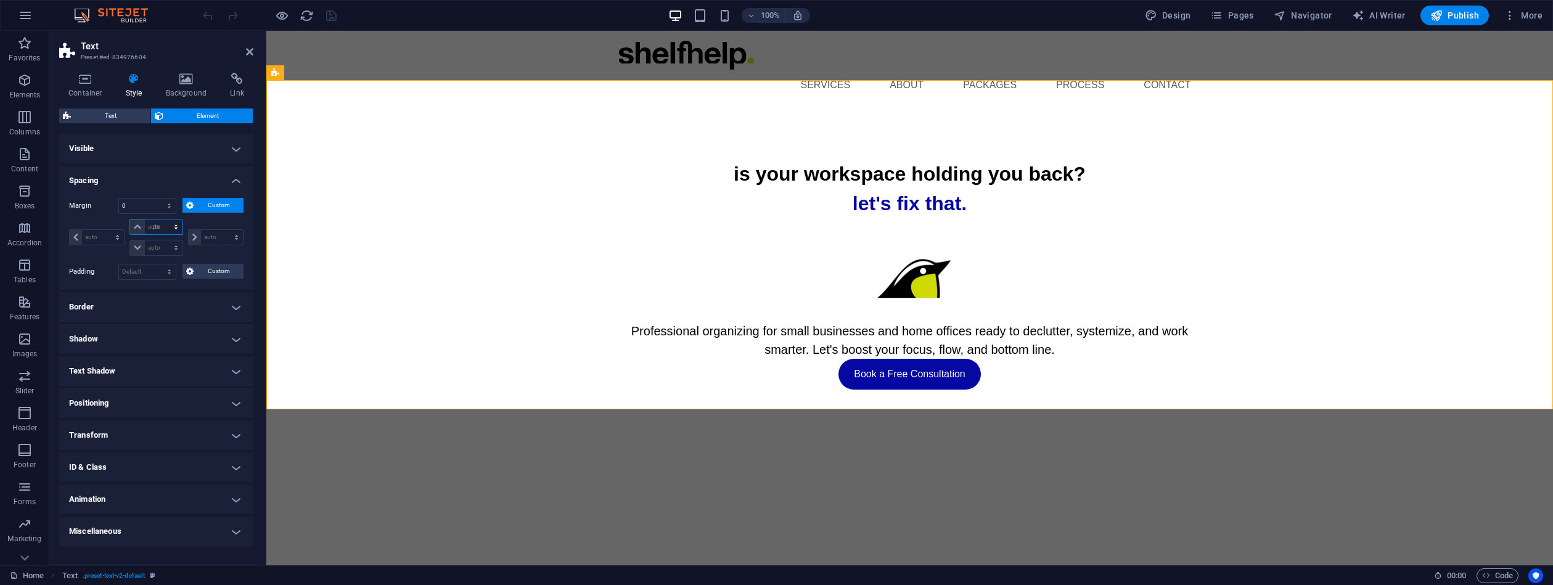
select select "px"
drag, startPoint x: 99, startPoint y: 239, endPoint x: 94, endPoint y: 228, distance: 13.0
click at [82, 234] on input "0" at bounding box center [103, 237] width 42 height 15
drag, startPoint x: 151, startPoint y: 223, endPoint x: 133, endPoint y: 226, distance: 18.7
click at [133, 226] on div "0 auto px % rem vw vh" at bounding box center [155, 227] width 53 height 16
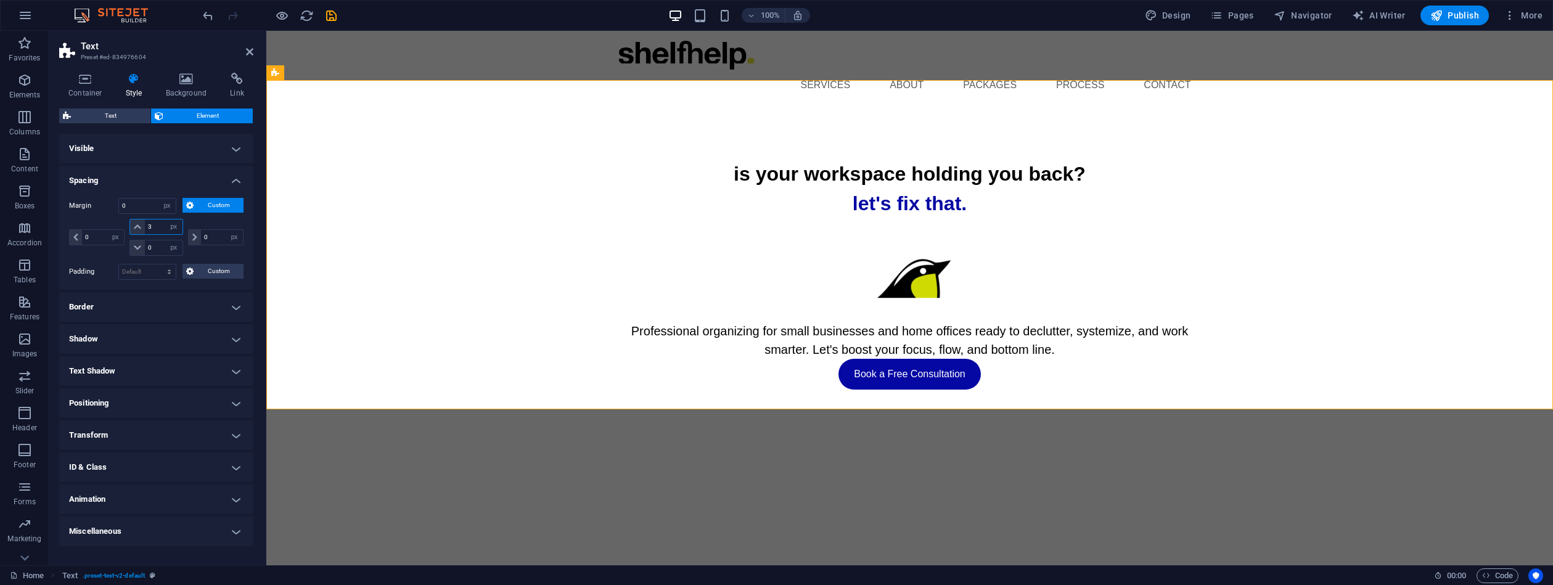
type input "33"
select select "DISABLED_OPTION_VALUE"
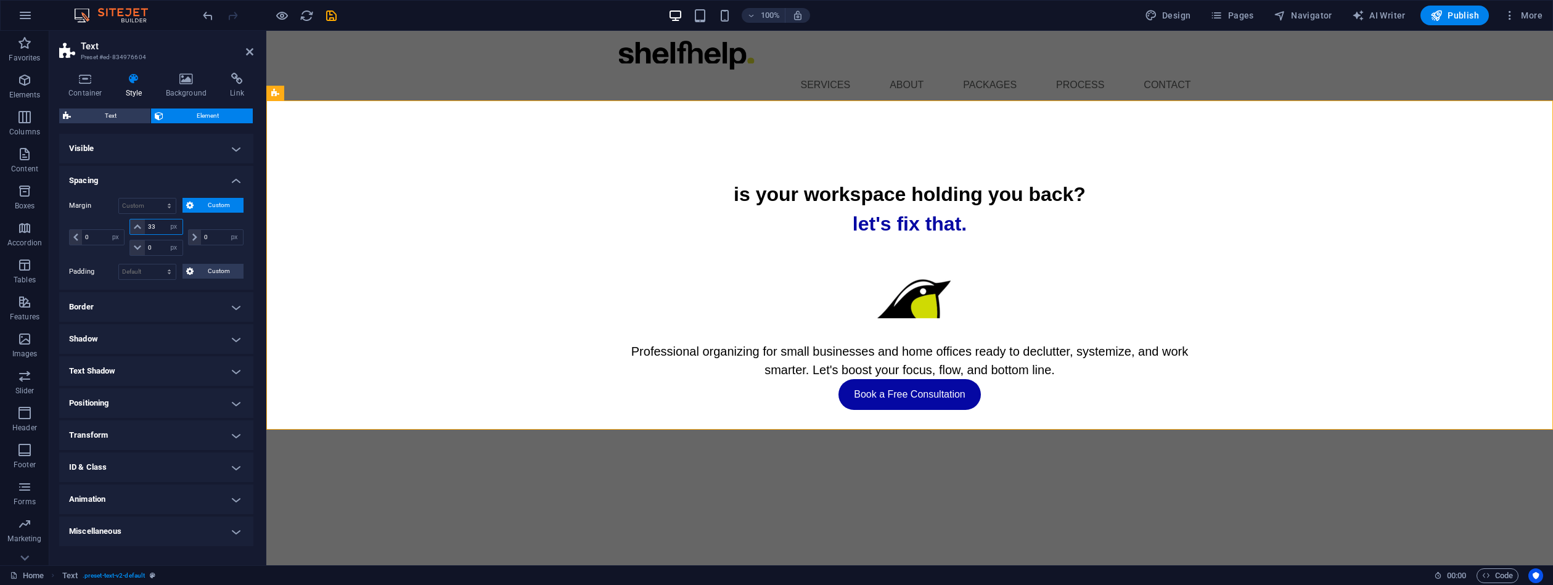
type input "33"
click at [143, 247] on div "0 auto px % rem vw vh" at bounding box center [155, 248] width 53 height 16
type input "33"
click at [221, 231] on input "0" at bounding box center [222, 237] width 42 height 15
drag, startPoint x: 213, startPoint y: 236, endPoint x: 187, endPoint y: 236, distance: 25.9
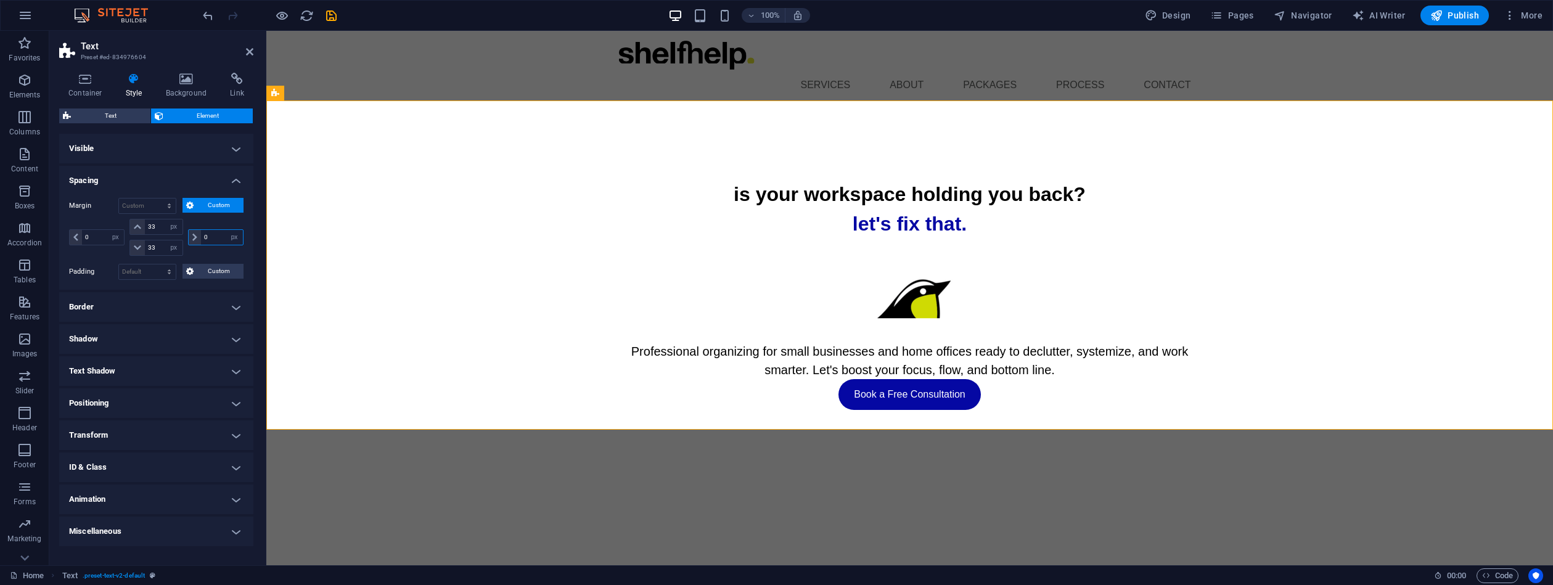
click at [188, 236] on div "0 auto px % rem vw vh" at bounding box center [215, 237] width 55 height 16
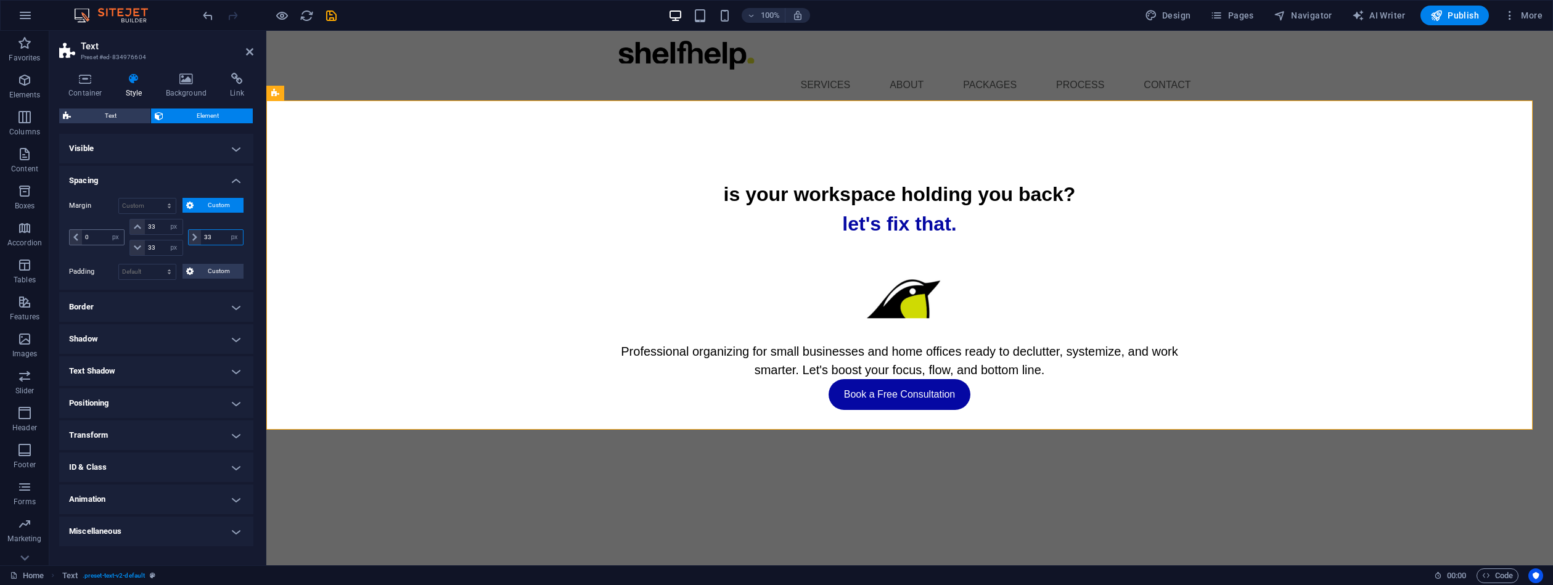
type input "33"
click at [93, 236] on input "0" at bounding box center [103, 237] width 42 height 15
click at [92, 236] on input "0" at bounding box center [103, 237] width 42 height 15
type input "33"
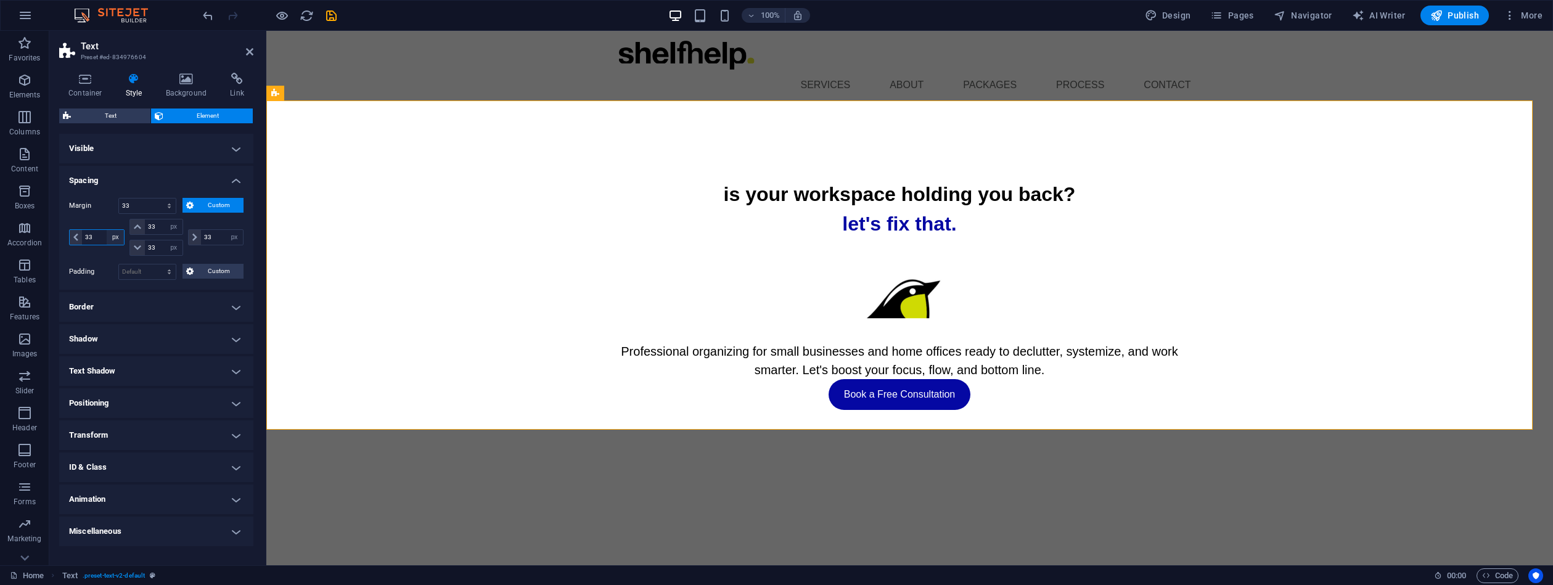
select select "px"
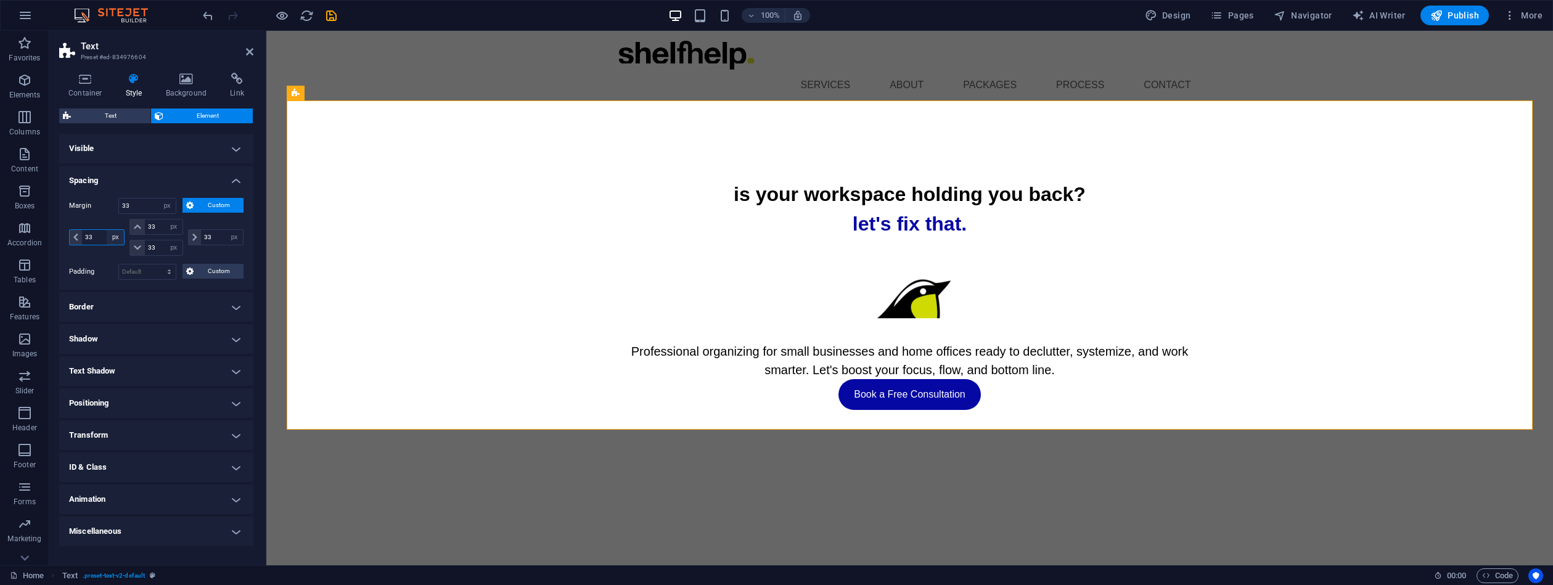
type input "33"
click at [486, 474] on html "Skip to main content Menu Services About Packages Process Contact is your works…" at bounding box center [909, 255] width 1287 height 449
drag, startPoint x: 146, startPoint y: 201, endPoint x: 102, endPoint y: 194, distance: 43.8
click at [102, 194] on div "Margin 33 Default auto px % rem vw vh Custom Custom 33 auto px % rem vw vh 33 a…" at bounding box center [156, 239] width 194 height 102
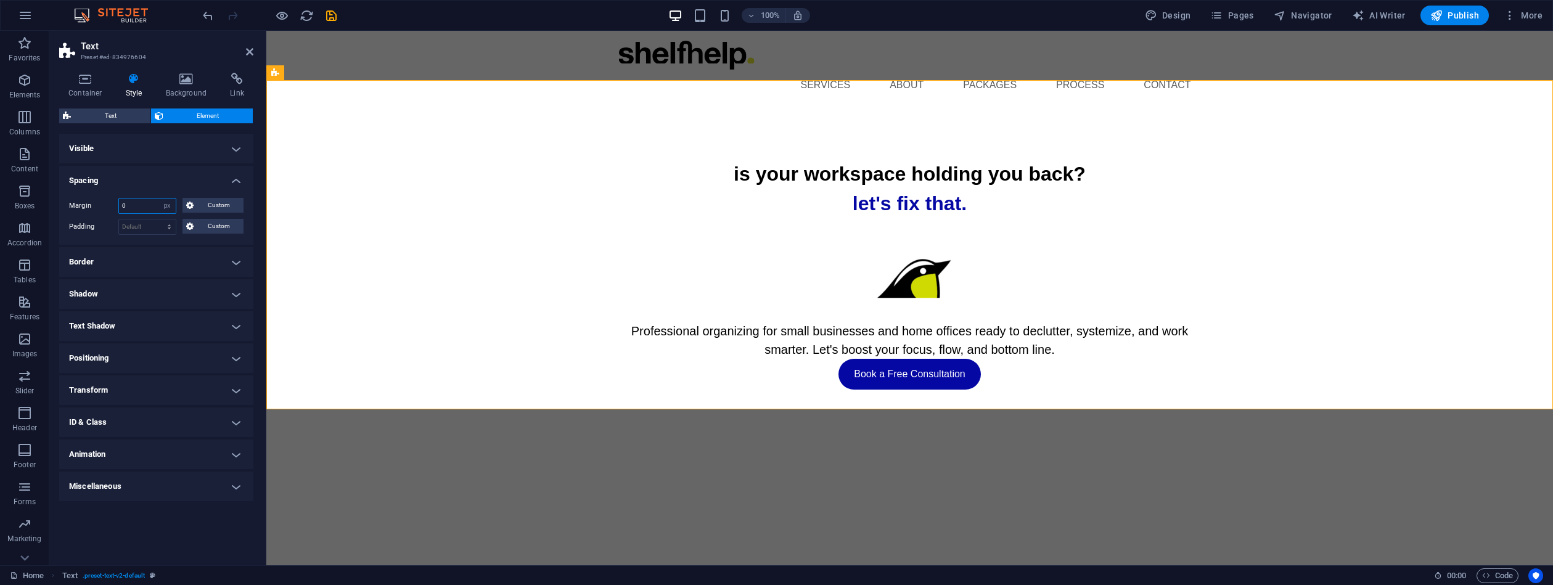
type input "0"
click at [204, 202] on span "Custom" at bounding box center [218, 205] width 43 height 15
click at [181, 186] on li "Spacing Margin 0 Default auto px % rem vw vh Custom Custom 0 auto px % rem vw v…" at bounding box center [156, 228] width 194 height 124
click at [178, 174] on h4 "Spacing" at bounding box center [156, 177] width 194 height 22
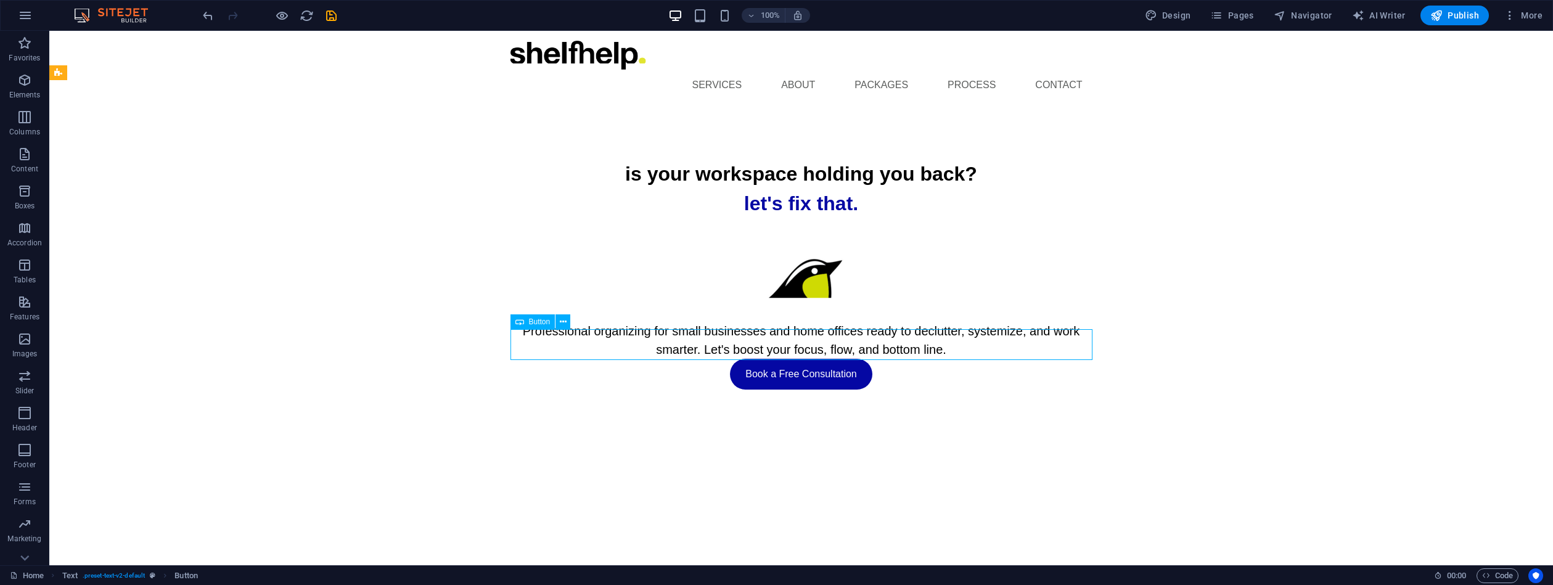
drag, startPoint x: 678, startPoint y: 355, endPoint x: 895, endPoint y: 355, distance: 217.0
click at [894, 359] on div "Book a Free Consultation" at bounding box center [802, 374] width 582 height 31
click at [797, 359] on div "Book a Free Consultation" at bounding box center [802, 374] width 582 height 31
click at [792, 359] on div "Book a Free Consultation" at bounding box center [802, 374] width 582 height 31
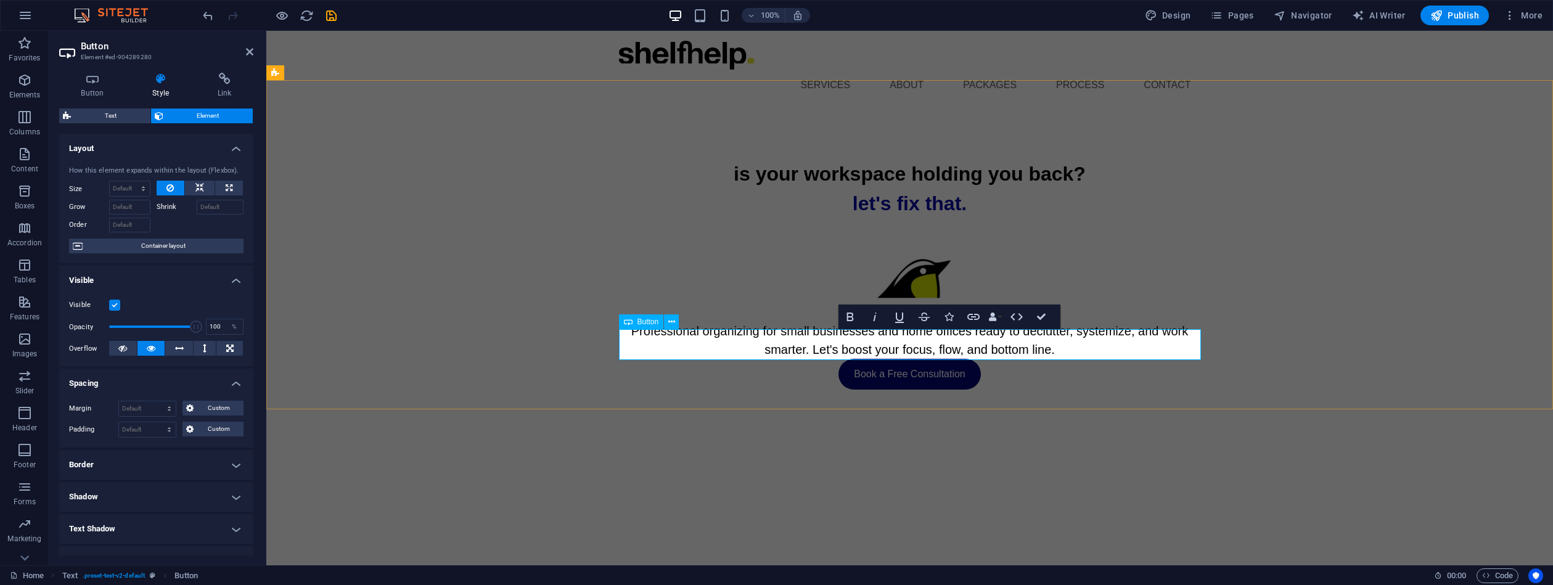
click at [921, 359] on link "Book a Free Consultation" at bounding box center [910, 374] width 142 height 31
click at [673, 321] on icon at bounding box center [671, 322] width 7 height 13
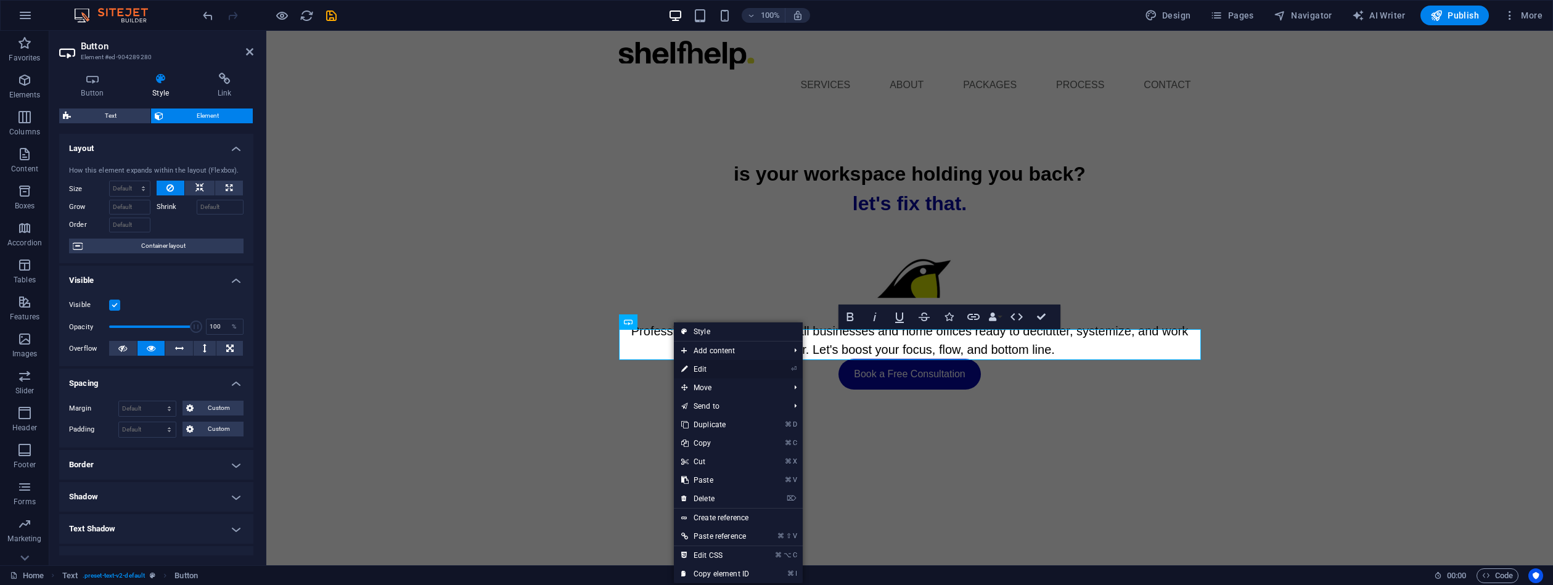
click at [705, 366] on link "⏎ Edit" at bounding box center [715, 369] width 83 height 18
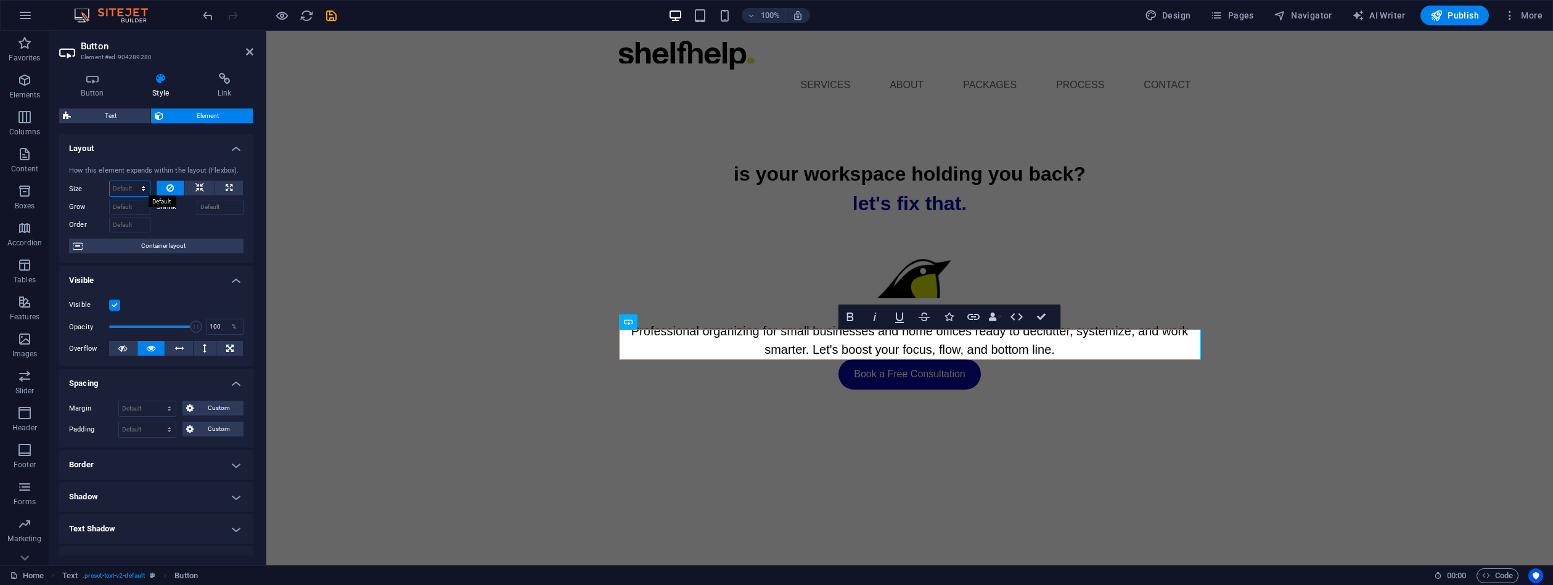
select select "px"
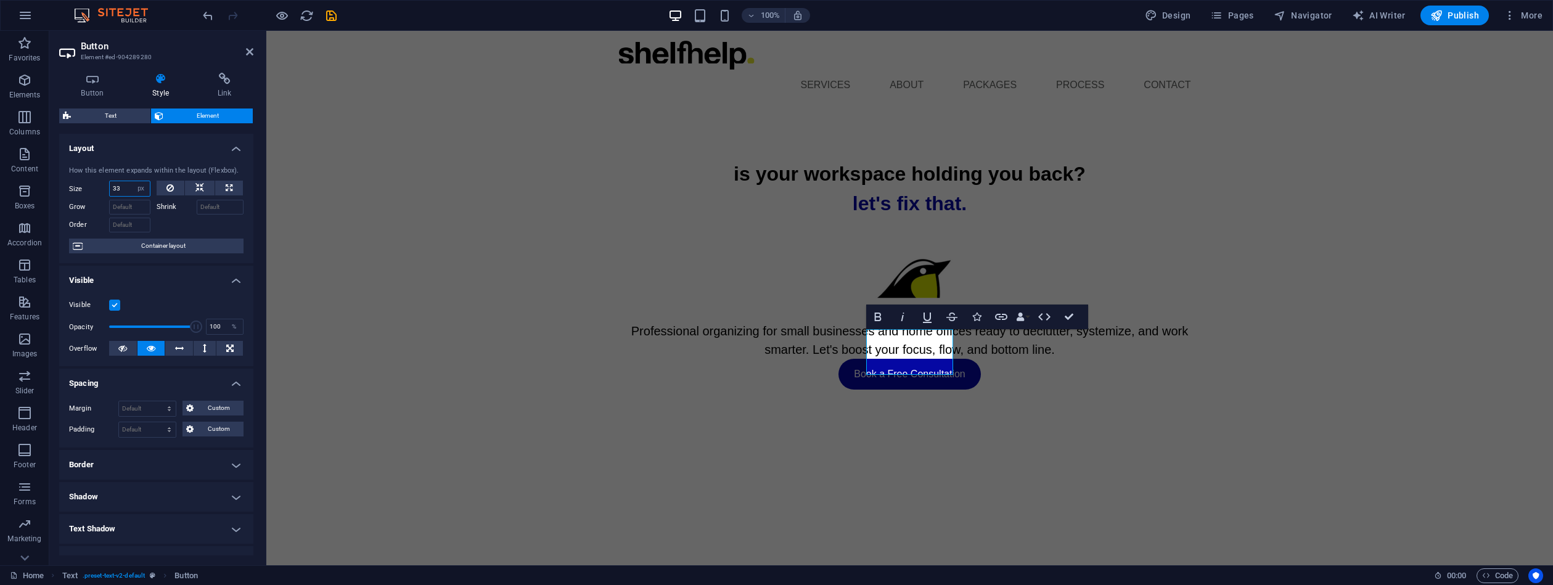
drag, startPoint x: 129, startPoint y: 185, endPoint x: 75, endPoint y: 181, distance: 54.4
click at [99, 181] on div "Size 33 Default auto px % 1/1 1/2 1/3 1/4 1/5 1/6 1/7 1/8 1/9 1/10" at bounding box center [109, 189] width 81 height 16
drag, startPoint x: 125, startPoint y: 191, endPoint x: 101, endPoint y: 187, distance: 24.4
click at [107, 190] on div "Size 67 Default auto px % 1/1 1/2 1/3 1/4 1/5 1/6 1/7 1/8 1/9 1/10" at bounding box center [109, 189] width 81 height 16
type input "1"
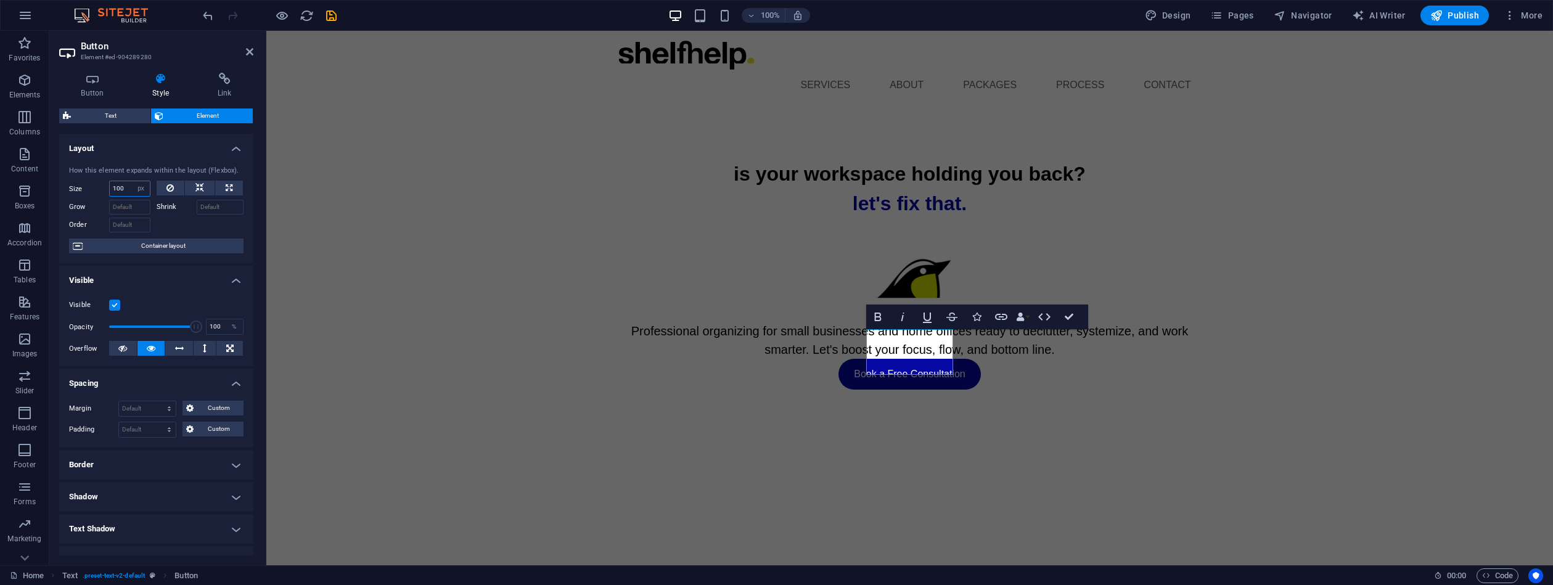
drag, startPoint x: 128, startPoint y: 187, endPoint x: 80, endPoint y: 187, distance: 48.1
click at [97, 188] on div "Size 100 Default auto px % 1/1 1/2 1/3 1/4 1/5 1/6 1/7 1/8 1/9 1/10" at bounding box center [109, 189] width 81 height 16
type input "300"
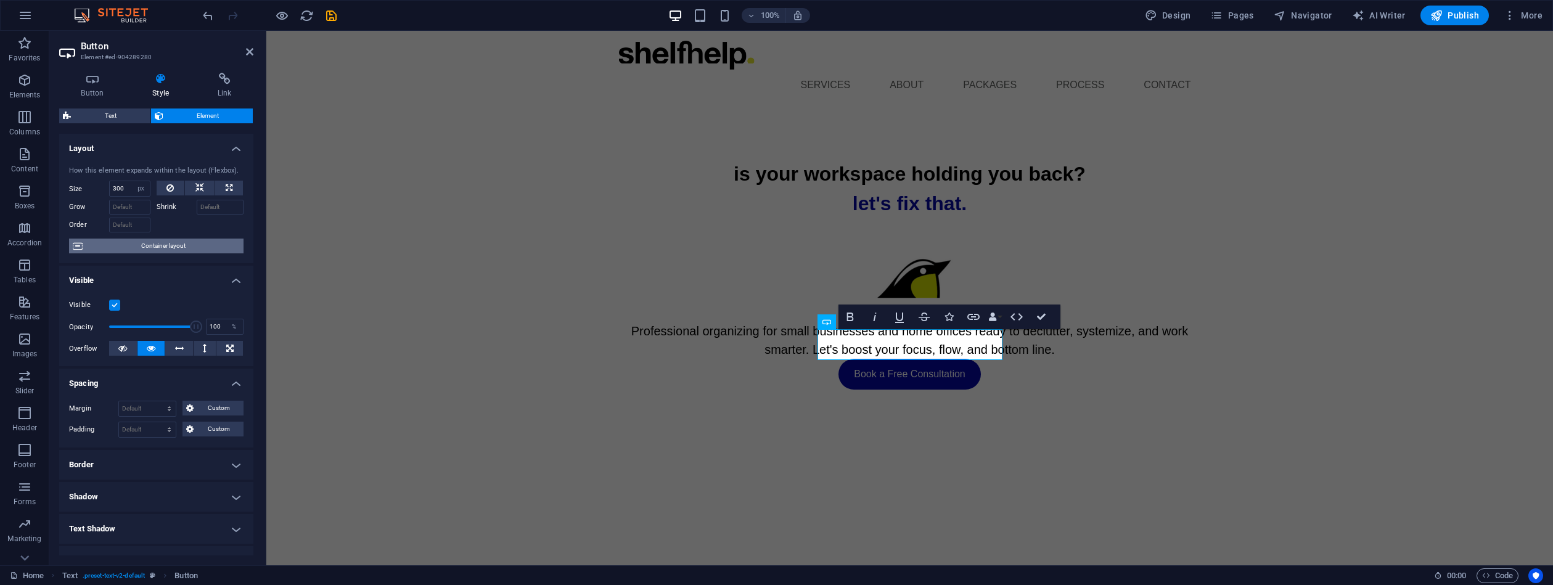
click at [159, 245] on span "Container layout" at bounding box center [163, 246] width 154 height 15
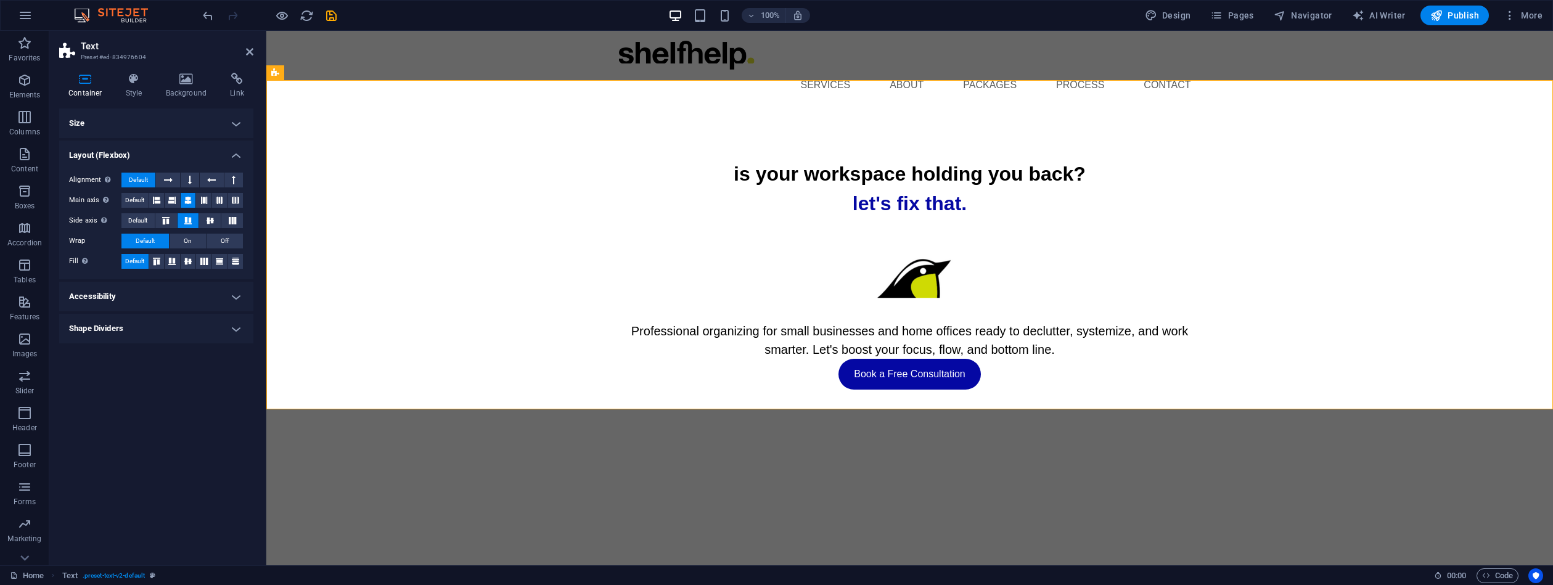
click at [235, 295] on h4 "Accessibility" at bounding box center [156, 297] width 194 height 30
drag, startPoint x: 205, startPoint y: 377, endPoint x: 140, endPoint y: 380, distance: 65.4
click at [142, 380] on input "Label Use the ARIA label to provide a clear and descriptive name for elements t…" at bounding box center [187, 376] width 113 height 15
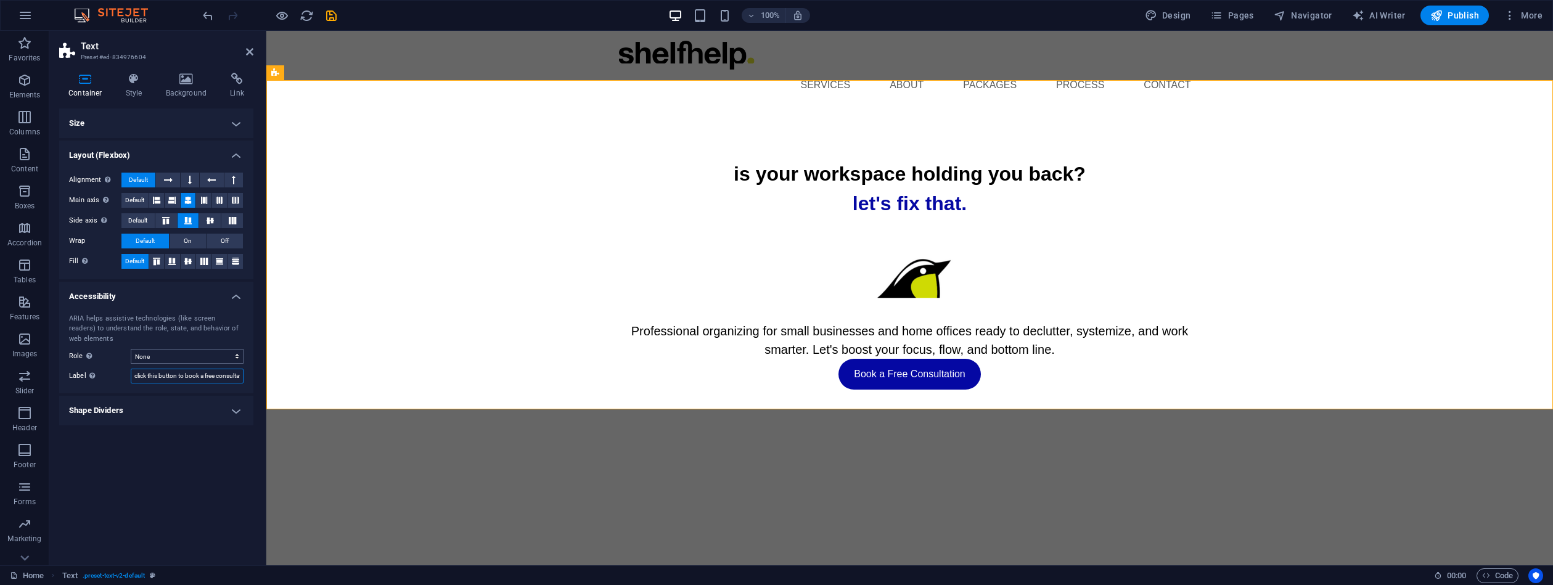
type input "click this button to book a free consultation"
click at [244, 322] on div "ARIA helps assistive technologies (like screen readers) to understand the role,…" at bounding box center [156, 349] width 194 height 90
click at [230, 406] on h4 "Shape Dividers" at bounding box center [156, 411] width 194 height 30
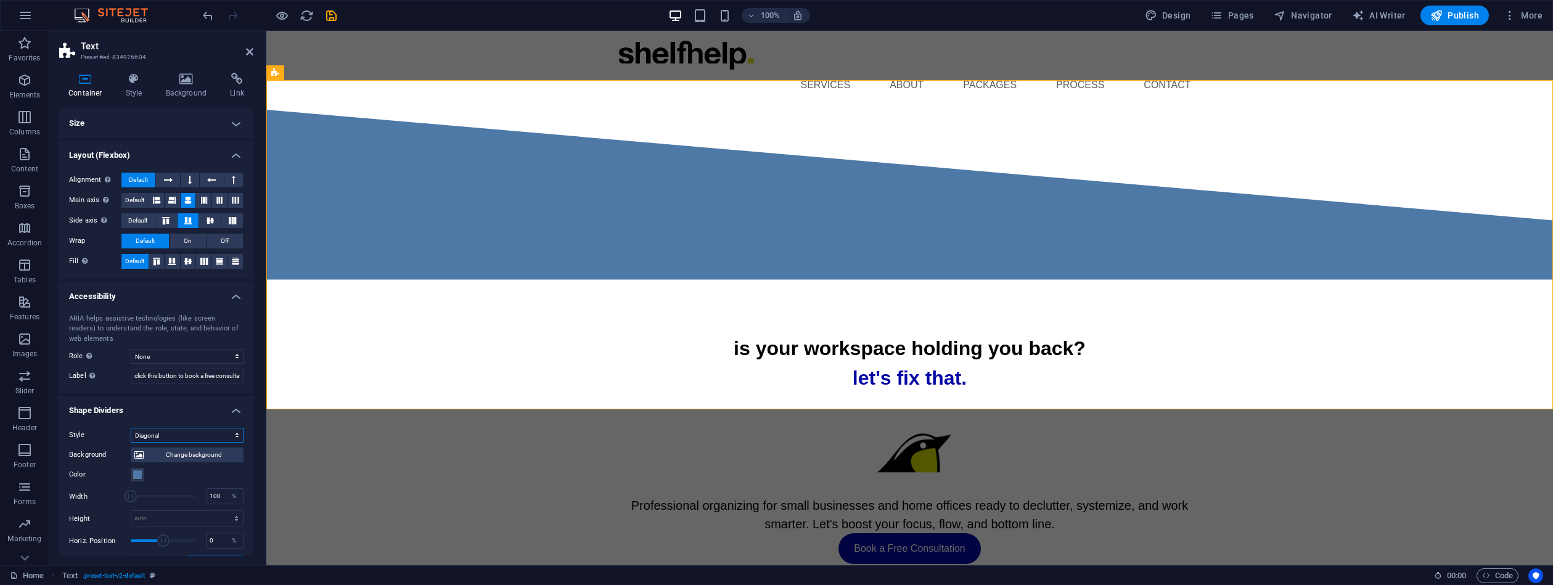
select select "none"
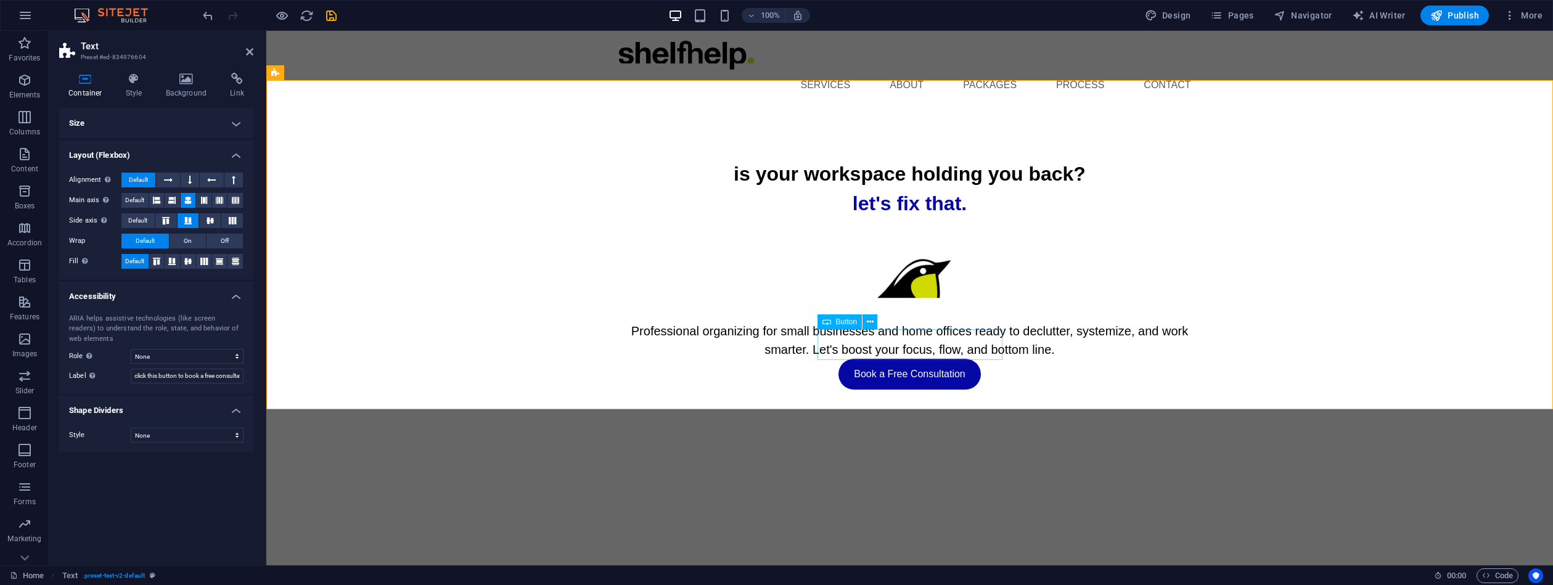
drag, startPoint x: 867, startPoint y: 356, endPoint x: 1083, endPoint y: 358, distance: 216.4
click at [1083, 359] on div "Book a Free Consultation" at bounding box center [910, 374] width 582 height 31
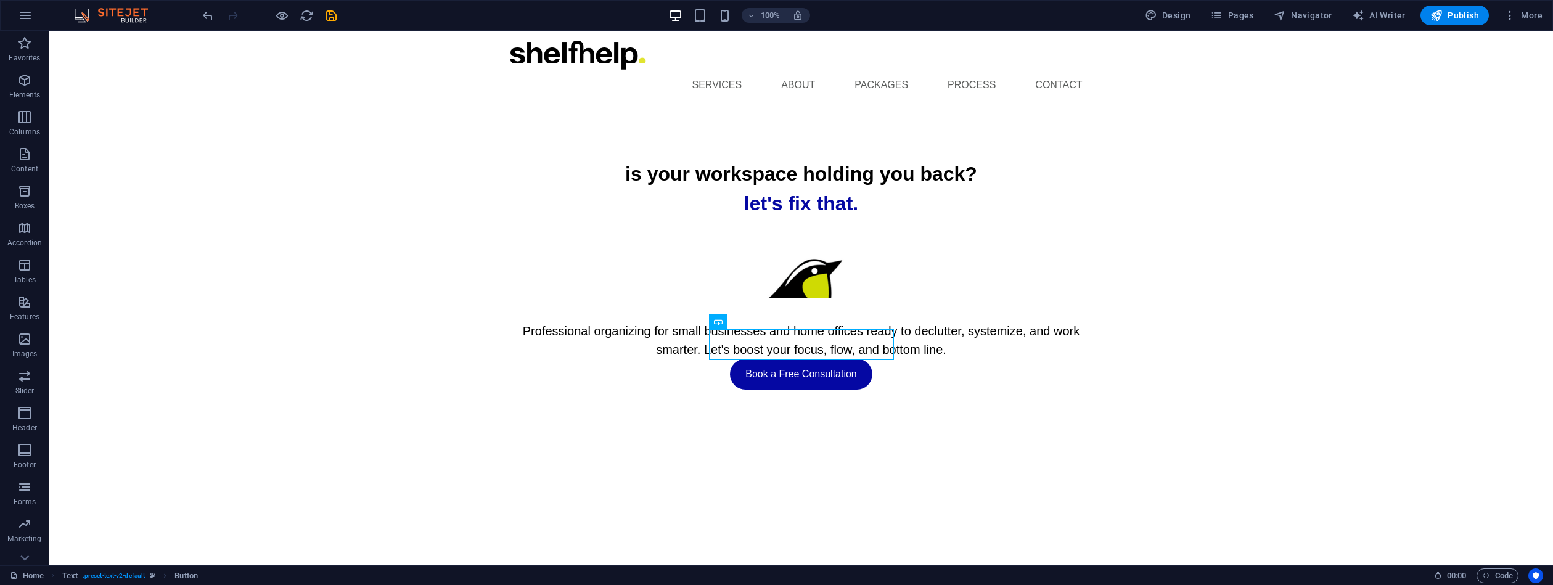
click at [752, 359] on div "Book a Free Consultation" at bounding box center [802, 374] width 582 height 31
drag, startPoint x: 752, startPoint y: 350, endPoint x: 534, endPoint y: 349, distance: 217.7
click at [752, 359] on div "Book a Free Consultation" at bounding box center [802, 374] width 582 height 31
select select "px"
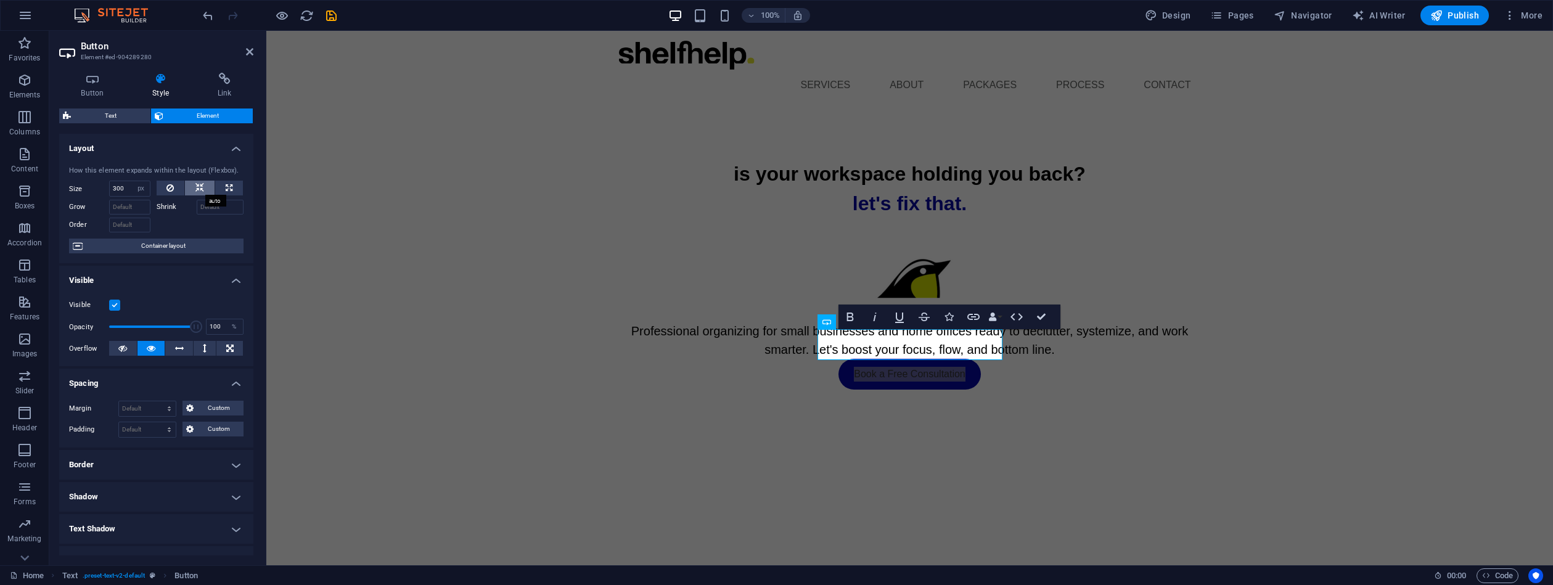
click at [200, 189] on icon at bounding box center [199, 188] width 9 height 15
select select "DISABLED_OPTION_VALUE"
click at [168, 188] on icon at bounding box center [169, 188] width 7 height 15
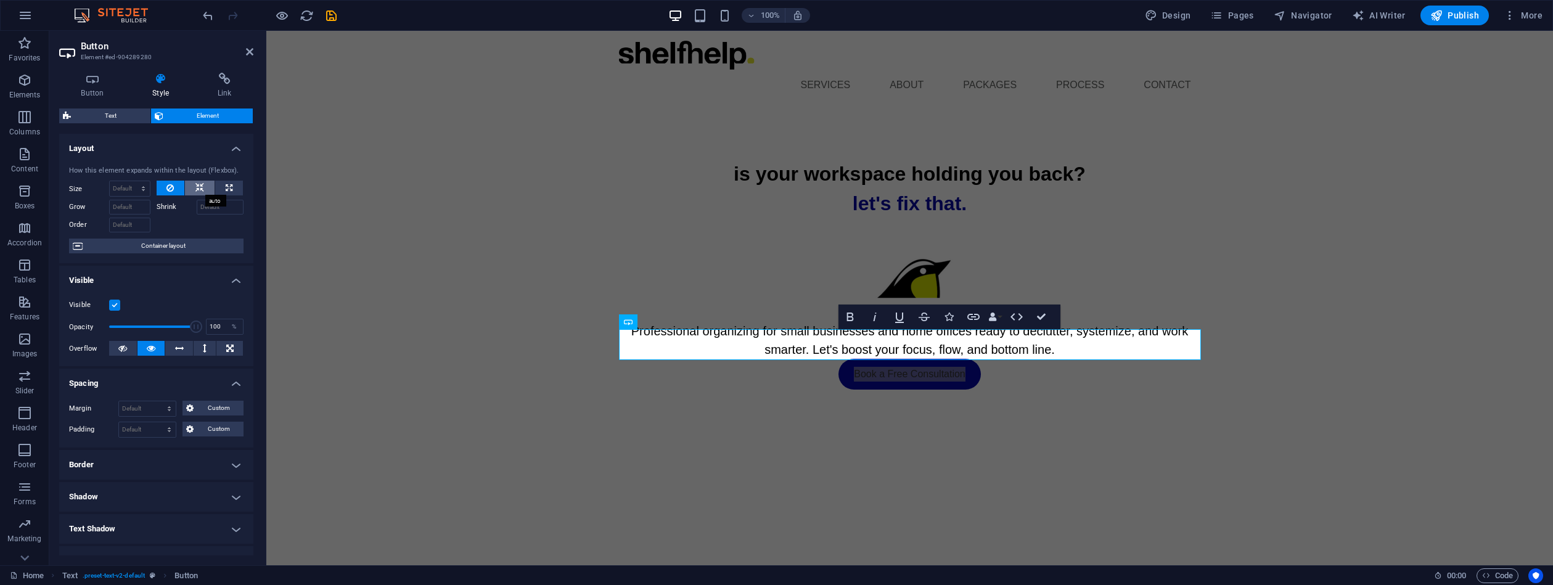
click at [199, 188] on icon at bounding box center [199, 188] width 9 height 15
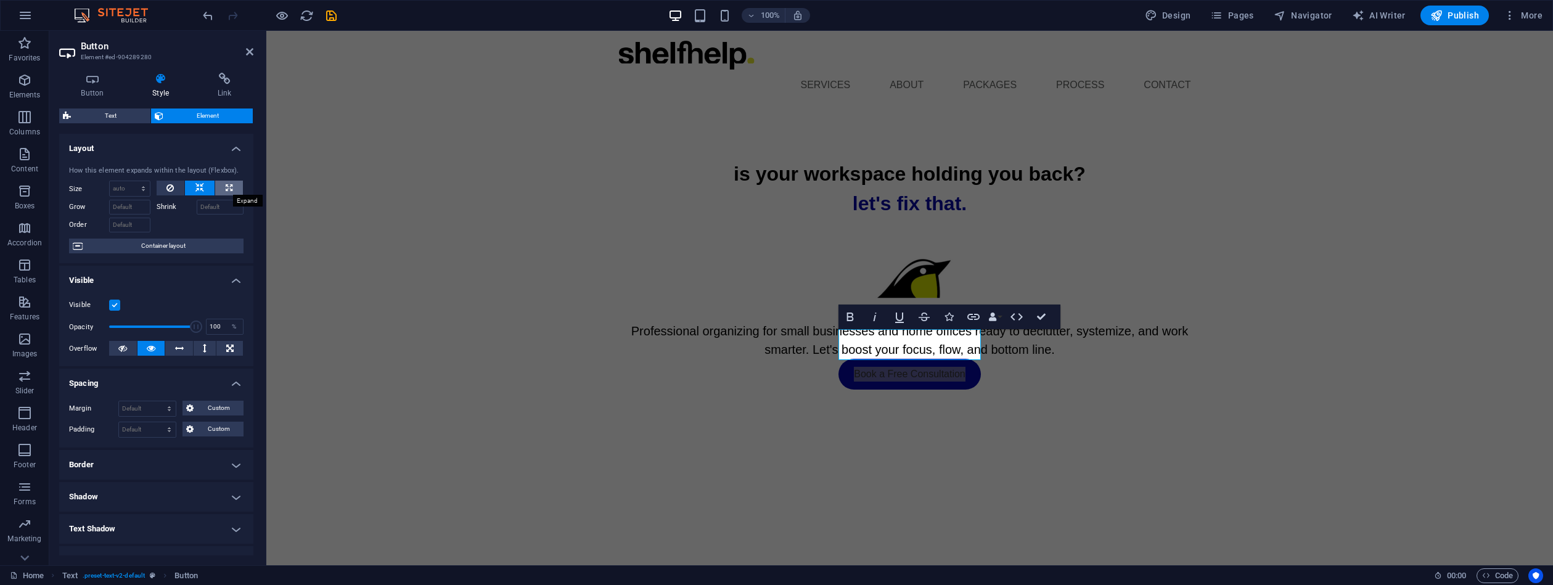
click at [226, 187] on icon at bounding box center [229, 188] width 7 height 15
type input "100"
select select "%"
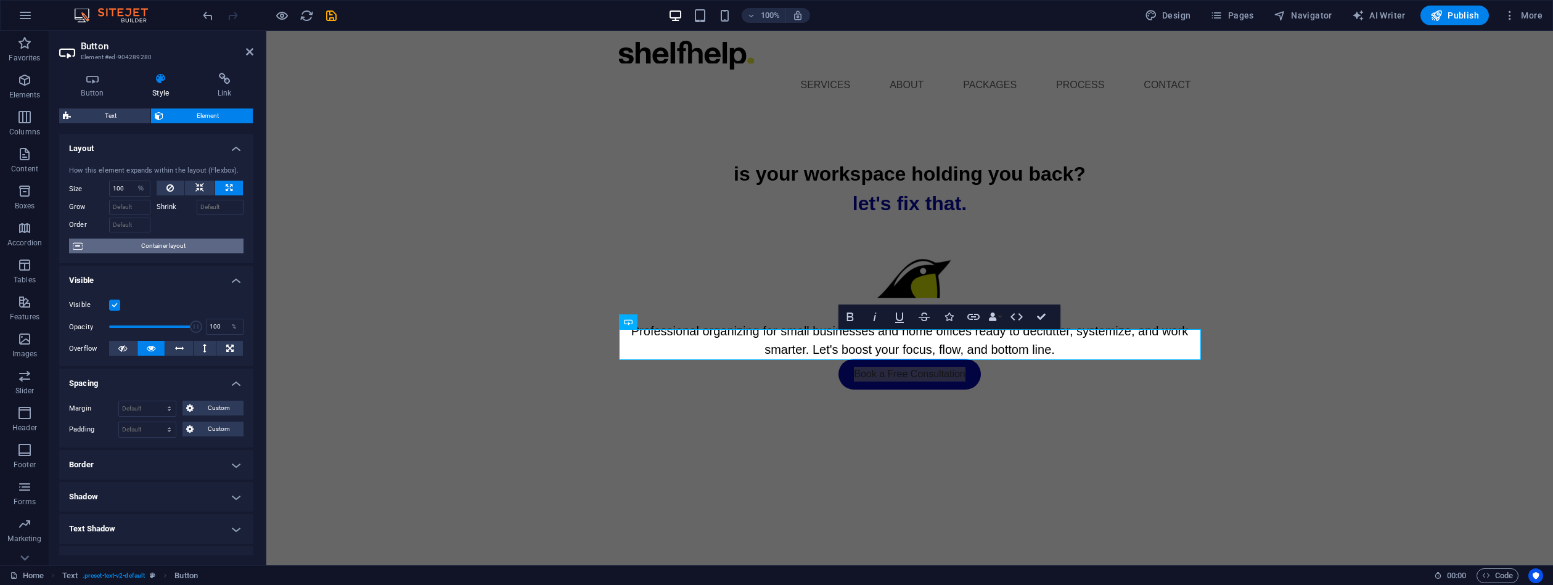
click at [159, 243] on span "Container layout" at bounding box center [163, 246] width 154 height 15
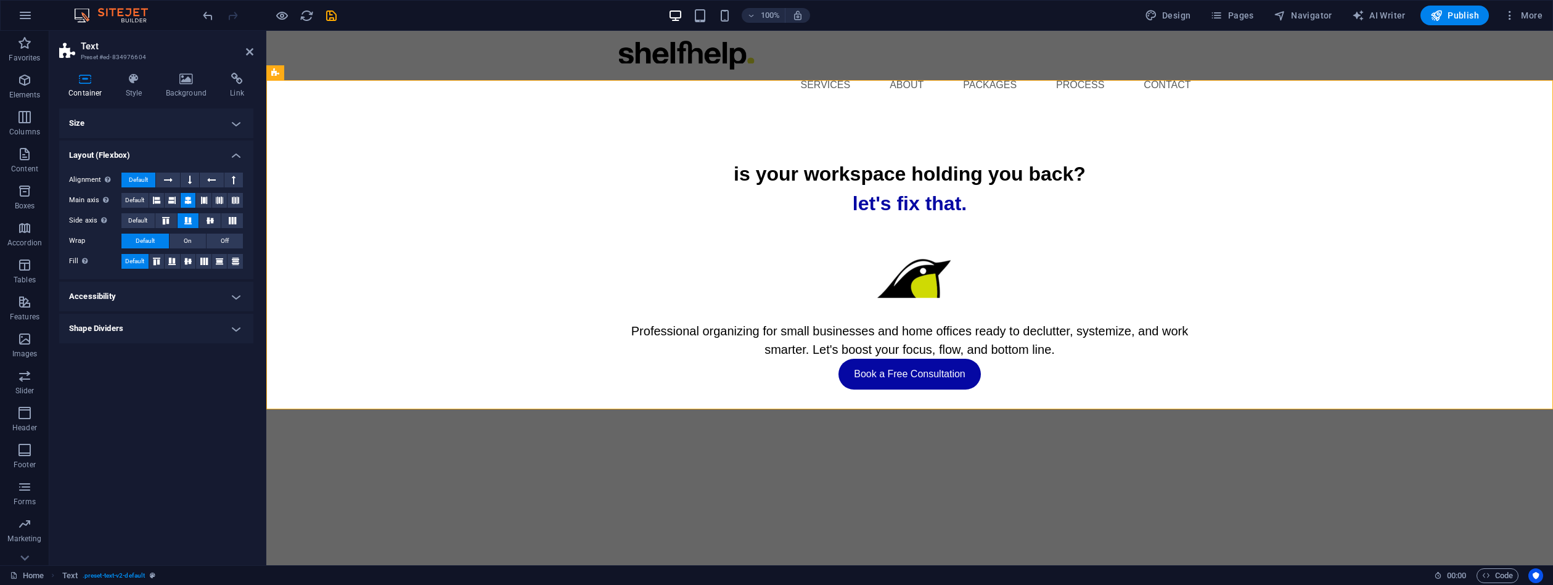
click at [237, 123] on h4 "Size" at bounding box center [156, 124] width 194 height 30
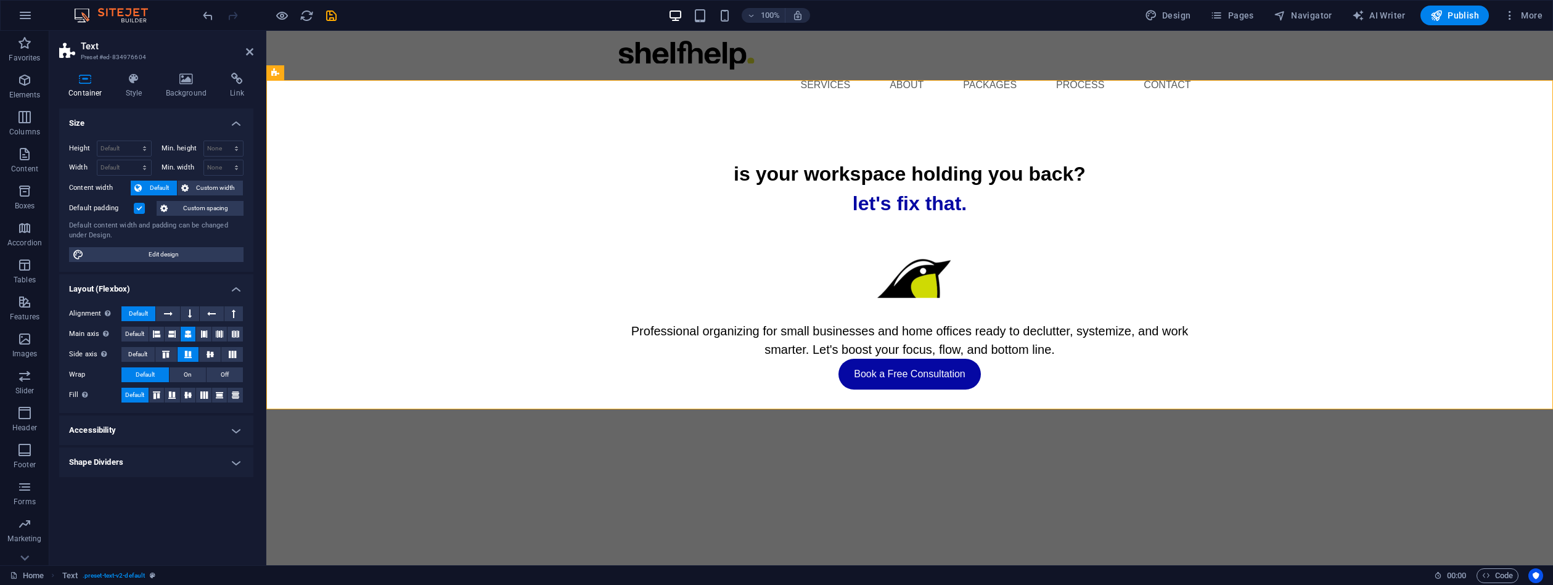
click at [181, 207] on span "Custom spacing" at bounding box center [205, 208] width 68 height 15
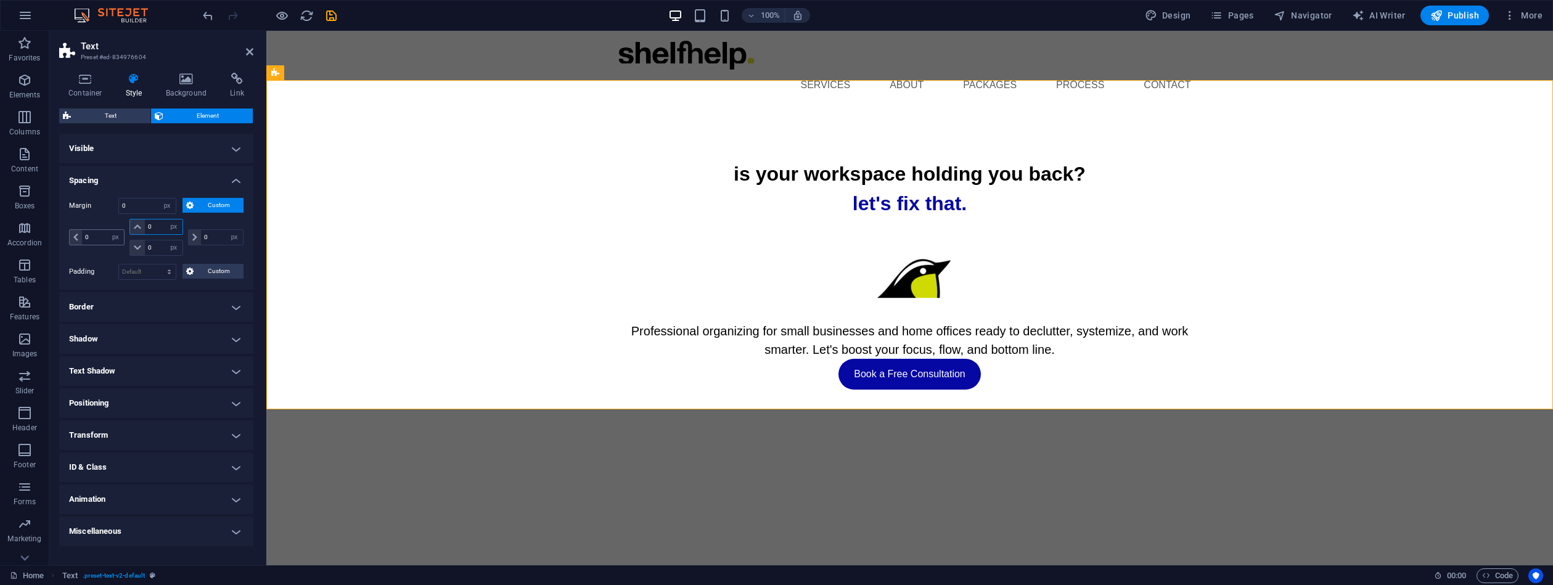
drag, startPoint x: 157, startPoint y: 227, endPoint x: 123, endPoint y: 229, distance: 34.0
click at [134, 228] on div "0 auto px % rem vw vh" at bounding box center [155, 227] width 53 height 16
type input "33"
select select "DISABLED_OPTION_VALUE"
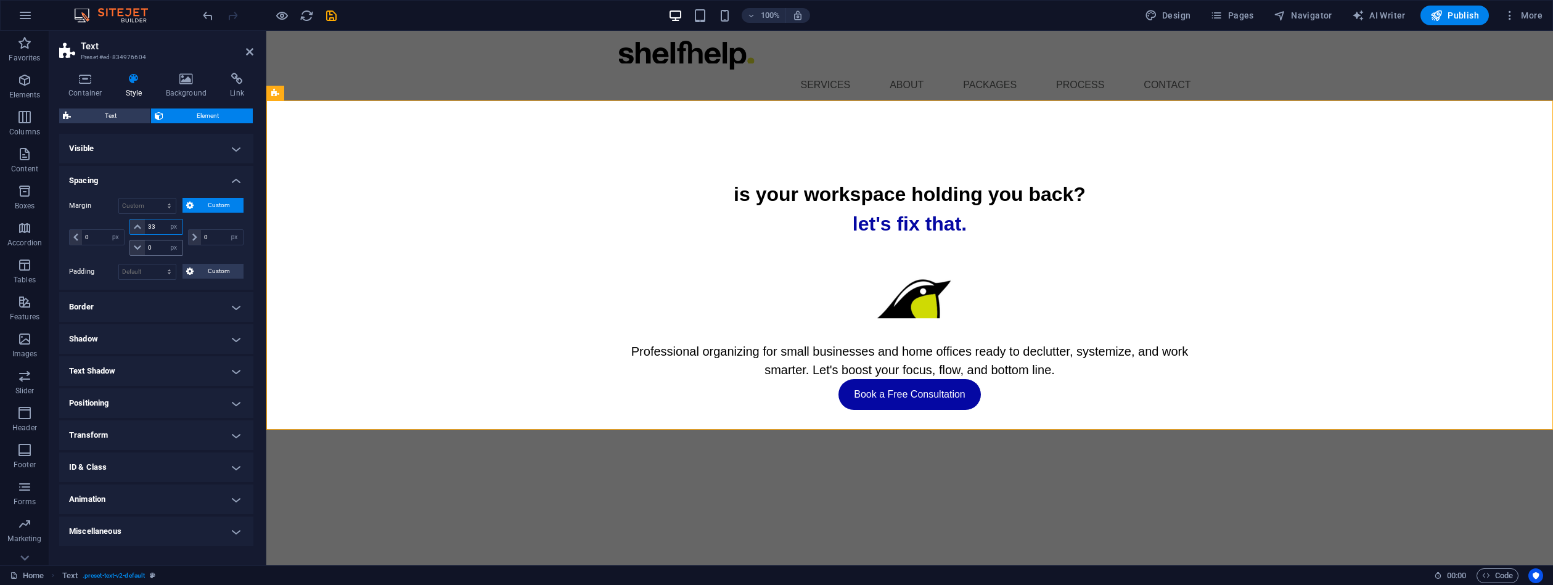
type input "33"
click at [142, 246] on div "0 auto px % rem vw vh" at bounding box center [155, 248] width 53 height 16
click at [138, 224] on div "33 auto px % rem vw vh" at bounding box center [155, 227] width 53 height 16
type input "0"
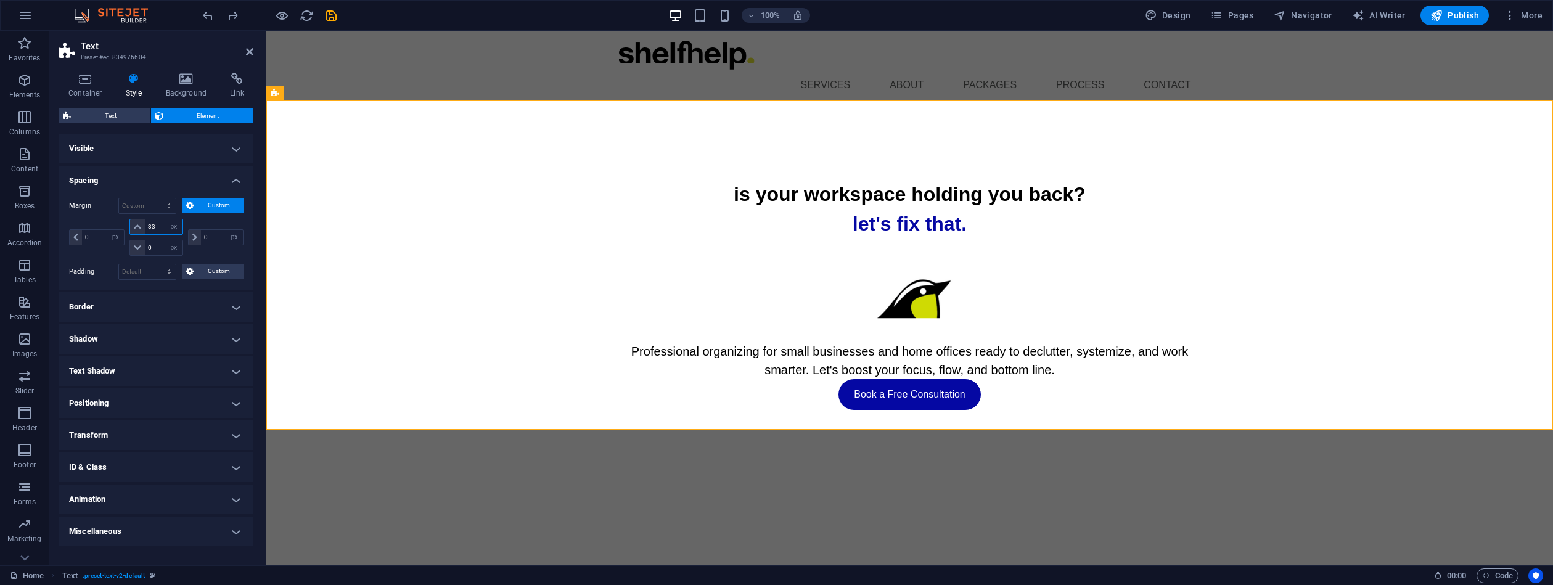
select select "px"
type input "0"
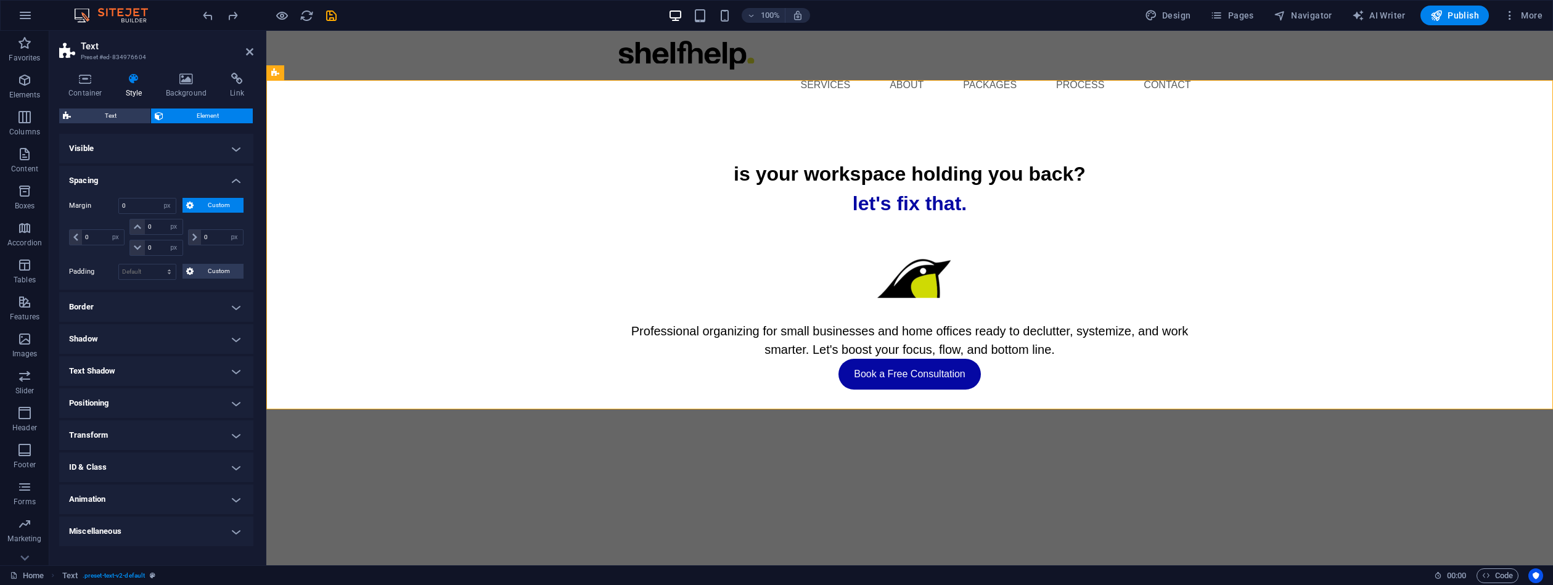
click at [202, 207] on span "Custom" at bounding box center [218, 205] width 43 height 15
select select "px"
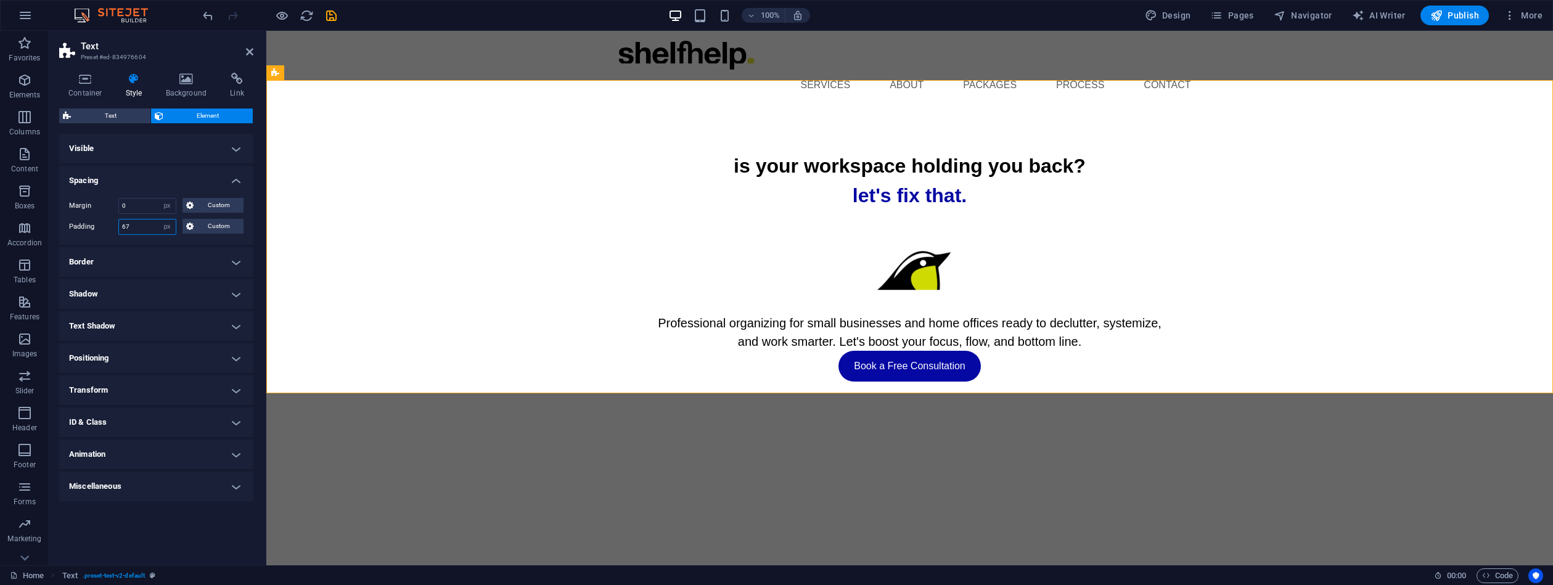
click at [100, 223] on div "Padding 67 Default px rem % vh vw Custom Custom" at bounding box center [156, 227] width 174 height 16
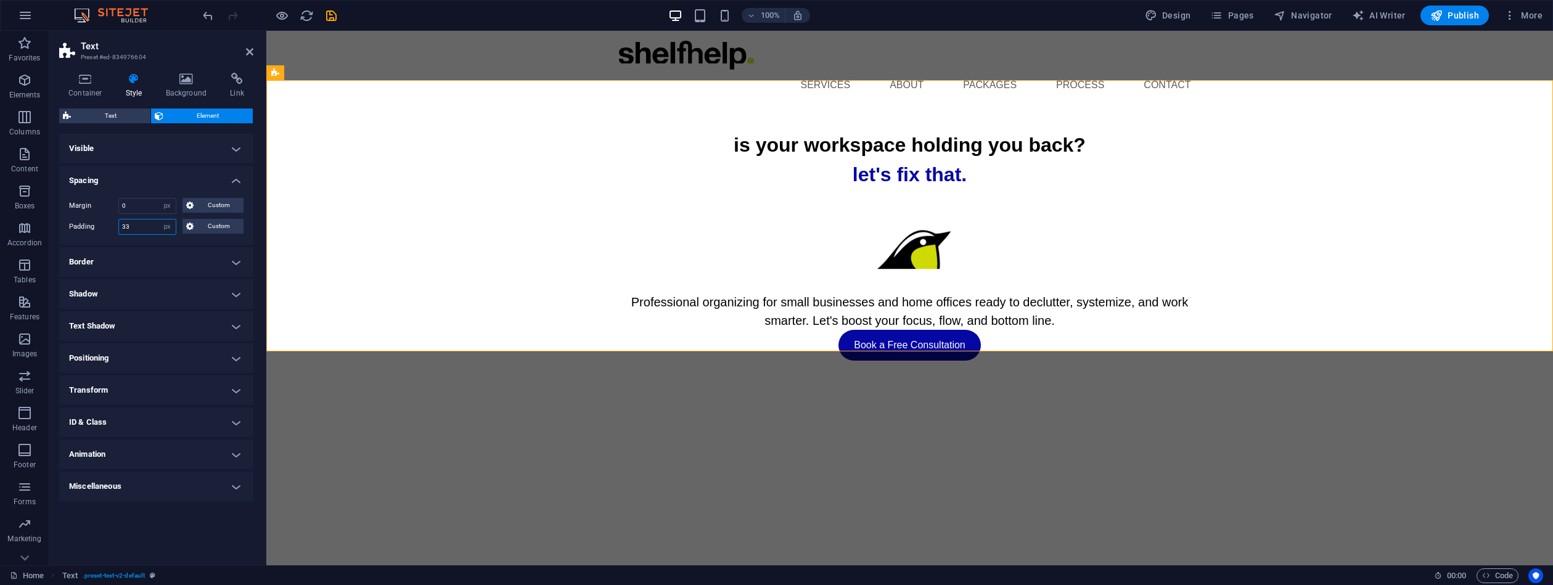
drag, startPoint x: 133, startPoint y: 225, endPoint x: 102, endPoint y: 221, distance: 31.1
click at [102, 221] on div "Padding 33 Default px rem % vh vw Custom Custom" at bounding box center [156, 227] width 174 height 16
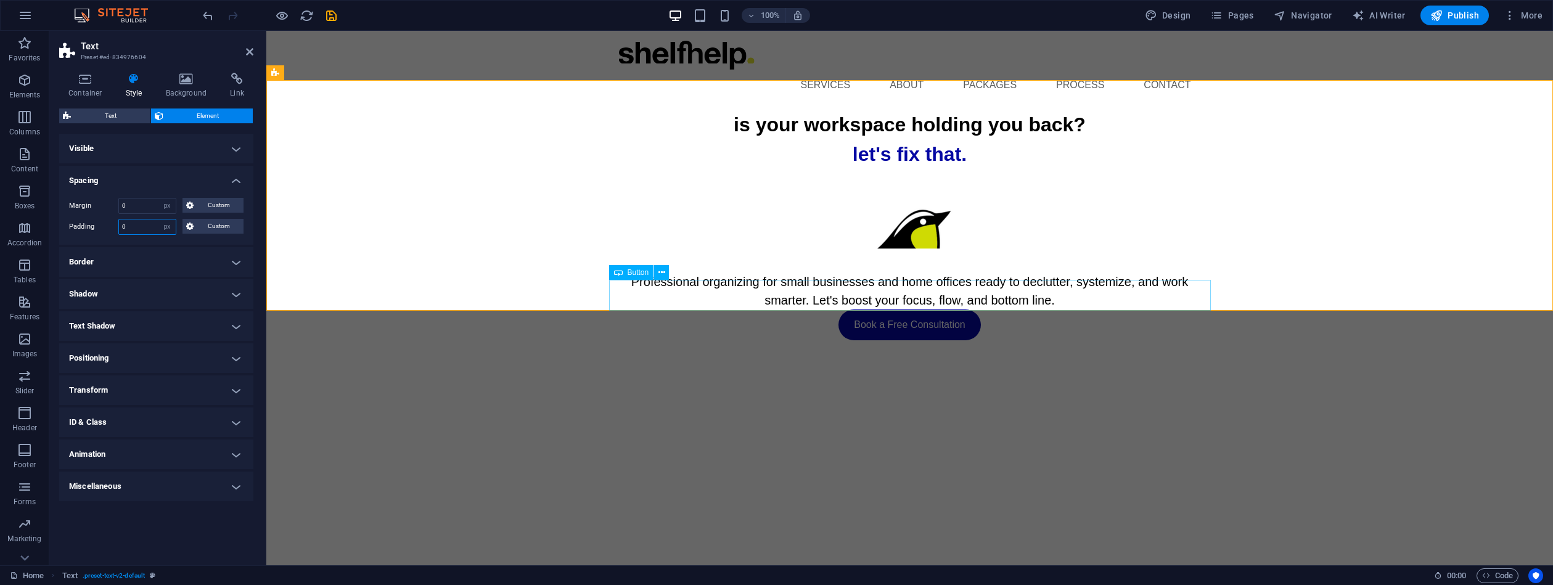
type input "0"
drag, startPoint x: 852, startPoint y: 289, endPoint x: 662, endPoint y: 273, distance: 190.6
click at [1069, 310] on div "Book a Free Consultation" at bounding box center [910, 325] width 602 height 31
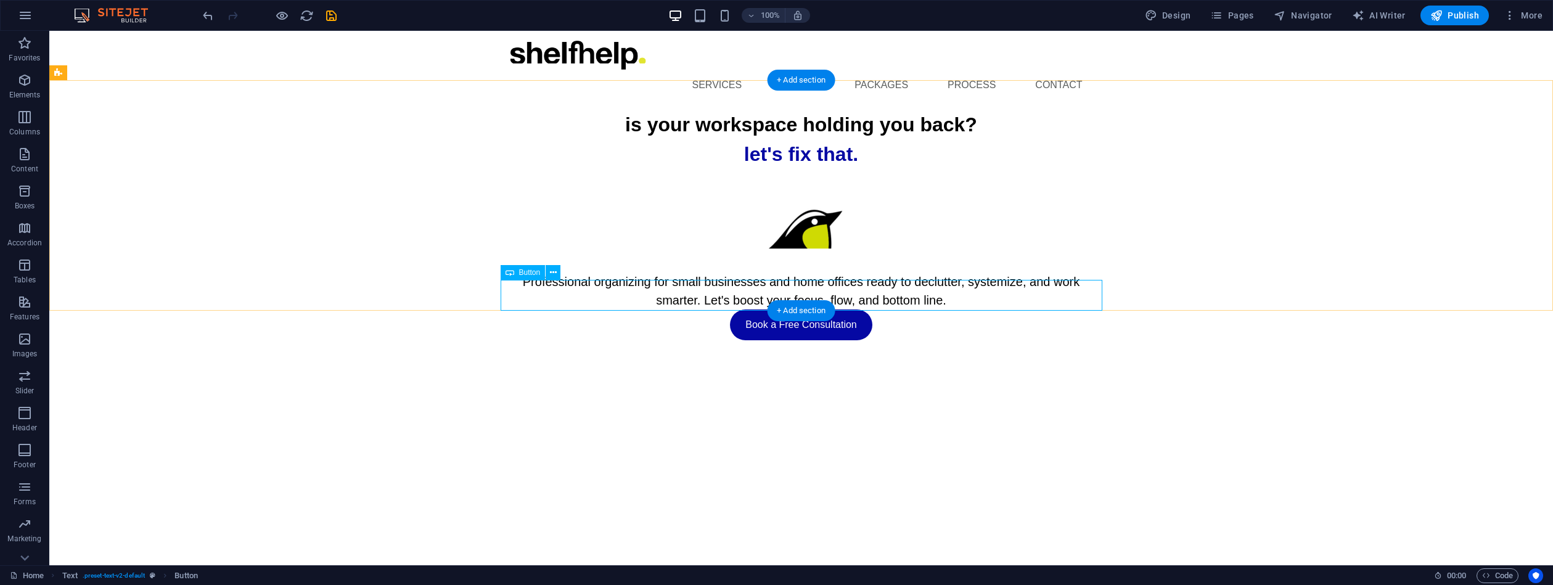
click at [737, 310] on div "Book a Free Consultation" at bounding box center [802, 325] width 602 height 31
select select "%"
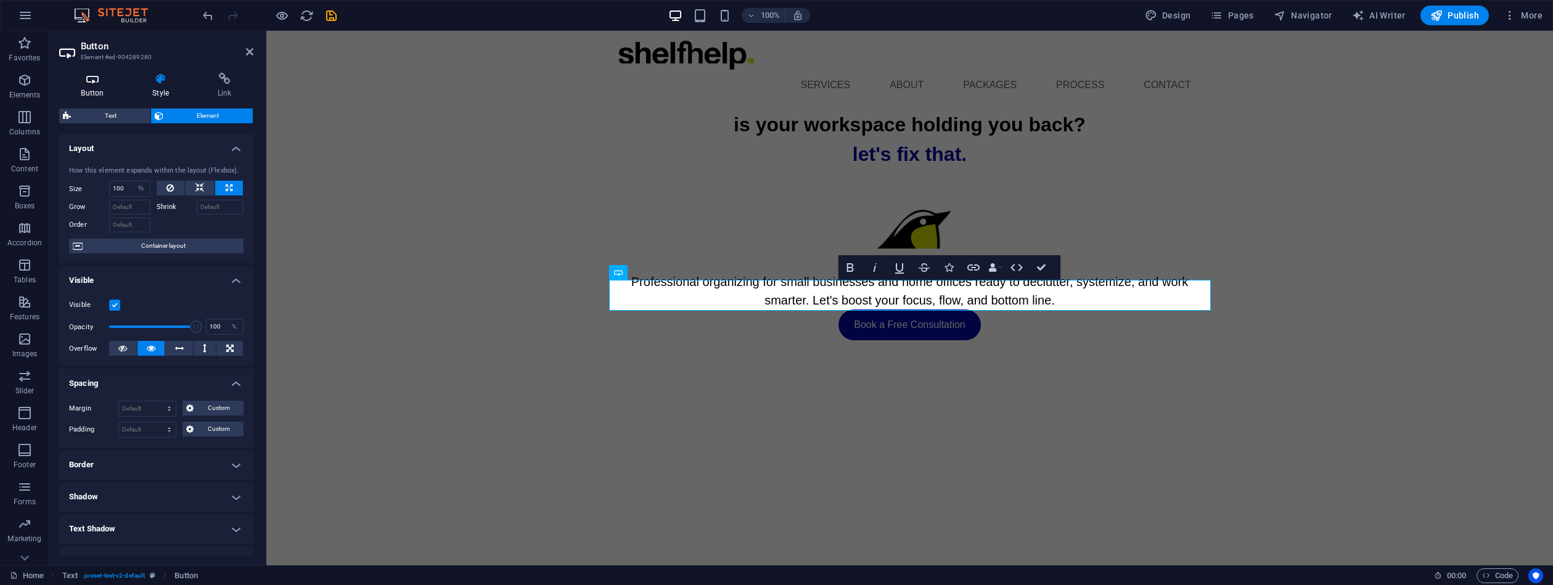
click at [91, 76] on icon at bounding box center [92, 79] width 67 height 12
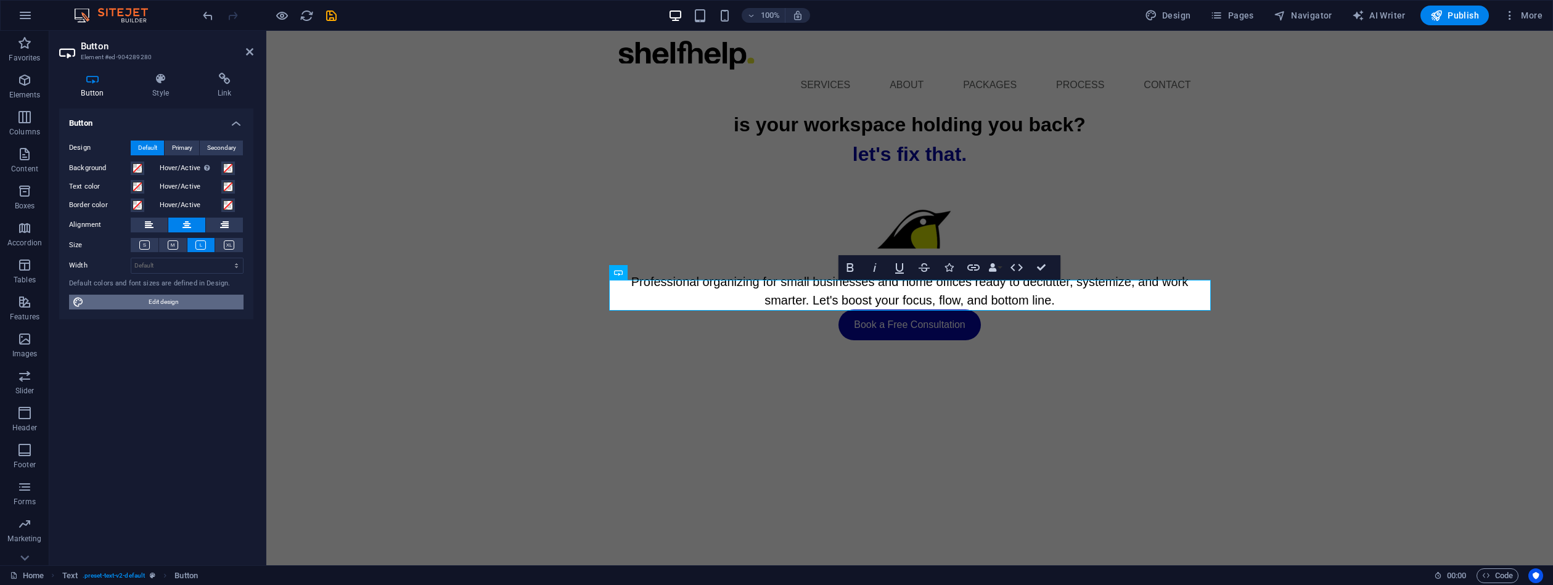
click at [171, 298] on span "Edit design" at bounding box center [164, 302] width 152 height 15
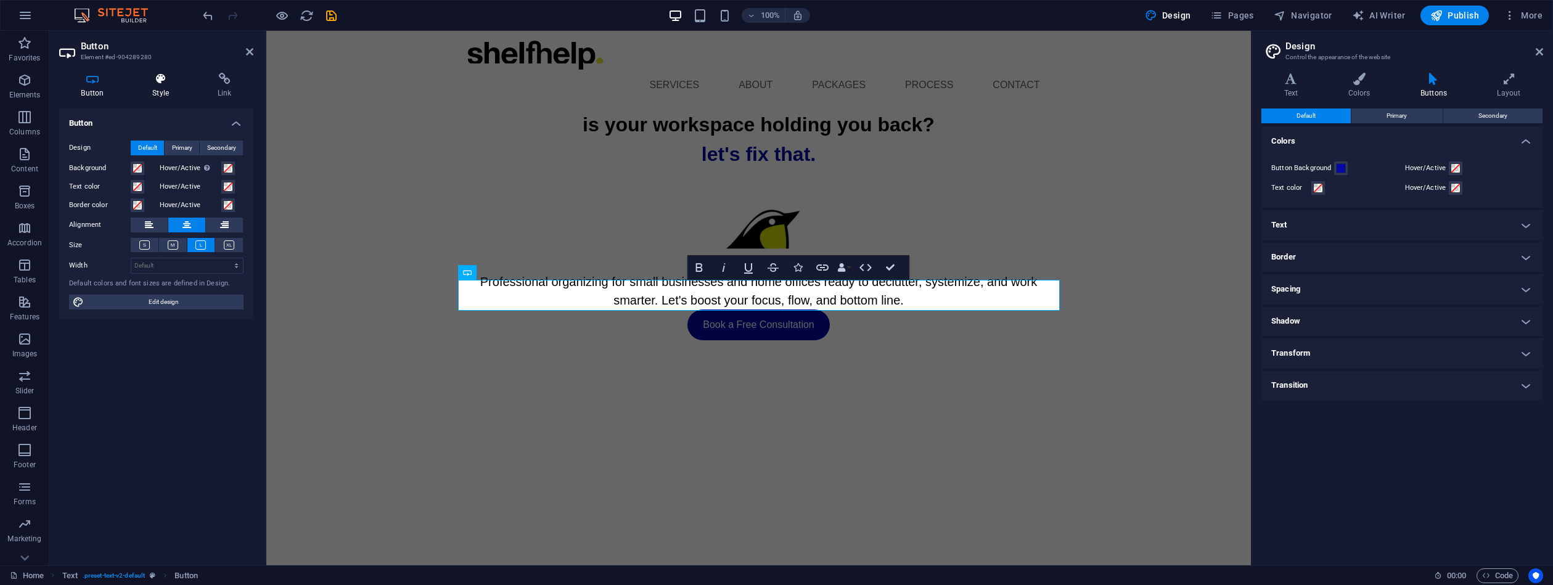
click at [160, 80] on icon at bounding box center [161, 79] width 60 height 12
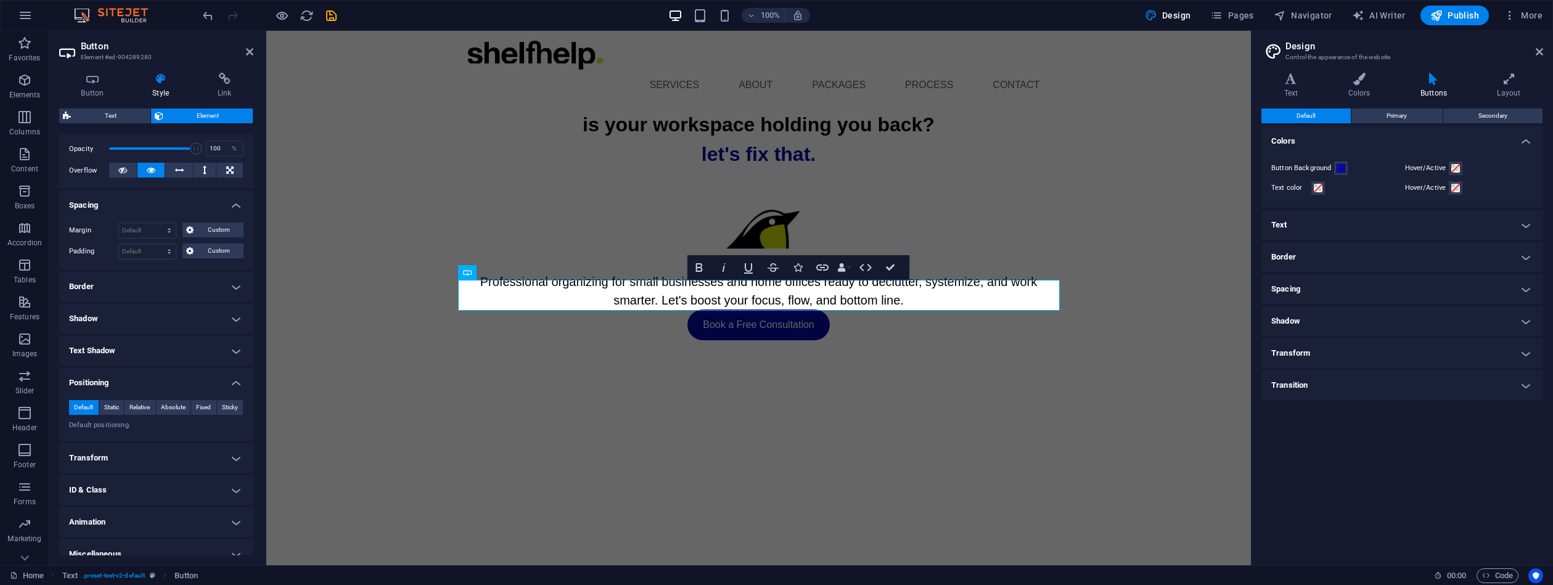
scroll to position [191, 0]
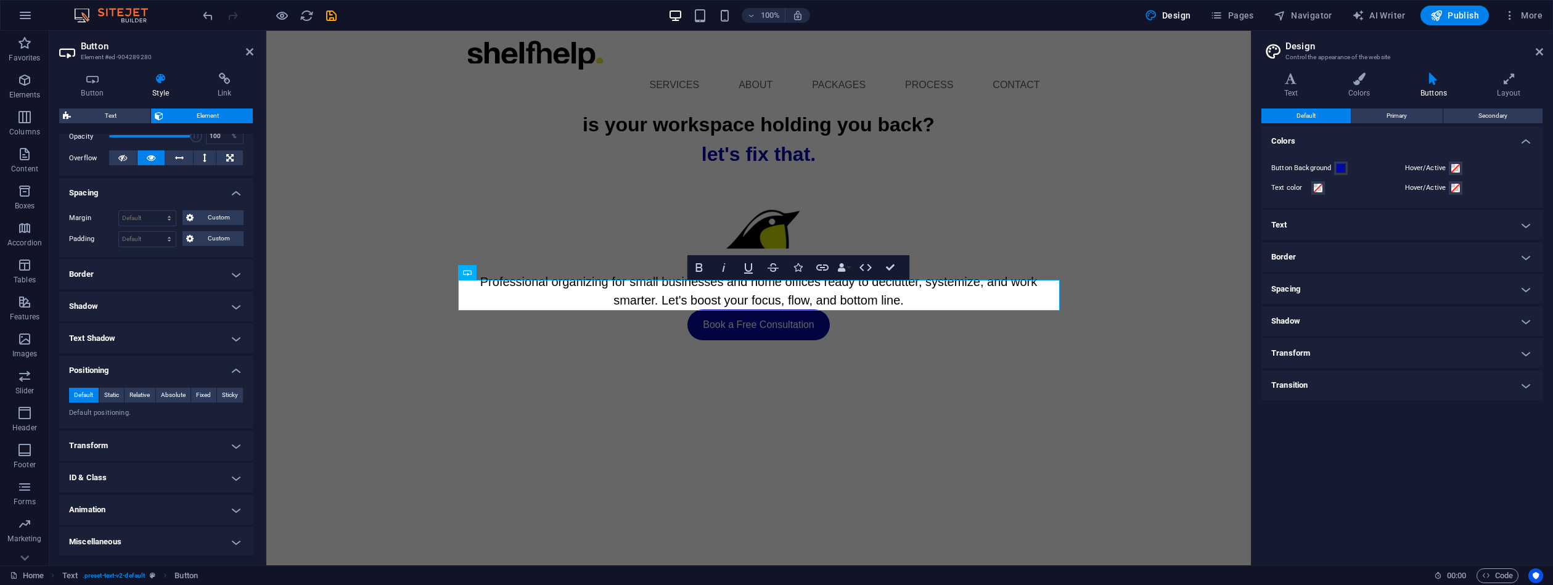
drag, startPoint x: 250, startPoint y: 287, endPoint x: 251, endPoint y: 255, distance: 32.1
click at [251, 255] on div "Layout How this element expands within the layout (Flexbox). Size 100 Default a…" at bounding box center [156, 345] width 194 height 422
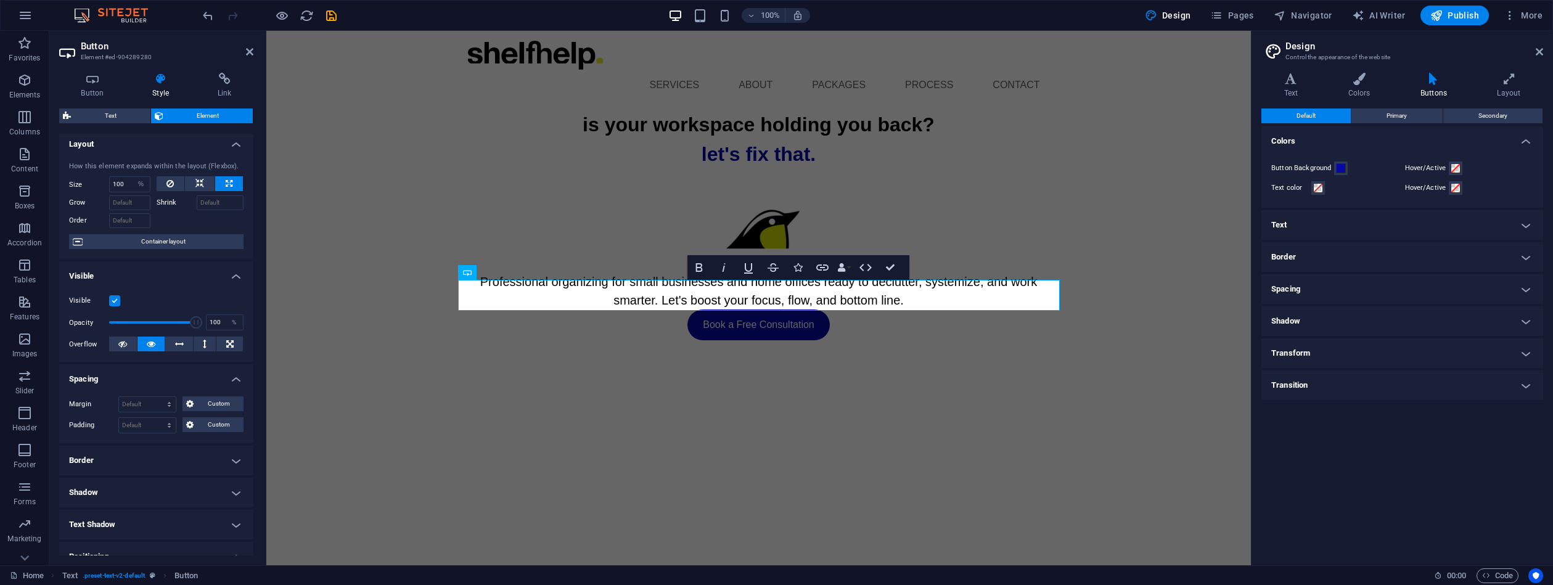
scroll to position [0, 0]
drag, startPoint x: 253, startPoint y: 281, endPoint x: 1, endPoint y: 97, distance: 312.0
drag, startPoint x: 192, startPoint y: 322, endPoint x: 65, endPoint y: 298, distance: 129.4
click at [58, 301] on div "Button Style Link Button Design Default Primary Secondary Background Hover/Acti…" at bounding box center [156, 314] width 214 height 503
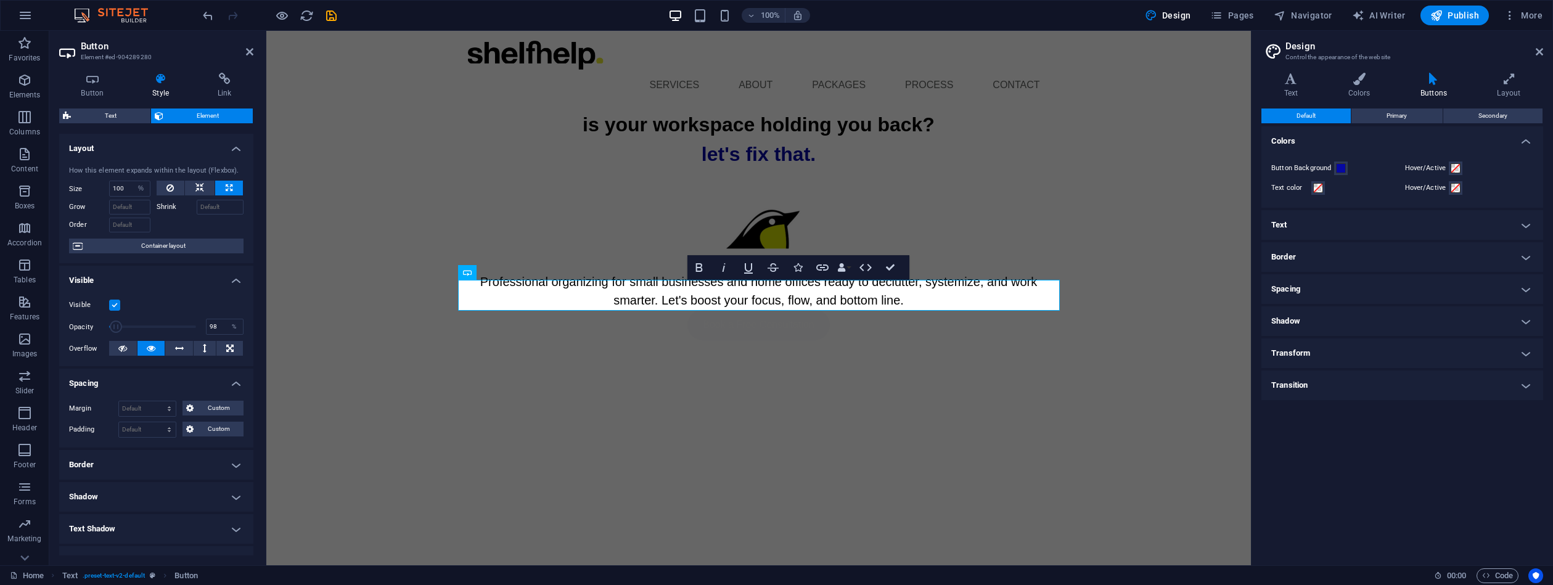
type input "100"
drag, startPoint x: 115, startPoint y: 326, endPoint x: 204, endPoint y: 334, distance: 89.8
click at [208, 335] on div "Visible Opacity 100 % Overflow" at bounding box center [156, 327] width 194 height 78
drag, startPoint x: 253, startPoint y: 334, endPoint x: 252, endPoint y: 357, distance: 23.5
click at [250, 358] on div "Button Style Link Button Design Default Primary Secondary Background Hover/Acti…" at bounding box center [156, 314] width 214 height 503
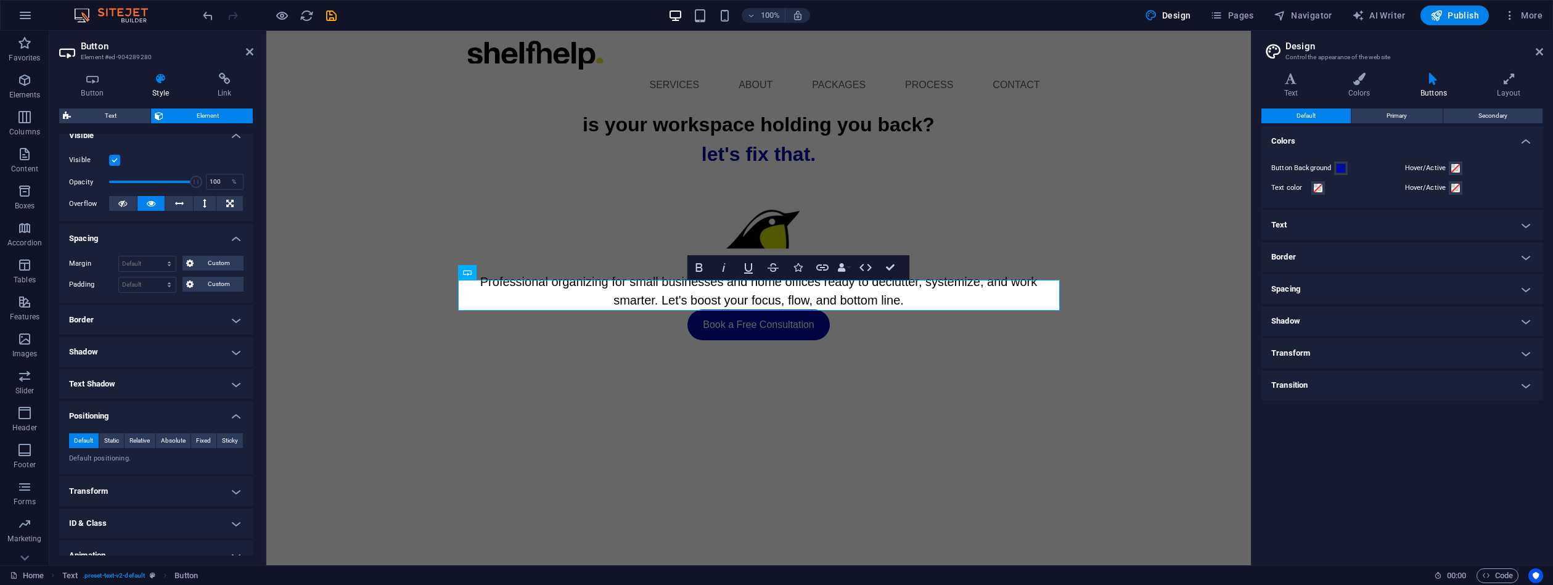
scroll to position [142, 0]
select select "px"
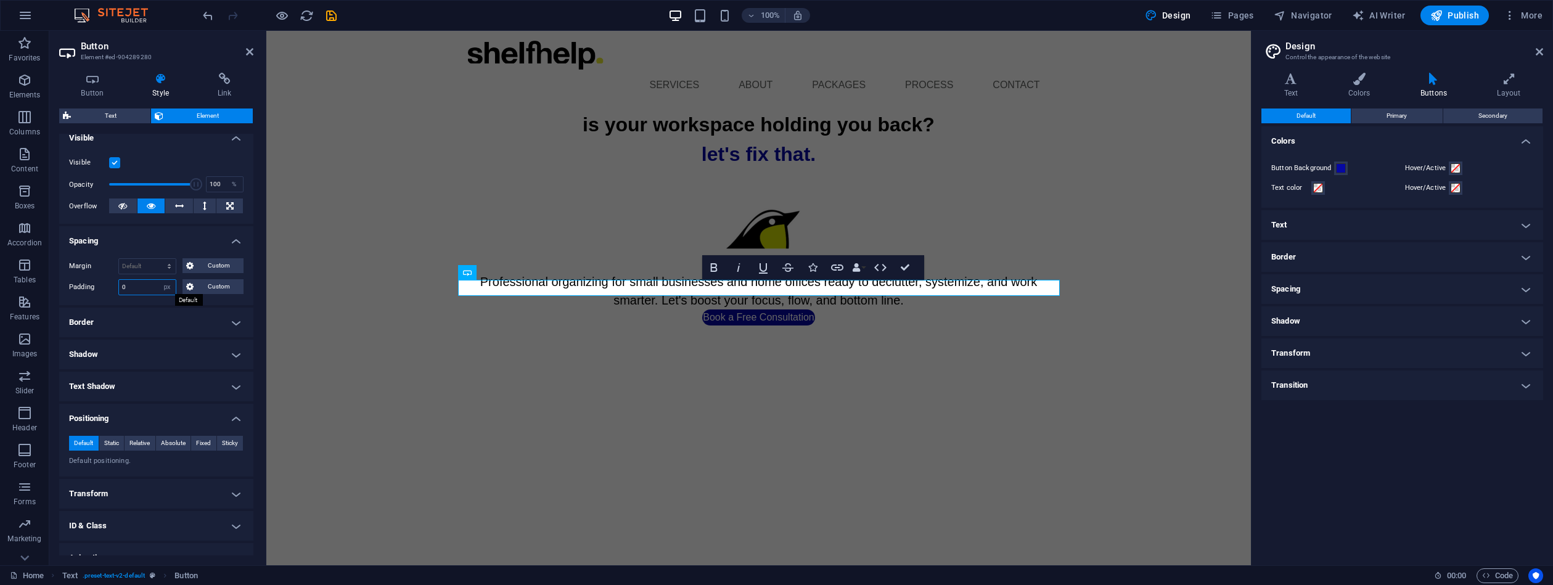
drag, startPoint x: 144, startPoint y: 289, endPoint x: 75, endPoint y: 277, distance: 69.4
click at [105, 281] on div "Padding 0 Default px rem % vh vw Custom Custom" at bounding box center [156, 287] width 174 height 16
type input "100"
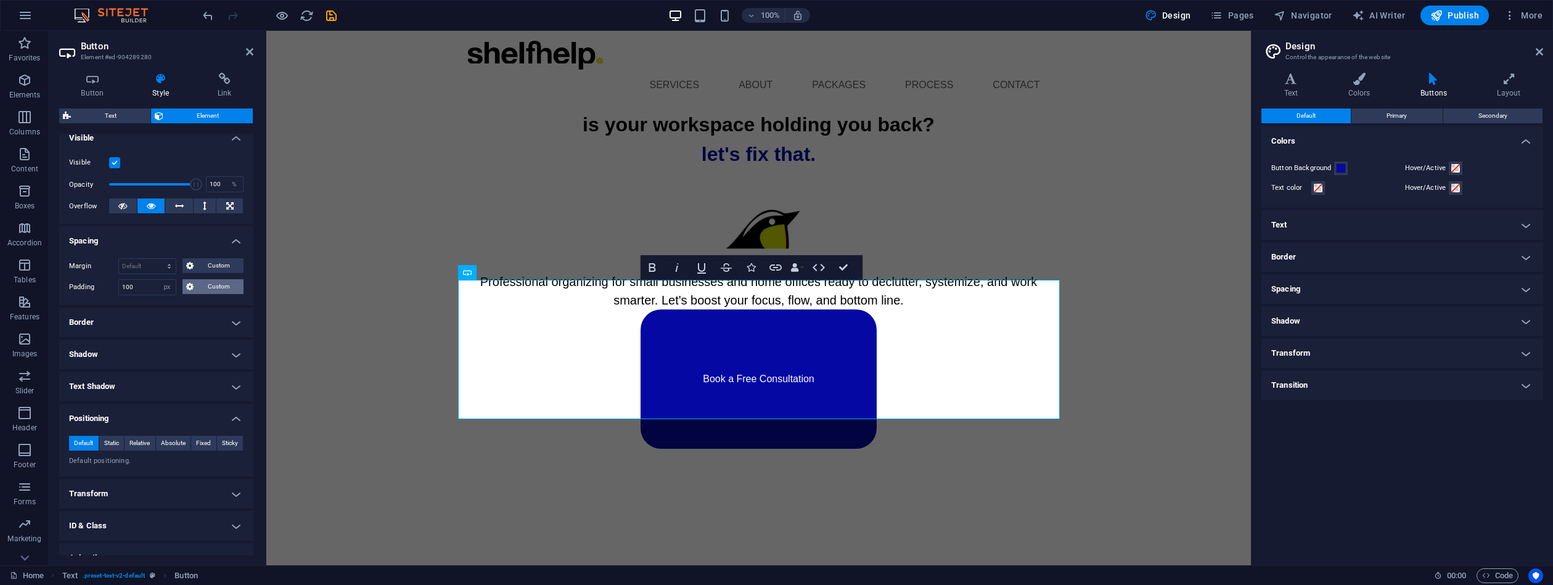
click at [212, 287] on span "Custom" at bounding box center [218, 286] width 43 height 15
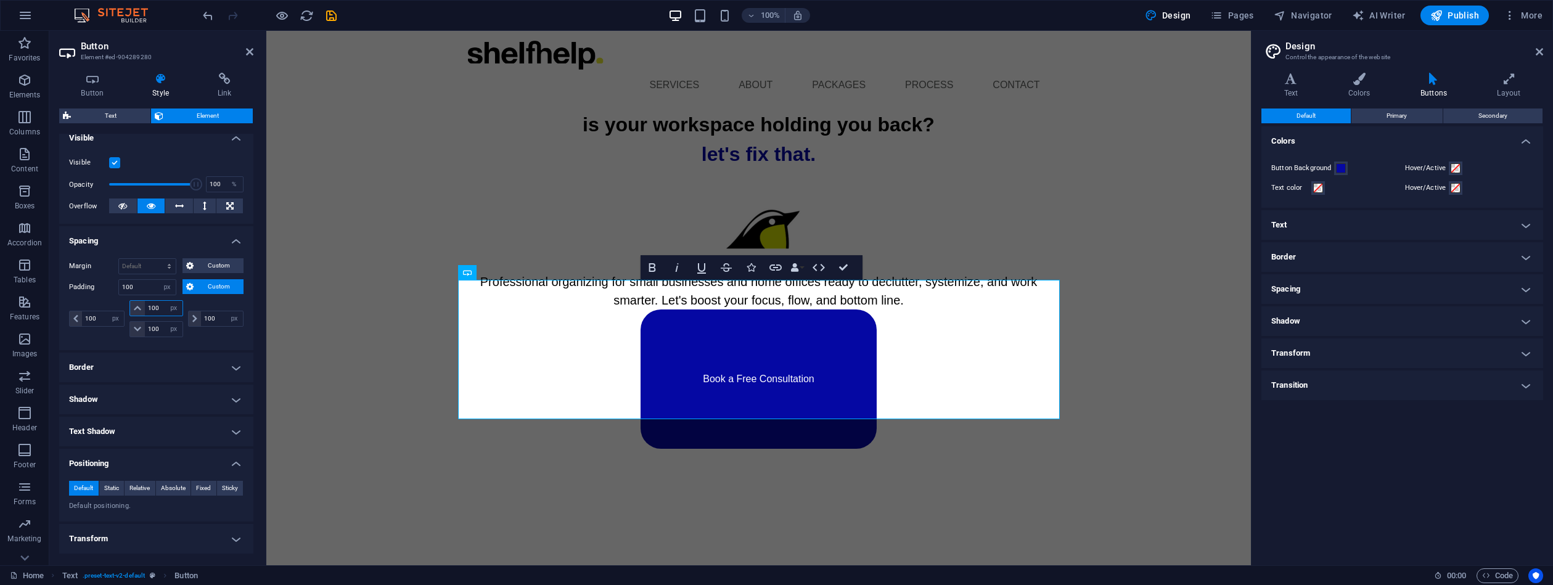
click at [145, 304] on input "100" at bounding box center [163, 308] width 37 height 15
type input "0"
select select "DISABLED_OPTION_VALUE"
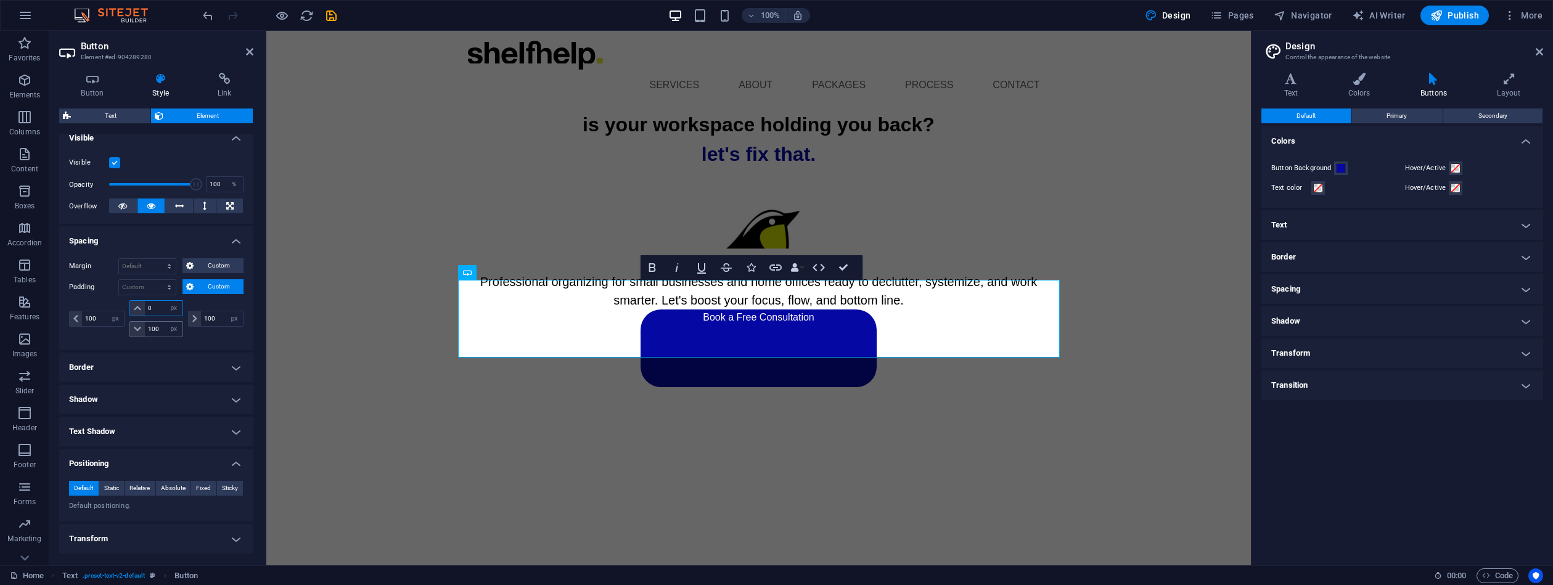
type input "0"
click at [124, 322] on div "100 px rem % vh vw 0 px rem % vh vw 100 px rem % vh vw 100 px rem % vh vw" at bounding box center [156, 318] width 174 height 37
type input "0"
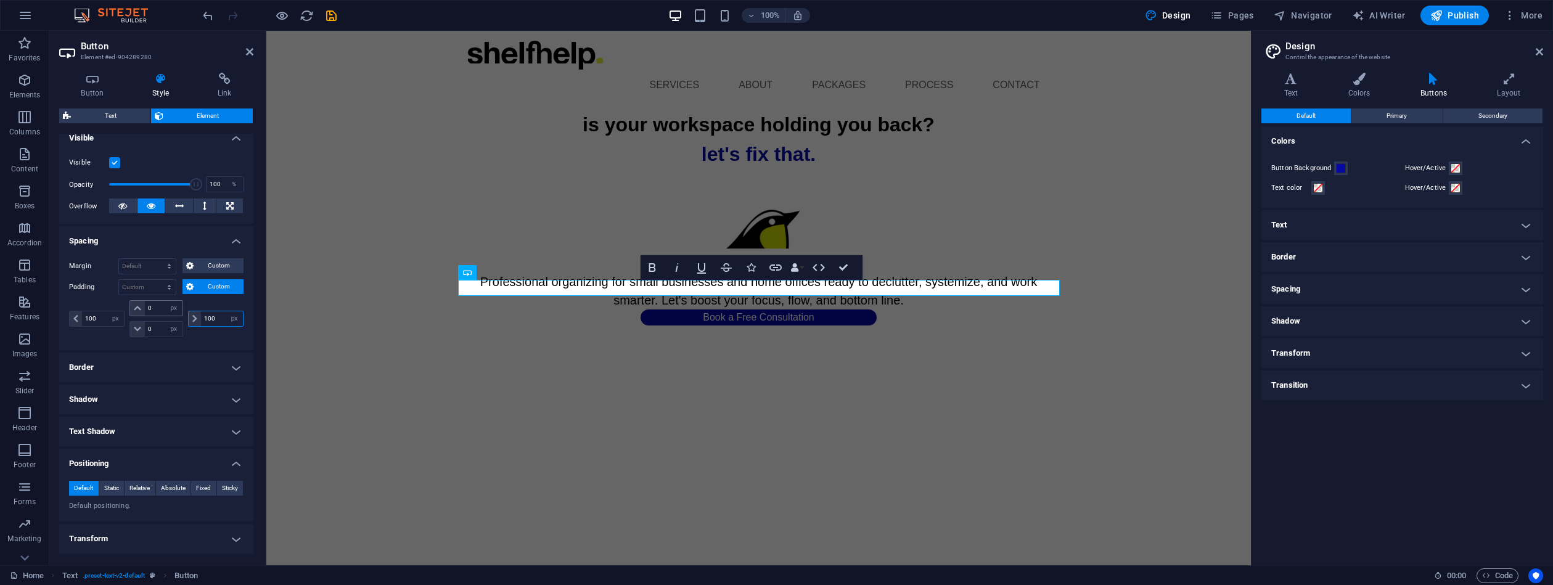
drag, startPoint x: 223, startPoint y: 314, endPoint x: 141, endPoint y: 305, distance: 82.6
click at [157, 314] on div "100 px rem % vh vw 0 px rem % vh vw 0 px rem % vh vw 100 px rem % vh vw" at bounding box center [156, 318] width 174 height 37
type input "0"
click at [62, 310] on div "Margin Default auto px % rem vw vh Custom Custom auto px % rem vw vh auto px % …" at bounding box center [156, 299] width 194 height 102
type input "0"
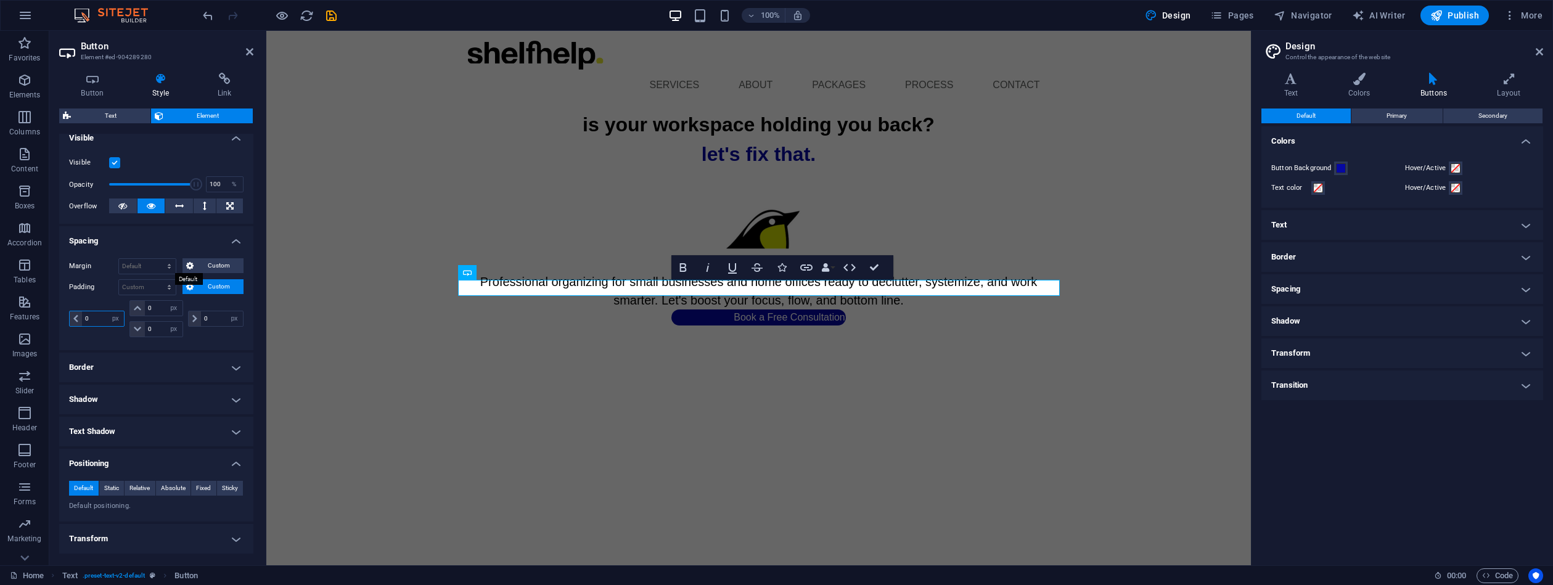
type input "0"
select select "px"
type input "0"
select select "px"
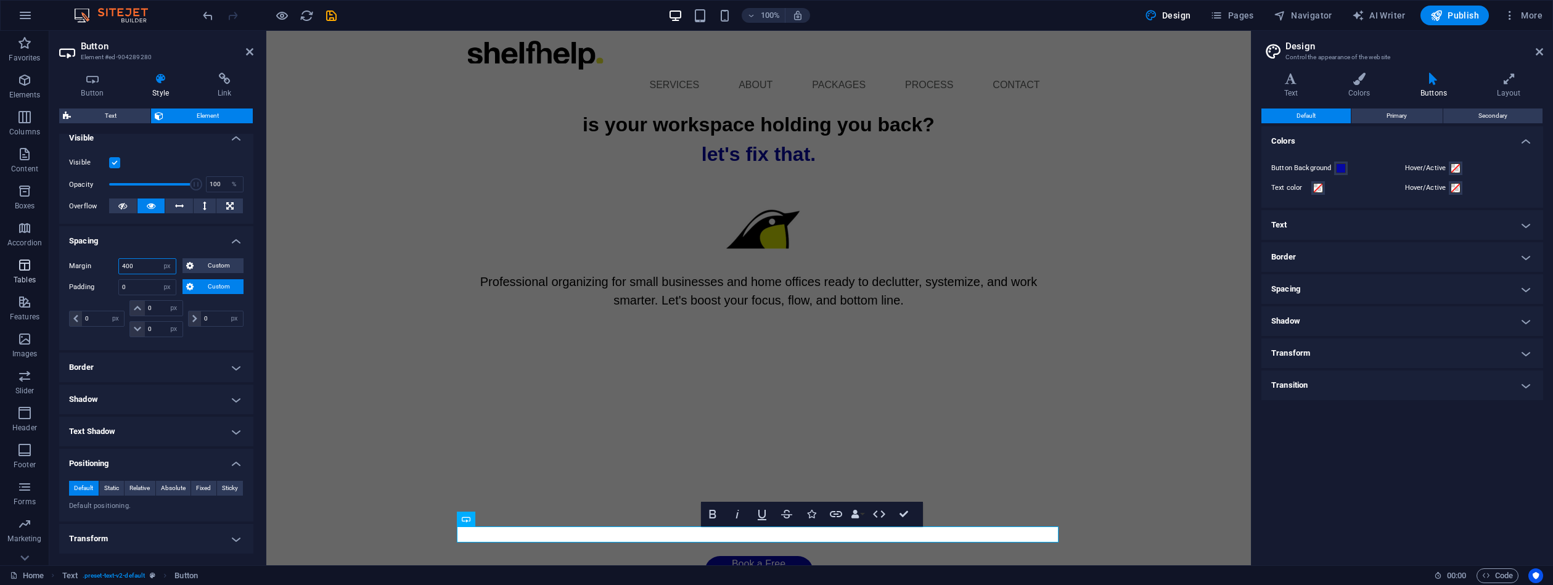
drag, startPoint x: 139, startPoint y: 265, endPoint x: 46, endPoint y: 253, distance: 93.8
click at [106, 262] on div "Margin 400 Default auto px % rem vw vh Custom Custom" at bounding box center [156, 266] width 174 height 16
type input "33"
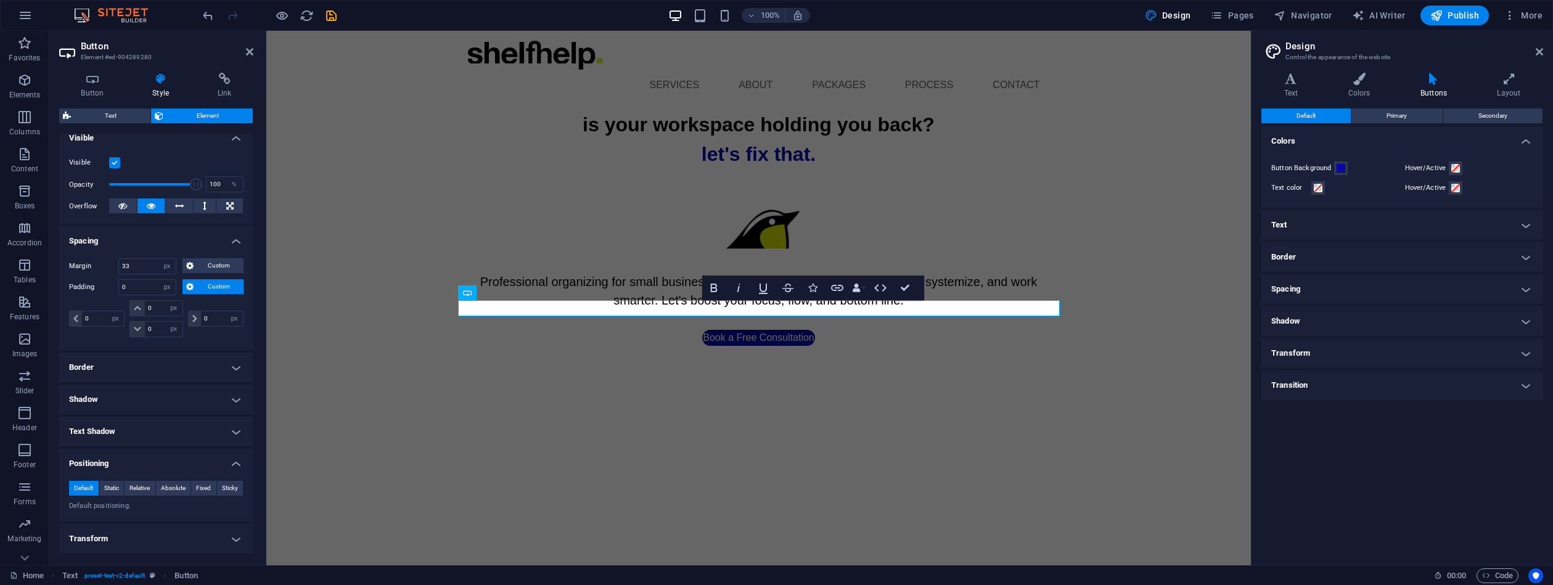
click at [1001, 366] on html "Skip to main content Menu Services About Packages Process Contact is your works…" at bounding box center [758, 198] width 985 height 335
click at [109, 287] on div "Padding 0 Default px rem % vh vw Custom Custom" at bounding box center [156, 287] width 174 height 16
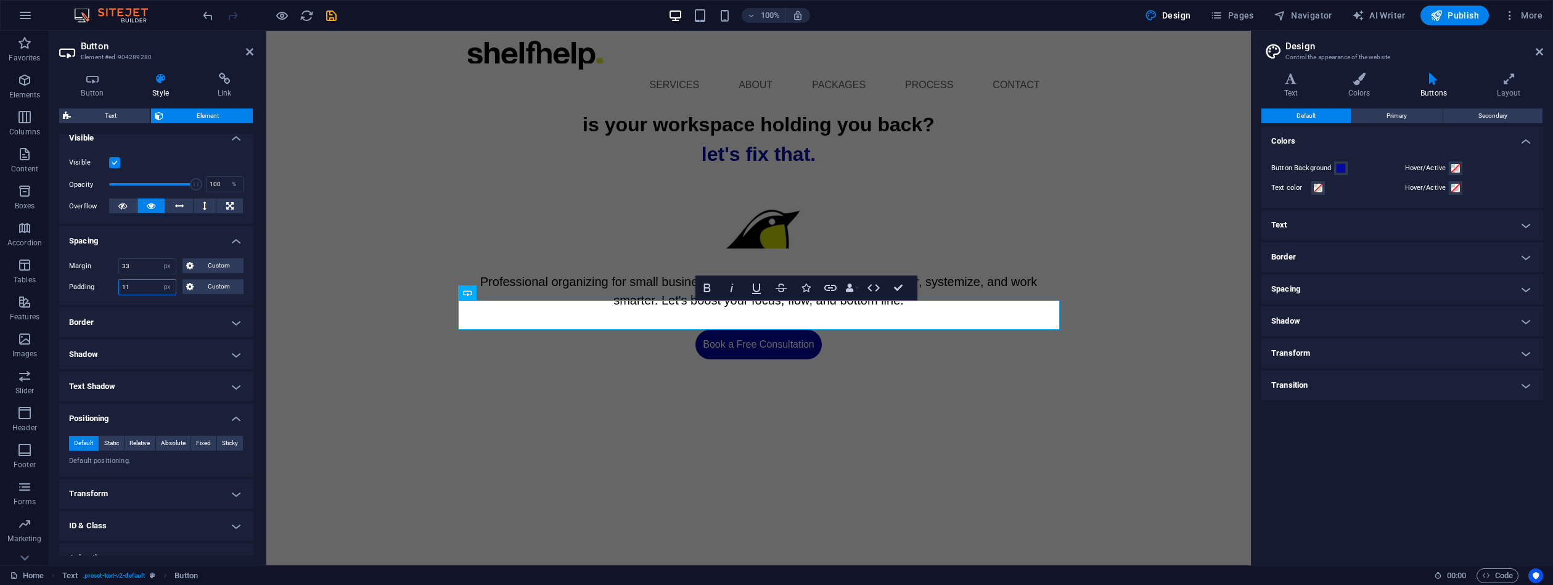
click at [117, 285] on div "Padding 11 Default px rem % vh vw Custom Custom" at bounding box center [156, 287] width 174 height 16
type input "13"
click at [1459, 14] on span "Publish" at bounding box center [1454, 15] width 49 height 12
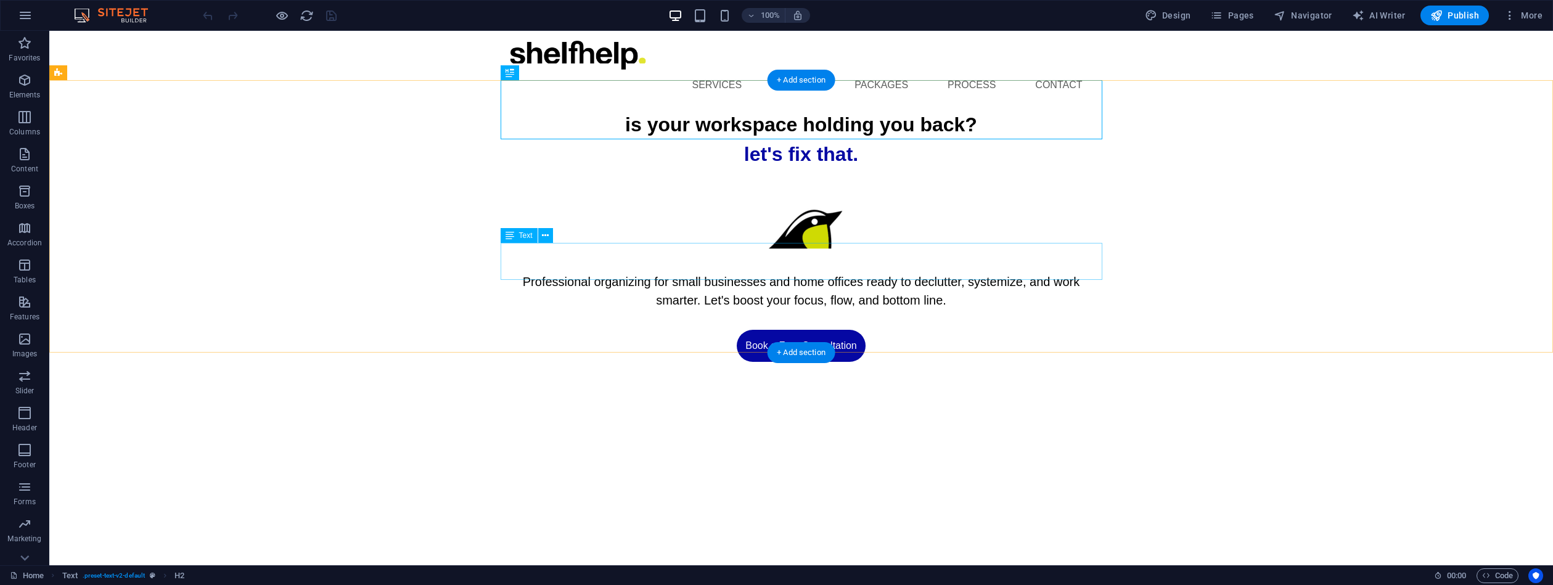
click at [770, 273] on div "Professional organizing for small businesses and home offices ready to declutte…" at bounding box center [802, 291] width 602 height 37
click at [542, 235] on icon at bounding box center [545, 235] width 7 height 13
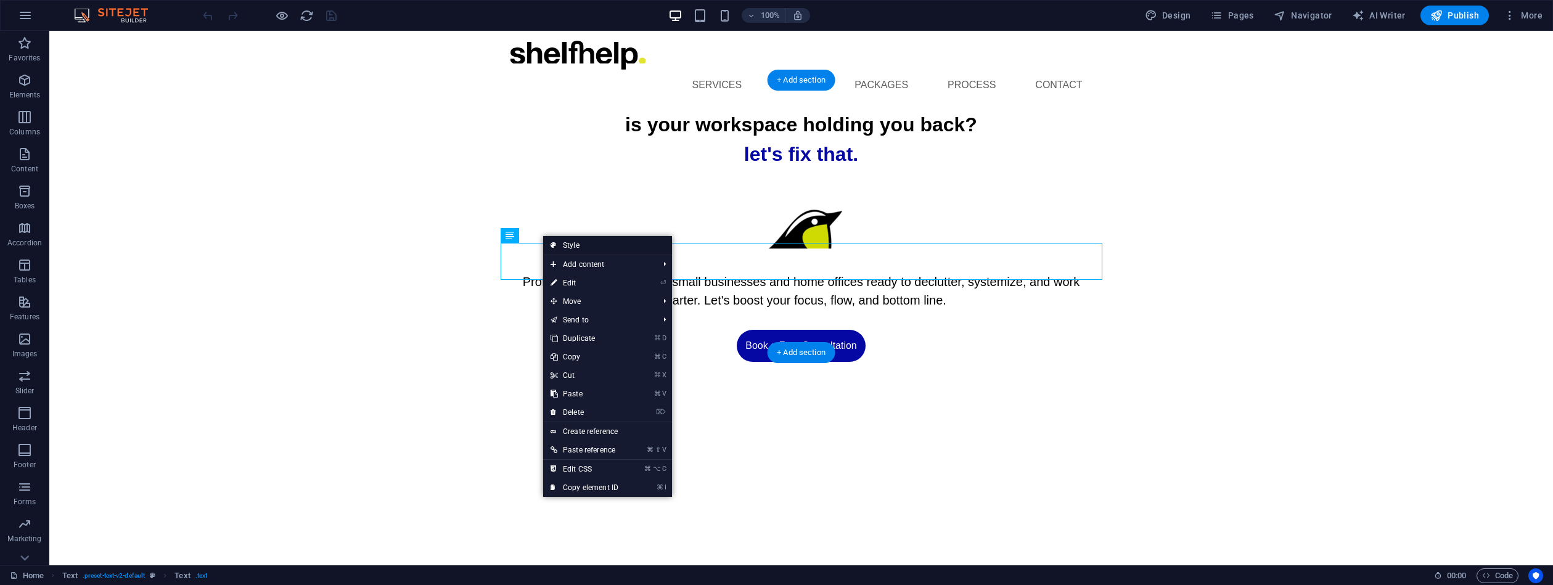
click at [583, 247] on link "Style" at bounding box center [607, 245] width 129 height 18
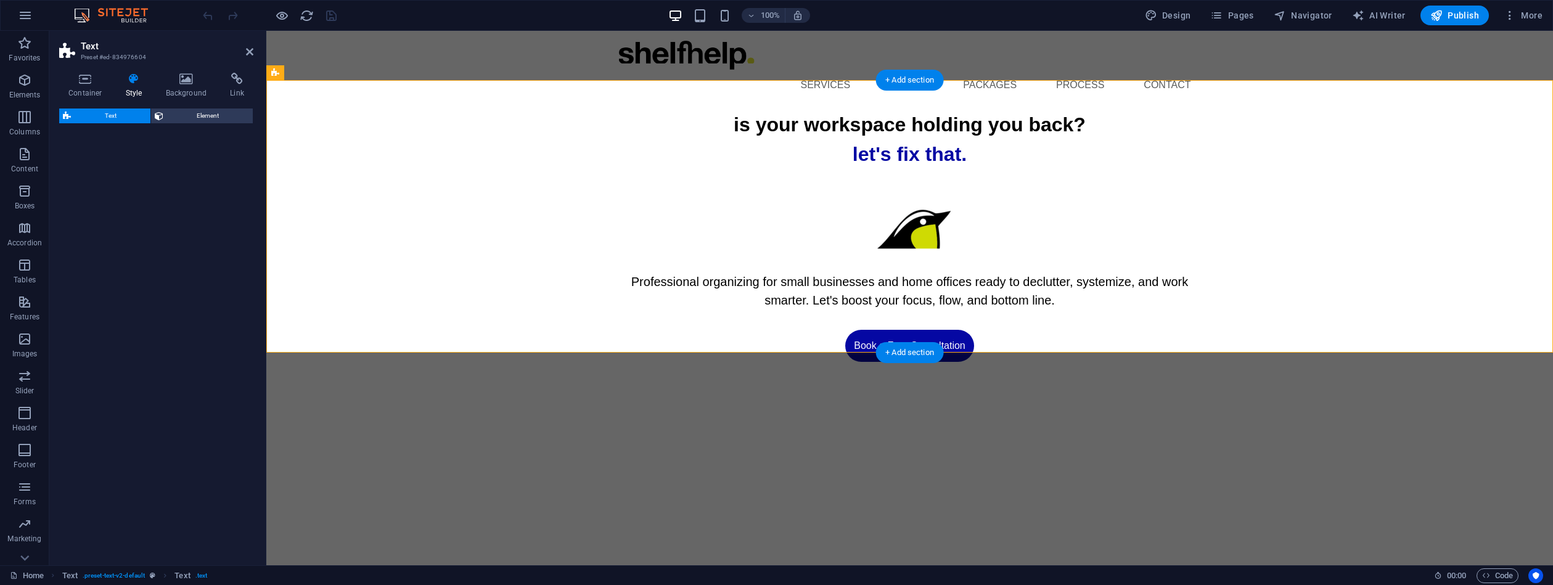
select select
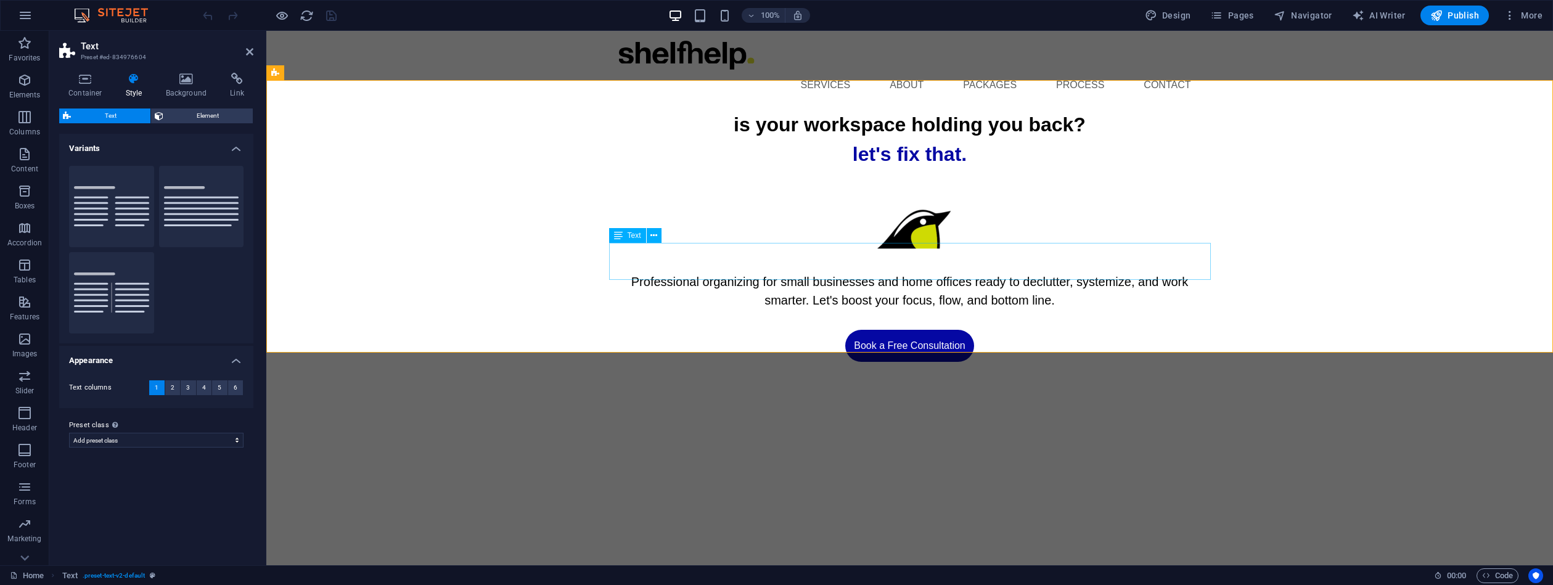
click at [697, 273] on div "Professional organizing for small businesses and home offices ready to declutte…" at bounding box center [910, 291] width 602 height 37
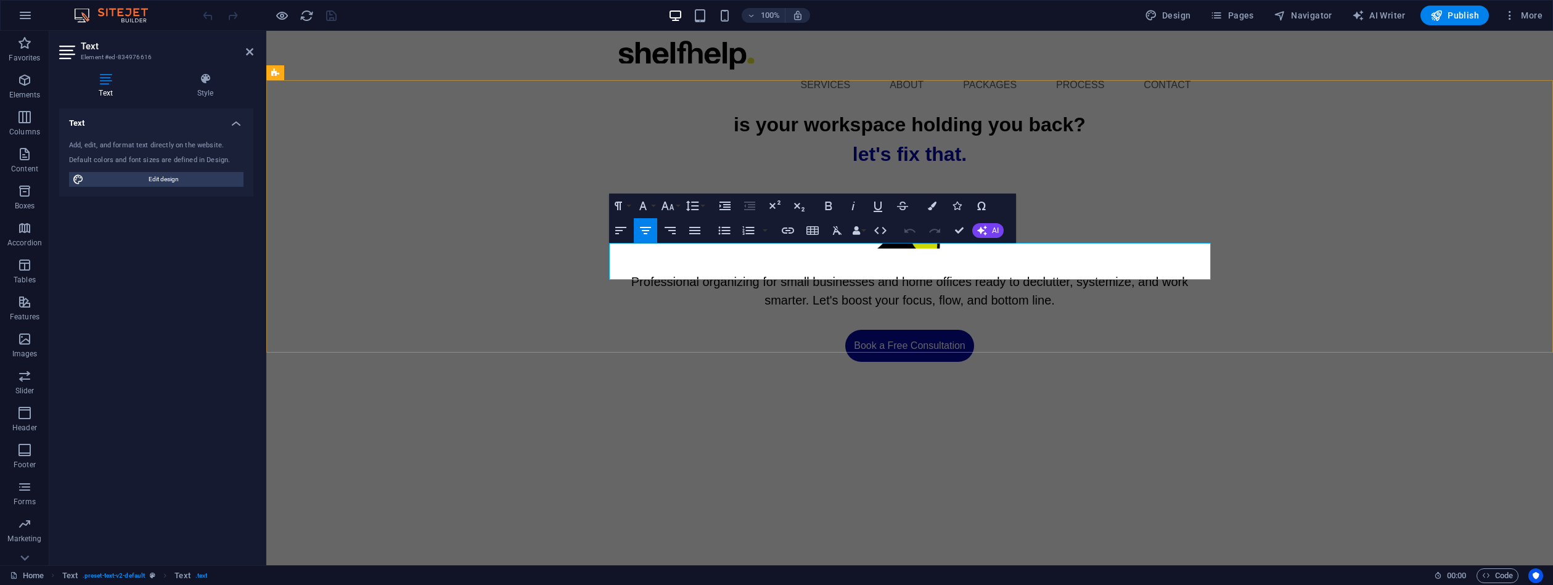
click at [972, 275] on span "Professional organizing for small businesses and home offices ready to declutte…" at bounding box center [909, 291] width 557 height 32
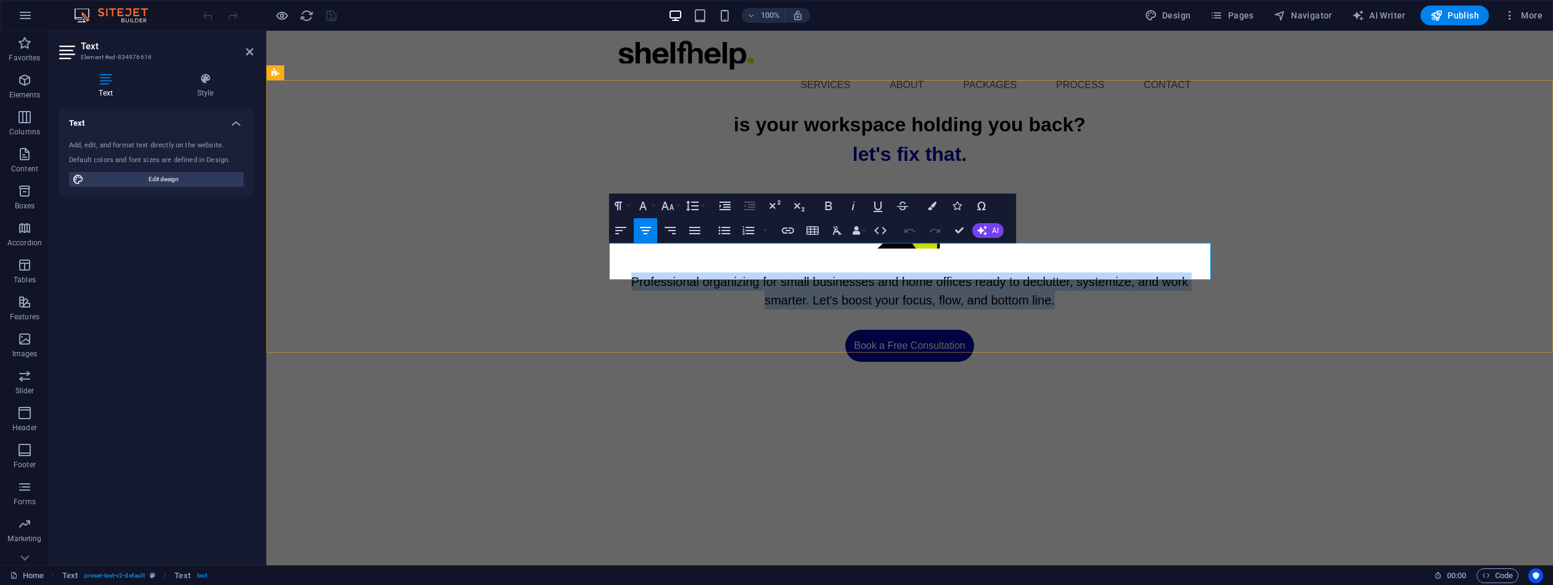
click at [972, 275] on span "Professional organizing for small businesses and home offices ready to declutte…" at bounding box center [909, 291] width 557 height 32
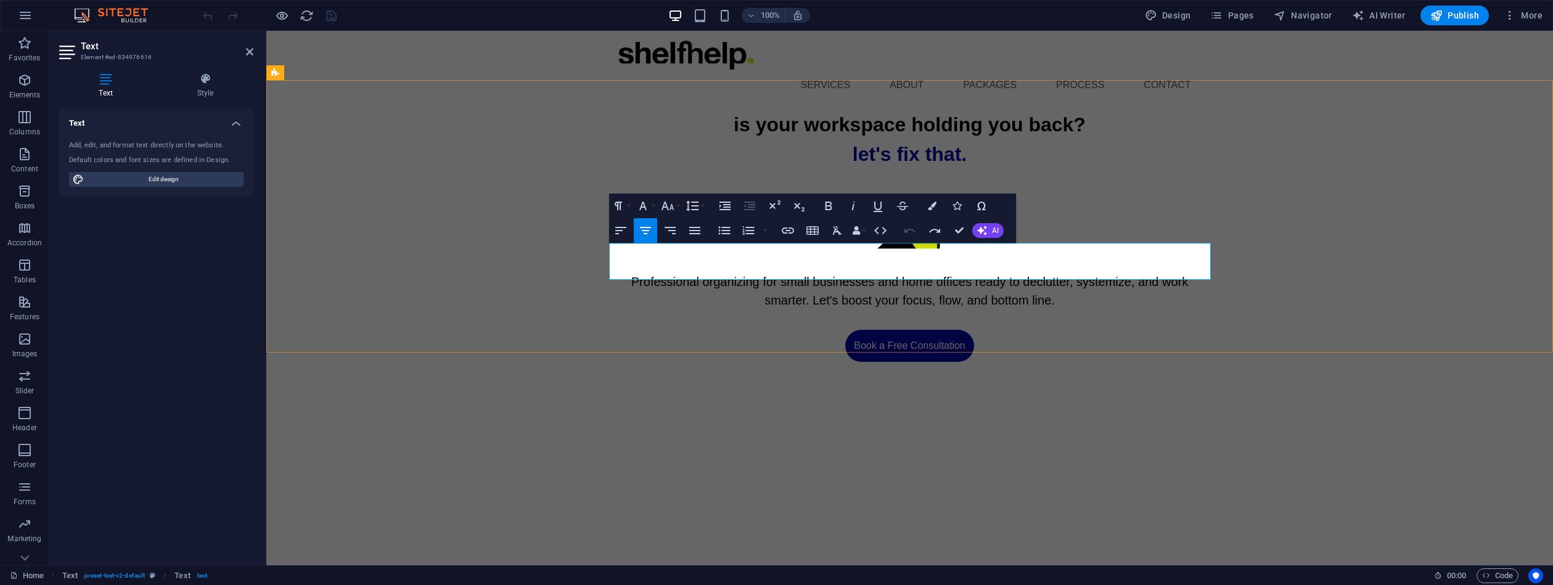
click at [771, 275] on span "Professional organizing for small businesses and home offices ready to declutte…" at bounding box center [909, 291] width 557 height 32
click at [633, 275] on span "Professional organizing for small businesses and home offices ready to declutte…" at bounding box center [909, 291] width 557 height 32
click at [954, 275] on span "Professional organizing for small businesses and home offices ready to declutte…" at bounding box center [909, 291] width 557 height 32
click at [1083, 214] on figure "click this button to book a free consultation" at bounding box center [910, 226] width 602 height 94
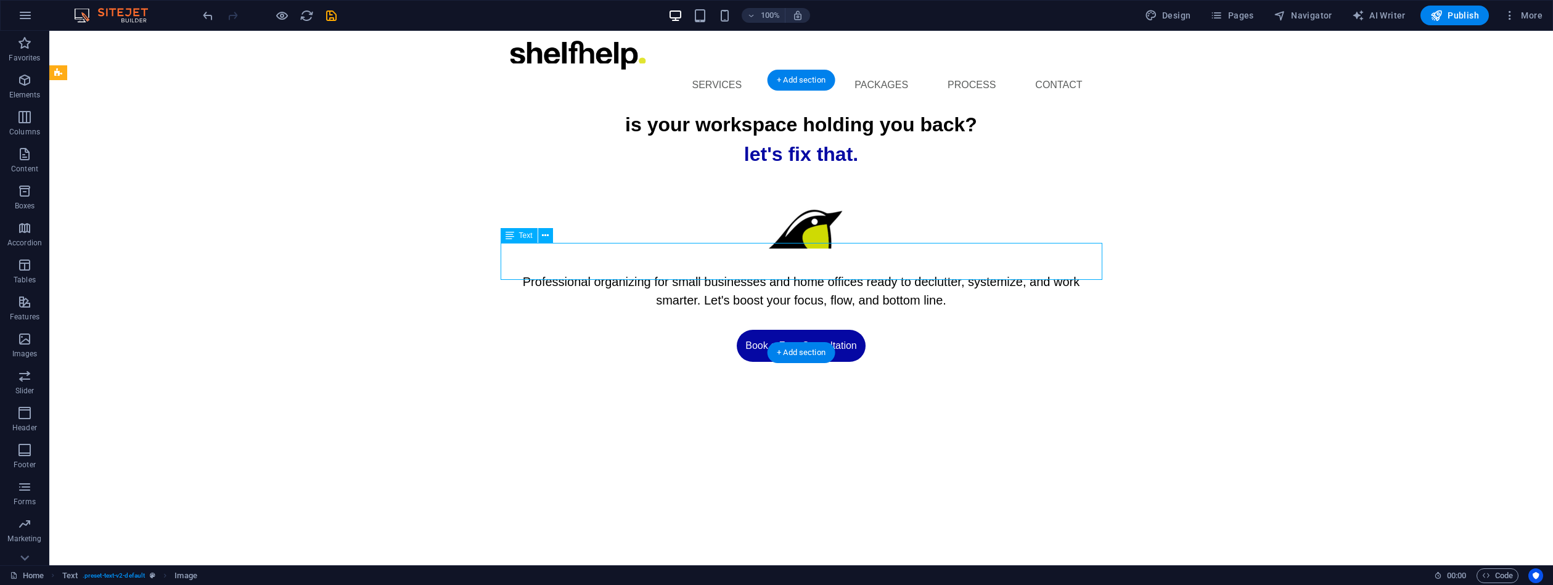
click at [826, 273] on div "Professional organizing for small businesses and home offices ready to declutte…" at bounding box center [802, 291] width 602 height 37
click at [814, 273] on div "Professional organizing for small businesses and home offices ready to declutte…" at bounding box center [802, 291] width 602 height 37
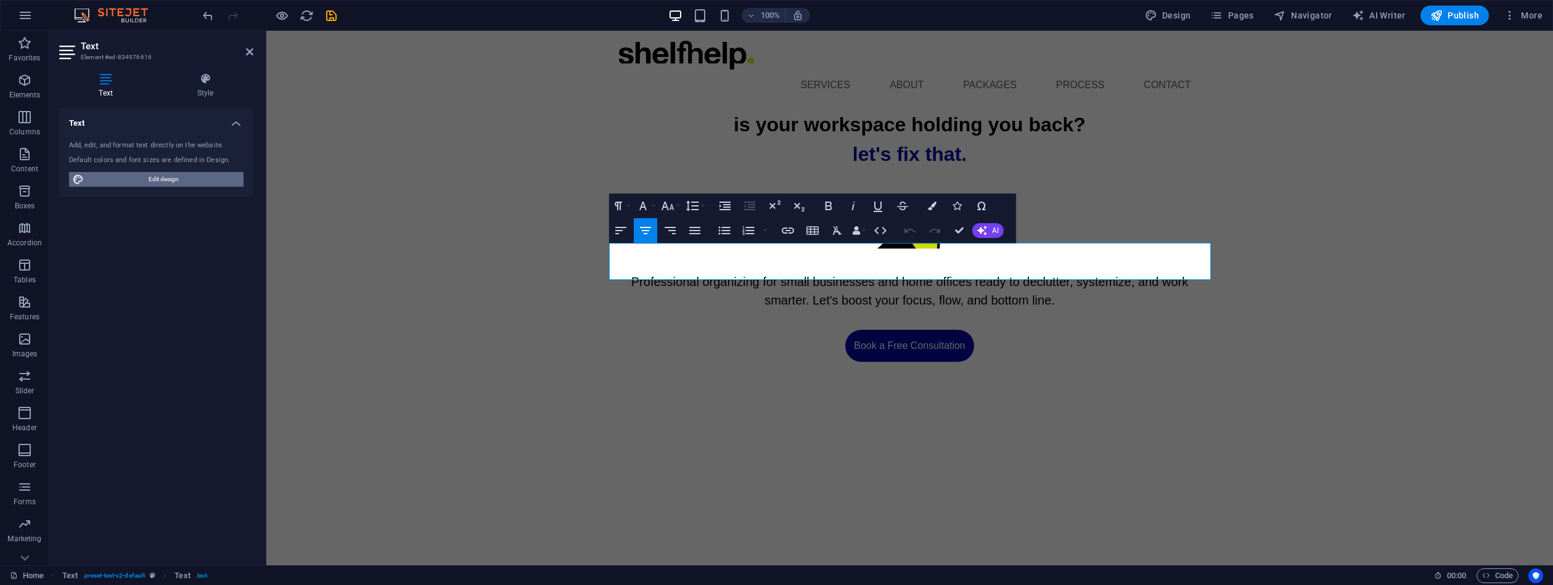
click at [170, 178] on span "Edit design" at bounding box center [164, 179] width 152 height 15
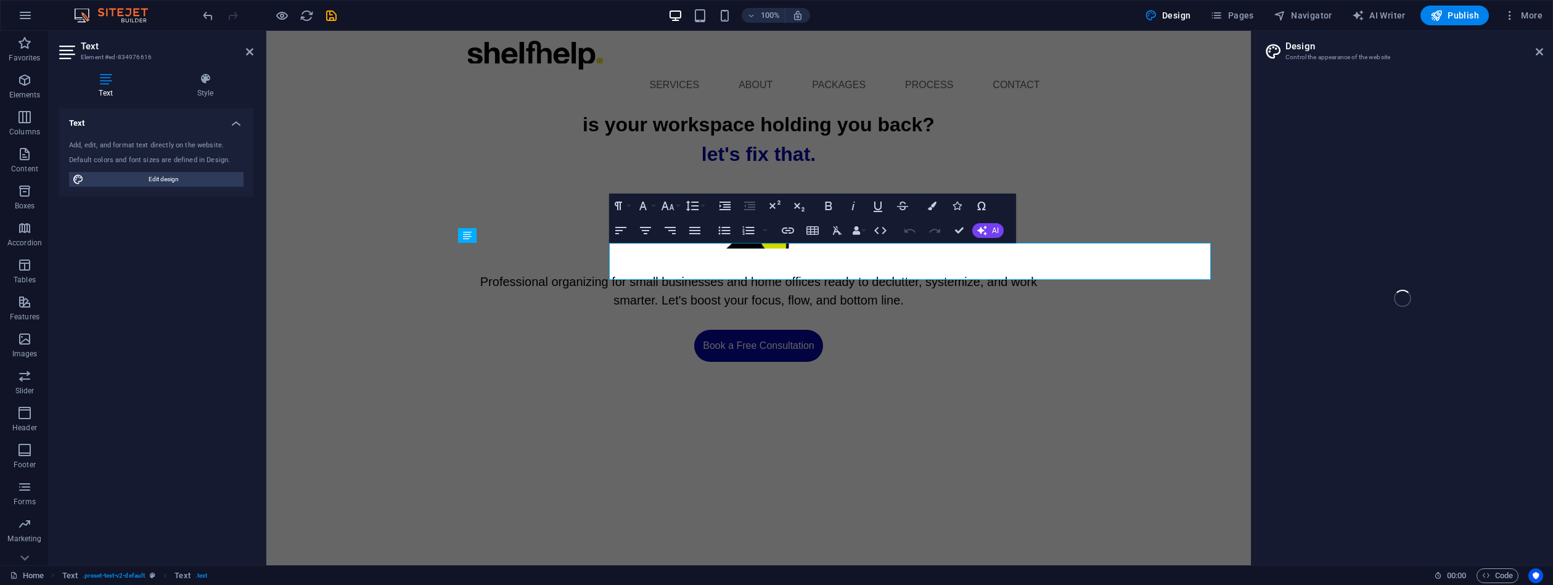
select select "px"
select select "400"
select select "px"
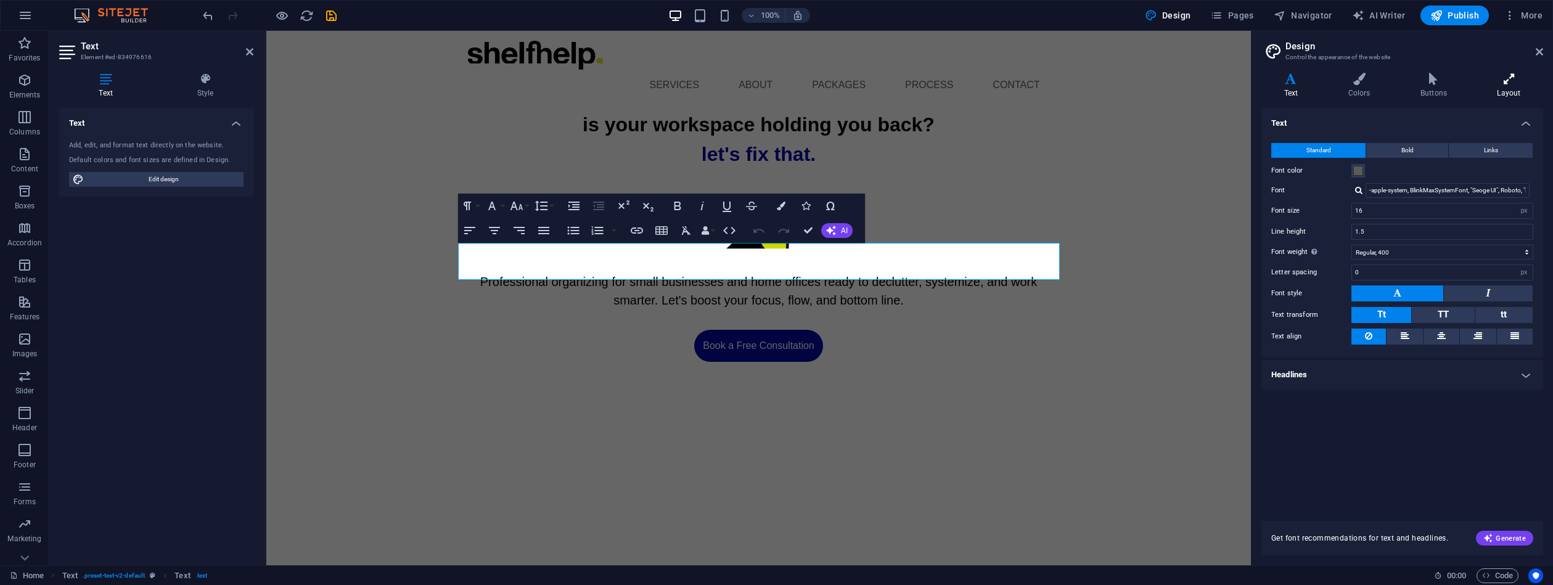
click at [1496, 85] on h4 "Layout" at bounding box center [1509, 86] width 68 height 26
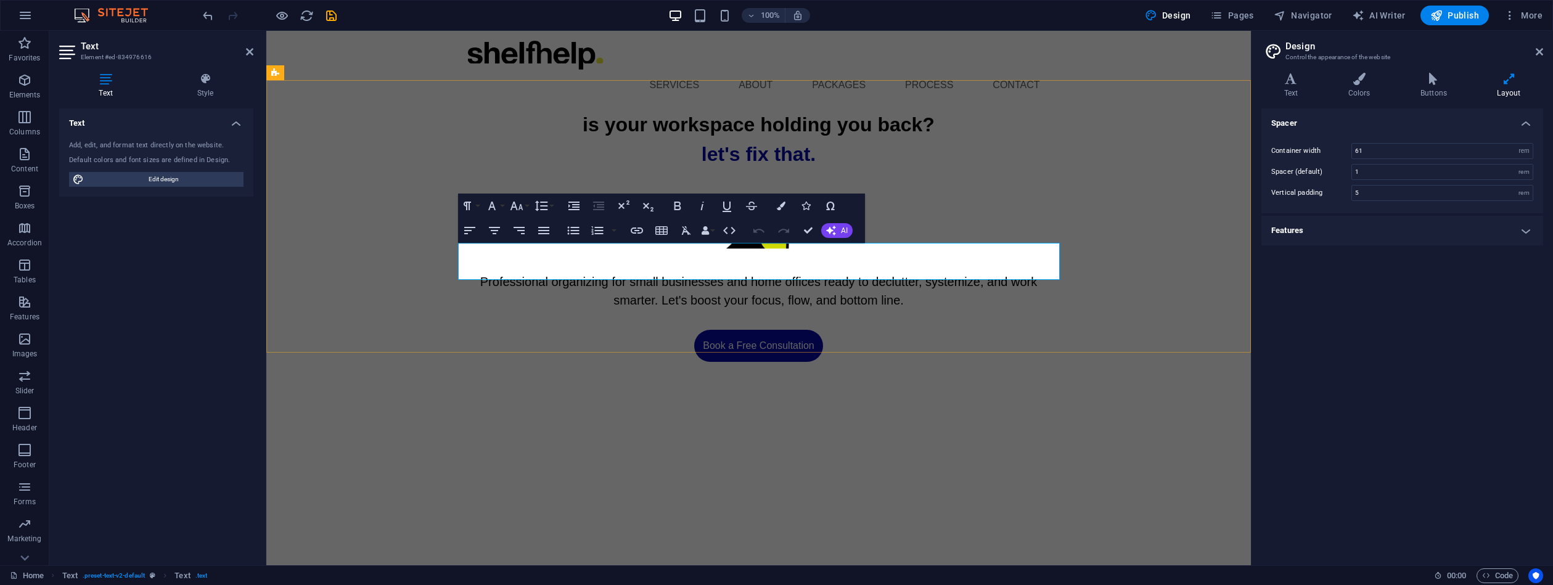
click at [824, 275] on span "Professional organizing for small businesses and home offices ready to declutte…" at bounding box center [758, 291] width 557 height 32
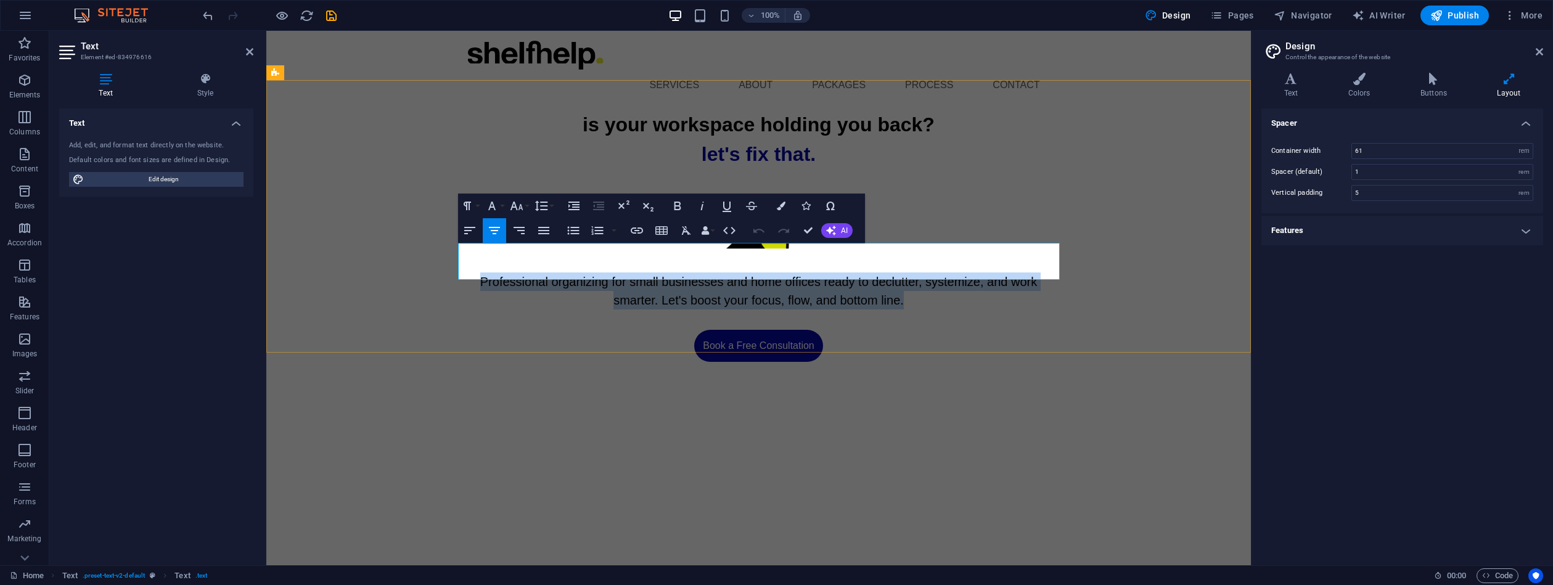
drag, startPoint x: 901, startPoint y: 263, endPoint x: 465, endPoint y: 250, distance: 436.1
click at [465, 273] on p "Professional organizing for small businesses and home offices ready to declutte…" at bounding box center [759, 291] width 602 height 37
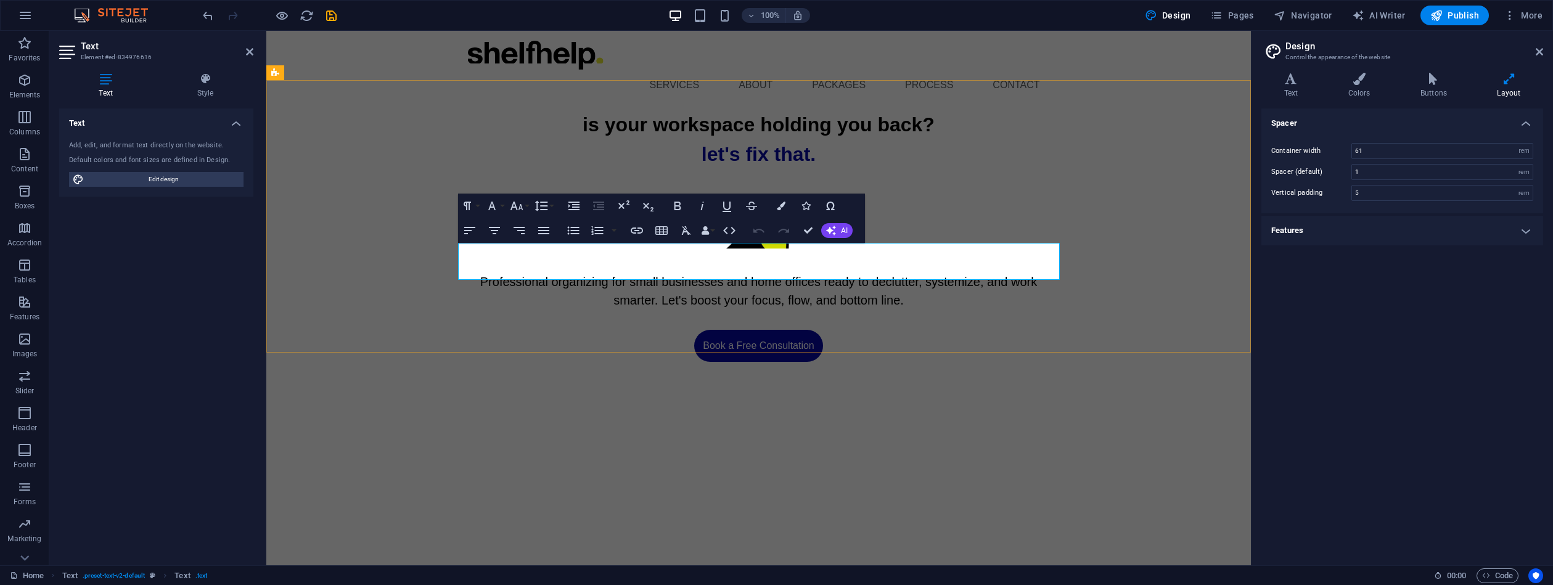
click at [565, 275] on span "Professional organizing for small businesses and home offices ready to declutte…" at bounding box center [758, 291] width 557 height 32
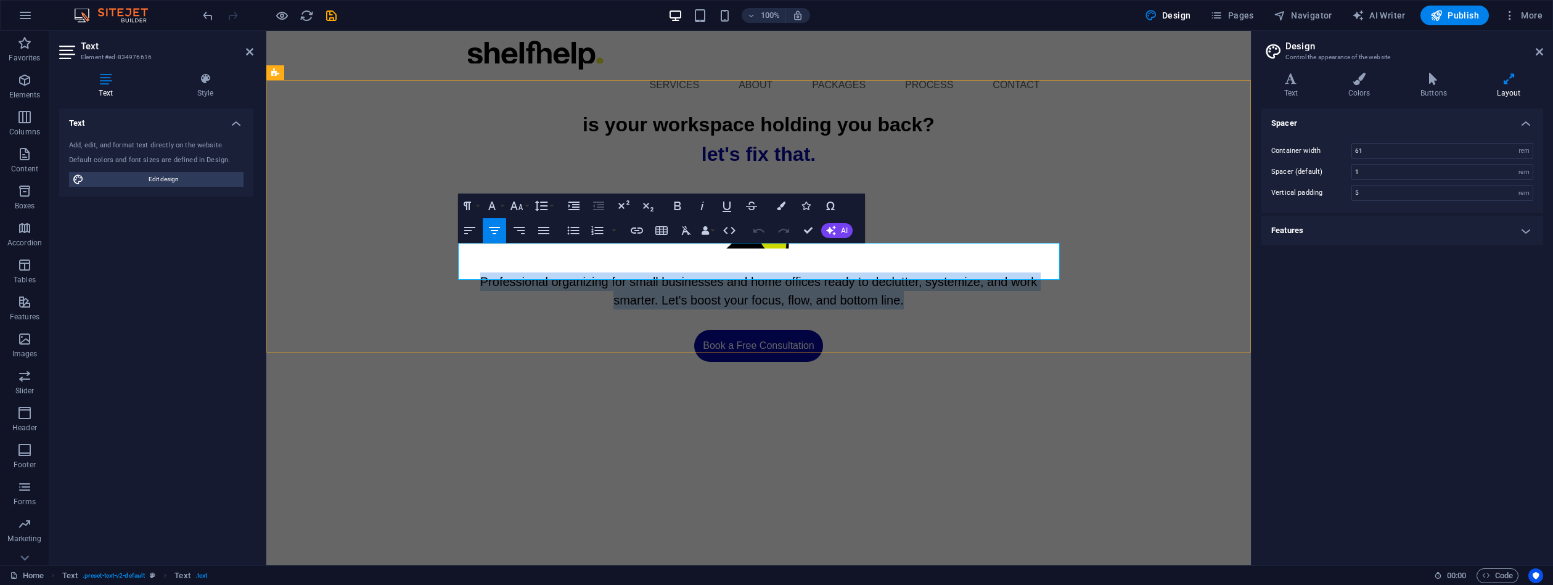
drag, startPoint x: 475, startPoint y: 253, endPoint x: 954, endPoint y: 274, distance: 479.5
click at [954, 274] on p "Professional organizing for small businesses and home offices ready to declutte…" at bounding box center [759, 291] width 602 height 37
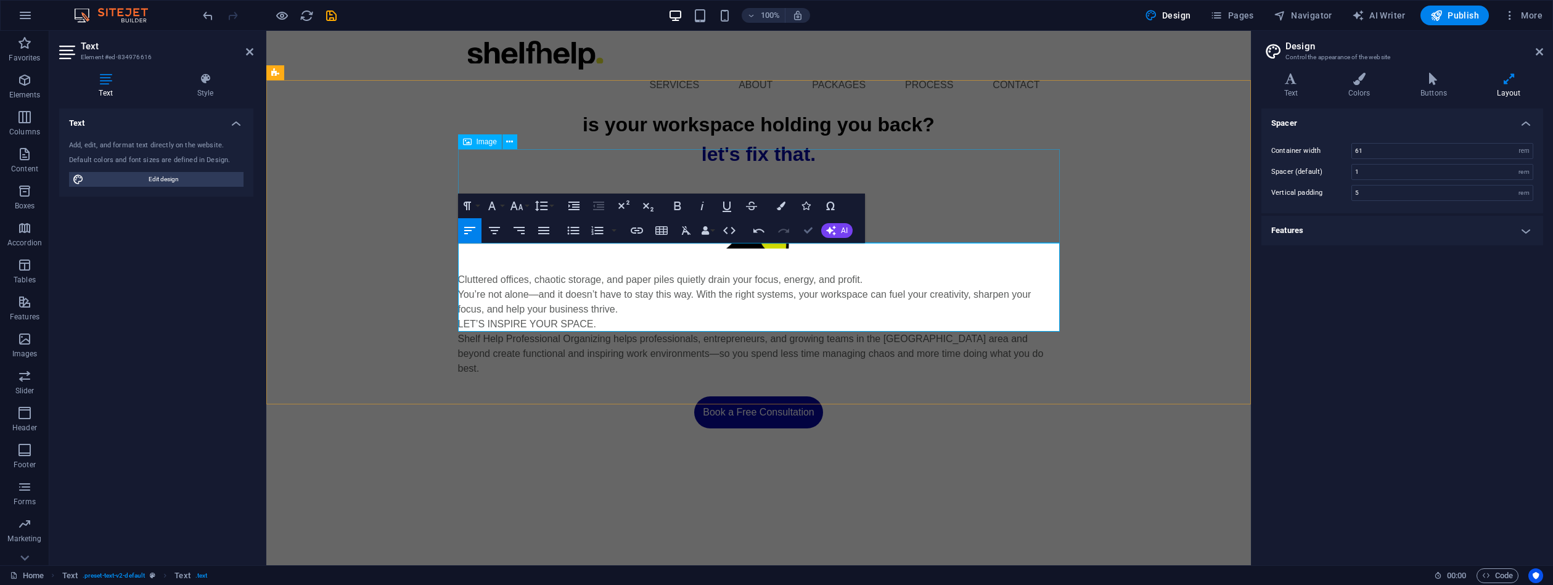
scroll to position [5705, 2]
click at [162, 178] on span "Edit design" at bounding box center [164, 179] width 152 height 15
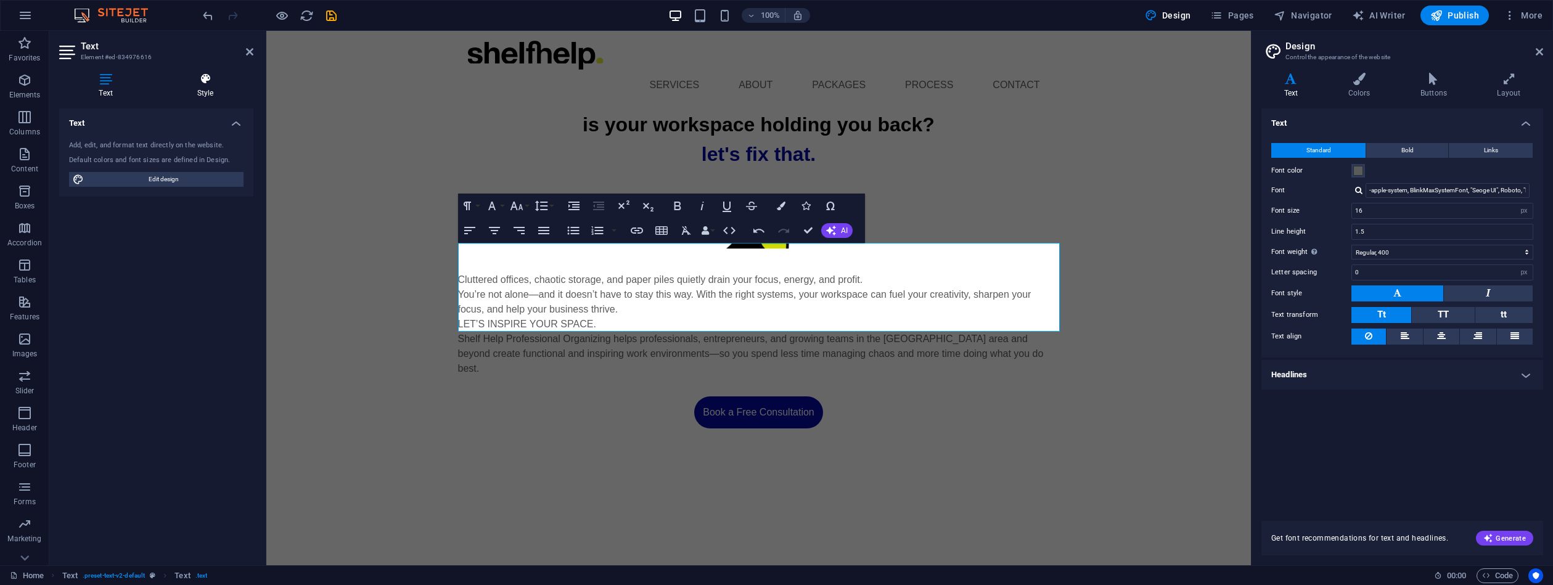
click at [211, 83] on icon at bounding box center [205, 79] width 96 height 12
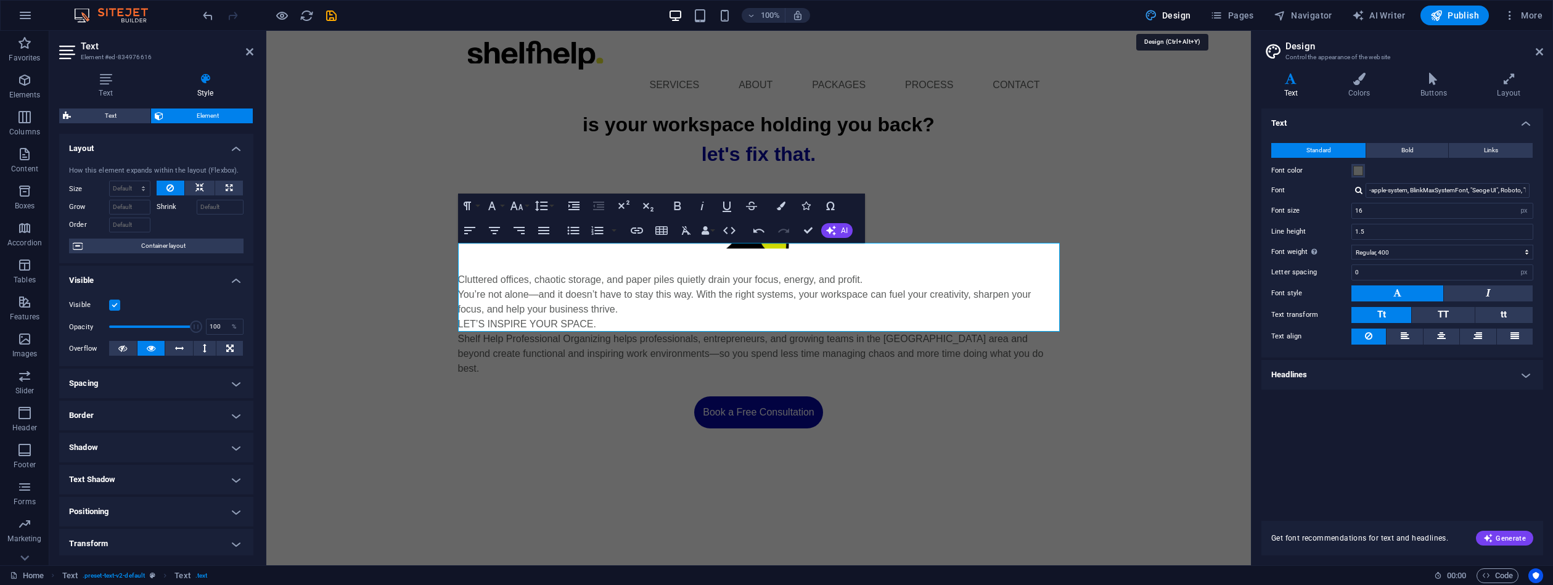
click at [1178, 17] on span "Design" at bounding box center [1168, 15] width 46 height 12
click at [1408, 150] on span "Bold" at bounding box center [1407, 150] width 12 height 15
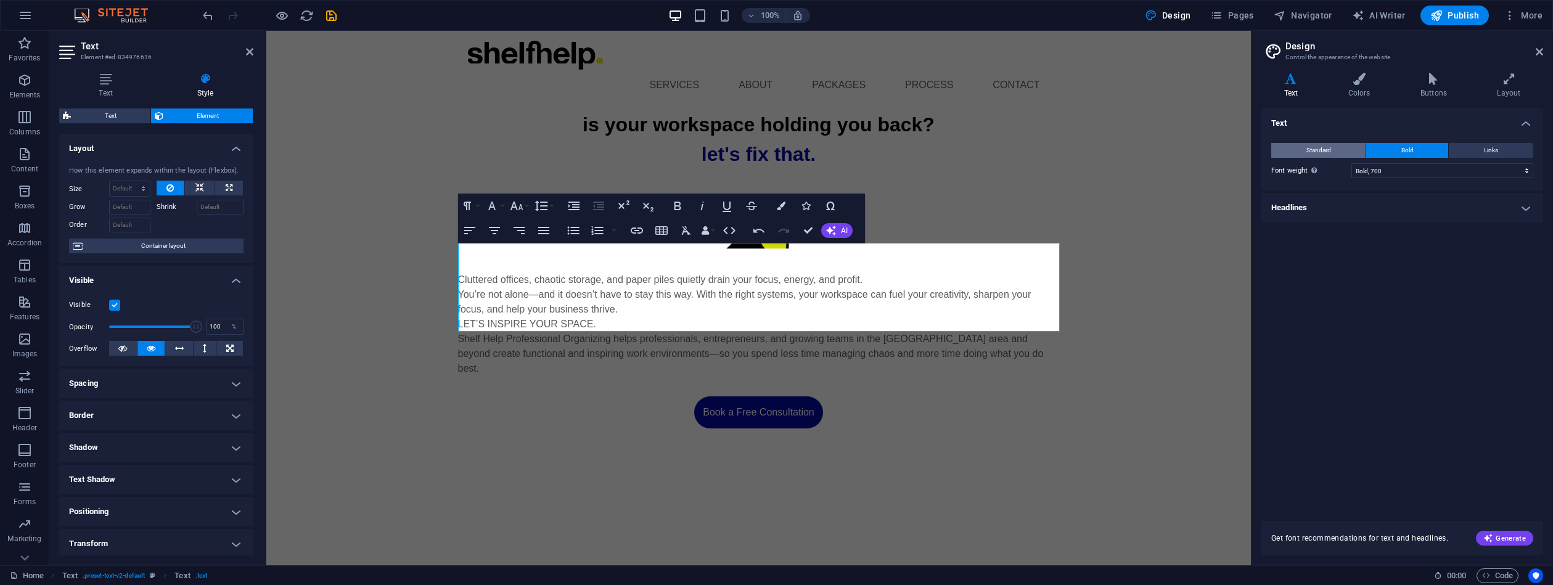
click at [1348, 145] on button "Standard" at bounding box center [1318, 150] width 94 height 15
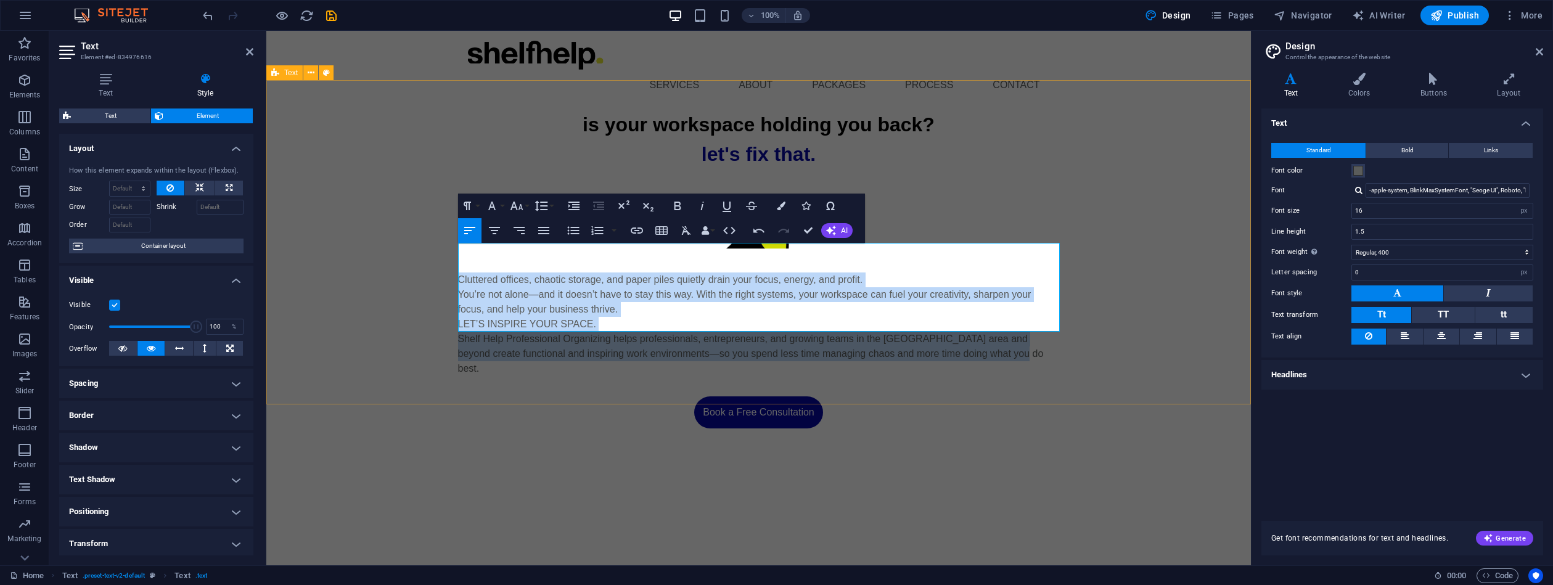
drag, startPoint x: 1004, startPoint y: 325, endPoint x: 411, endPoint y: 240, distance: 599.1
click at [425, 241] on div "is your workspace holding you back? let's fix that. Cluttered offices, chaotic …" at bounding box center [758, 269] width 985 height 319
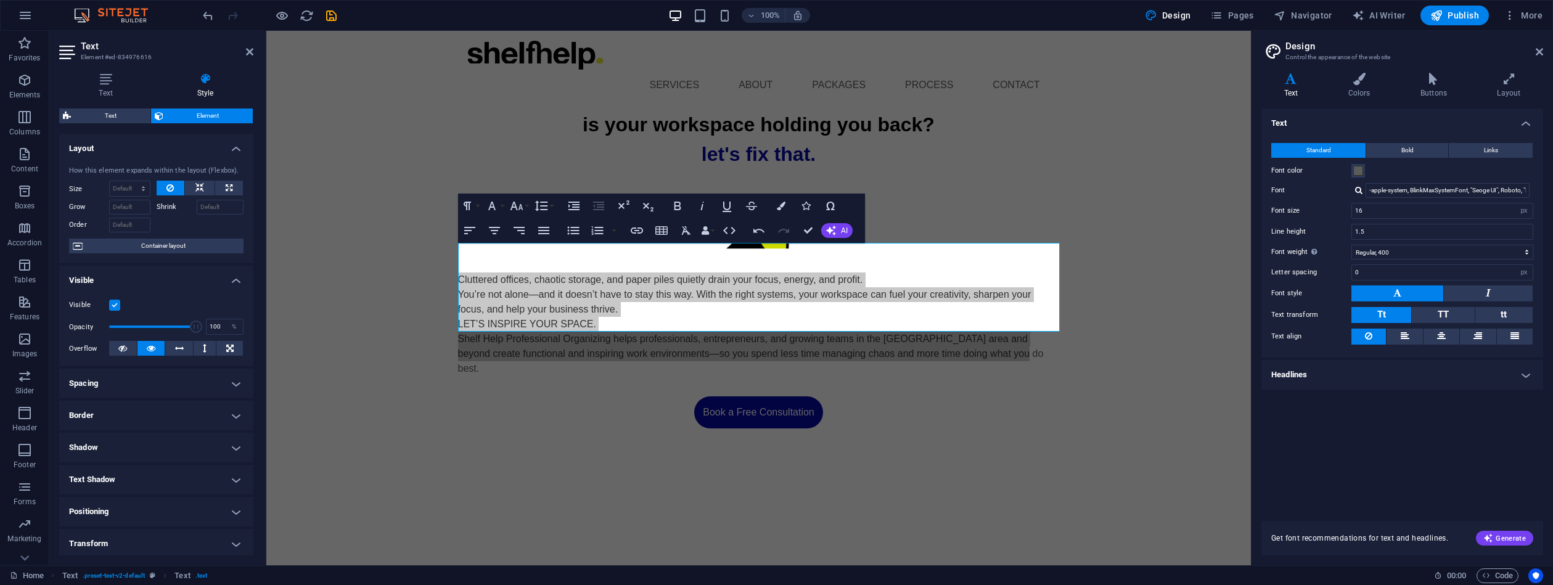
click at [1360, 189] on div at bounding box center [1358, 190] width 7 height 8
click at [1414, 205] on div "Manage fonts →" at bounding box center [1450, 206] width 163 height 13
select select "popularity"
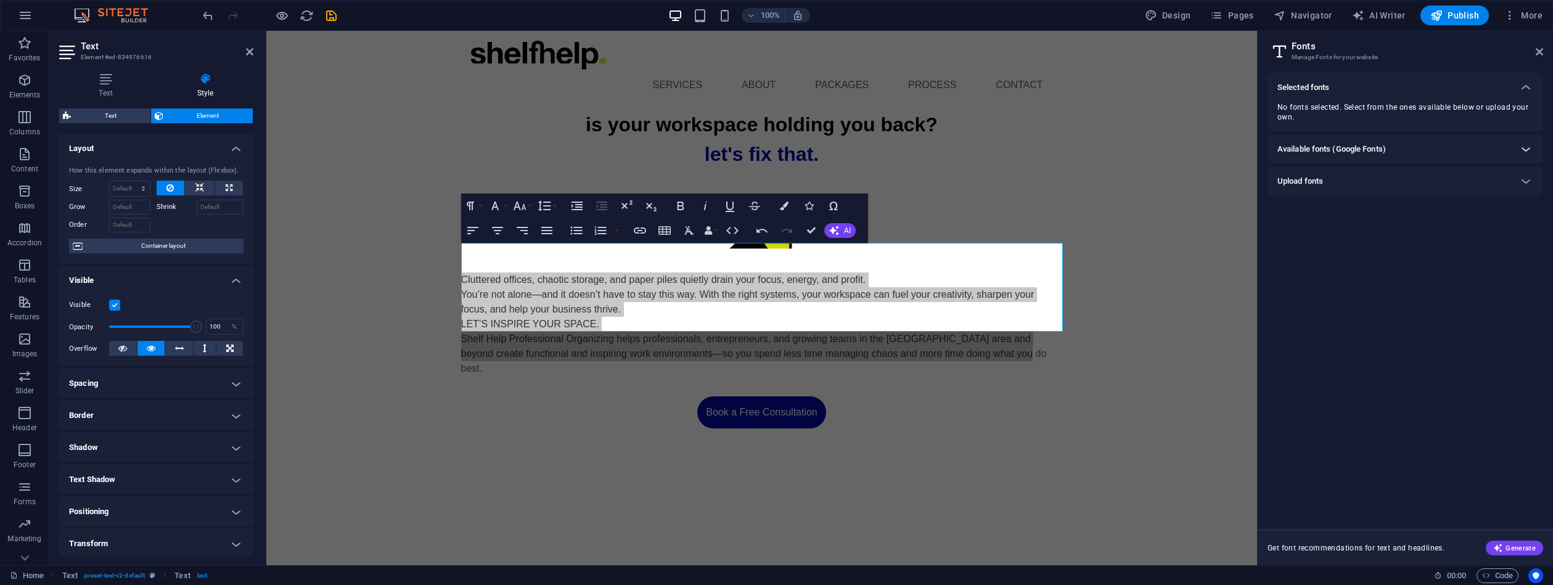
click at [1527, 146] on icon at bounding box center [1526, 149] width 15 height 15
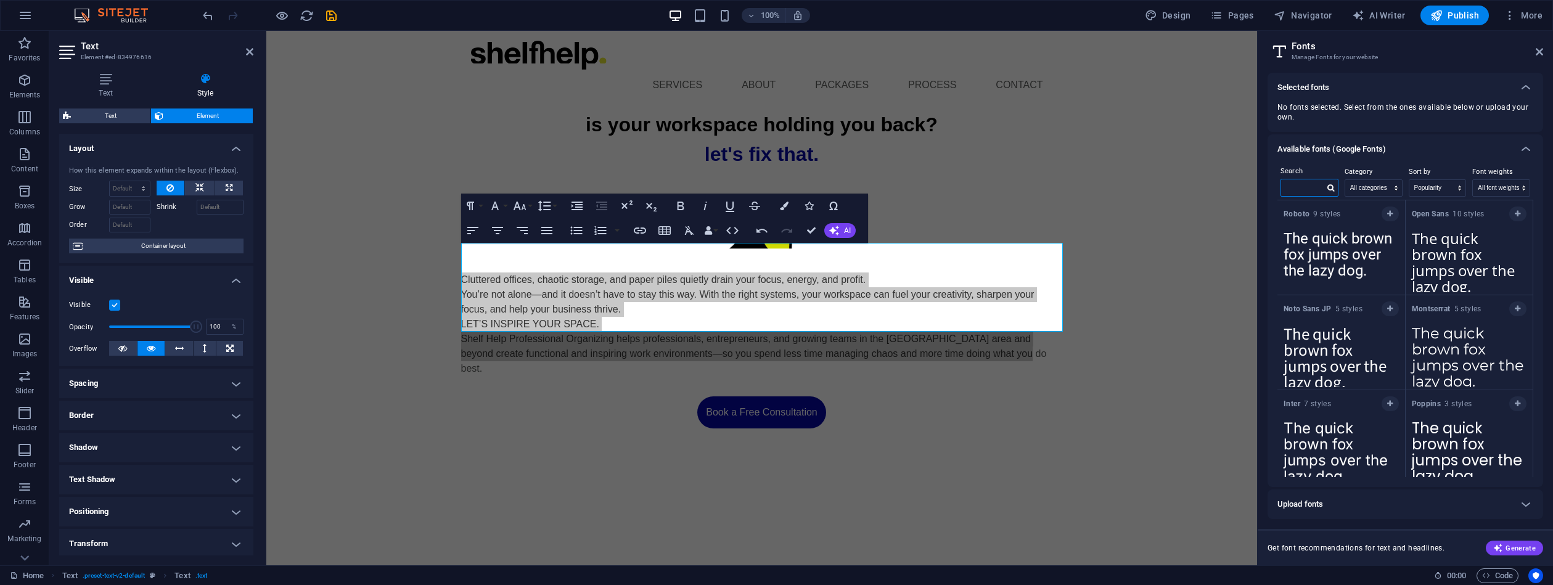
click at [1305, 190] on input "text" at bounding box center [1302, 187] width 43 height 16
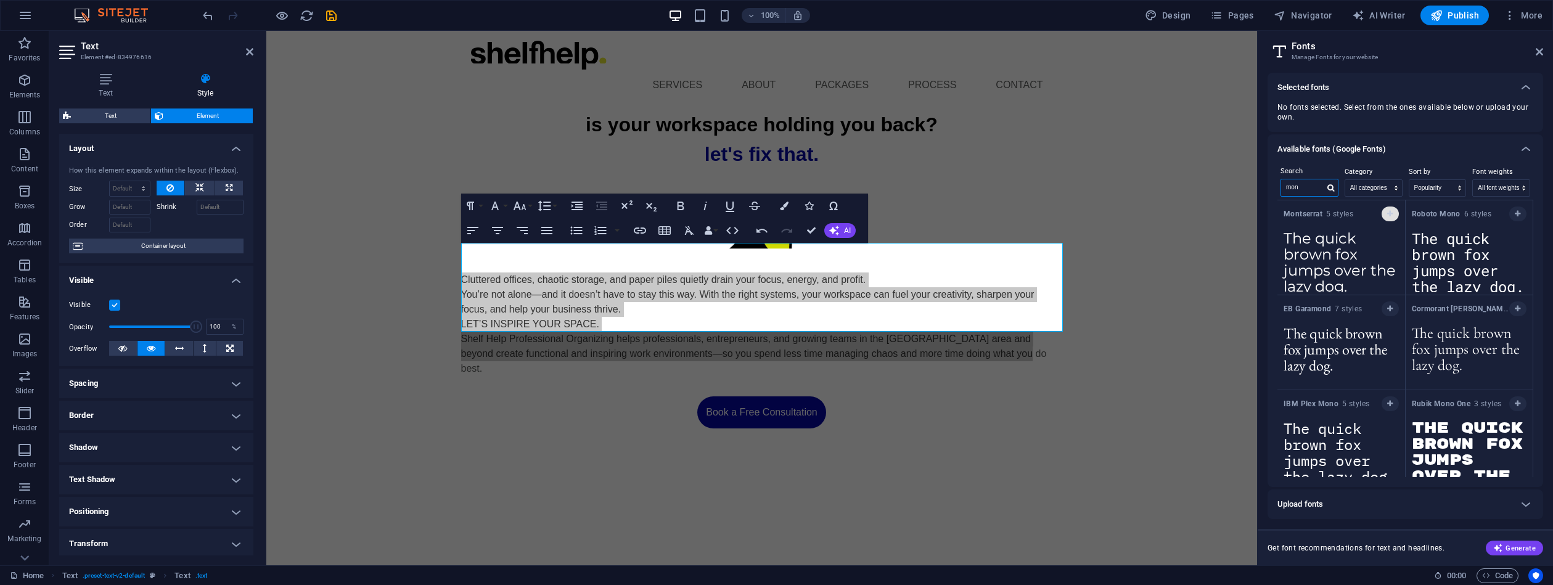
type input "mon"
click at [1389, 211] on icon "button" at bounding box center [1390, 213] width 6 height 7
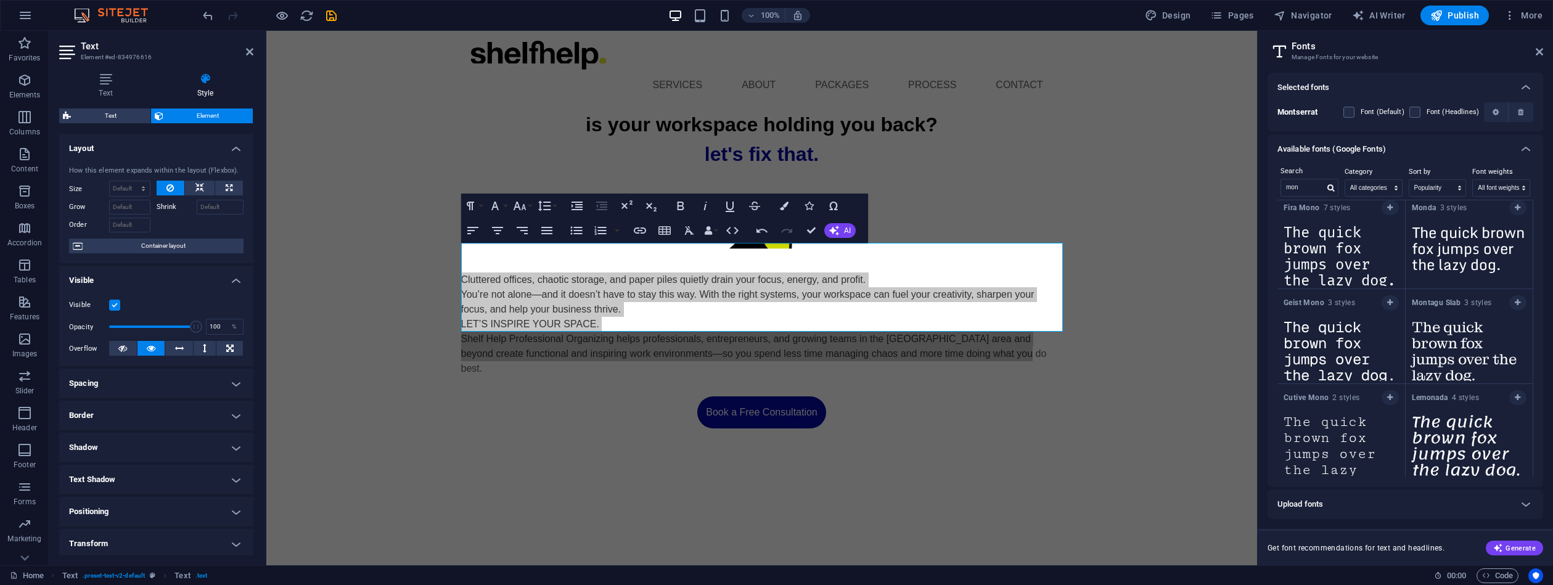
scroll to position [0, 0]
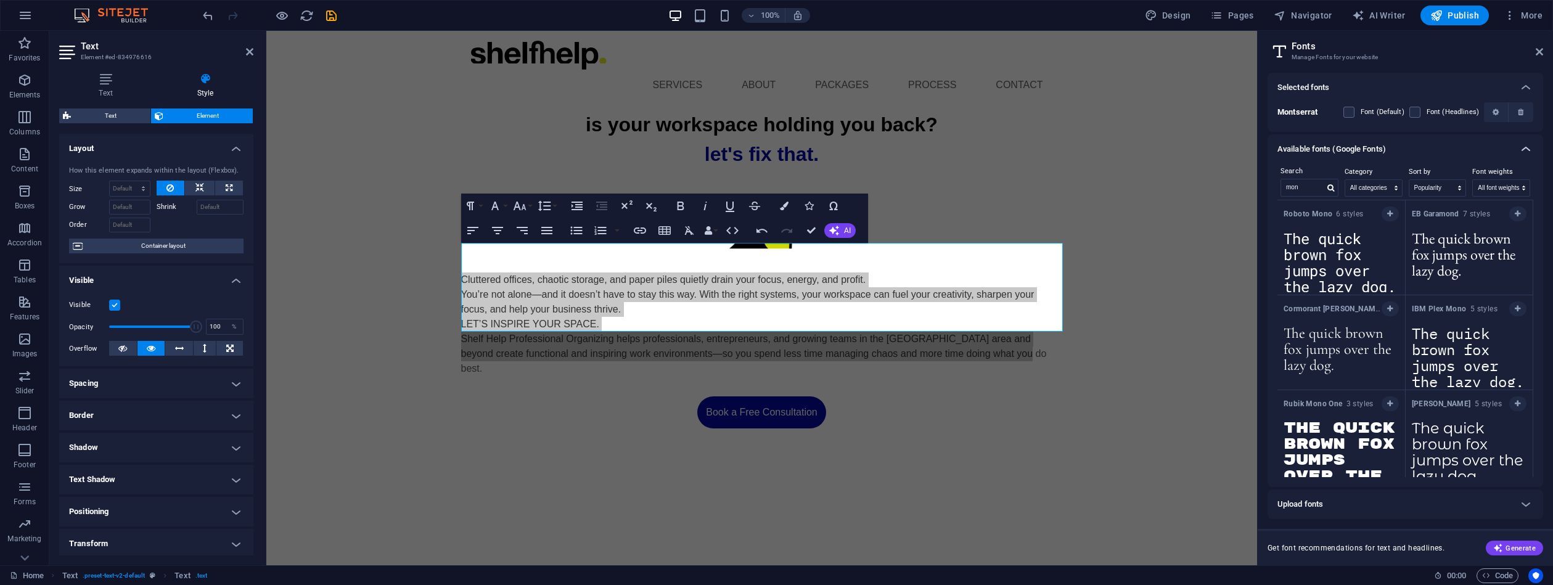
click at [1529, 146] on icon at bounding box center [1526, 149] width 15 height 15
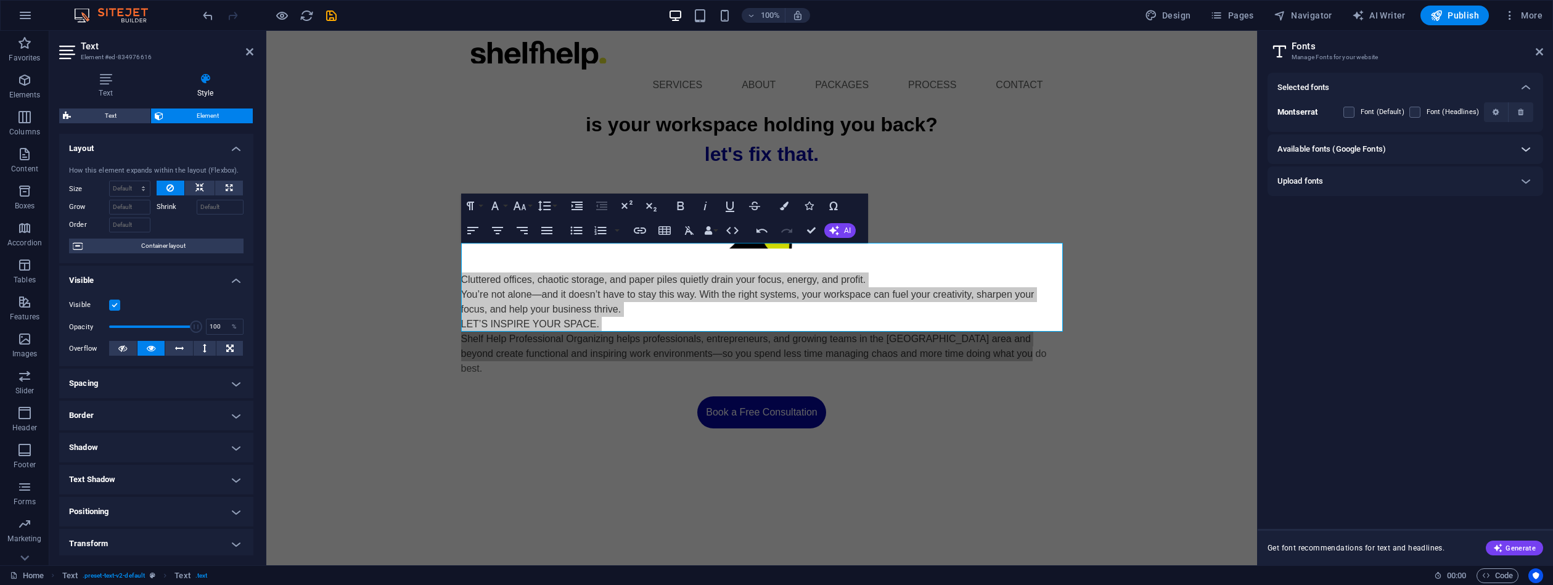
click at [1529, 148] on icon at bounding box center [1526, 149] width 15 height 15
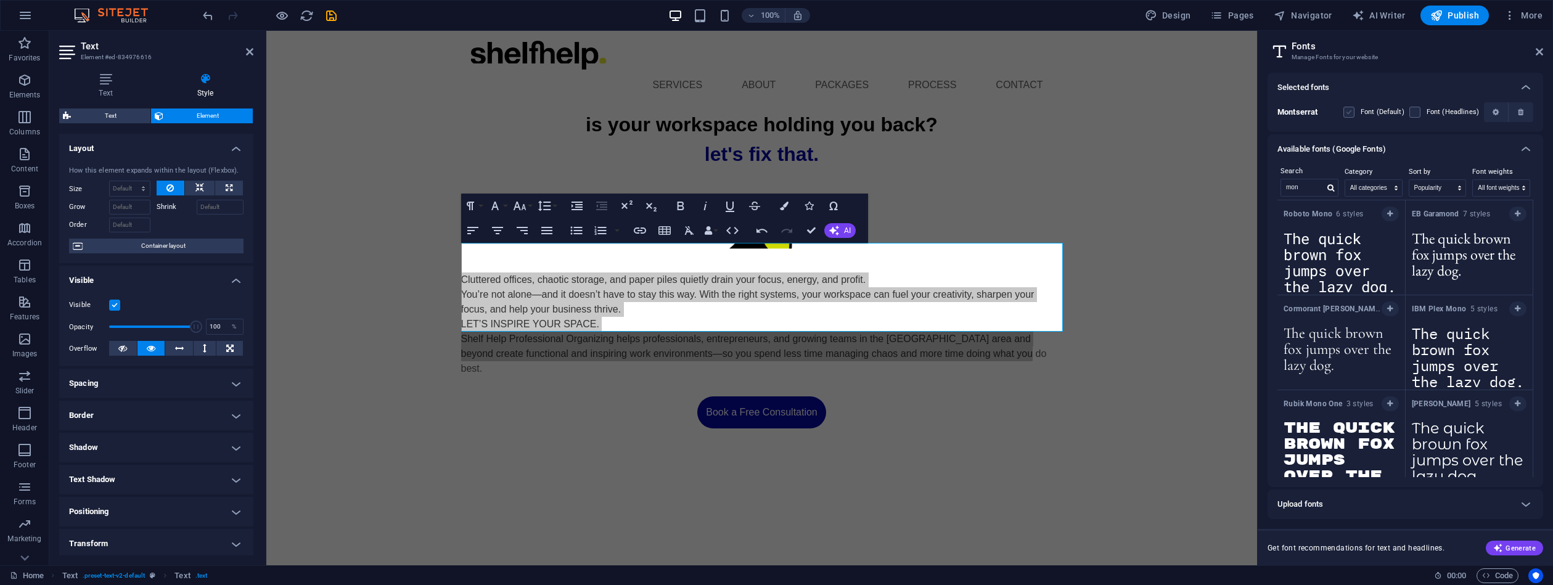
click at [1354, 109] on label at bounding box center [1349, 112] width 11 height 11
click at [0, 0] on input "checkbox" at bounding box center [0, 0] width 0 height 0
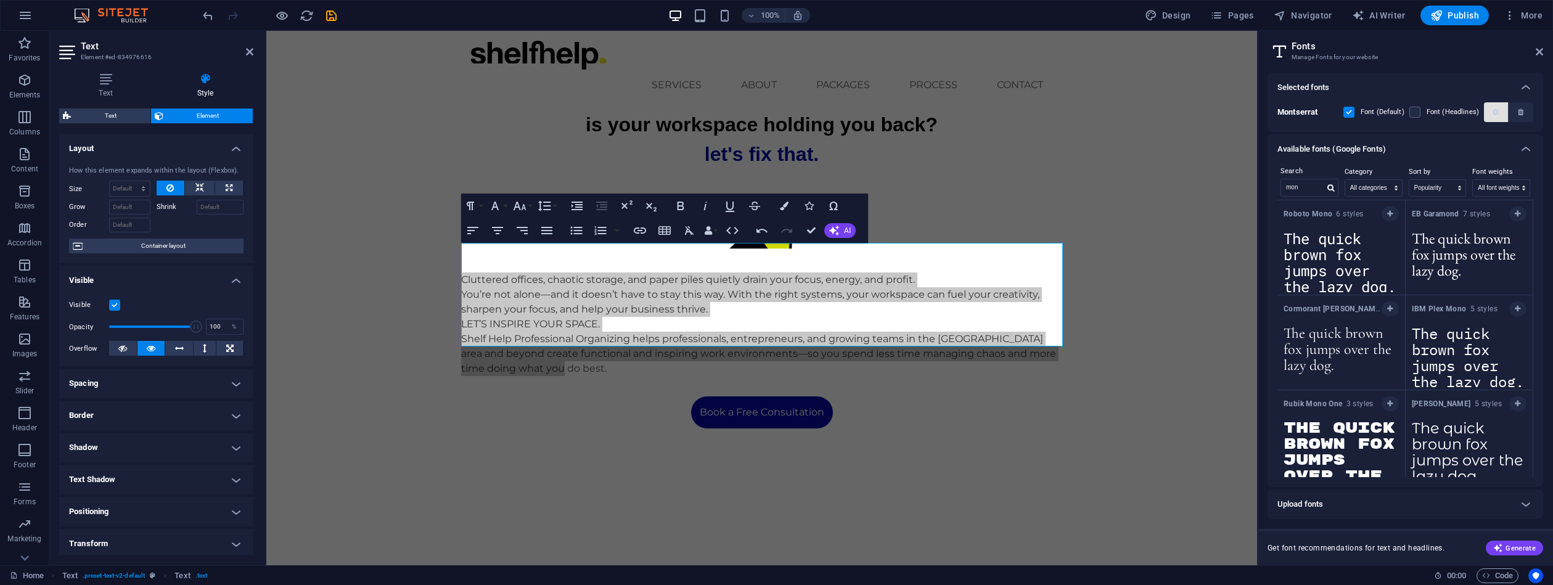
click at [1501, 107] on button "button" at bounding box center [1496, 112] width 25 height 20
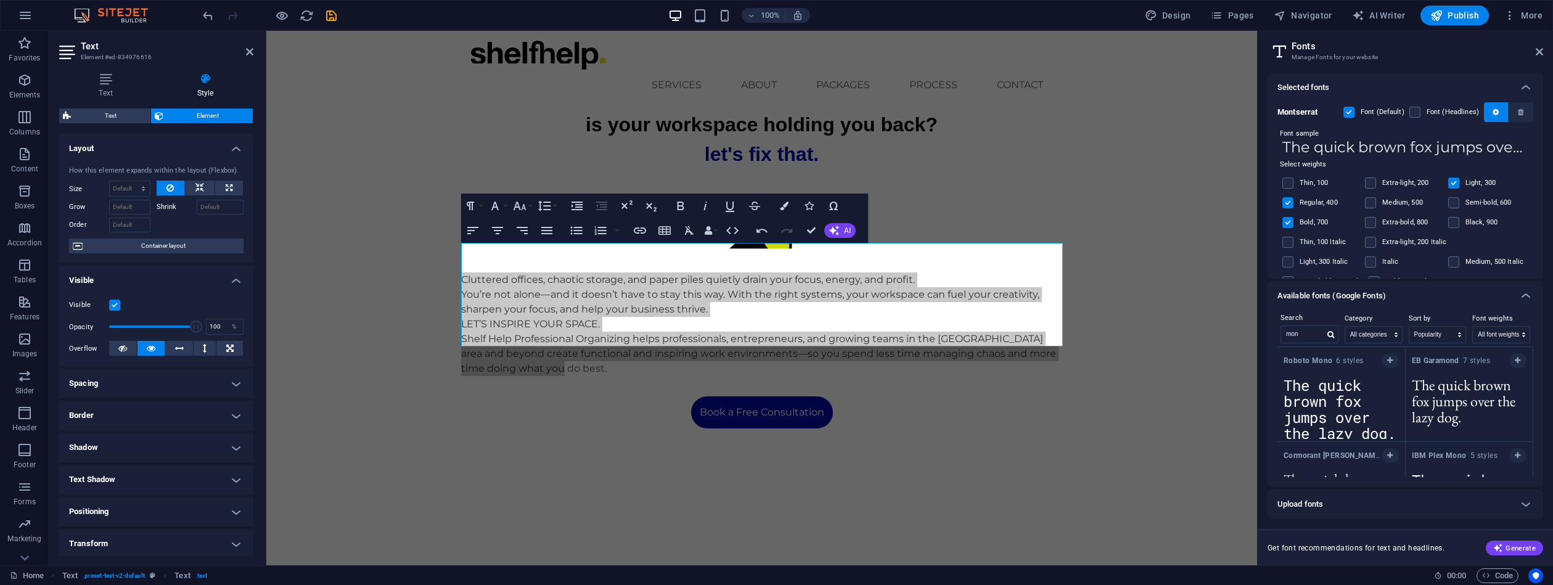
click at [1288, 205] on label at bounding box center [1287, 202] width 11 height 11
click at [0, 0] on input "checkbox" at bounding box center [0, 0] width 0 height 0
click at [1289, 224] on label at bounding box center [1287, 222] width 11 height 11
click at [0, 0] on input "checkbox" at bounding box center [0, 0] width 0 height 0
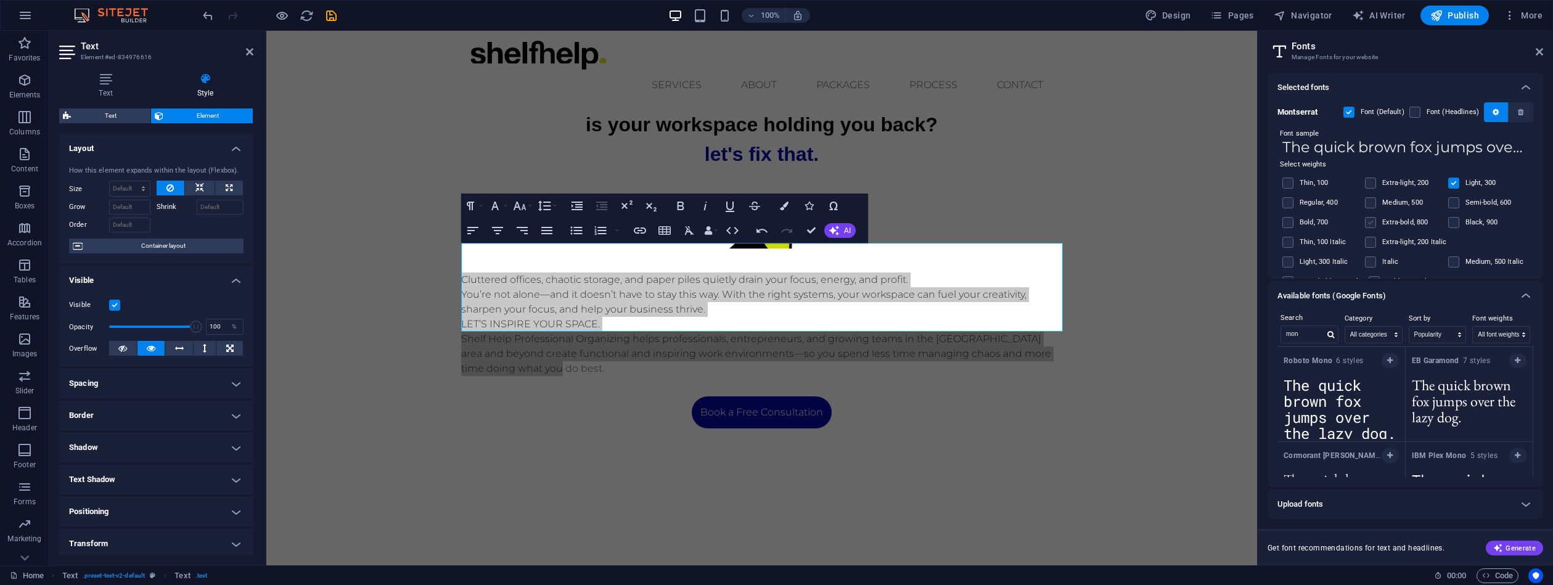
click at [1374, 222] on label at bounding box center [1370, 222] width 11 height 11
click at [0, 0] on input "checkbox" at bounding box center [0, 0] width 0 height 0
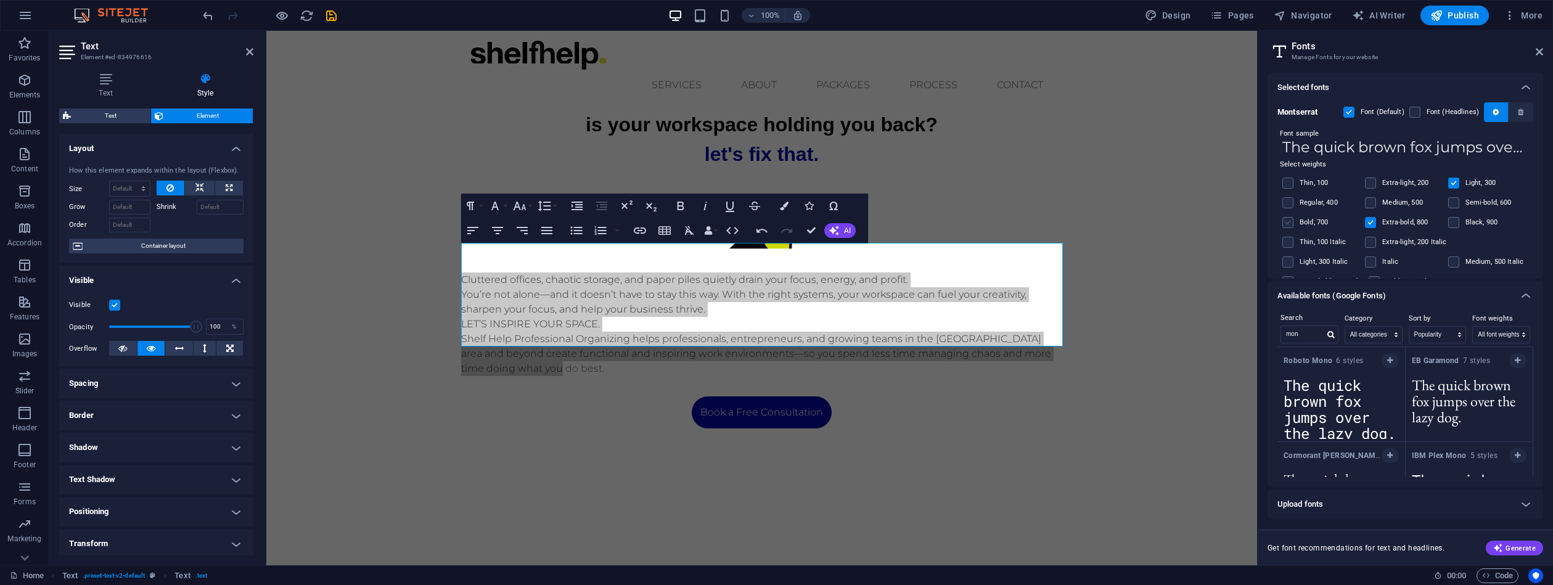
click at [1292, 220] on label at bounding box center [1287, 222] width 11 height 11
click at [0, 0] on input "checkbox" at bounding box center [0, 0] width 0 height 0
click at [1372, 222] on label at bounding box center [1370, 222] width 11 height 11
click at [0, 0] on input "checkbox" at bounding box center [0, 0] width 0 height 0
click at [1451, 181] on label at bounding box center [1453, 183] width 11 height 11
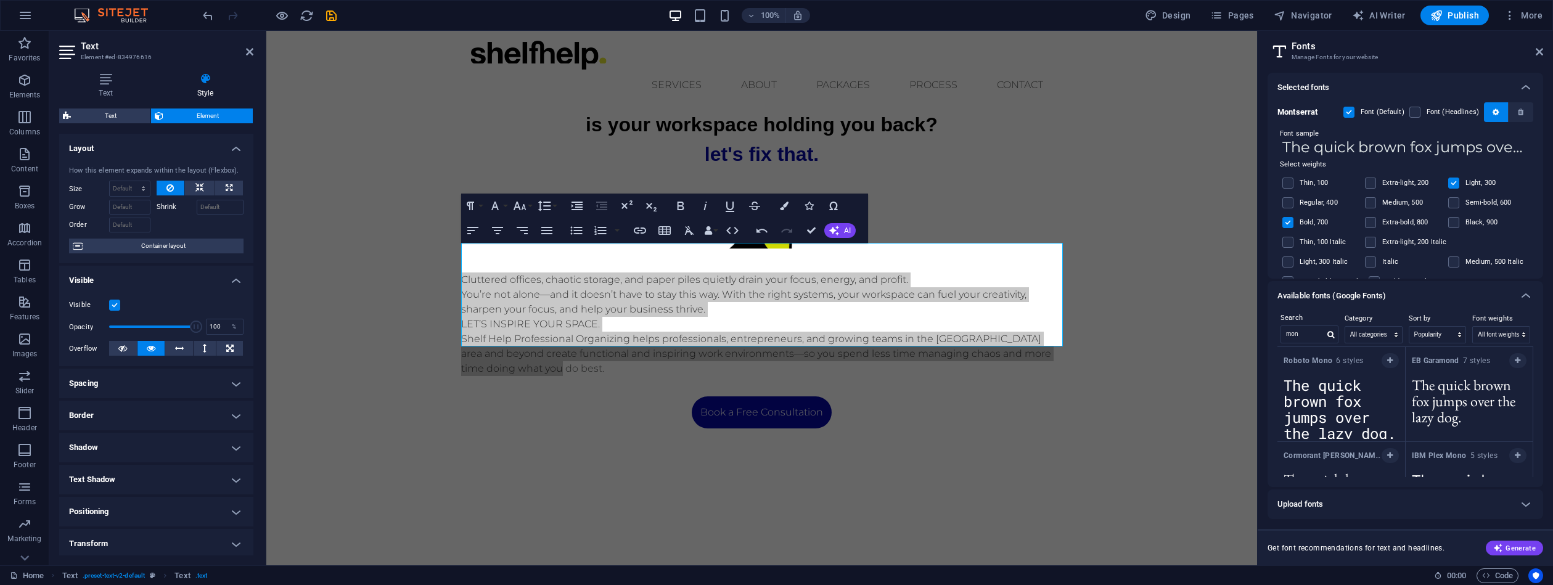
click at [0, 0] on input "checkbox" at bounding box center [0, 0] width 0 height 0
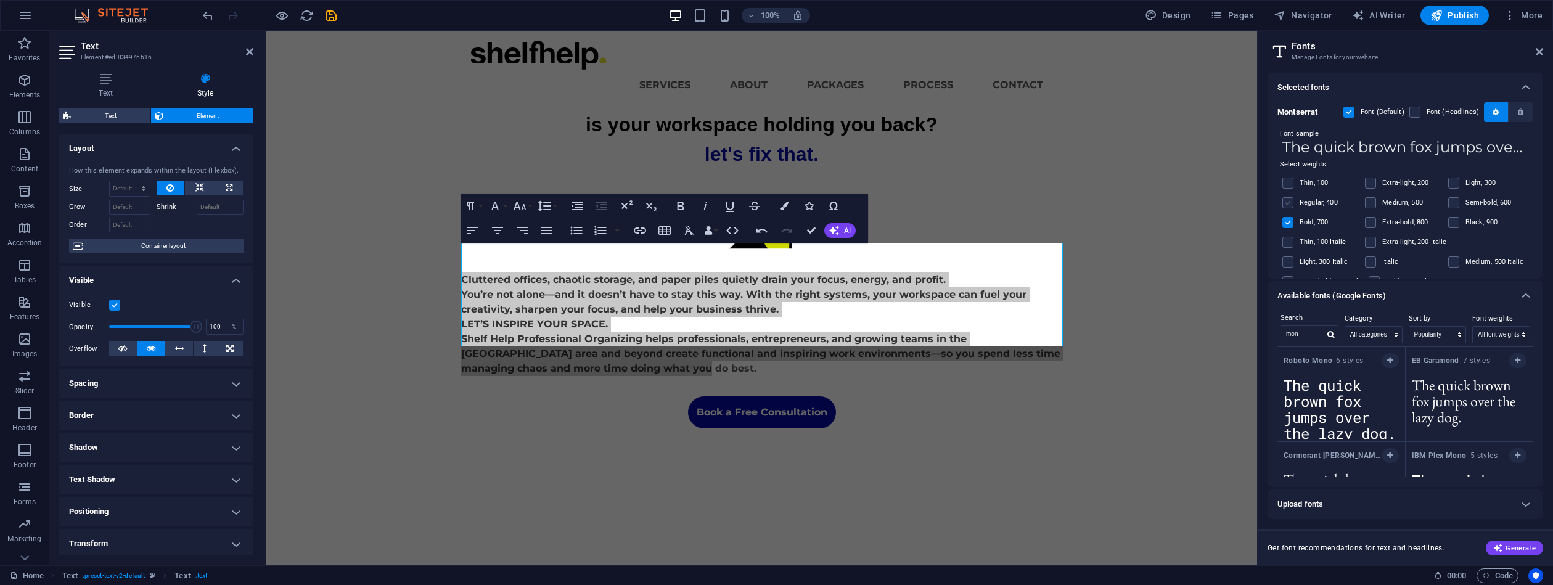
click at [1290, 200] on label at bounding box center [1287, 202] width 11 height 11
click at [0, 0] on input "checkbox" at bounding box center [0, 0] width 0 height 0
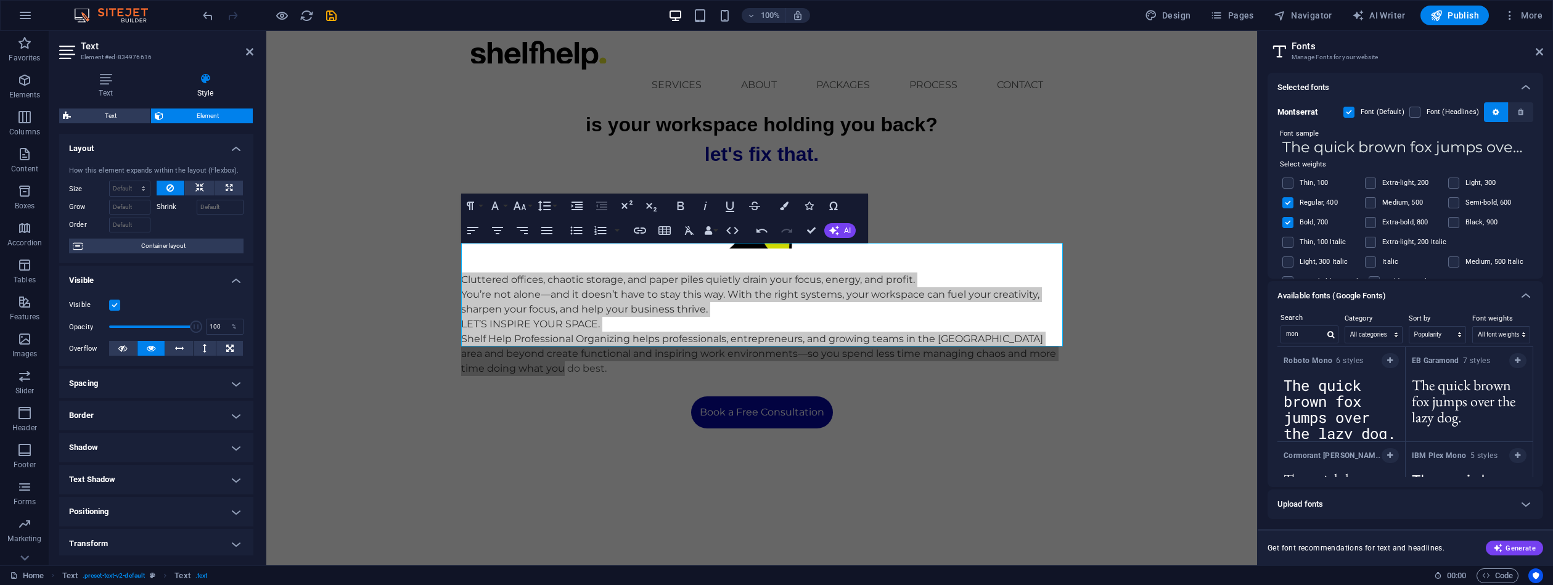
click at [1287, 205] on label at bounding box center [1287, 202] width 11 height 11
click at [0, 0] on input "checkbox" at bounding box center [0, 0] width 0 height 0
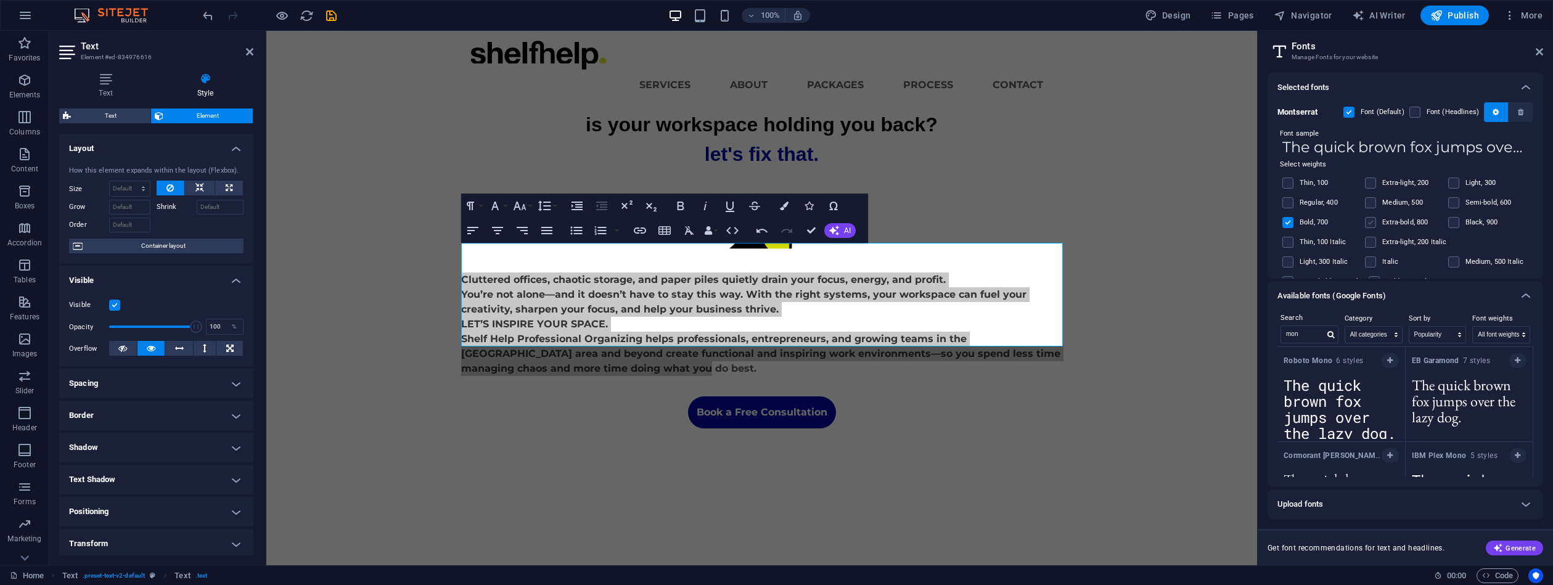
click at [1374, 221] on label at bounding box center [1370, 222] width 11 height 11
click at [0, 0] on input "checkbox" at bounding box center [0, 0] width 0 height 0
click at [1372, 219] on label at bounding box center [1370, 222] width 11 height 11
click at [0, 0] on input "checkbox" at bounding box center [0, 0] width 0 height 0
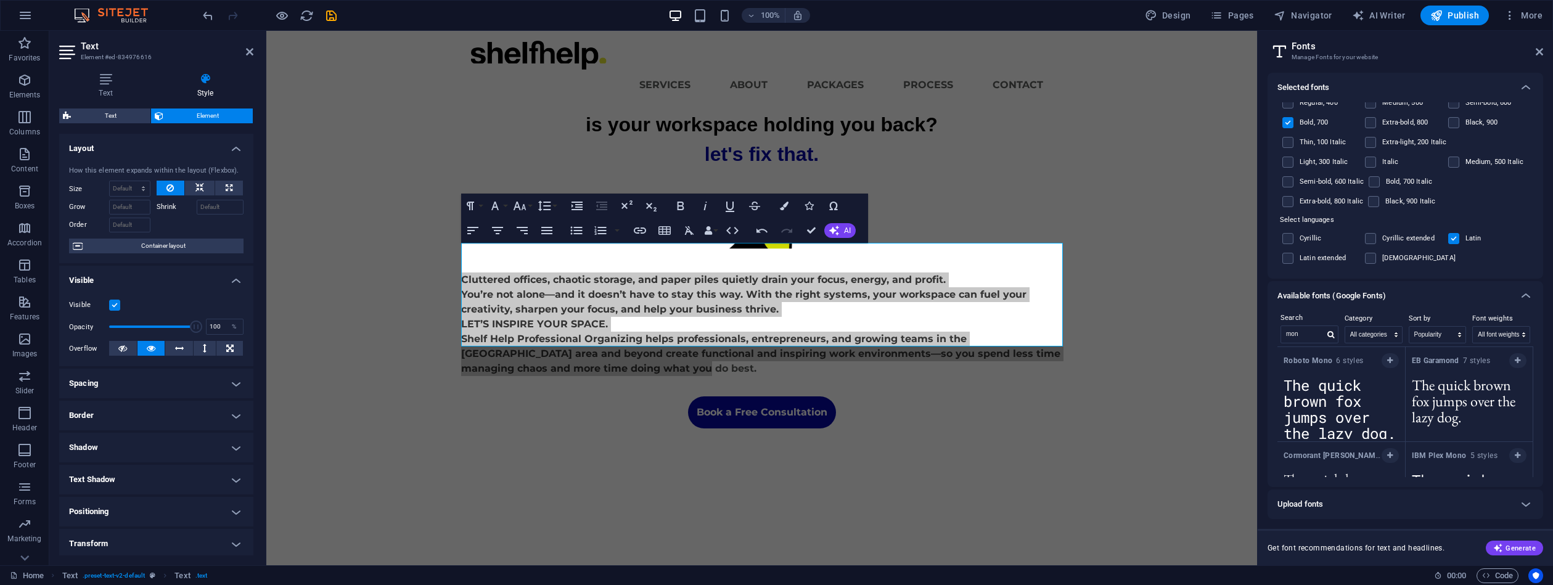
scroll to position [102, 0]
click at [329, 15] on icon "save" at bounding box center [331, 16] width 14 height 14
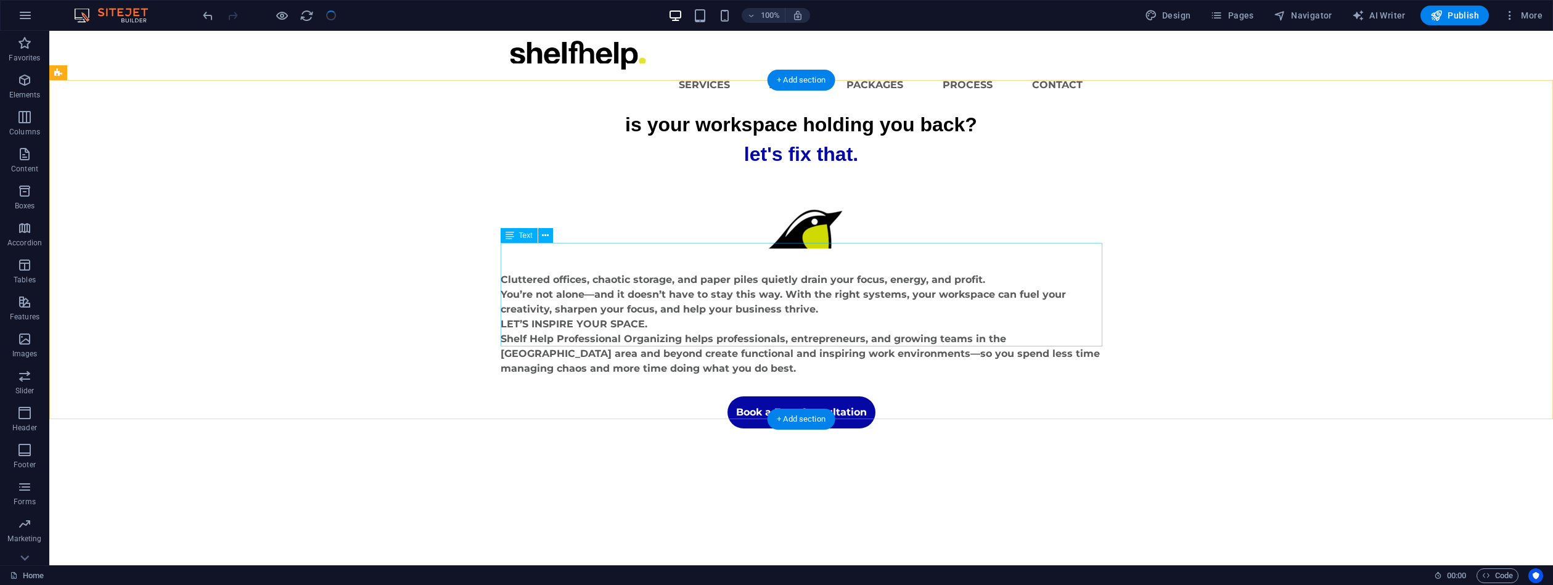
click at [796, 284] on div "Cluttered offices, chaotic storage, and paper piles quietly drain your focus, e…" at bounding box center [802, 325] width 602 height 104
click at [795, 283] on div "Cluttered offices, chaotic storage, and paper piles quietly drain your focus, e…" at bounding box center [802, 325] width 602 height 104
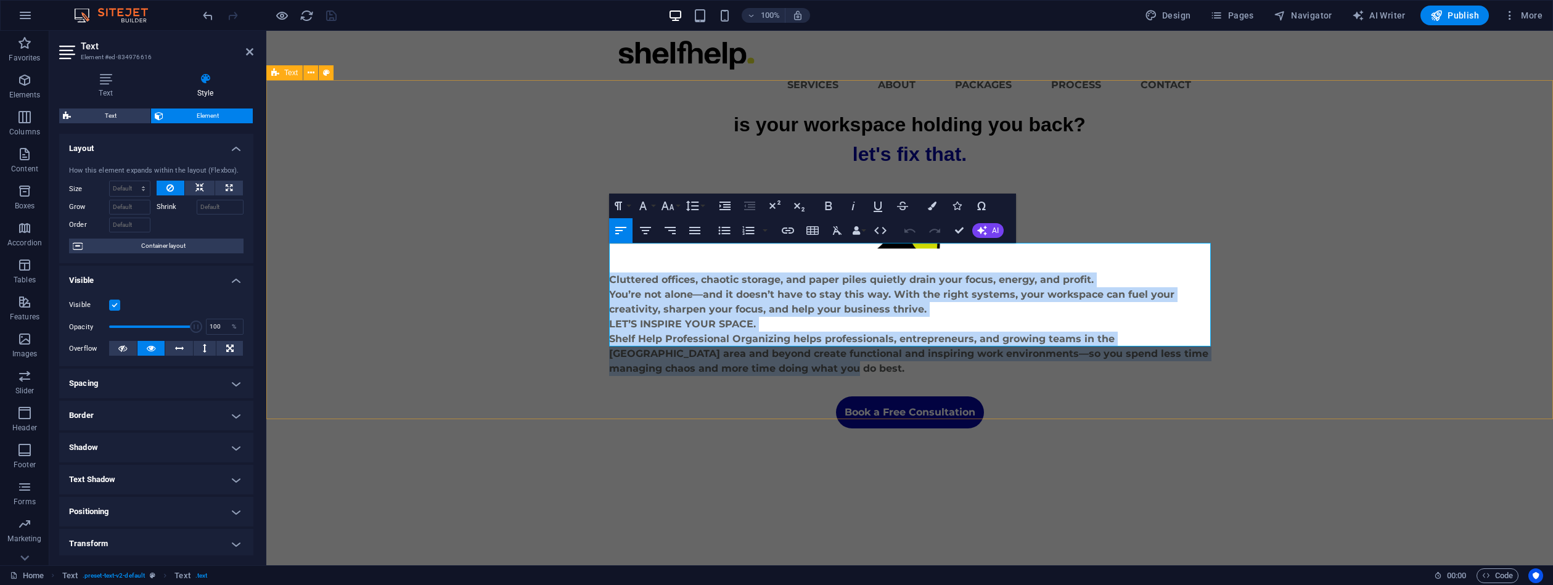
drag, startPoint x: 771, startPoint y: 340, endPoint x: 602, endPoint y: 246, distance: 193.2
click at [602, 246] on div "is your workspace holding you back? let's fix that. Cluttered offices, chaotic …" at bounding box center [909, 269] width 1287 height 319
click at [647, 230] on icon "button" at bounding box center [645, 230] width 11 height 7
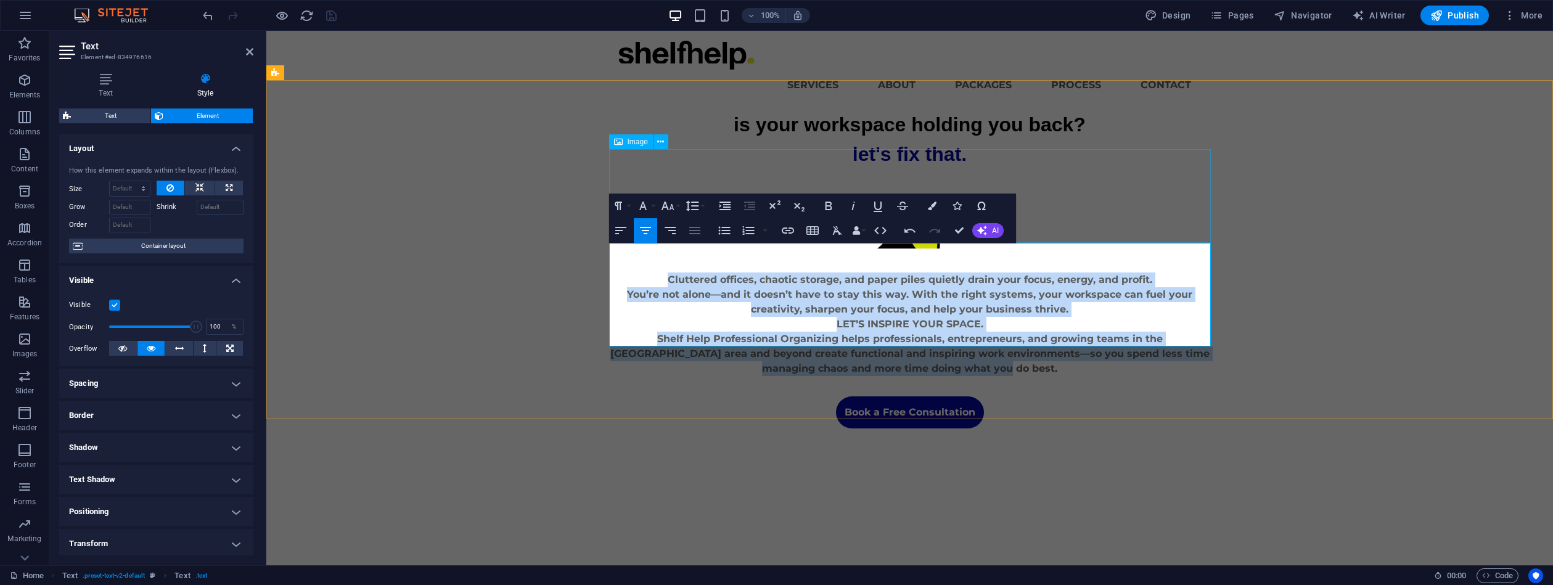
click at [692, 230] on icon "button" at bounding box center [694, 230] width 11 height 7
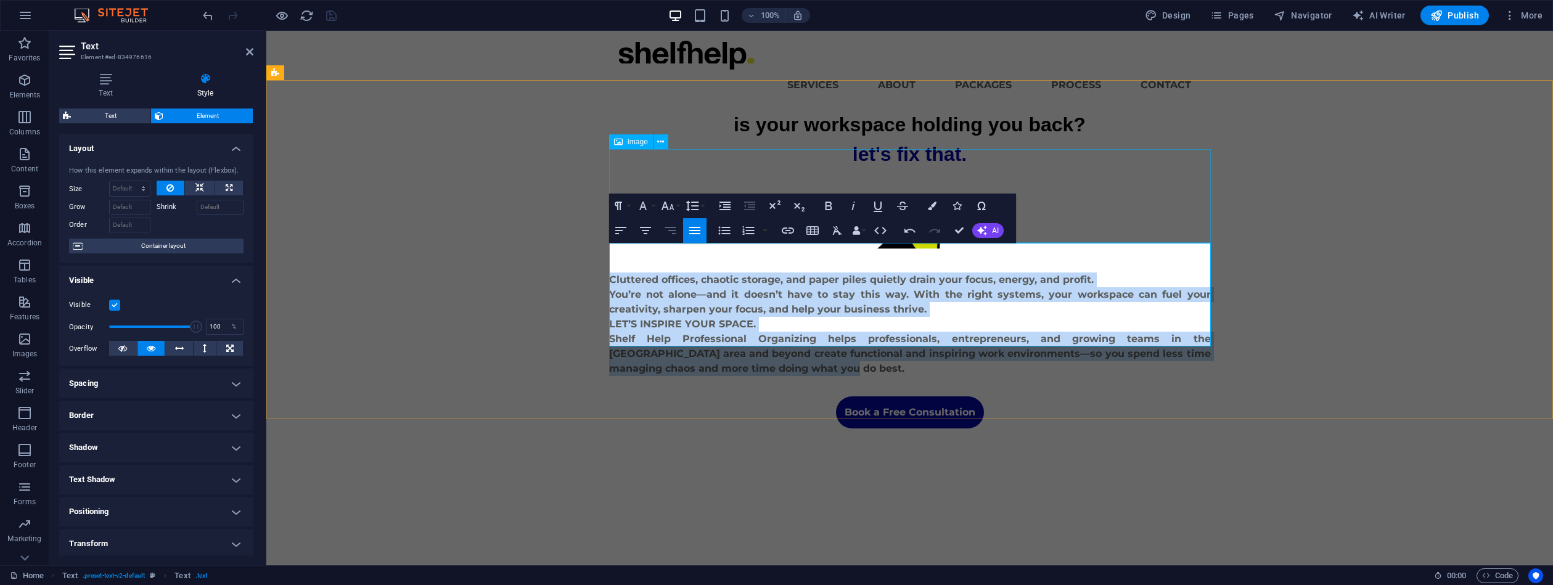
click at [677, 227] on icon "button" at bounding box center [670, 230] width 15 height 15
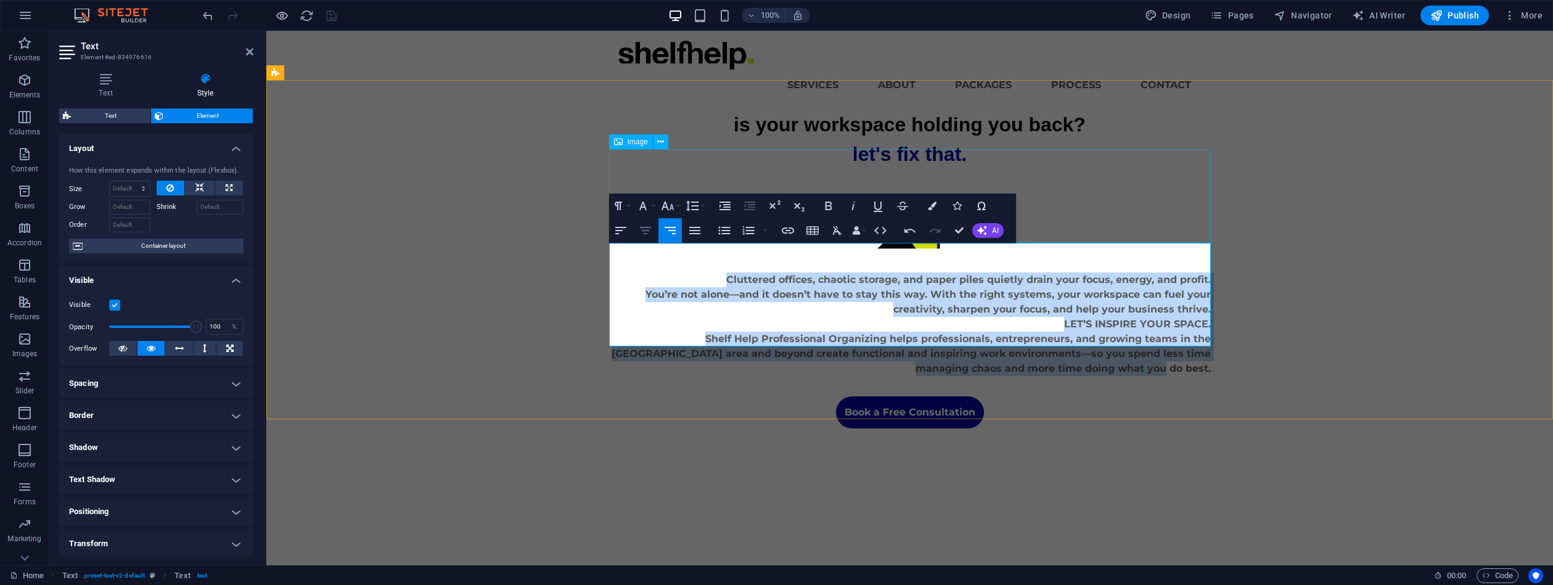
click at [646, 229] on icon "button" at bounding box center [645, 230] width 15 height 15
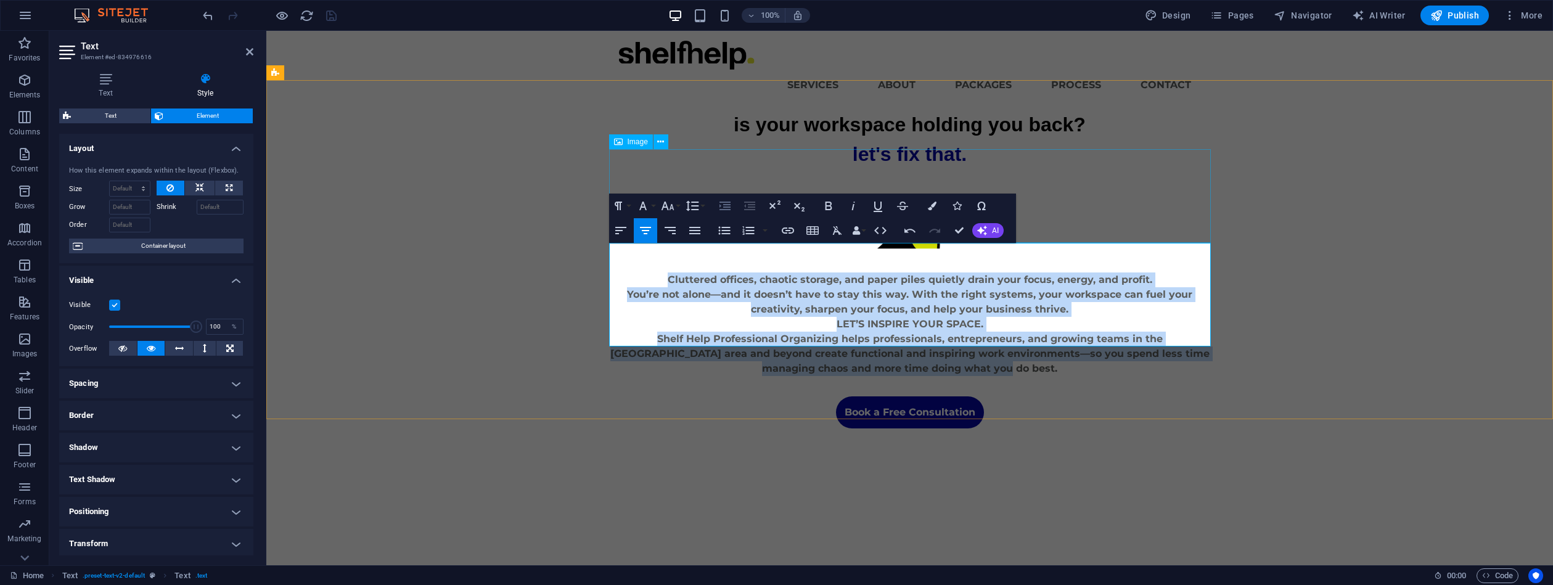
click at [728, 210] on icon "button" at bounding box center [725, 206] width 11 height 9
click at [752, 201] on icon "button" at bounding box center [749, 206] width 15 height 15
click at [649, 228] on icon "button" at bounding box center [645, 230] width 15 height 15
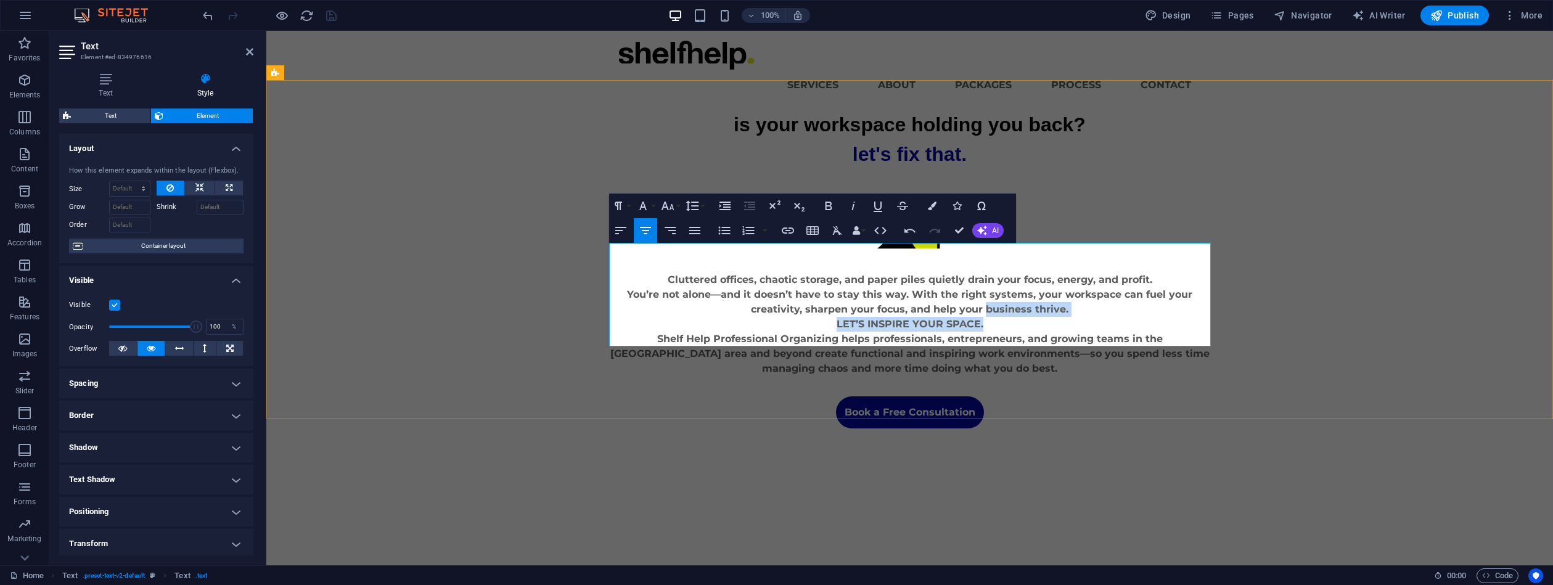
click at [988, 285] on div "Cluttered offices, chaotic storage, and paper piles quietly drain your focus, e…" at bounding box center [910, 325] width 602 height 104
click at [1117, 287] on p "You’re not alone—and it doesn’t have to stay this way. With the right systems, …" at bounding box center [910, 302] width 602 height 30
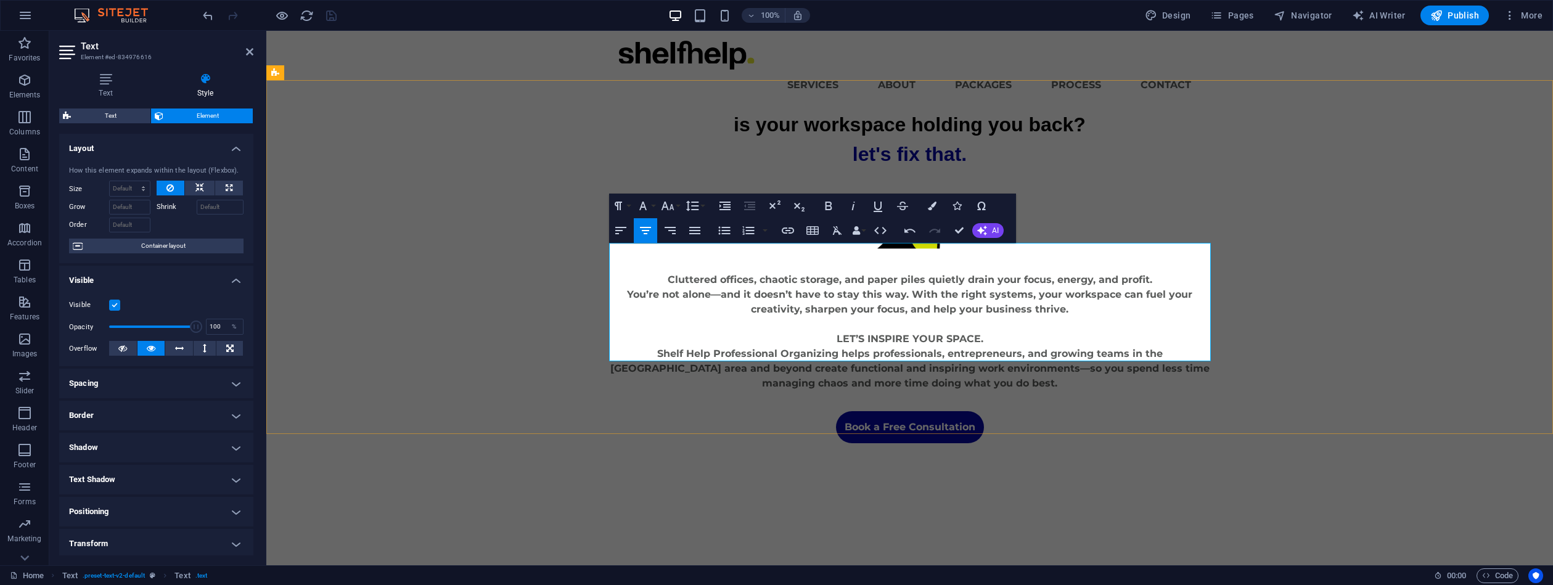
click at [992, 332] on p "LET’S INSPIRE YOUR SPACE." at bounding box center [910, 339] width 602 height 15
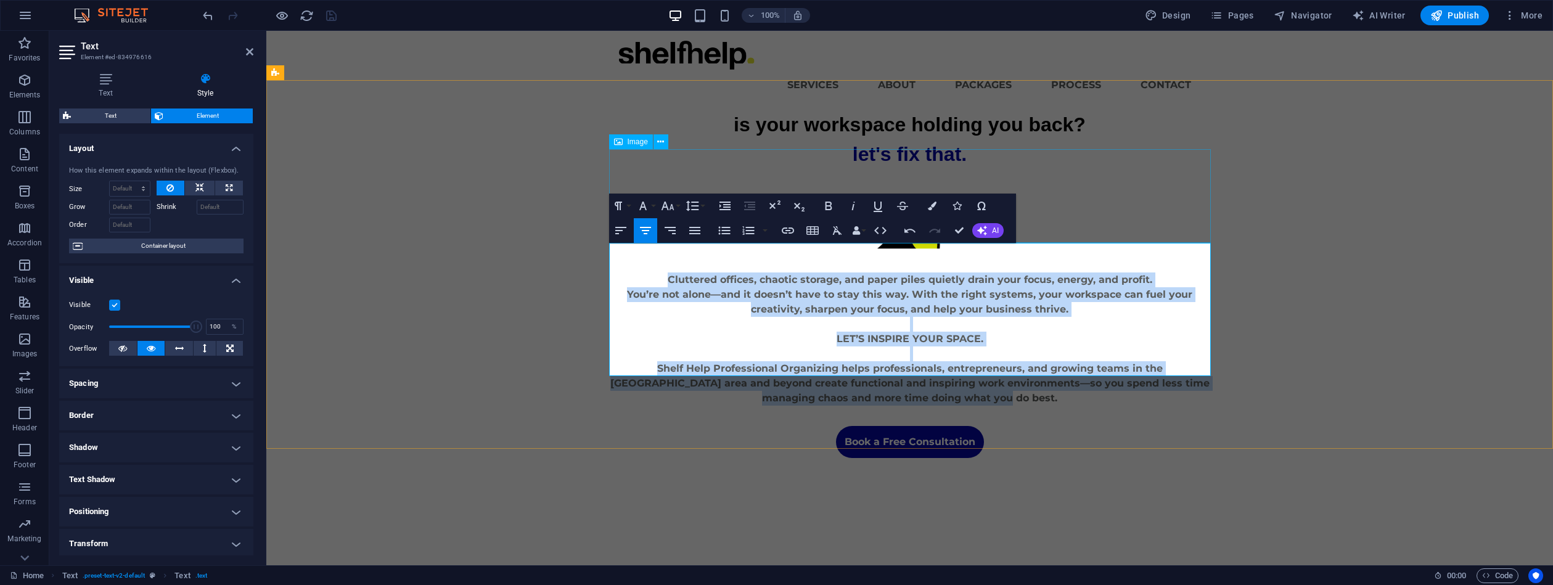
drag, startPoint x: 992, startPoint y: 367, endPoint x: 620, endPoint y: 242, distance: 392.9
click at [620, 242] on div "is your workspace holding you back? let's fix that. Cluttered offices, chaotic …" at bounding box center [910, 284] width 602 height 348
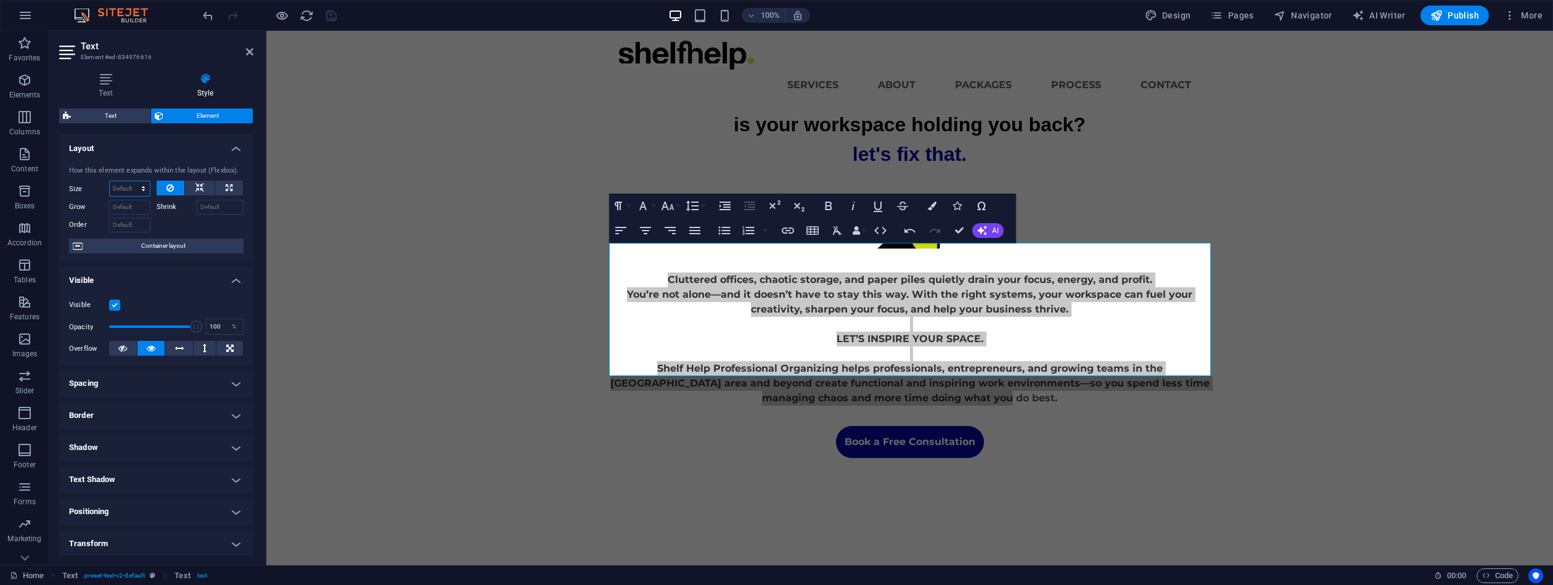
select select "px"
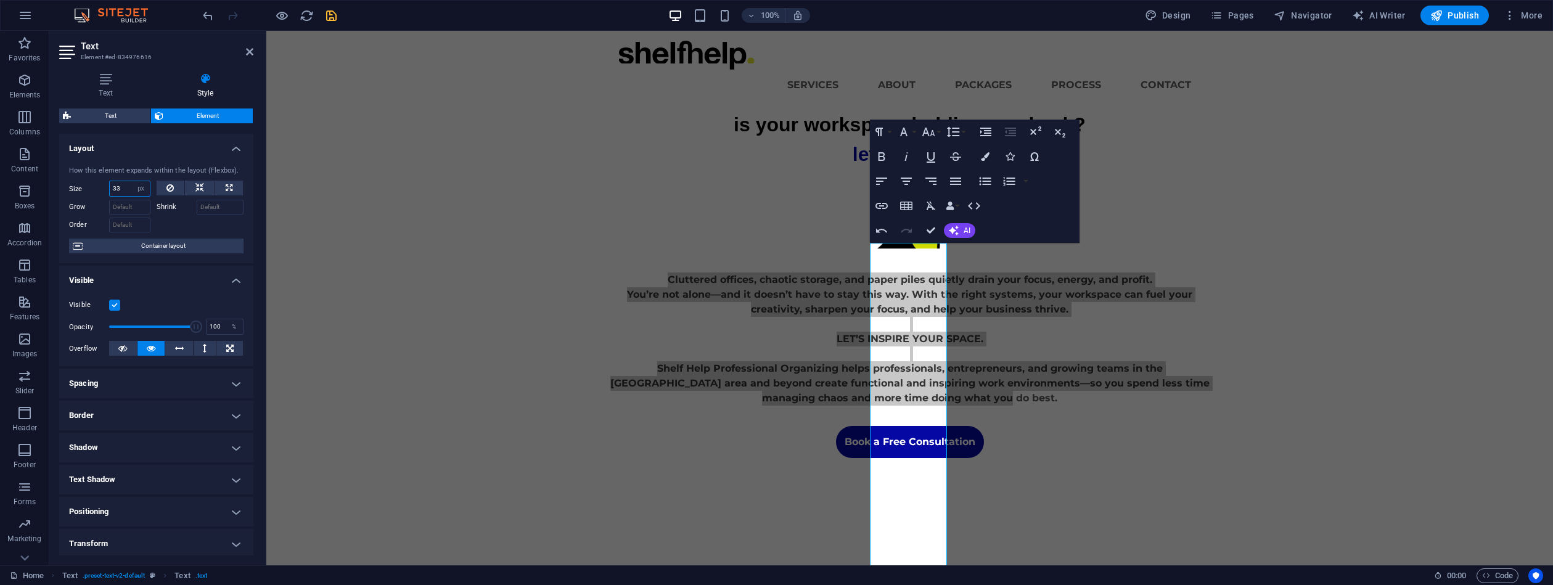
drag, startPoint x: 120, startPoint y: 190, endPoint x: 72, endPoint y: 184, distance: 49.1
click at [72, 184] on div "Size 33 Default auto px % 1/1 1/2 1/3 1/4 1/5 1/6 1/7 1/8 1/9 1/10" at bounding box center [109, 189] width 81 height 16
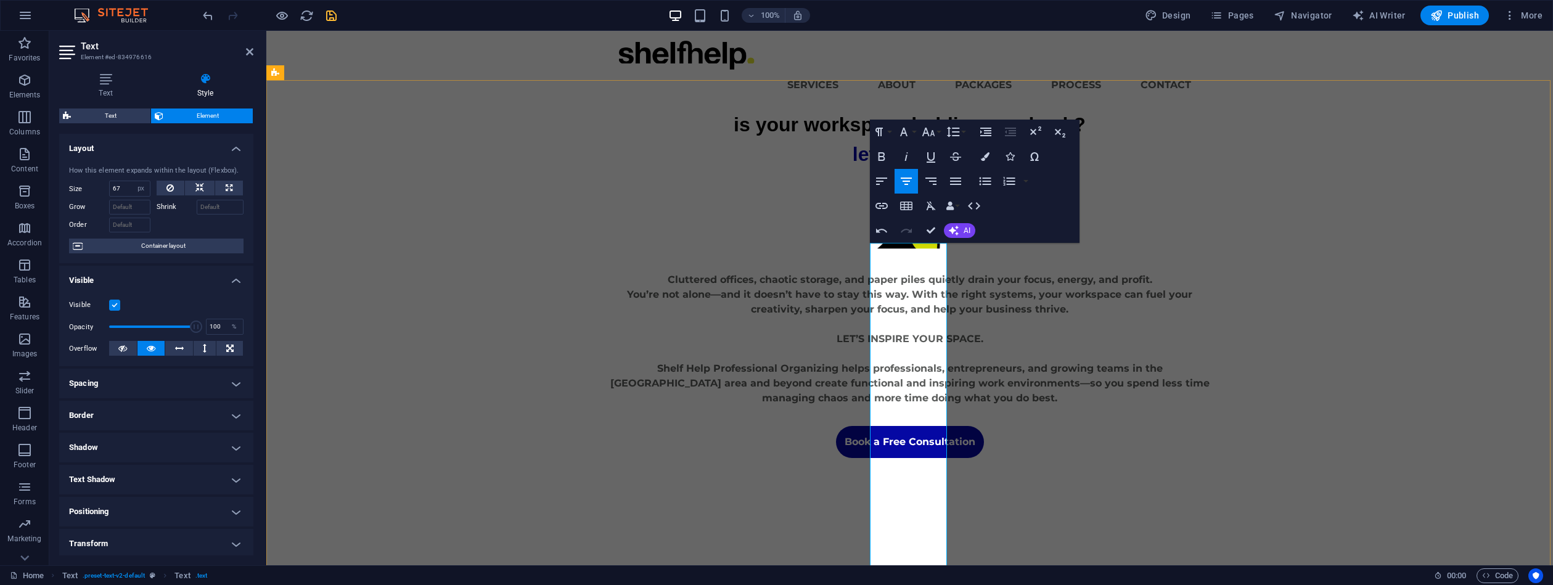
click at [929, 287] on p "Cluttered offices, chaotic storage, and paper piles quietly drain your focus, e…" at bounding box center [910, 280] width 602 height 15
click at [890, 287] on p "Cluttered offices, chaotic storage, and paper piles quietly drain your focus, e…" at bounding box center [910, 280] width 602 height 15
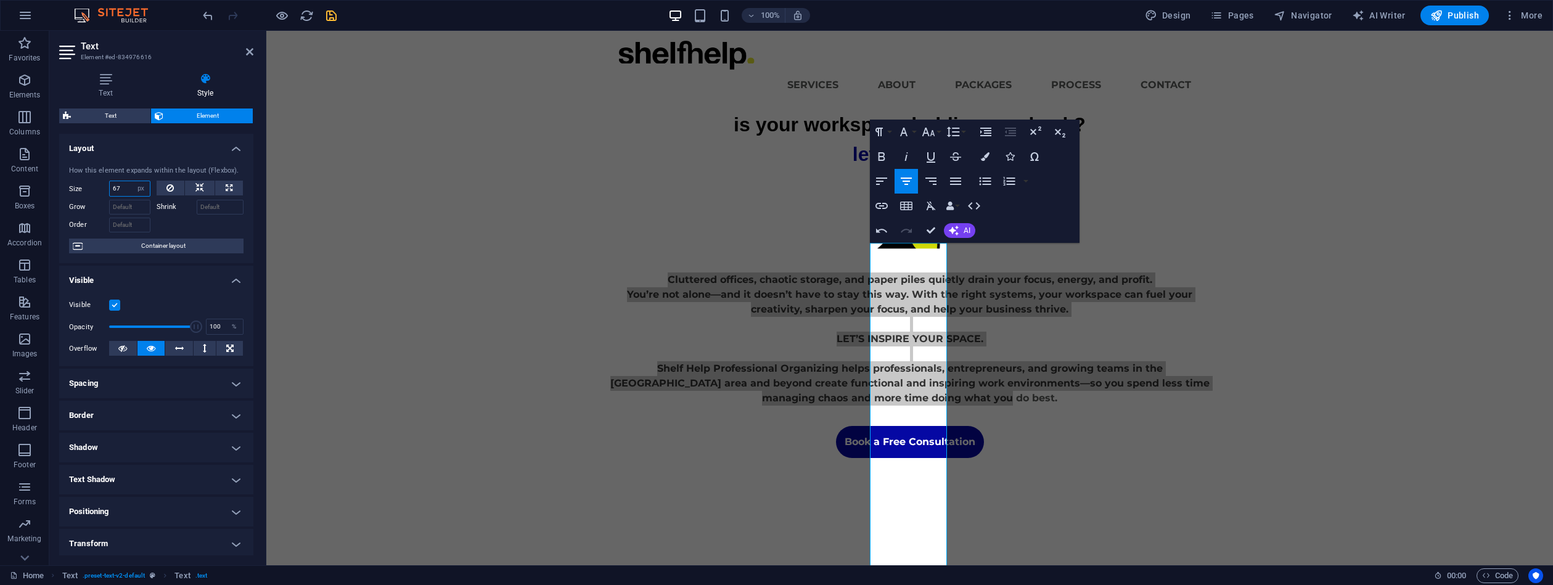
drag, startPoint x: 122, startPoint y: 187, endPoint x: 73, endPoint y: 184, distance: 49.4
click at [89, 182] on div "Size 67 Default auto px % 1/1 1/2 1/3 1/4 1/5 1/6 1/7 1/8 1/9 1/10" at bounding box center [109, 189] width 81 height 16
click at [103, 187] on div "Size 100 Default auto px % 1/1 1/2 1/3 1/4 1/5 1/6 1/7 1/8 1/9 1/10" at bounding box center [109, 189] width 81 height 16
drag, startPoint x: 125, startPoint y: 190, endPoint x: 68, endPoint y: 171, distance: 59.7
click at [89, 181] on div "Size 100 Default auto px % 1/1 1/2 1/3 1/4 1/5 1/6 1/7 1/8 1/9 1/10" at bounding box center [109, 189] width 81 height 16
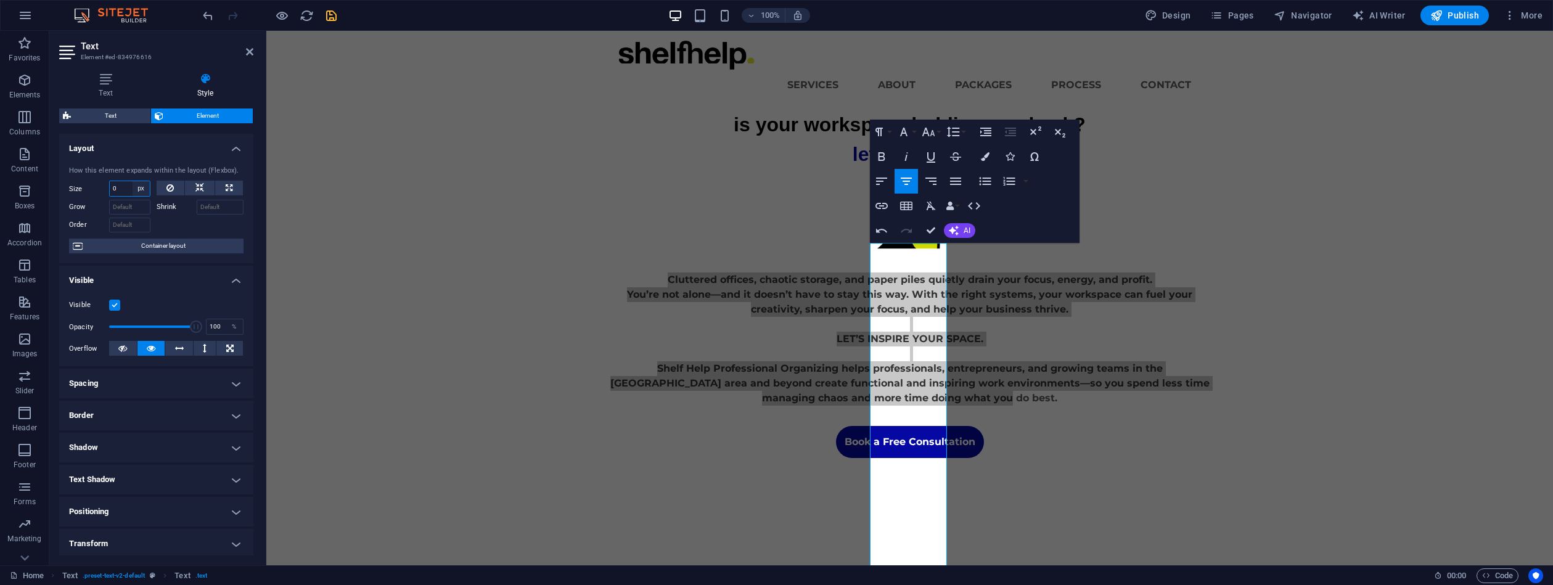
type input "0"
select select "auto"
select select "DISABLED_OPTION_VALUE"
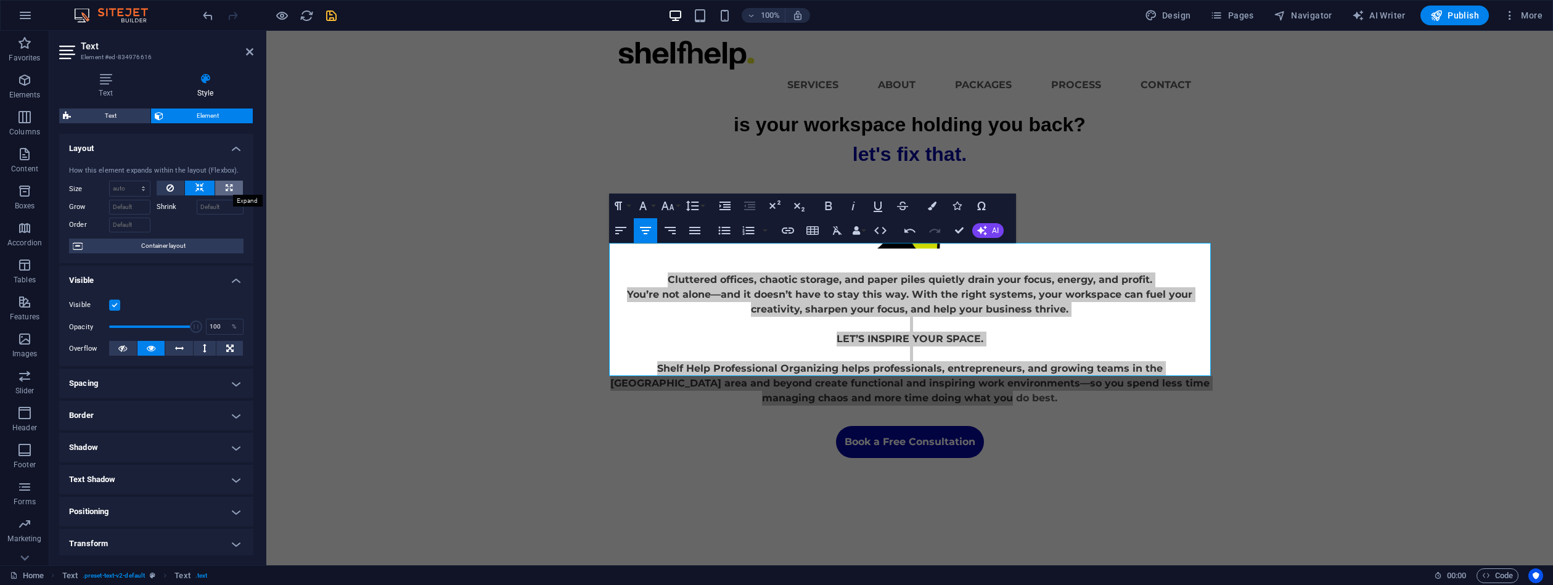
click at [226, 186] on icon at bounding box center [229, 188] width 7 height 15
type input "100"
select select "%"
click at [203, 181] on button at bounding box center [200, 188] width 30 height 15
select select "DISABLED_OPTION_VALUE"
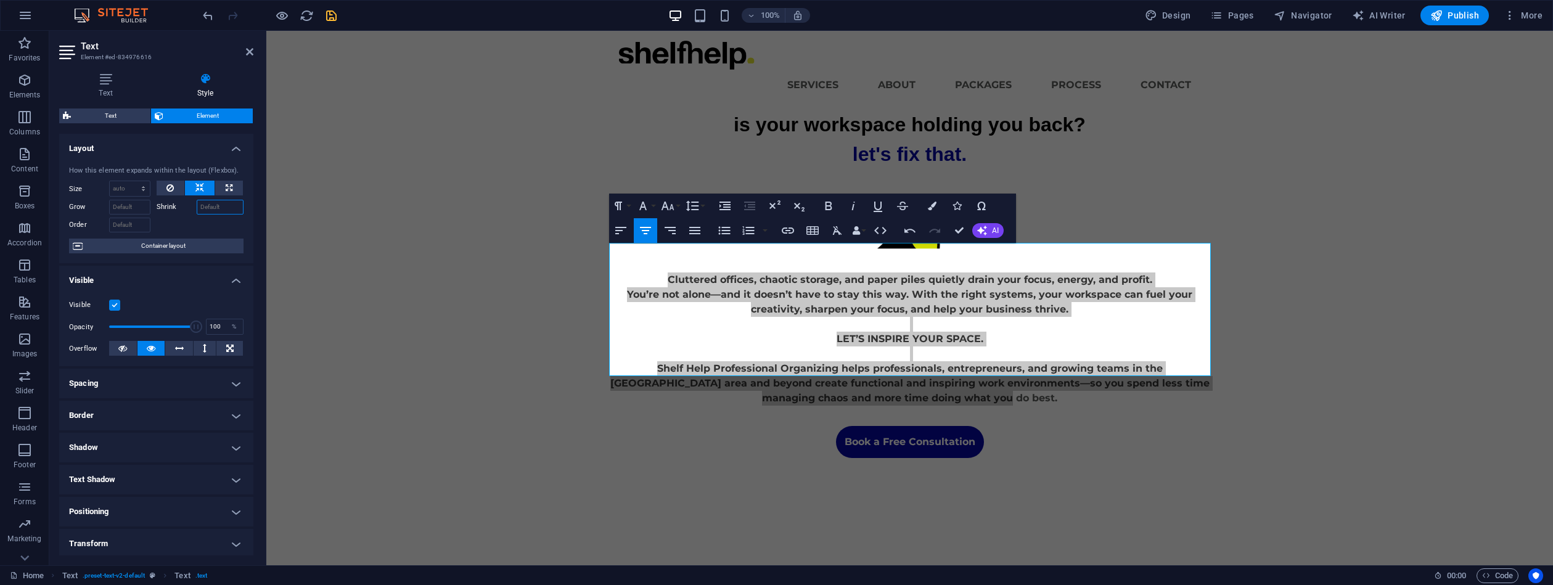
click at [227, 208] on input "Shrink" at bounding box center [220, 207] width 47 height 15
click at [176, 243] on span "Container layout" at bounding box center [163, 246] width 154 height 15
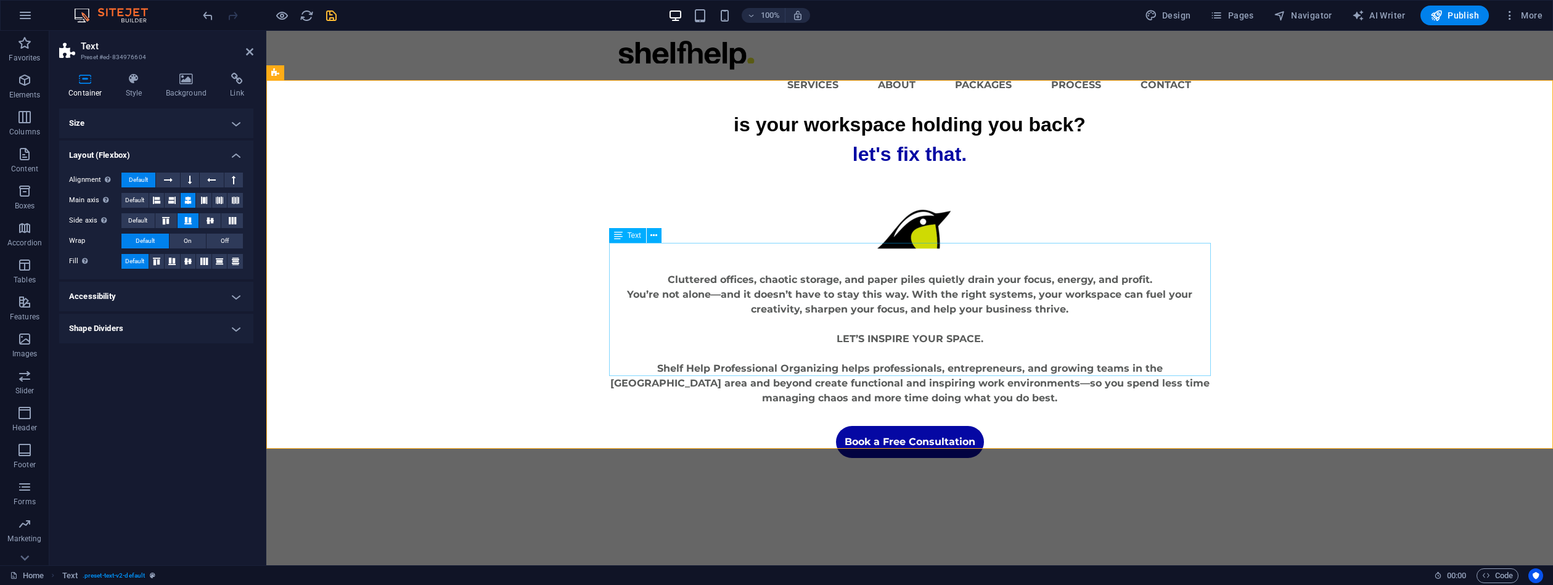
click at [729, 273] on div "Cluttered offices, chaotic storage, and paper piles quietly drain your focus, e…" at bounding box center [910, 339] width 602 height 133
click at [739, 273] on div "Cluttered offices, chaotic storage, and paper piles quietly drain your focus, e…" at bounding box center [910, 339] width 602 height 133
click at [738, 273] on div "Cluttered offices, chaotic storage, and paper piles quietly drain your focus, e…" at bounding box center [910, 339] width 602 height 133
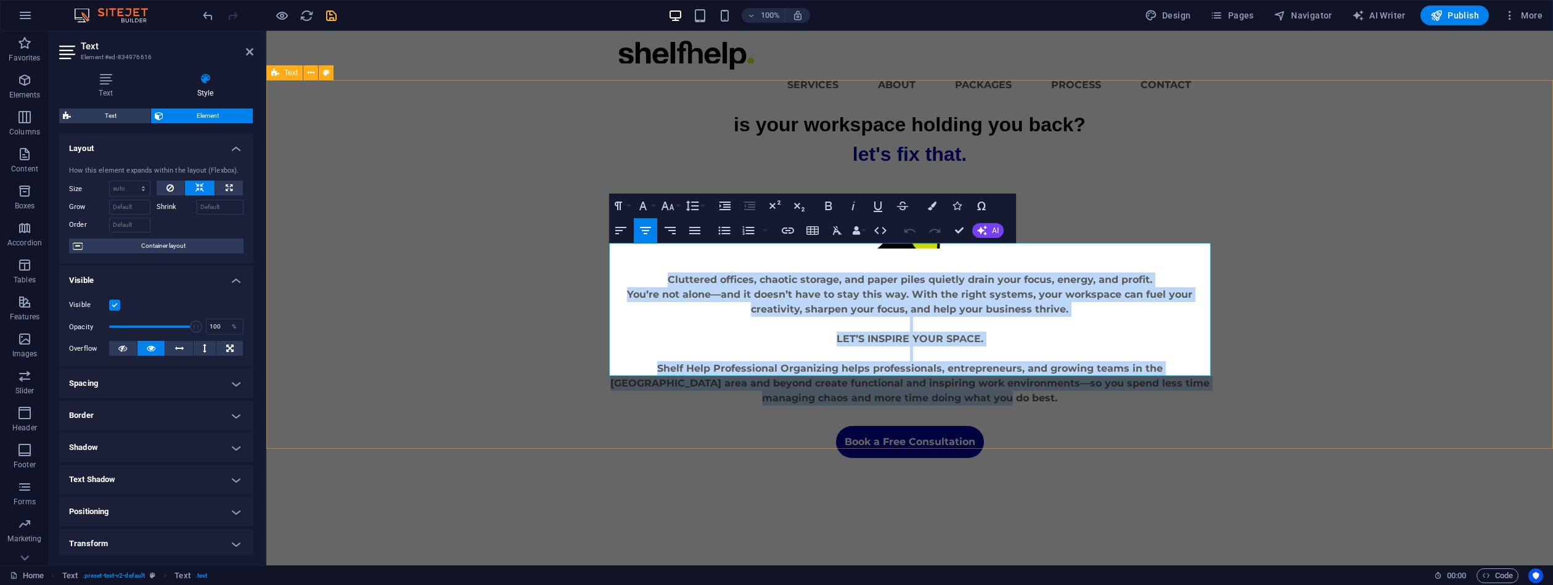
drag, startPoint x: 991, startPoint y: 367, endPoint x: 577, endPoint y: 248, distance: 431.9
click at [589, 240] on div "is your workspace holding you back? let's fix that. Cluttered offices, chaotic …" at bounding box center [909, 284] width 1287 height 348
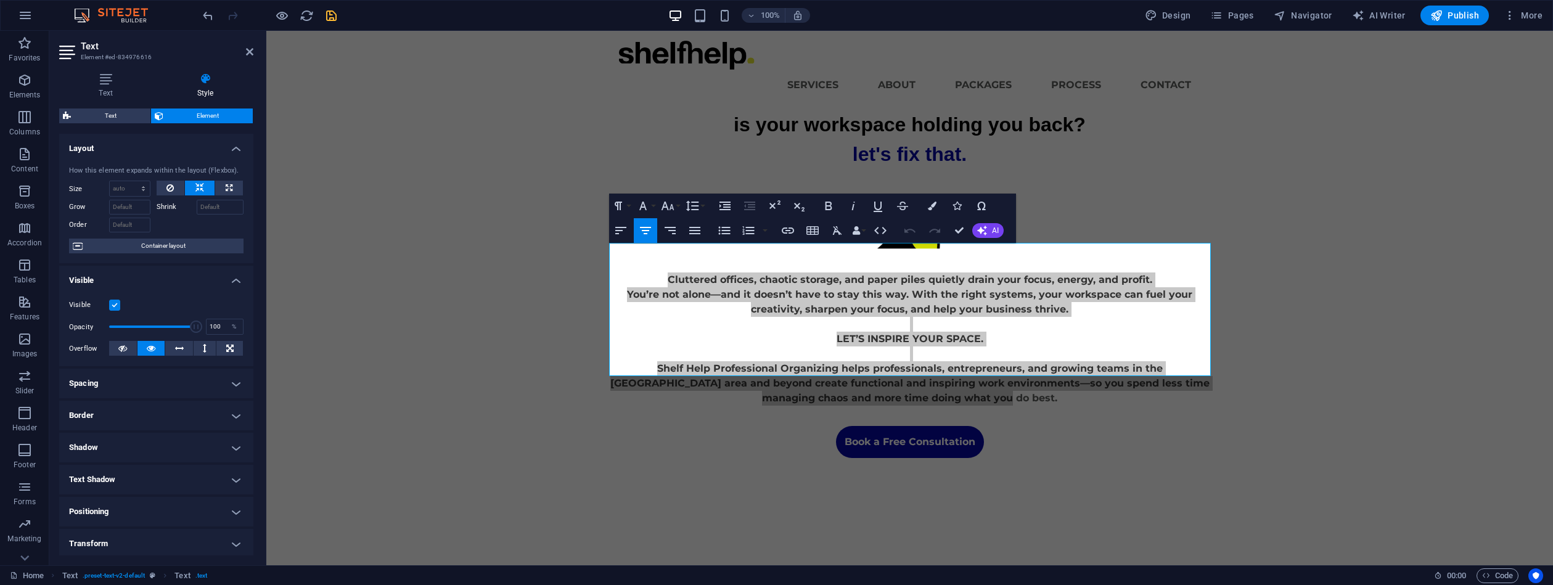
click at [235, 379] on h4 "Spacing" at bounding box center [156, 384] width 194 height 30
select select "px"
click at [103, 401] on div "Margin 0 Default auto px % rem vw vh Custom Custom" at bounding box center [156, 409] width 174 height 16
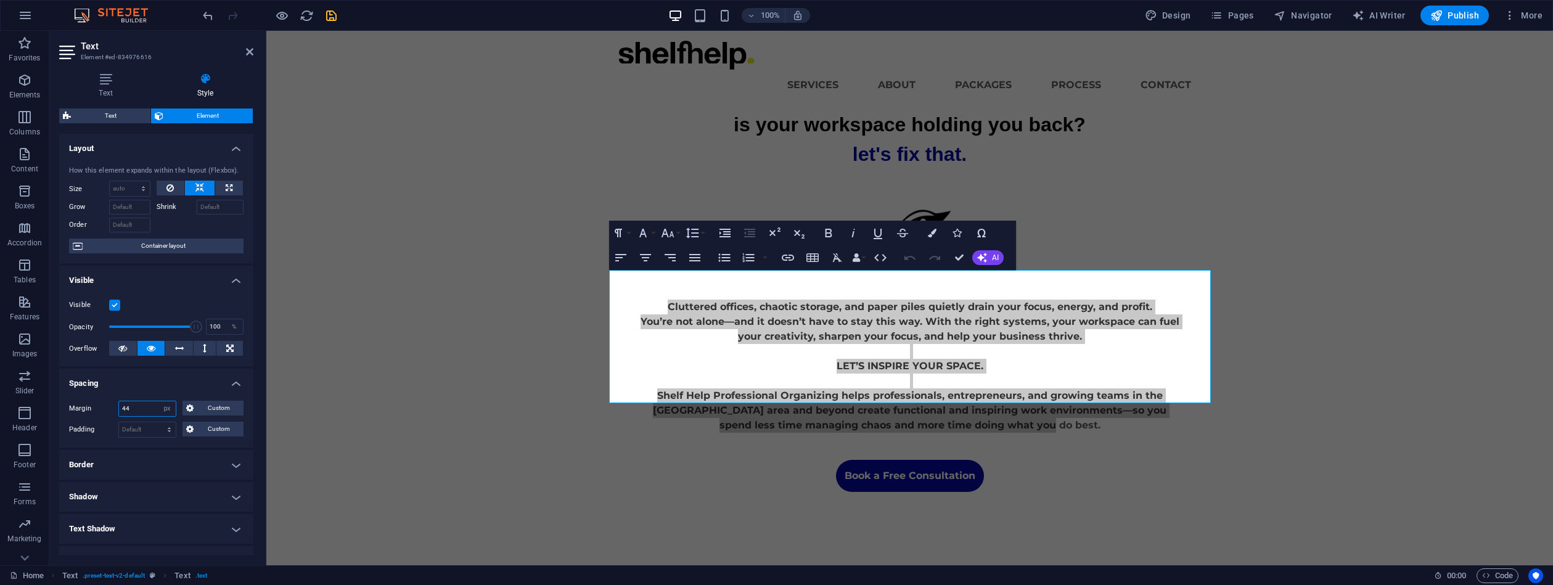
type input "44"
click at [110, 402] on div "Margin 44 Default auto px % rem vw vh Custom Custom" at bounding box center [156, 409] width 174 height 16
select select "px"
click at [113, 427] on div "Padding 0 Default px rem % vh vw Custom Custom" at bounding box center [156, 430] width 174 height 16
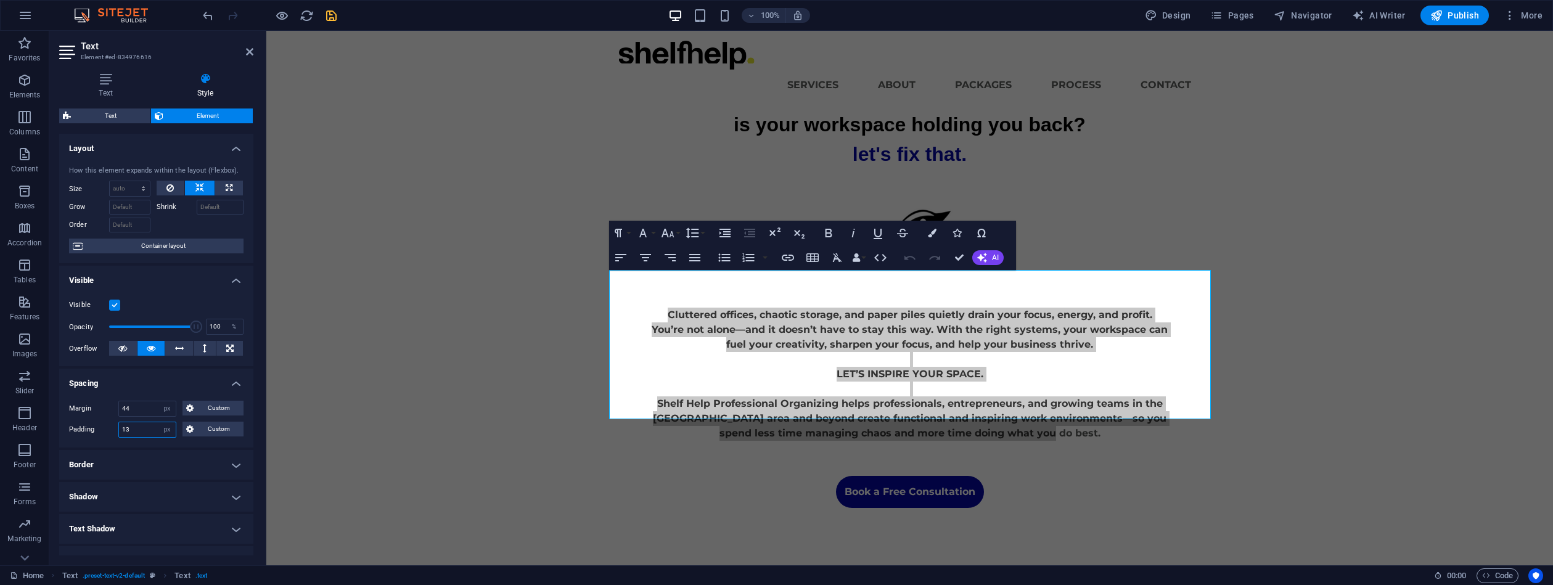
click at [108, 425] on div "Padding 13 Default px rem % vh vw Custom Custom" at bounding box center [156, 430] width 174 height 16
type input "67"
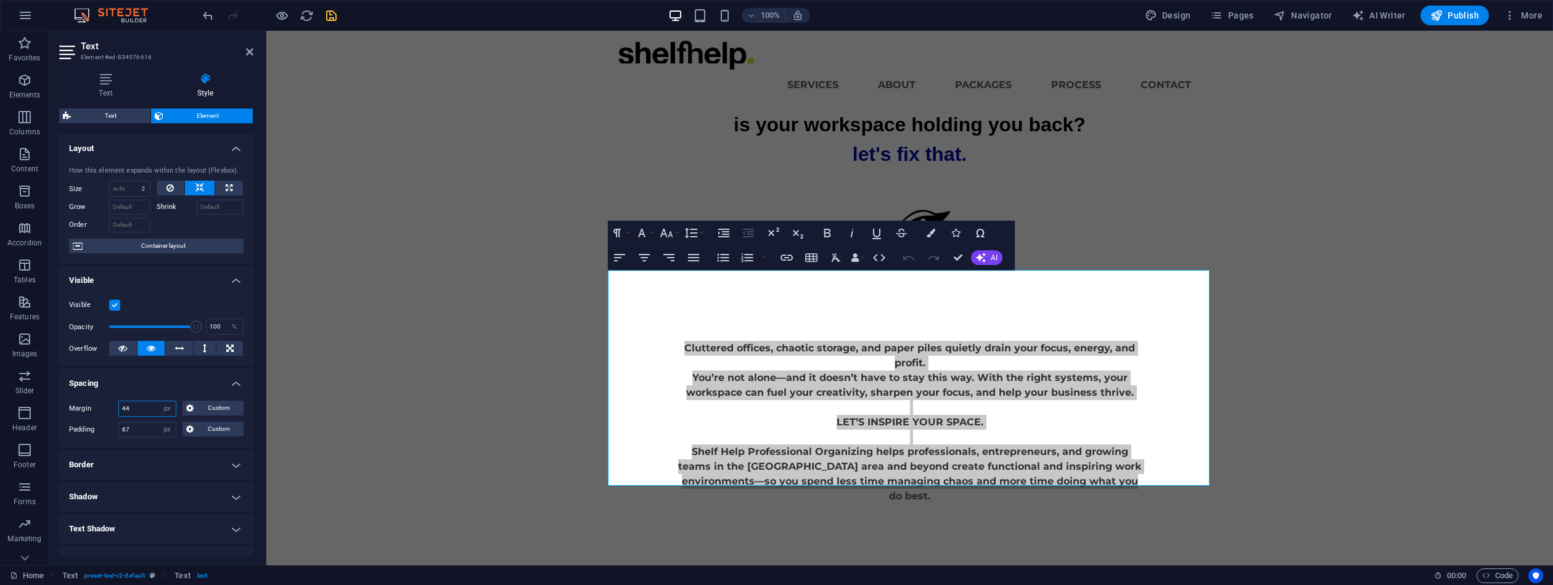
drag, startPoint x: 139, startPoint y: 409, endPoint x: 111, endPoint y: 397, distance: 30.7
click at [111, 397] on div "Margin 44 Default auto px % rem vw vh Custom Custom 44 auto px % rem vw vh 44 a…" at bounding box center [156, 419] width 194 height 57
type input "13"
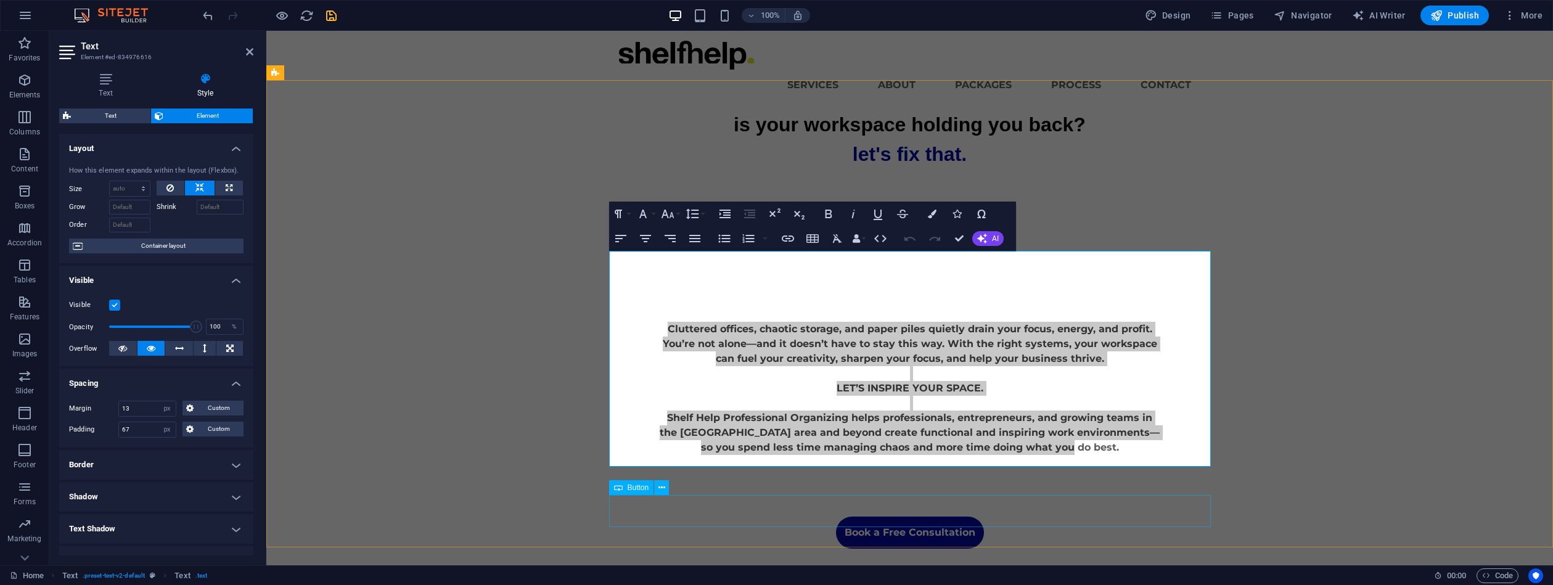
click at [1096, 517] on div "Book a Free Consultation" at bounding box center [910, 533] width 561 height 32
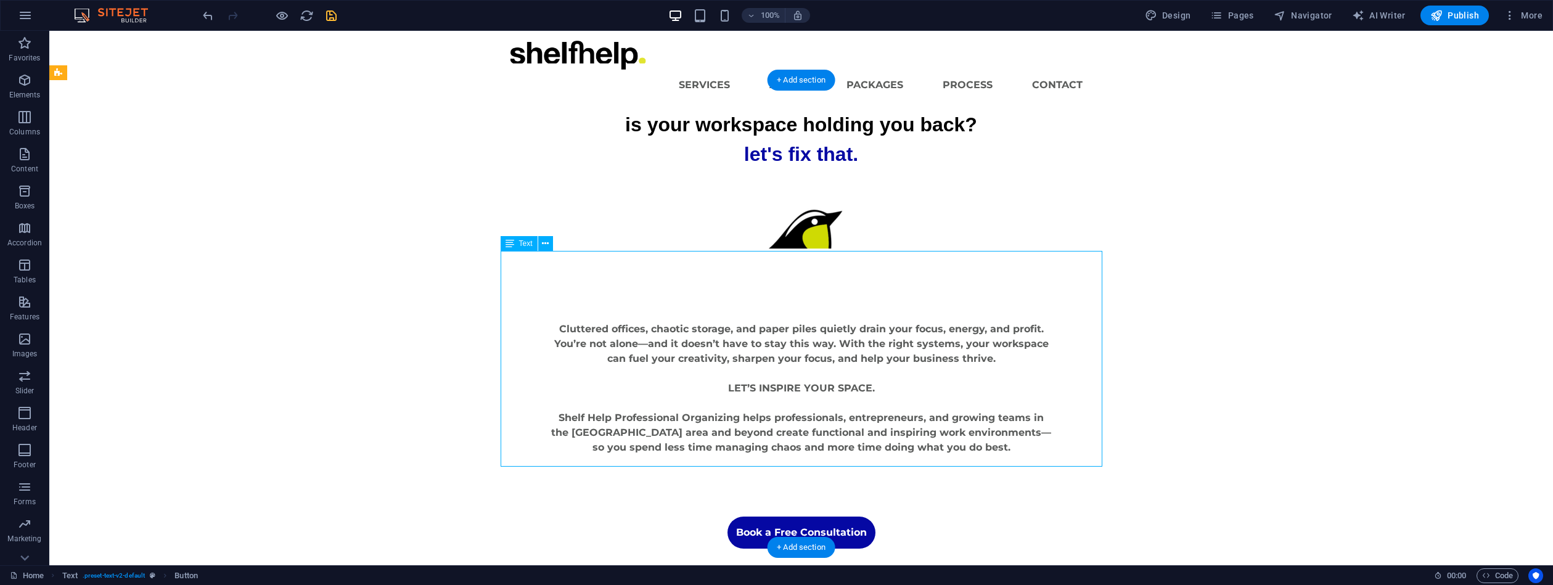
click at [815, 326] on div "Cluttered offices, chaotic storage, and paper piles quietly drain your focus, e…" at bounding box center [802, 389] width 586 height 216
click at [821, 332] on div "Cluttered offices, chaotic storage, and paper piles quietly drain your focus, e…" at bounding box center [802, 389] width 586 height 216
select select "px"
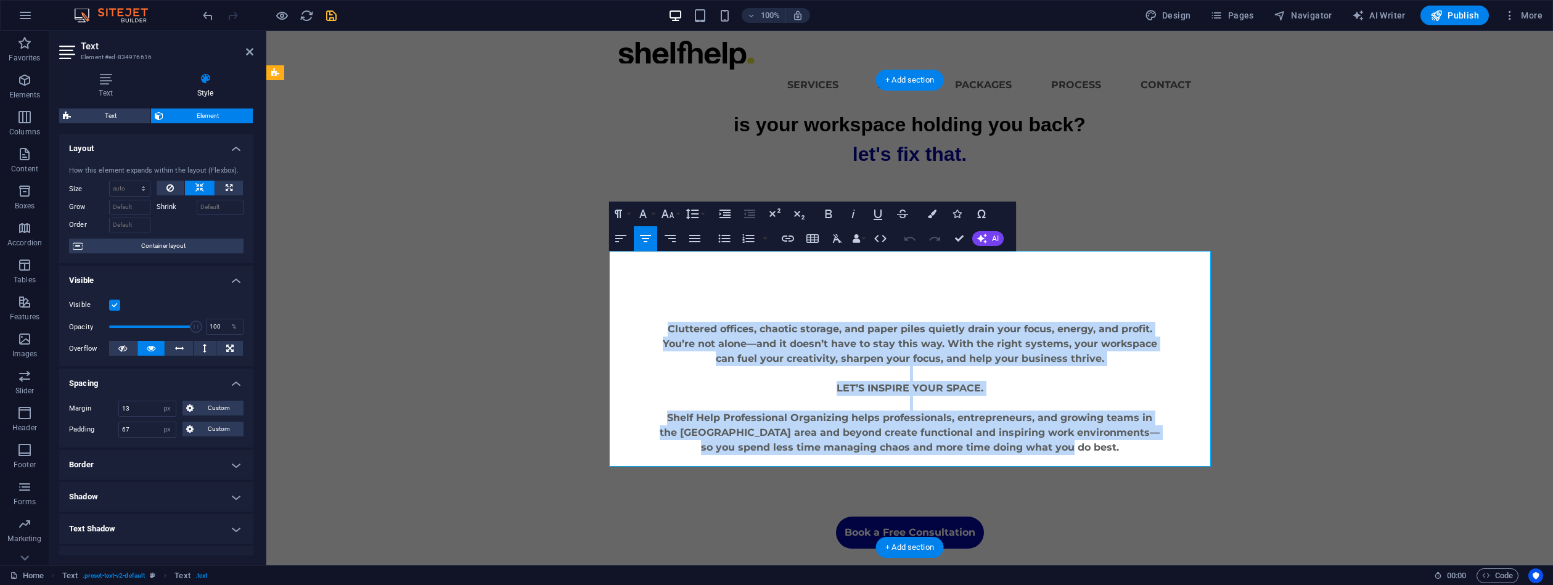
drag, startPoint x: 1075, startPoint y: 423, endPoint x: 659, endPoint y: 277, distance: 441.5
click at [659, 281] on div "Cluttered offices, chaotic storage, and paper piles quietly drain your focus, e…" at bounding box center [910, 389] width 586 height 216
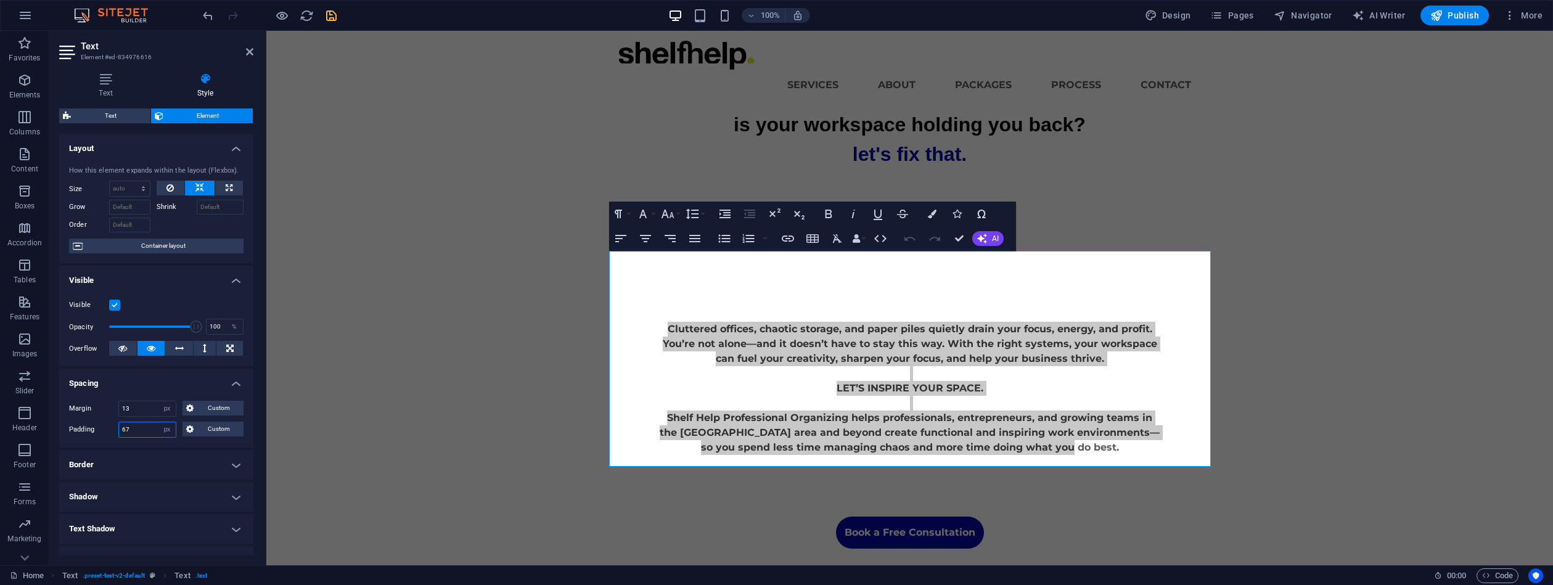
drag, startPoint x: 139, startPoint y: 426, endPoint x: 89, endPoint y: 418, distance: 51.2
click at [92, 422] on div "Padding 67 Default px rem % vh vw Custom Custom" at bounding box center [156, 430] width 174 height 16
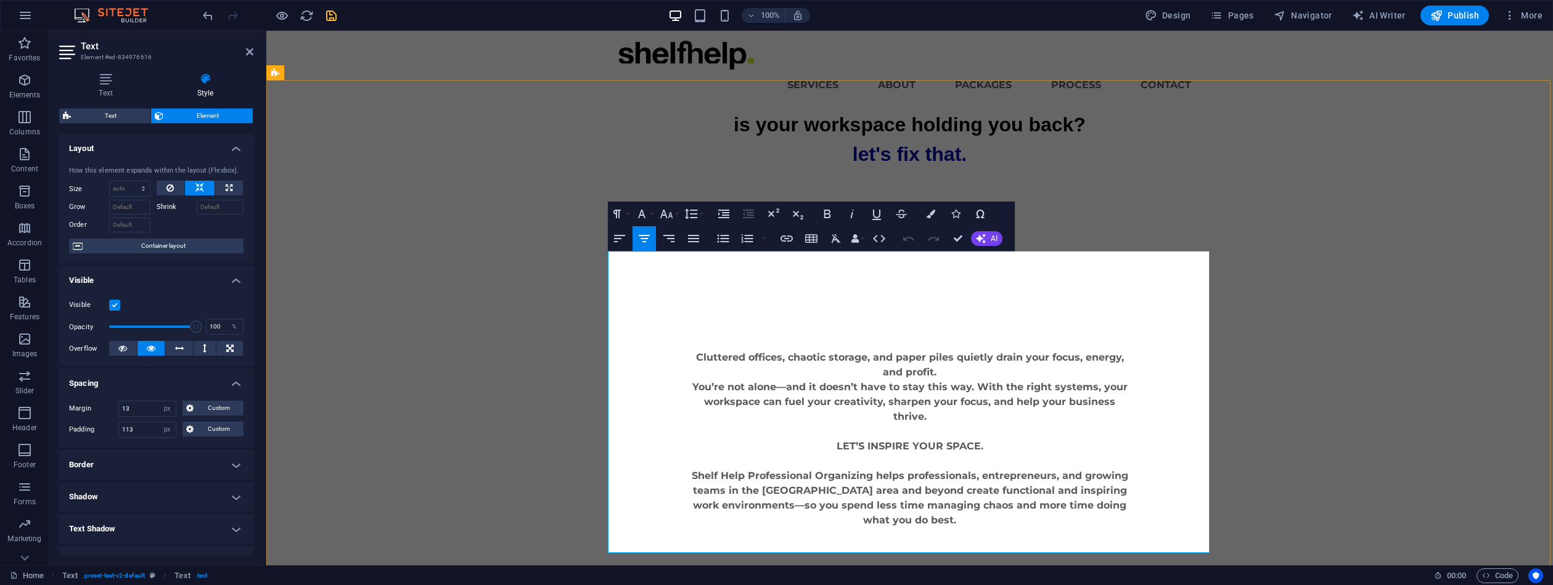
click at [932, 350] on p "Cluttered offices, chaotic storage, and paper piles quietly drain your focus, e…" at bounding box center [910, 365] width 446 height 30
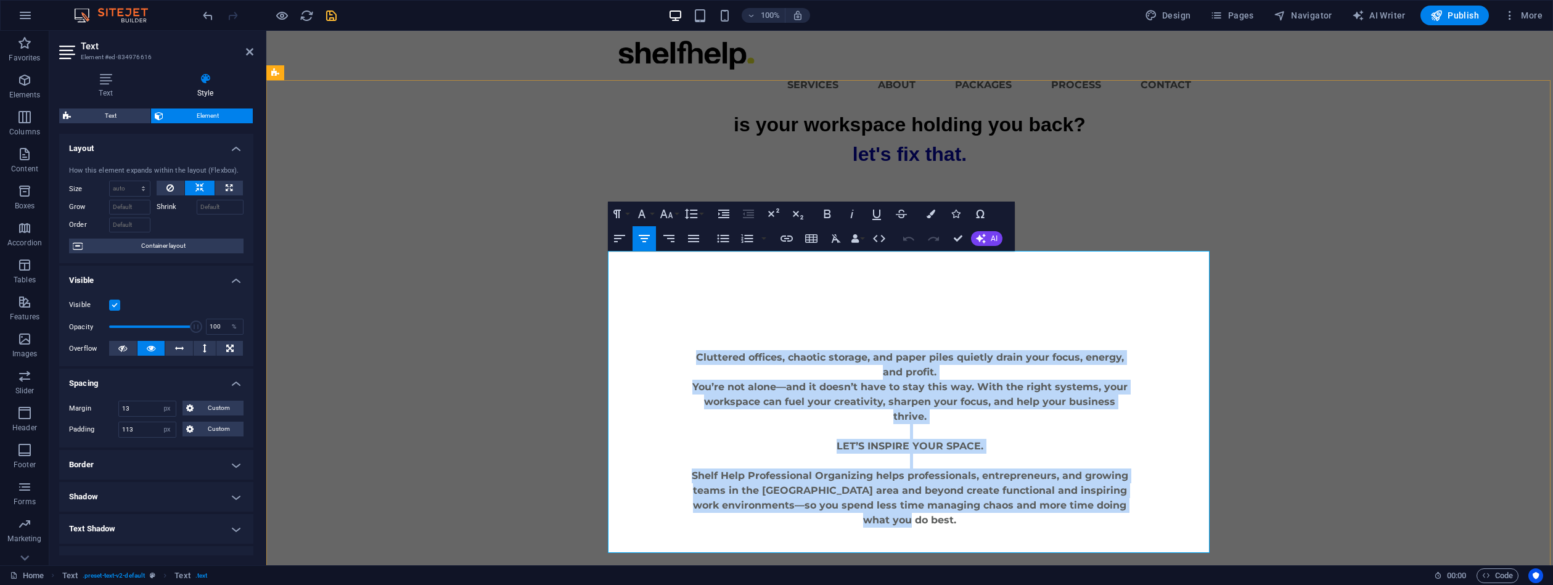
drag, startPoint x: 937, startPoint y: 477, endPoint x: 646, endPoint y: 314, distance: 332.6
click at [647, 314] on div "Cluttered offices, chaotic storage, and paper piles quietly drain your focus, e…" at bounding box center [910, 439] width 586 height 317
click at [618, 236] on icon "button" at bounding box center [619, 238] width 11 height 7
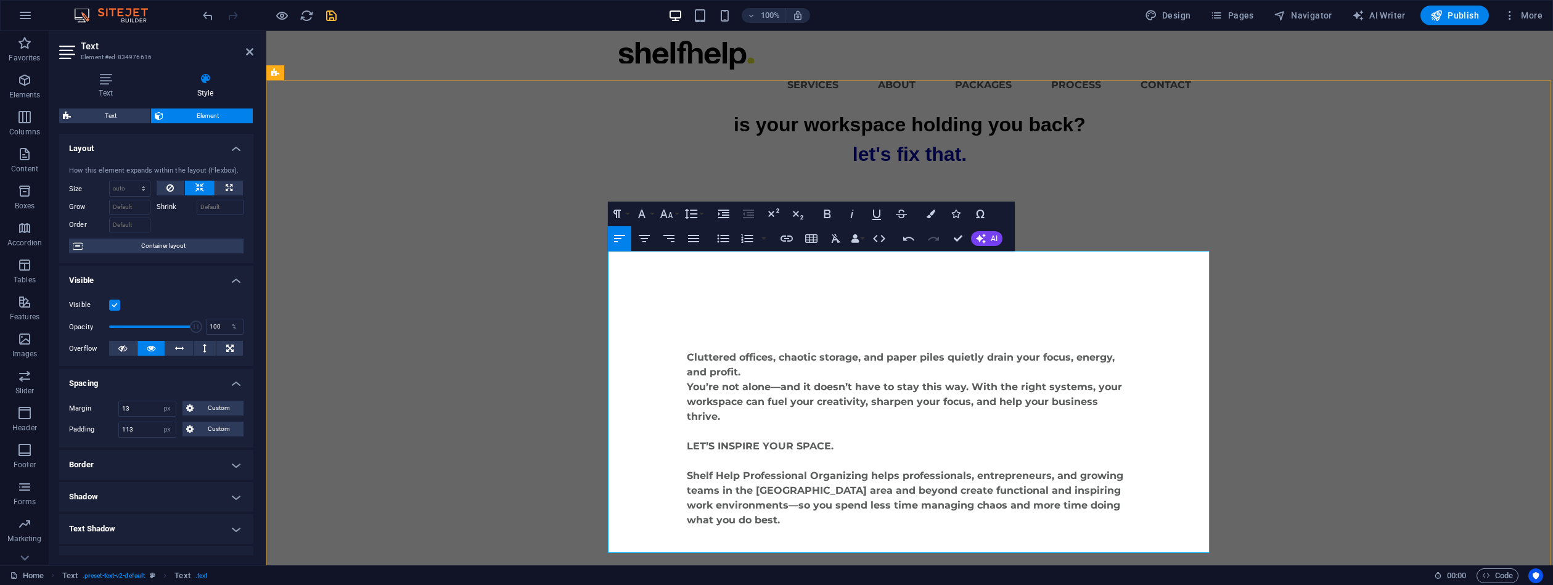
click at [1026, 454] on p "click this button to book a free consultation" at bounding box center [910, 461] width 446 height 15
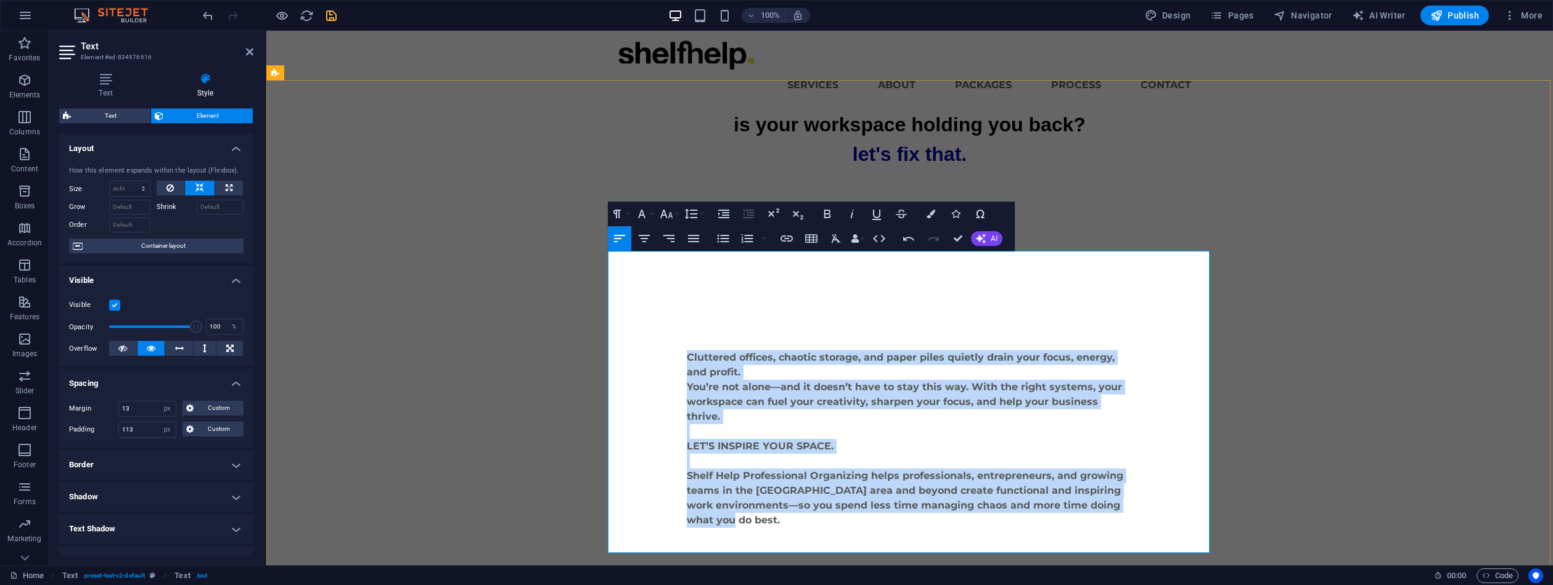
drag, startPoint x: 768, startPoint y: 481, endPoint x: 675, endPoint y: 302, distance: 201.9
click at [675, 303] on div "Cluttered offices, chaotic storage, and paper piles quietly drain your focus, e…" at bounding box center [910, 439] width 586 height 317
click at [670, 238] on icon "button" at bounding box center [668, 238] width 11 height 7
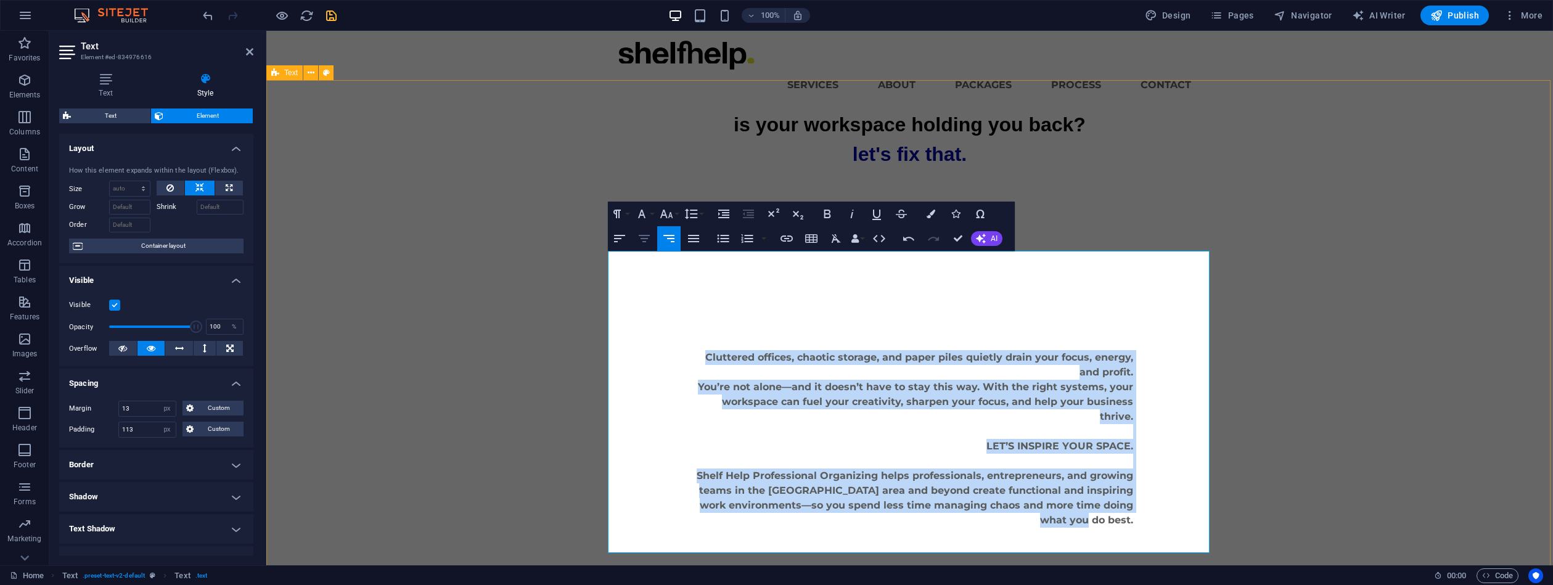
click at [646, 240] on icon "button" at bounding box center [644, 238] width 15 height 15
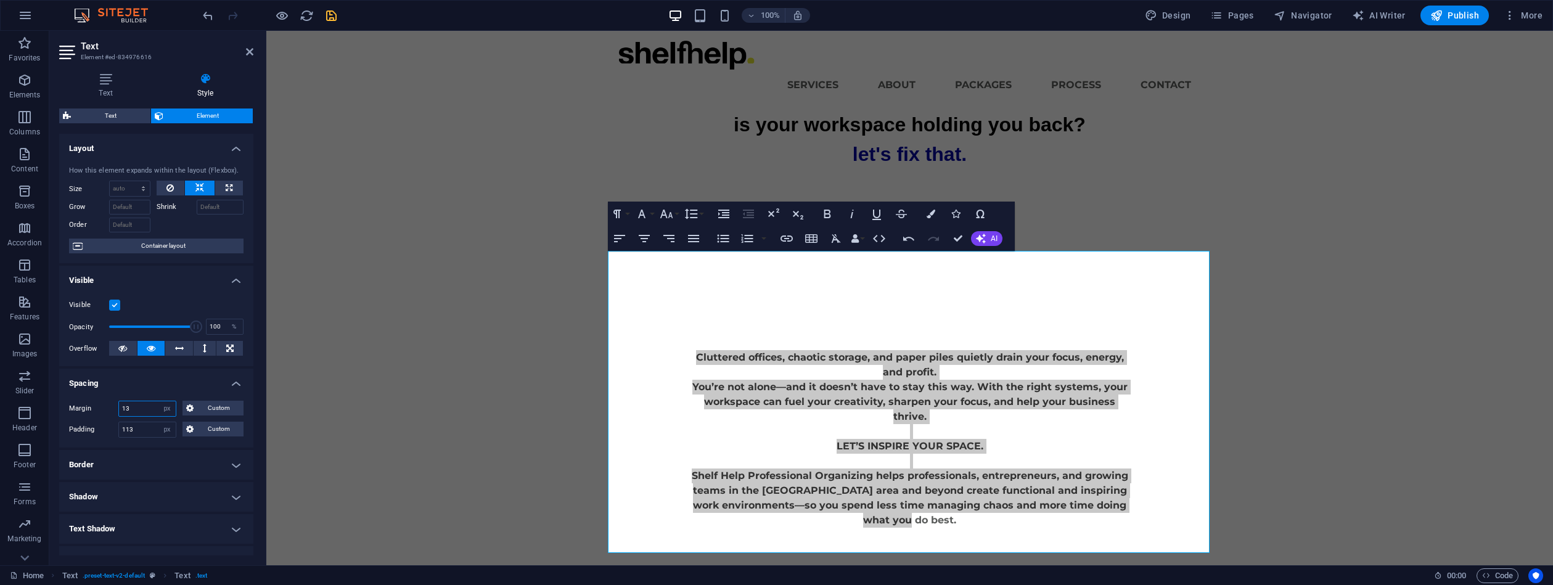
drag, startPoint x: 144, startPoint y: 410, endPoint x: 102, endPoint y: 404, distance: 42.9
click at [102, 404] on div "Margin 13 Default auto px % rem vw vh Custom Custom" at bounding box center [156, 409] width 174 height 16
drag, startPoint x: 139, startPoint y: 429, endPoint x: 145, endPoint y: 431, distance: 6.4
click at [101, 422] on div "Padding 113 Default px rem % vh vw Custom Custom" at bounding box center [156, 430] width 174 height 16
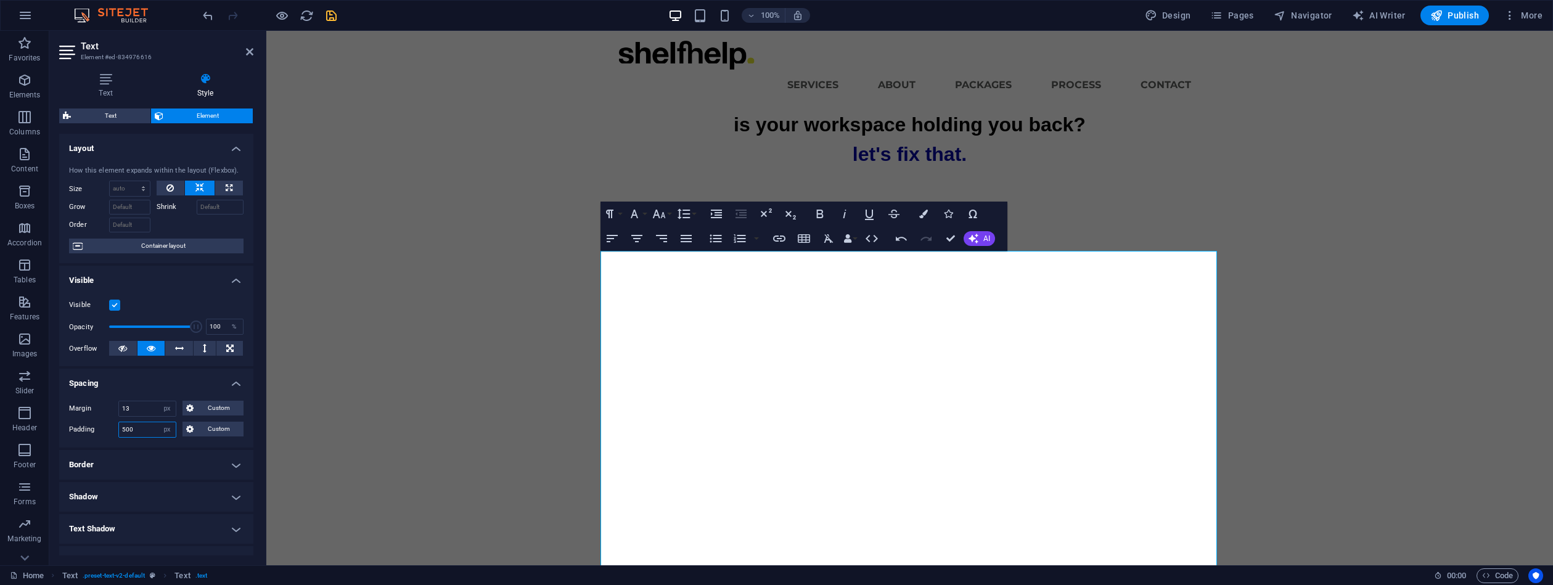
click at [96, 426] on div "Padding 500 Default px rem % vh vw Custom Custom" at bounding box center [156, 430] width 174 height 16
type input "100"
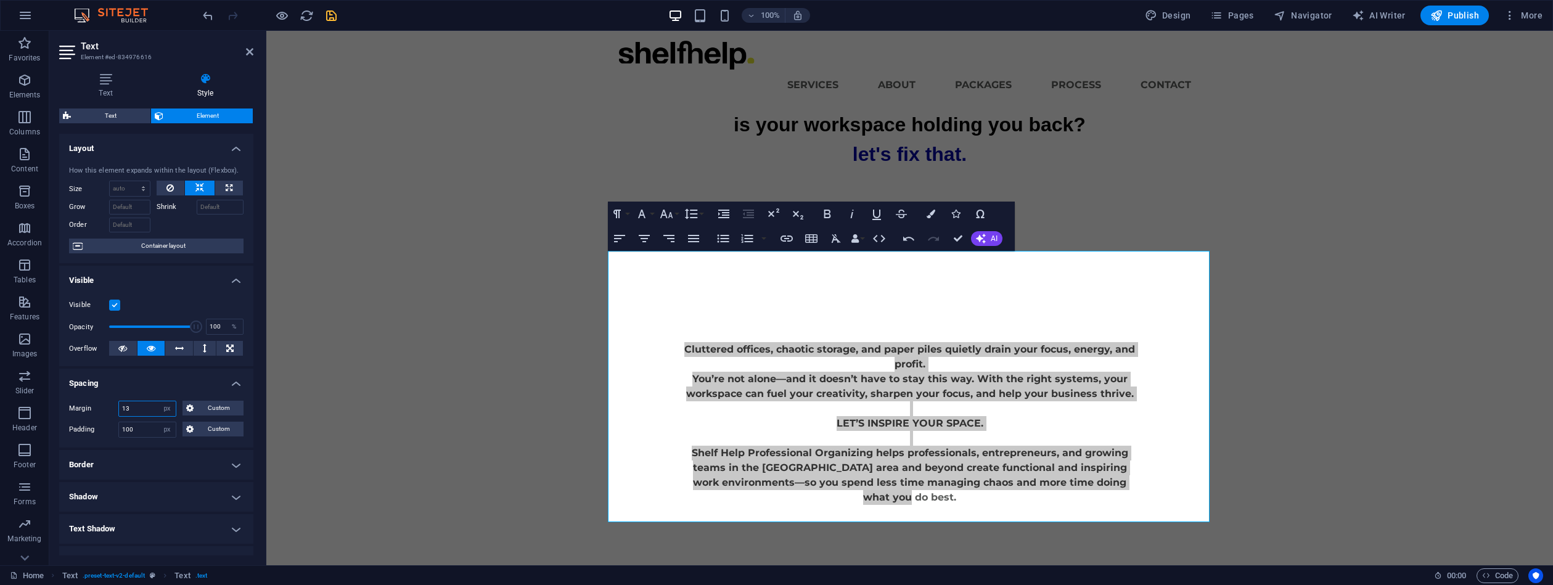
click at [107, 402] on div "Margin 13 Default auto px % rem vw vh Custom Custom" at bounding box center [156, 409] width 174 height 16
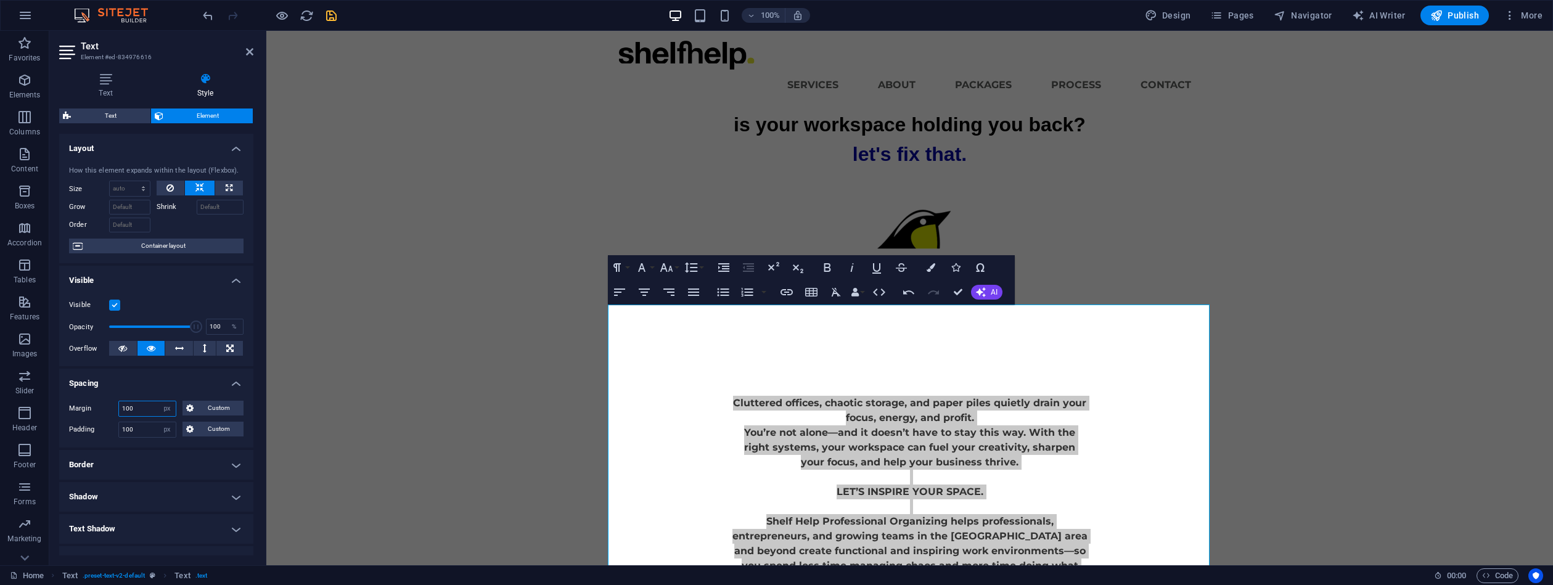
type input "100"
click at [102, 424] on div "Padding 100 Default px rem % vh vw Custom Custom" at bounding box center [156, 430] width 174 height 16
type input "200"
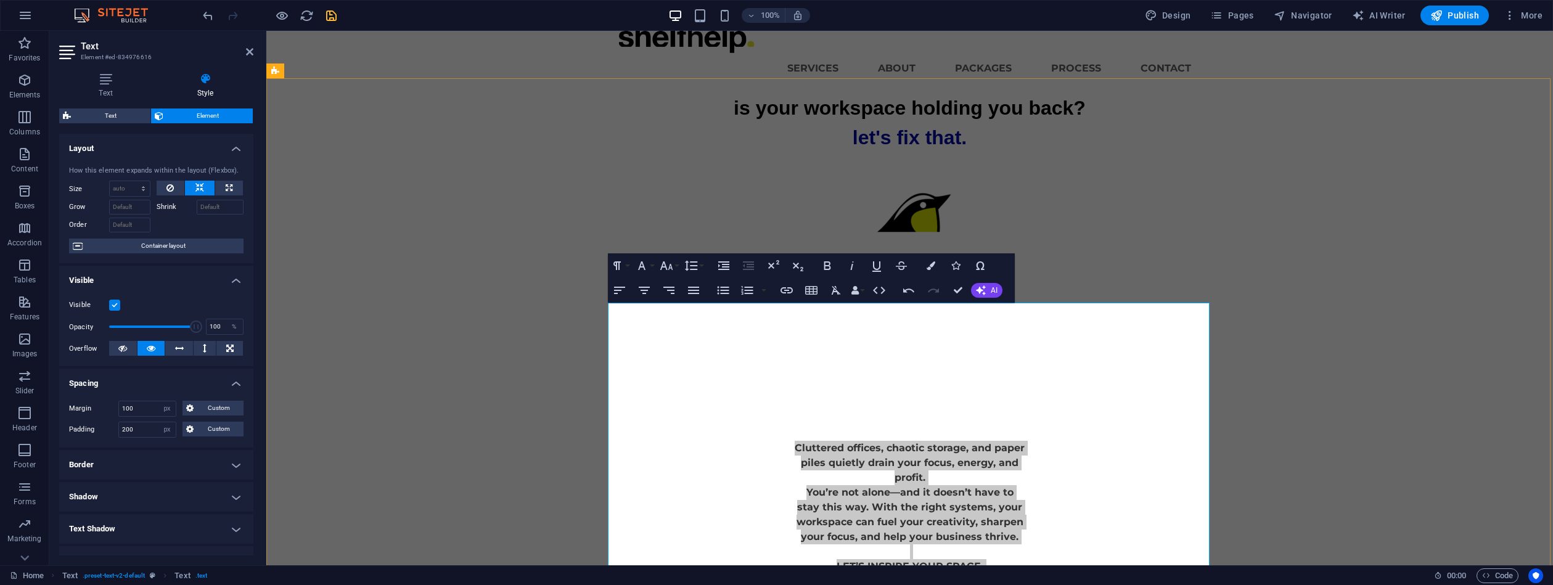
scroll to position [18, 0]
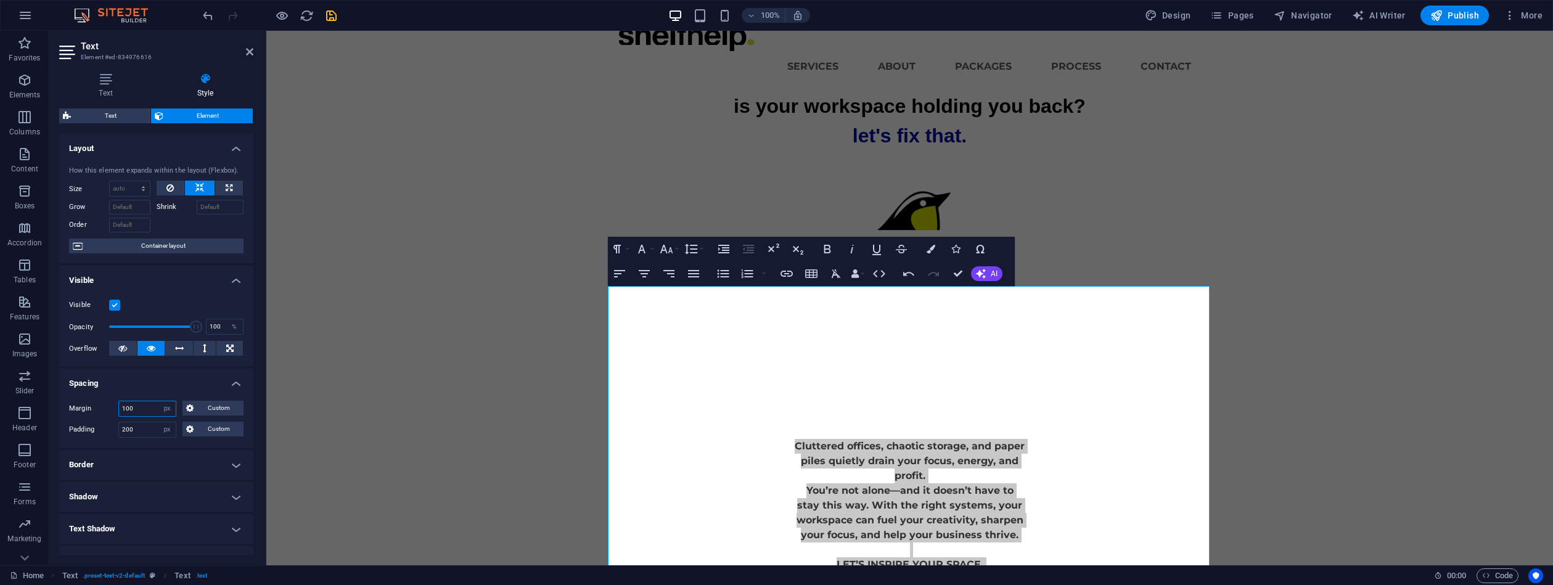
drag, startPoint x: 142, startPoint y: 409, endPoint x: 50, endPoint y: 393, distance: 93.9
click at [83, 393] on div "Margin 100 Default auto px % rem vw vh Custom Custom 100 auto px % rem vw vh 10…" at bounding box center [156, 419] width 194 height 57
type input "13"
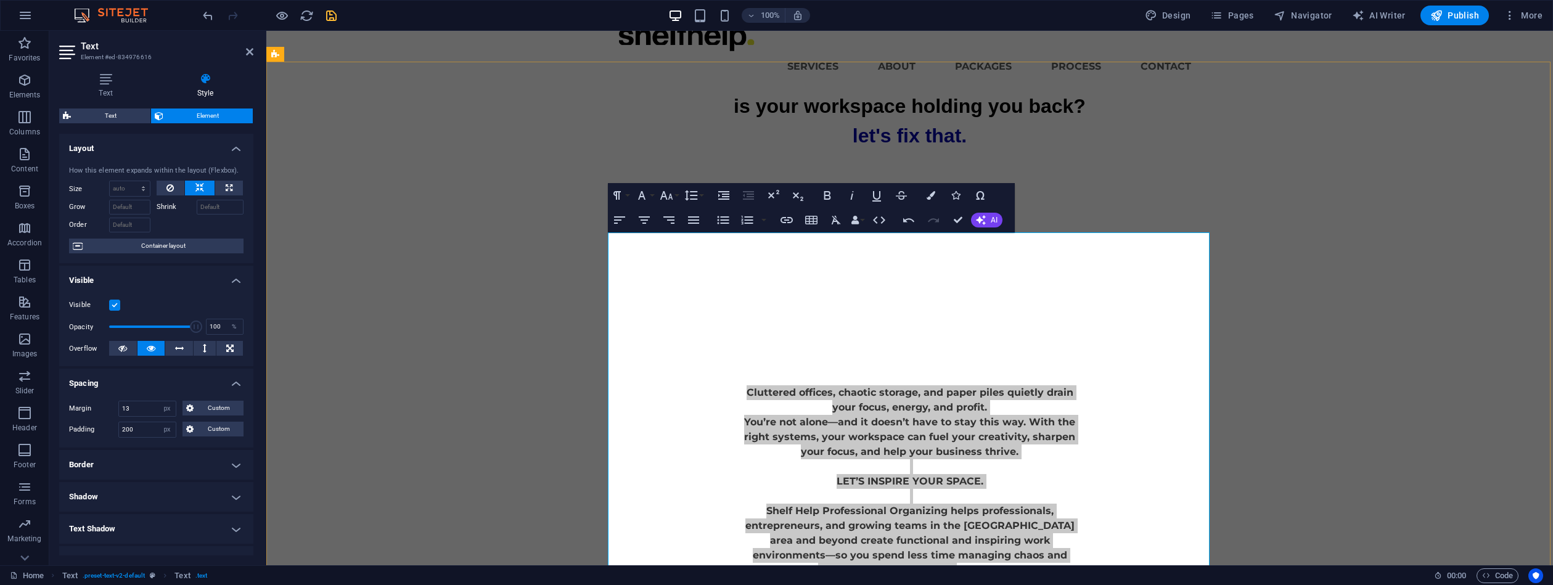
click at [1104, 441] on div "Cluttered offices, chaotic storage, and paper piles quietly drain your focus, e…" at bounding box center [910, 481] width 586 height 439
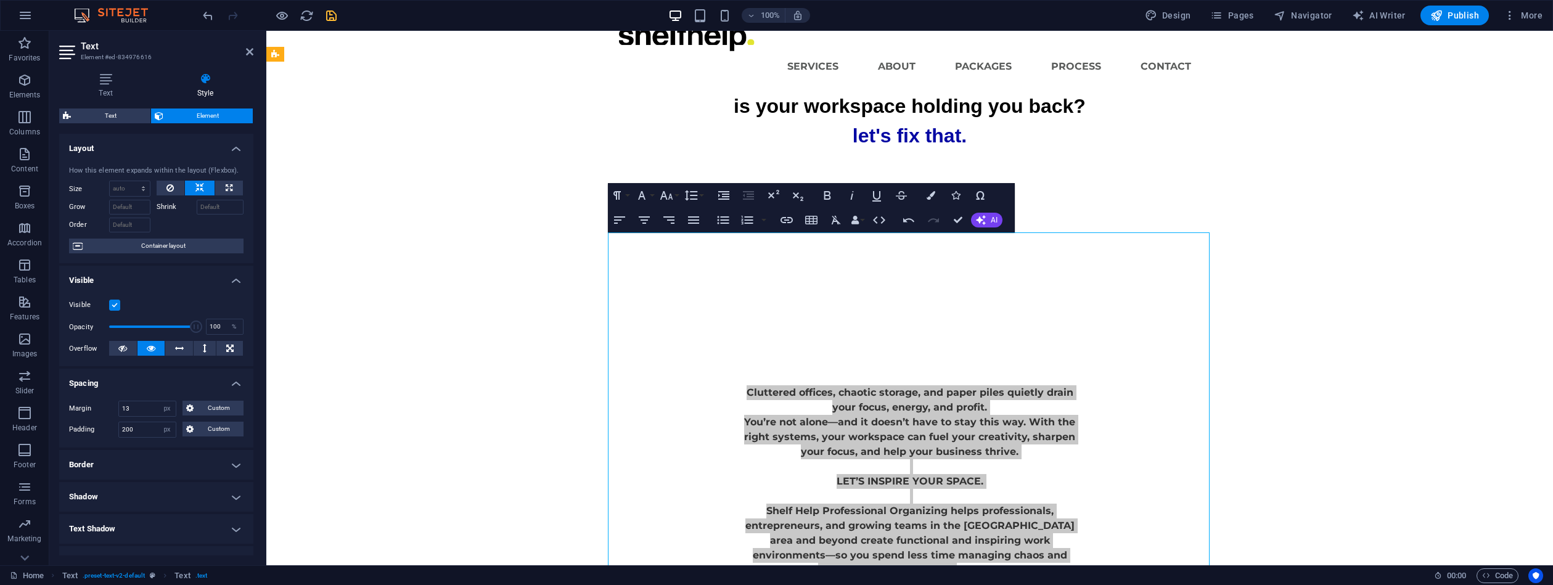
click at [1148, 478] on div "Cluttered offices, chaotic storage, and paper piles quietly drain your focus, e…" at bounding box center [910, 481] width 586 height 439
click at [1147, 480] on div "Cluttered offices, chaotic storage, and paper piles quietly drain your focus, e…" at bounding box center [910, 481] width 586 height 439
click at [1133, 405] on div "Cluttered offices, chaotic storage, and paper piles quietly drain your focus, e…" at bounding box center [910, 481] width 586 height 439
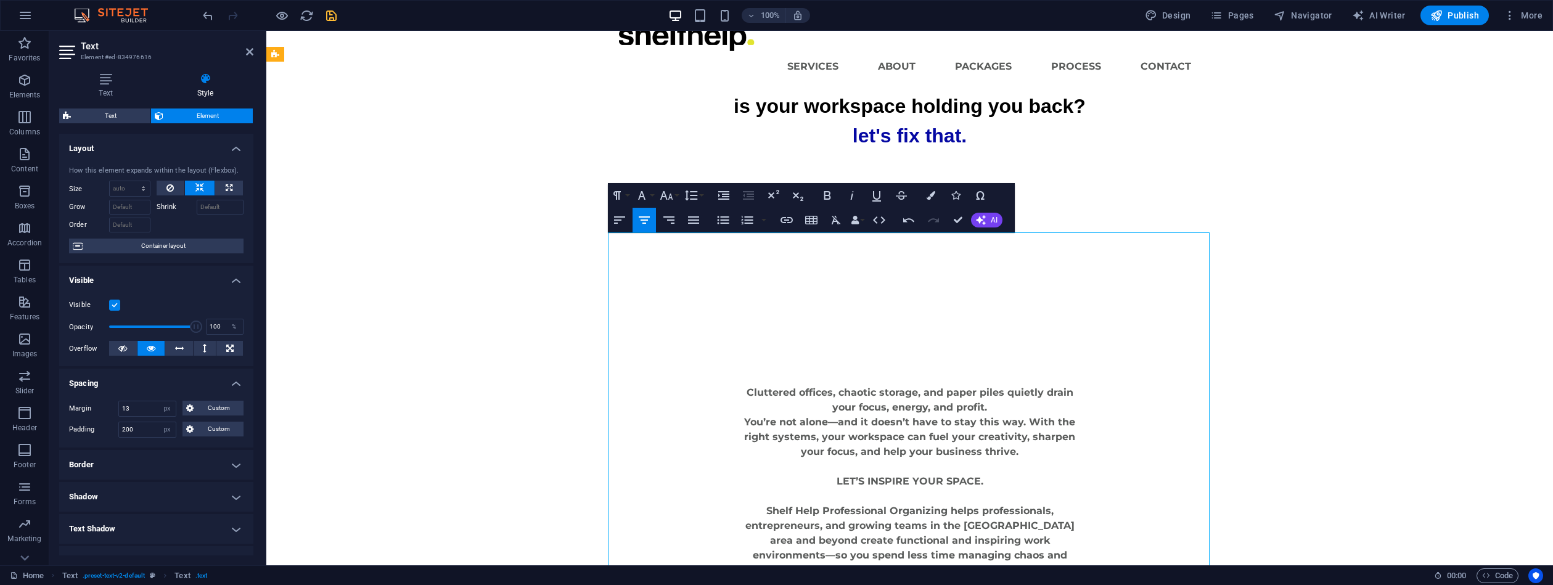
click at [925, 459] on p "click this button to book a free consultation" at bounding box center [910, 466] width 339 height 15
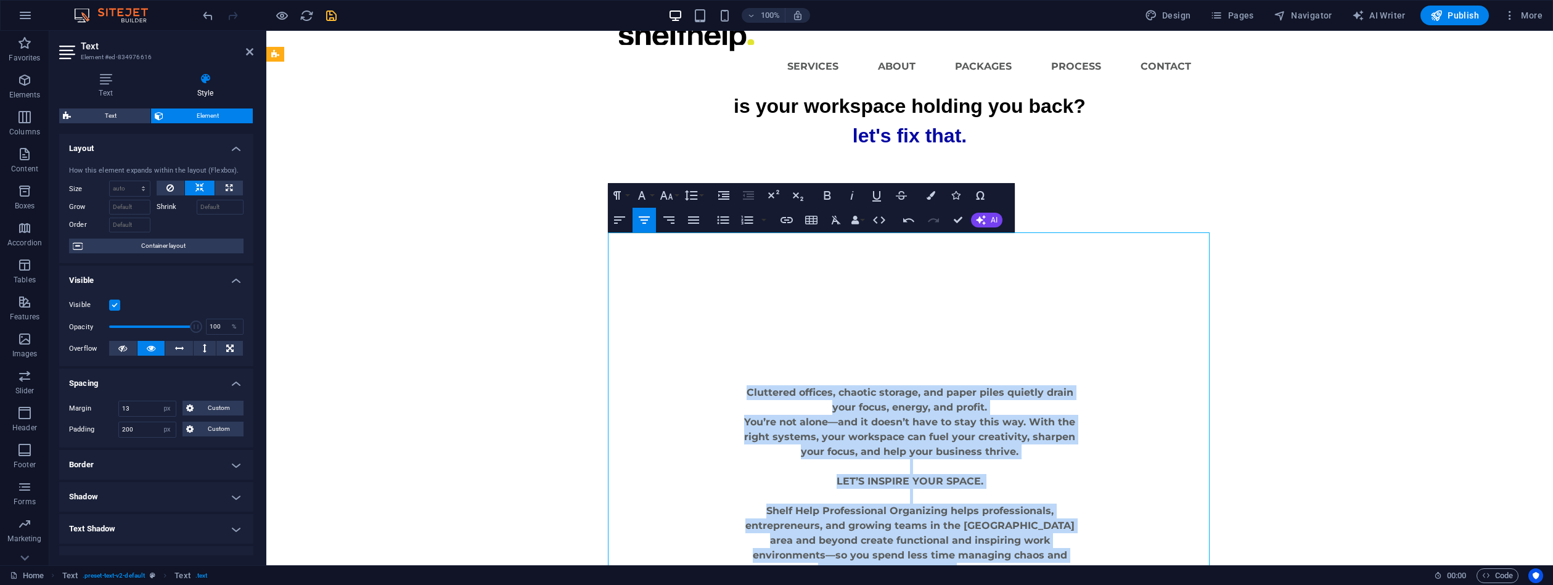
drag, startPoint x: 917, startPoint y: 540, endPoint x: 726, endPoint y: 325, distance: 287.4
click at [729, 325] on div "Cluttered offices, chaotic storage, and paper piles quietly drain your focus, e…" at bounding box center [910, 481] width 586 height 439
click at [1066, 191] on figure "click this button to book a free consultation" at bounding box center [910, 207] width 602 height 94
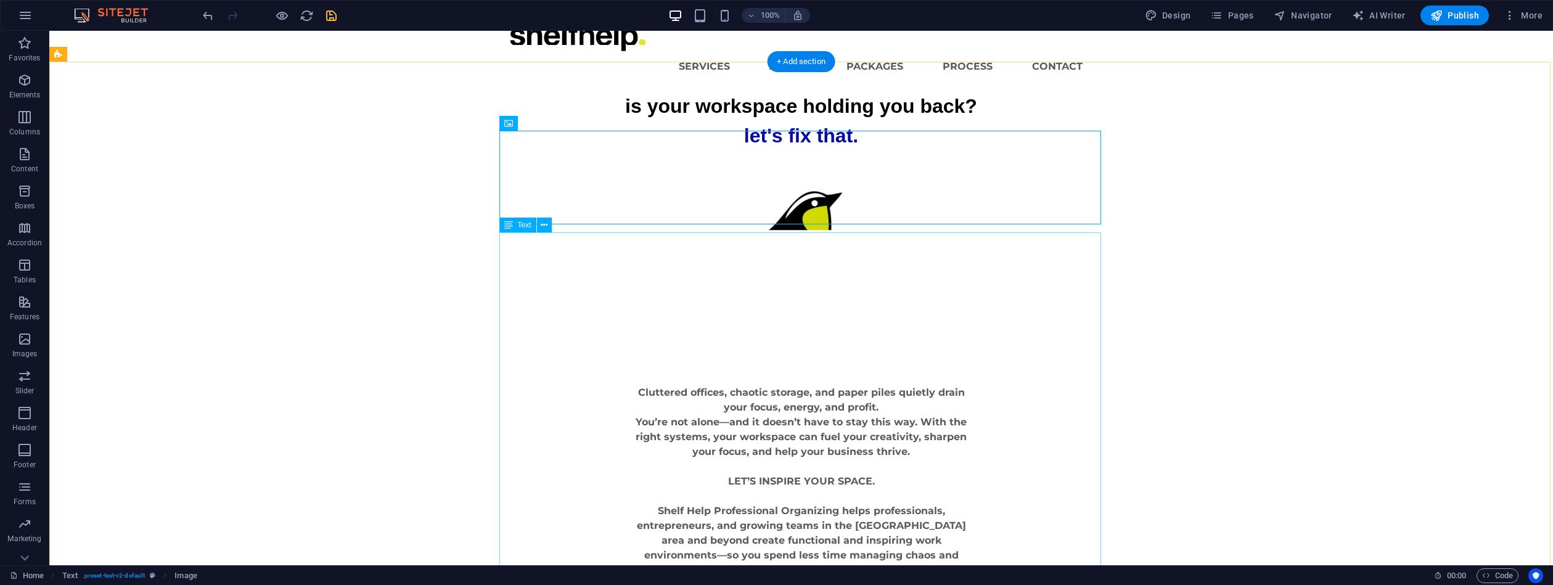
click at [806, 401] on div "Cluttered offices, chaotic storage, and paper piles quietly drain your focus, e…" at bounding box center [802, 481] width 586 height 439
click at [807, 401] on div "Cluttered offices, chaotic storage, and paper piles quietly drain your focus, e…" at bounding box center [802, 481] width 586 height 439
select select "px"
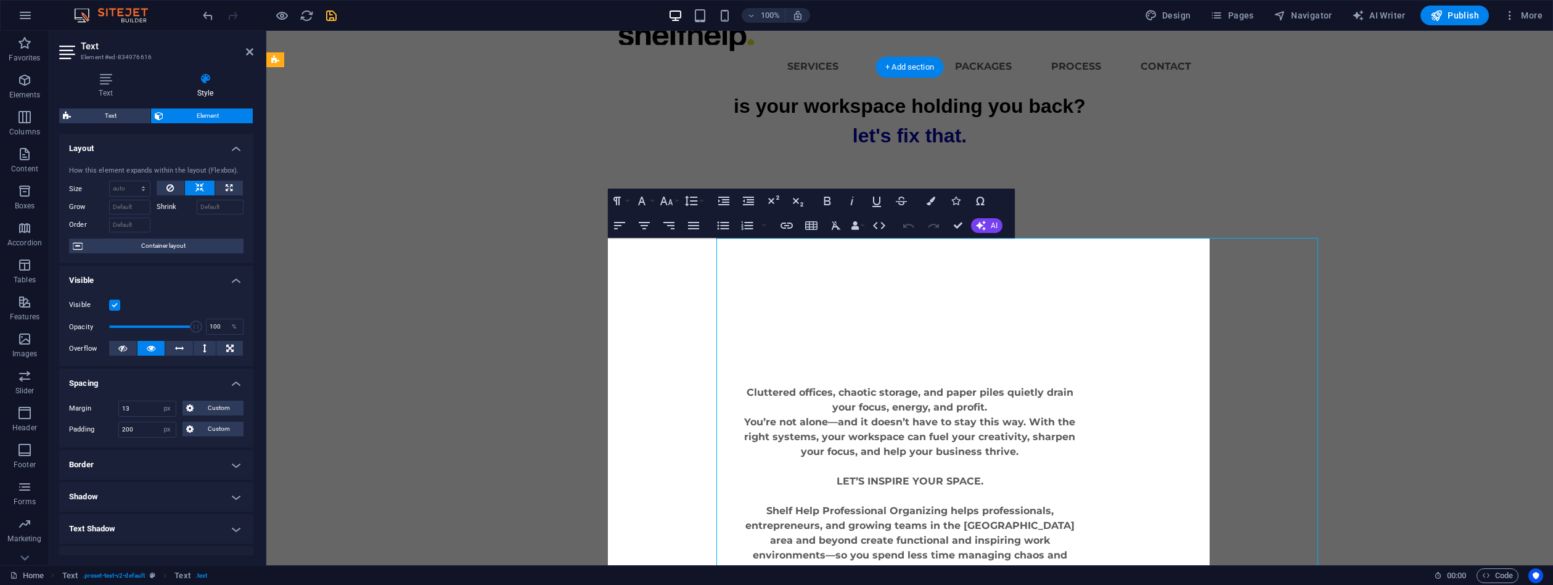
scroll to position [13, 0]
click at [826, 421] on p "You’re not alone—and it doesn’t have to stay this way. With the right systems, …" at bounding box center [910, 443] width 339 height 44
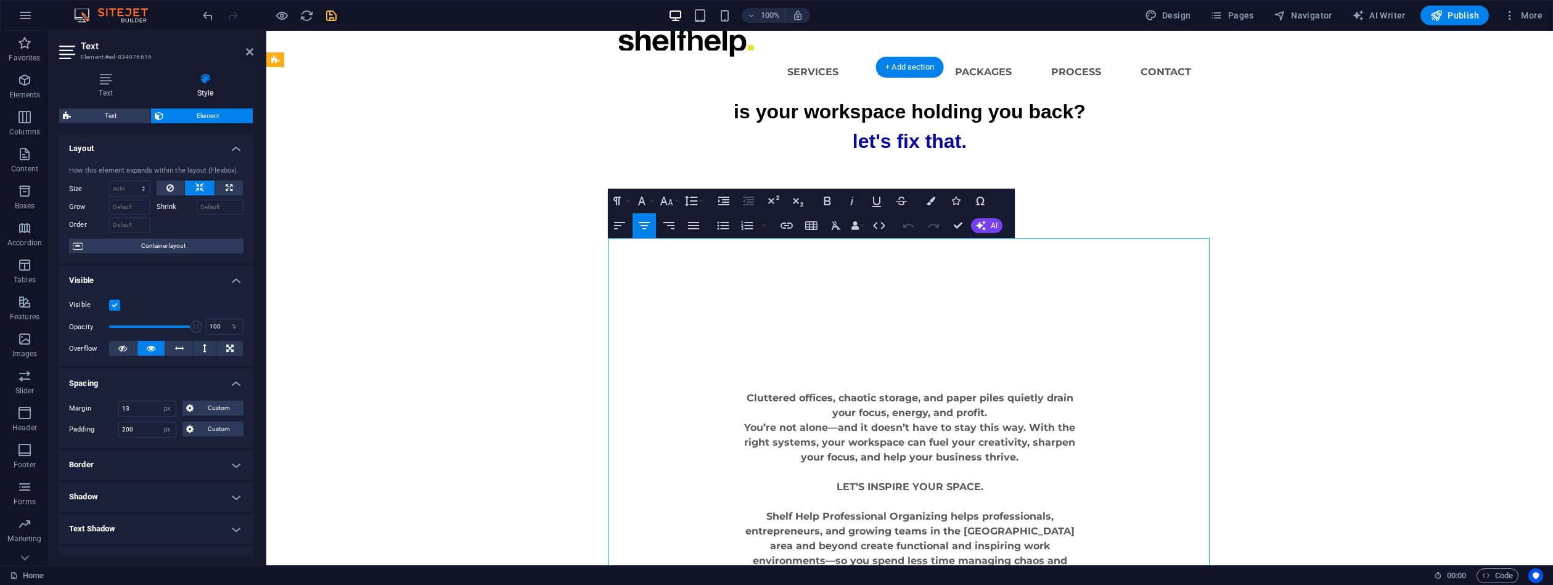
drag, startPoint x: 921, startPoint y: 556, endPoint x: 878, endPoint y: 511, distance: 61.9
click at [844, 499] on div "Cluttered offices, chaotic storage, and paper piles quietly drain your focus, e…" at bounding box center [910, 487] width 586 height 439
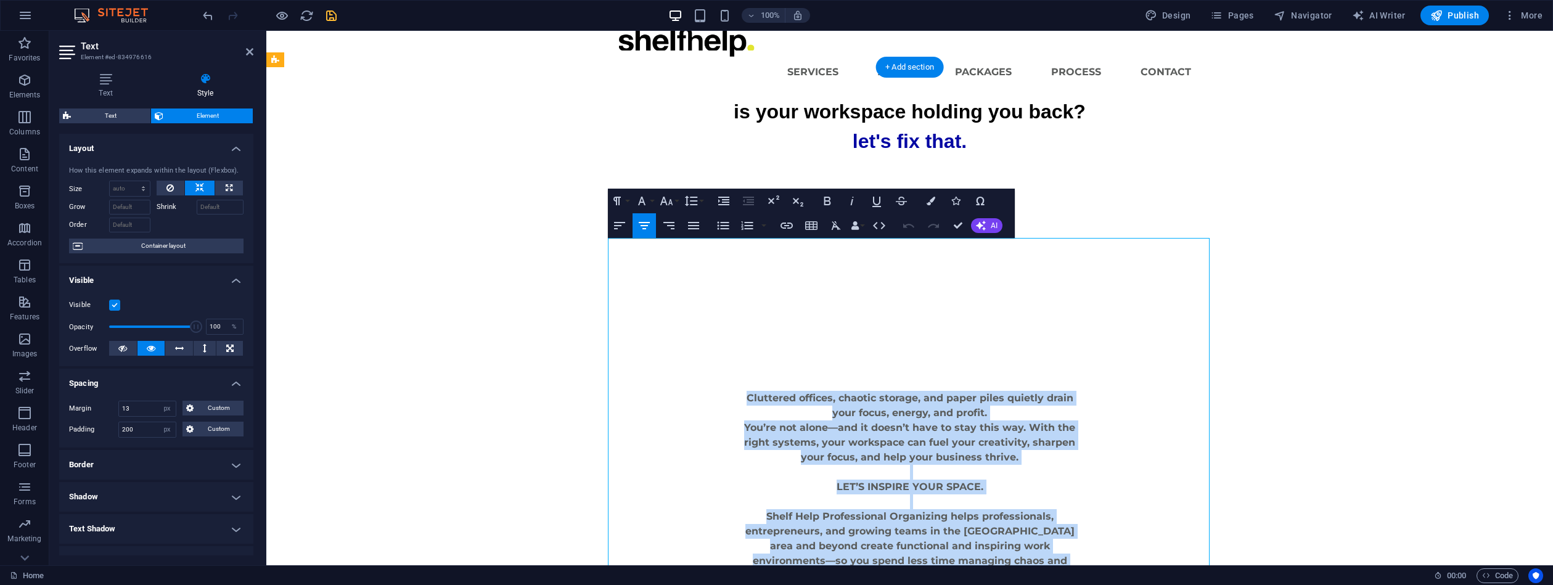
drag, startPoint x: 926, startPoint y: 547, endPoint x: 729, endPoint y: 317, distance: 302.6
click at [730, 325] on div "Cluttered offices, chaotic storage, and paper piles quietly drain your focus, e…" at bounding box center [910, 487] width 586 height 439
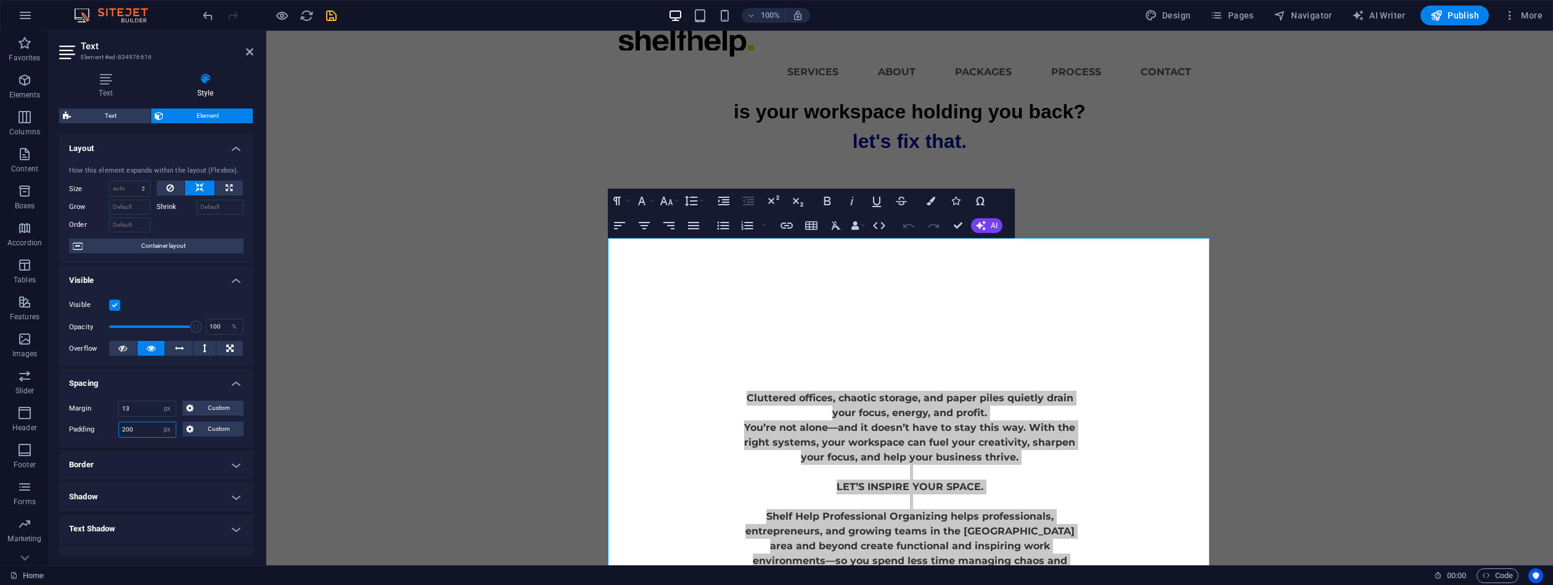
drag, startPoint x: 134, startPoint y: 427, endPoint x: 111, endPoint y: 417, distance: 25.2
click at [117, 423] on div "Padding 200 Default px rem % vh vw Custom Custom" at bounding box center [156, 430] width 174 height 16
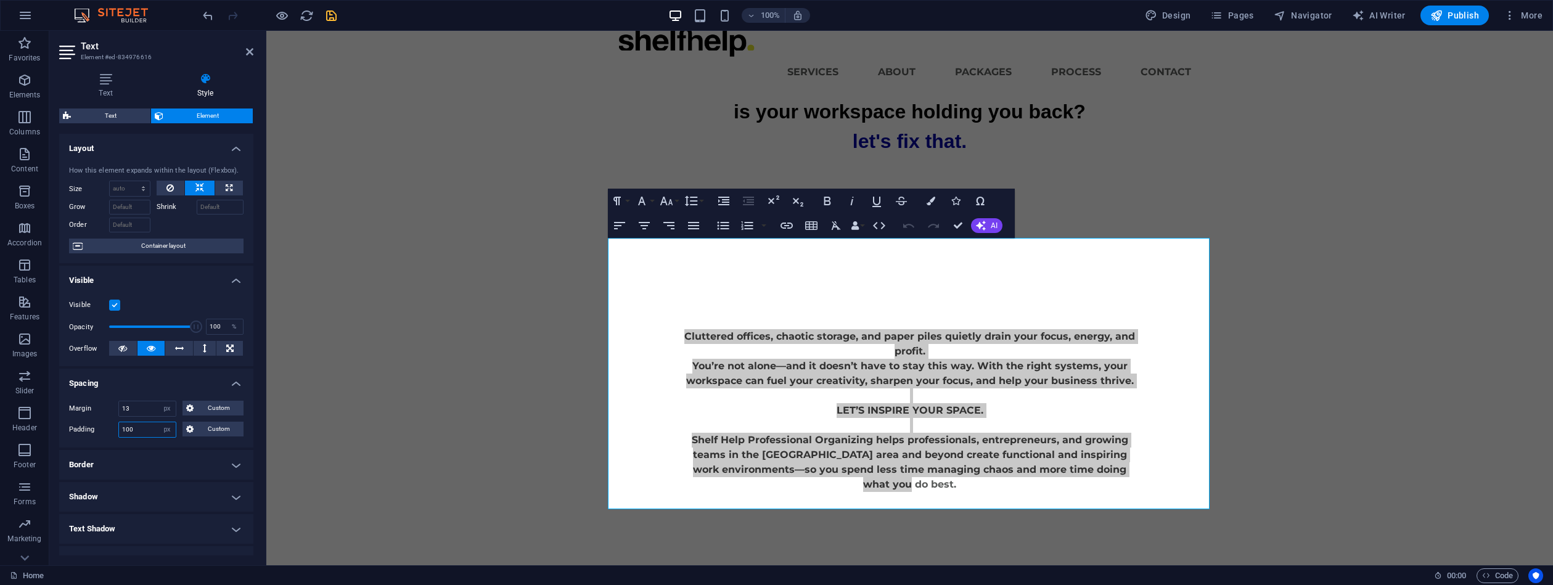
type input "100"
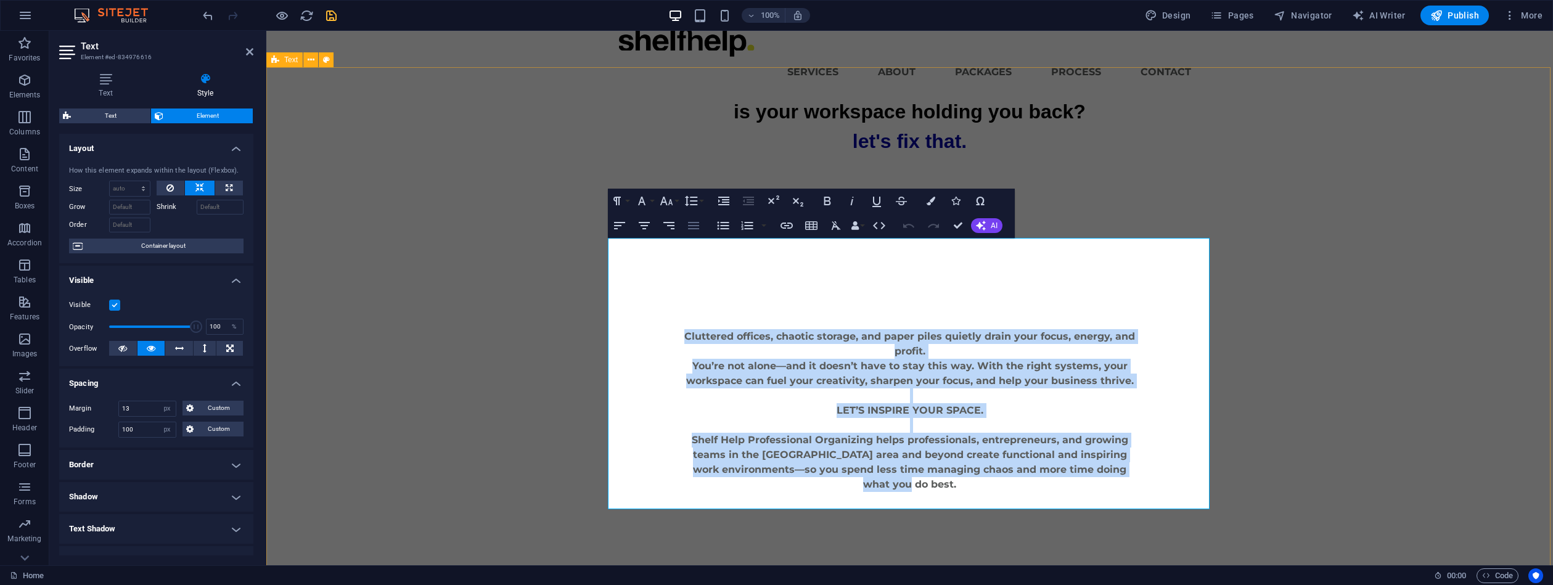
click at [696, 221] on icon "button" at bounding box center [693, 225] width 15 height 15
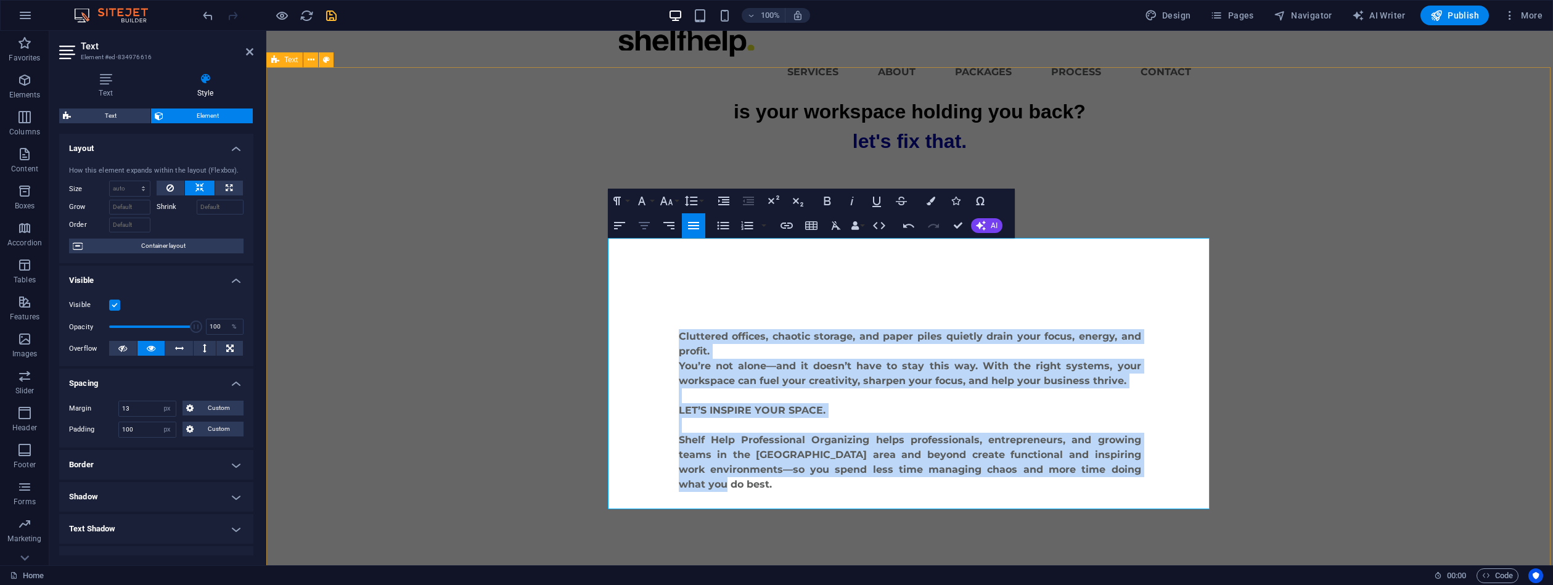
click at [644, 226] on icon "button" at bounding box center [644, 225] width 11 height 7
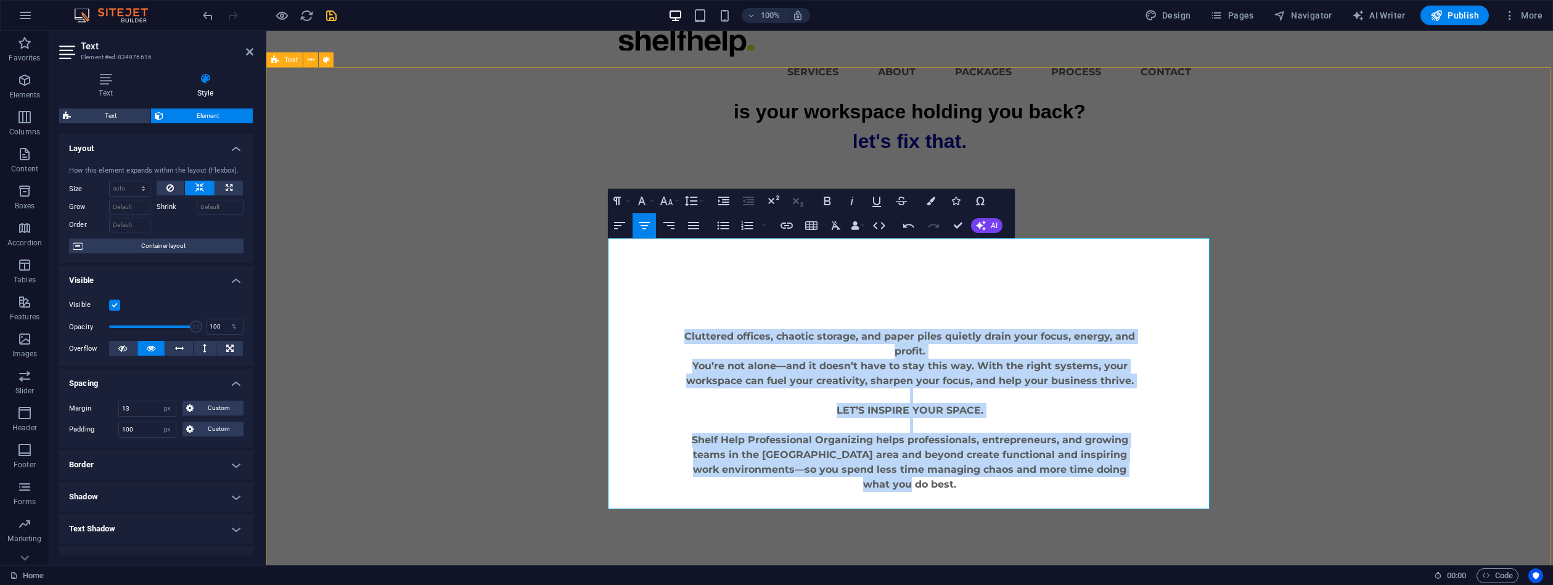
click at [794, 203] on icon "button" at bounding box center [797, 201] width 15 height 15
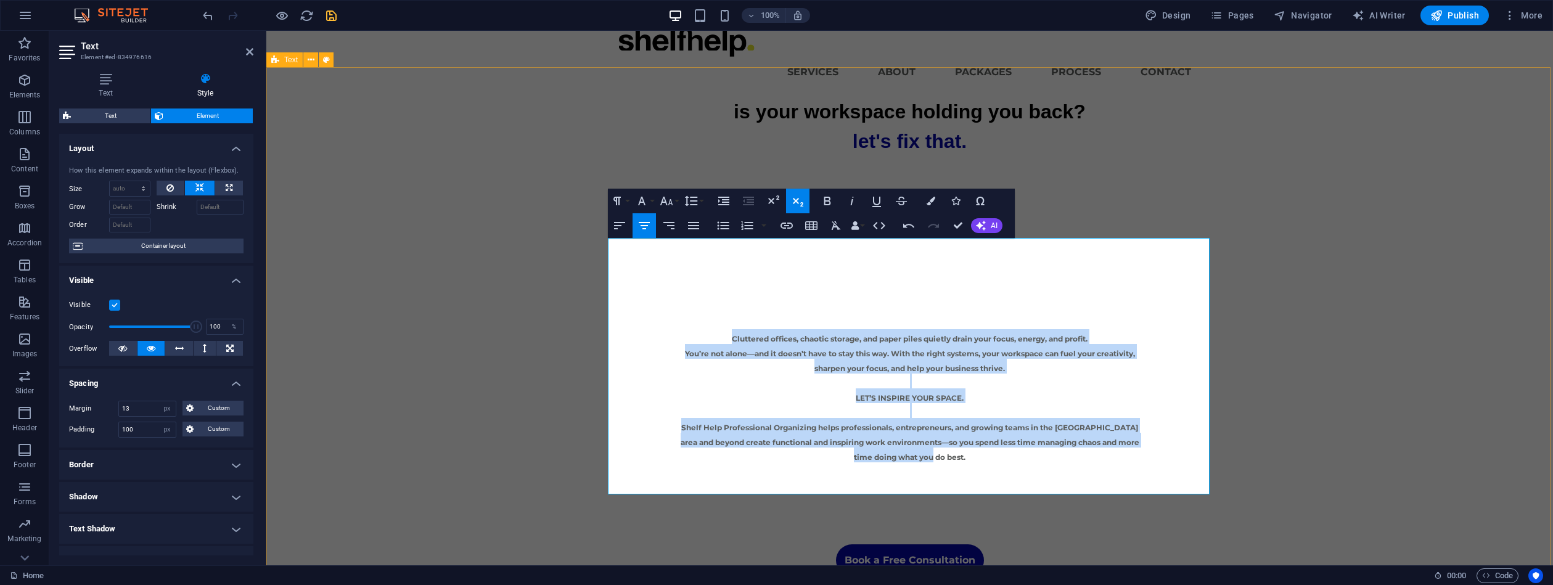
click at [797, 203] on icon "button" at bounding box center [797, 201] width 15 height 15
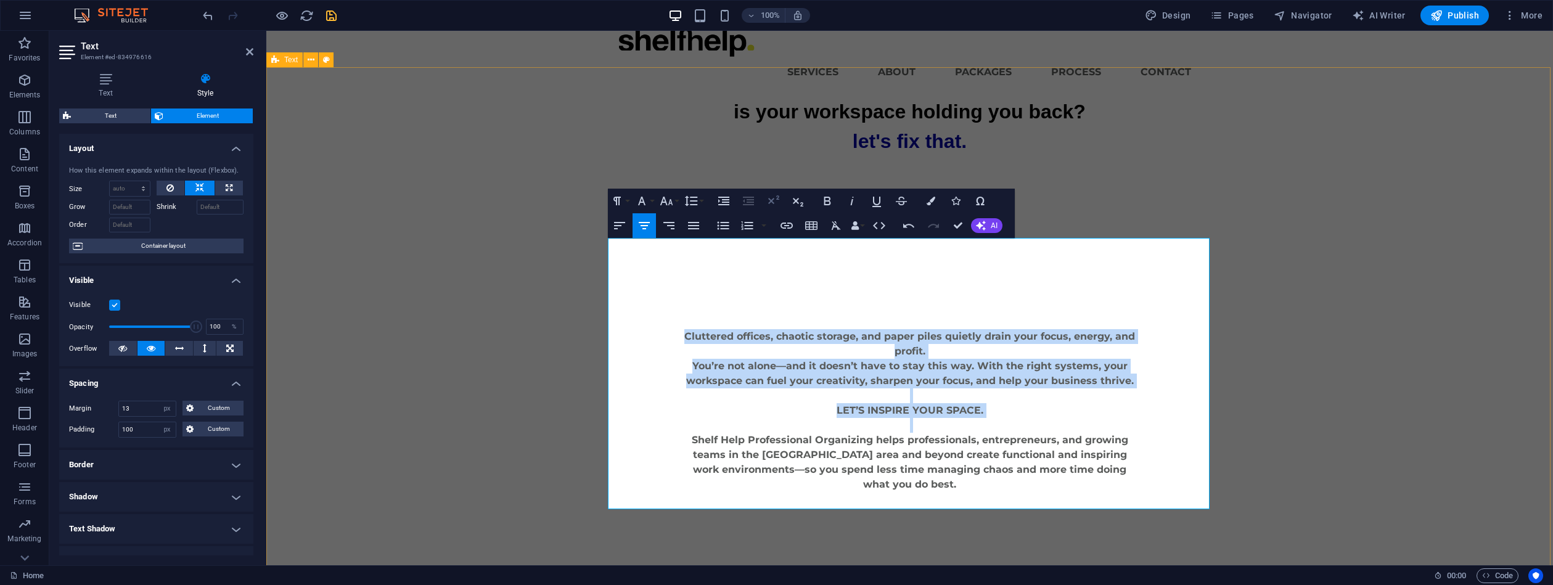
click at [772, 198] on icon "button" at bounding box center [773, 201] width 15 height 15
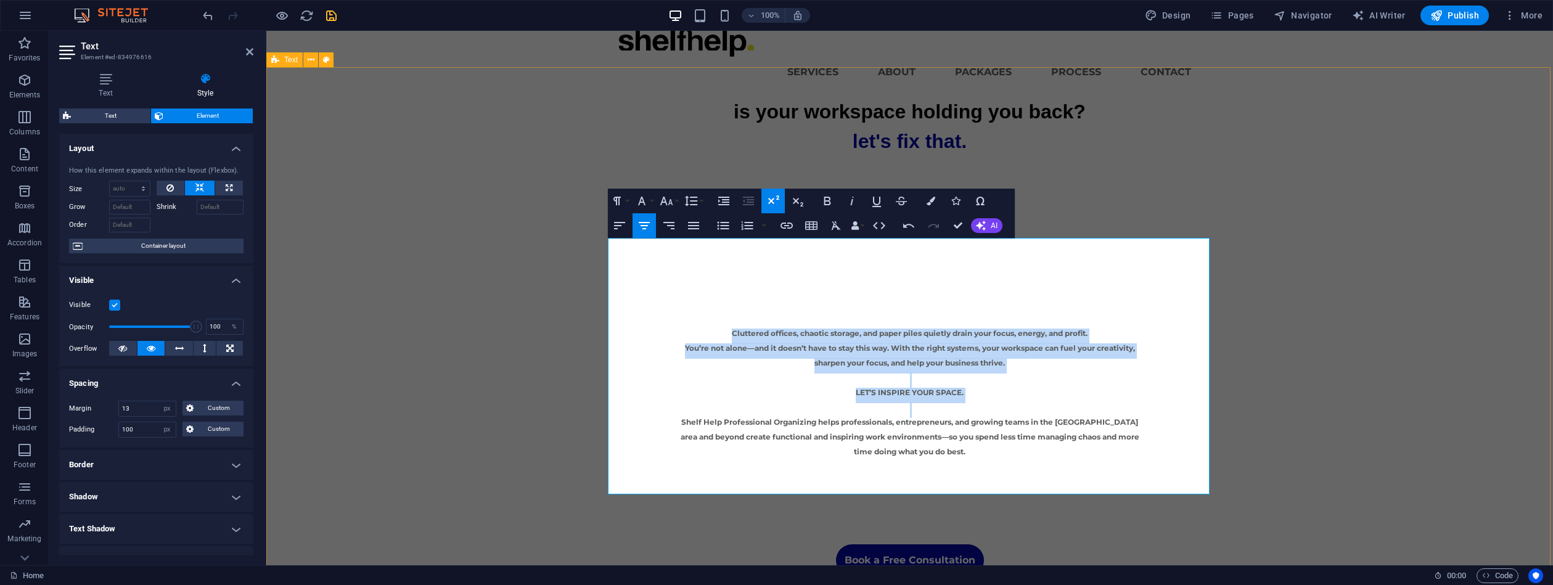
click at [773, 199] on icon "button" at bounding box center [773, 201] width 15 height 15
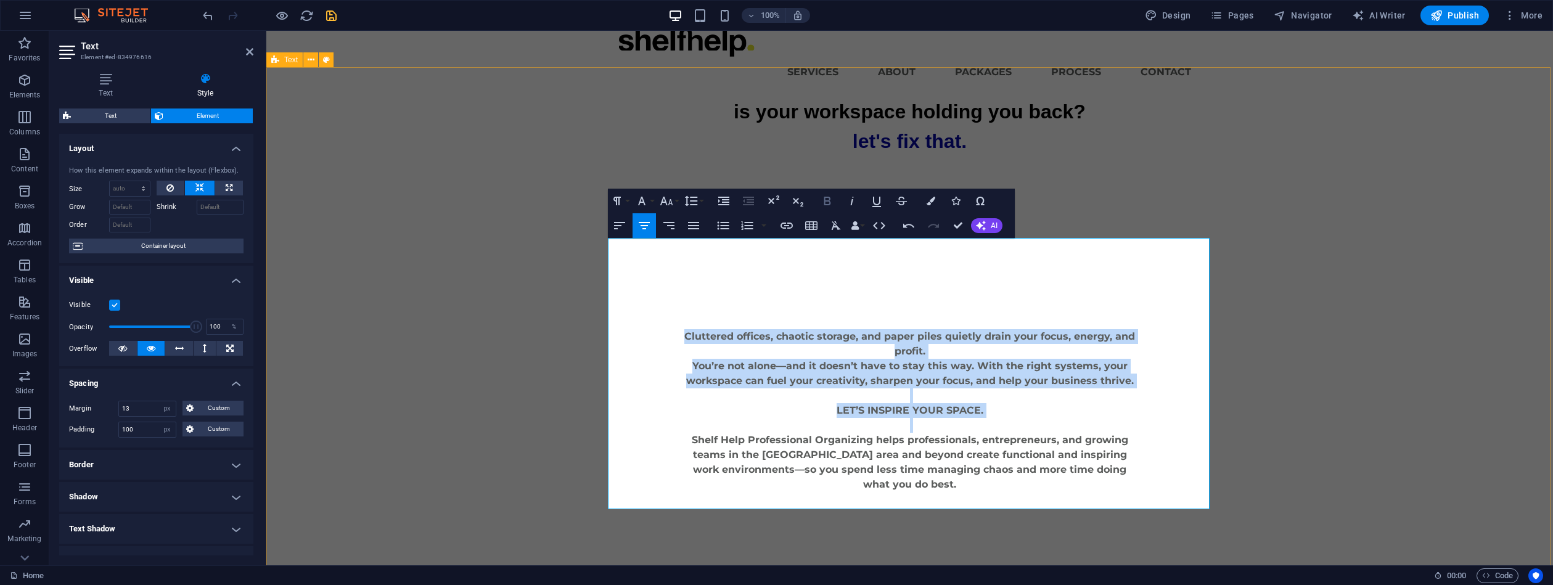
click at [831, 200] on icon "button" at bounding box center [827, 201] width 15 height 15
click at [829, 200] on icon "button" at bounding box center [827, 201] width 7 height 9
click at [880, 204] on icon "button" at bounding box center [876, 201] width 15 height 15
click at [880, 203] on icon "button" at bounding box center [876, 201] width 15 height 15
click at [898, 201] on icon "button" at bounding box center [901, 201] width 15 height 15
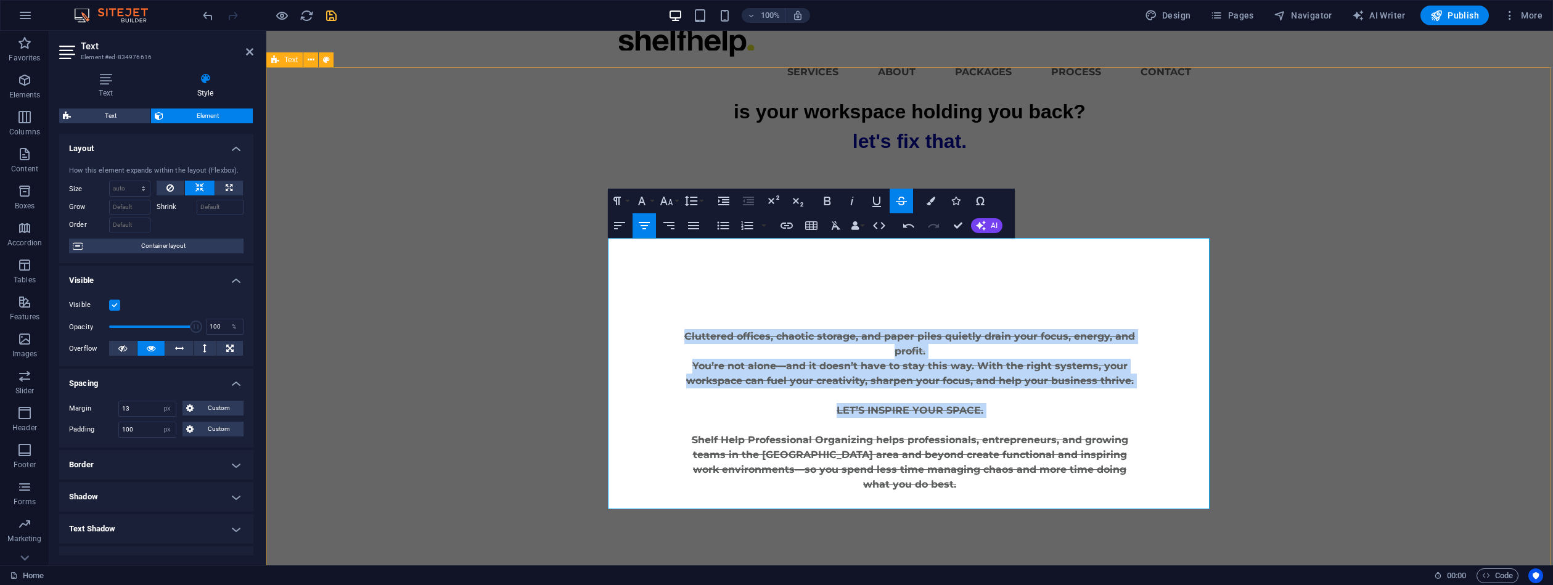
click at [898, 201] on icon "button" at bounding box center [901, 201] width 15 height 15
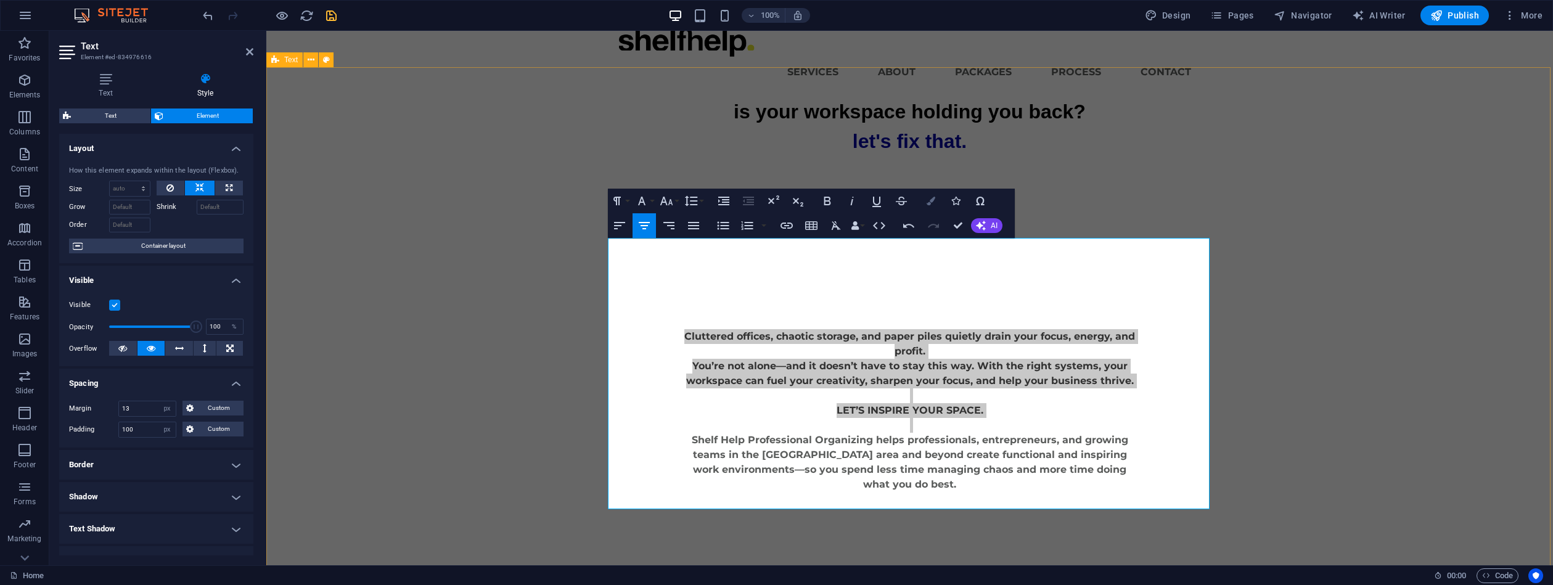
click at [928, 201] on icon "button" at bounding box center [931, 201] width 9 height 9
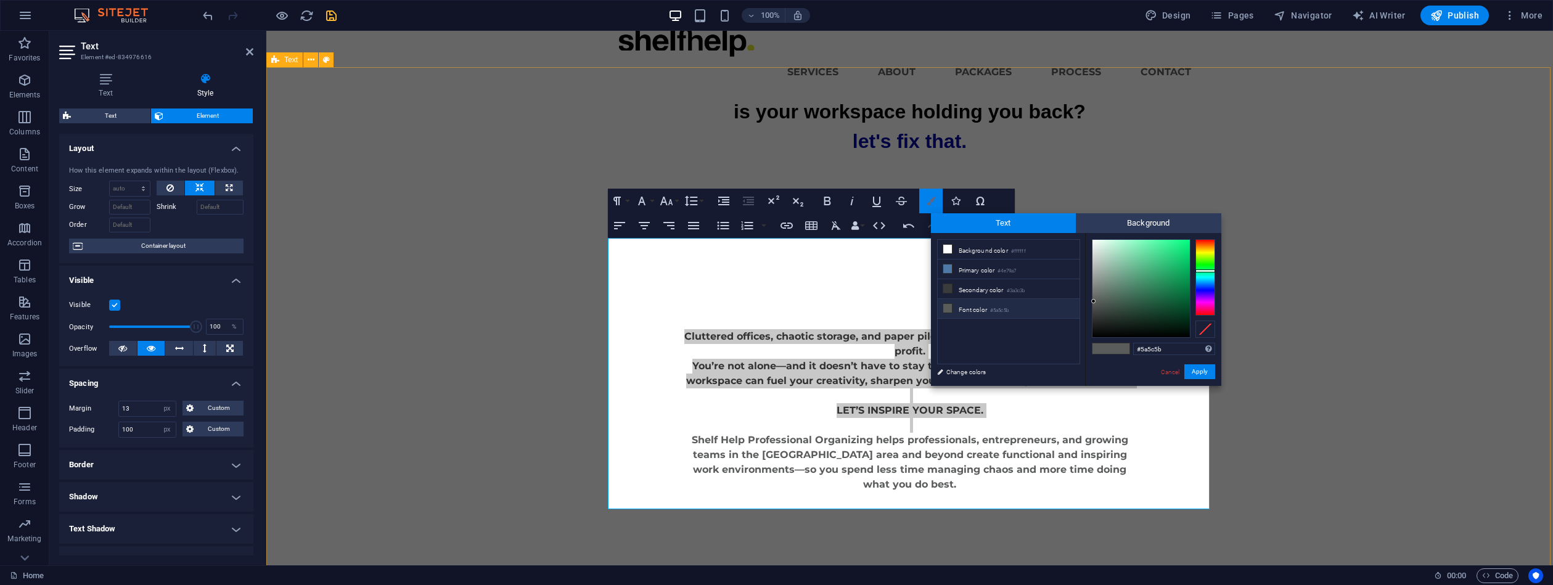
click at [934, 201] on icon "button" at bounding box center [931, 201] width 9 height 9
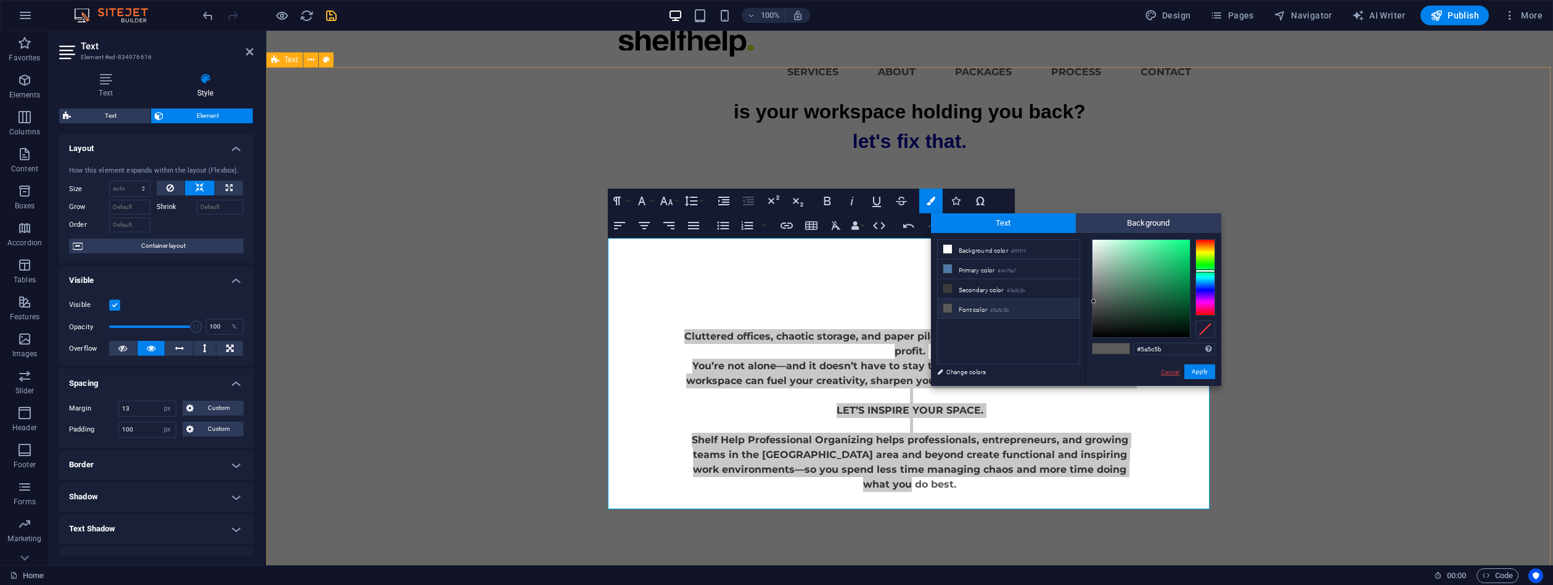
click at [1172, 374] on div "Cancel Apply" at bounding box center [1187, 371] width 55 height 15
click at [1172, 369] on link "Cancel" at bounding box center [1171, 371] width 22 height 9
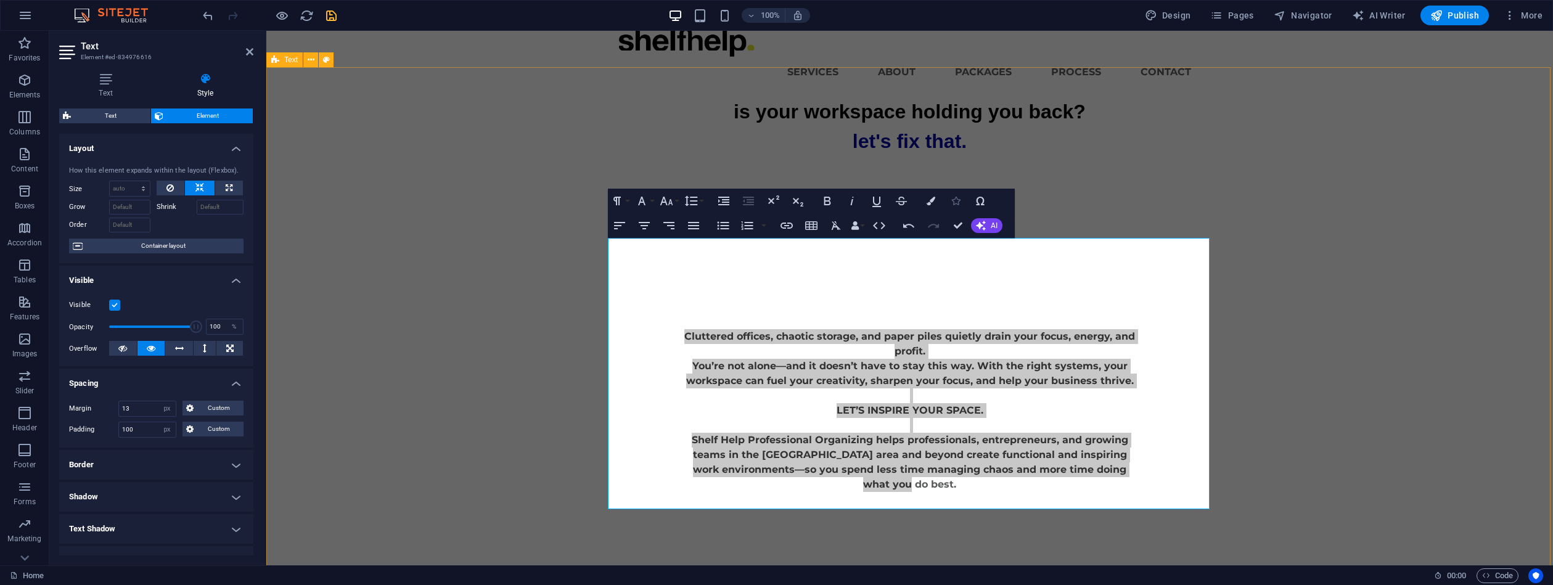
click at [962, 199] on button "Icons" at bounding box center [955, 201] width 23 height 25
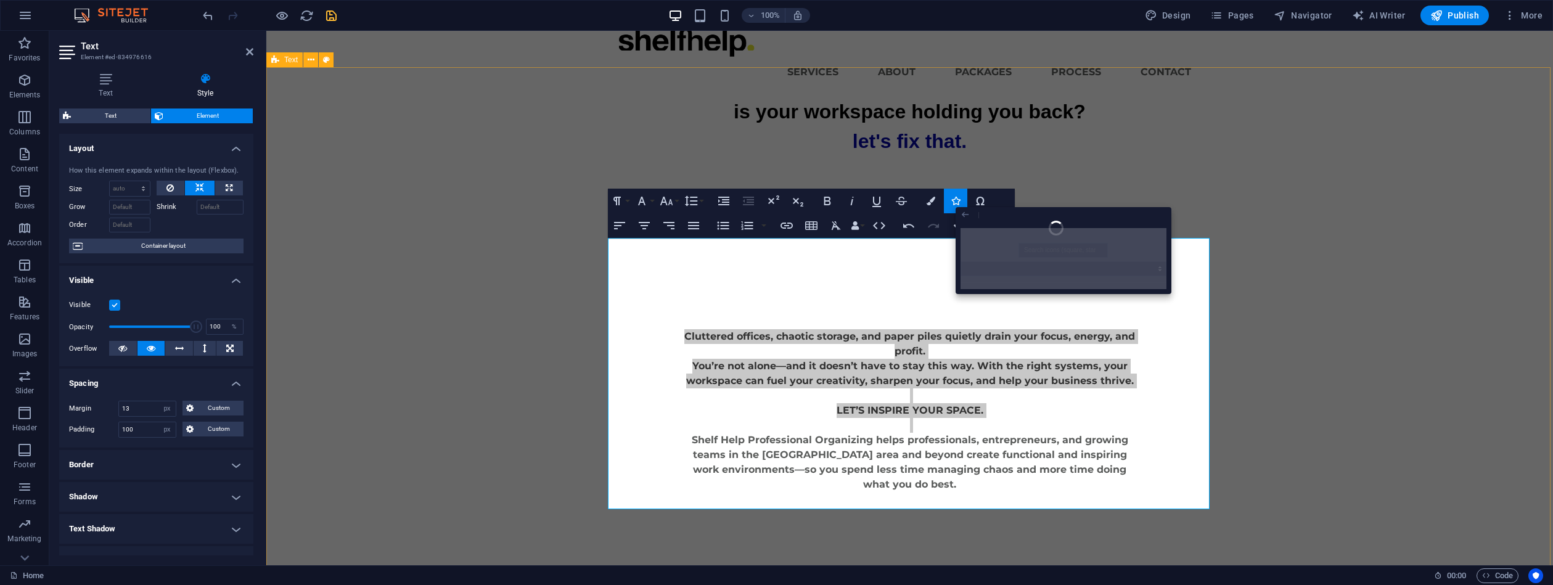
click at [963, 216] on icon "button" at bounding box center [965, 214] width 10 height 15
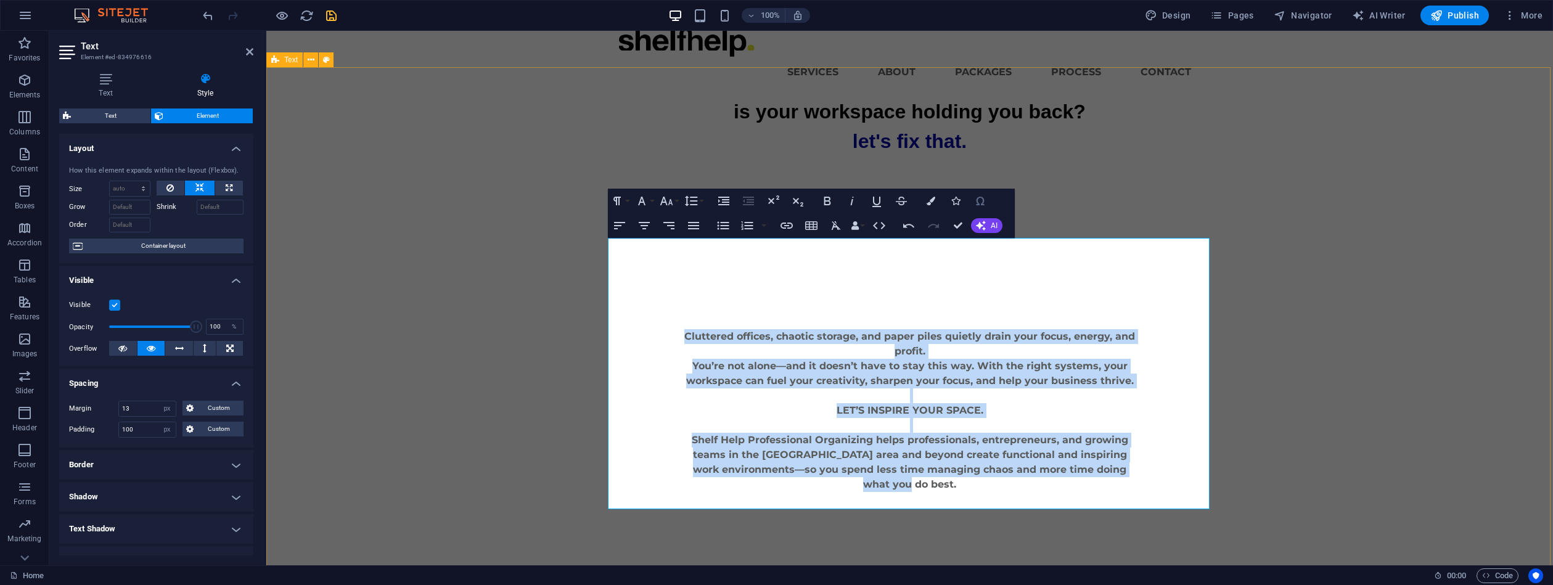
click at [982, 203] on icon "button" at bounding box center [980, 201] width 15 height 15
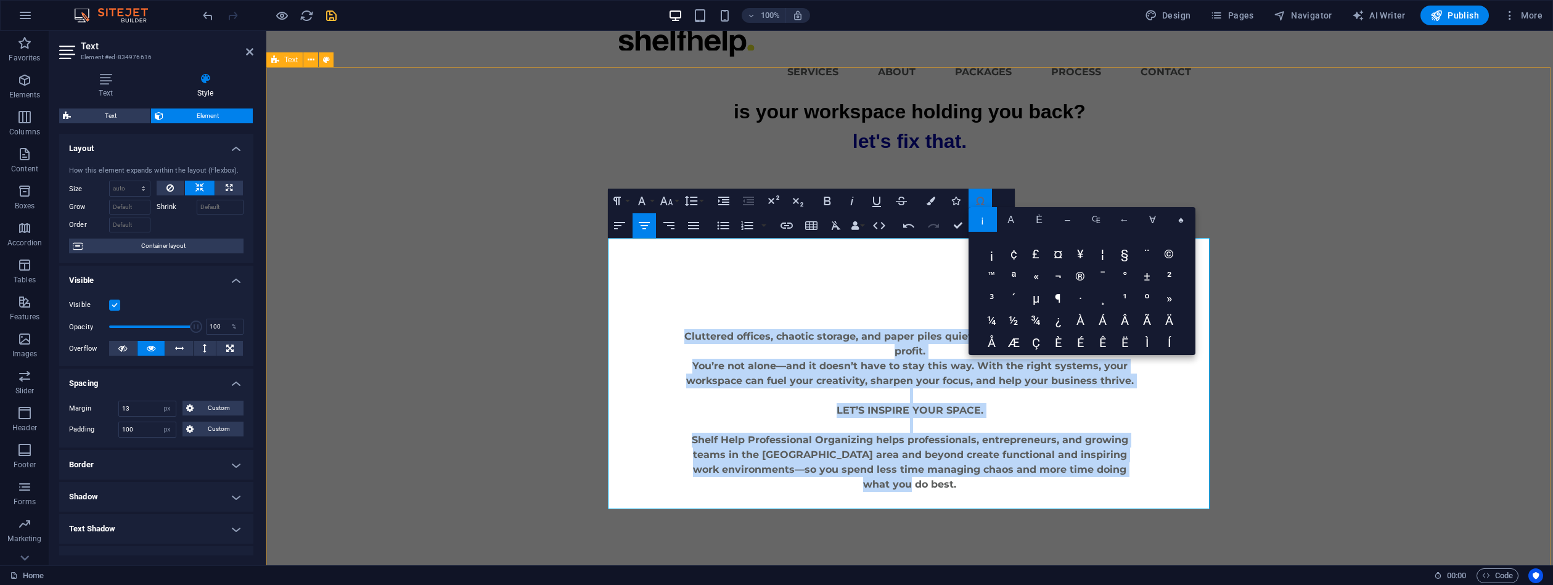
click at [982, 202] on icon "button" at bounding box center [980, 201] width 15 height 15
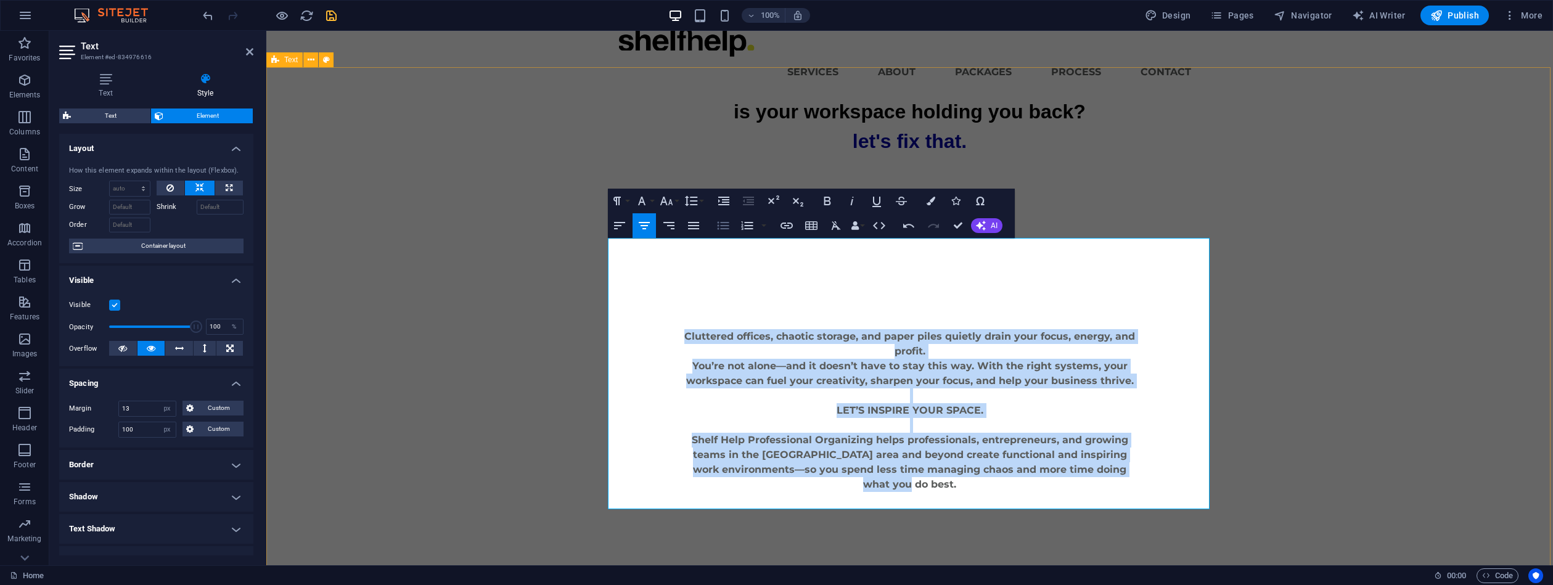
click at [726, 225] on icon "button" at bounding box center [723, 226] width 12 height 8
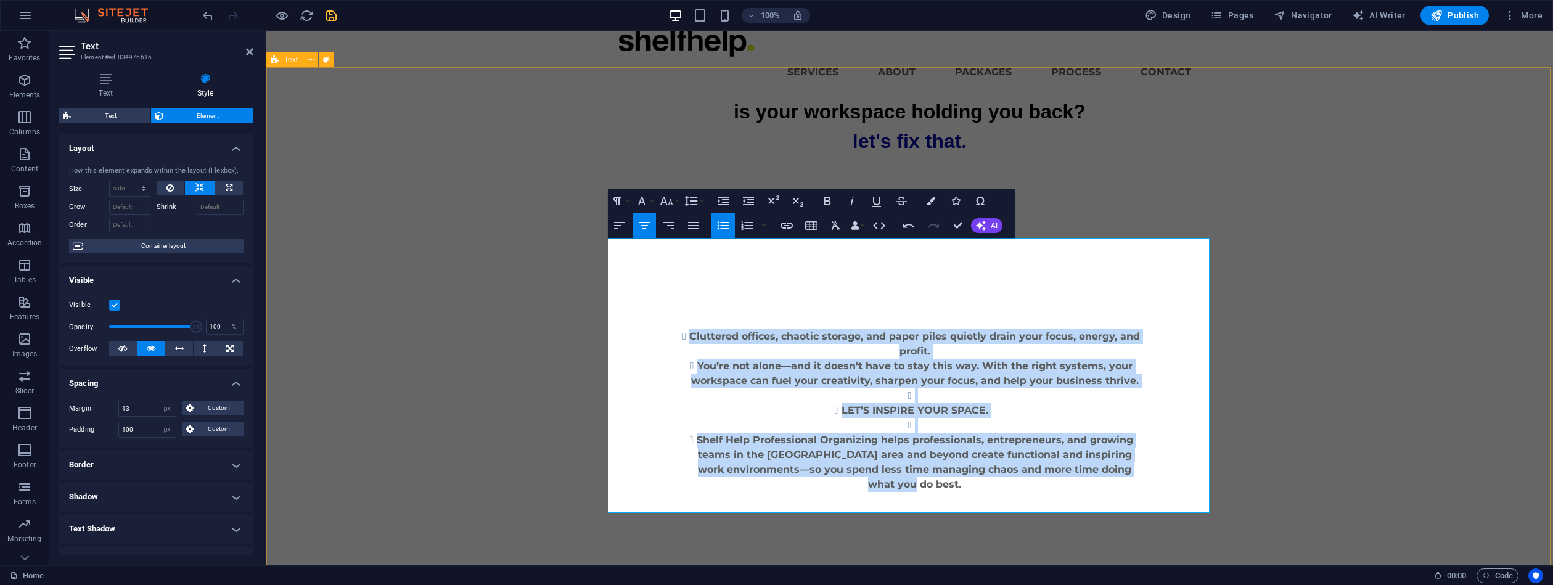
click at [728, 227] on icon "button" at bounding box center [723, 225] width 15 height 15
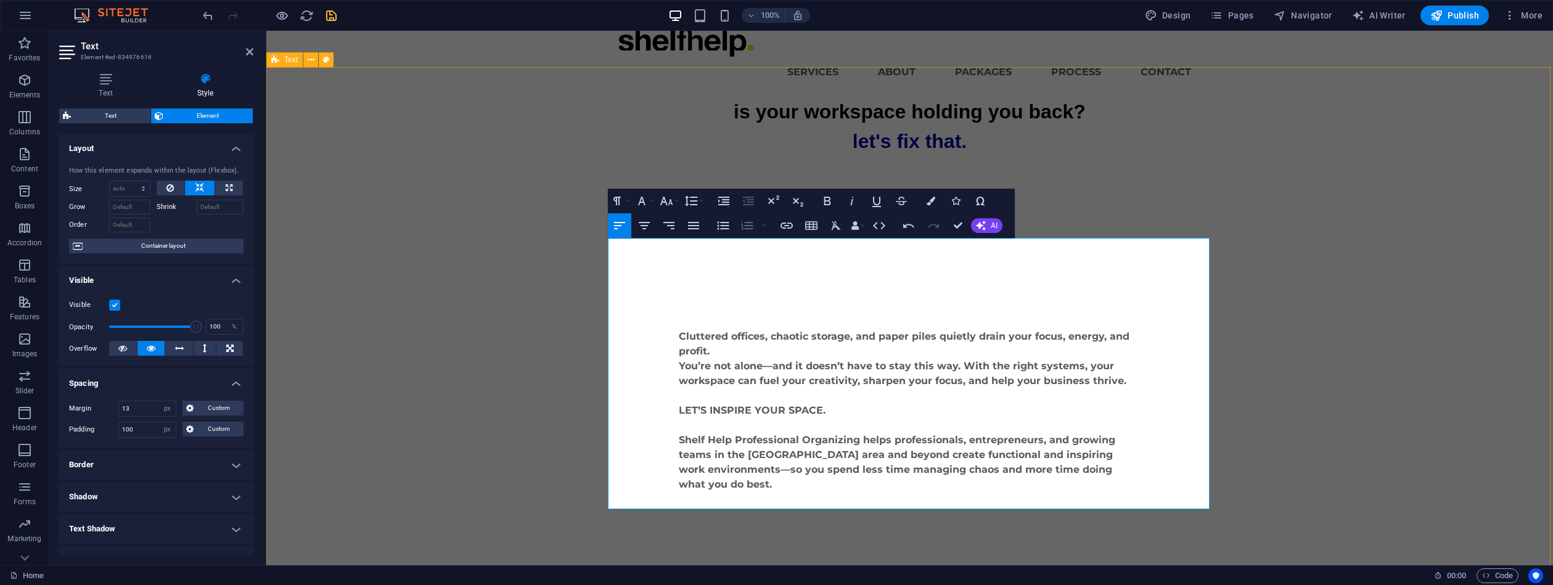
click at [748, 222] on icon "button" at bounding box center [747, 225] width 12 height 9
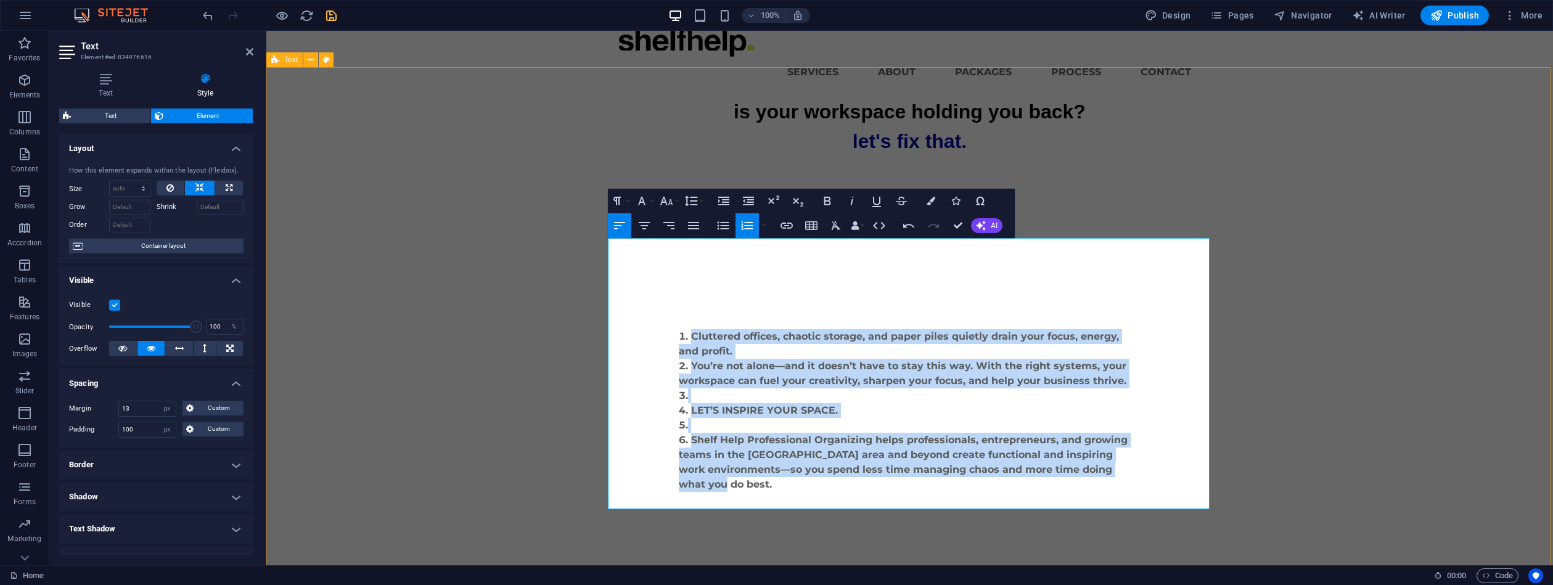
click at [745, 224] on icon "button" at bounding box center [747, 225] width 15 height 15
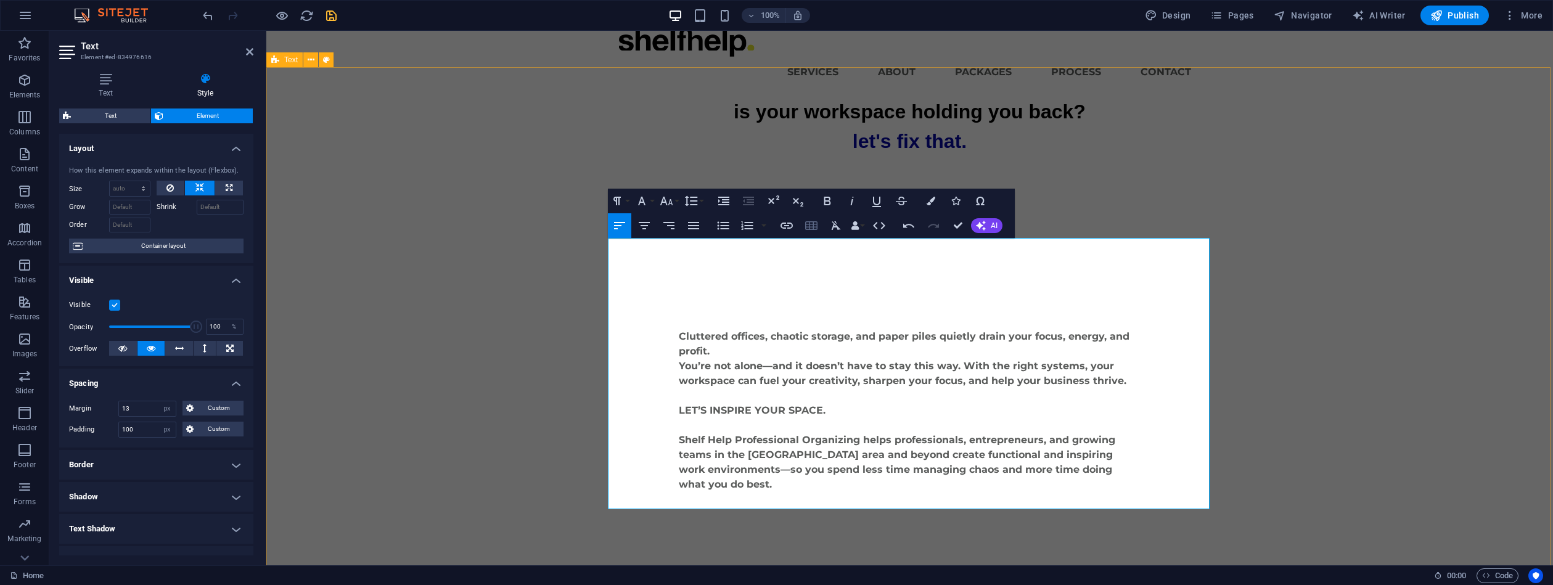
click at [809, 223] on icon "button" at bounding box center [811, 225] width 12 height 9
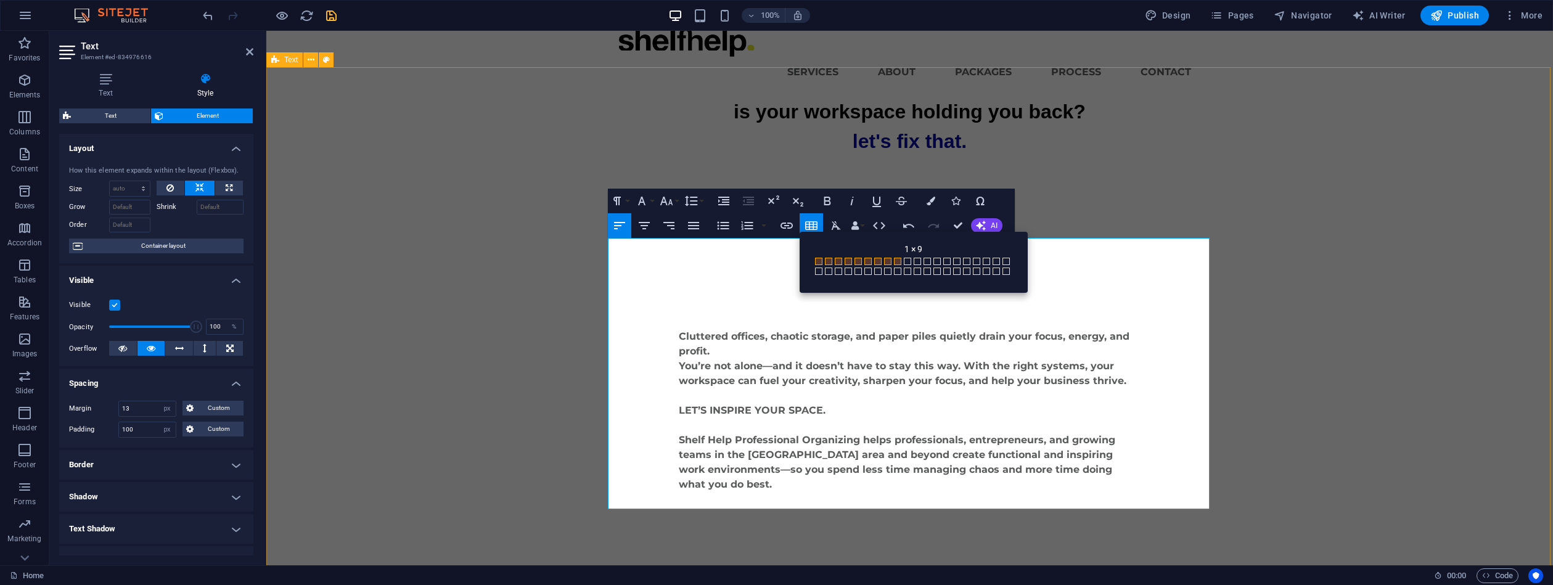
click at [897, 263] on span at bounding box center [897, 261] width 7 height 7
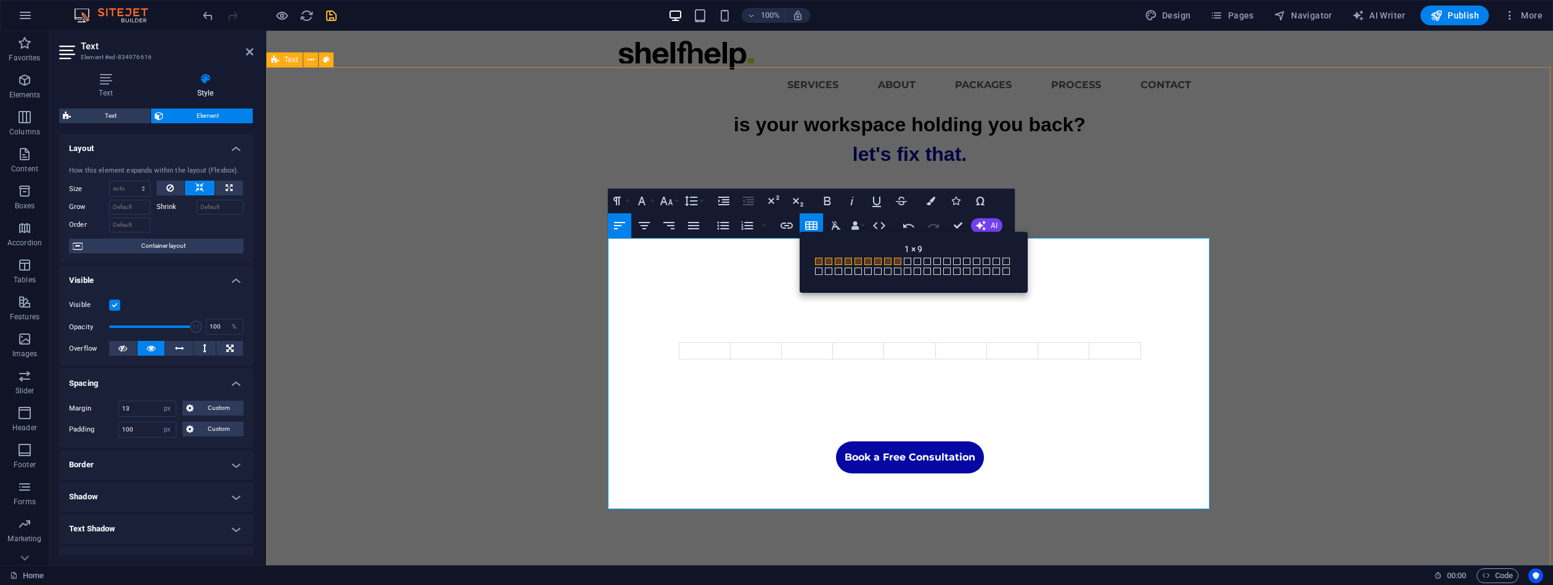
scroll to position [0, 0]
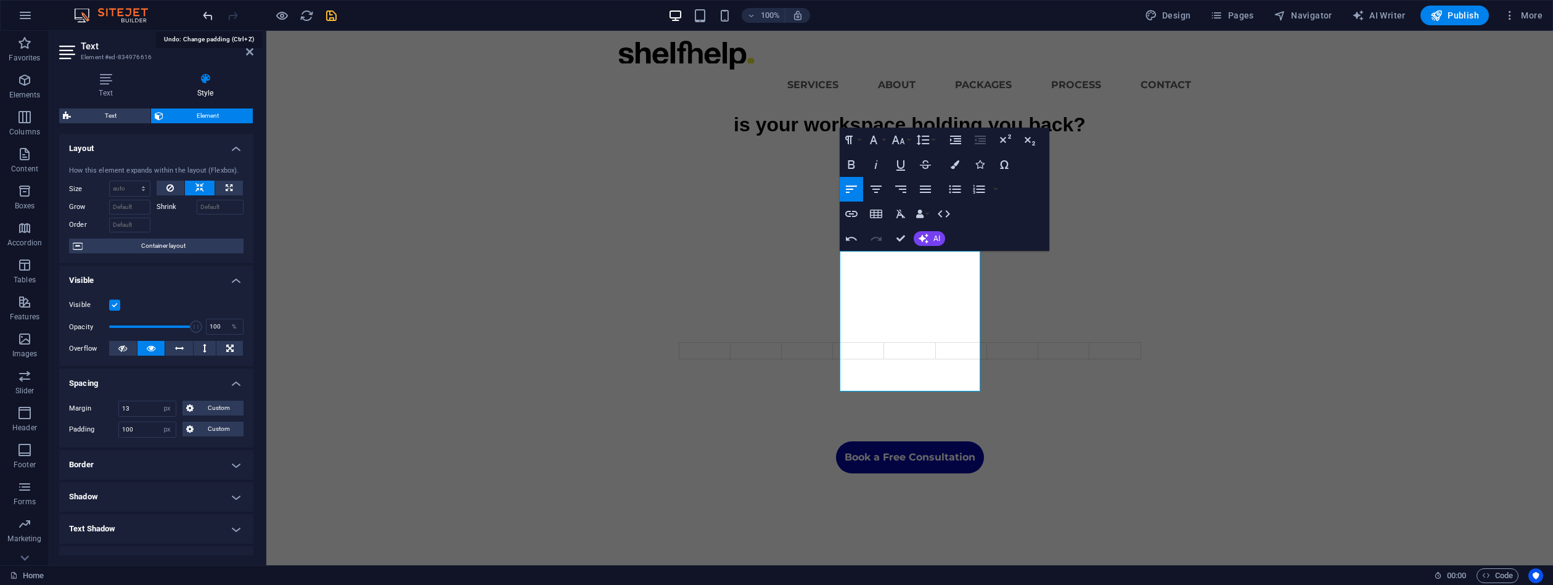
click at [210, 14] on icon "undo" at bounding box center [208, 16] width 14 height 14
click at [209, 15] on icon "undo" at bounding box center [208, 16] width 14 height 14
click at [213, 12] on icon "undo" at bounding box center [208, 16] width 14 height 14
click at [879, 212] on icon "button" at bounding box center [876, 214] width 12 height 9
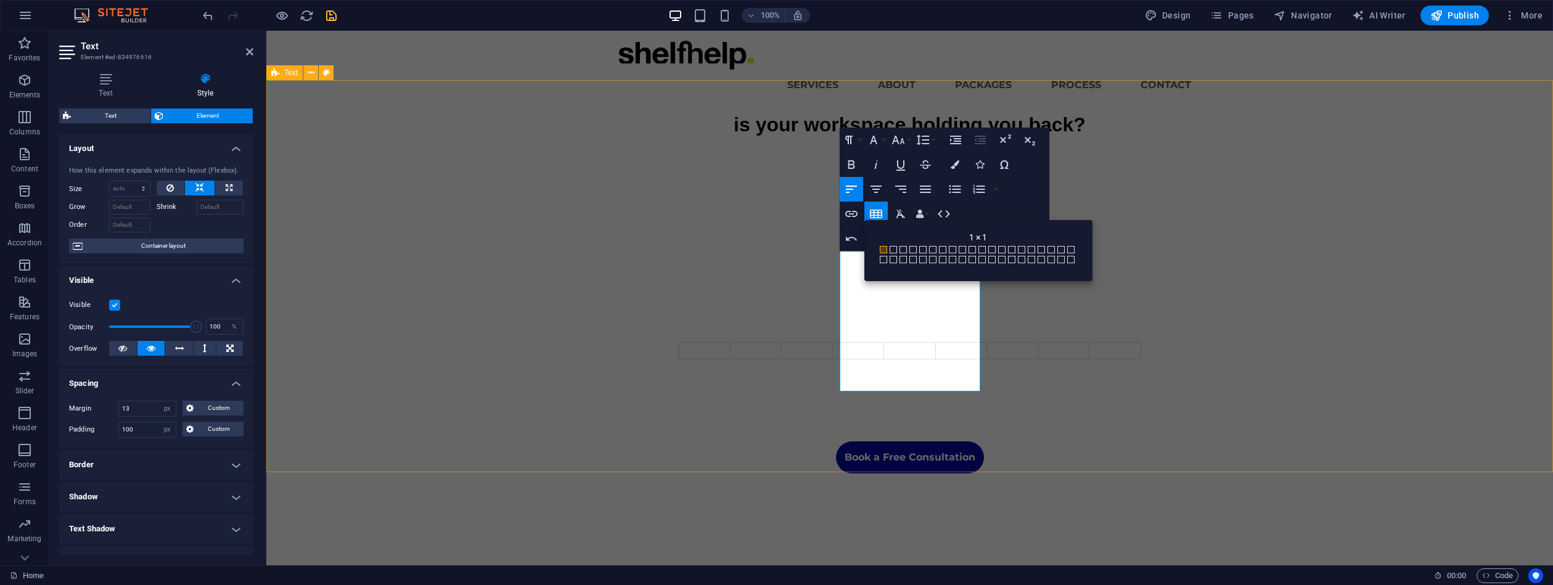
click at [884, 249] on span at bounding box center [883, 249] width 7 height 7
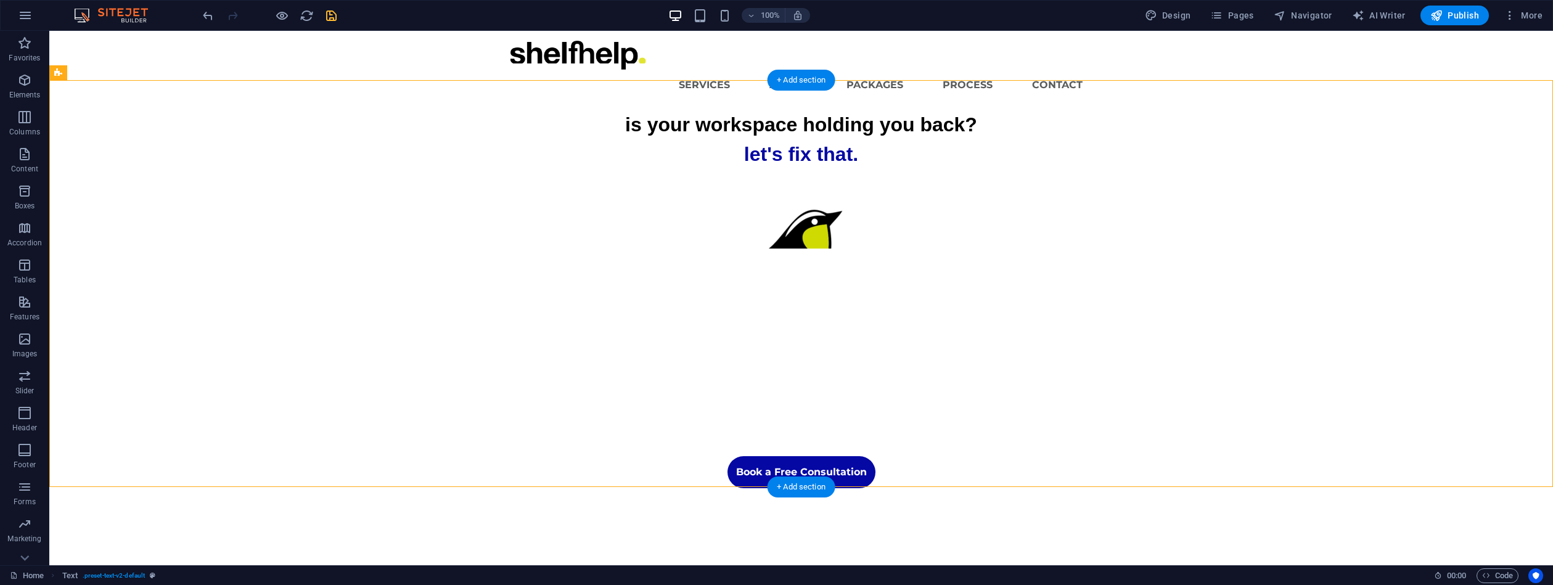
drag, startPoint x: 712, startPoint y: 341, endPoint x: 901, endPoint y: 339, distance: 189.3
click at [901, 342] on div "is your workspace holding you back? let's fix that. Book a Free Consultation" at bounding box center [801, 299] width 1504 height 379
click at [208, 15] on icon "undo" at bounding box center [208, 16] width 14 height 14
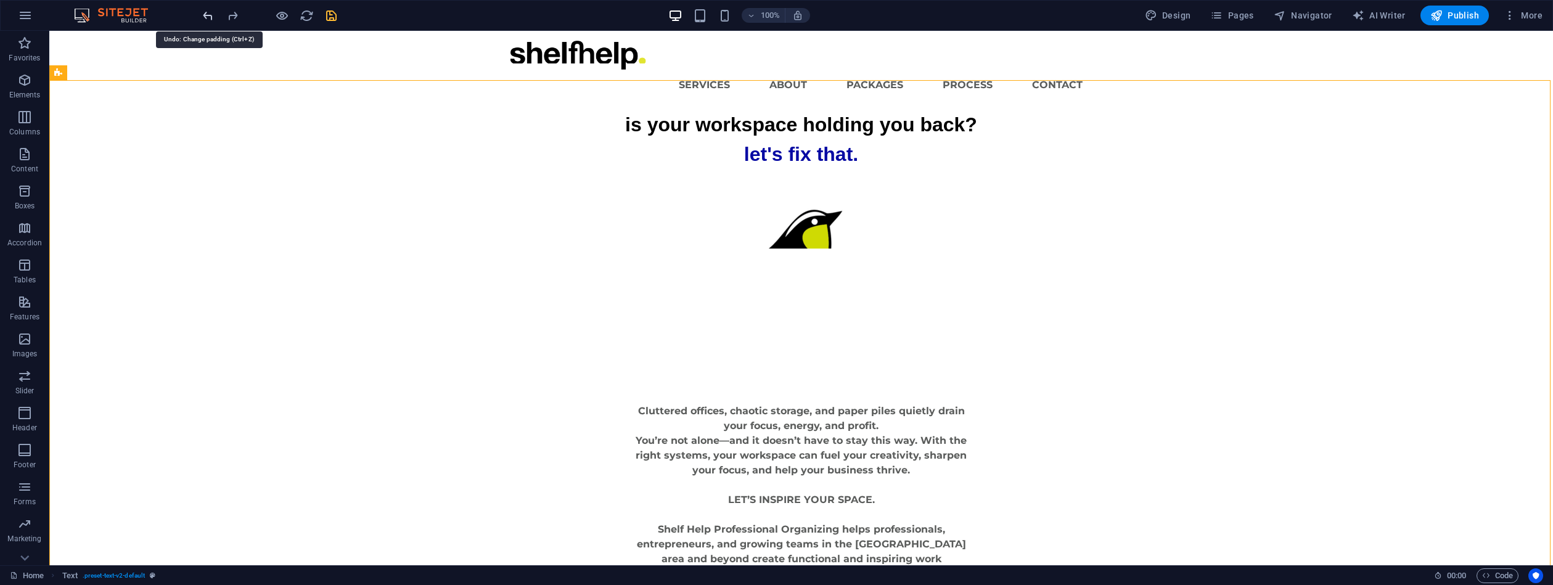
click at [208, 14] on icon "undo" at bounding box center [208, 16] width 14 height 14
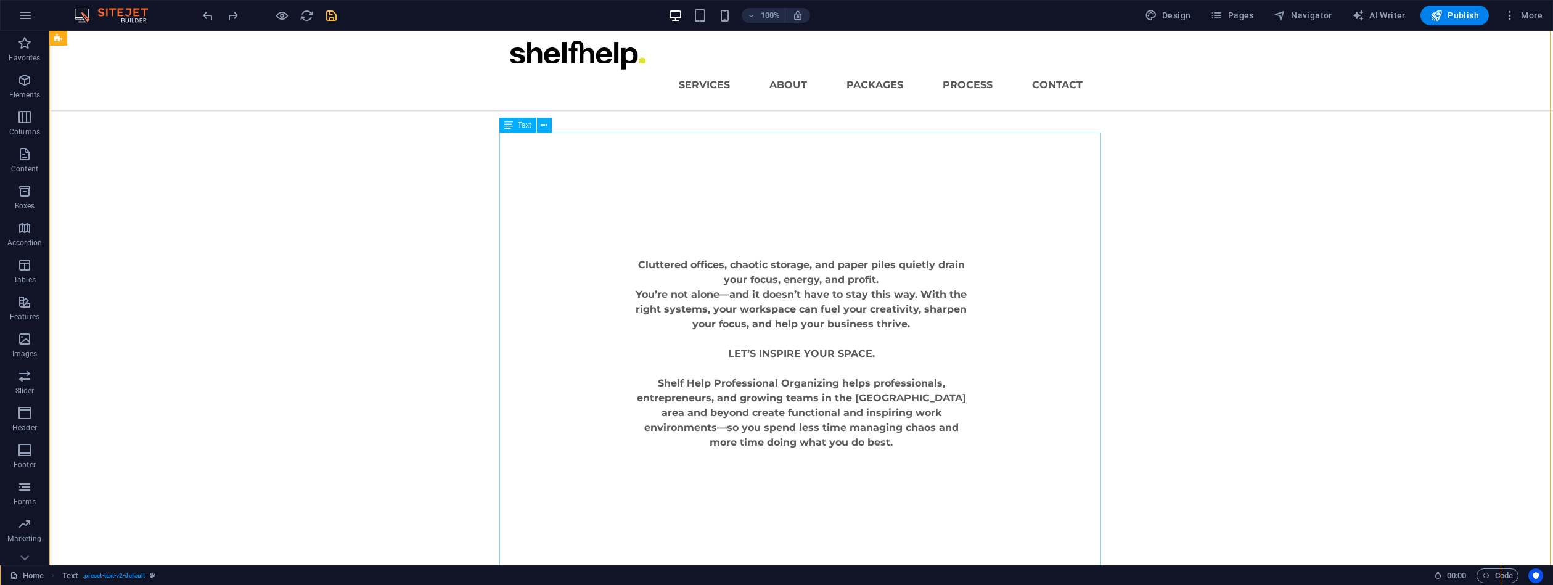
scroll to position [118, 0]
click at [881, 325] on div "Cluttered offices, chaotic storage, and paper piles quietly drain your focus, e…" at bounding box center [802, 352] width 586 height 439
click at [906, 328] on div "Cluttered offices, chaotic storage, and paper piles quietly drain your focus, e…" at bounding box center [802, 352] width 586 height 439
select select "px"
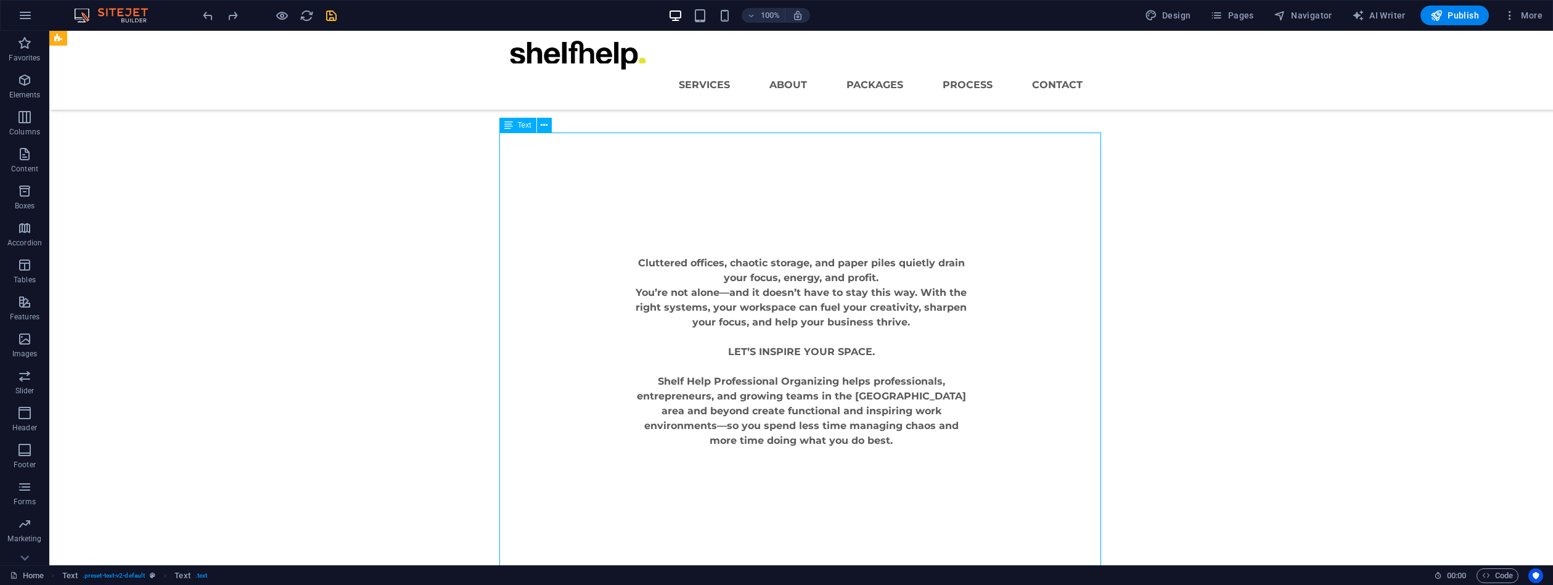
select select "px"
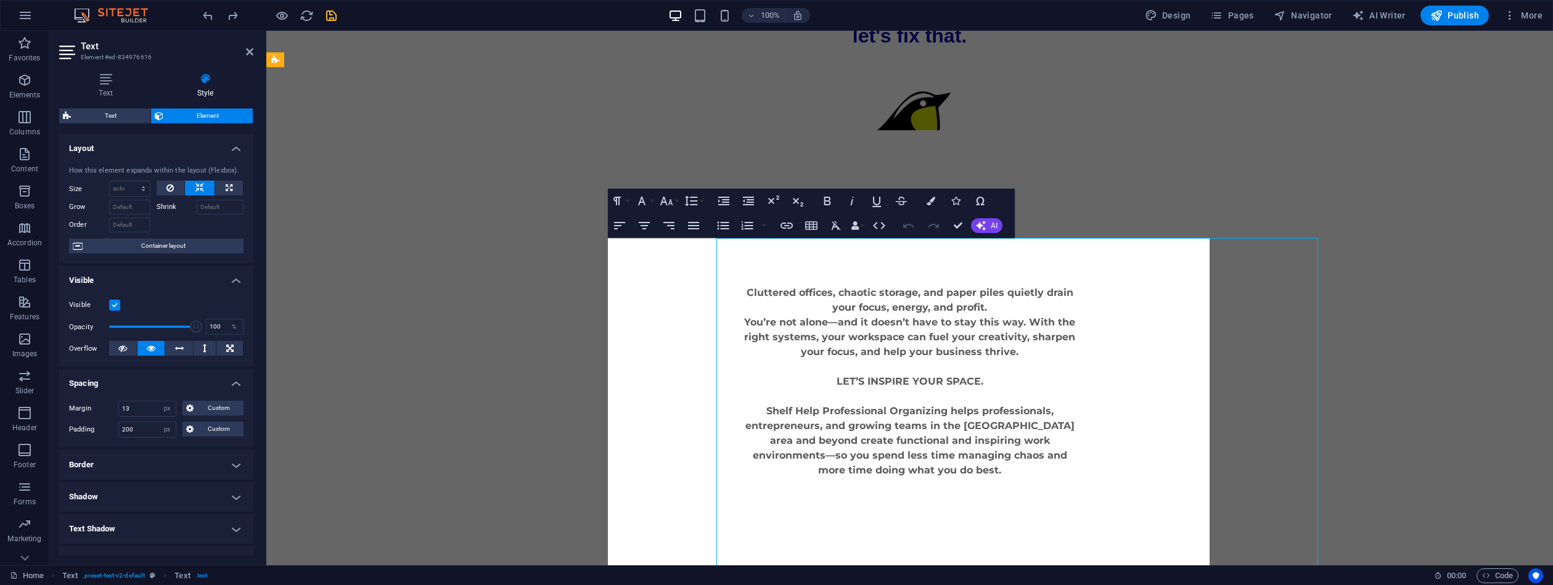
scroll to position [13, 0]
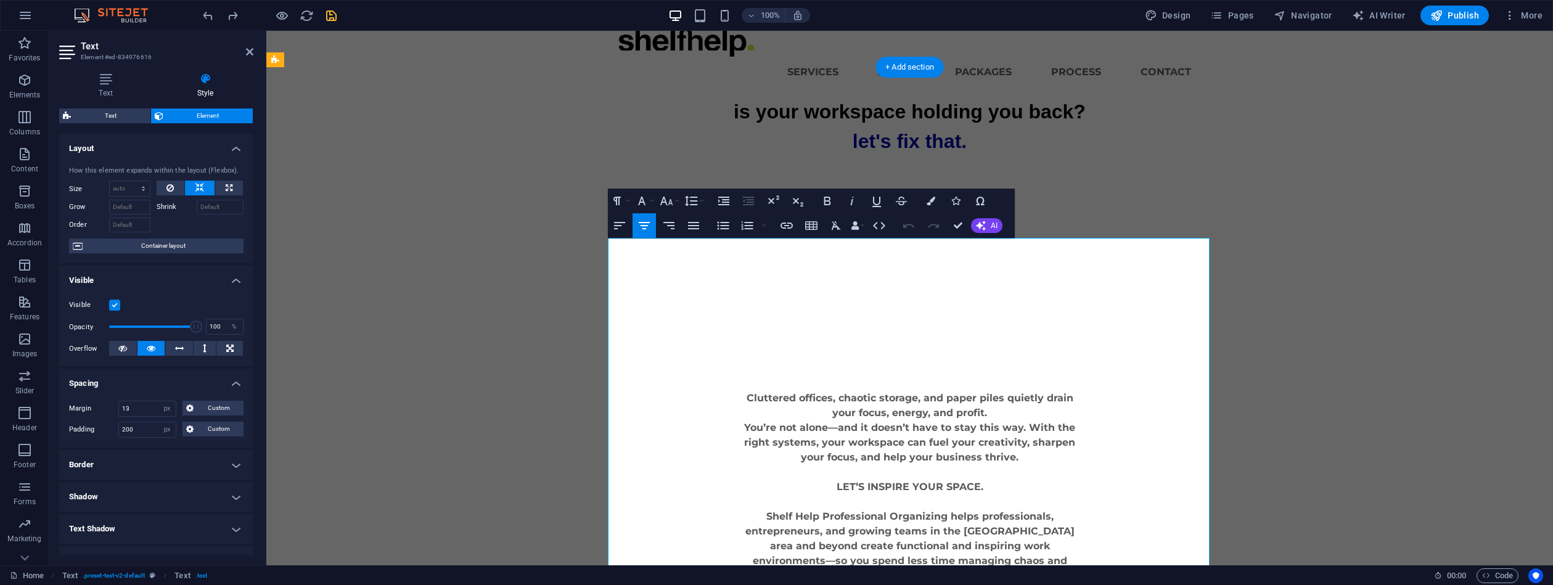
click at [894, 422] on p "You’re not alone—and it doesn’t have to stay this way. With the right systems, …" at bounding box center [910, 443] width 339 height 44
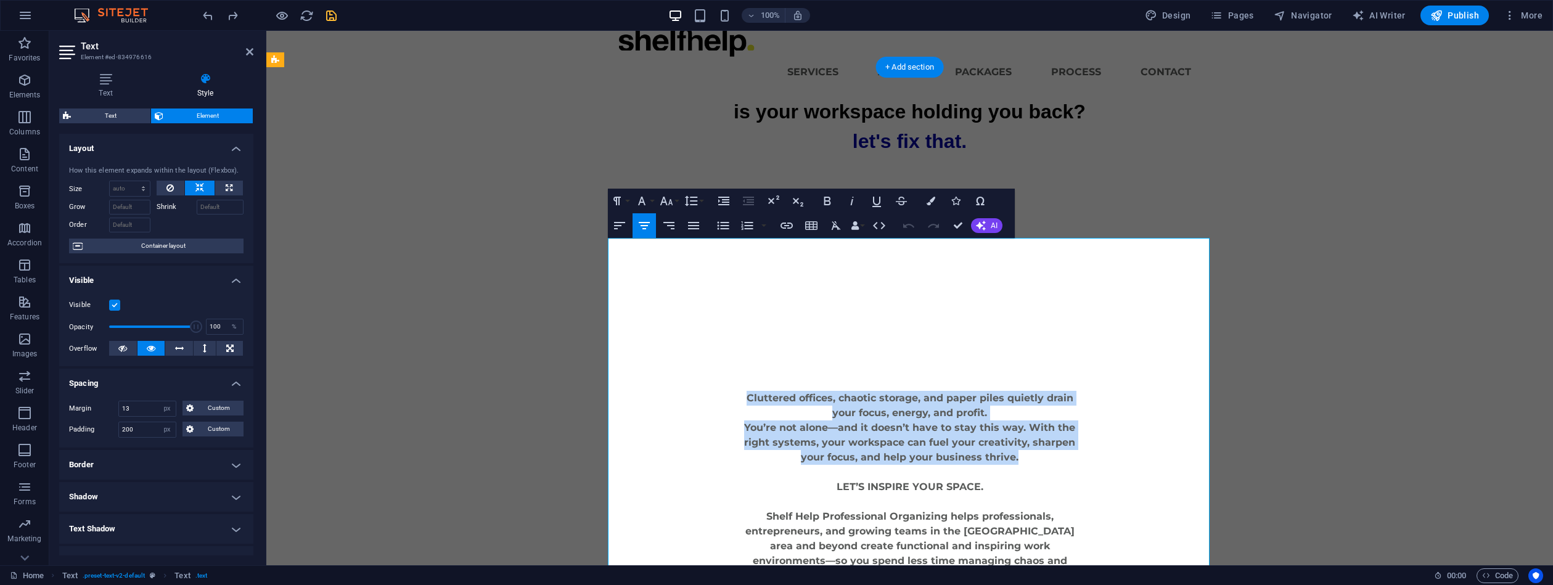
drag, startPoint x: 930, startPoint y: 417, endPoint x: 710, endPoint y: 297, distance: 251.1
click at [720, 351] on div "Cluttered offices, chaotic storage, and paper piles quietly drain your focus, e…" at bounding box center [910, 487] width 586 height 439
click at [622, 225] on icon "button" at bounding box center [619, 225] width 15 height 15
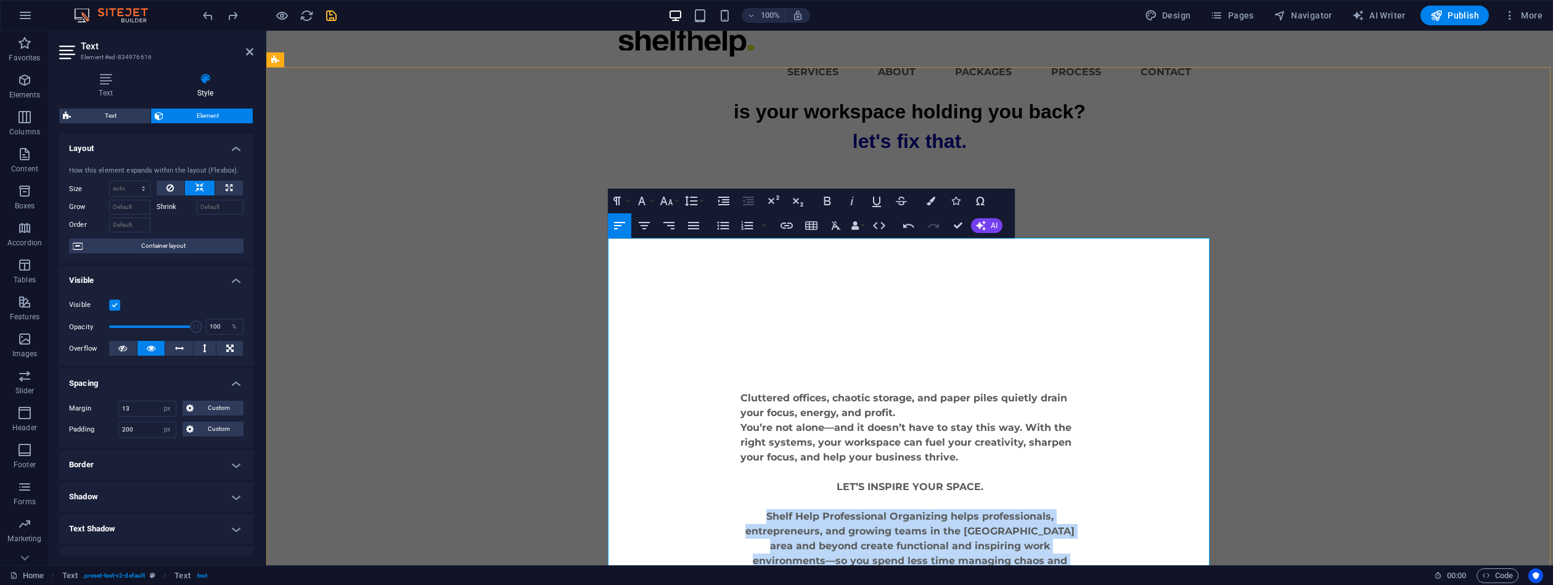
drag, startPoint x: 765, startPoint y: 485, endPoint x: 1051, endPoint y: 534, distance: 290.2
click at [1104, 552] on div "Cluttered offices, chaotic storage, and paper piles quietly drain your focus, e…" at bounding box center [910, 487] width 586 height 439
click at [617, 224] on icon "button" at bounding box center [619, 225] width 15 height 15
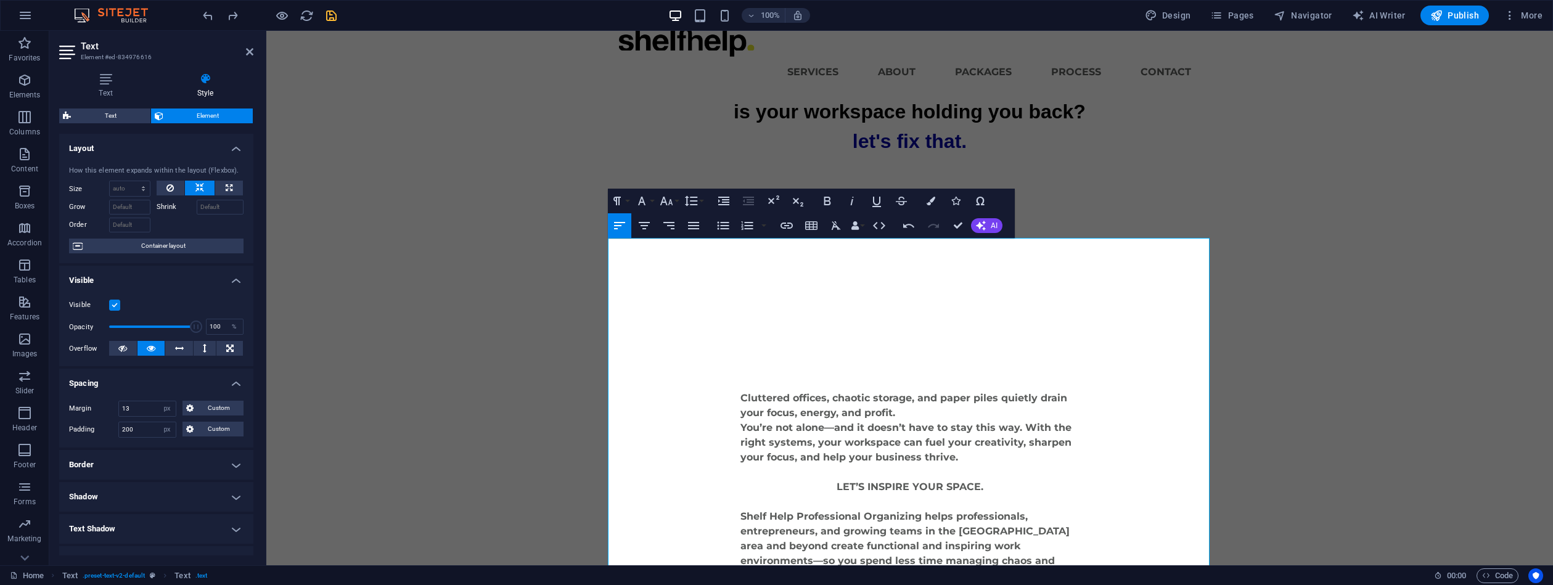
click at [1122, 444] on div "Cluttered offices, chaotic storage, and paper piles quietly drain your focus, e…" at bounding box center [910, 487] width 586 height 439
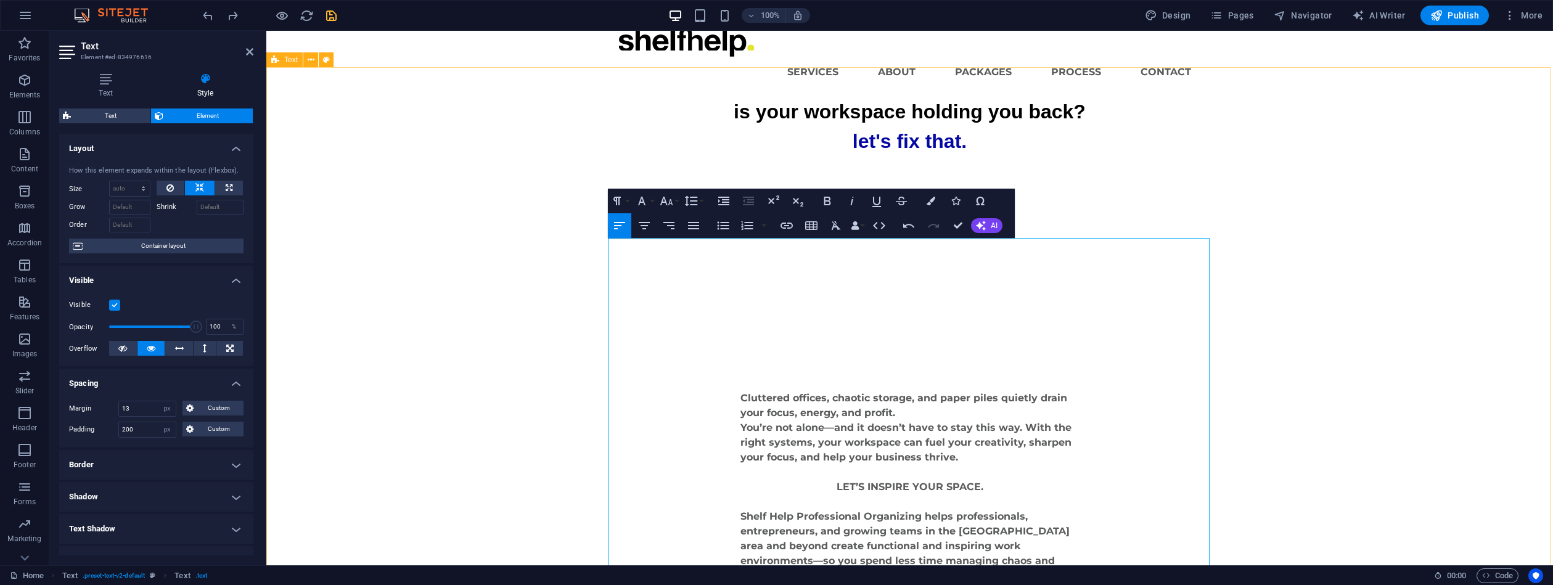
drag, startPoint x: 1295, startPoint y: 316, endPoint x: 1512, endPoint y: 316, distance: 217.0
click at [1512, 317] on div "is your workspace holding you back? let's fix that. Cluttered offices, chaotic …" at bounding box center [909, 428] width 1287 height 662
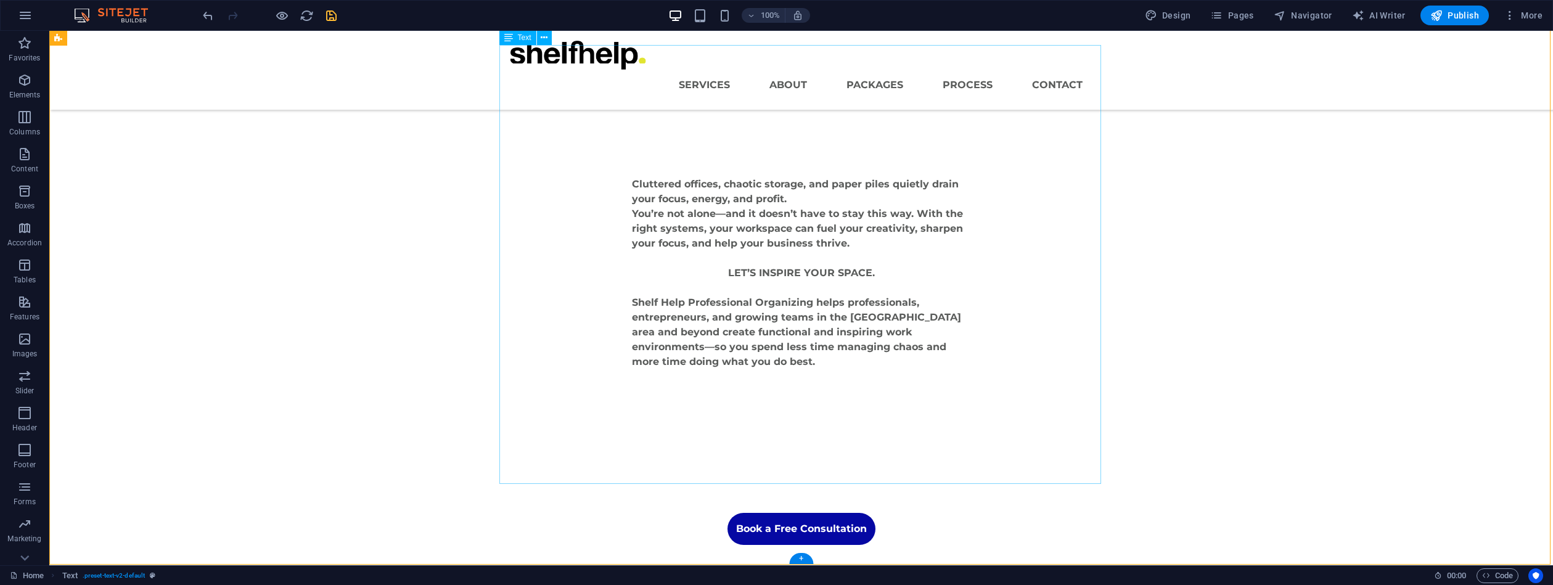
scroll to position [205, 0]
click at [655, 356] on div "Cluttered offices, chaotic storage, and paper piles quietly drain your focus, e…" at bounding box center [802, 273] width 586 height 439
drag, startPoint x: 655, startPoint y: 356, endPoint x: 438, endPoint y: 356, distance: 216.4
click at [655, 356] on div "Cluttered offices, chaotic storage, and paper piles quietly drain your focus, e…" at bounding box center [802, 273] width 586 height 439
select select "px"
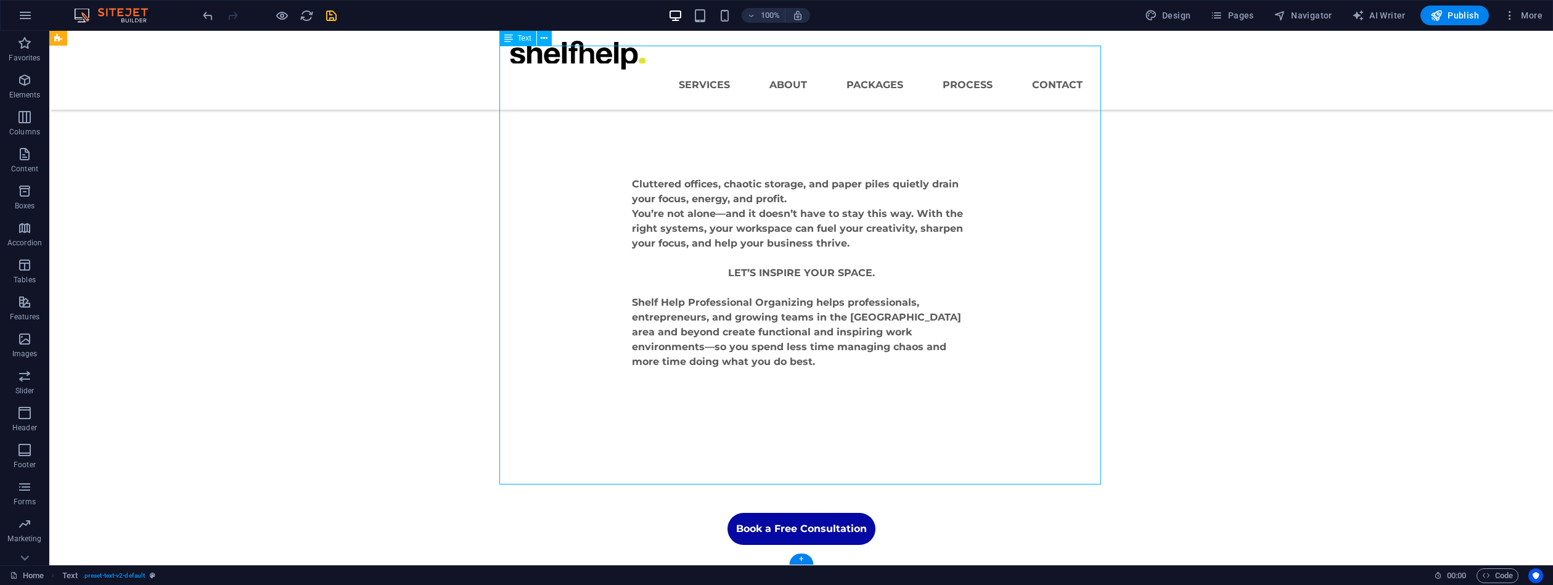
select select "px"
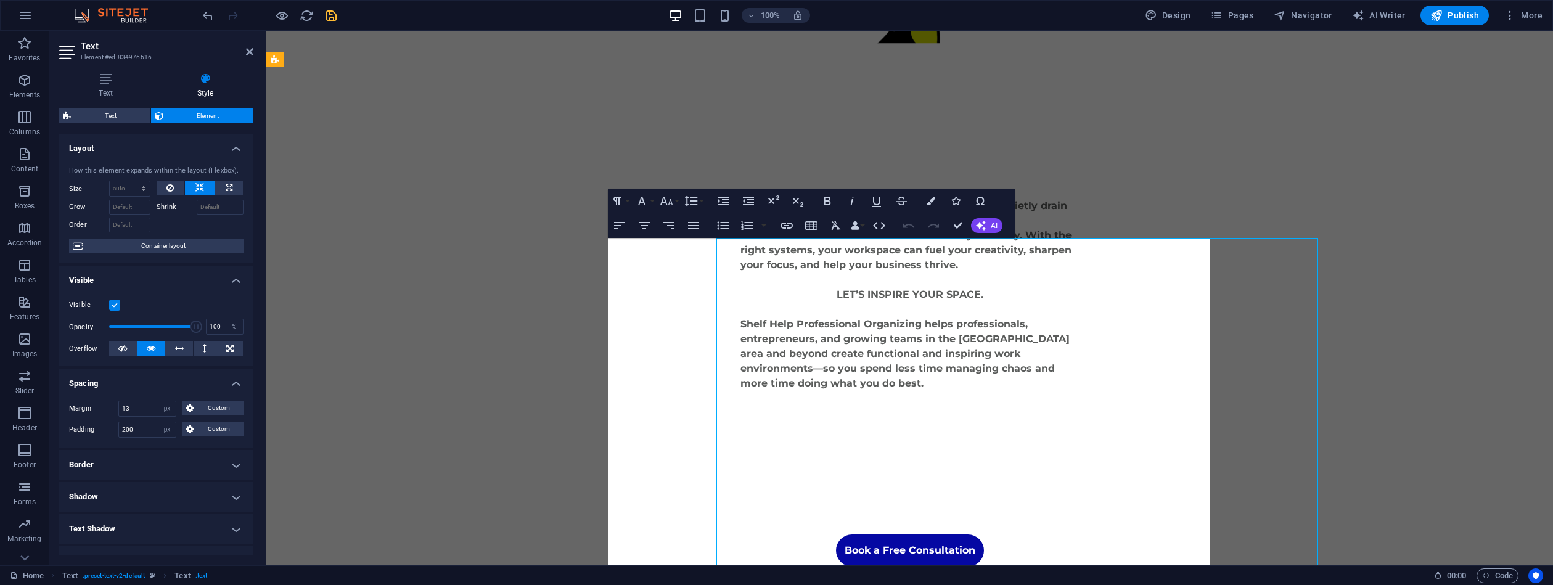
scroll to position [13, 0]
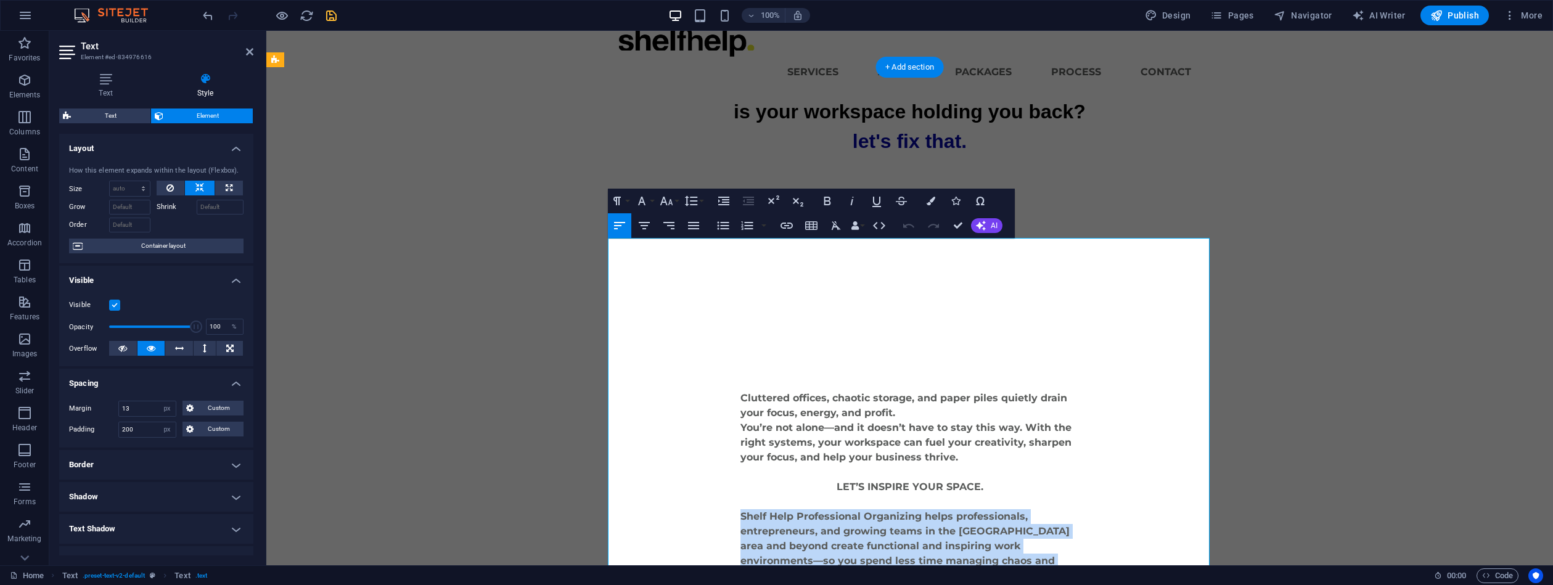
drag, startPoint x: 761, startPoint y: 546, endPoint x: 729, endPoint y: 480, distance: 73.6
click at [729, 480] on div "Cluttered offices, chaotic storage, and paper piles quietly drain your focus, e…" at bounding box center [910, 487] width 586 height 439
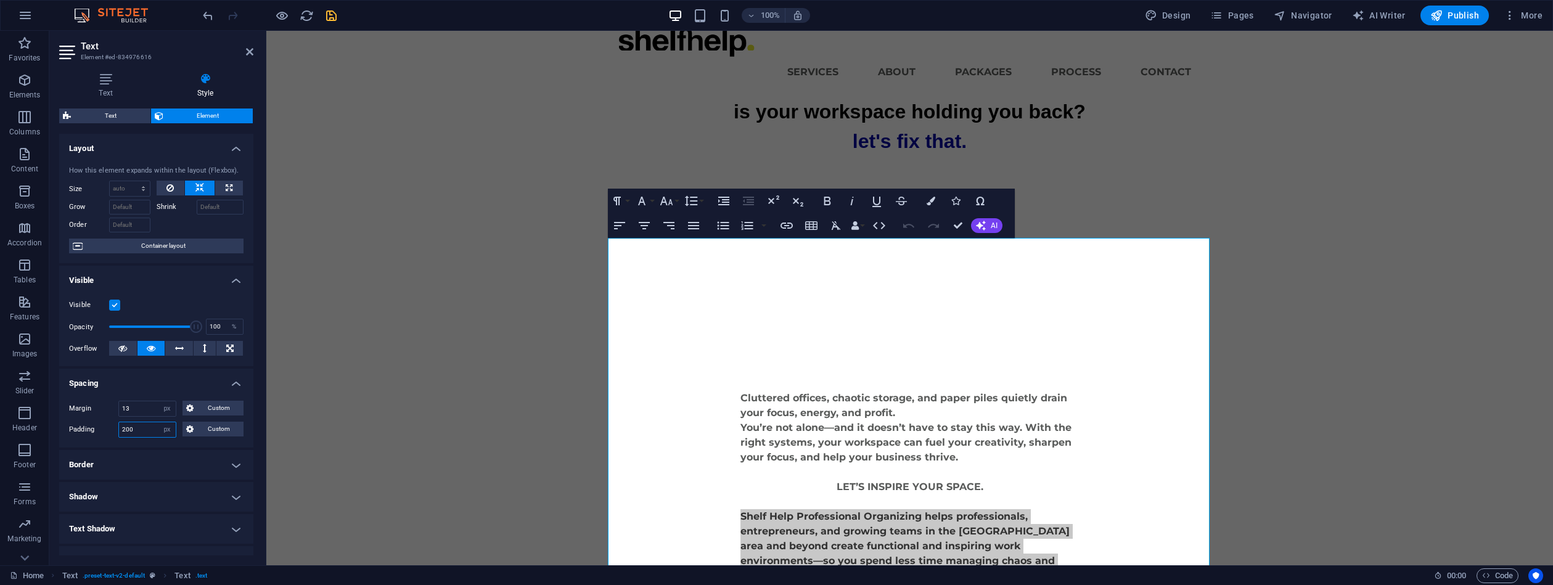
drag, startPoint x: 137, startPoint y: 431, endPoint x: 115, endPoint y: 427, distance: 23.1
click at [115, 427] on div "Padding 200 Default px rem % vh vw Custom Custom" at bounding box center [156, 430] width 174 height 16
type input "100"
drag, startPoint x: 142, startPoint y: 430, endPoint x: 105, endPoint y: 432, distance: 37.0
click at [108, 427] on div "Padding 100 Default px rem % vh vw Custom Custom" at bounding box center [156, 430] width 174 height 16
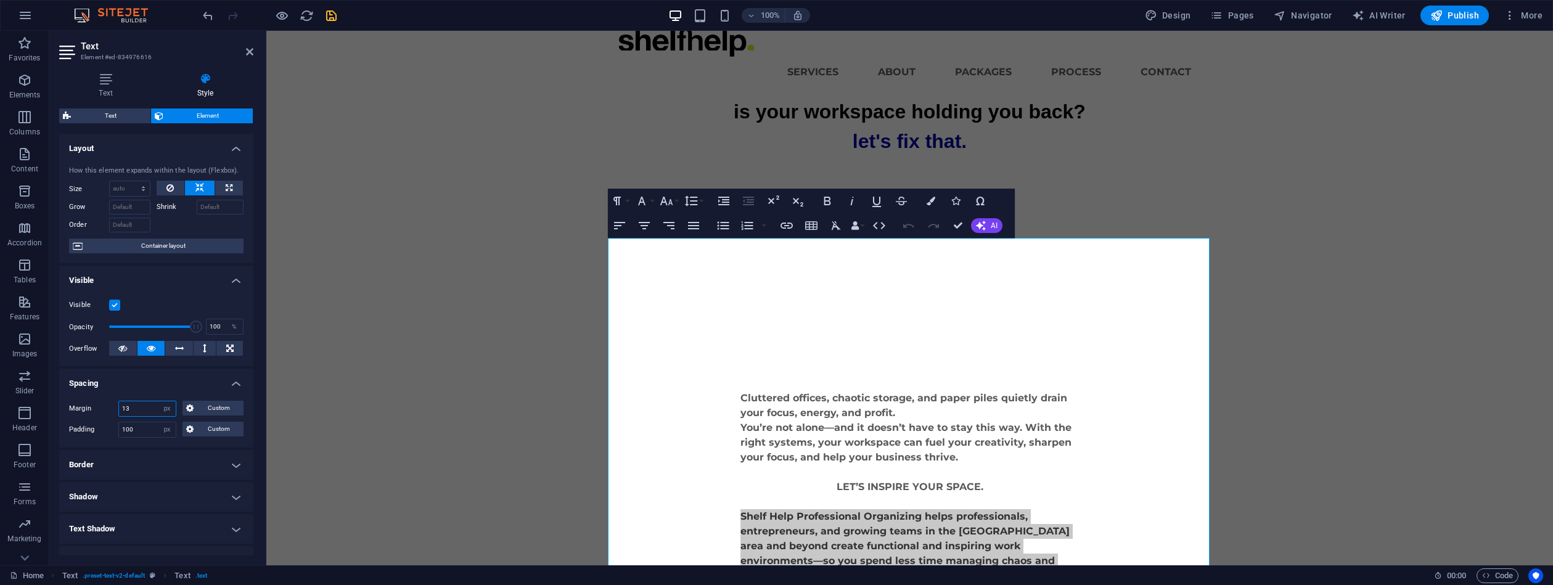
click at [115, 406] on div "Margin 13 Default auto px % rem vw vh Custom Custom" at bounding box center [156, 409] width 174 height 16
type input "11"
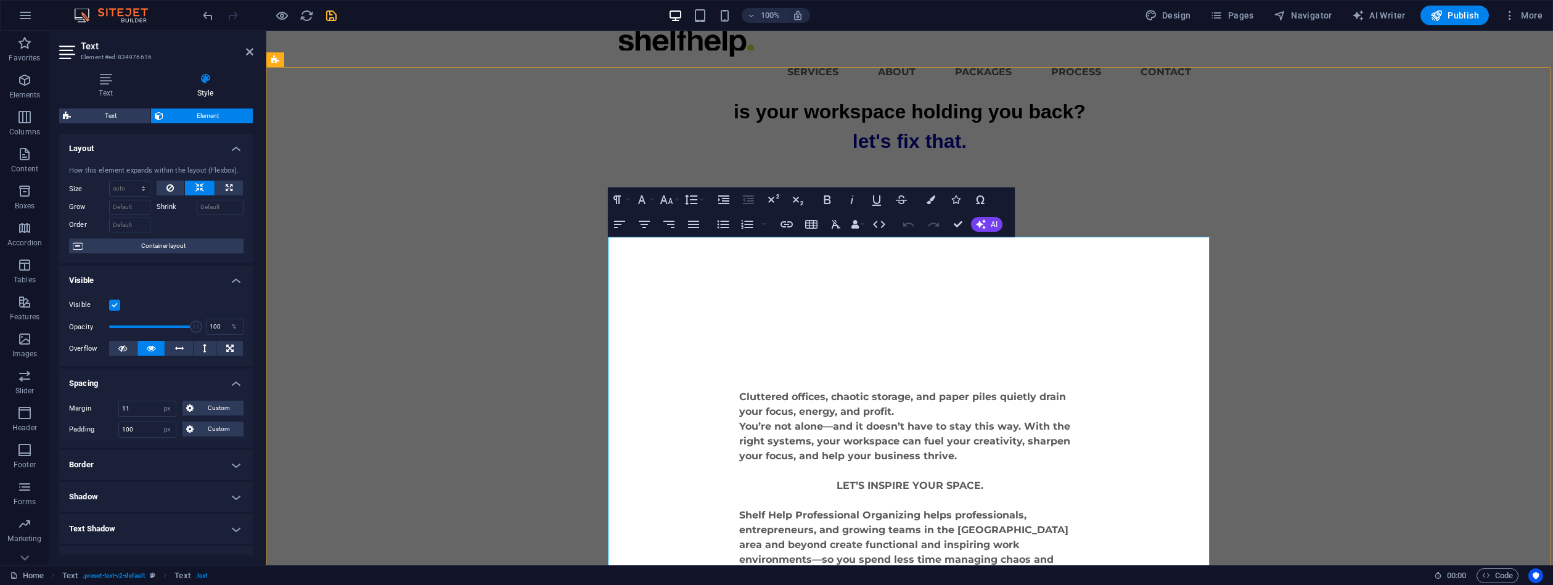
click at [1074, 464] on p "click this button to book a free consultation" at bounding box center [910, 471] width 342 height 15
click at [901, 411] on div "Cluttered offices, chaotic storage, and paper piles quietly drain your focus, e…" at bounding box center [910, 486] width 342 height 192
drag, startPoint x: 1062, startPoint y: 417, endPoint x: 1005, endPoint y: 425, distance: 57.3
click at [1024, 423] on p "You’re not alone—and it doesn’t have to stay this way. With the right systems, …" at bounding box center [910, 441] width 342 height 44
click at [1081, 464] on p "click this button to book a free consultation" at bounding box center [910, 471] width 342 height 15
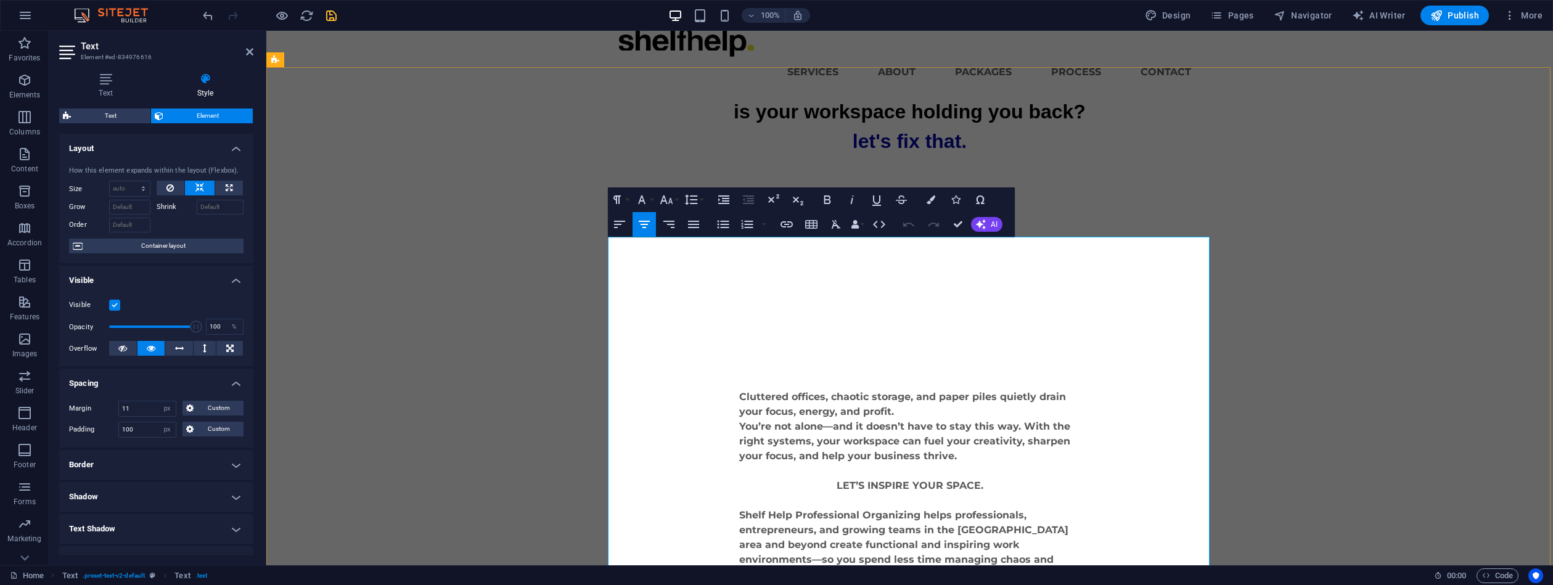
click at [867, 390] on p "Cluttered offices, chaotic storage, and paper piles quietly drain your focus, e…" at bounding box center [910, 405] width 342 height 30
click at [739, 419] on p "You’re not alone—and it doesn’t have to stay this way. With the right systems, …" at bounding box center [910, 441] width 342 height 44
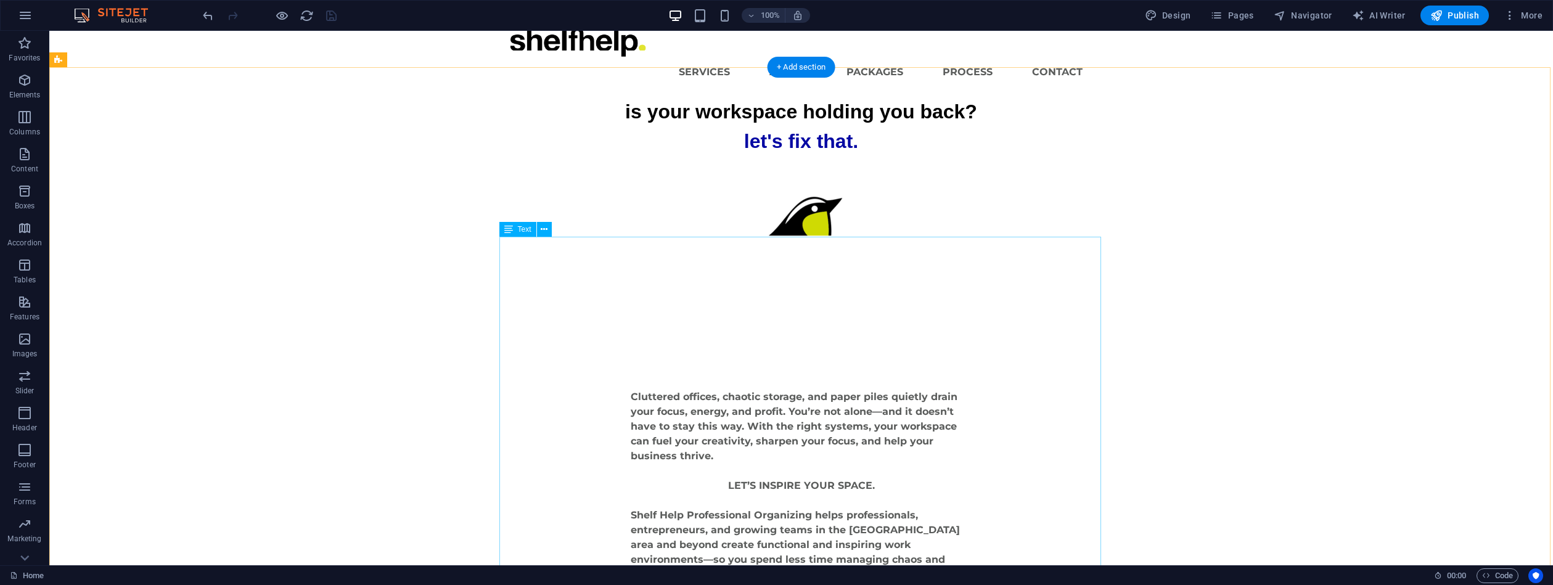
click at [942, 425] on div "Cluttered offices, chaotic storage, and paper piles quietly drain your focus, e…" at bounding box center [801, 485] width 588 height 439
click at [942, 426] on div "Cluttered offices, chaotic storage, and paper piles quietly drain your focus, e…" at bounding box center [801, 485] width 588 height 439
select select "px"
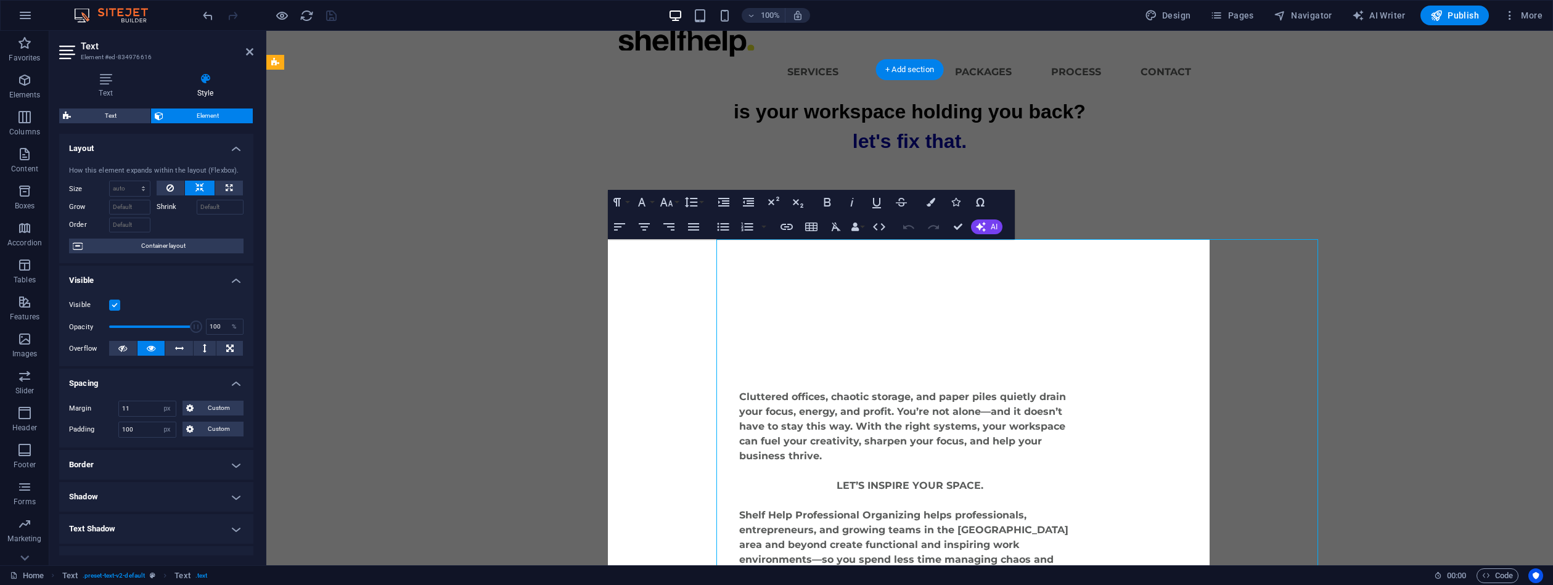
scroll to position [10, 0]
click at [928, 415] on p "Cluttered offices, chaotic storage, and paper piles quietly drain your focus, e…" at bounding box center [910, 429] width 342 height 74
drag, startPoint x: 928, startPoint y: 414, endPoint x: 935, endPoint y: 415, distance: 6.8
click at [928, 414] on p "Cluttered offices, chaotic storage, and paper piles quietly drain your focus, e…" at bounding box center [910, 429] width 342 height 74
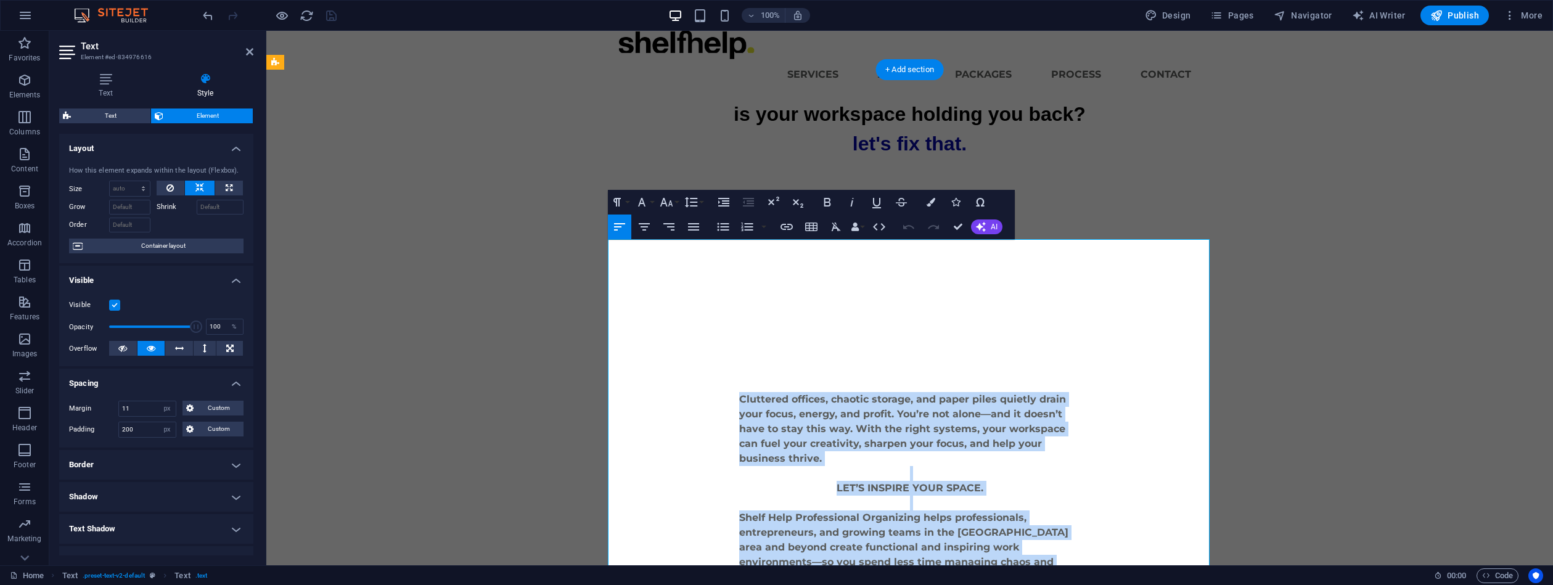
drag, startPoint x: 759, startPoint y: 537, endPoint x: 741, endPoint y: 340, distance: 198.2
click at [734, 353] on div "Cluttered offices, chaotic storage, and paper piles quietly drain your focus, e…" at bounding box center [910, 488] width 588 height 439
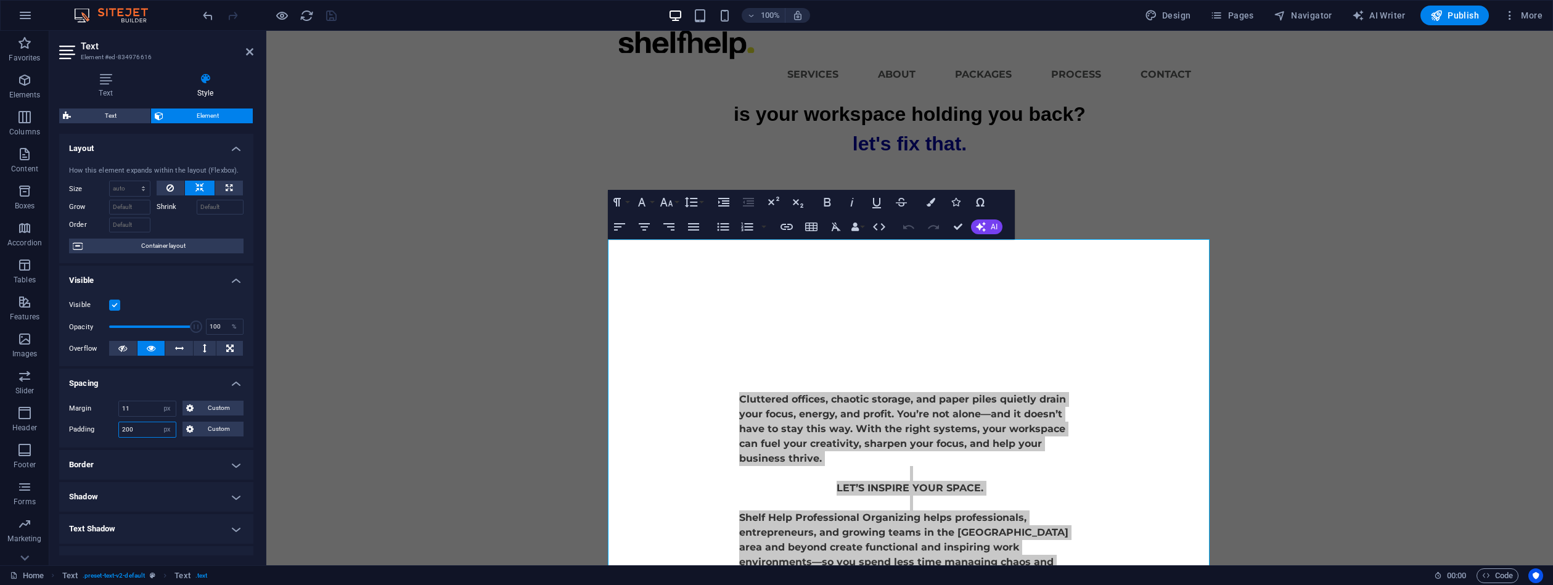
drag, startPoint x: 142, startPoint y: 433, endPoint x: 107, endPoint y: 419, distance: 37.9
click at [107, 419] on div "Margin 11 Default auto px % rem vw vh Custom Custom 11 auto px % rem vw vh 11 a…" at bounding box center [156, 419] width 194 height 57
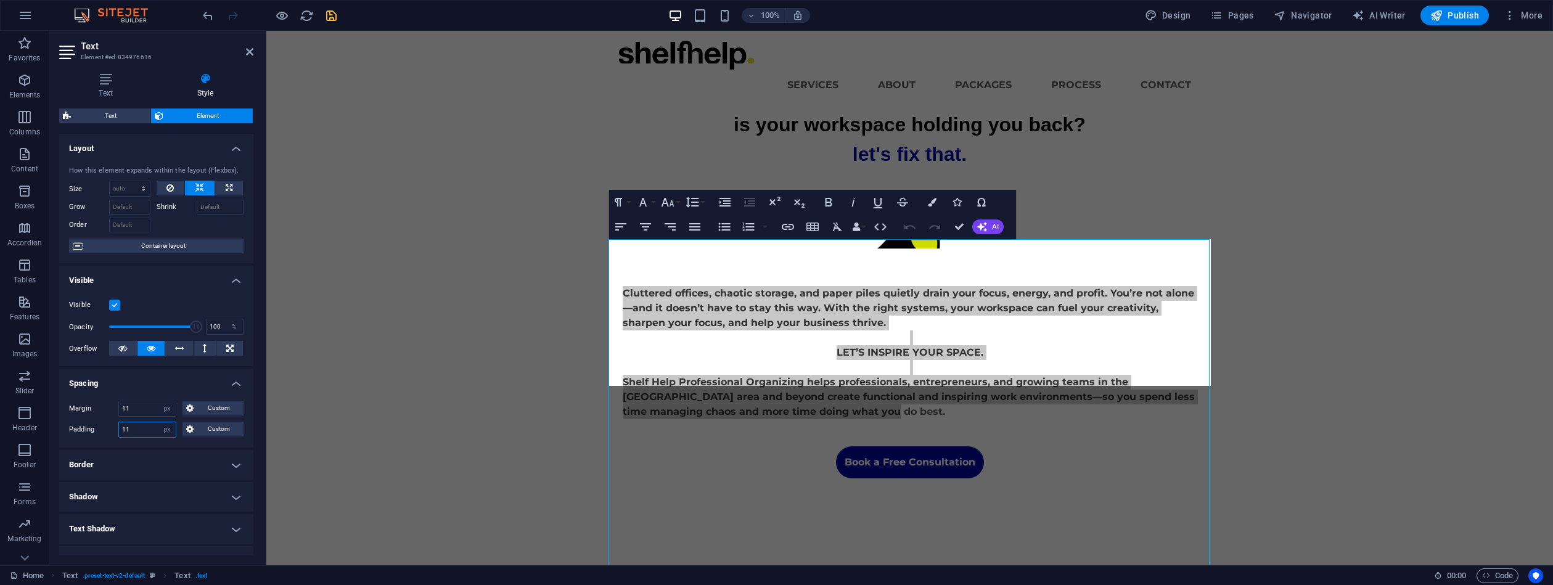
scroll to position [0, 0]
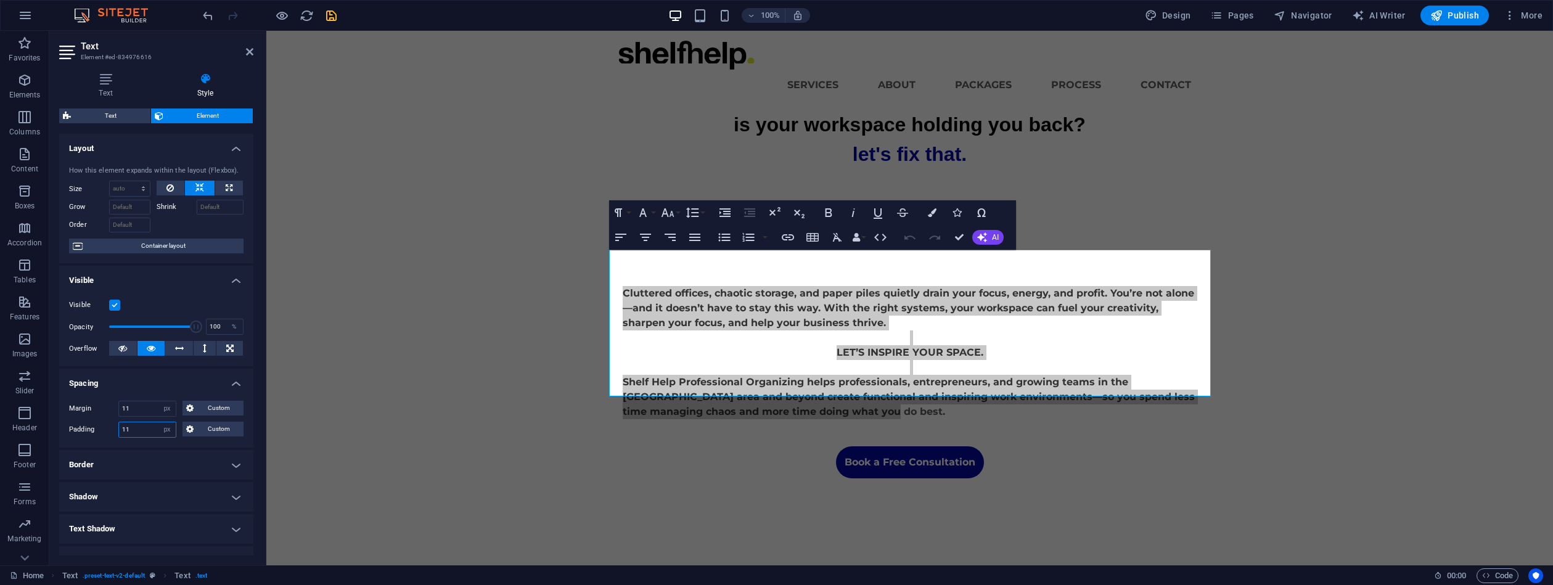
click at [107, 425] on div "Padding 11 Default px rem % vh vw Custom Custom" at bounding box center [156, 430] width 174 height 16
type input "22"
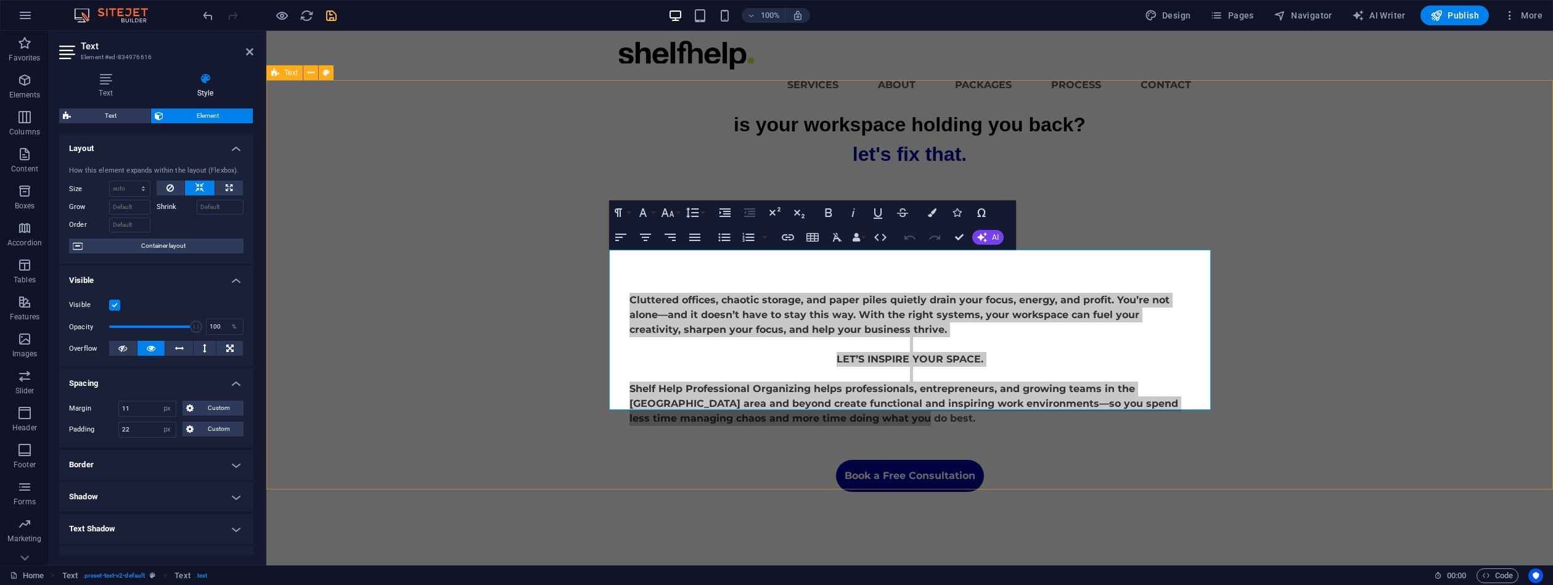
click at [454, 437] on div "is your workspace holding you back? let's fix that. Cluttered offices, chaotic …" at bounding box center [909, 301] width 1287 height 382
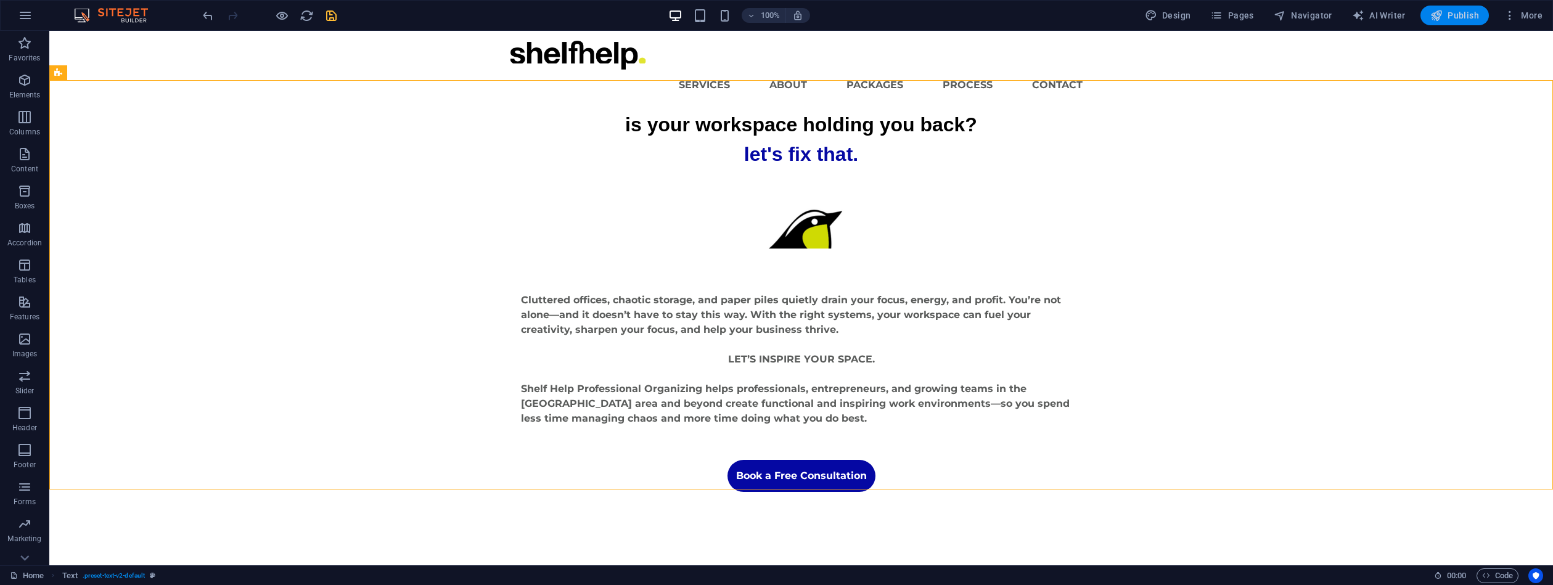
click at [1463, 15] on span "Publish" at bounding box center [1454, 15] width 49 height 12
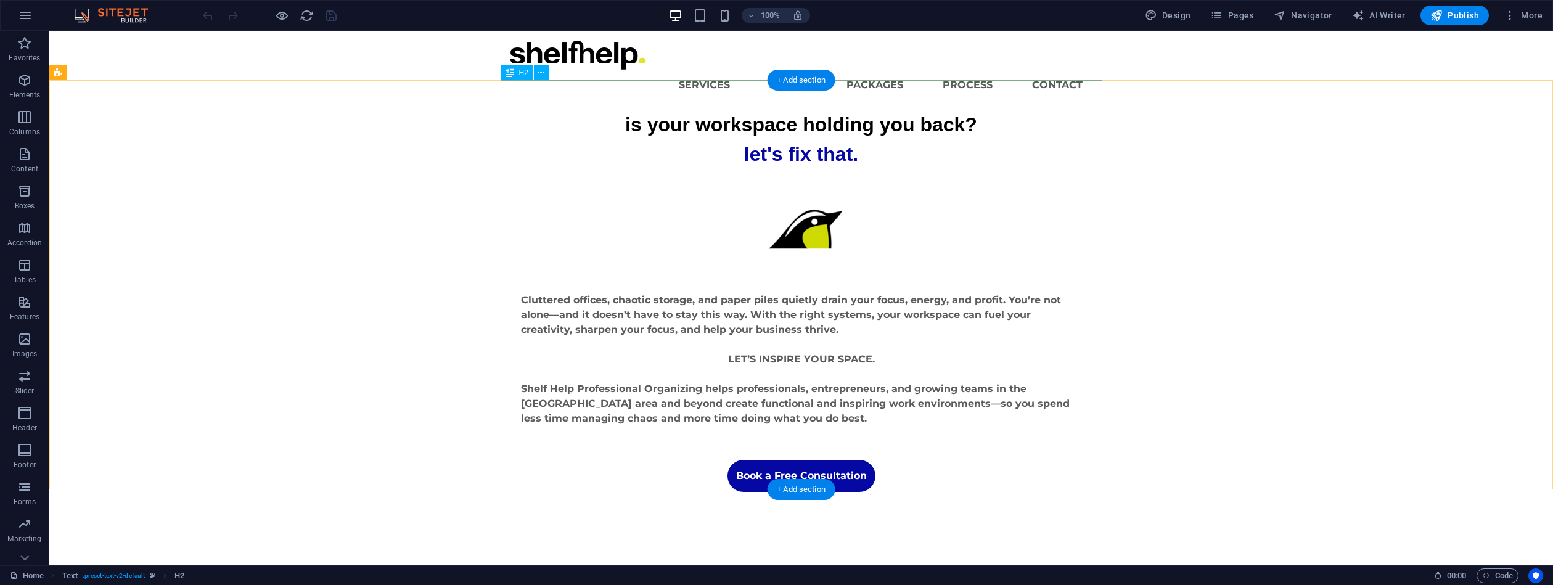
click at [802, 110] on div "is your workspace holding you back? let's fix that." at bounding box center [802, 139] width 602 height 59
click at [800, 110] on div "is your workspace holding you back? let's fix that." at bounding box center [802, 139] width 602 height 59
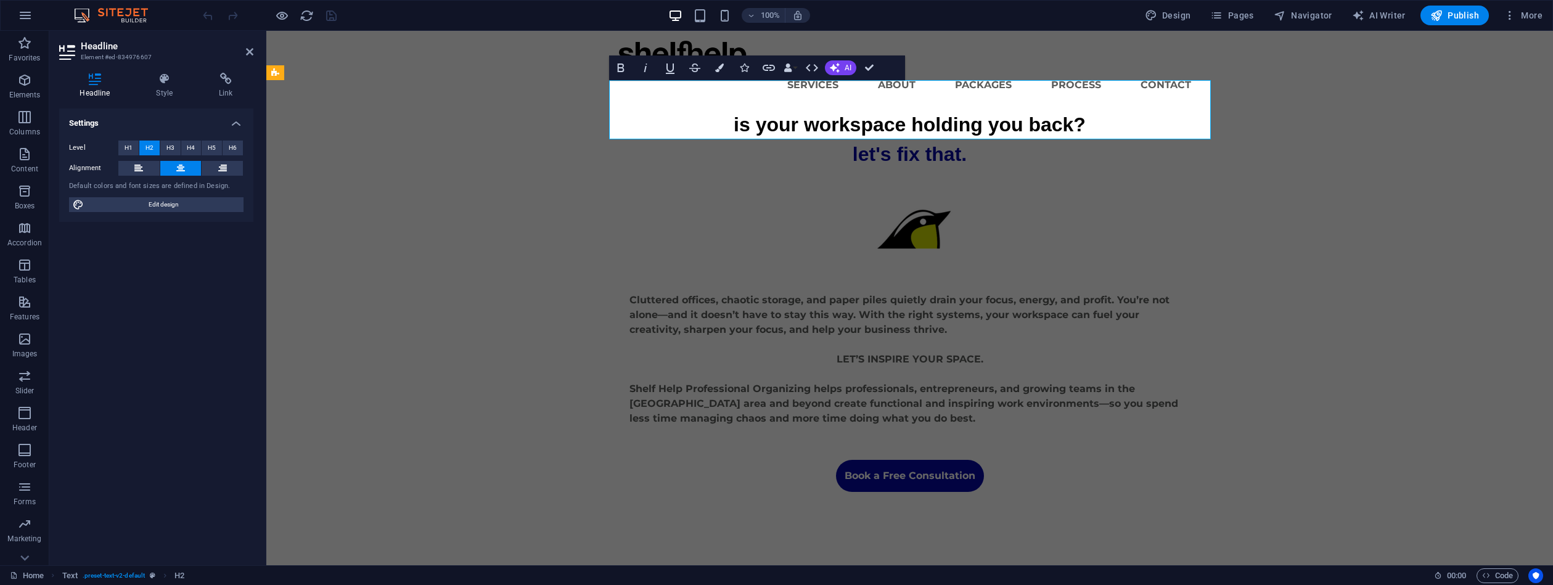
click at [914, 113] on span "is your workspace holding you back?" at bounding box center [910, 124] width 352 height 22
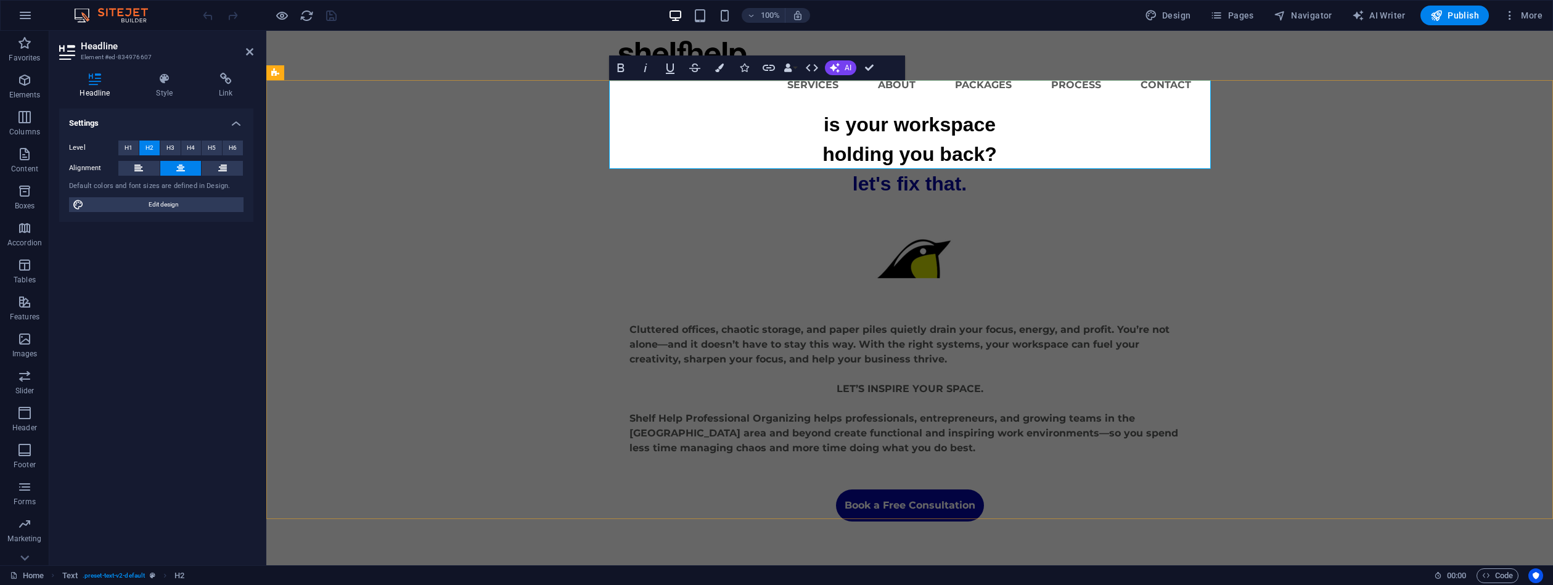
click at [1040, 158] on h2 "is your workspace ‌holding you back? let's fix that." at bounding box center [910, 154] width 602 height 89
drag, startPoint x: 981, startPoint y: 157, endPoint x: 827, endPoint y: 152, distance: 154.2
click at [827, 152] on h2 "is your workspace ‌holding you back? let's fix that." at bounding box center [910, 154] width 602 height 89
click at [1017, 147] on h2 "is your workspace ‌holding you back? let's fix that." at bounding box center [910, 154] width 602 height 89
click at [849, 154] on h2 "is your workspace ‌holding you back? let's fix that." at bounding box center [910, 154] width 602 height 89
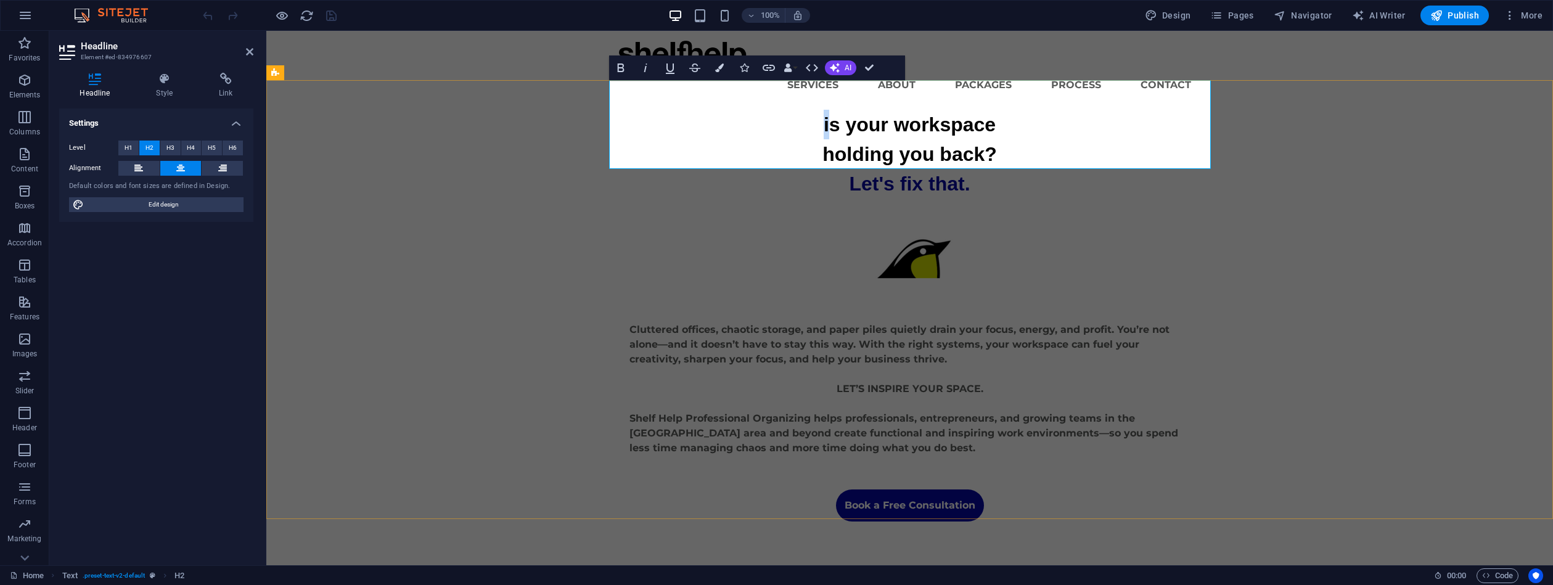
drag, startPoint x: 831, startPoint y: 94, endPoint x: 820, endPoint y: 94, distance: 10.5
click at [820, 110] on h2 "is your workspace ‌holding you back? Let's fix that." at bounding box center [910, 154] width 602 height 89
click at [991, 364] on div "Cluttered offices, chaotic storage, and paper piles quietly drain your focus, e…" at bounding box center [910, 389] width 588 height 160
drag, startPoint x: 991, startPoint y: 364, endPoint x: 1209, endPoint y: 364, distance: 217.0
click at [1204, 364] on div "Cluttered offices, chaotic storage, and paper piles quietly drain your focus, e…" at bounding box center [910, 389] width 588 height 160
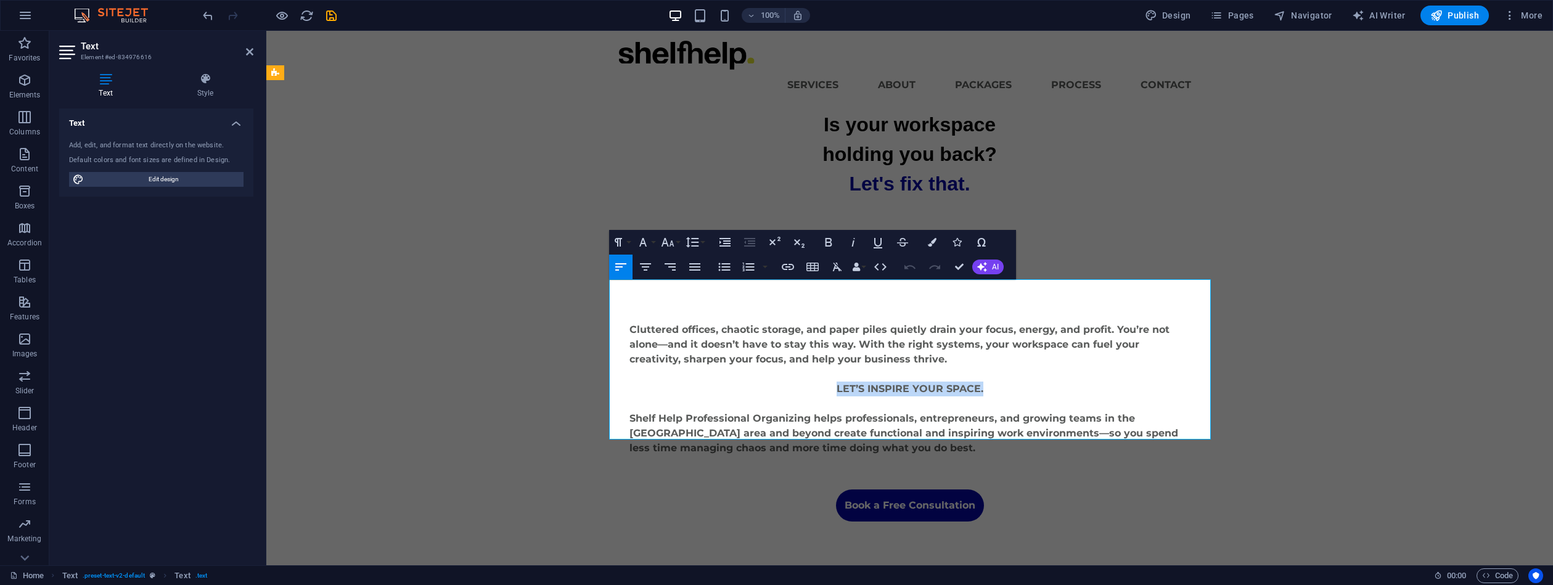
drag, startPoint x: 986, startPoint y: 359, endPoint x: 787, endPoint y: 349, distance: 198.8
click at [794, 382] on p "LET’S INSPIRE YOUR SPACE." at bounding box center [910, 389] width 561 height 15
click at [998, 382] on p "LET’S INSPIRE YOUR SPACE." at bounding box center [910, 389] width 561 height 15
click at [954, 396] on p "click this button to book a free consultation" at bounding box center [910, 403] width 561 height 15
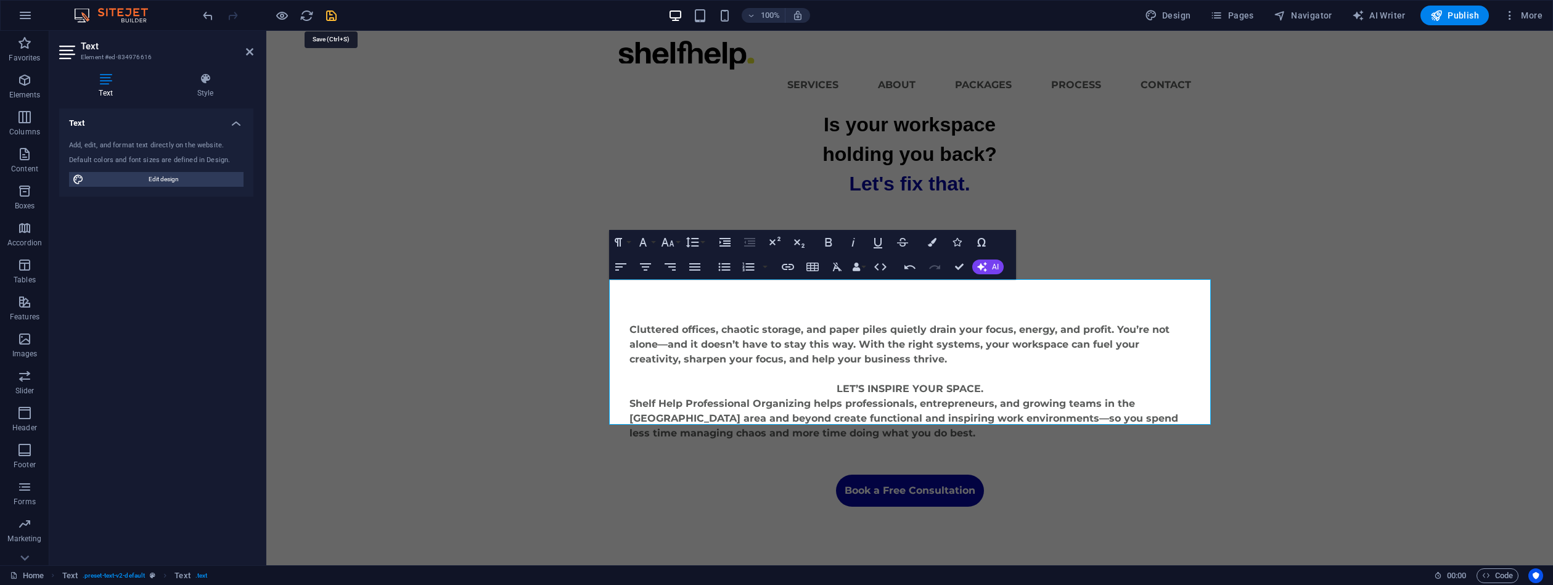
click at [335, 19] on icon "save" at bounding box center [331, 16] width 14 height 14
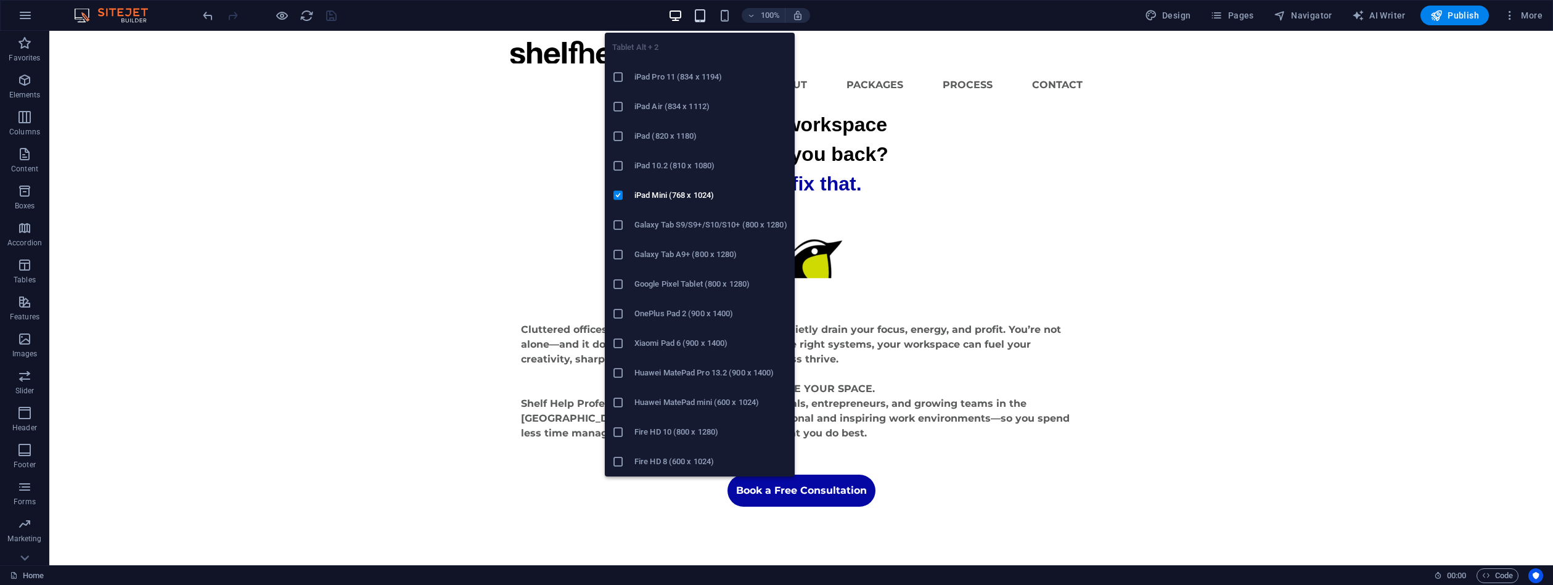
click at [700, 17] on icon "button" at bounding box center [700, 16] width 14 height 14
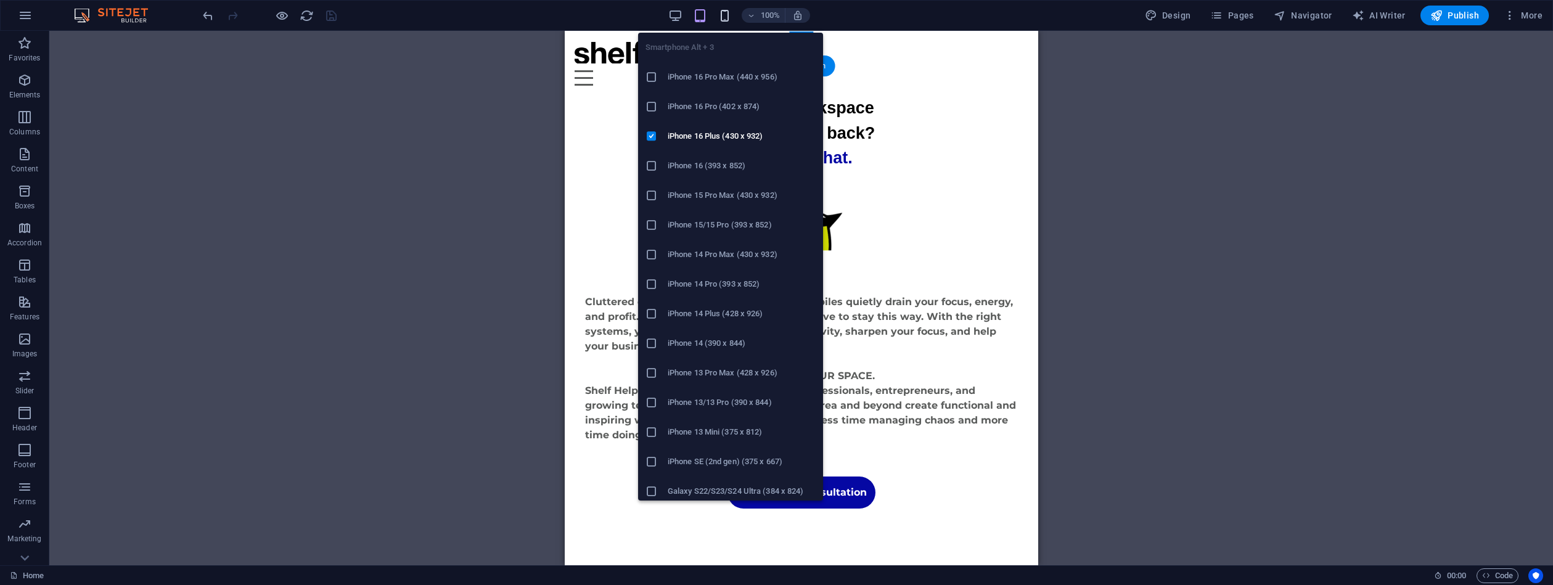
click at [724, 17] on icon "button" at bounding box center [725, 16] width 14 height 14
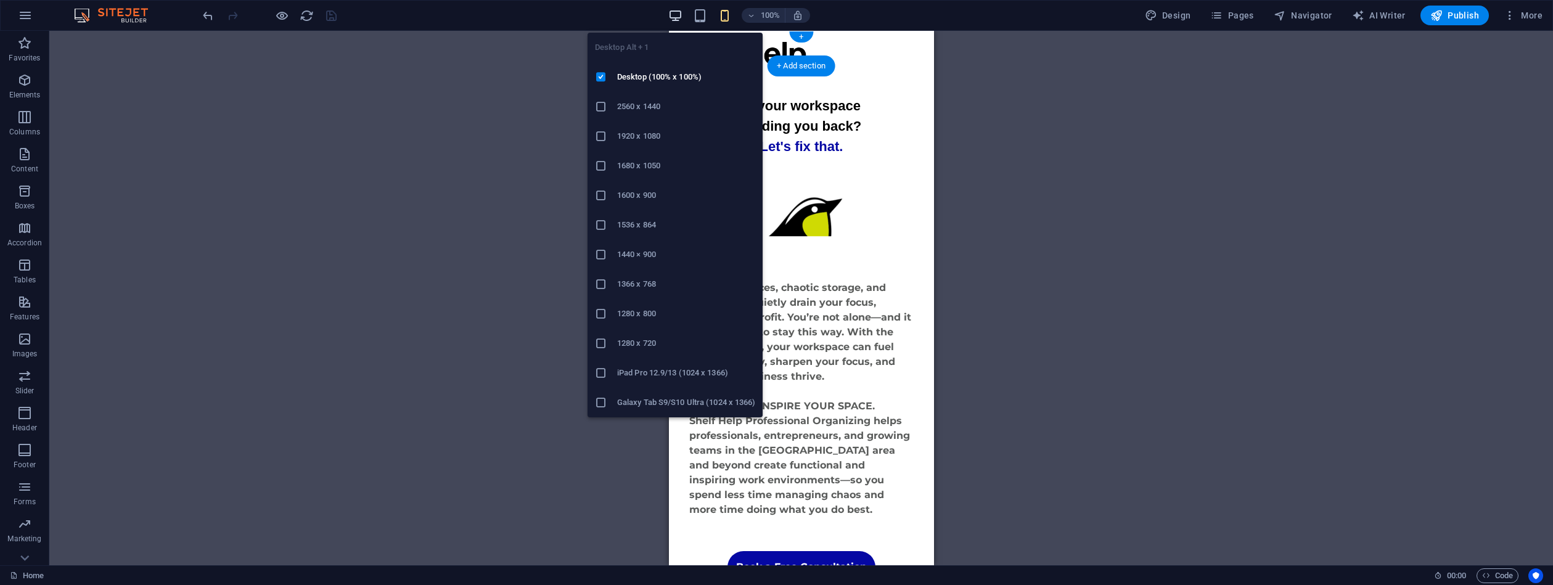
click at [675, 12] on icon "button" at bounding box center [675, 16] width 14 height 14
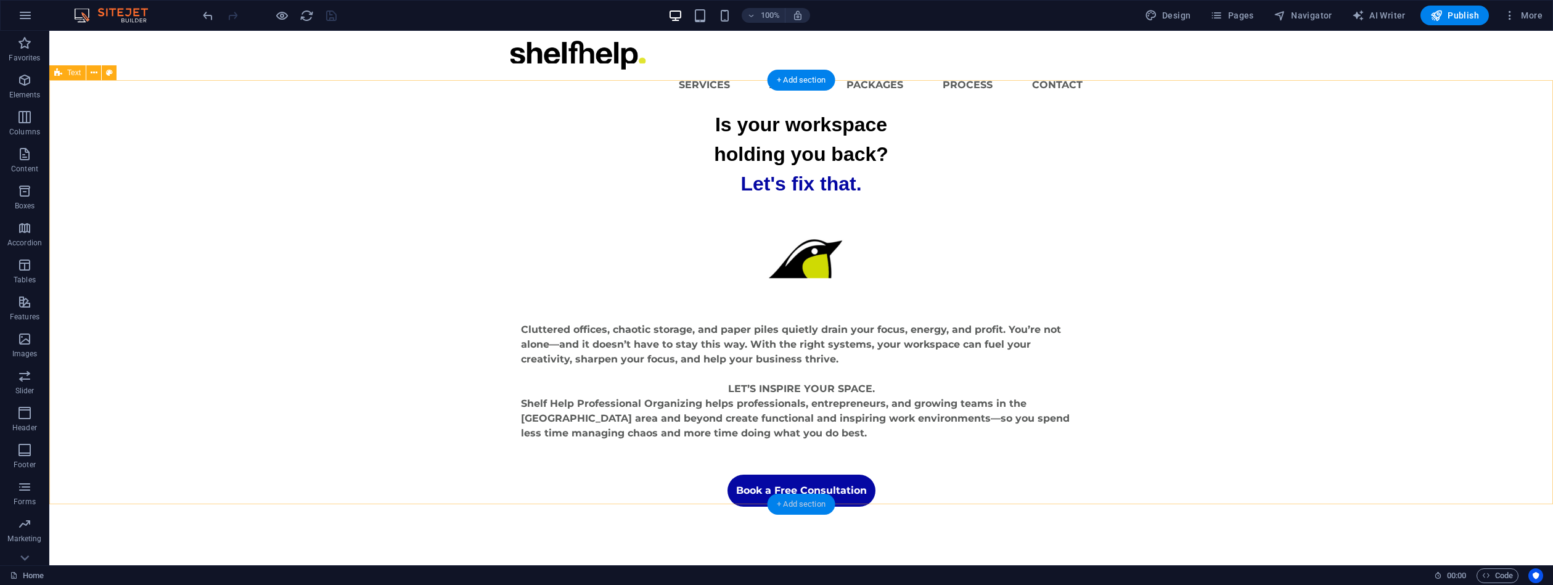
click at [792, 502] on div "+ Add section" at bounding box center [801, 504] width 68 height 21
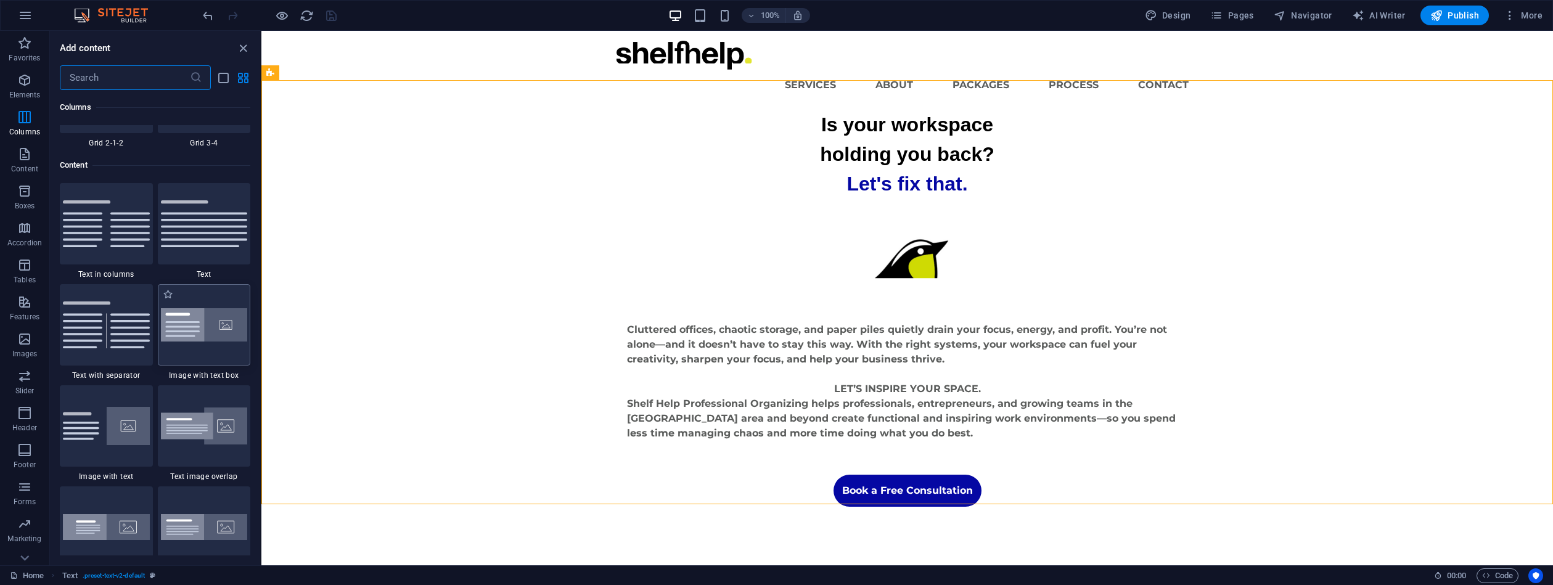
scroll to position [2101, 0]
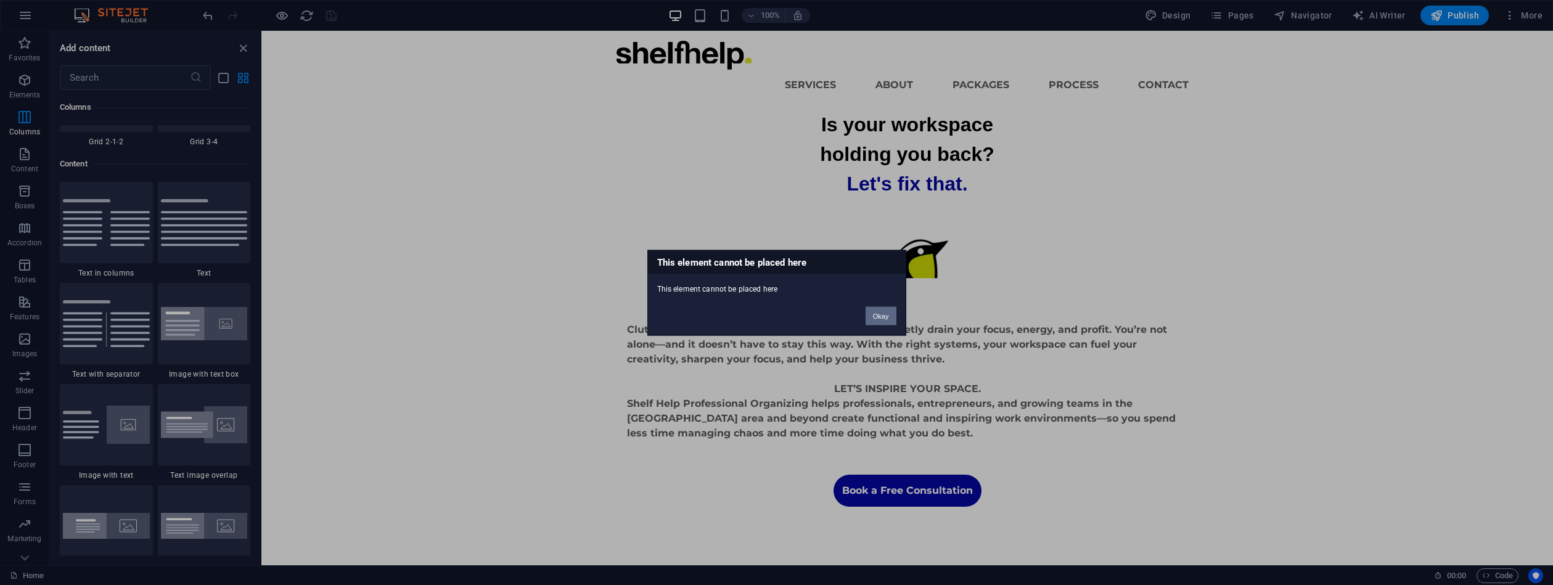
click at [878, 317] on button "Okay" at bounding box center [881, 315] width 31 height 18
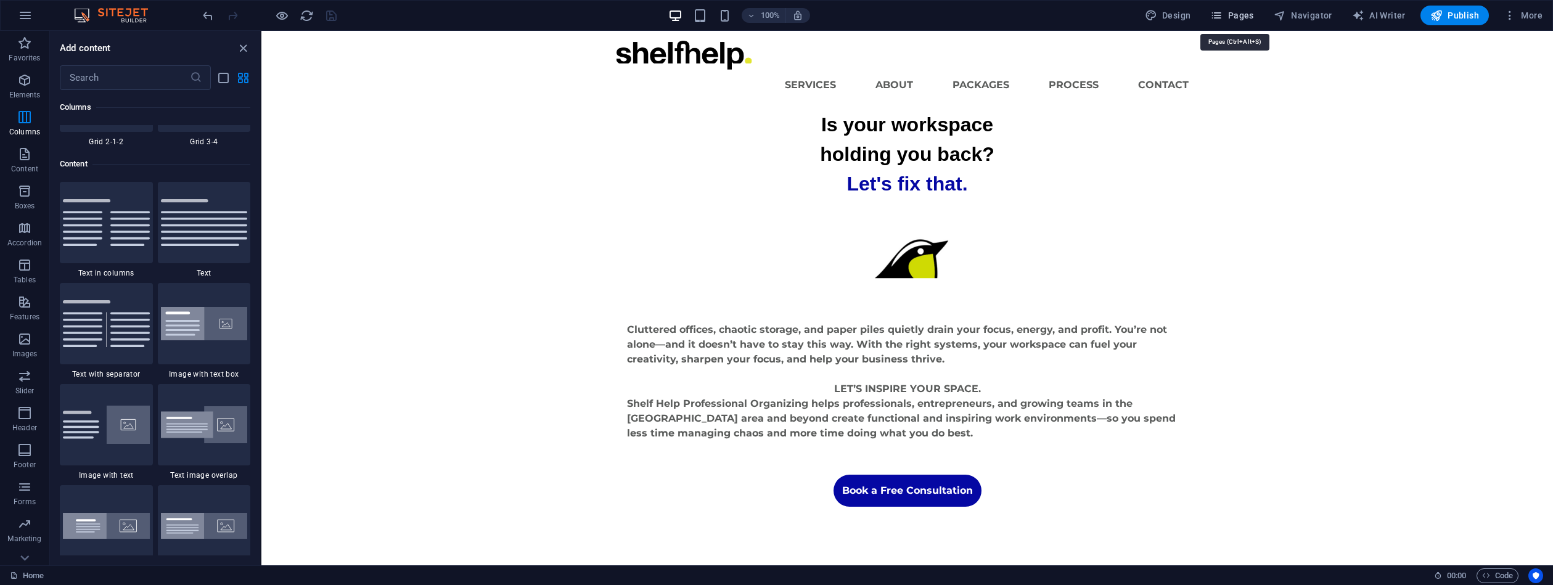
click at [1249, 17] on span "Pages" at bounding box center [1231, 15] width 43 height 12
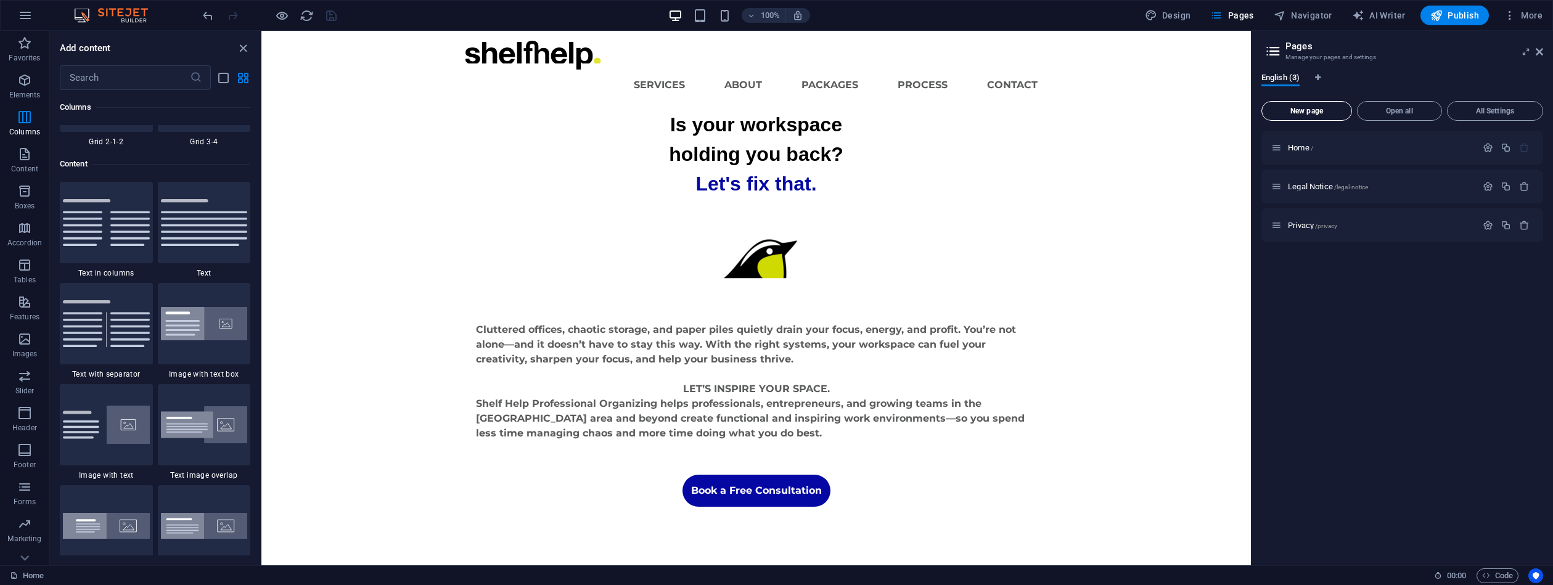
click at [1318, 112] on span "New page" at bounding box center [1307, 110] width 80 height 7
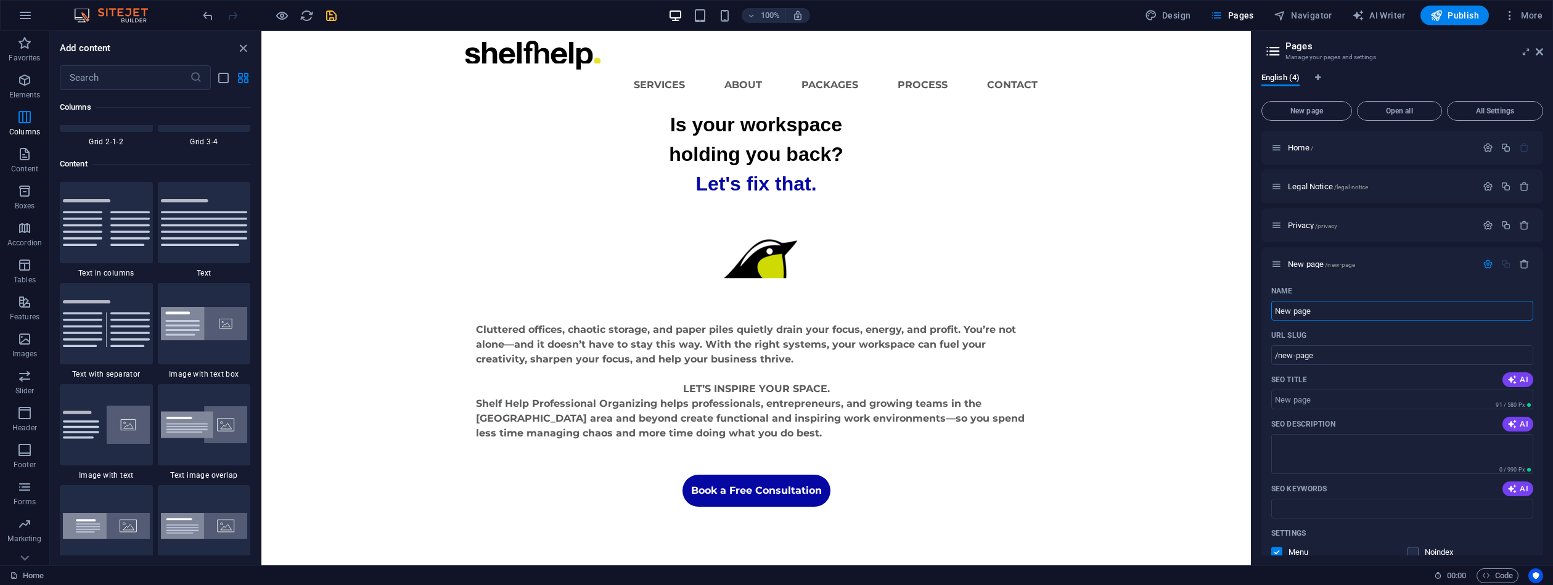
drag, startPoint x: 1323, startPoint y: 313, endPoint x: 1252, endPoint y: 312, distance: 70.9
click at [1256, 313] on div "English (4) New page Open all All Settings Home / Legal Notice /legal-notice Pr…" at bounding box center [1403, 314] width 302 height 503
type input "Ab"
type input "/a"
type input "About"
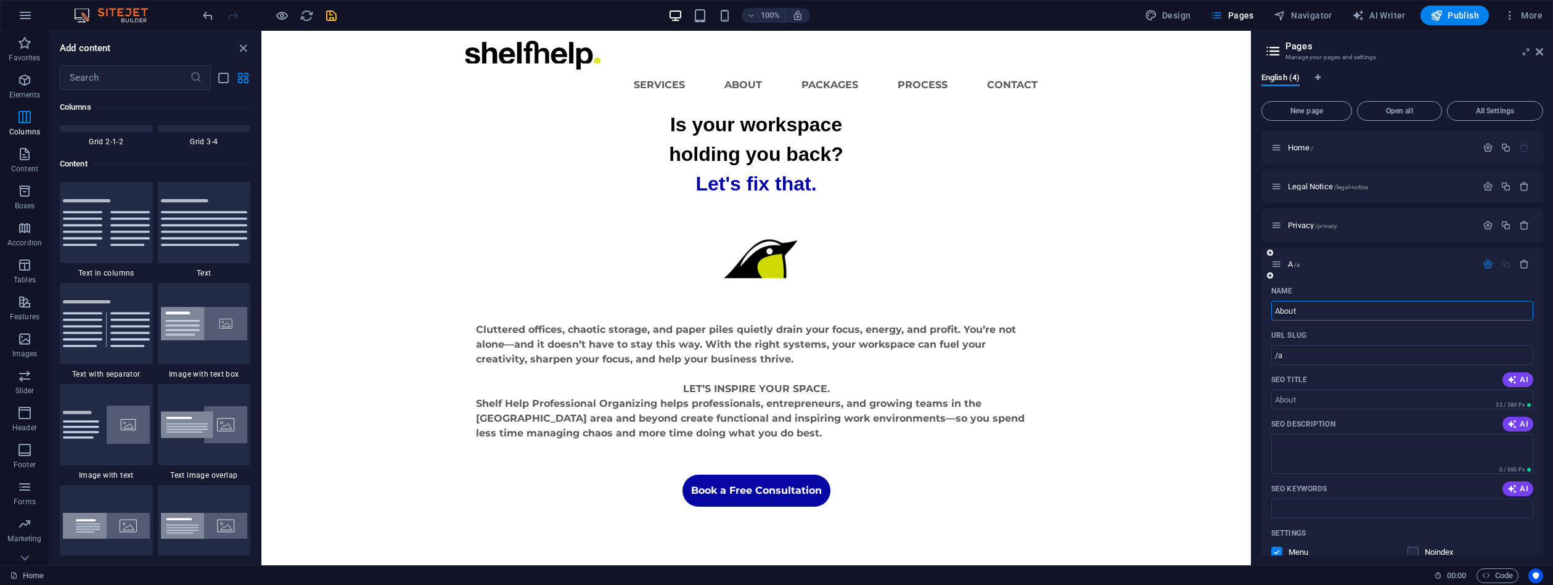
type input "/about"
drag, startPoint x: 1586, startPoint y: 344, endPoint x: 1213, endPoint y: 306, distance: 375.0
drag, startPoint x: 1583, startPoint y: 342, endPoint x: 1222, endPoint y: 306, distance: 363.1
click at [1236, 300] on div "Is your workspace holding you back? Let's fix that. Cluttered offices, chaotic …" at bounding box center [756, 308] width 990 height 397
drag, startPoint x: 1325, startPoint y: 310, endPoint x: 1256, endPoint y: 303, distance: 69.4
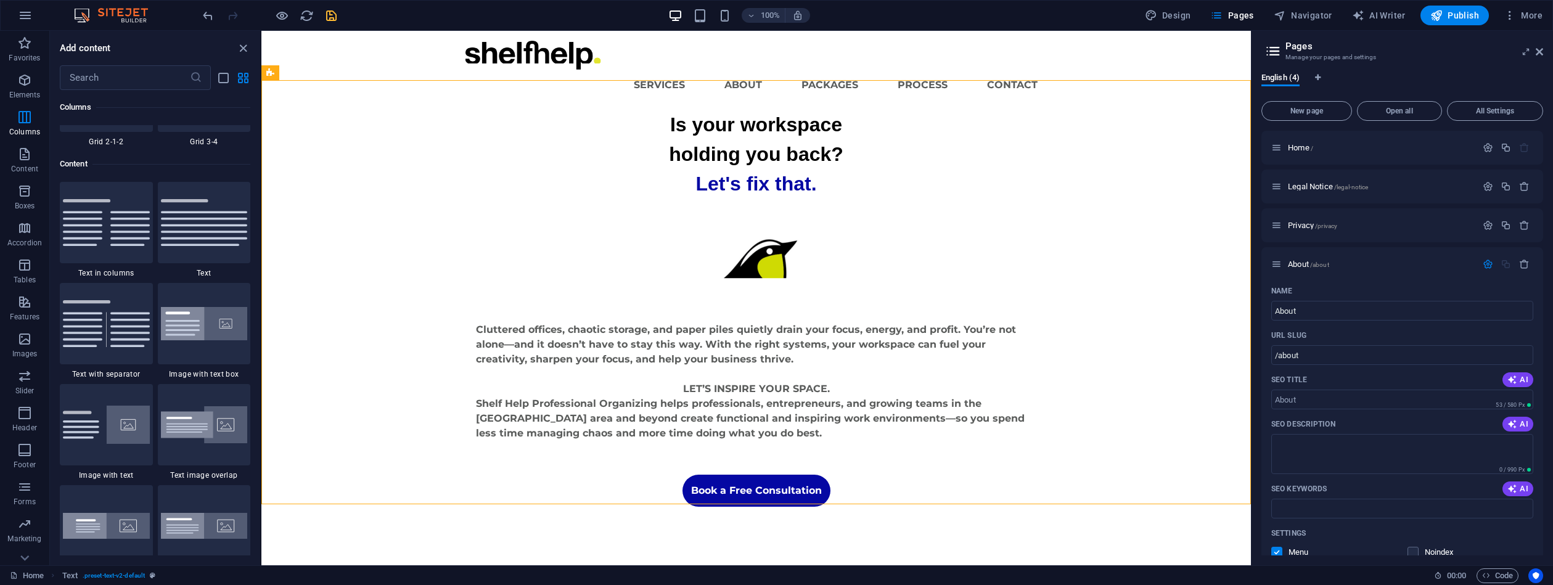
click at [1267, 306] on div "Name About ​ URL SLUG /about ​ SEO Title AI ​ 53 / 580 Px SEO Description AI ​ …" at bounding box center [1403, 496] width 282 height 430
type input "/"
click at [1524, 265] on icon "button" at bounding box center [1524, 264] width 10 height 10
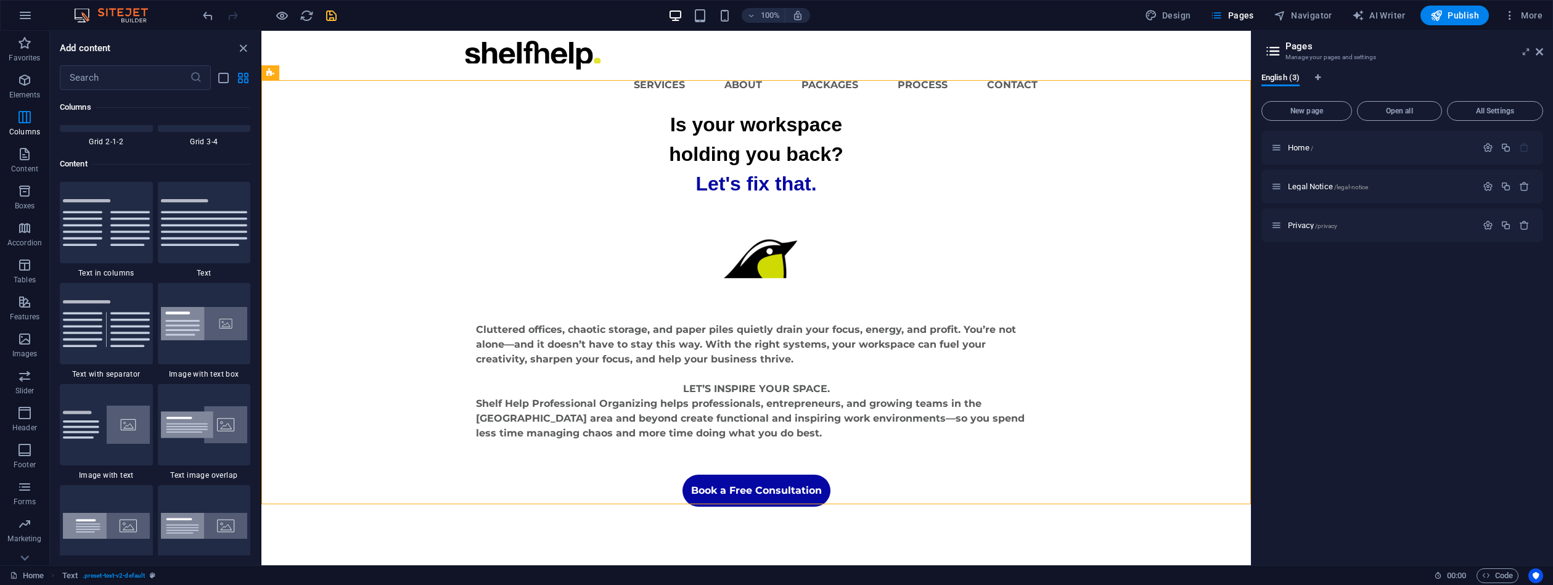
click at [1291, 52] on h3 "Manage your pages and settings" at bounding box center [1402, 57] width 233 height 11
click at [1287, 81] on span "English (3)" at bounding box center [1281, 78] width 38 height 17
click at [1403, 109] on span "Open all" at bounding box center [1400, 110] width 74 height 7
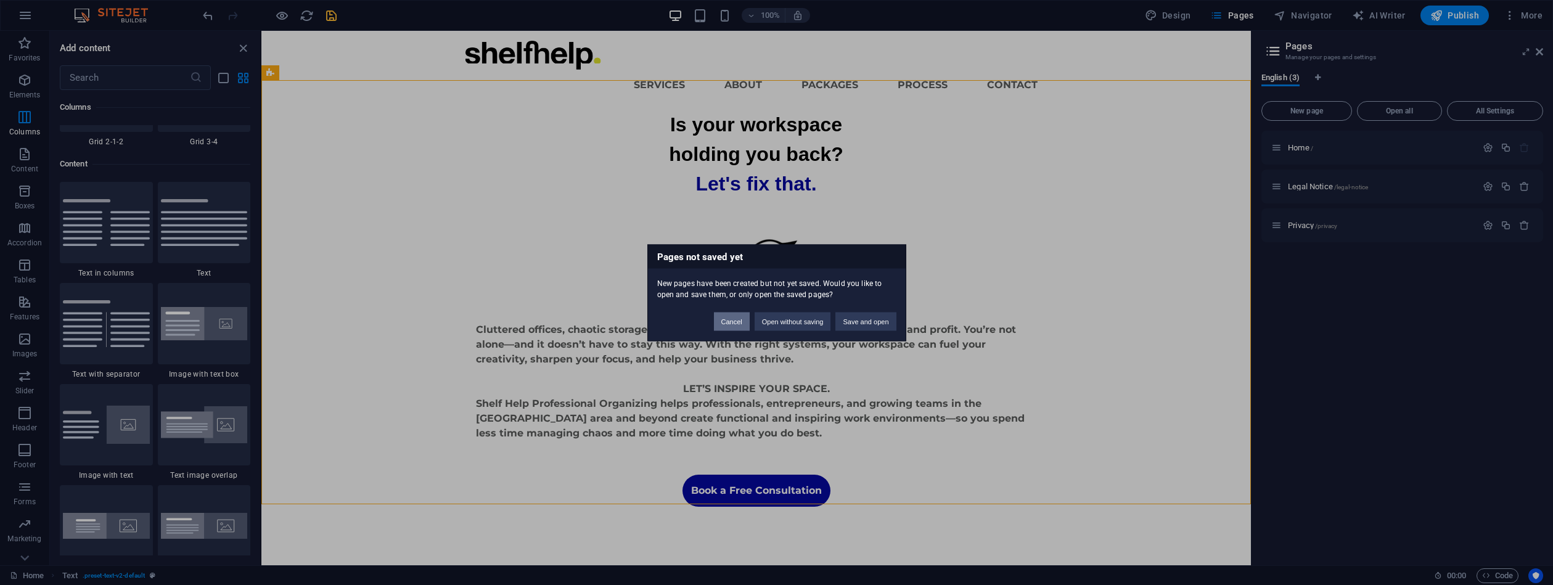
click at [730, 324] on button "Cancel" at bounding box center [732, 321] width 36 height 18
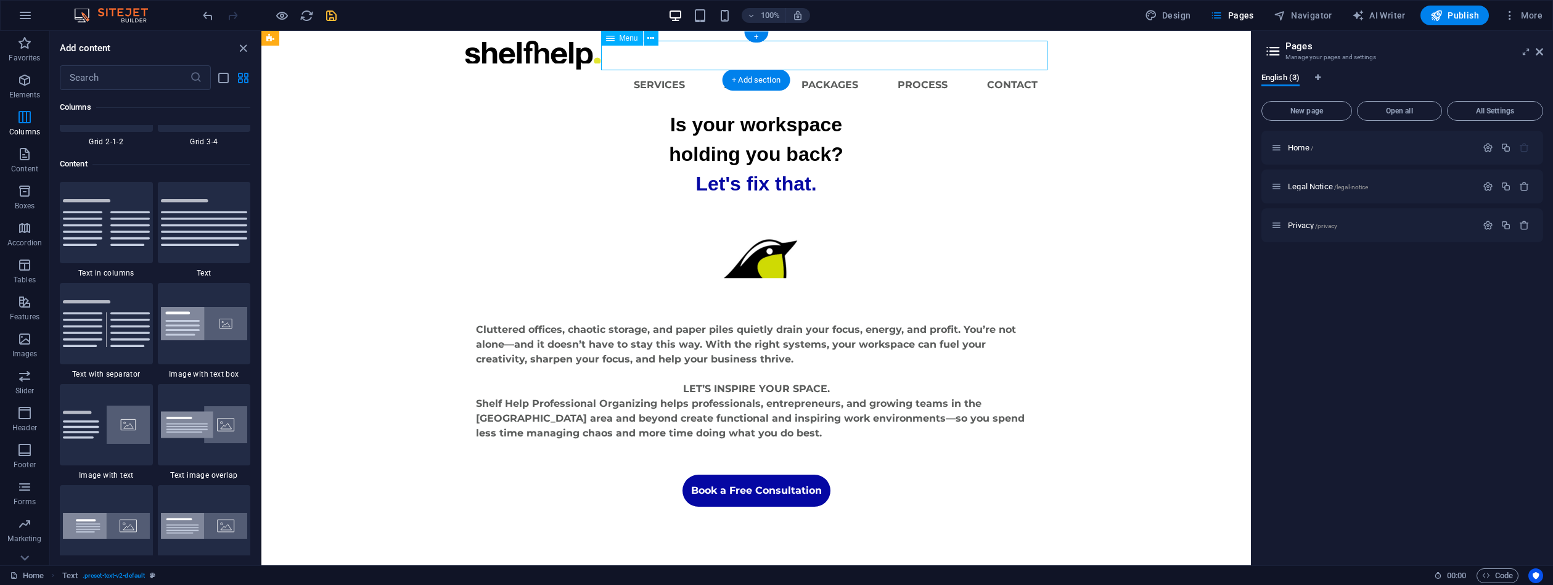
click at [753, 70] on nav "Services About Packages Process Contact" at bounding box center [757, 85] width 582 height 30
click at [623, 40] on span "Menu" at bounding box center [629, 38] width 18 height 7
click at [650, 36] on icon at bounding box center [650, 38] width 7 height 13
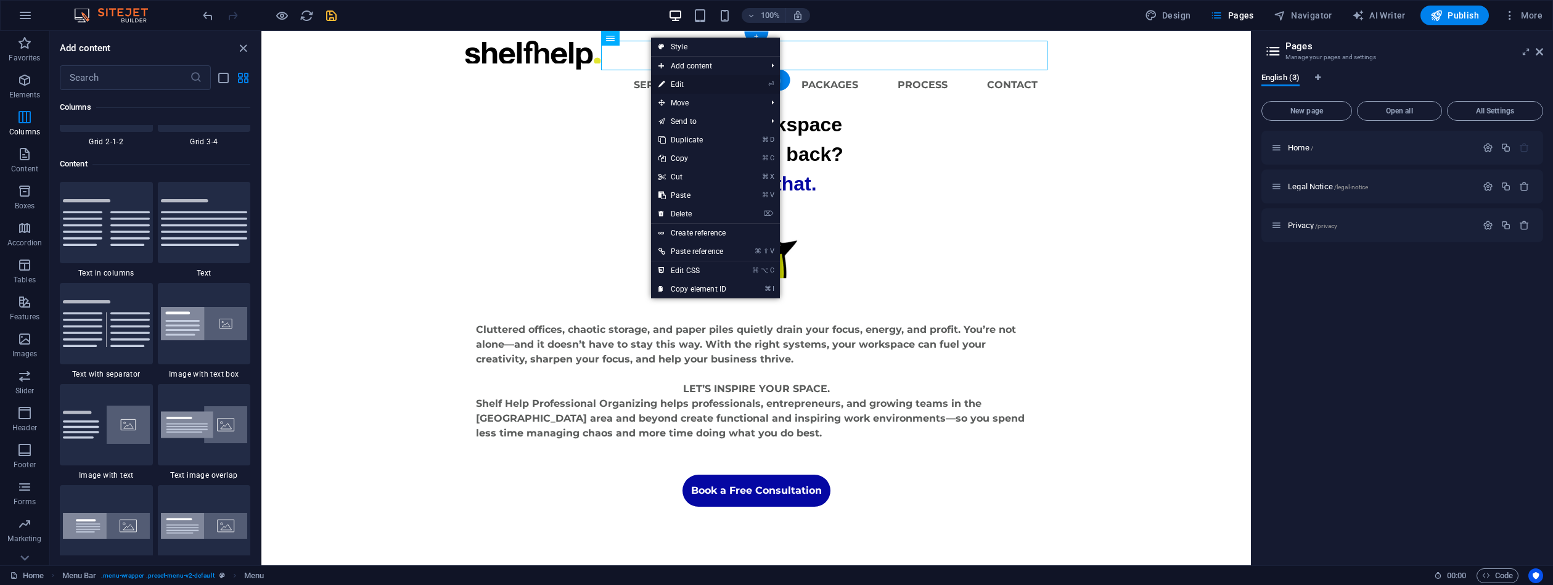
click at [683, 84] on link "⏎ Edit" at bounding box center [692, 84] width 83 height 18
select select
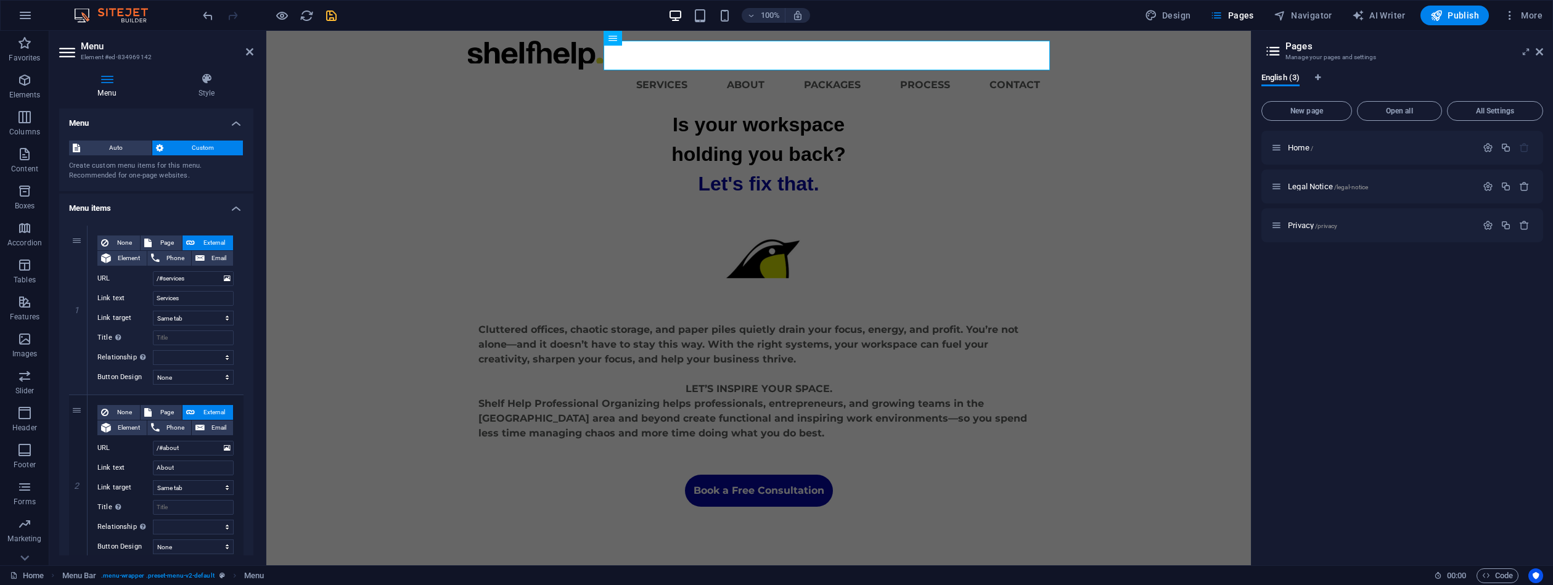
click at [260, 223] on div "Menu Style Menu Auto Custom Create custom menu items for this menu. Recommended…" at bounding box center [156, 314] width 214 height 503
drag, startPoint x: 250, startPoint y: 210, endPoint x: 248, endPoint y: 239, distance: 28.4
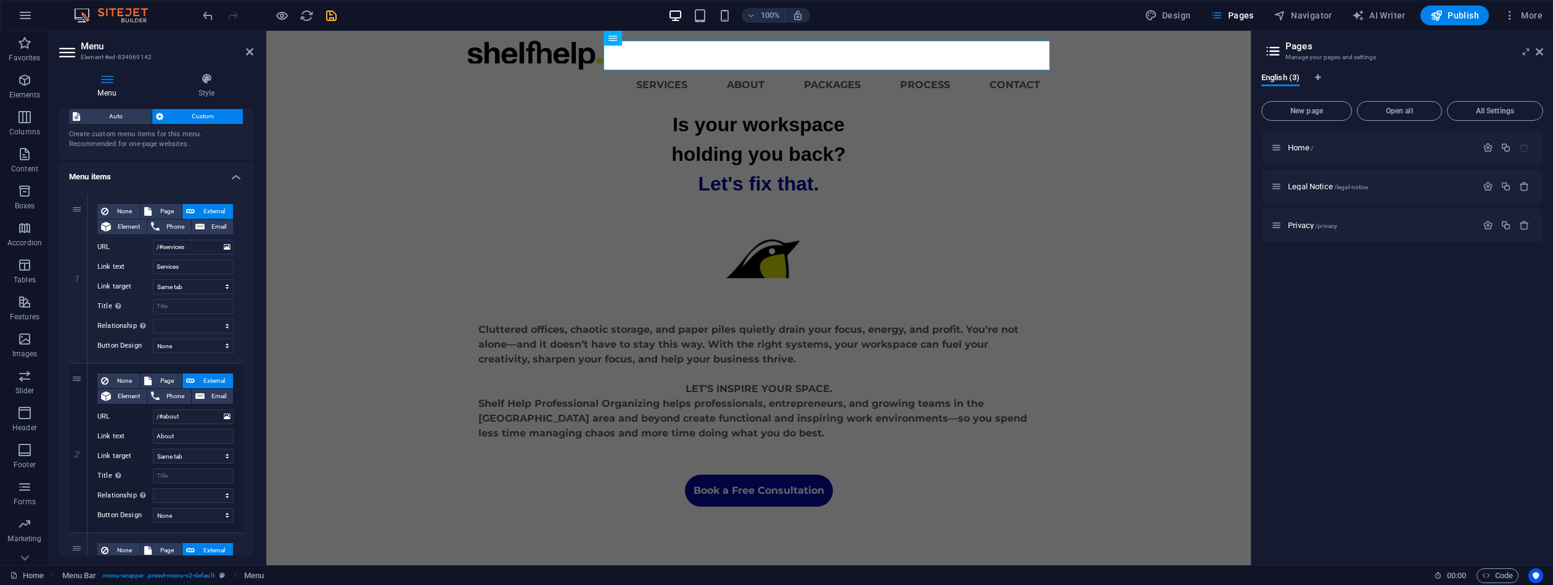
scroll to position [0, 0]
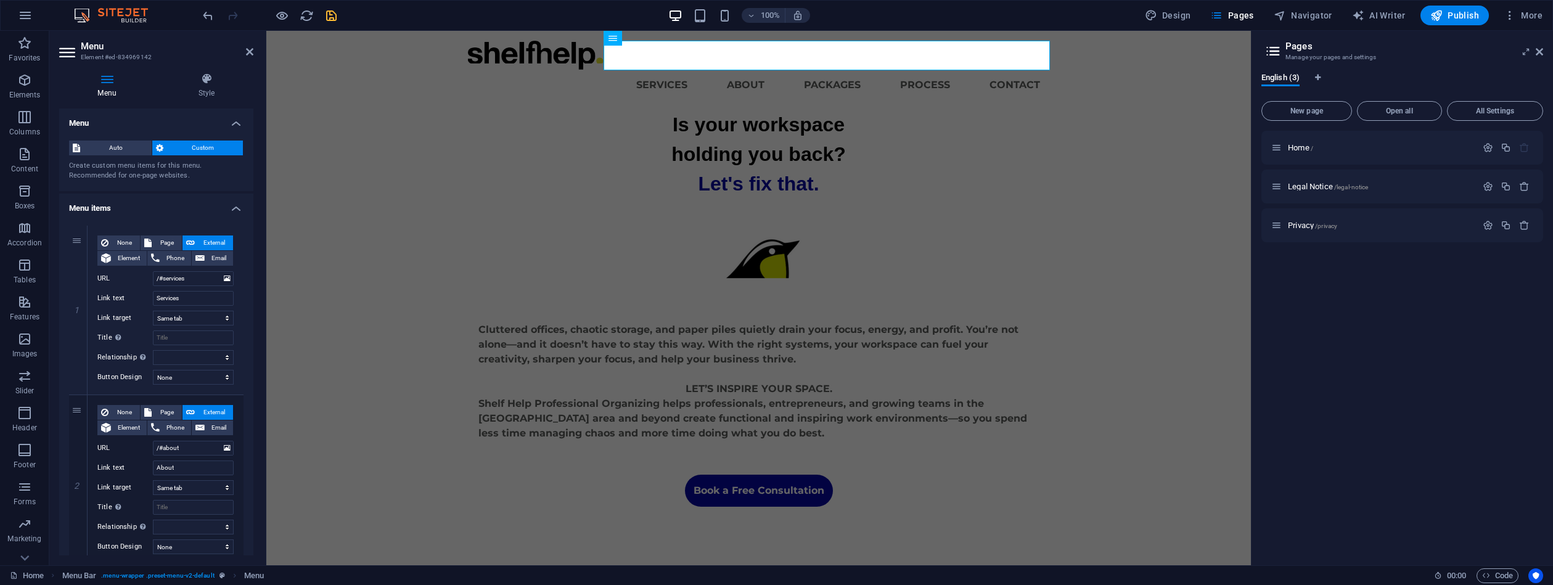
drag, startPoint x: 252, startPoint y: 229, endPoint x: 237, endPoint y: 133, distance: 96.8
click at [258, 319] on div "Menu Style Menu Auto Custom Create custom menu items for this menu. Recommended…" at bounding box center [156, 314] width 214 height 503
drag, startPoint x: 252, startPoint y: 285, endPoint x: 18, endPoint y: 227, distance: 241.4
click at [1417, 144] on p "Home /" at bounding box center [1380, 148] width 185 height 8
click at [1324, 112] on span "New page" at bounding box center [1307, 110] width 80 height 7
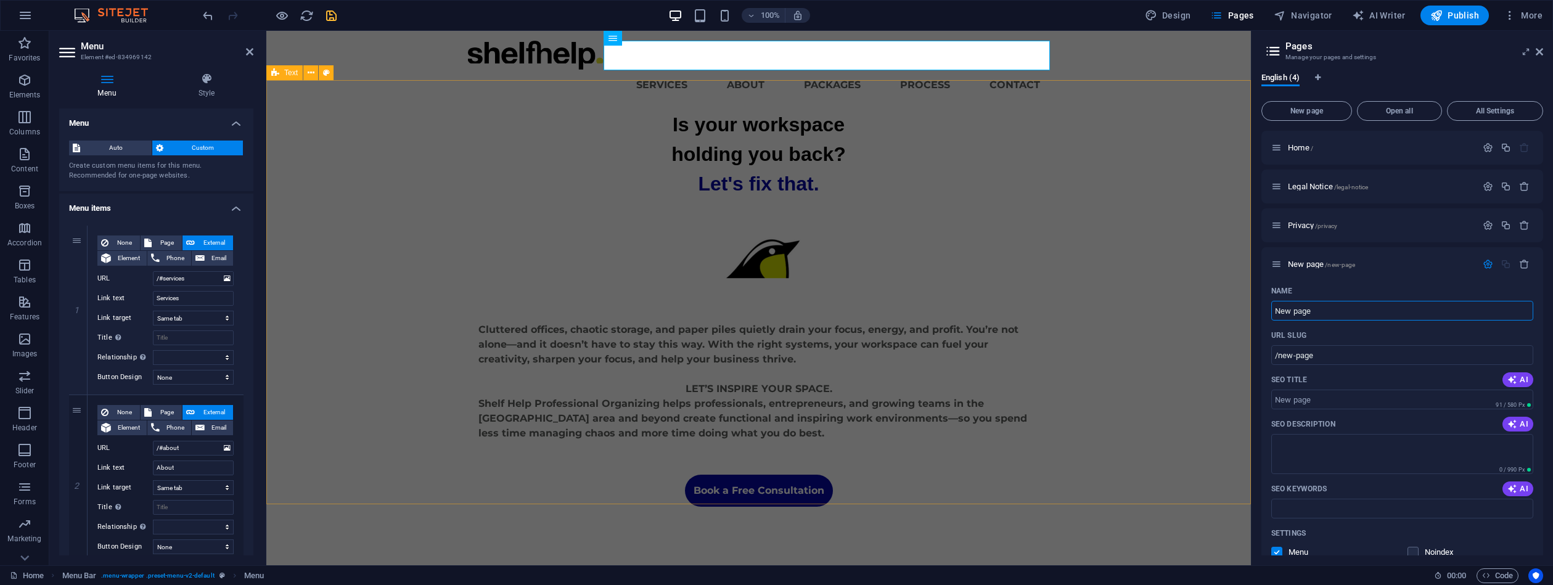
drag, startPoint x: 1587, startPoint y: 346, endPoint x: 1227, endPoint y: 303, distance: 362.6
type input "AbNew page"
type input "/anew-page"
type input "AboutNew page"
type input "/aboutnew-page"
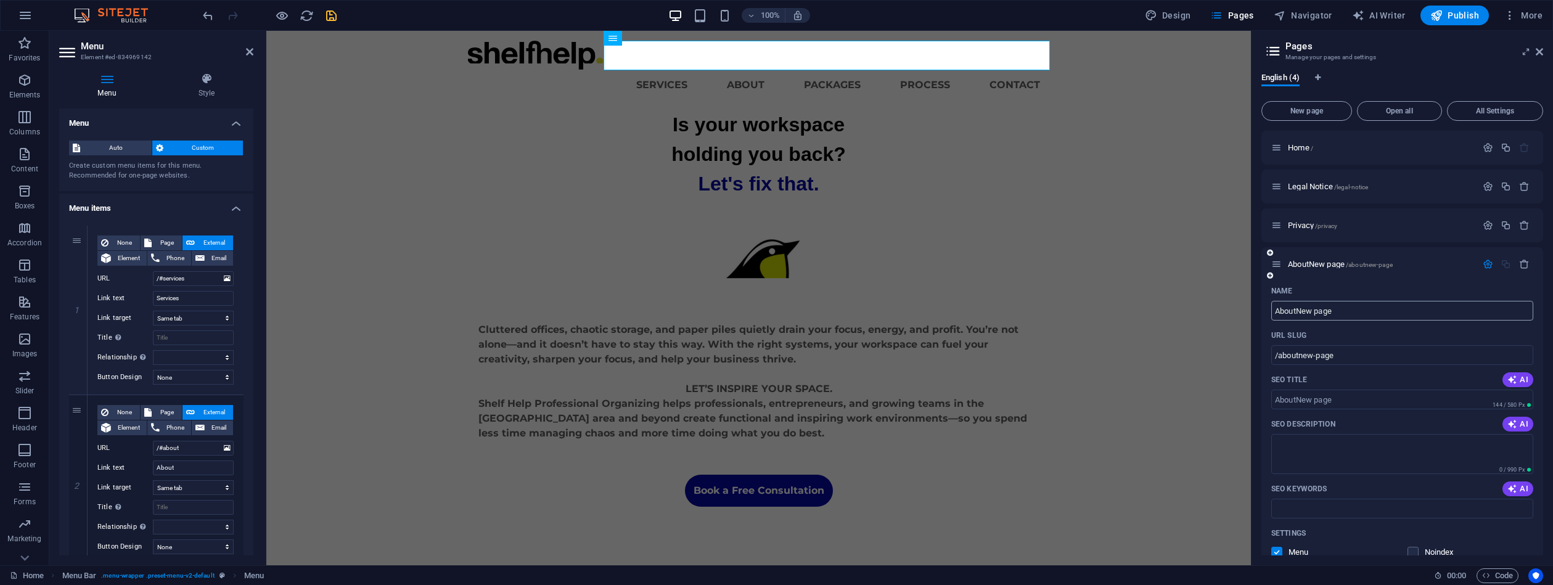
drag, startPoint x: 1344, startPoint y: 316, endPoint x: 1298, endPoint y: 312, distance: 45.8
click at [1298, 312] on input "AboutNew page" at bounding box center [1402, 311] width 262 height 20
type input "About"
type input "/about"
drag, startPoint x: 1577, startPoint y: 343, endPoint x: 1231, endPoint y: 308, distance: 347.7
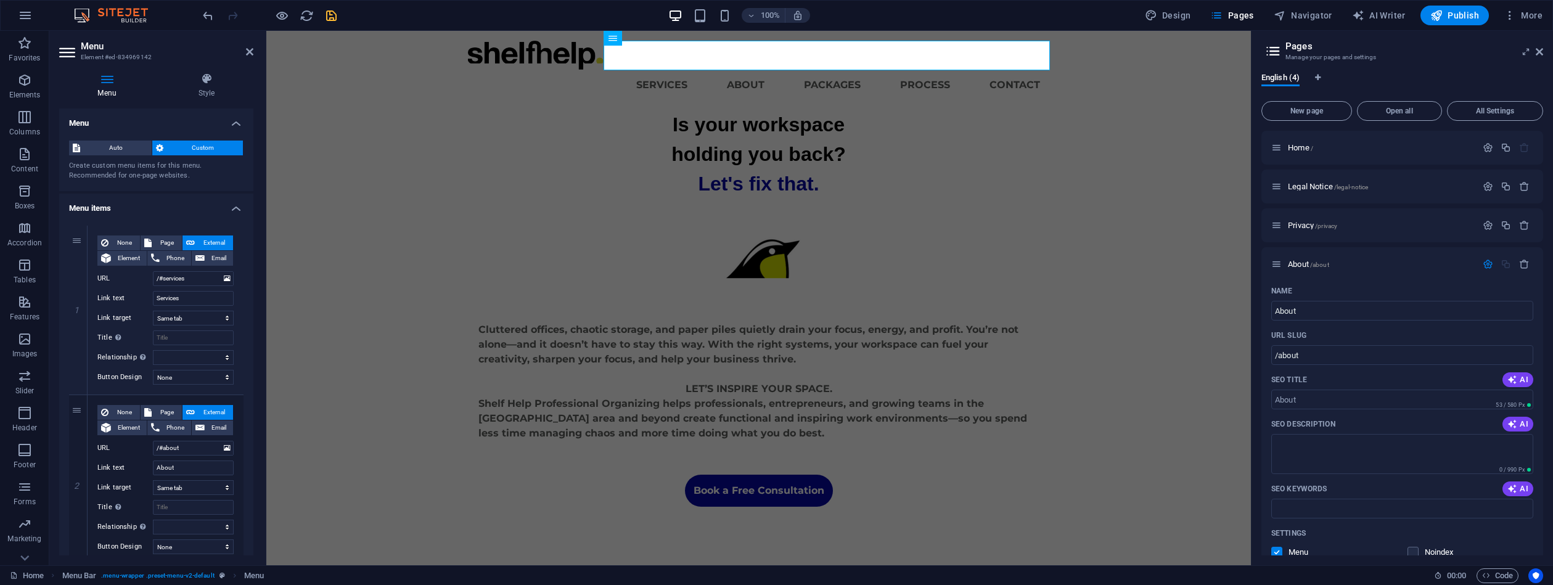
drag, startPoint x: 1313, startPoint y: 311, endPoint x: 1252, endPoint y: 310, distance: 60.4
click at [1258, 310] on div "English (4) New page Open all All Settings Home / Legal Notice /legal-notice Pr…" at bounding box center [1403, 314] width 302 height 503
click at [1318, 110] on span "New page" at bounding box center [1307, 110] width 80 height 7
drag, startPoint x: 1577, startPoint y: 342, endPoint x: 1249, endPoint y: 314, distance: 328.5
type input "serv"
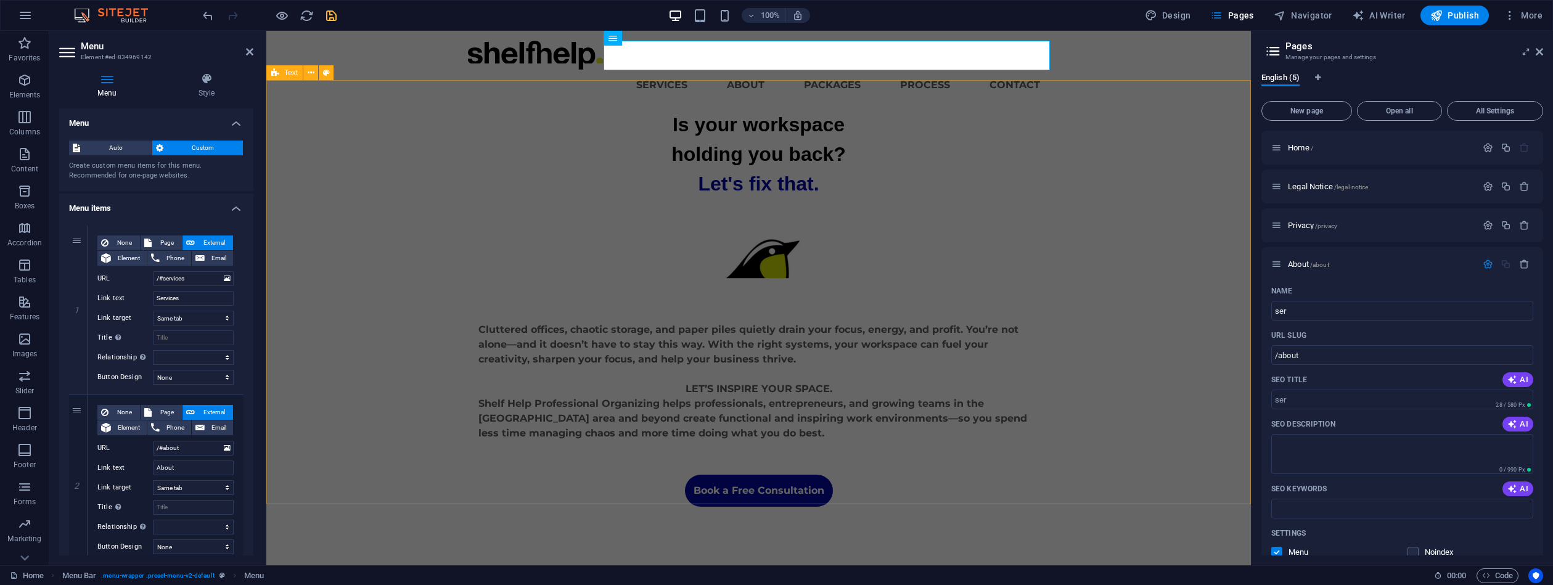
type input "/ser"
type input "servic"
type input "/servi"
type input "services"
type input "/services"
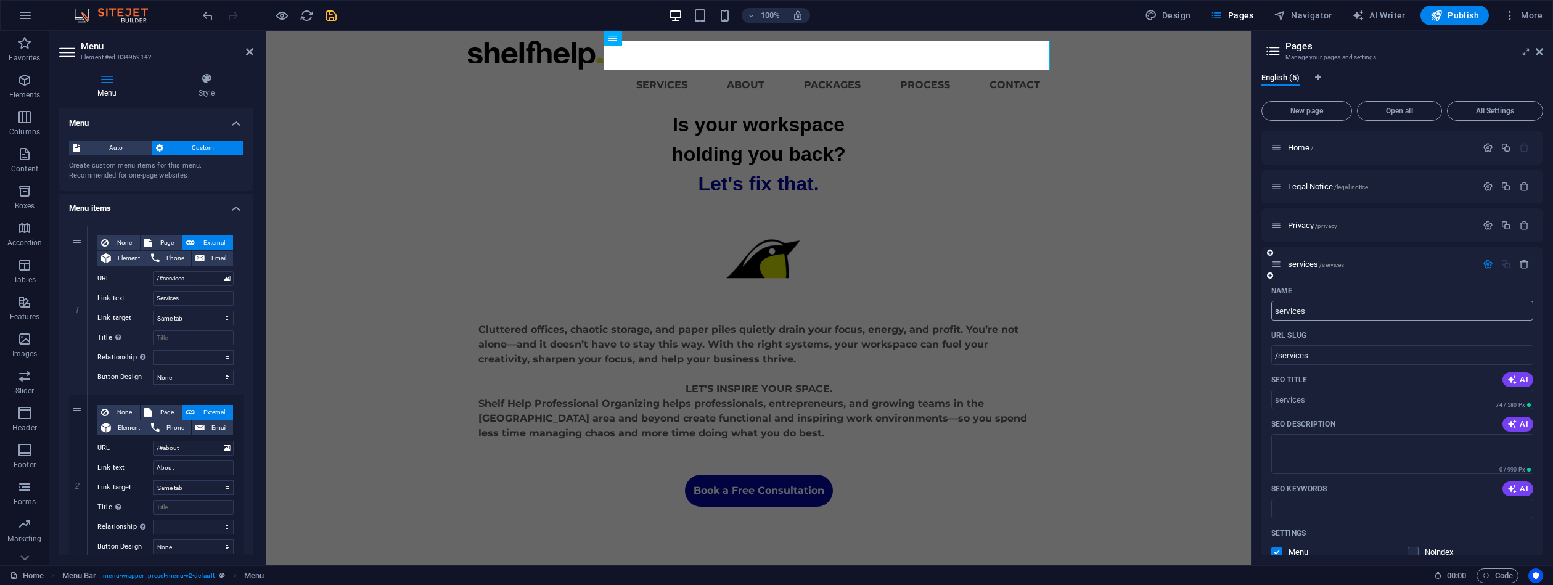
click at [1276, 310] on input "services" at bounding box center [1402, 311] width 262 height 20
type input "Services"
click at [1344, 310] on input "Services" at bounding box center [1402, 311] width 262 height 20
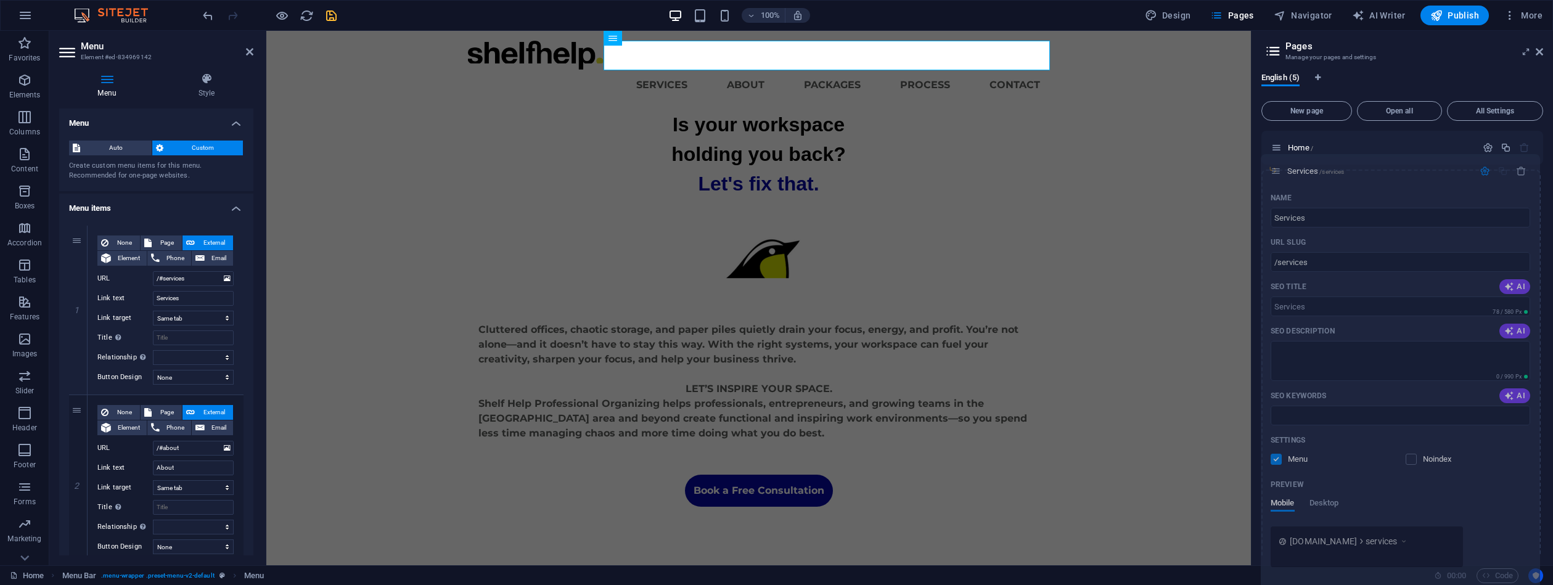
drag, startPoint x: 1279, startPoint y: 265, endPoint x: 1278, endPoint y: 167, distance: 97.4
click at [1278, 167] on div "Home / Legal Notice /legal-notice Privacy /privacy Services /services Name Serv…" at bounding box center [1403, 421] width 282 height 580
click at [1281, 173] on icon at bounding box center [1276, 171] width 10 height 10
click at [208, 20] on icon "undo" at bounding box center [208, 16] width 14 height 14
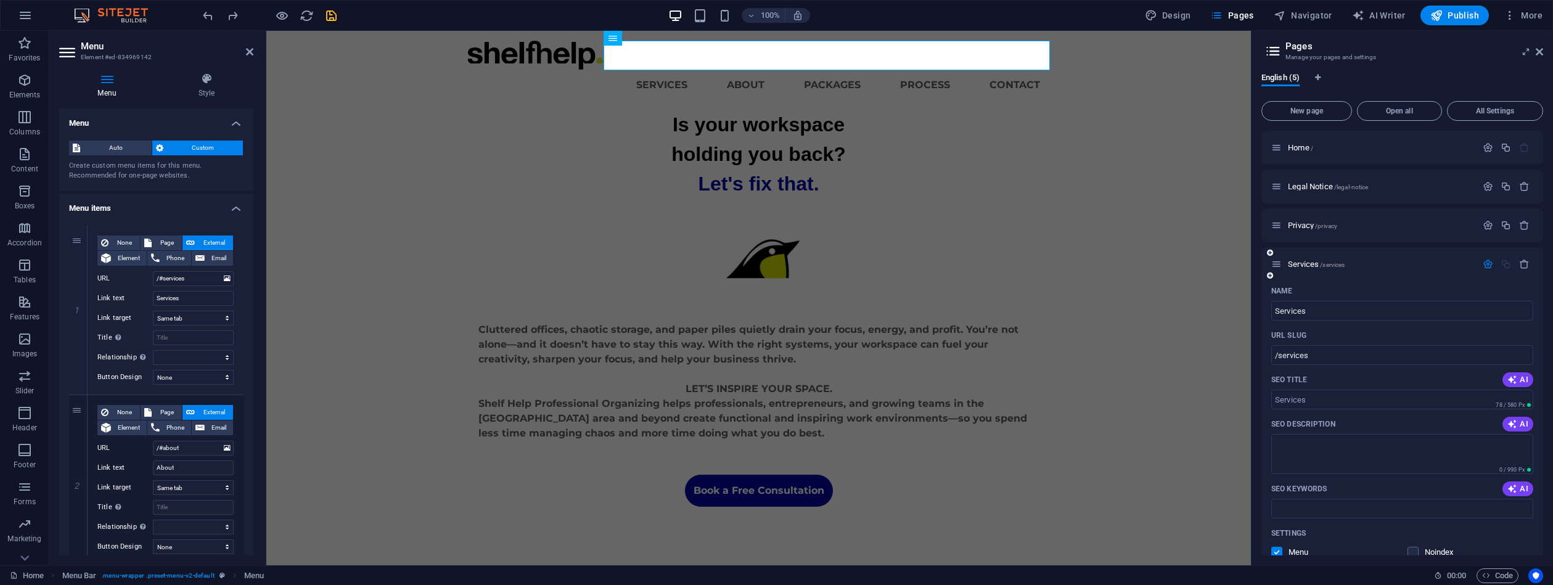
click at [1281, 265] on icon at bounding box center [1276, 264] width 10 height 10
click at [1277, 265] on icon at bounding box center [1276, 264] width 10 height 10
click at [1337, 219] on div "Privacy /privacy" at bounding box center [1373, 225] width 205 height 14
click at [1346, 265] on p "Services /services" at bounding box center [1380, 264] width 185 height 8
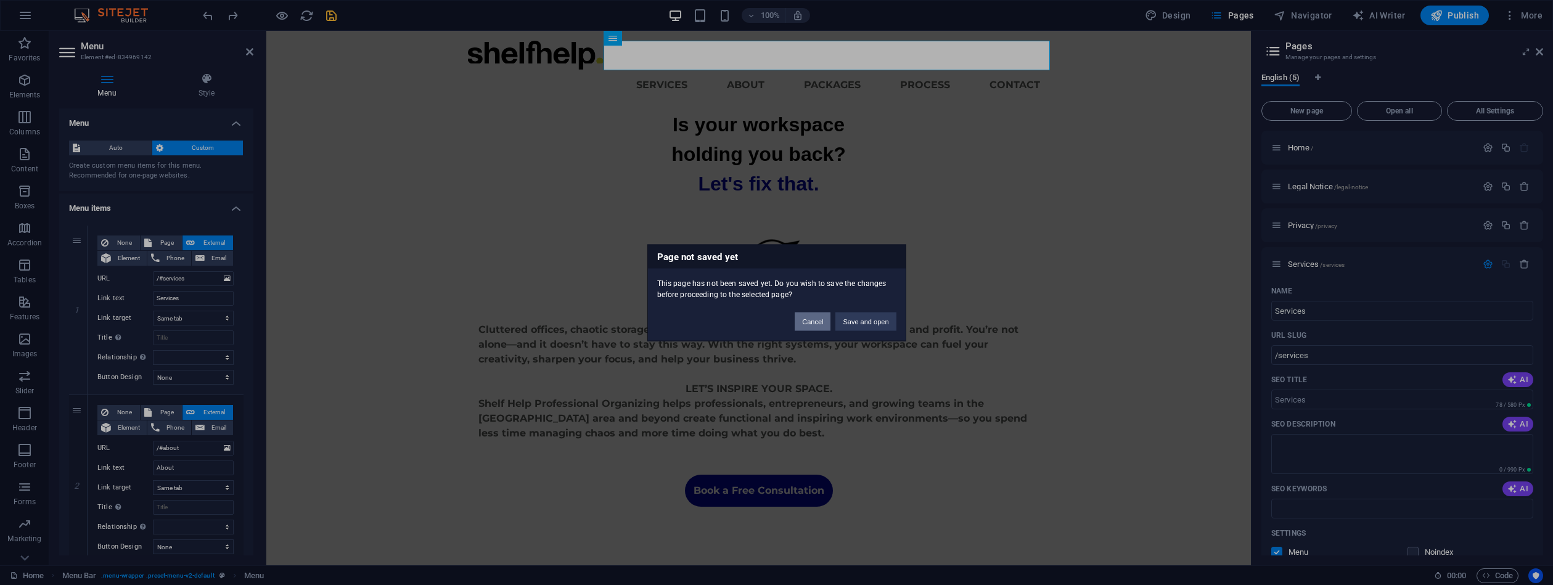
click at [814, 324] on button "Cancel" at bounding box center [813, 321] width 36 height 18
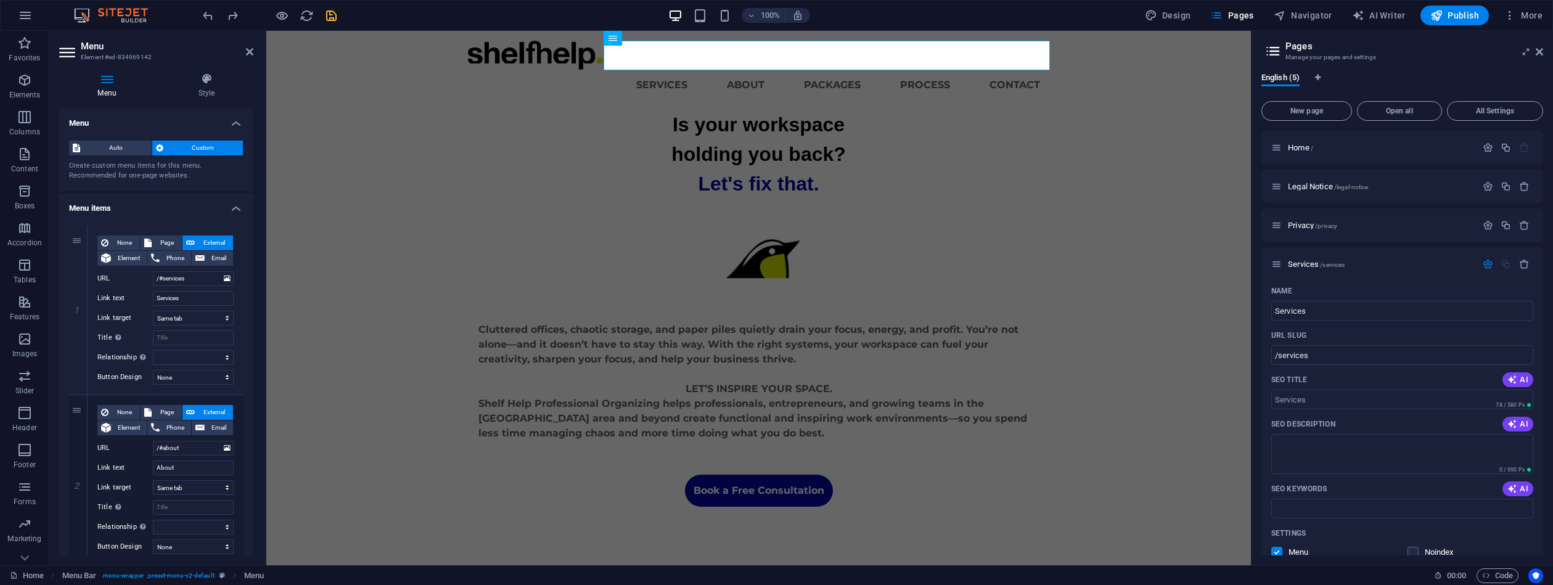
click at [1270, 52] on icon at bounding box center [1273, 51] width 18 height 17
click at [1250, 18] on span "Pages" at bounding box center [1231, 15] width 43 height 12
click at [1235, 16] on span "Pages" at bounding box center [1231, 15] width 43 height 12
click at [1541, 53] on icon at bounding box center [1539, 52] width 7 height 10
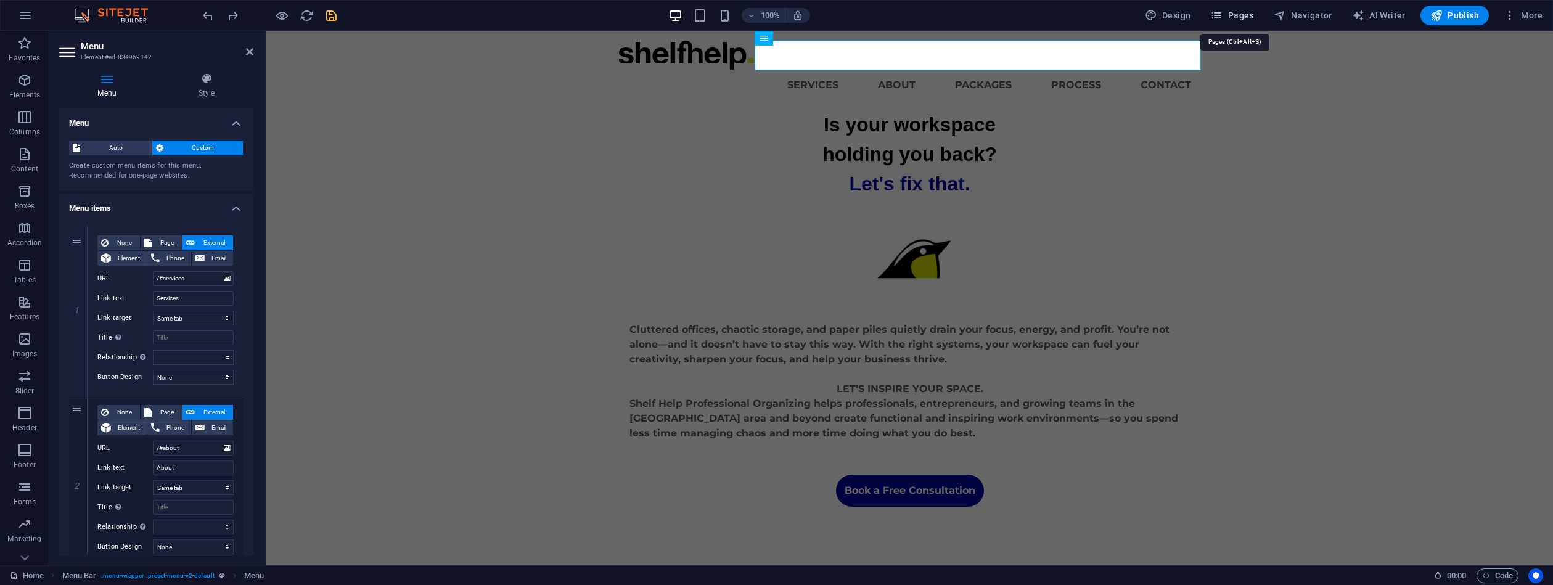
click at [1239, 17] on span "Pages" at bounding box center [1231, 15] width 43 height 12
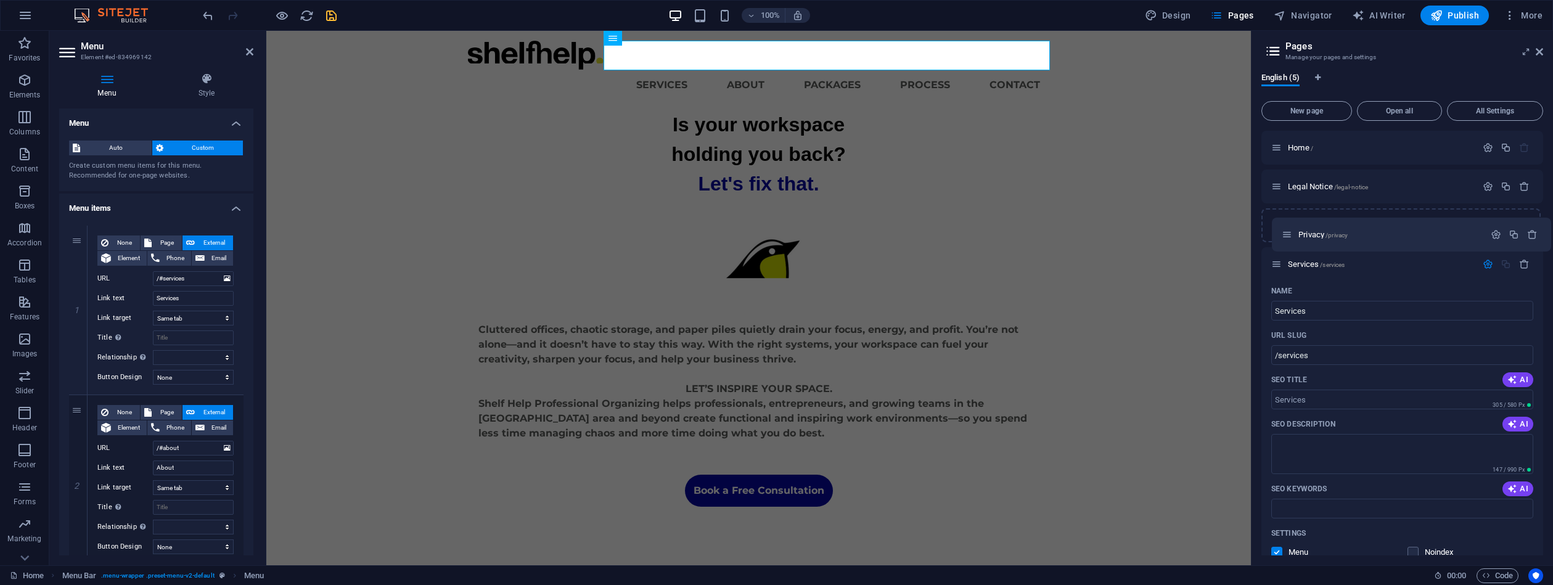
drag, startPoint x: 1281, startPoint y: 224, endPoint x: 1290, endPoint y: 239, distance: 17.5
click at [1499, 113] on span "All Settings" at bounding box center [1495, 110] width 85 height 7
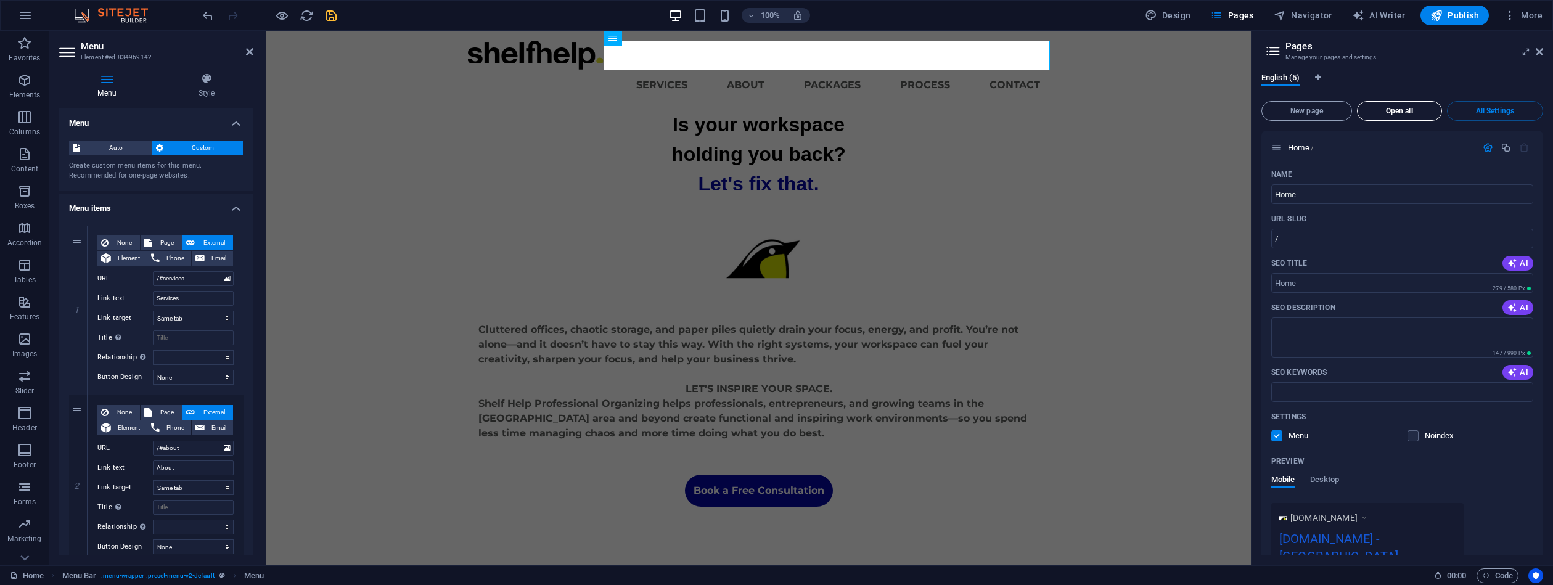
click at [1419, 109] on span "Open all" at bounding box center [1400, 110] width 74 height 7
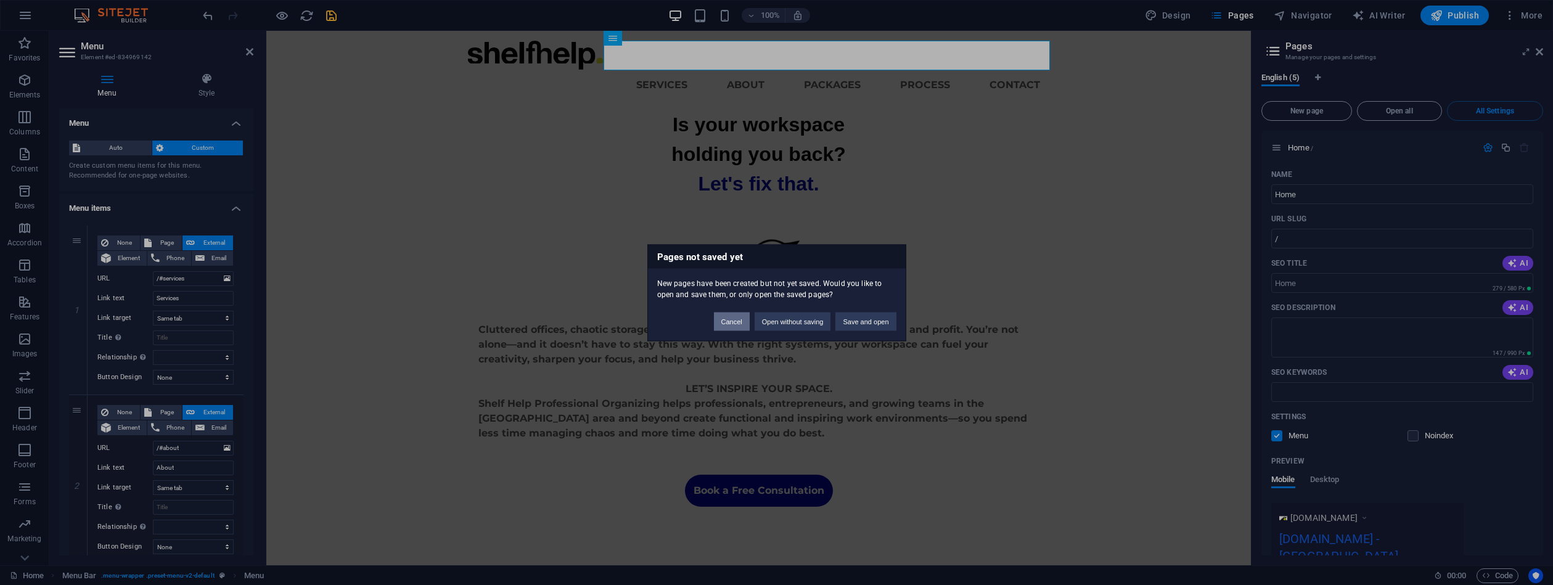
click at [736, 323] on button "Cancel" at bounding box center [732, 321] width 36 height 18
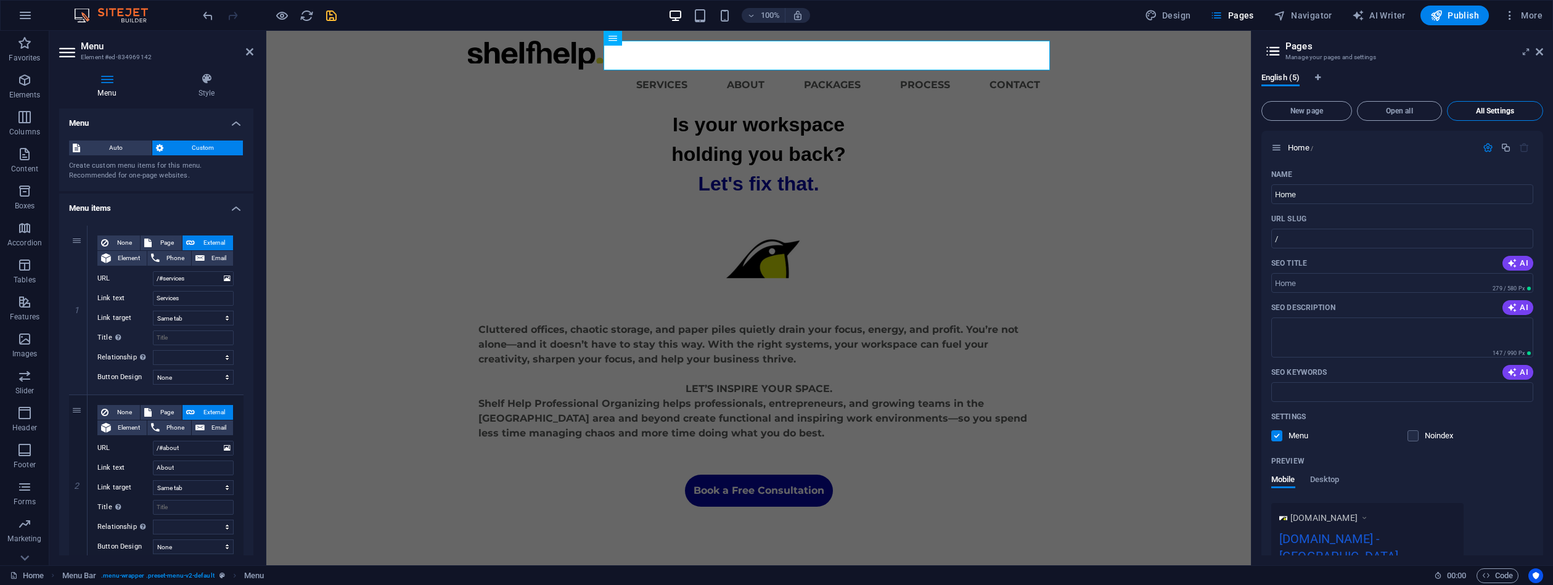
click at [1496, 107] on span "All Settings" at bounding box center [1495, 110] width 85 height 7
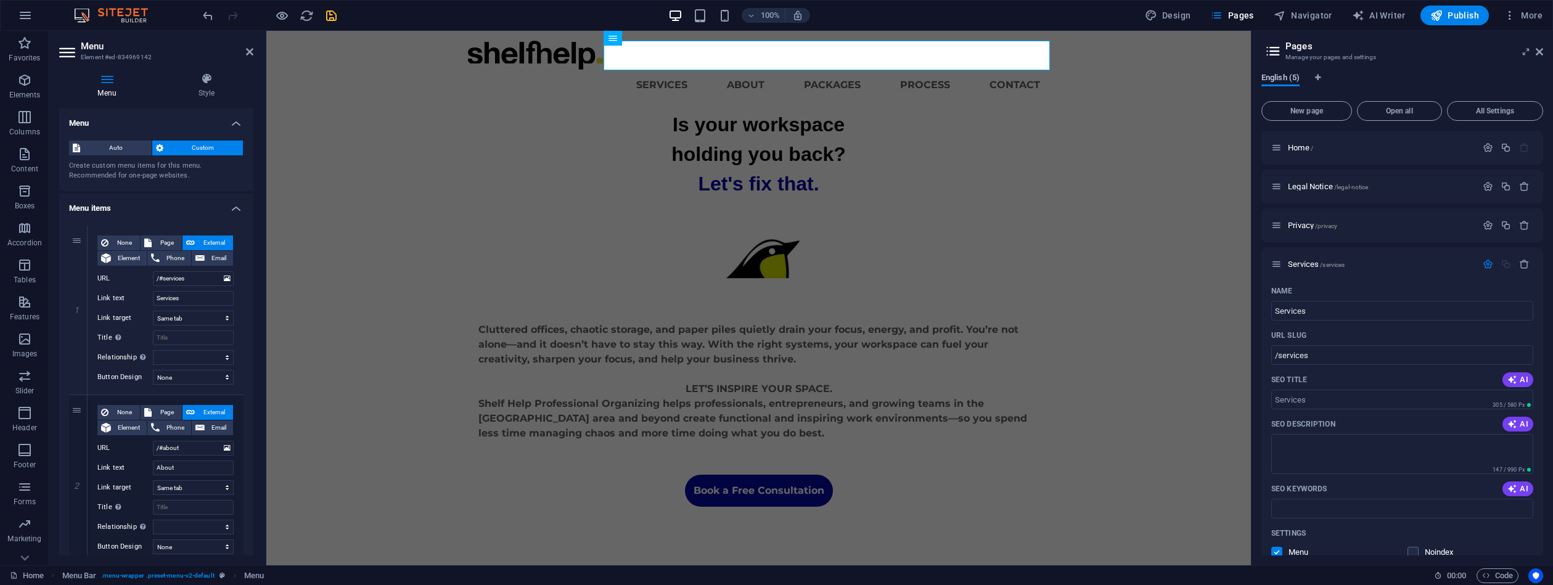
click at [1286, 80] on span "English (5)" at bounding box center [1281, 78] width 38 height 17
click at [1489, 260] on icon "button" at bounding box center [1488, 264] width 10 height 10
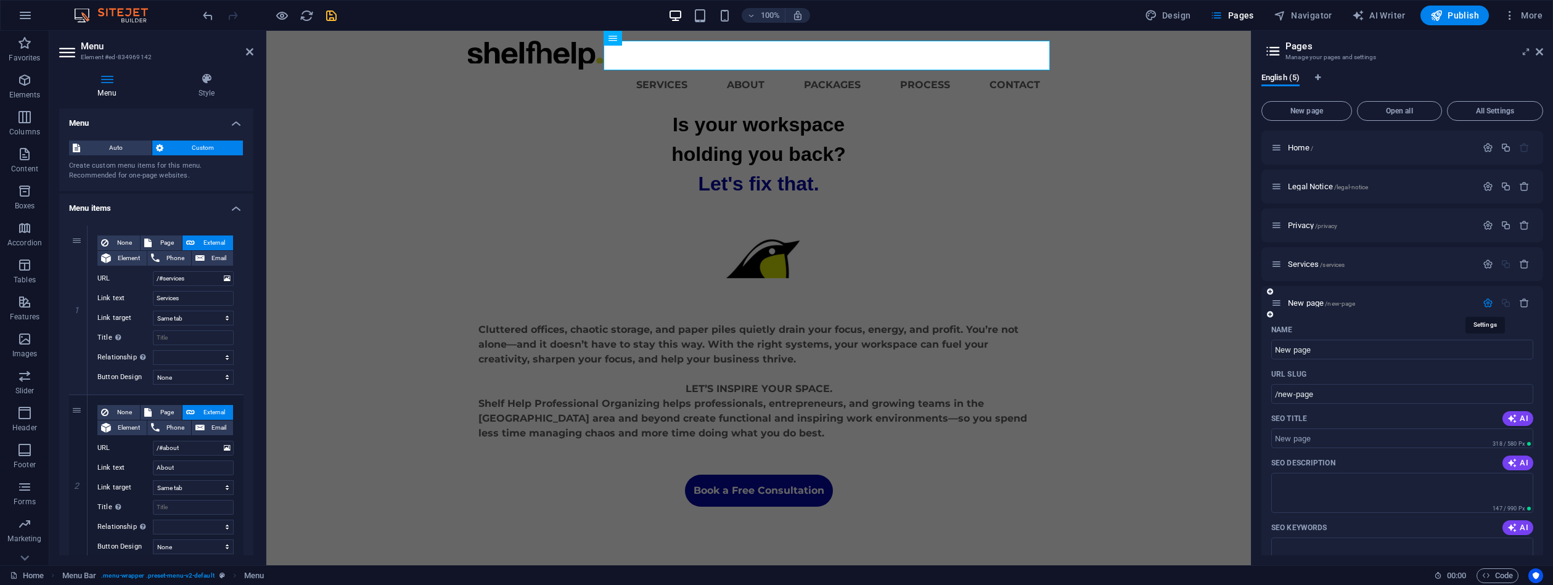
click at [1486, 301] on icon "button" at bounding box center [1488, 303] width 10 height 10
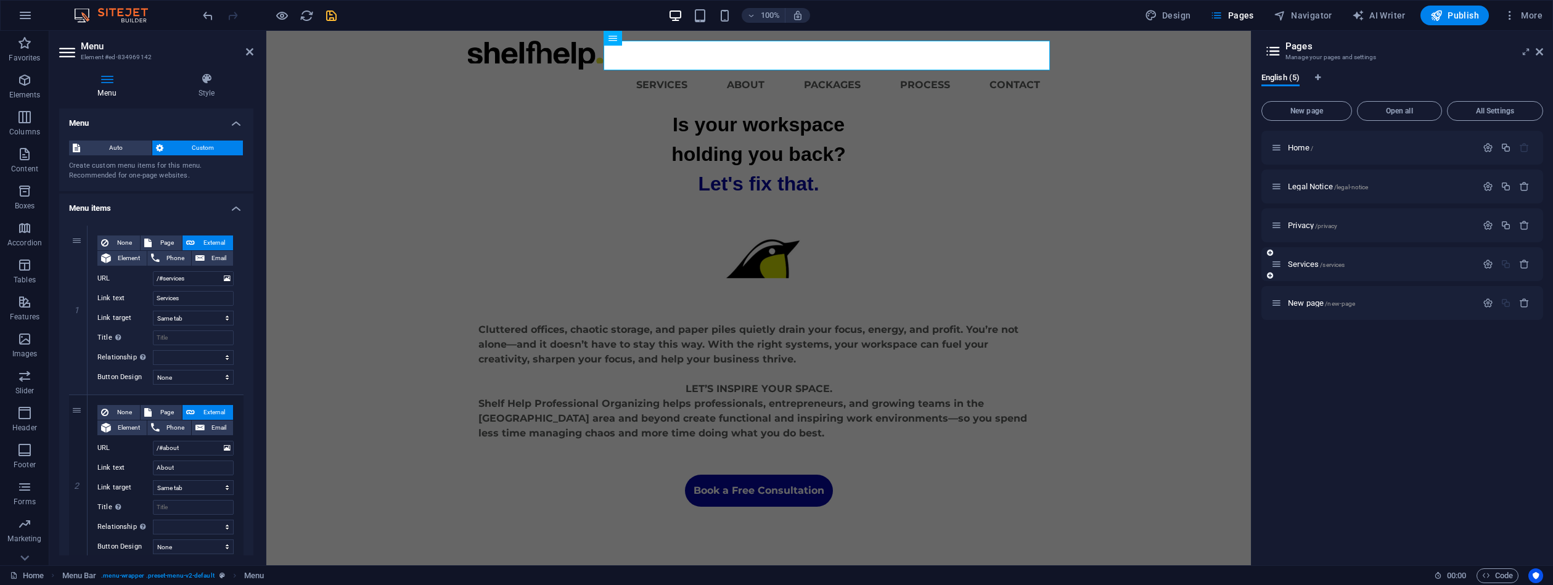
click at [1283, 260] on div "Services /services" at bounding box center [1373, 264] width 205 height 14
drag, startPoint x: 1276, startPoint y: 264, endPoint x: 1274, endPoint y: 175, distance: 88.8
click at [1274, 175] on div "Home / Legal Notice /legal-notice Privacy /privacy Services /services New page …" at bounding box center [1403, 225] width 282 height 189
drag, startPoint x: 1278, startPoint y: 303, endPoint x: 1279, endPoint y: 215, distance: 88.2
click at [1279, 215] on div "Home / Services /services Legal Notice /legal-notice Privacy /privacy New page …" at bounding box center [1403, 225] width 282 height 189
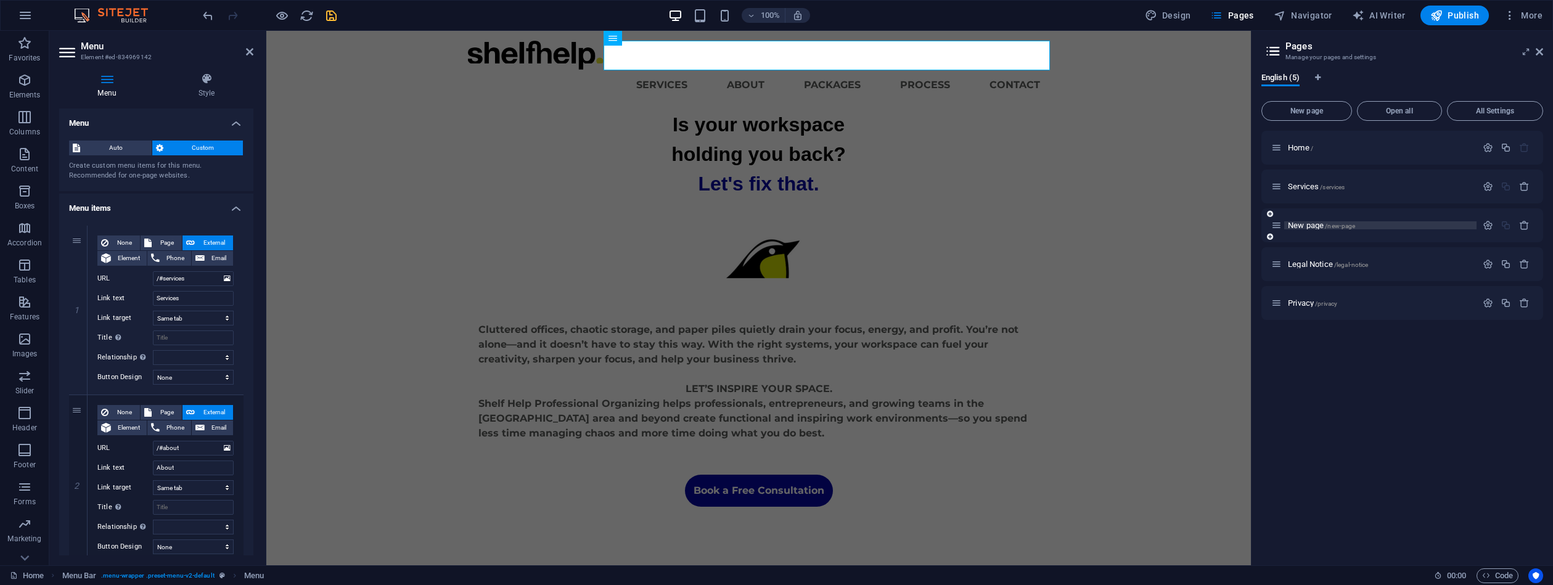
click at [1308, 224] on span "New page /new-page" at bounding box center [1321, 225] width 67 height 9
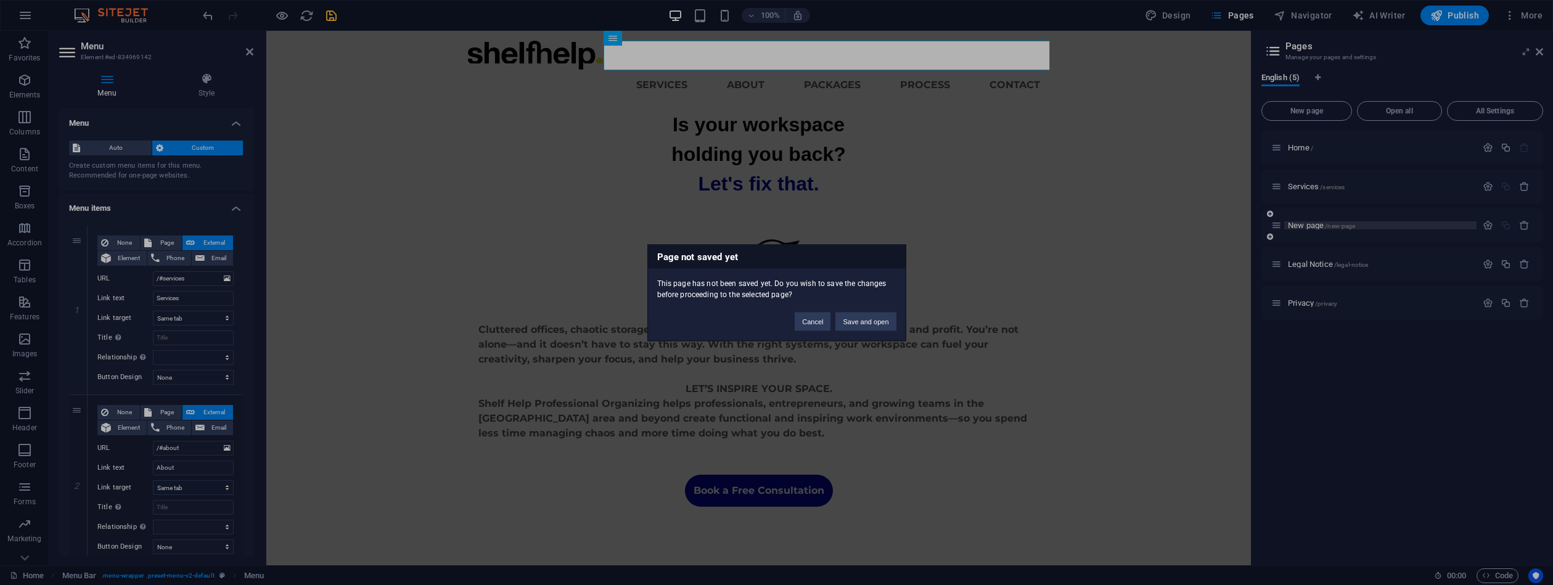
click at [1308, 224] on div "Page not saved yet This page has not been saved yet. Do you wish to save the ch…" at bounding box center [776, 292] width 1553 height 585
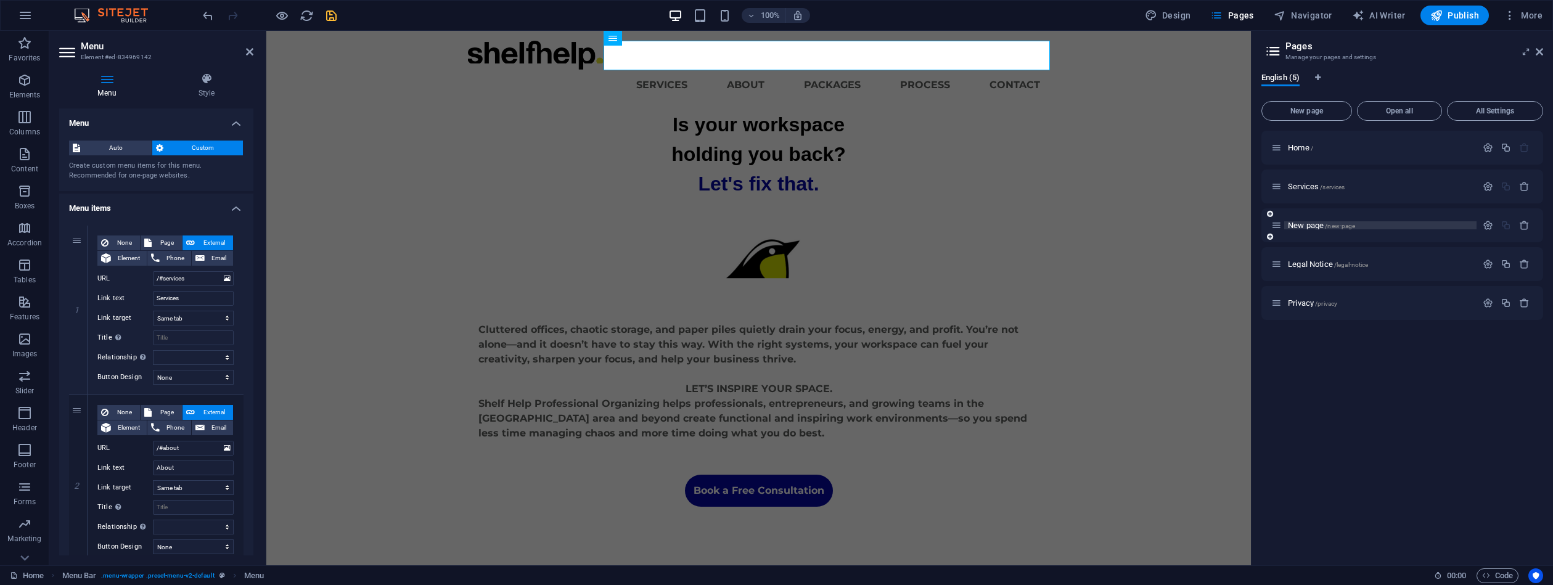
click at [1313, 226] on span "New page /new-page" at bounding box center [1321, 225] width 67 height 9
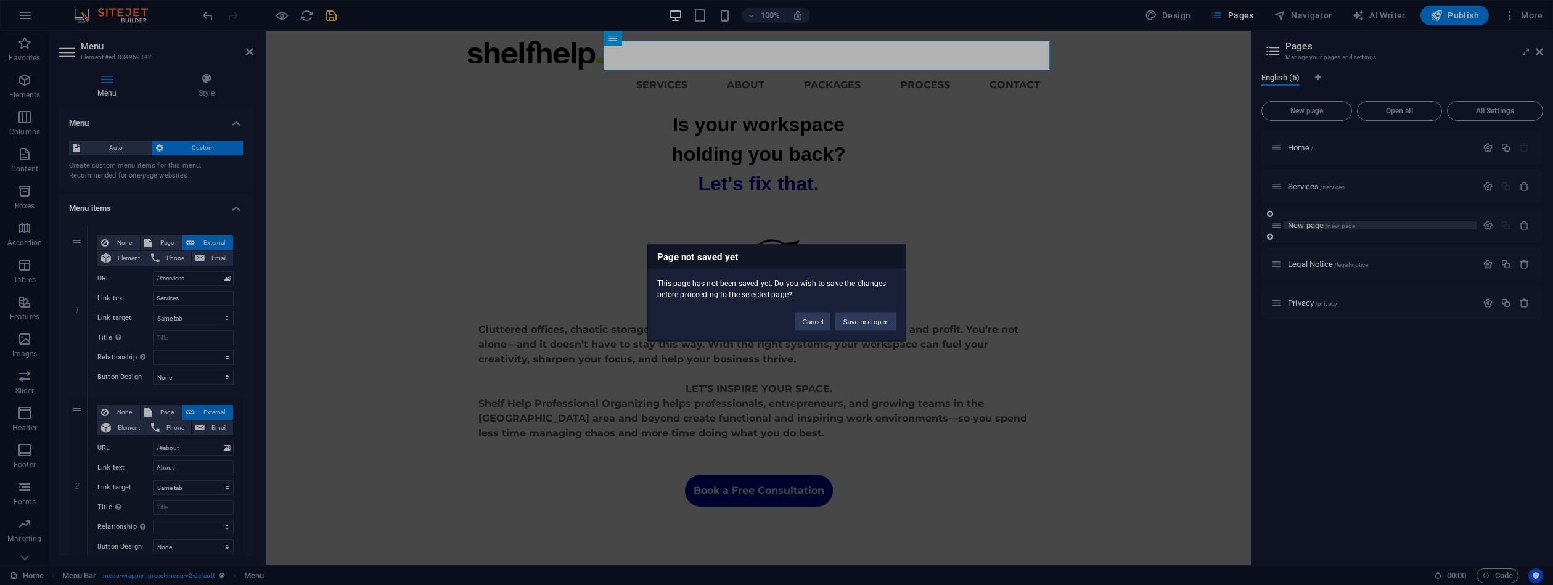
click at [1312, 225] on div "Page not saved yet This page has not been saved yet. Do you wish to save the ch…" at bounding box center [776, 292] width 1553 height 585
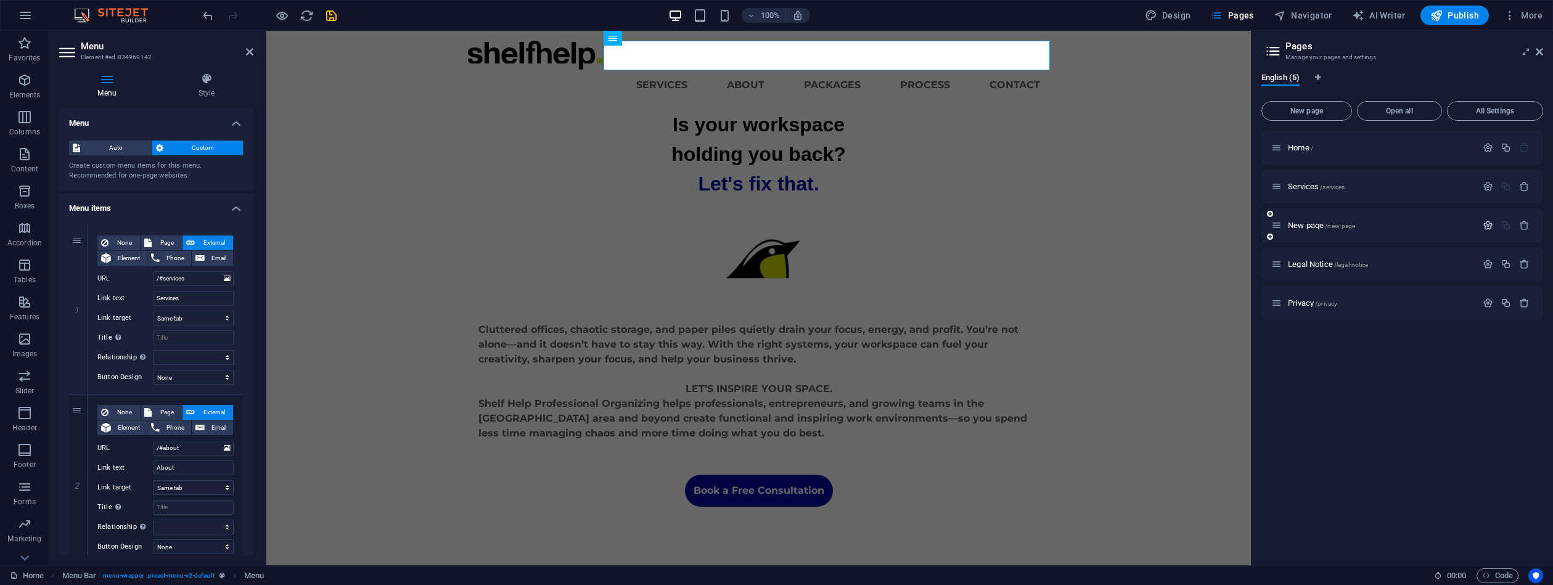
click at [1492, 227] on icon "button" at bounding box center [1488, 225] width 10 height 10
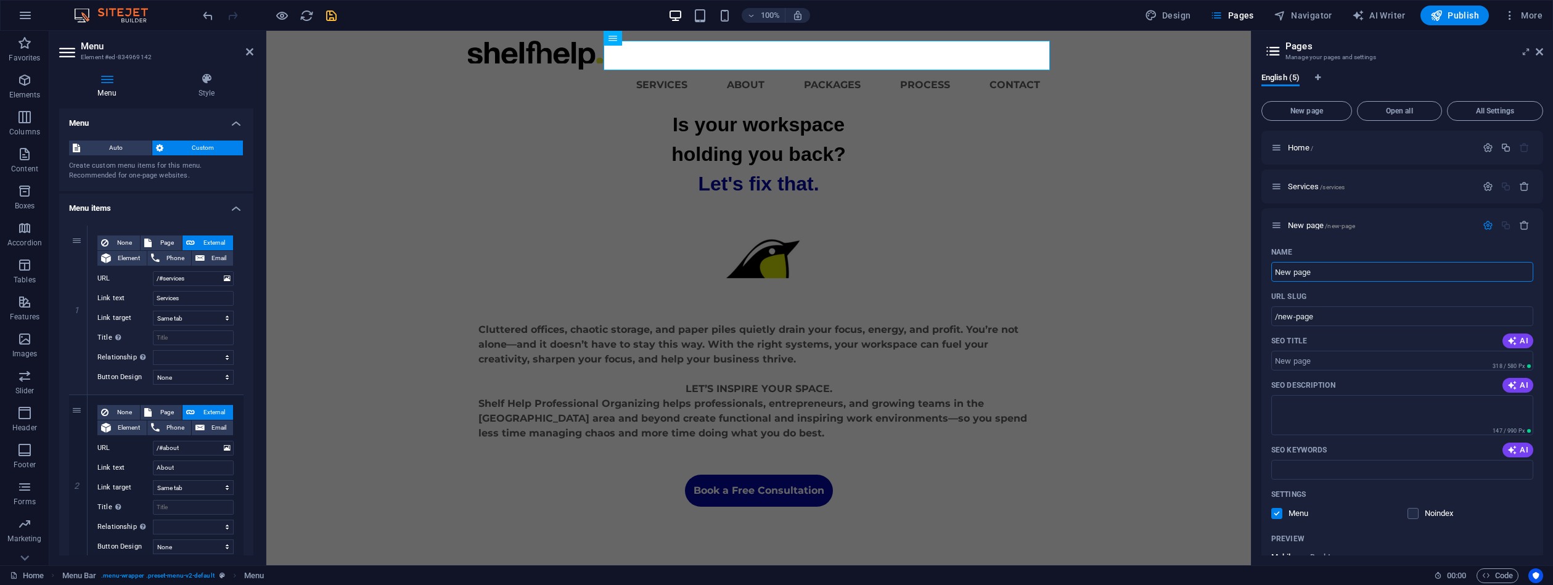
drag, startPoint x: 1586, startPoint y: 303, endPoint x: 1250, endPoint y: 271, distance: 337.6
click at [1270, 269] on div "Name New page ​ URL SLUG /new-page ​ SEO Title AI ​ 318 / 580 Px SEO Descriptio…" at bounding box center [1403, 471] width 282 height 459
type input "A"
type input "/a"
type input "Abo"
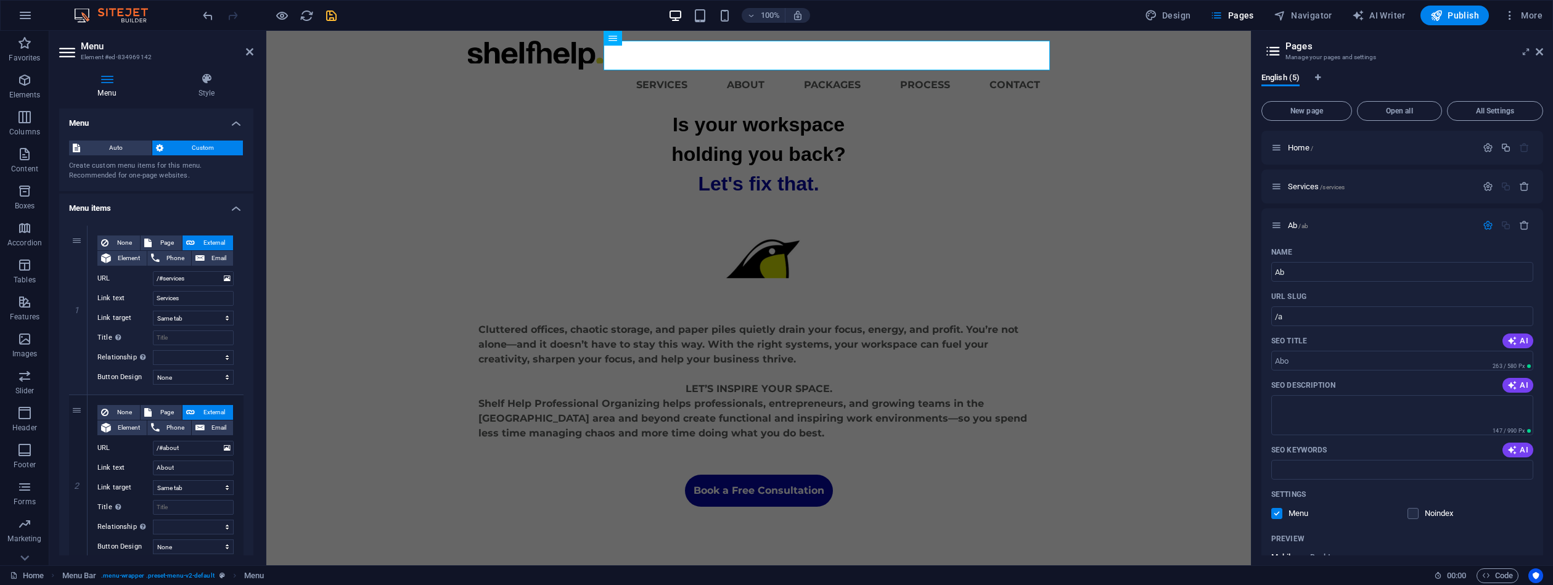
type input "/ab"
type input "About"
type input "/about"
click at [1372, 240] on div "About /about" at bounding box center [1403, 225] width 282 height 34
click at [1483, 226] on icon "button" at bounding box center [1488, 225] width 10 height 10
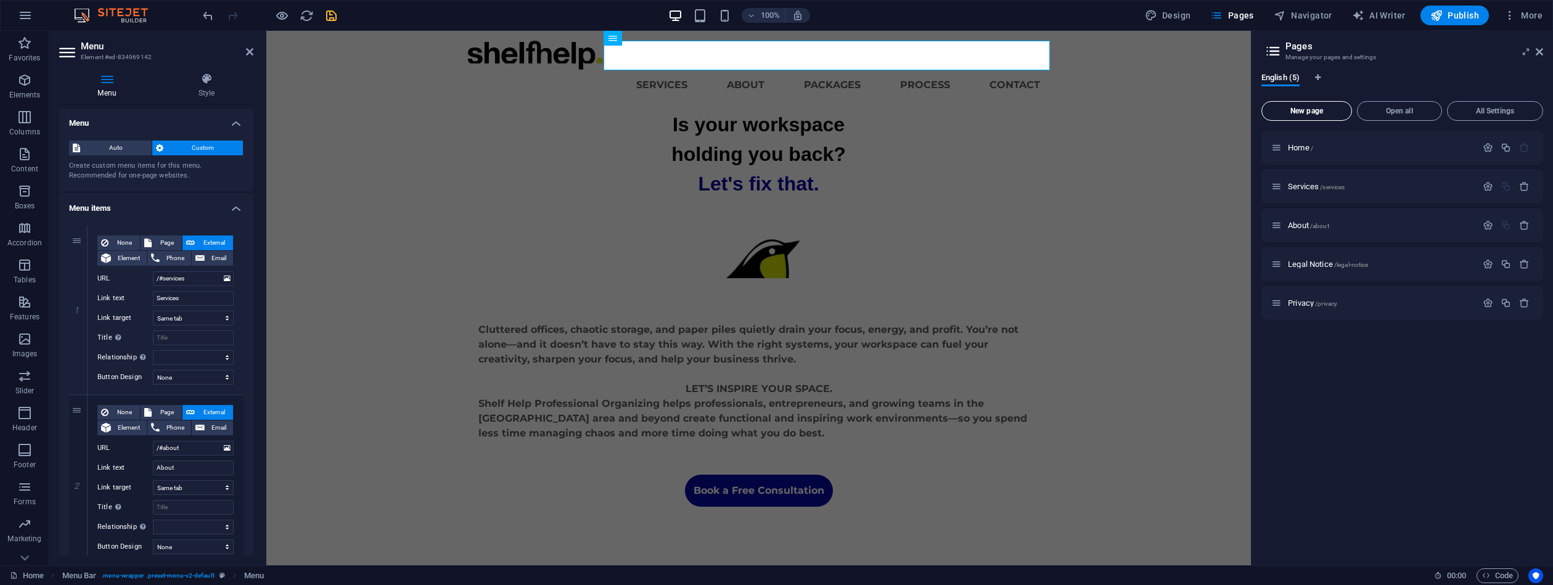
click at [1300, 109] on span "New page" at bounding box center [1307, 110] width 80 height 7
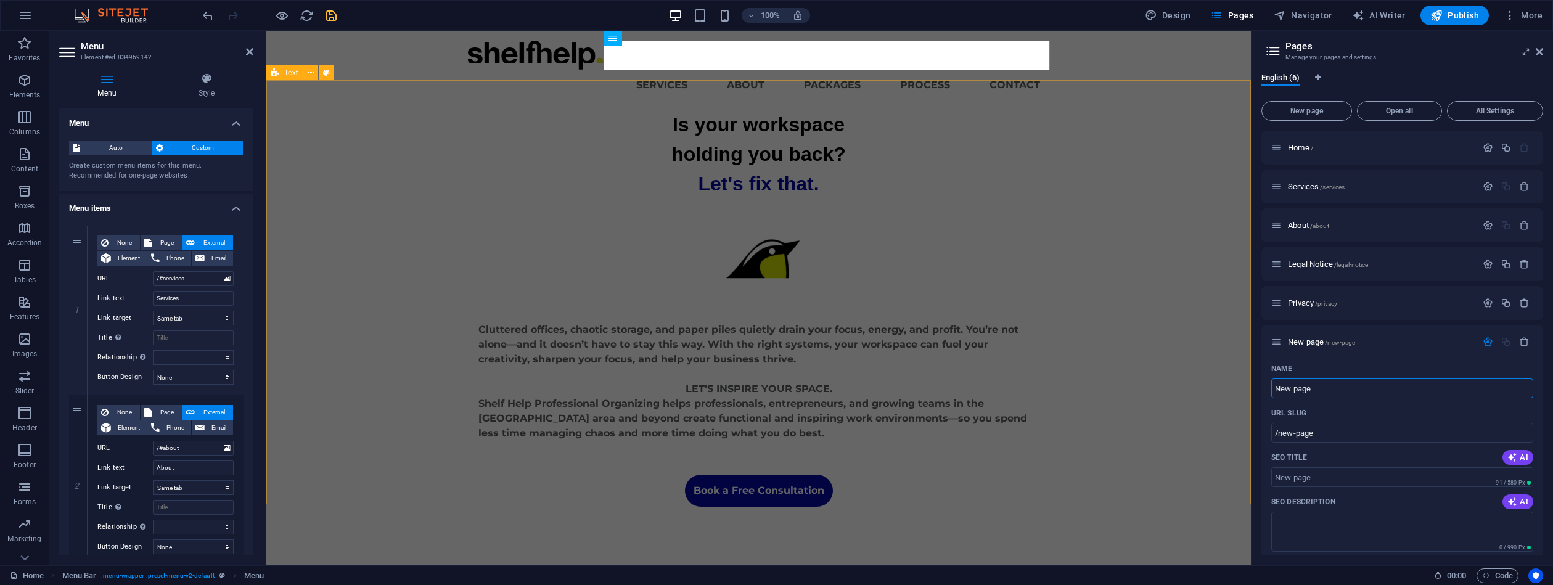
drag, startPoint x: 1585, startPoint y: 422, endPoint x: 1244, endPoint y: 393, distance: 342.2
type input "P"
type input "/p"
type input "Pac"
type input "/pa"
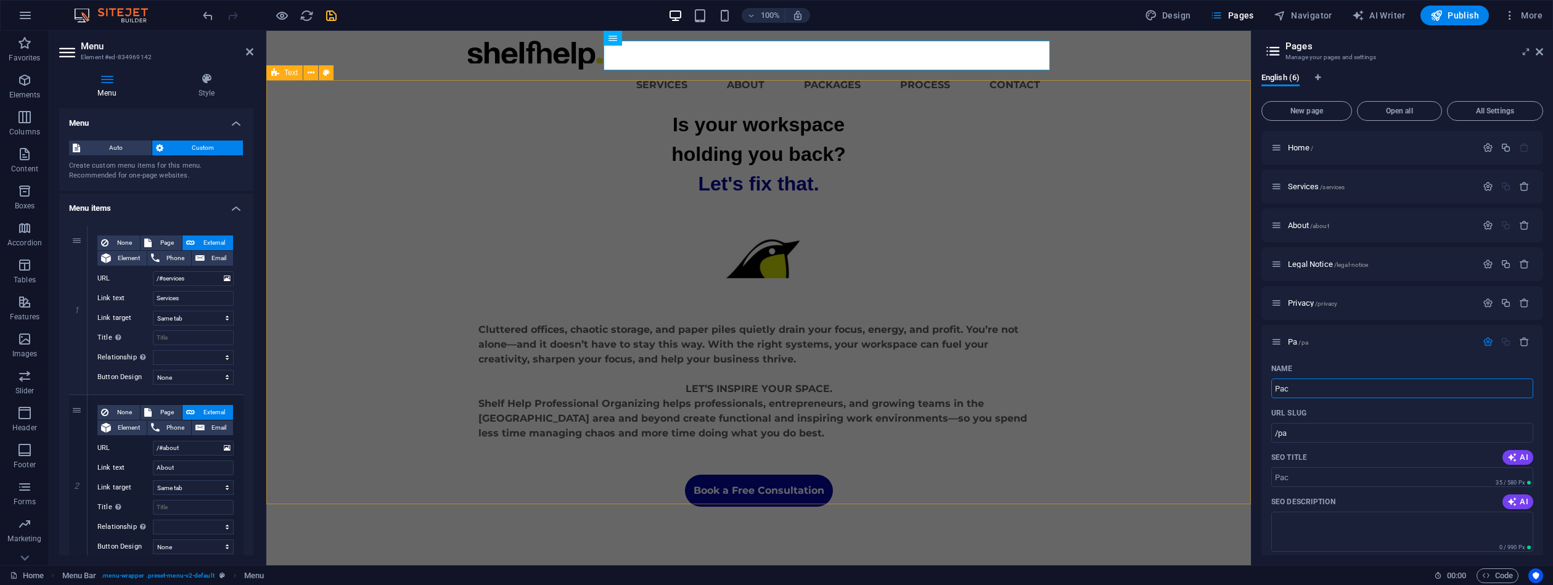
type input "Pack"
type input "/pac"
type input "Packag"
type input "/packa"
type input "Packages"
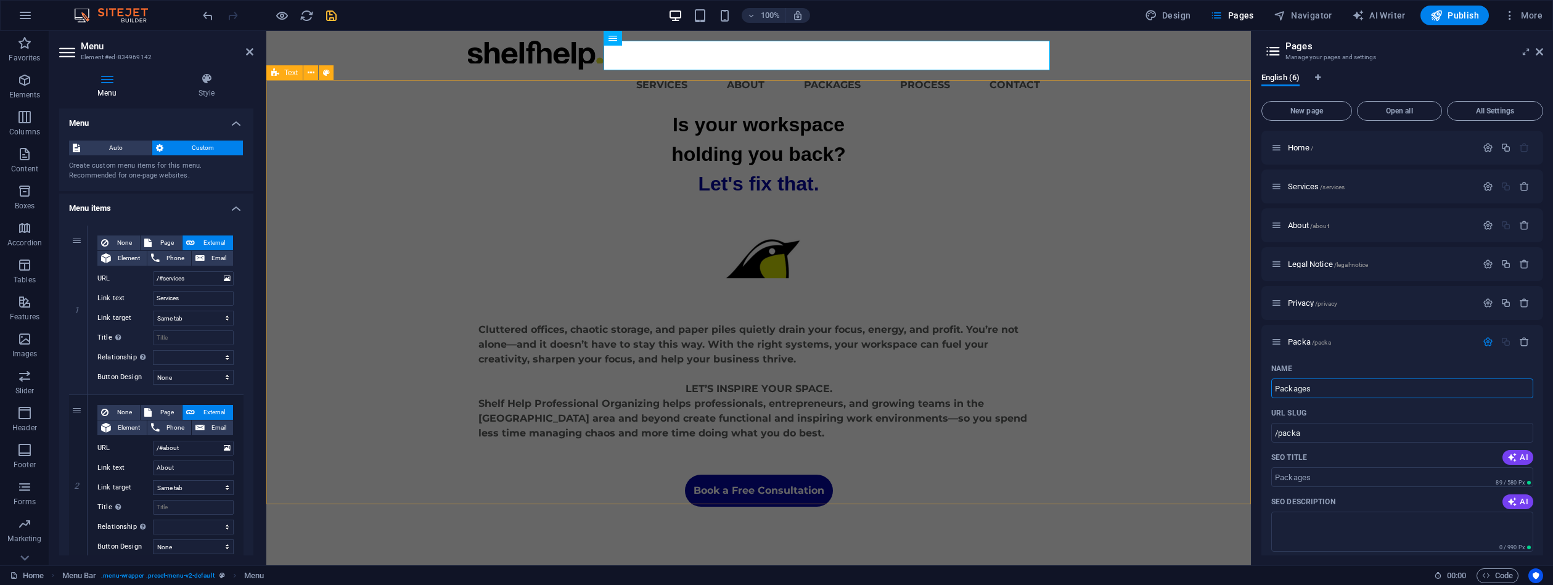
type input "/packages"
click at [1373, 365] on div "Name" at bounding box center [1402, 369] width 262 height 20
click at [1484, 342] on icon "button" at bounding box center [1488, 342] width 10 height 10
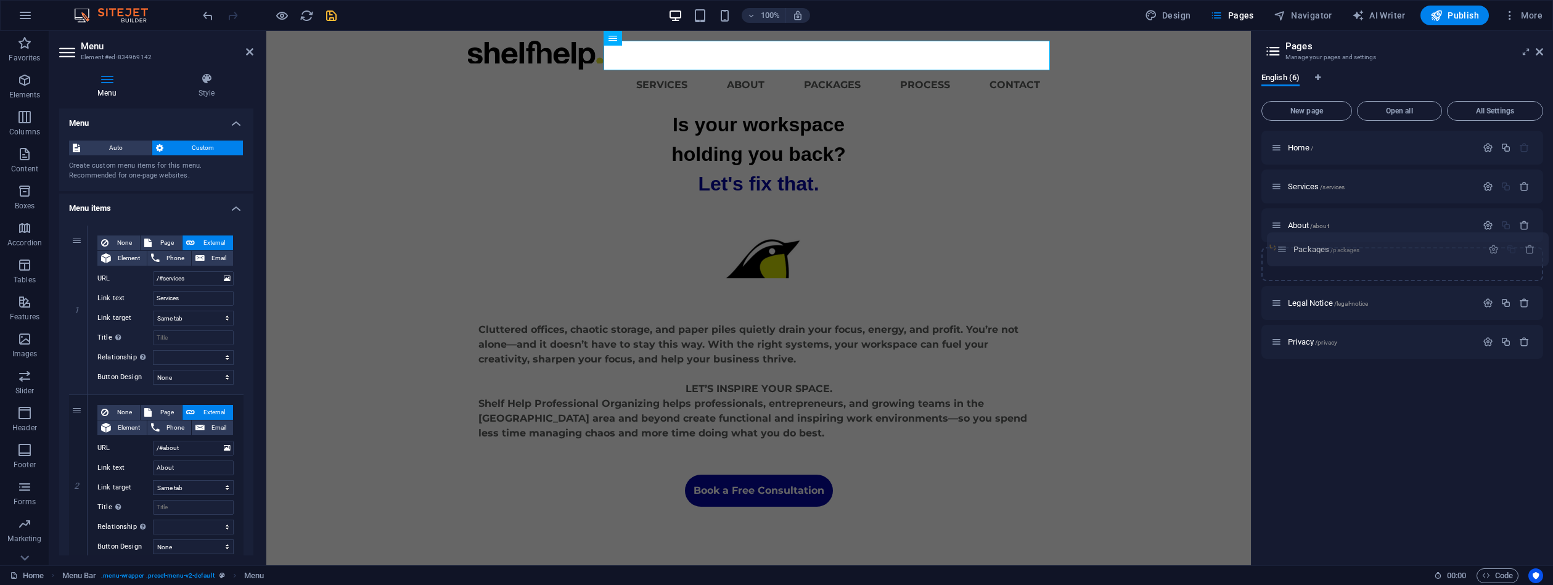
drag, startPoint x: 1278, startPoint y: 343, endPoint x: 1282, endPoint y: 247, distance: 96.9
click at [1282, 247] on div "Home / Services /services About /about Legal Notice /legal-notice Privacy /priv…" at bounding box center [1403, 225] width 282 height 189
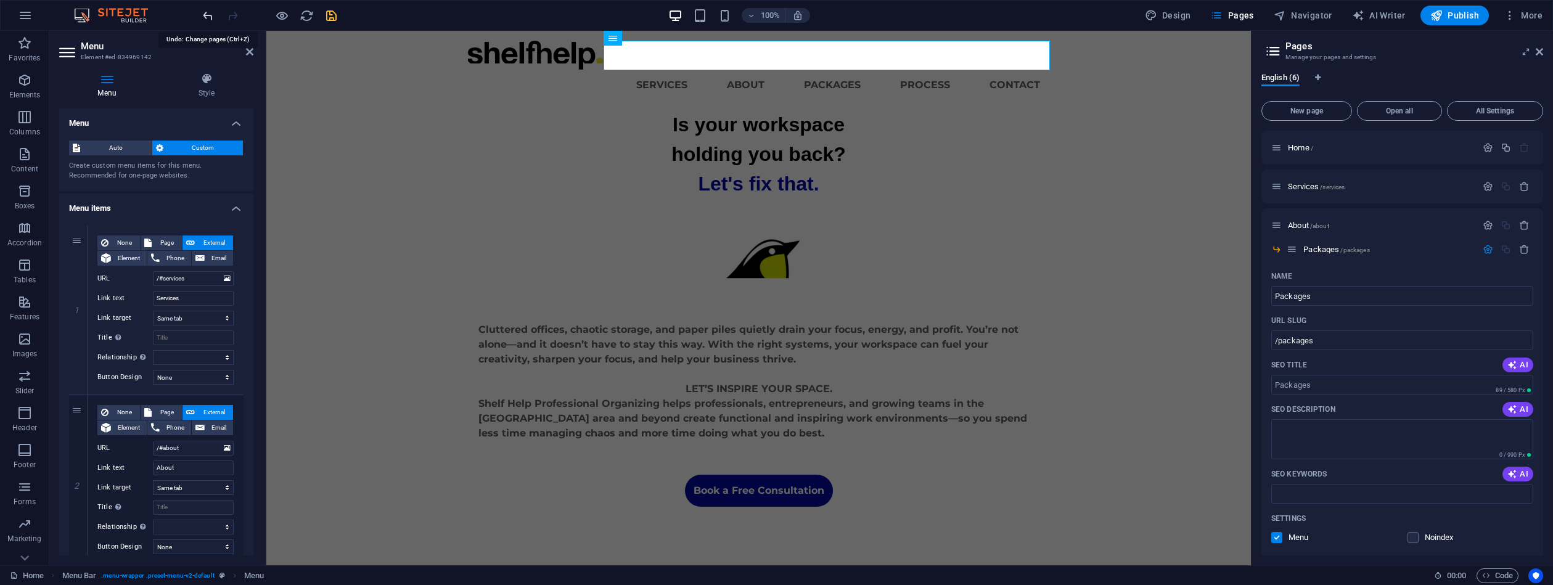
click at [207, 17] on icon "undo" at bounding box center [208, 16] width 14 height 14
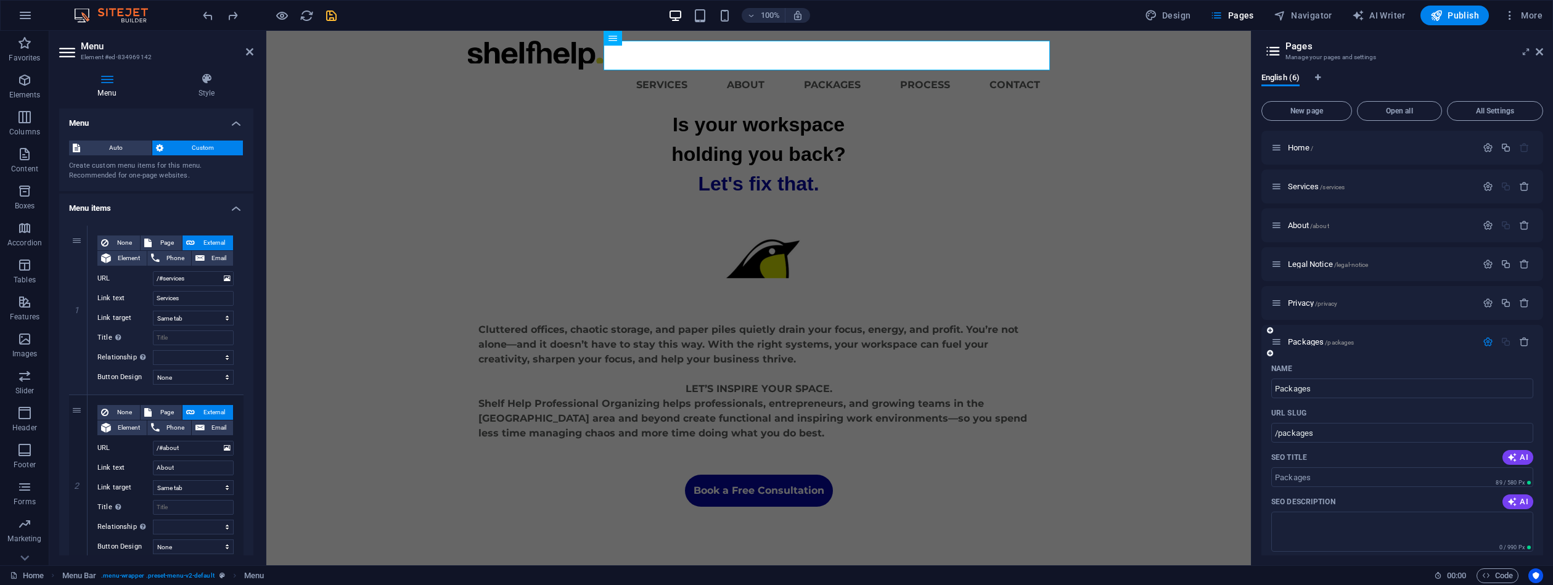
click at [1488, 343] on icon "button" at bounding box center [1488, 342] width 10 height 10
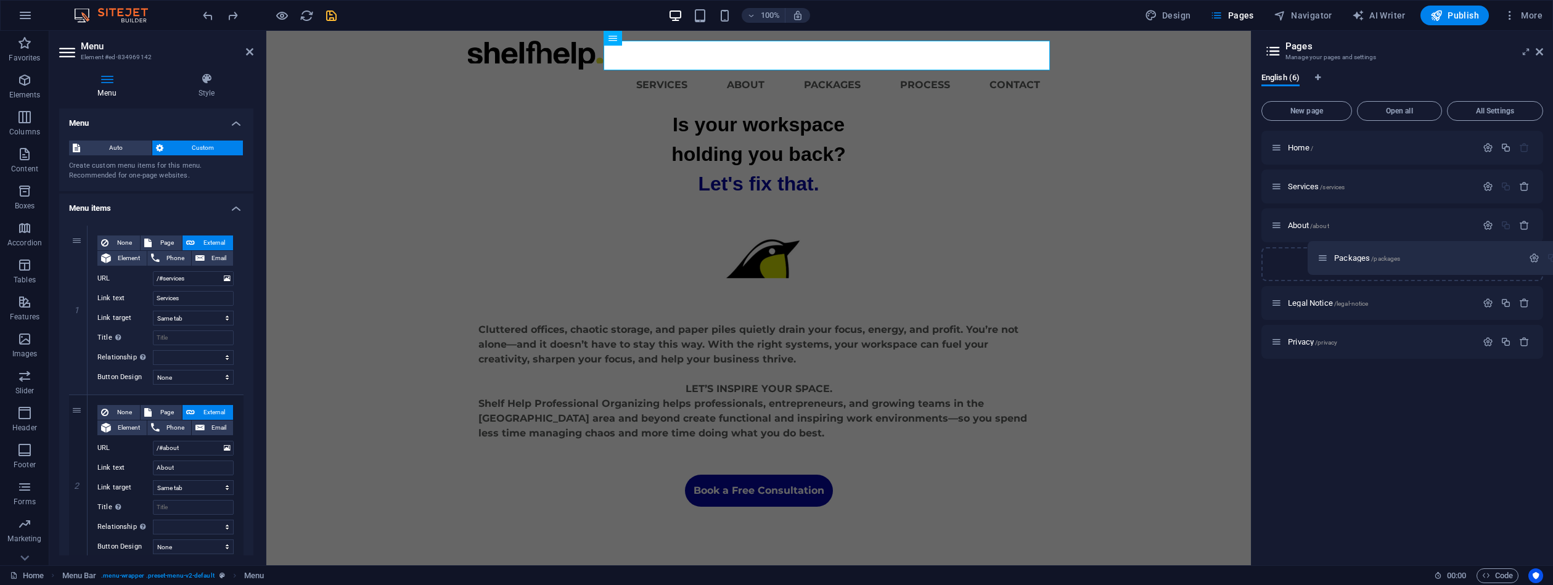
drag, startPoint x: 1278, startPoint y: 341, endPoint x: 1323, endPoint y: 254, distance: 97.9
click at [1323, 254] on div "Home / Services /services About /about Legal Notice /legal-notice Privacy /priv…" at bounding box center [1403, 245] width 282 height 228
click at [1297, 106] on button "New page" at bounding box center [1307, 111] width 91 height 20
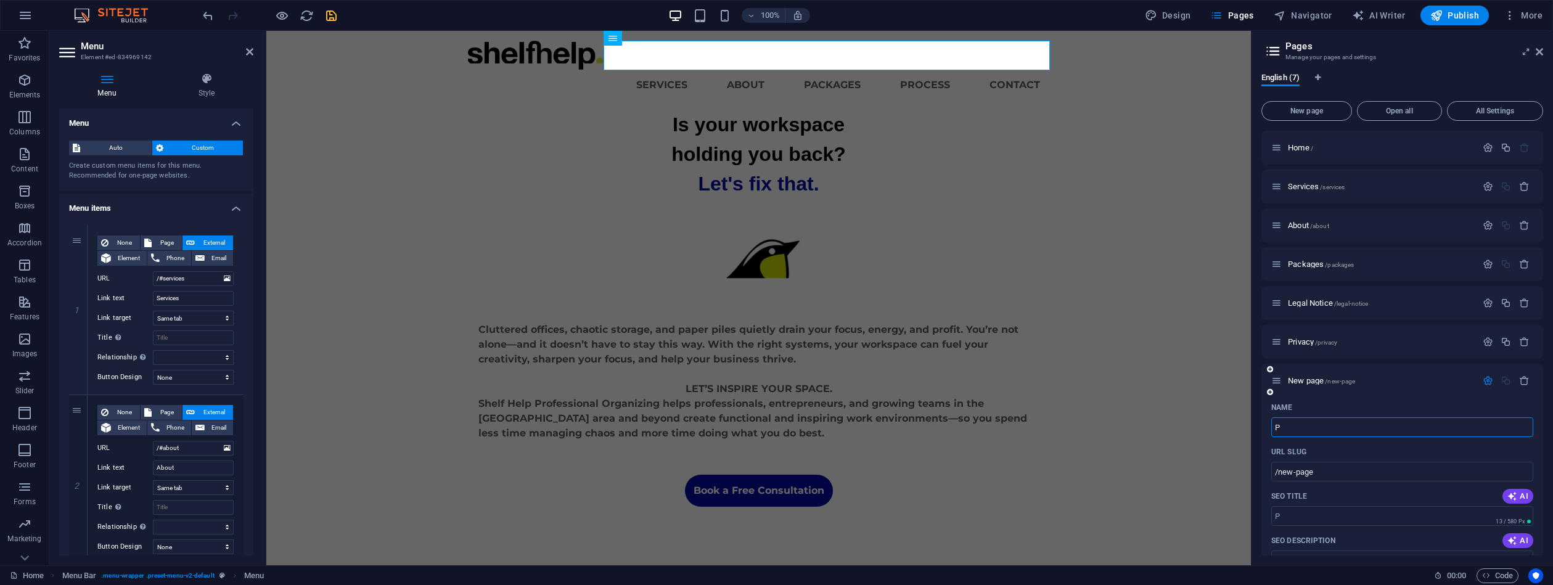
type input "Pr"
type input "/p"
type input "Proc"
type input "/pro"
type input "Proce"
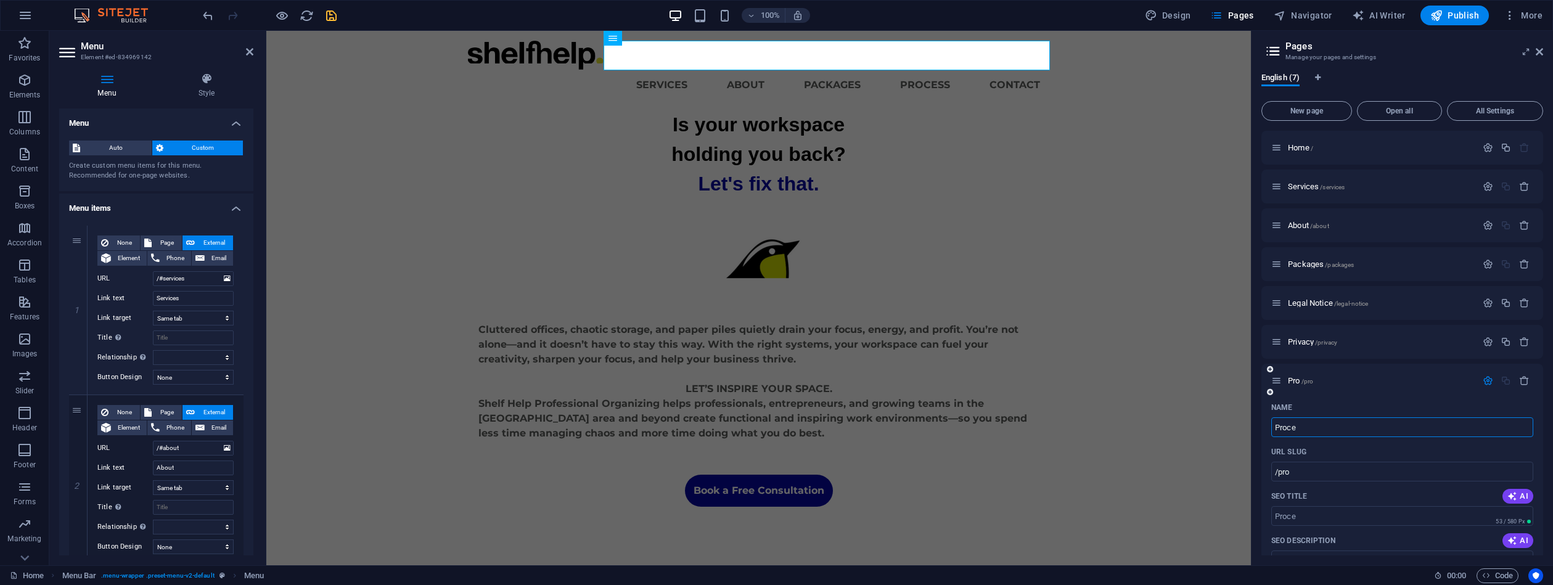
type input "/proce"
type input "Process"
type input "/process"
click at [1485, 385] on icon "button" at bounding box center [1488, 381] width 10 height 10
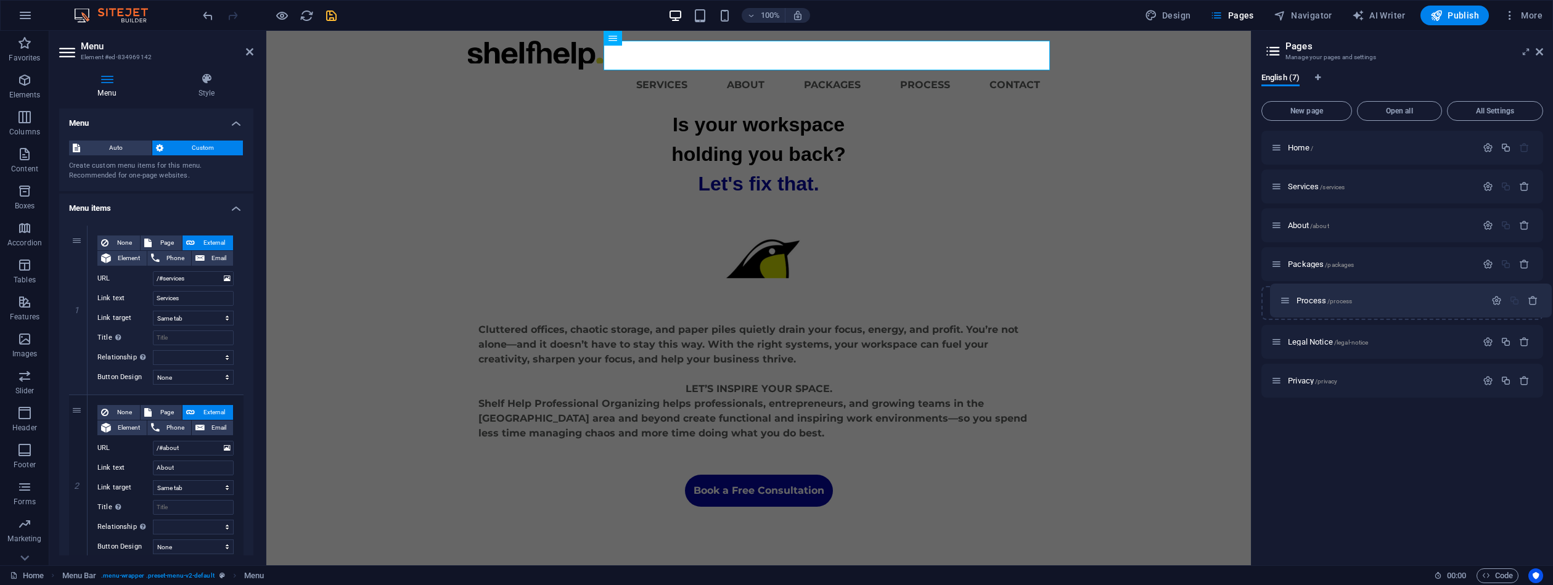
drag, startPoint x: 1276, startPoint y: 383, endPoint x: 1287, endPoint y: 299, distance: 84.6
click at [1287, 299] on div "Home / Services /services About /about Packages /packages Legal Notice /legal-n…" at bounding box center [1403, 264] width 282 height 267
drag, startPoint x: 1278, startPoint y: 228, endPoint x: 1339, endPoint y: 187, distance: 73.4
click at [1339, 187] on div "Home / Services /services About /about Packages /packages Process /process Lega…" at bounding box center [1403, 264] width 282 height 267
drag, startPoint x: 1276, startPoint y: 306, endPoint x: 1328, endPoint y: 228, distance: 93.0
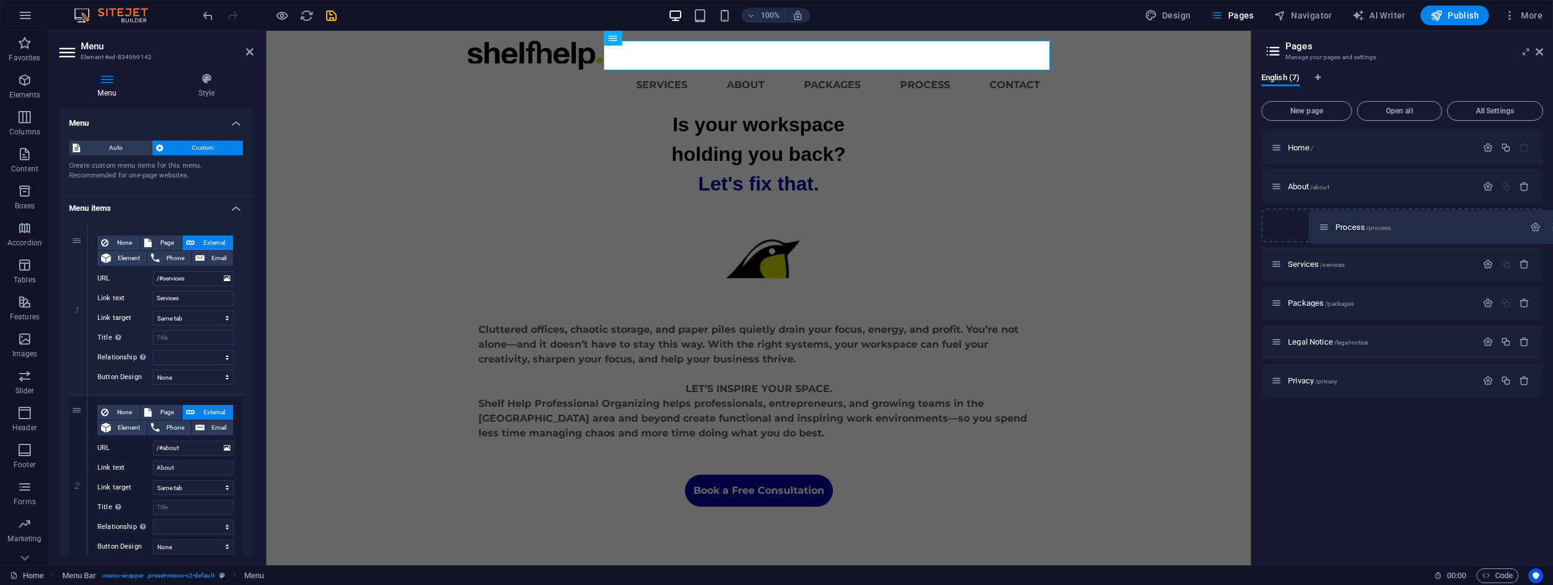
click at [1328, 228] on div "Home / About /about Services /services Packages /packages Process /process Lega…" at bounding box center [1403, 264] width 282 height 267
click at [1313, 112] on span "New page" at bounding box center [1307, 110] width 80 height 7
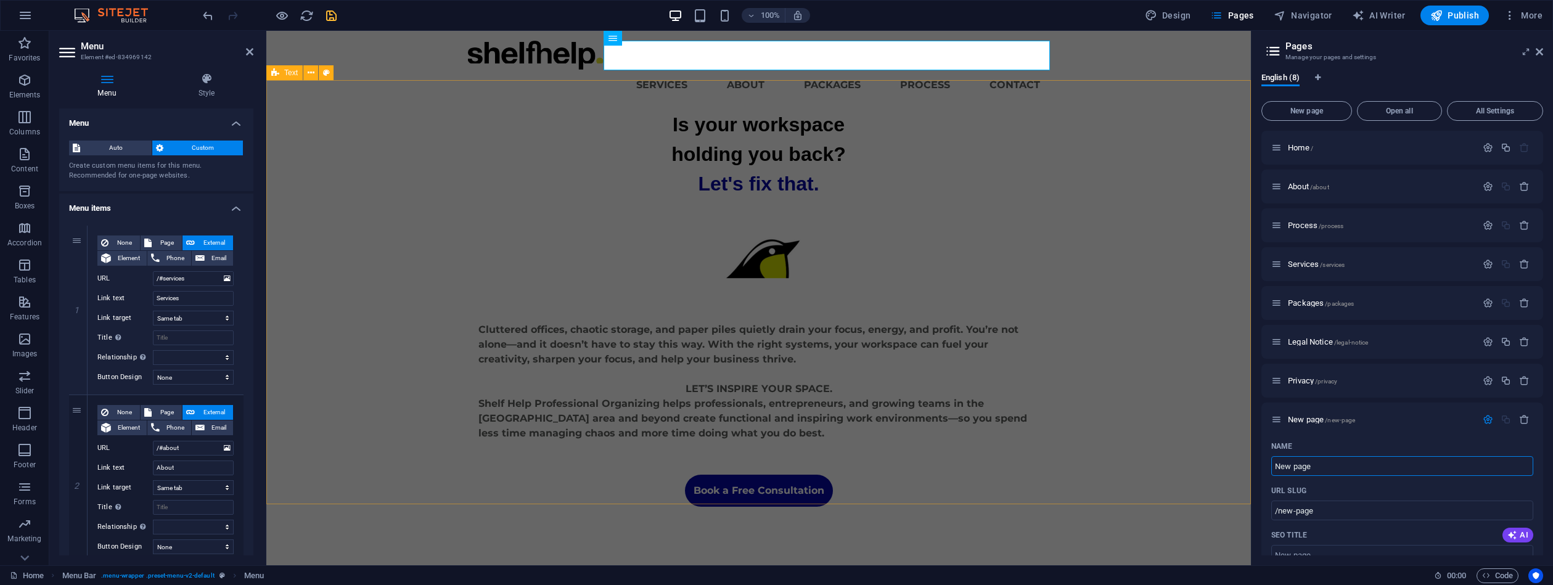
drag, startPoint x: 1587, startPoint y: 501, endPoint x: 1250, endPoint y: 464, distance: 338.6
type input "CoNew page"
type input "/cnew-page"
type input "ContNew page"
type input "/connew-page"
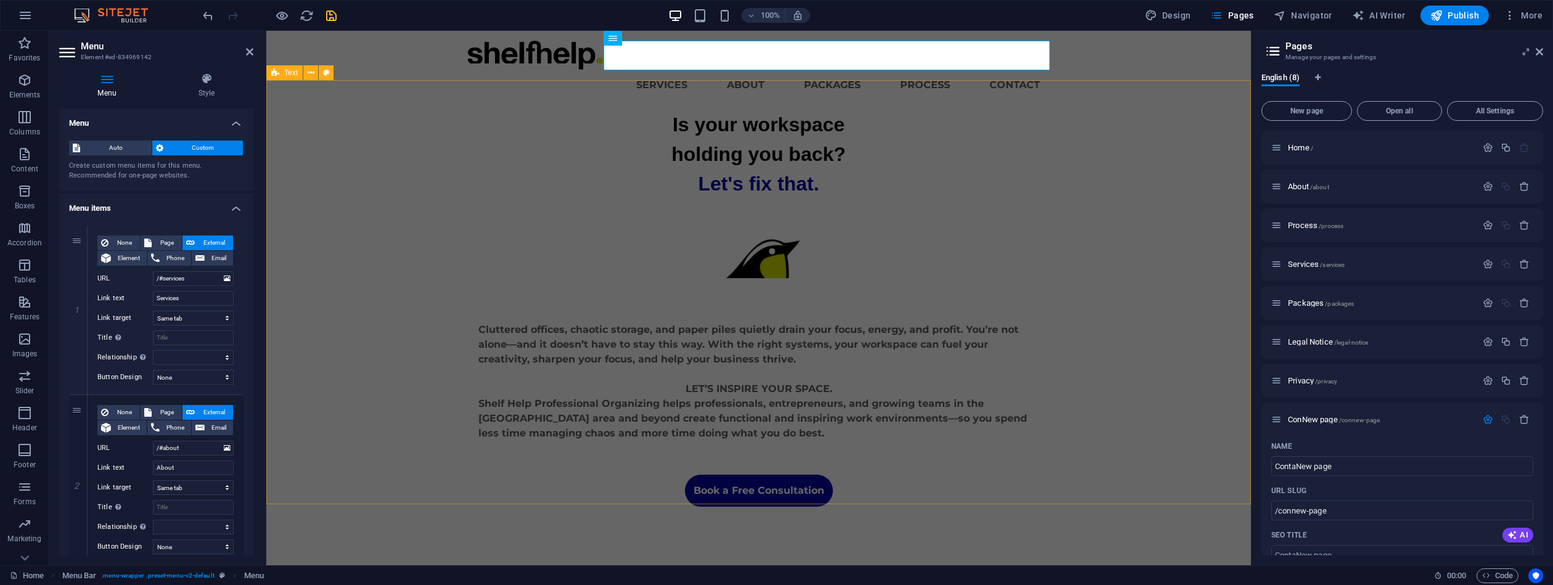
type input "ContacNew page"
type input "/contanew-page"
type input "ContactNew page"
type input "/contactnew-page"
drag, startPoint x: 1348, startPoint y: 467, endPoint x: 1307, endPoint y: 465, distance: 41.4
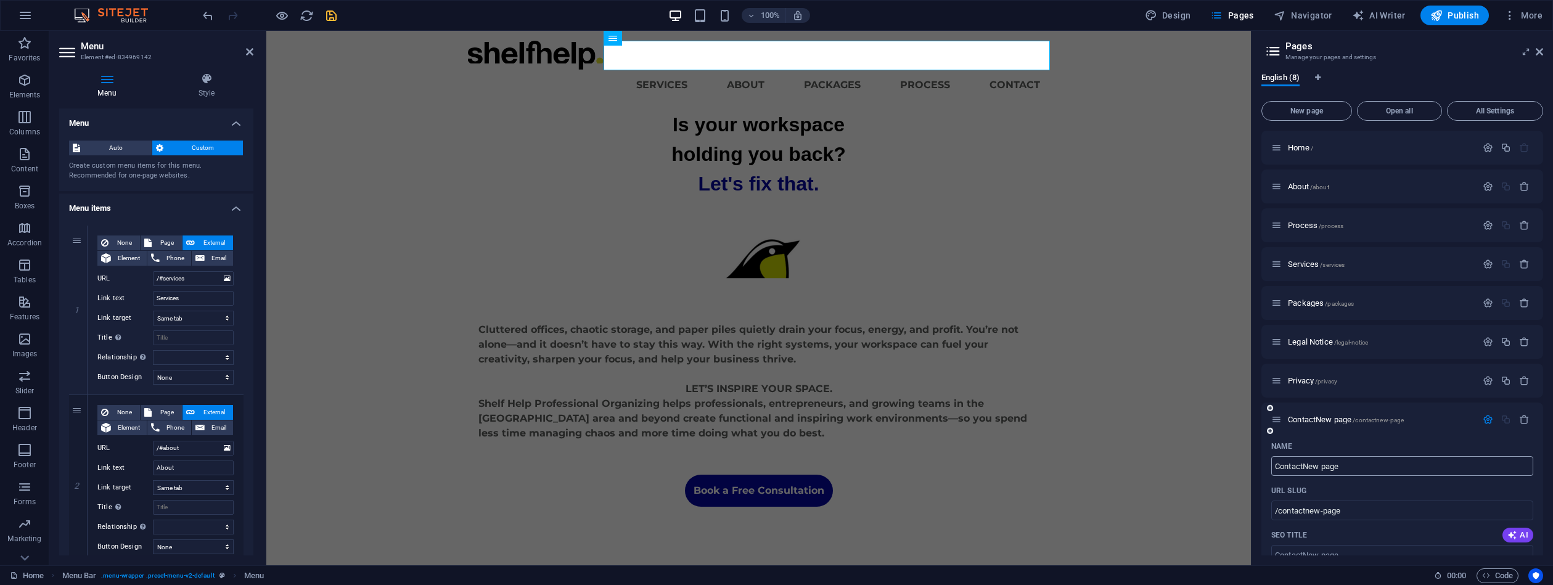
click at [1307, 465] on input "ContactNew page" at bounding box center [1402, 466] width 262 height 20
type input "Contact"
type input "/contact"
click at [1485, 418] on icon "button" at bounding box center [1488, 419] width 10 height 10
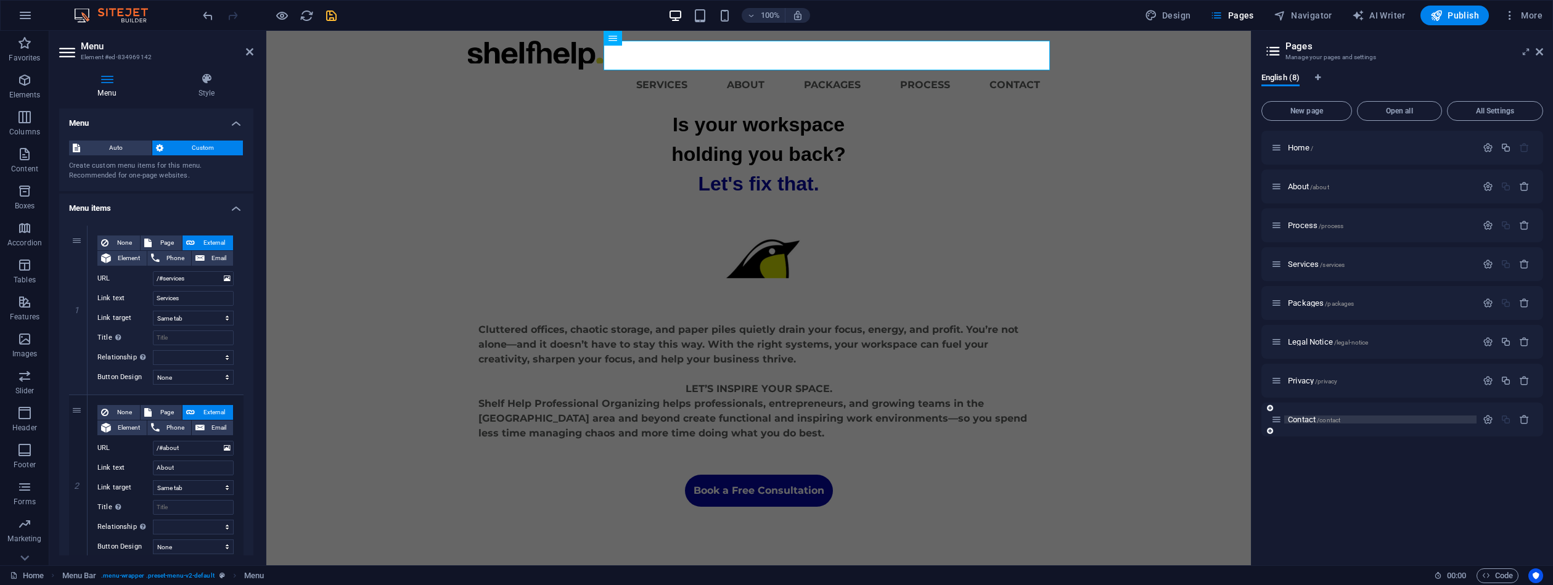
click at [1293, 419] on span "Contact /contact" at bounding box center [1314, 419] width 52 height 9
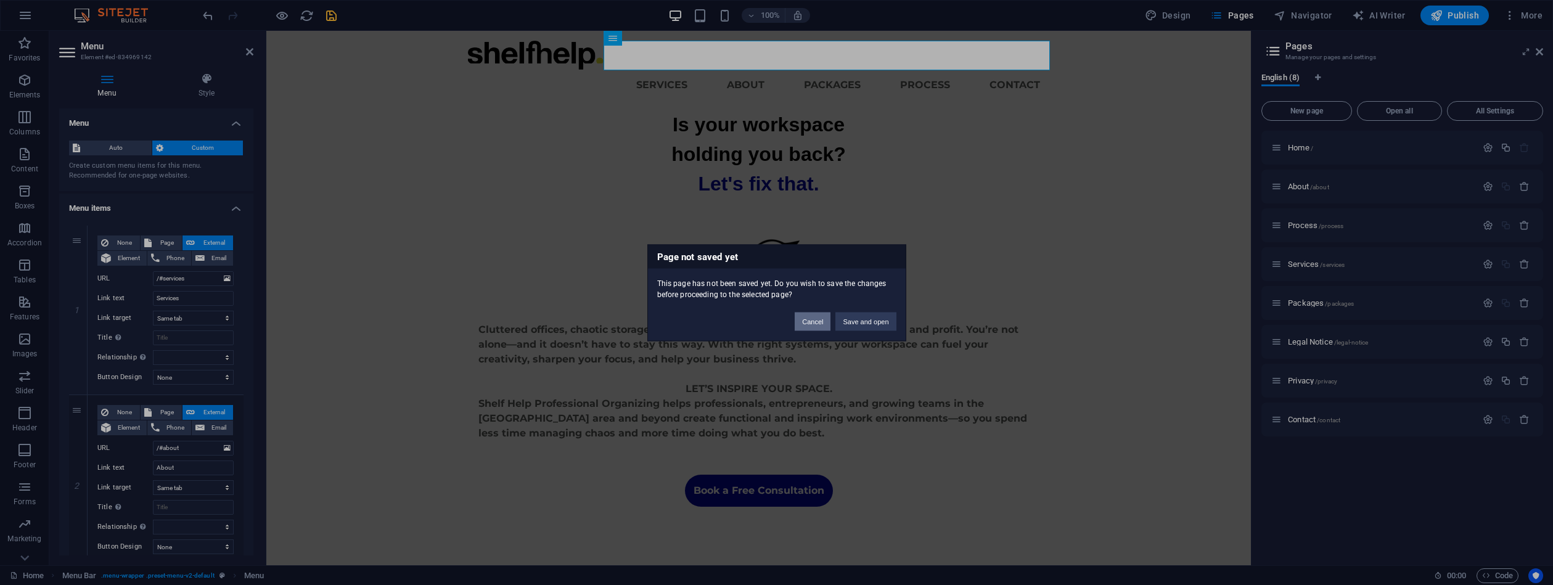
click at [791, 328] on div "Cancel Save and open" at bounding box center [846, 315] width 120 height 31
drag, startPoint x: 816, startPoint y: 319, endPoint x: 1423, endPoint y: 369, distance: 608.7
click at [817, 319] on button "Cancel" at bounding box center [813, 321] width 36 height 18
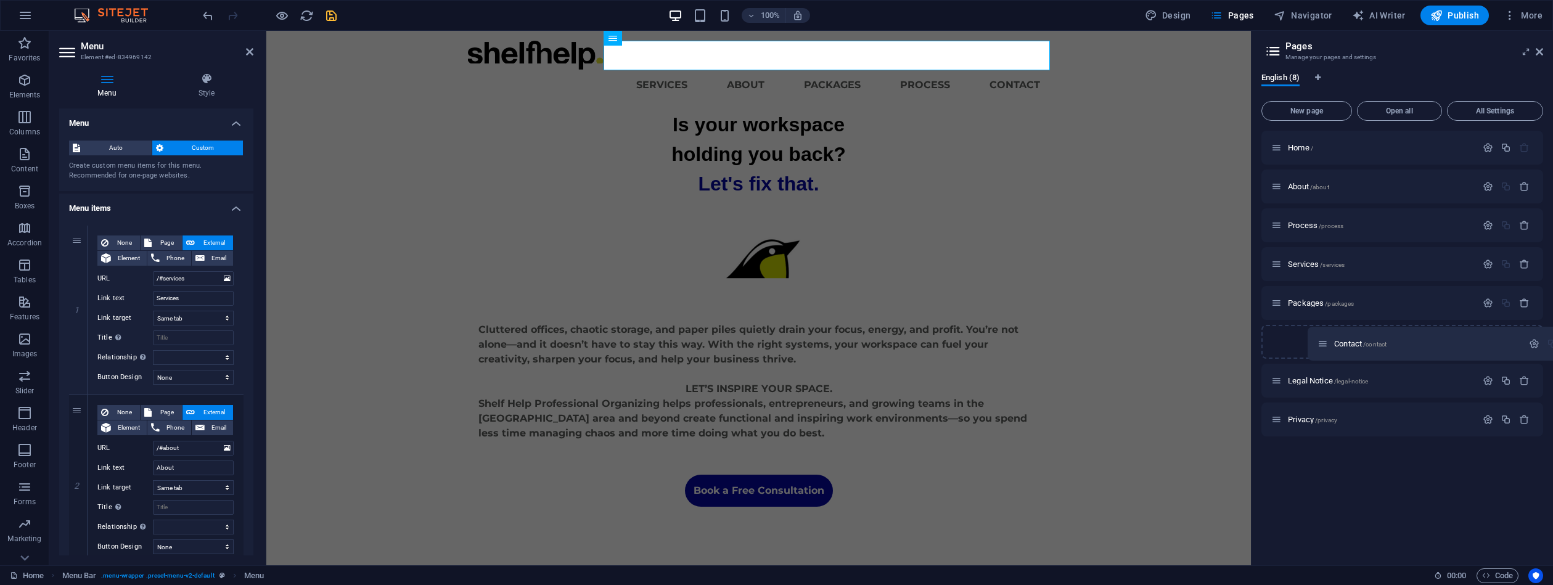
drag, startPoint x: 1281, startPoint y: 421, endPoint x: 1328, endPoint y: 341, distance: 92.6
click at [1328, 341] on div "Home / About /about Process /process Services /services Packages /packages Lega…" at bounding box center [1403, 284] width 282 height 306
click at [326, 18] on icon "save" at bounding box center [331, 16] width 14 height 14
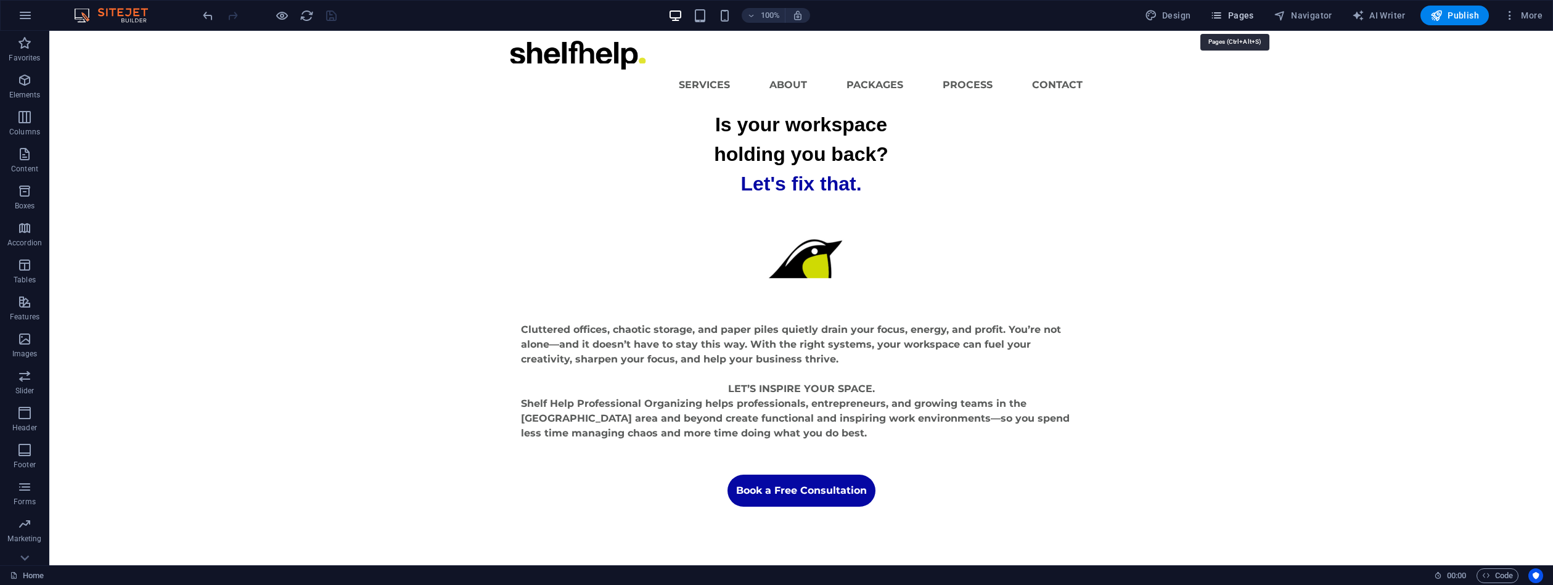
click at [1242, 18] on span "Pages" at bounding box center [1231, 15] width 43 height 12
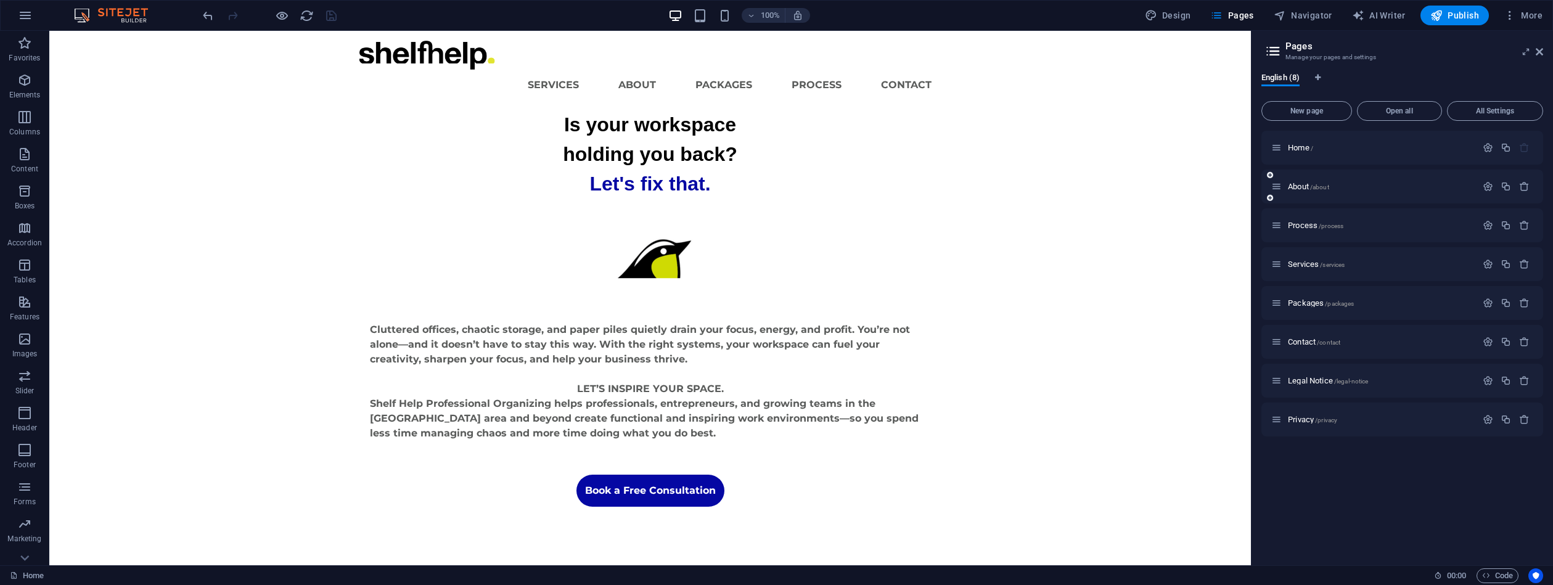
click at [1276, 184] on icon at bounding box center [1276, 186] width 10 height 10
click at [1490, 187] on icon "button" at bounding box center [1488, 186] width 10 height 10
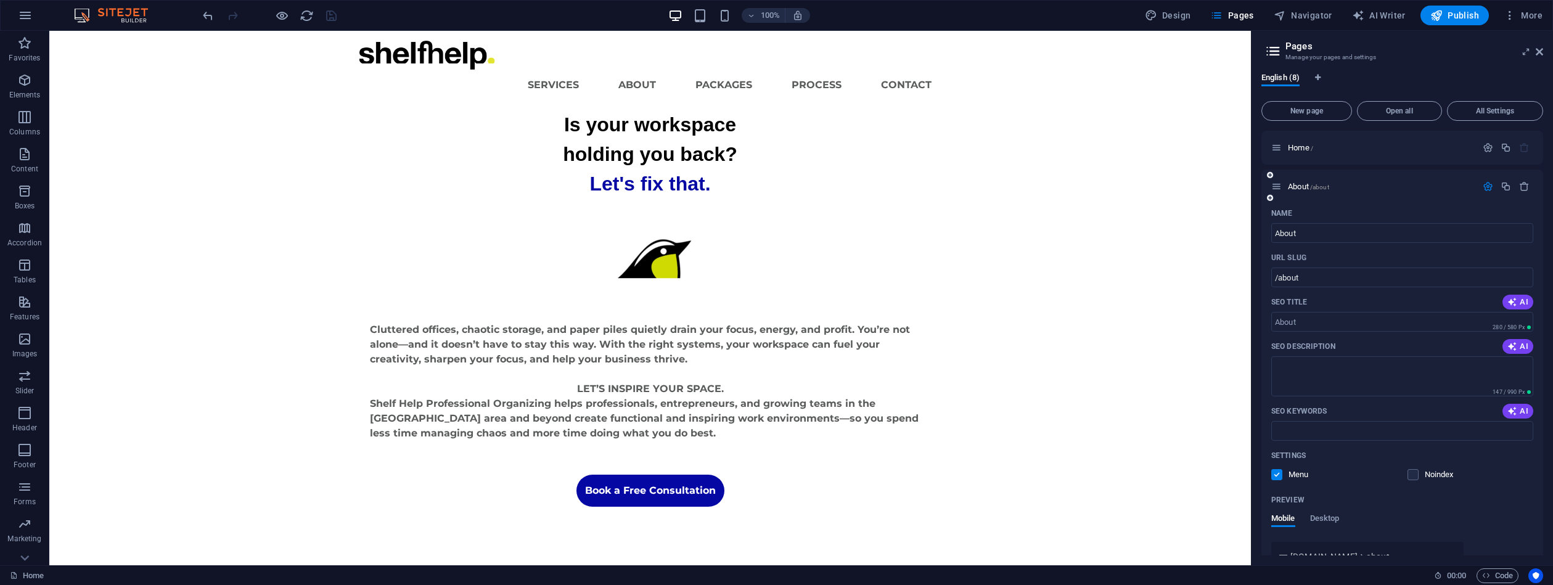
click at [1491, 187] on icon "button" at bounding box center [1488, 186] width 10 height 10
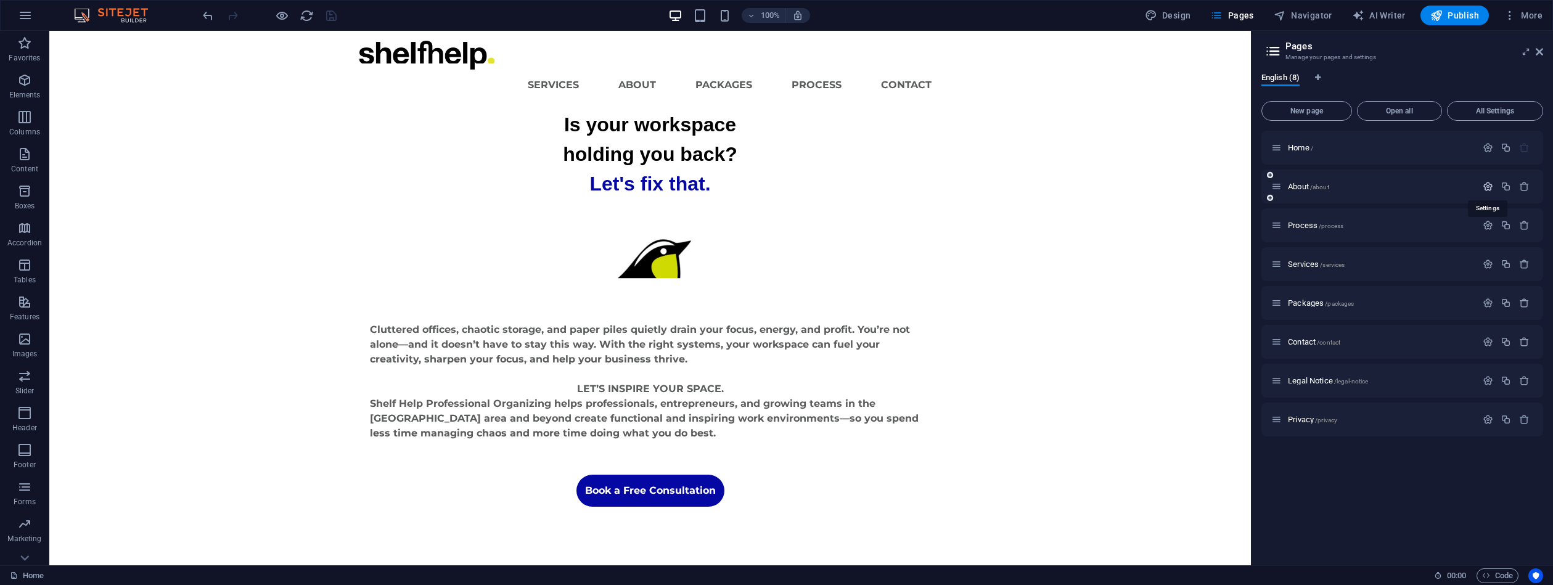
click at [1483, 188] on icon "button" at bounding box center [1488, 186] width 10 height 10
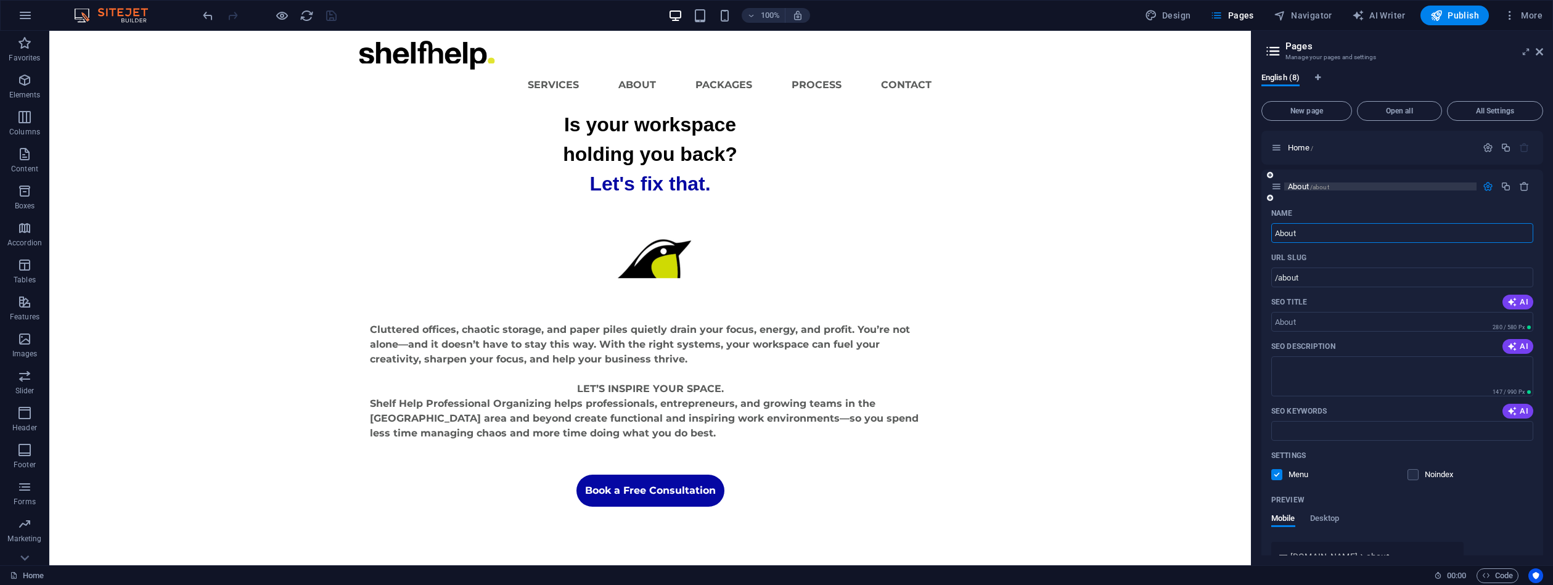
click at [1391, 189] on p "About /about" at bounding box center [1380, 187] width 185 height 8
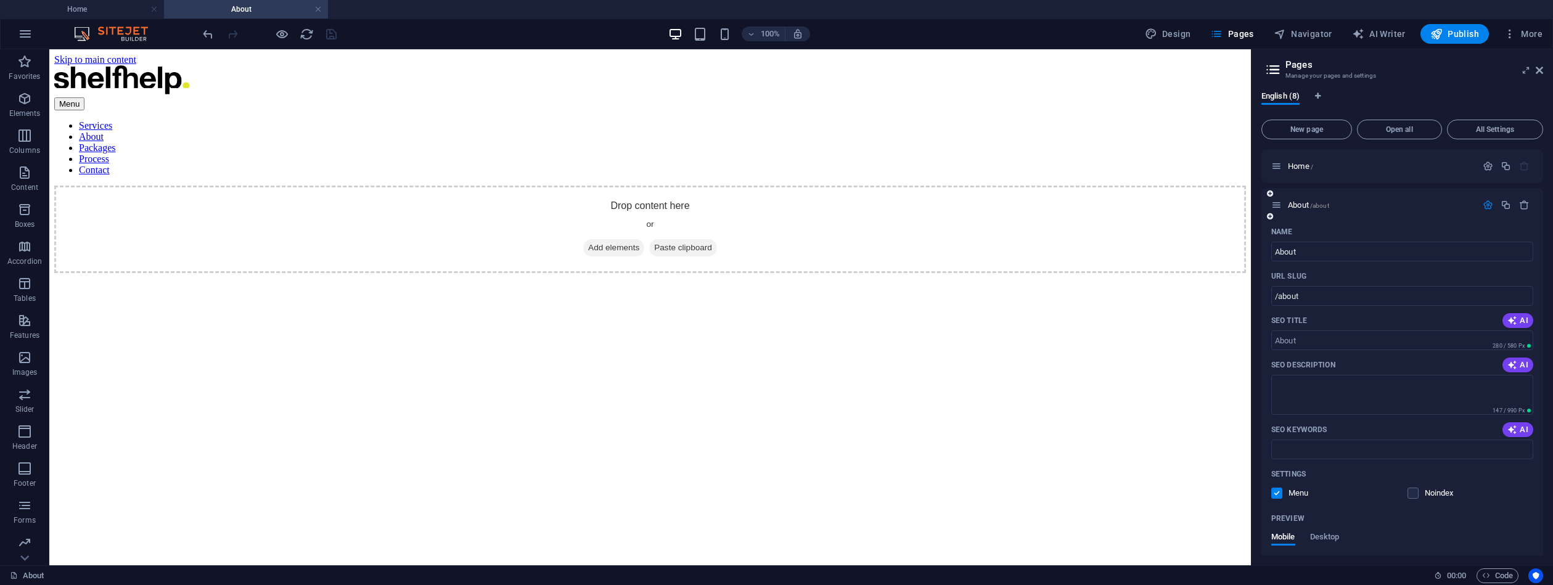
click at [1484, 206] on icon "button" at bounding box center [1488, 205] width 10 height 10
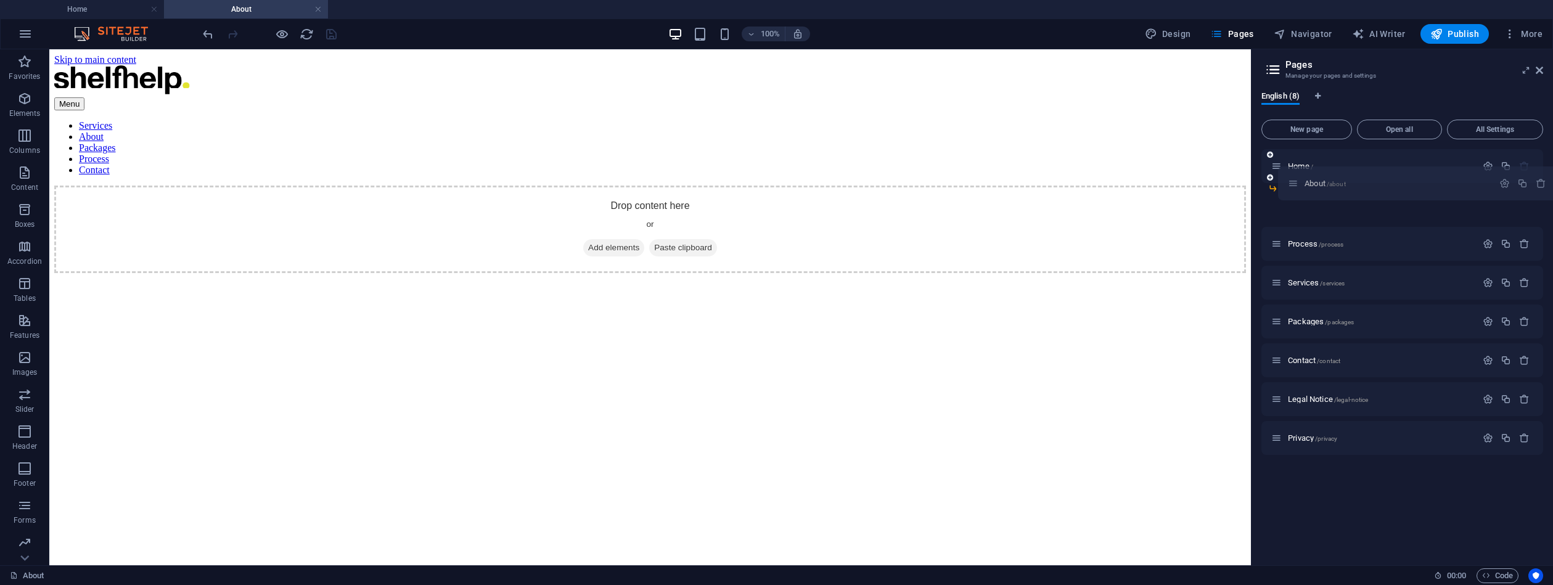
drag, startPoint x: 1281, startPoint y: 207, endPoint x: 1297, endPoint y: 182, distance: 29.6
click at [1297, 182] on div "Home / About /about Process /process Services /services Packages /packages Cont…" at bounding box center [1403, 282] width 282 height 267
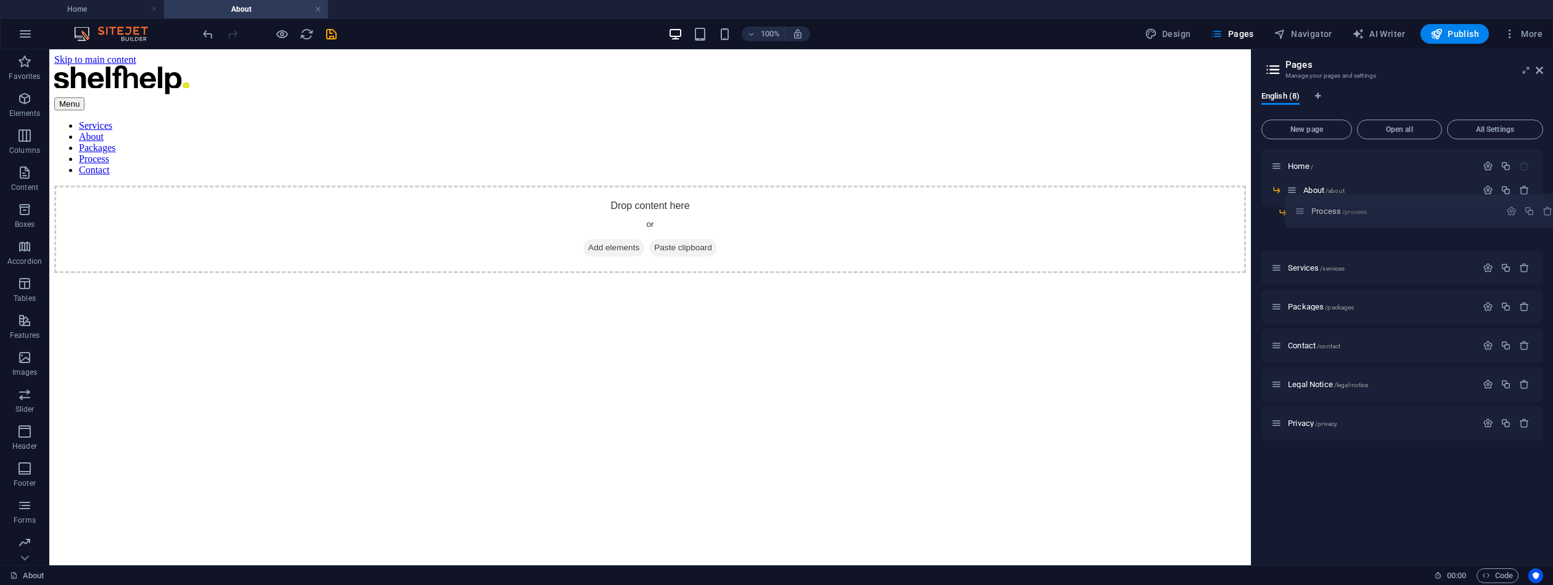
drag, startPoint x: 1279, startPoint y: 228, endPoint x: 1307, endPoint y: 208, distance: 33.5
click at [1307, 208] on div "Home / About /about Process /process Services /services Packages /packages Cont…" at bounding box center [1403, 275] width 282 height 252
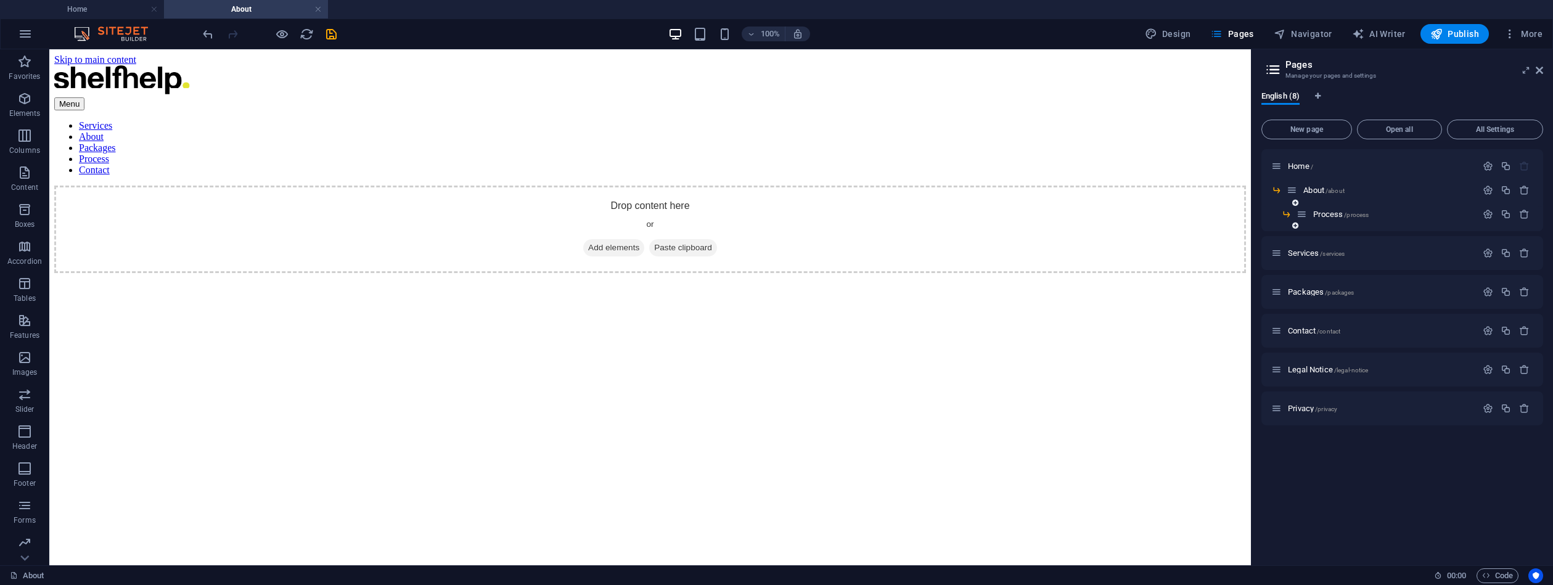
click at [1277, 229] on div "Process /process" at bounding box center [1403, 219] width 282 height 24
drag, startPoint x: 1278, startPoint y: 252, endPoint x: 1315, endPoint y: 247, distance: 36.7
click at [1315, 247] on div "Home / About /about Process /process Services /services Packages /packages Cont…" at bounding box center [1403, 287] width 282 height 276
drag, startPoint x: 1277, startPoint y: 252, endPoint x: 1321, endPoint y: 248, distance: 43.9
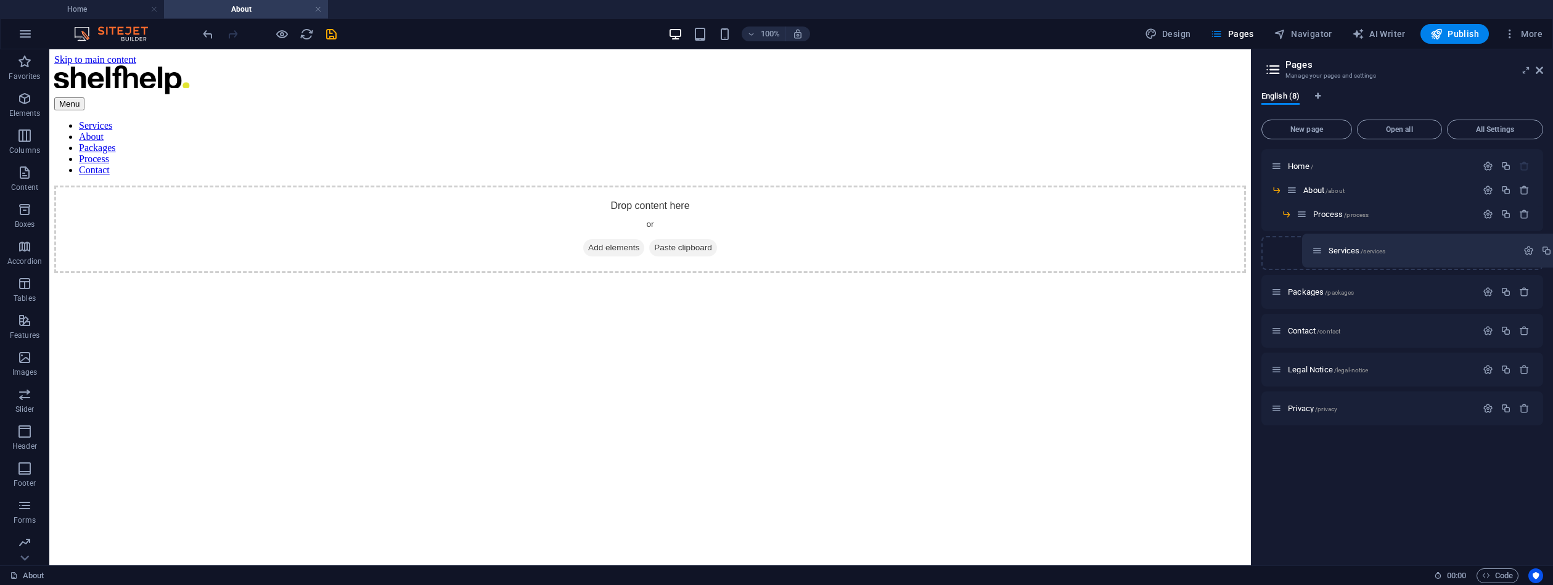
click at [1321, 248] on div "Home / About /about Process /process Services /services Packages /packages Cont…" at bounding box center [1403, 287] width 282 height 276
drag, startPoint x: 1278, startPoint y: 253, endPoint x: 1333, endPoint y: 250, distance: 55.0
click at [1333, 250] on div "Home / About /about Process /process Services /services Packages /packages Cont…" at bounding box center [1403, 287] width 282 height 276
drag, startPoint x: 1276, startPoint y: 255, endPoint x: 1349, endPoint y: 240, distance: 74.2
click at [1349, 240] on div "Home / About /about Process /process Services /services Packages /packages Cont…" at bounding box center [1403, 287] width 282 height 276
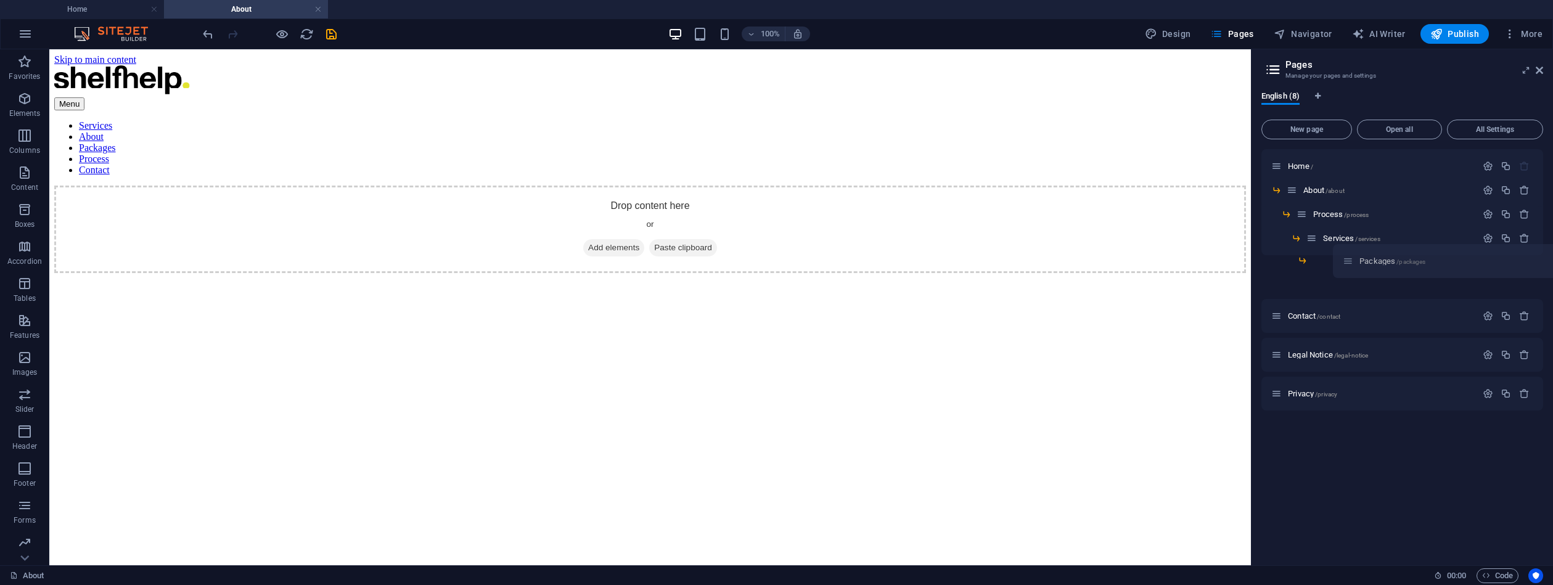
drag, startPoint x: 1276, startPoint y: 279, endPoint x: 1351, endPoint y: 263, distance: 76.9
click at [1351, 263] on div "Home / About /about Process /process Services /services Packages /packages Cont…" at bounding box center [1403, 260] width 282 height 223
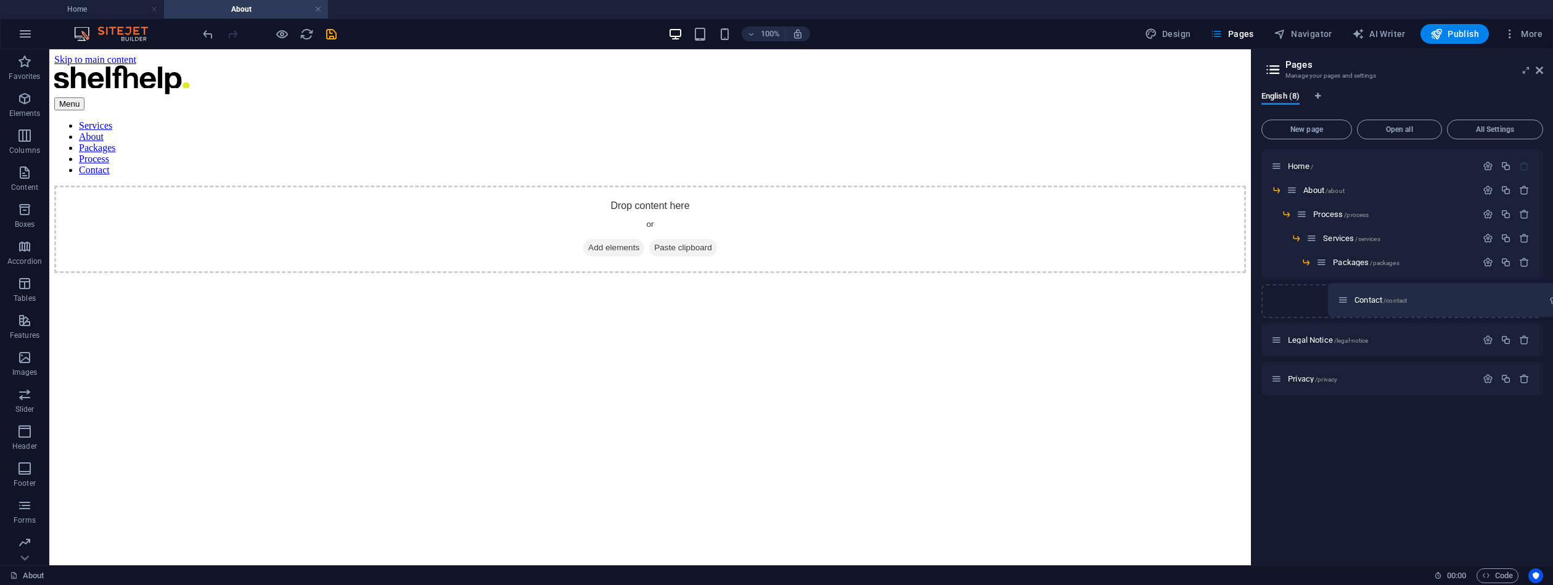
drag, startPoint x: 1276, startPoint y: 303, endPoint x: 1345, endPoint y: 302, distance: 69.7
click at [1345, 302] on div "Home / About /about Process /process Services /services Packages /packages Cont…" at bounding box center [1403, 272] width 282 height 247
drag, startPoint x: 1276, startPoint y: 304, endPoint x: 1342, endPoint y: 287, distance: 68.0
click at [1342, 287] on div "Home / About /about Process /process Services /services Packages /packages Cont…" at bounding box center [1403, 253] width 282 height 208
click at [1489, 189] on icon "button" at bounding box center [1488, 190] width 10 height 10
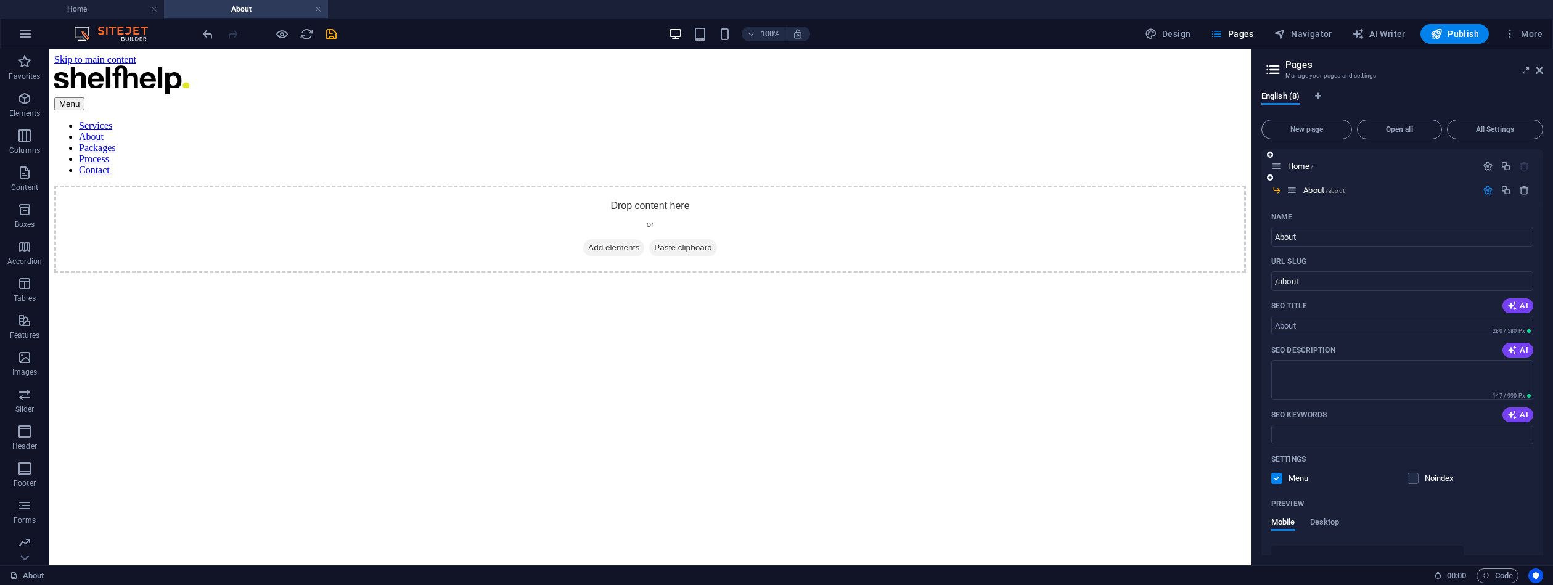
click at [1346, 170] on div "Home /" at bounding box center [1373, 166] width 205 height 14
click at [1290, 166] on div "Home / About /about Name About ​ URL SLUG /about ​ SEO Title AI ​ 280 / 580 Px …" at bounding box center [1403, 475] width 282 height 652
click at [1321, 166] on p "Home /" at bounding box center [1380, 166] width 185 height 8
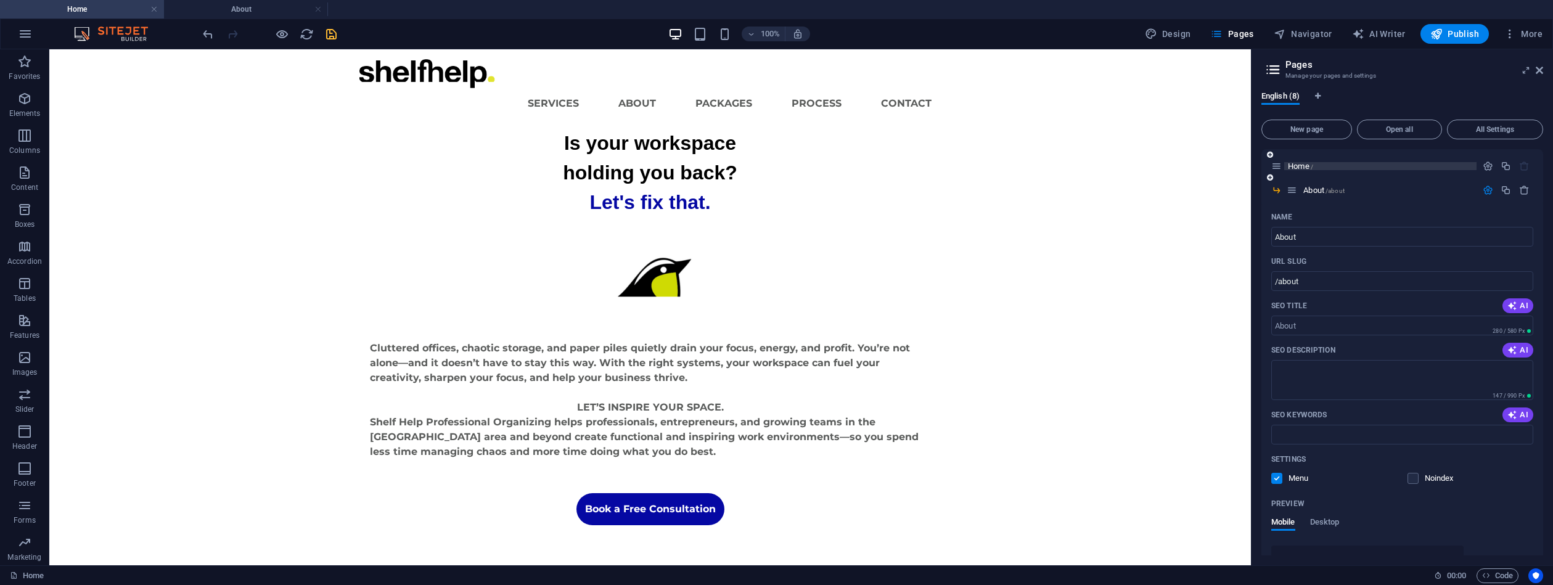
click at [1321, 166] on p "Home /" at bounding box center [1380, 166] width 185 height 8
click at [1321, 167] on p "Home /" at bounding box center [1380, 166] width 185 height 8
click at [1360, 192] on p "About /about" at bounding box center [1388, 190] width 170 height 8
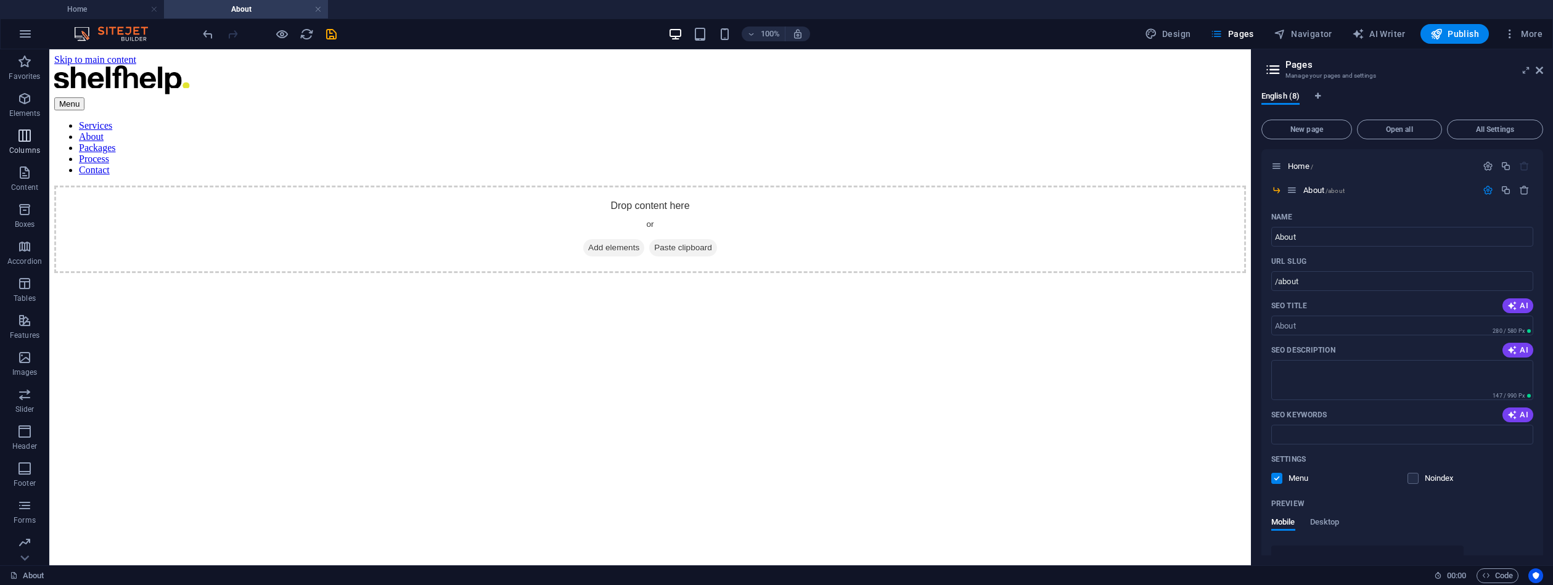
click at [23, 136] on icon "button" at bounding box center [24, 135] width 15 height 15
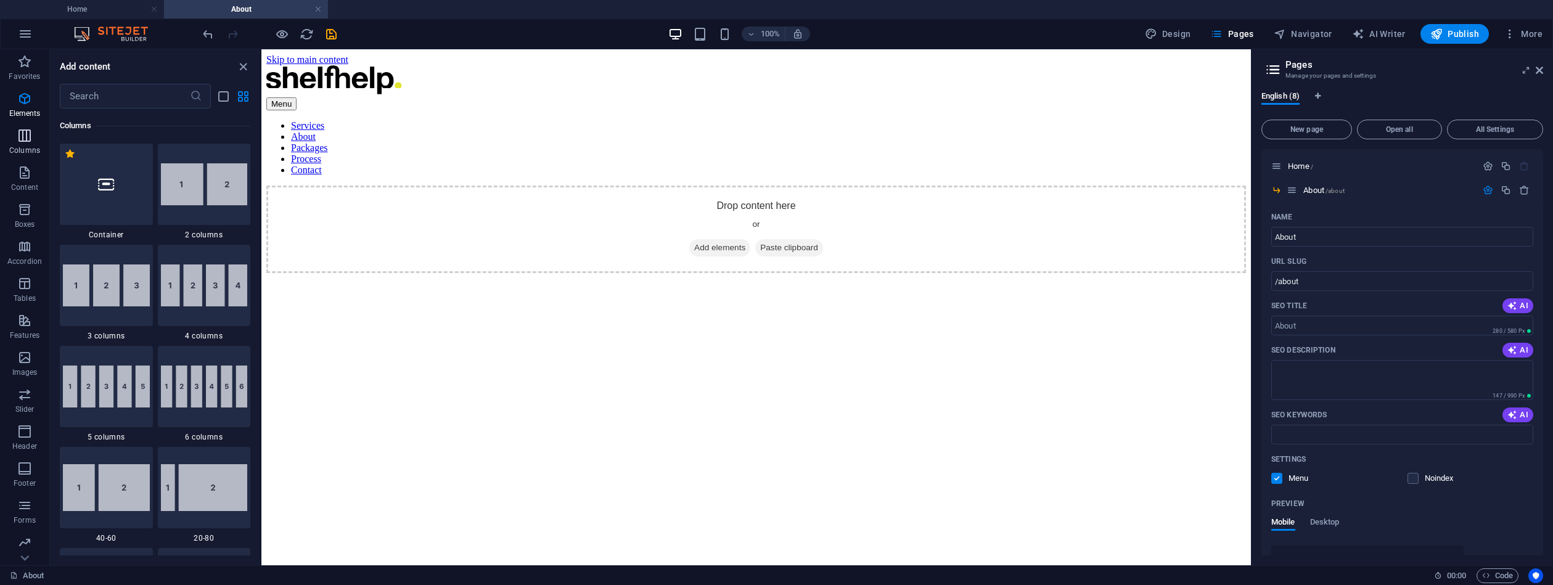
scroll to position [610, 0]
click at [23, 174] on icon "button" at bounding box center [24, 172] width 15 height 15
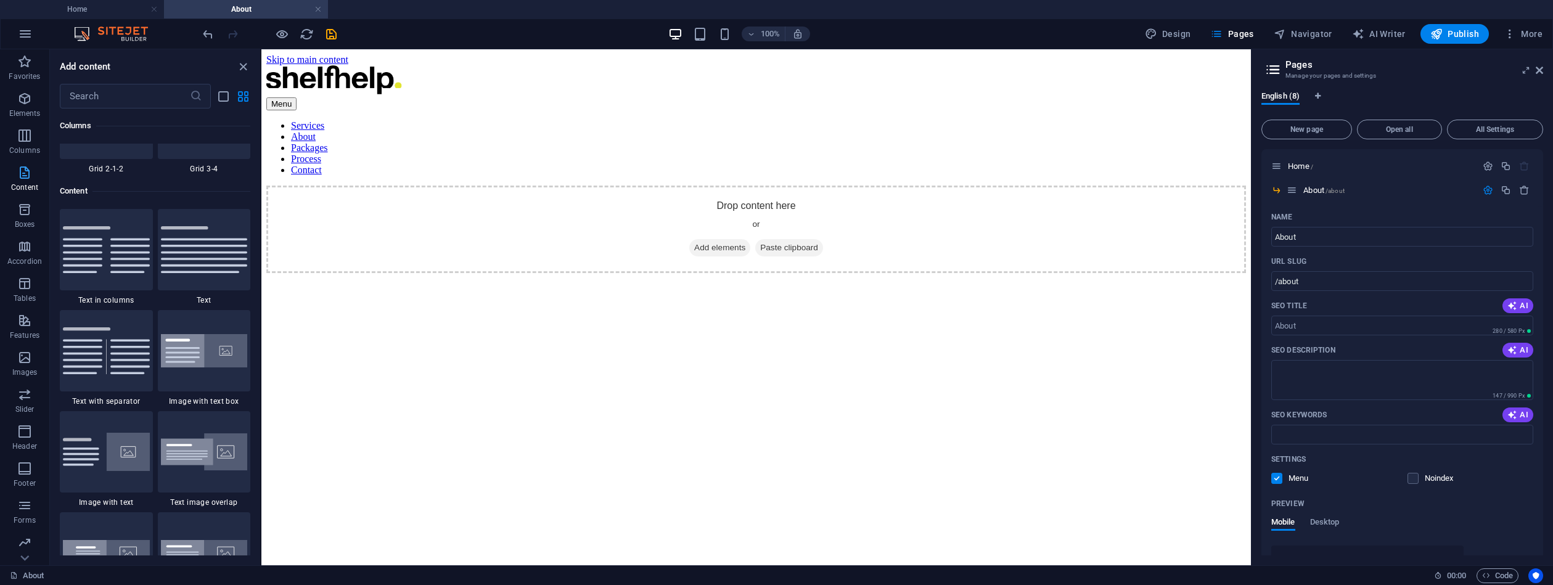
scroll to position [2157, 0]
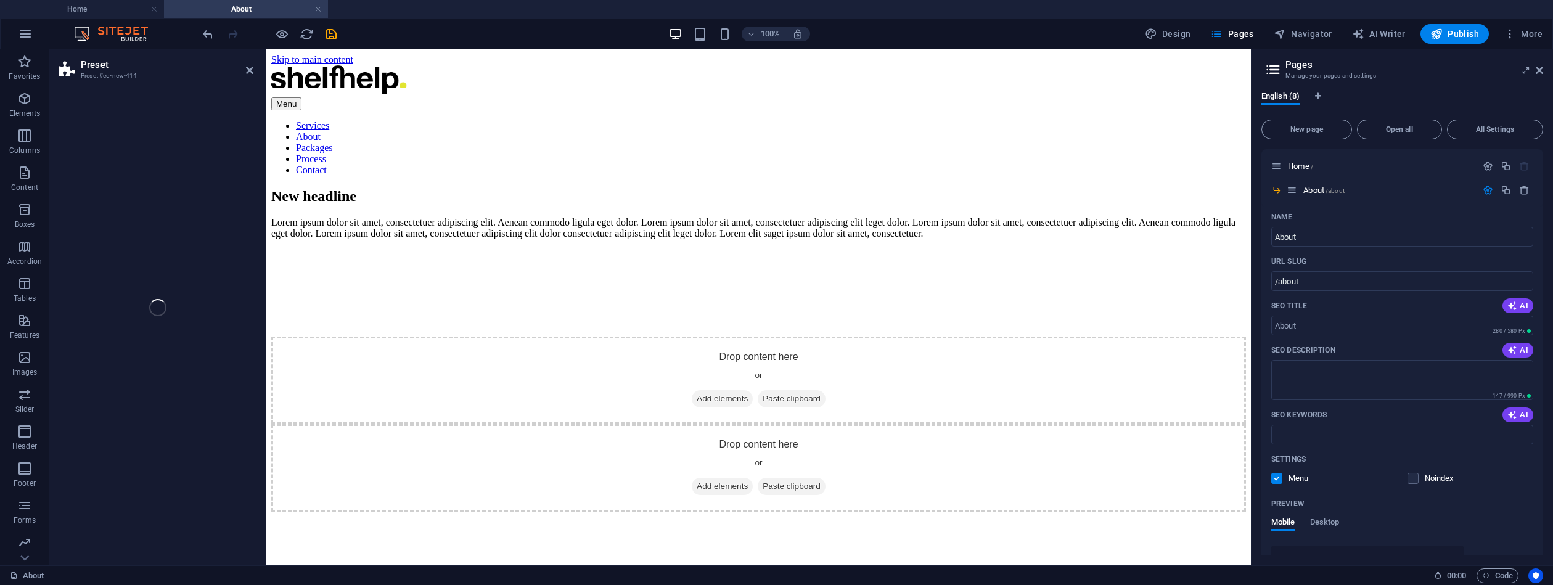
select select "rem"
select select "px"
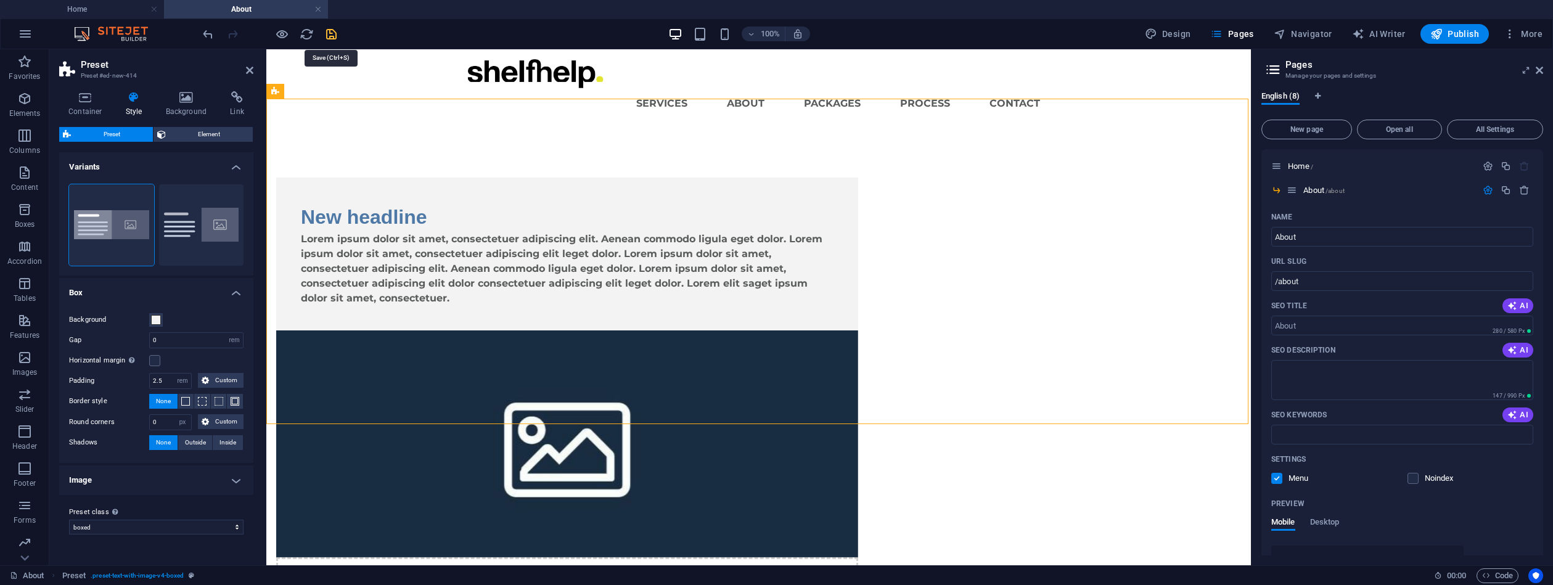
click at [325, 37] on icon "save" at bounding box center [331, 34] width 14 height 14
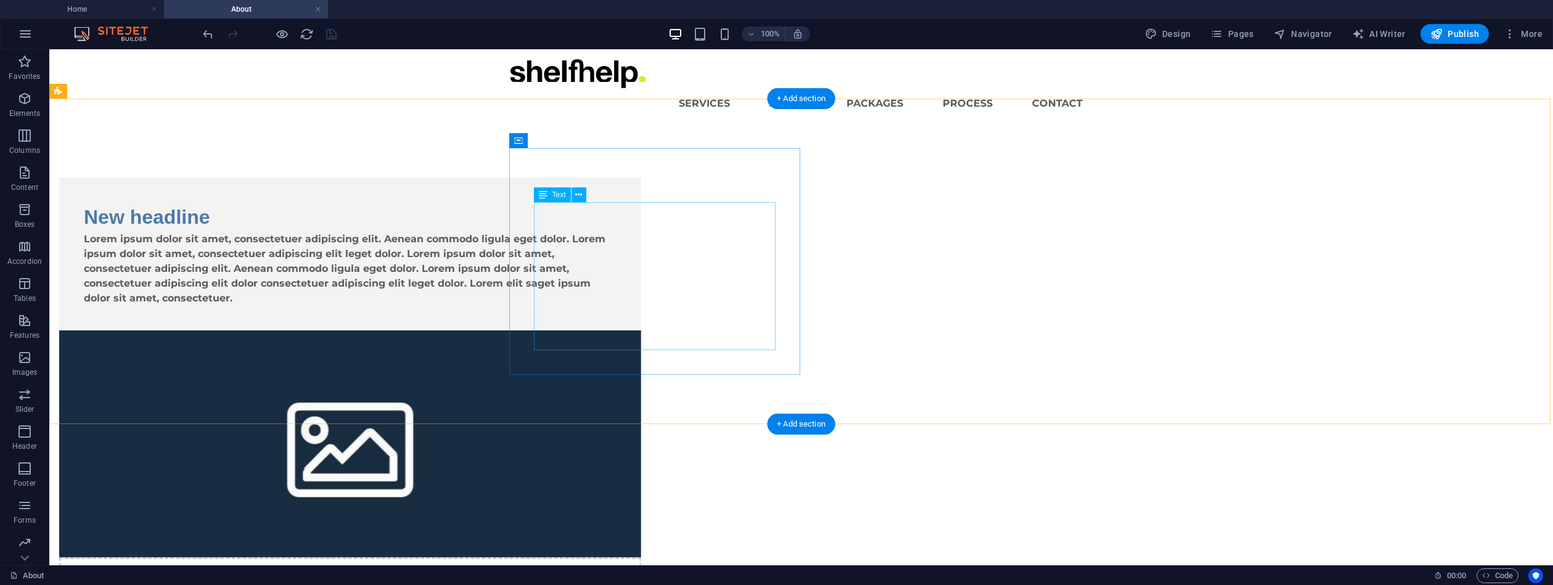
click at [598, 232] on div "Lorem ipsum dolor sit amet, consectetuer adipiscing elit. Aenean commodo ligula…" at bounding box center [350, 269] width 533 height 74
drag, startPoint x: 598, startPoint y: 211, endPoint x: 384, endPoint y: 208, distance: 214.6
click at [598, 232] on div "Lorem ipsum dolor sit amet, consectetuer adipiscing elit. Aenean commodo ligula…" at bounding box center [350, 269] width 533 height 74
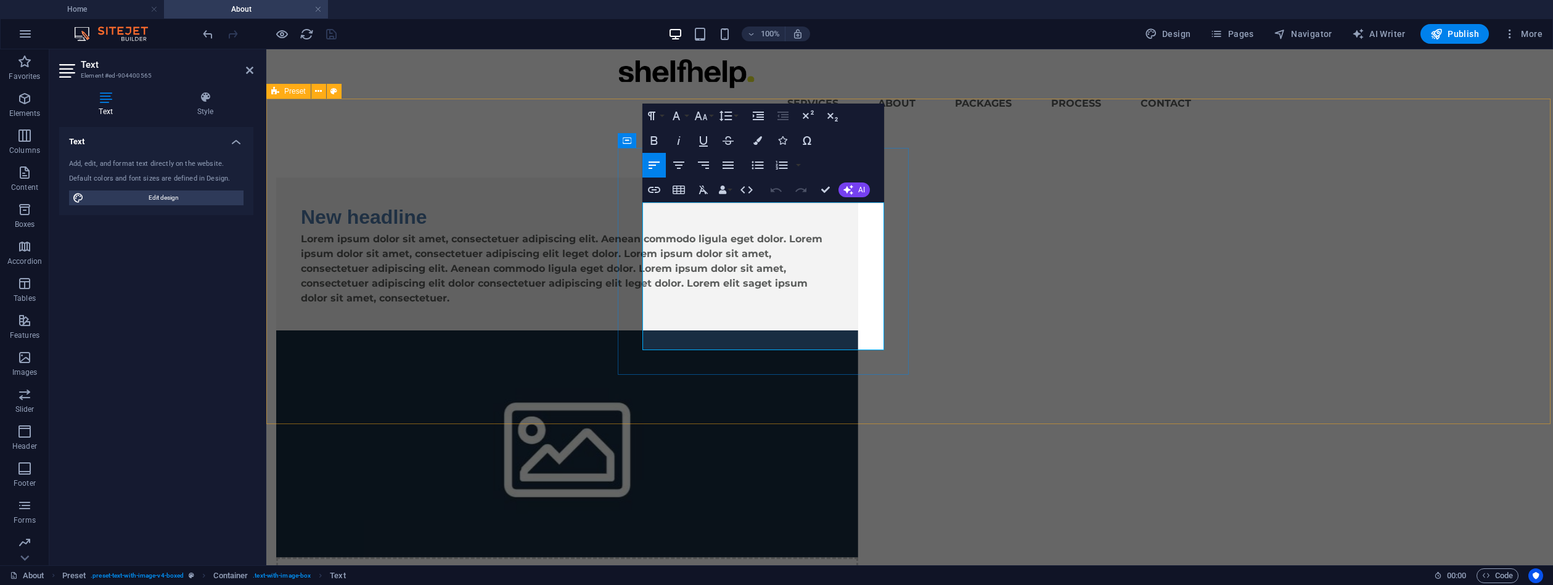
click at [680, 248] on p "Lorem ipsum dolor sit amet, consectetuer adipiscing elit. Aenean commodo ligula…" at bounding box center [567, 269] width 533 height 74
click at [686, 247] on p "Lorem ipsum dolor sit amet, consectetuer adipiscing elit. Aenean commodo ligula…" at bounding box center [567, 269] width 533 height 74
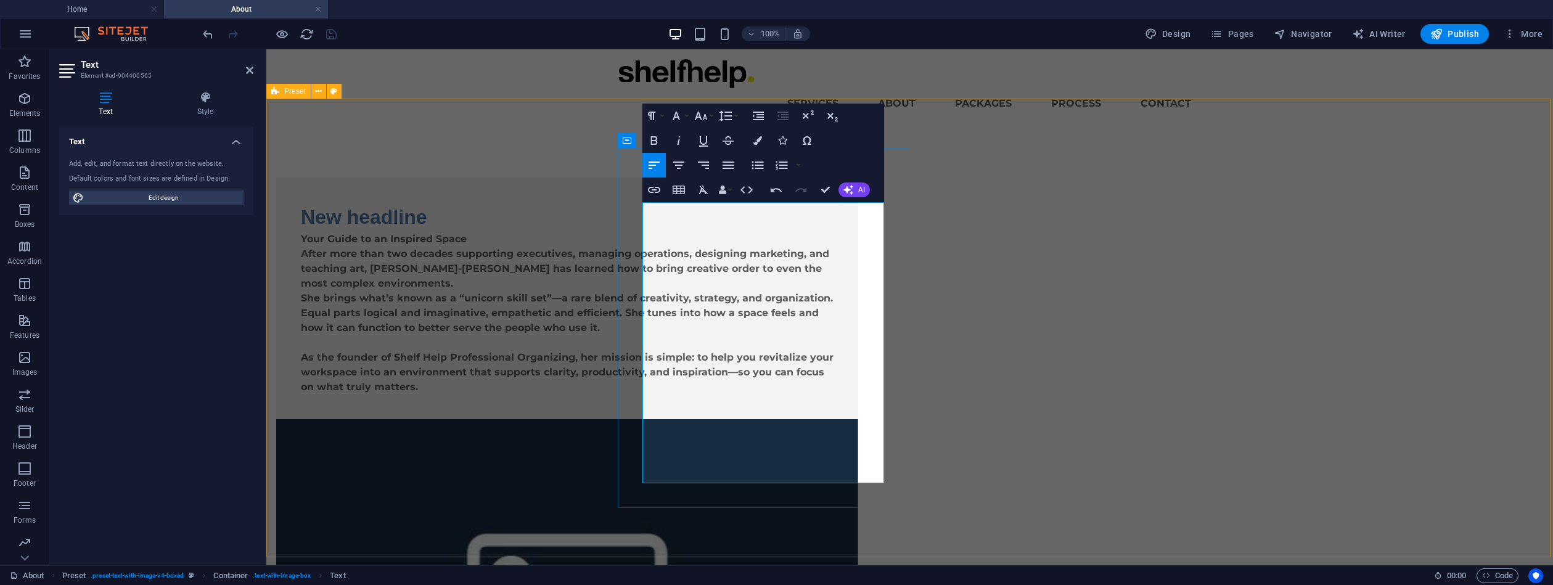
scroll to position [7853, 2]
click at [517, 416] on div "New headline Your Guide to an Inspired Space After more than two decades suppor…" at bounding box center [909, 522] width 1287 height 788
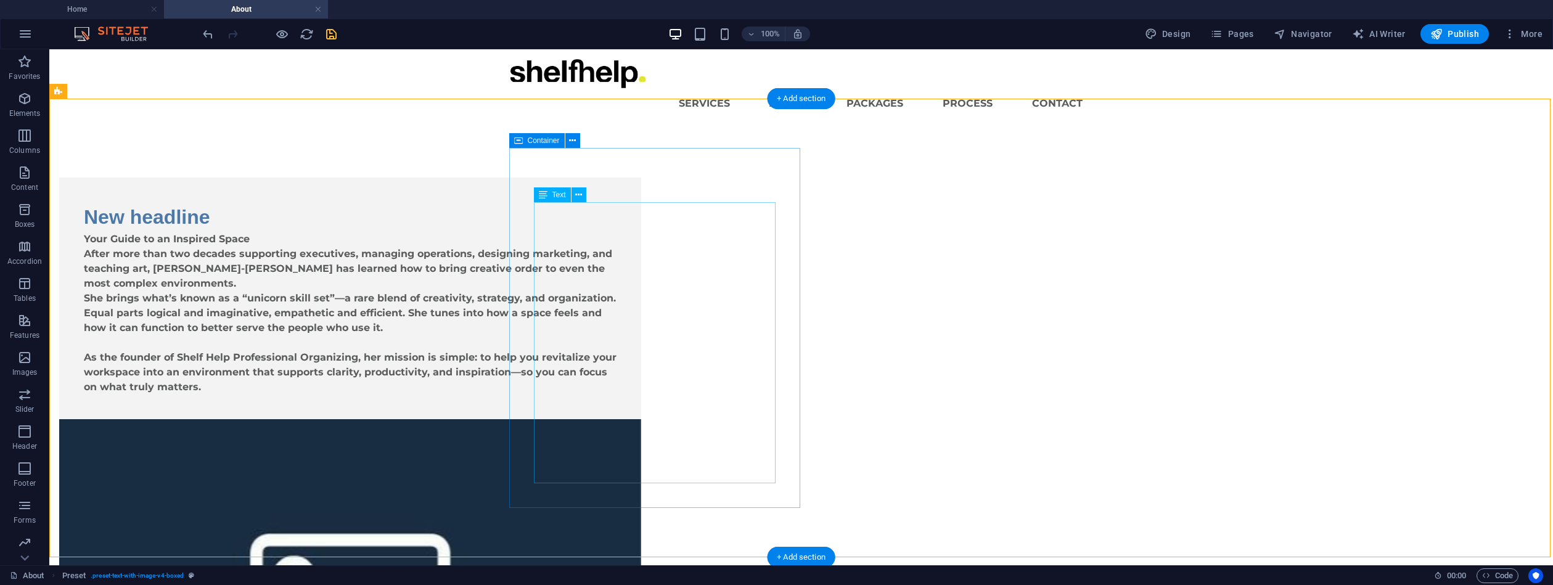
click at [617, 232] on div "Your Guide to an Inspired Space After more than two decades supporting executiv…" at bounding box center [350, 313] width 533 height 163
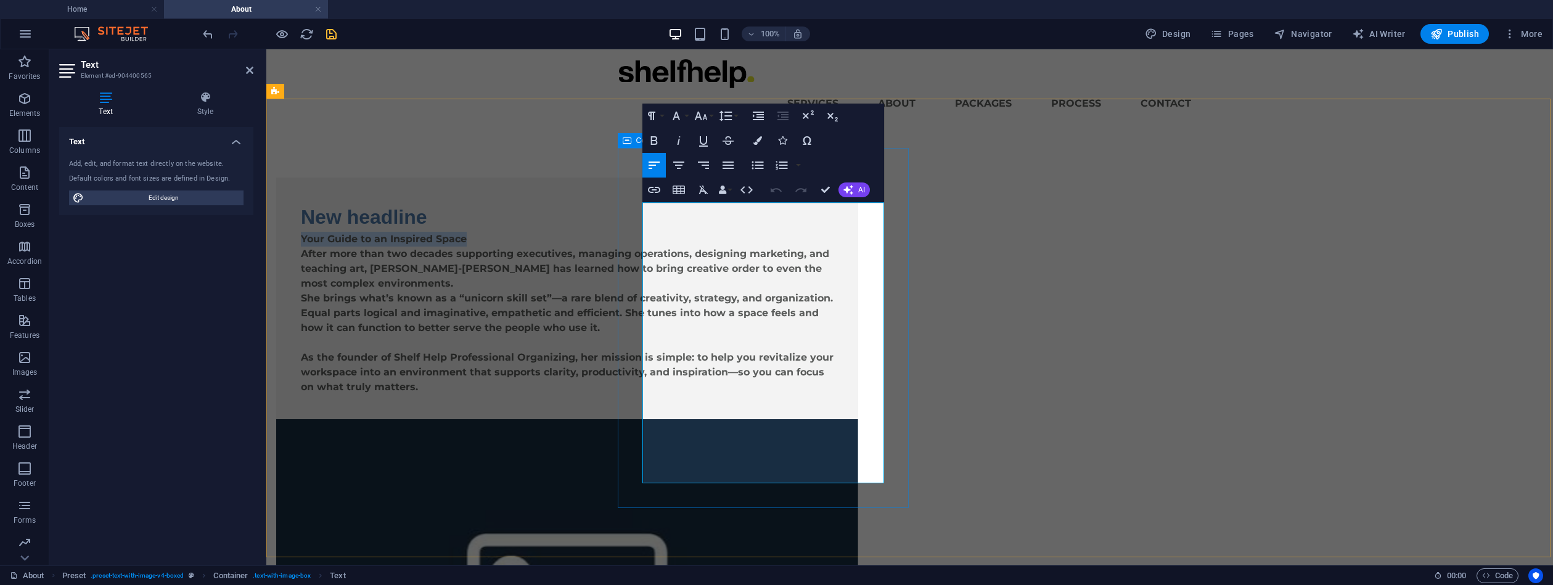
drag, startPoint x: 813, startPoint y: 211, endPoint x: 644, endPoint y: 201, distance: 169.9
click at [645, 202] on div "New headline Your Guide to an Inspired Space After more than two decades suppor…" at bounding box center [567, 298] width 533 height 192
click at [633, 244] on div "New headline After more than two decades supporting executives, managing operat…" at bounding box center [567, 299] width 582 height 242
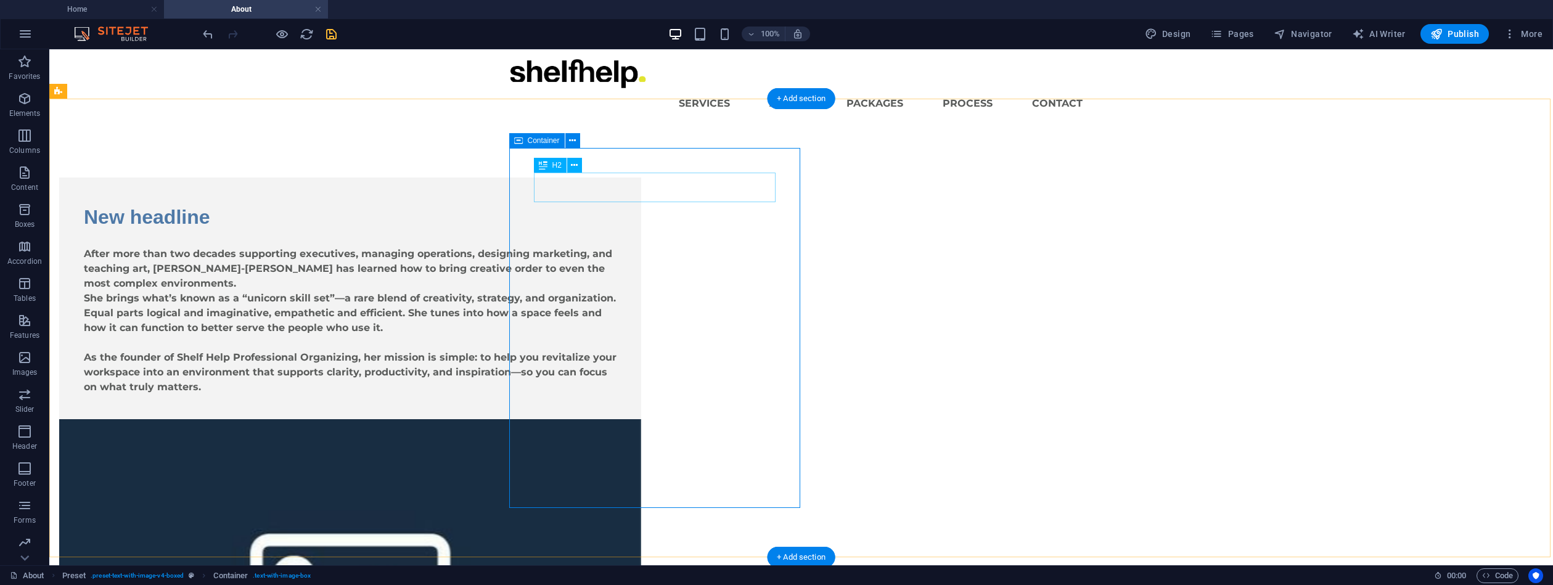
click at [617, 202] on div "New headline" at bounding box center [350, 217] width 533 height 30
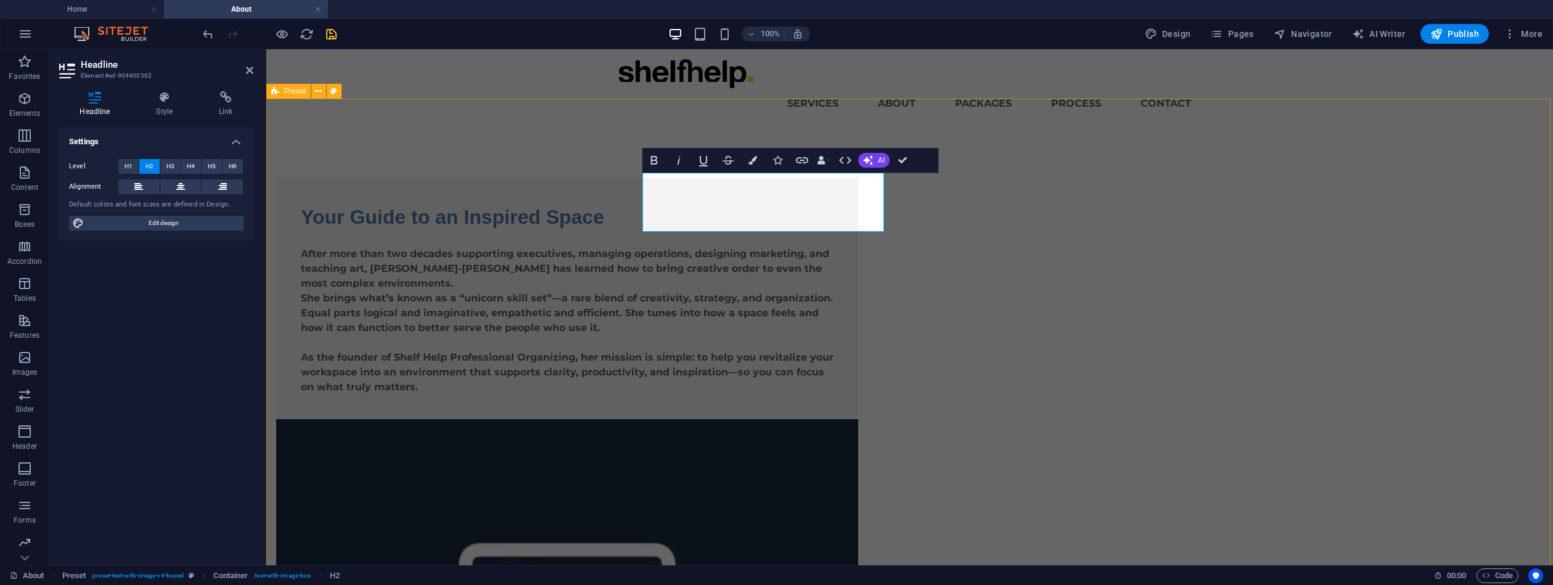
click at [596, 334] on div "Your Guide to an Inspired Space After more than two decades supporting executiv…" at bounding box center [909, 537] width 1287 height 818
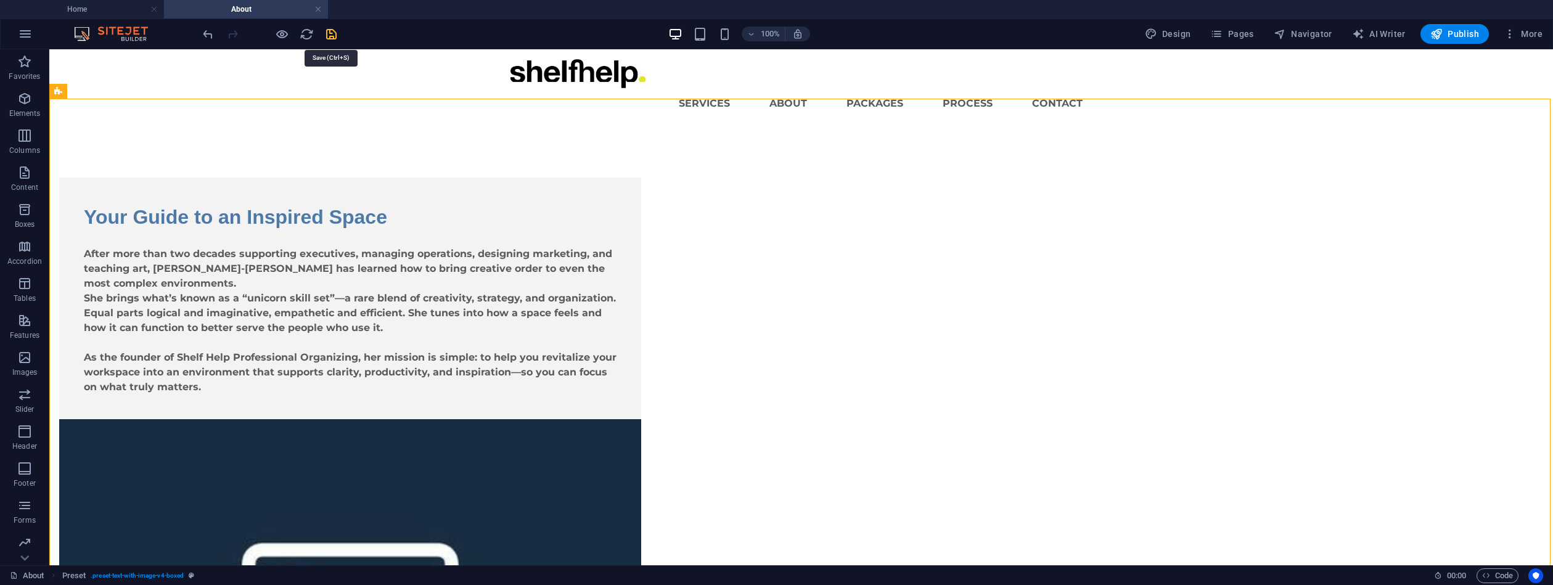
click at [327, 38] on icon "save" at bounding box center [331, 34] width 14 height 14
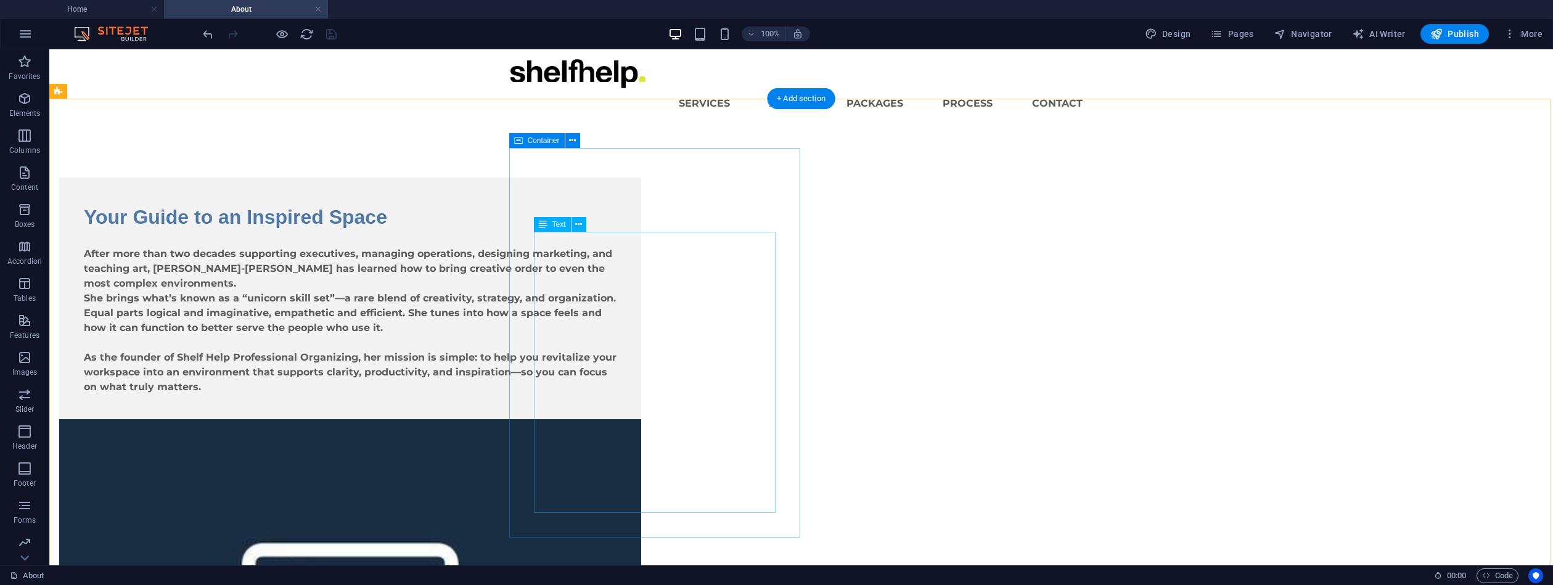
drag, startPoint x: 560, startPoint y: 342, endPoint x: 346, endPoint y: 339, distance: 214.0
click at [560, 341] on div "After more than two decades supporting executives, managing operations, designi…" at bounding box center [350, 313] width 533 height 163
click at [560, 342] on div "After more than two decades supporting executives, managing operations, designi…" at bounding box center [350, 313] width 533 height 163
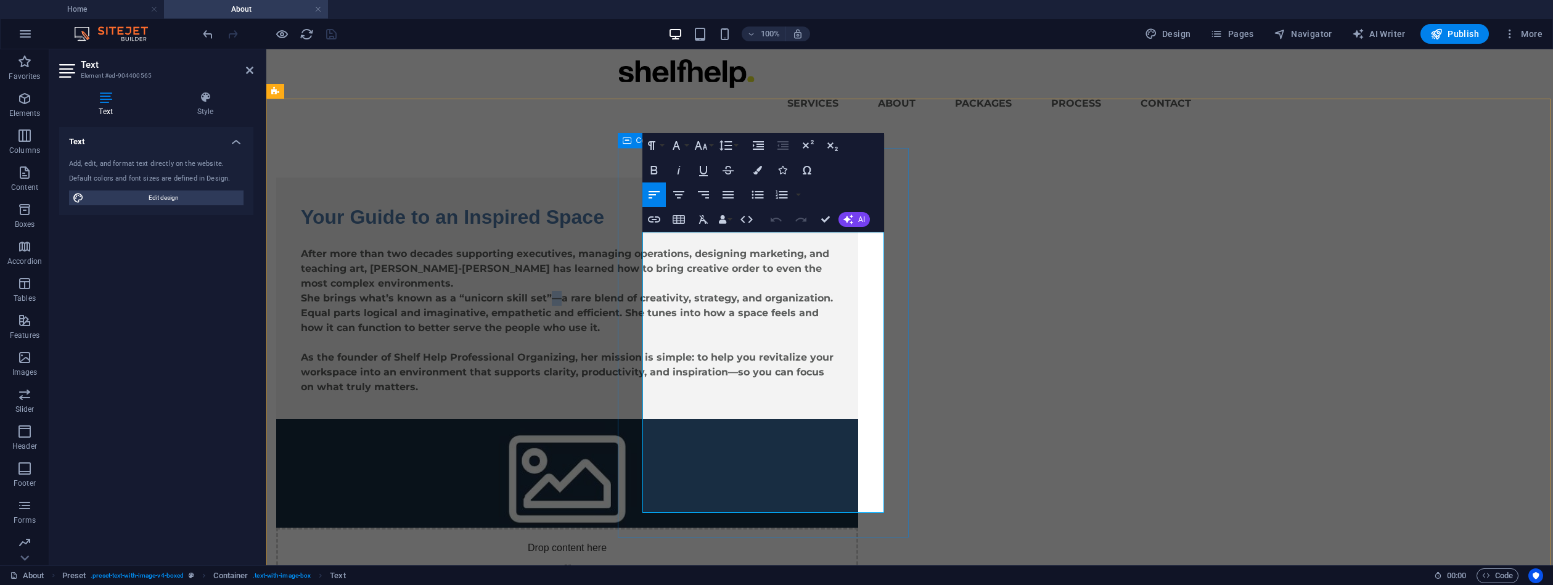
drag, startPoint x: 667, startPoint y: 342, endPoint x: 664, endPoint y: 348, distance: 6.9
click at [671, 335] on p "She brings what’s known as a “unicorn skill set”—a rare blend of creativity, st…" at bounding box center [567, 313] width 533 height 44
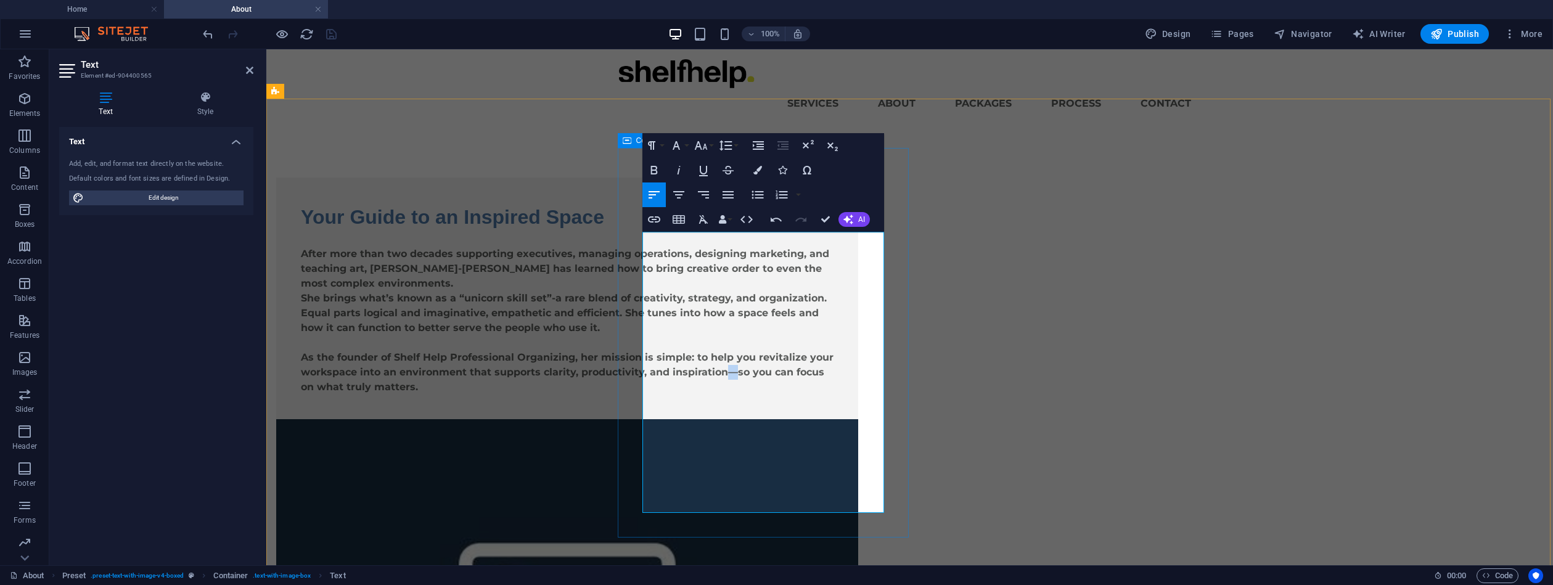
drag, startPoint x: 708, startPoint y: 493, endPoint x: 699, endPoint y: 490, distance: 9.2
click at [699, 395] on p "As the founder of Shelf Help Professional Organizing, her mission is simple: to…" at bounding box center [567, 372] width 533 height 44
drag, startPoint x: 659, startPoint y: 339, endPoint x: 663, endPoint y: 347, distance: 9.7
click at [663, 335] on p "She brings what’s known as a “unicorn skill set”- a rare blend of creativity, s…" at bounding box center [567, 313] width 533 height 44
click at [806, 330] on p "She brings what’s known as a “unicorn skill set- a rare blend of creativity, st…" at bounding box center [567, 313] width 533 height 44
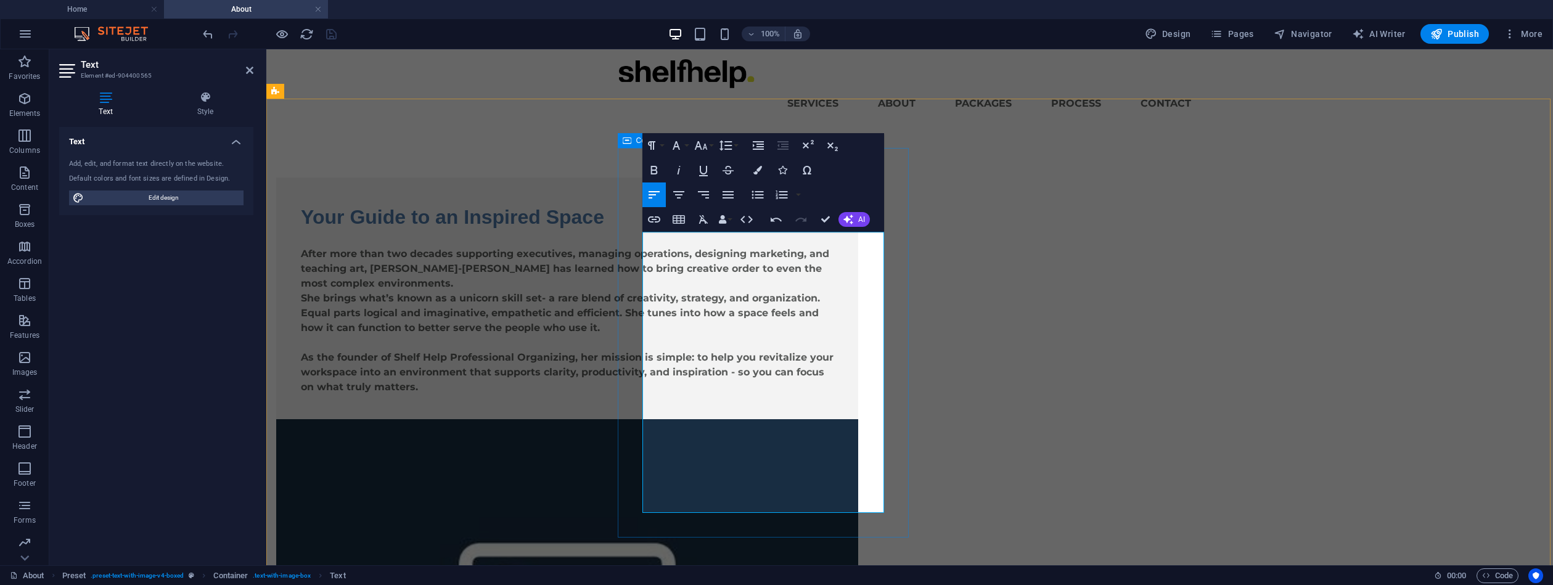
click at [658, 335] on p "She brings what’s known as a unicorn skill set- a rare blend of creativity, str…" at bounding box center [567, 313] width 533 height 44
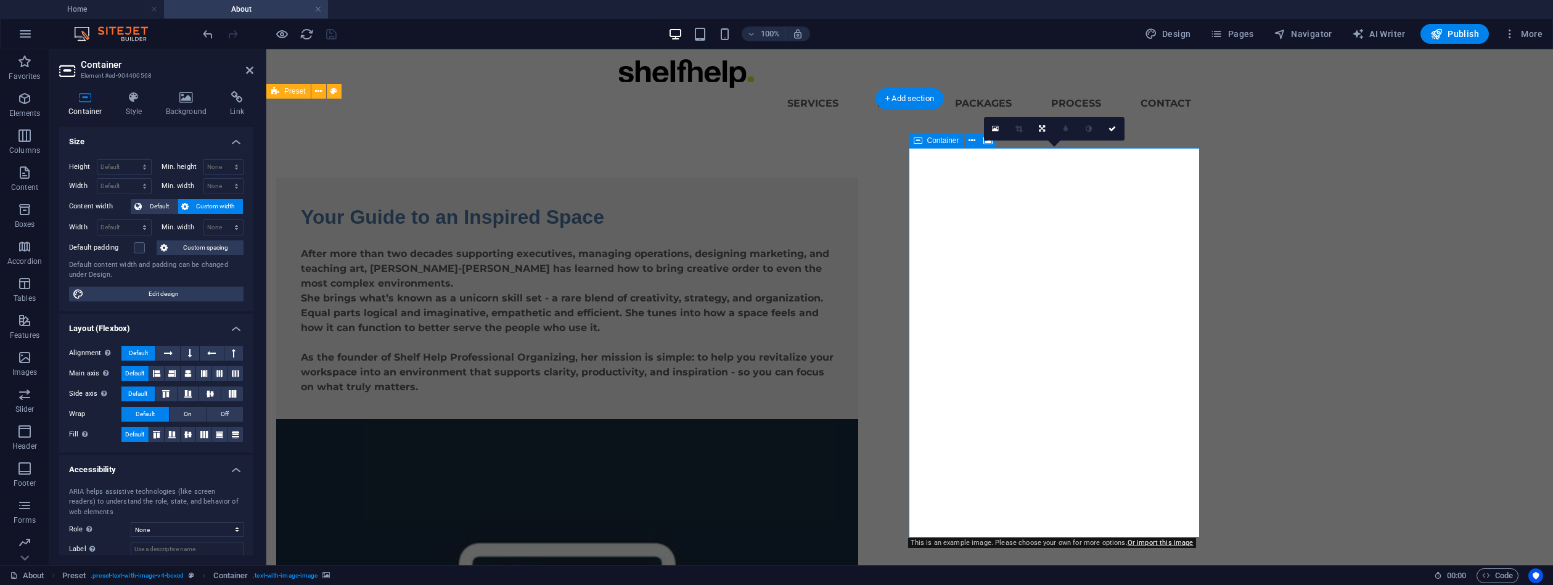
click at [995, 130] on icon at bounding box center [995, 129] width 7 height 9
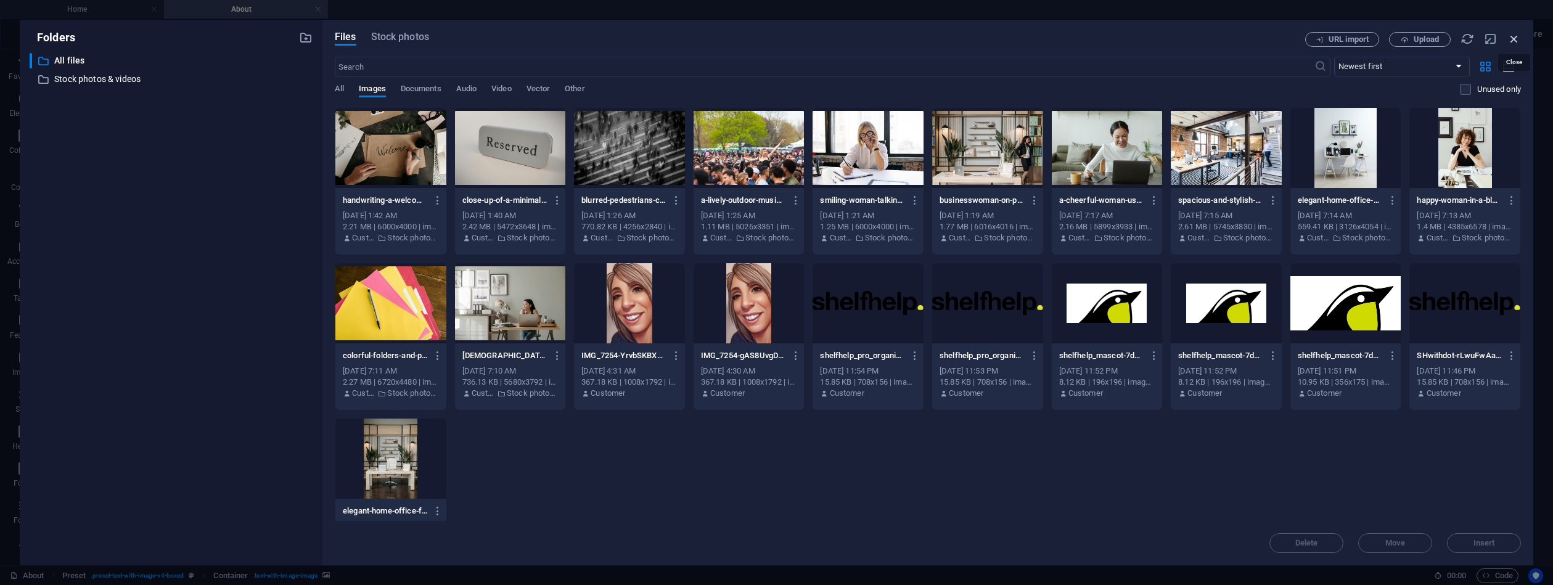
click at [1515, 41] on icon "button" at bounding box center [1515, 39] width 14 height 14
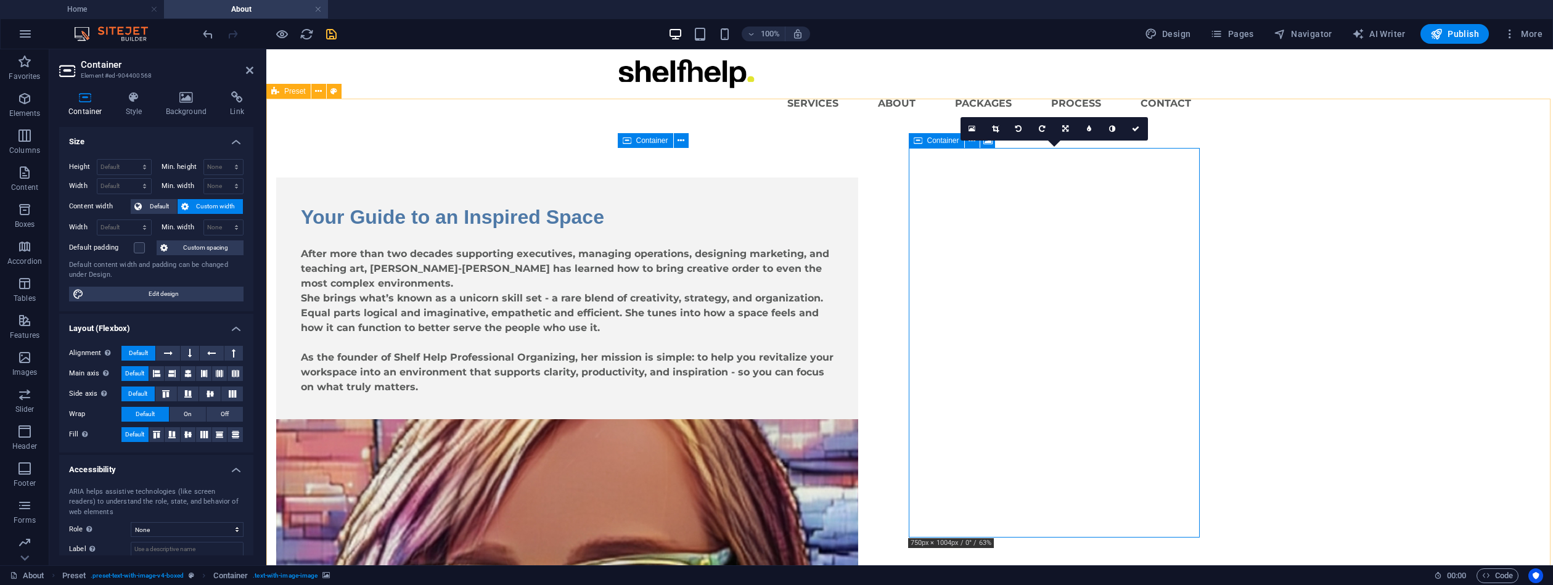
click at [1300, 440] on div "Your Guide to an Inspired Space After more than two decades supporting executiv…" at bounding box center [909, 537] width 1287 height 818
select select "rem"
select select "px"
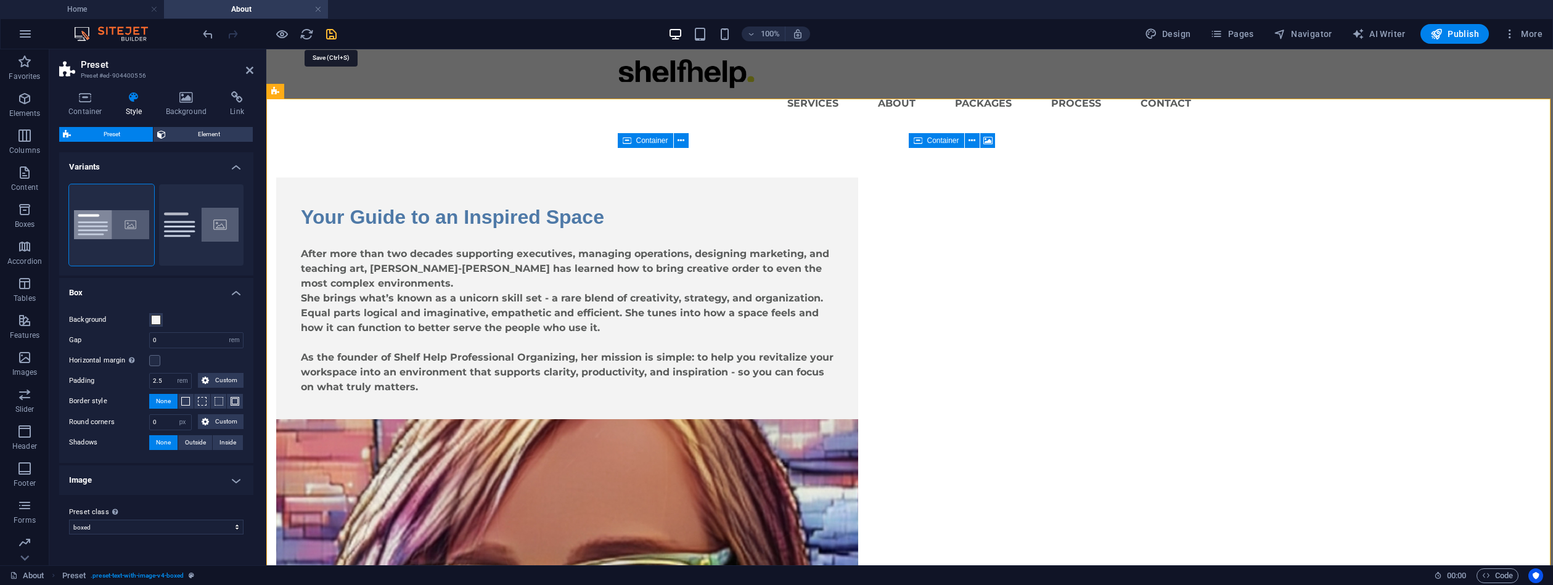
click at [333, 34] on icon "save" at bounding box center [331, 34] width 14 height 14
